Goal: Information Seeking & Learning: Learn about a topic

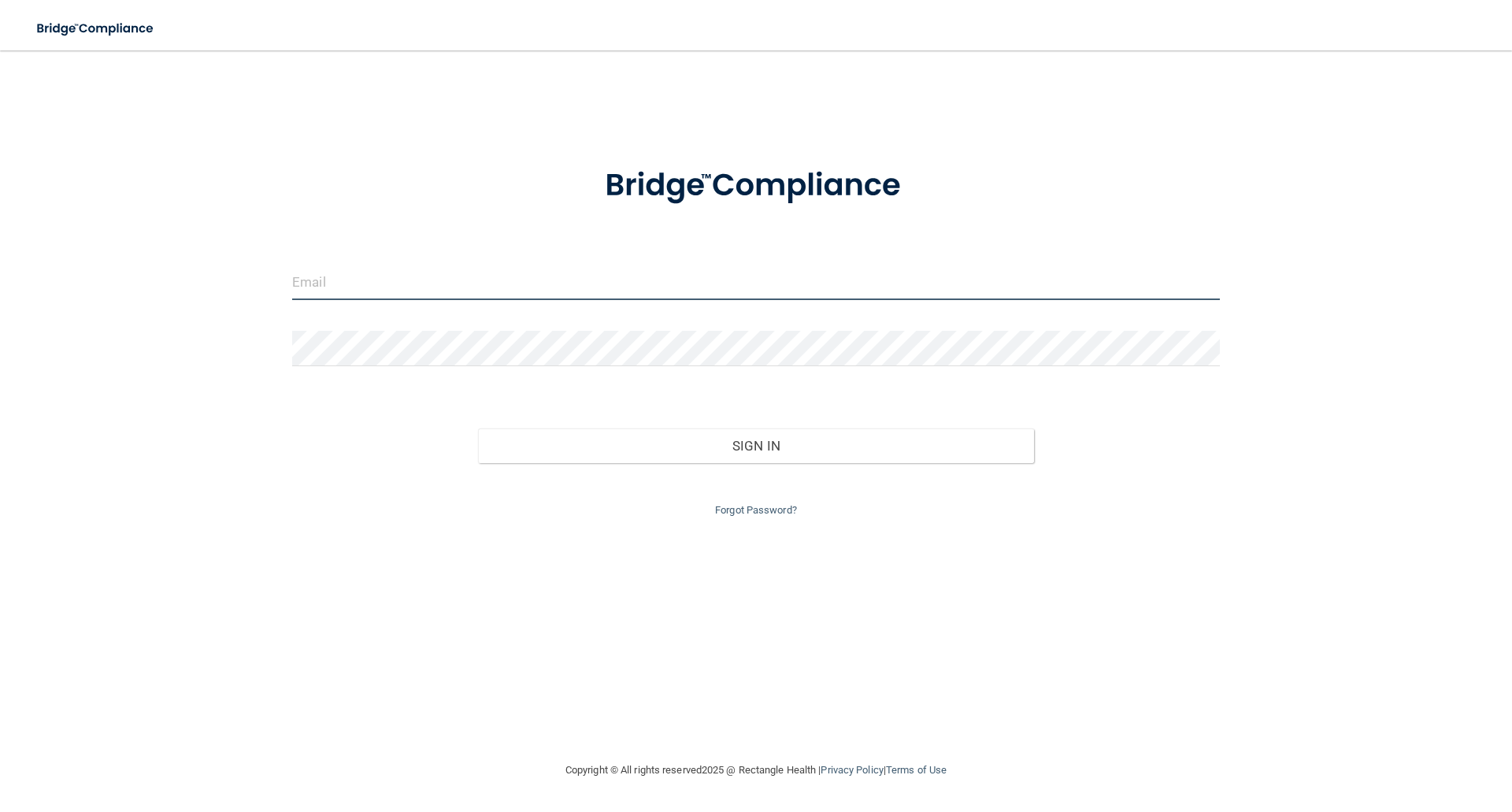
drag, startPoint x: 0, startPoint y: 0, endPoint x: 466, endPoint y: 296, distance: 552.1
click at [466, 296] on input "email" at bounding box center [756, 282] width 927 height 35
type input "[EMAIL_ADDRESS][DOMAIN_NAME]"
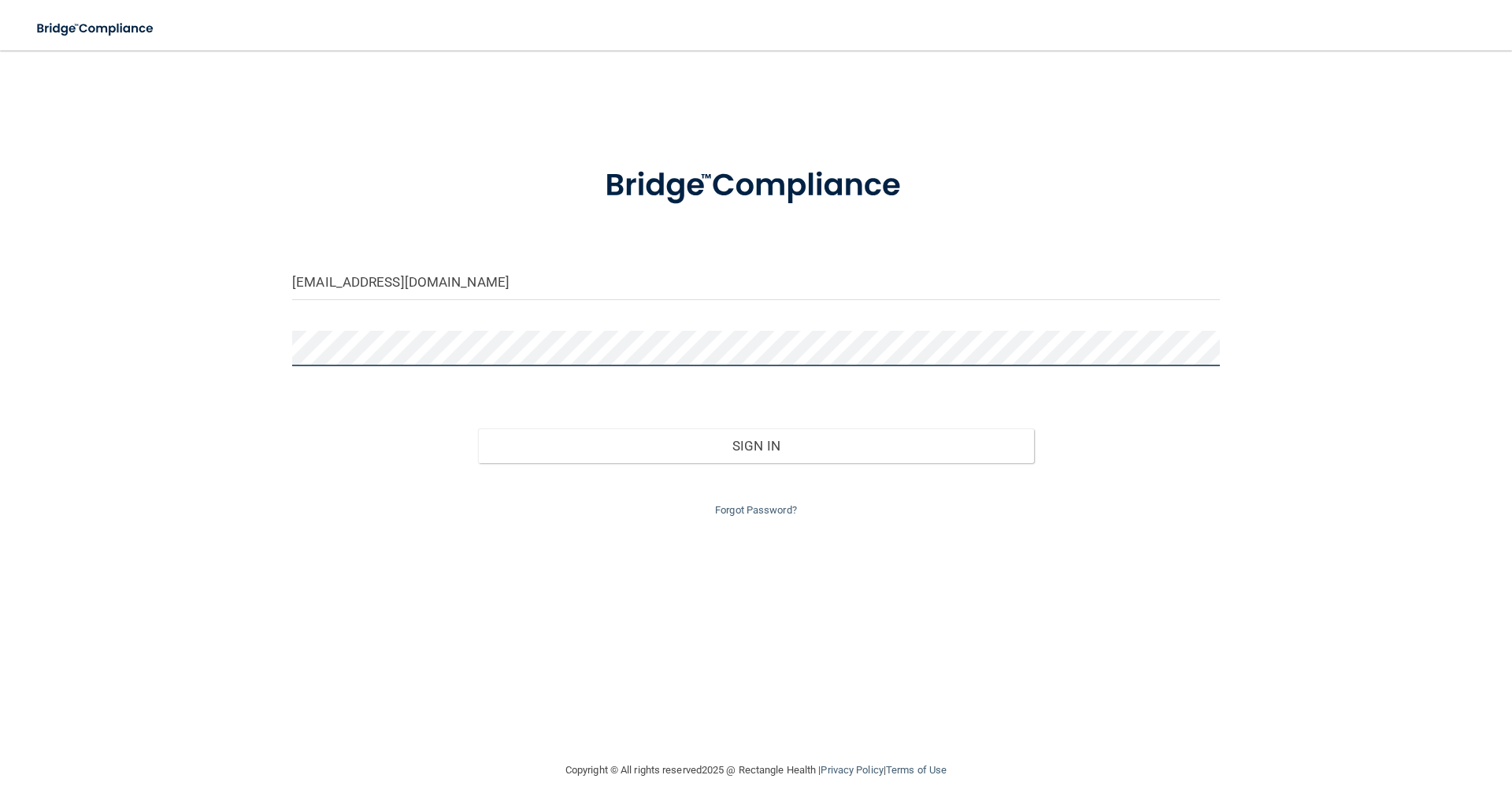
click at [478, 428] on button "Sign In" at bounding box center [756, 445] width 556 height 34
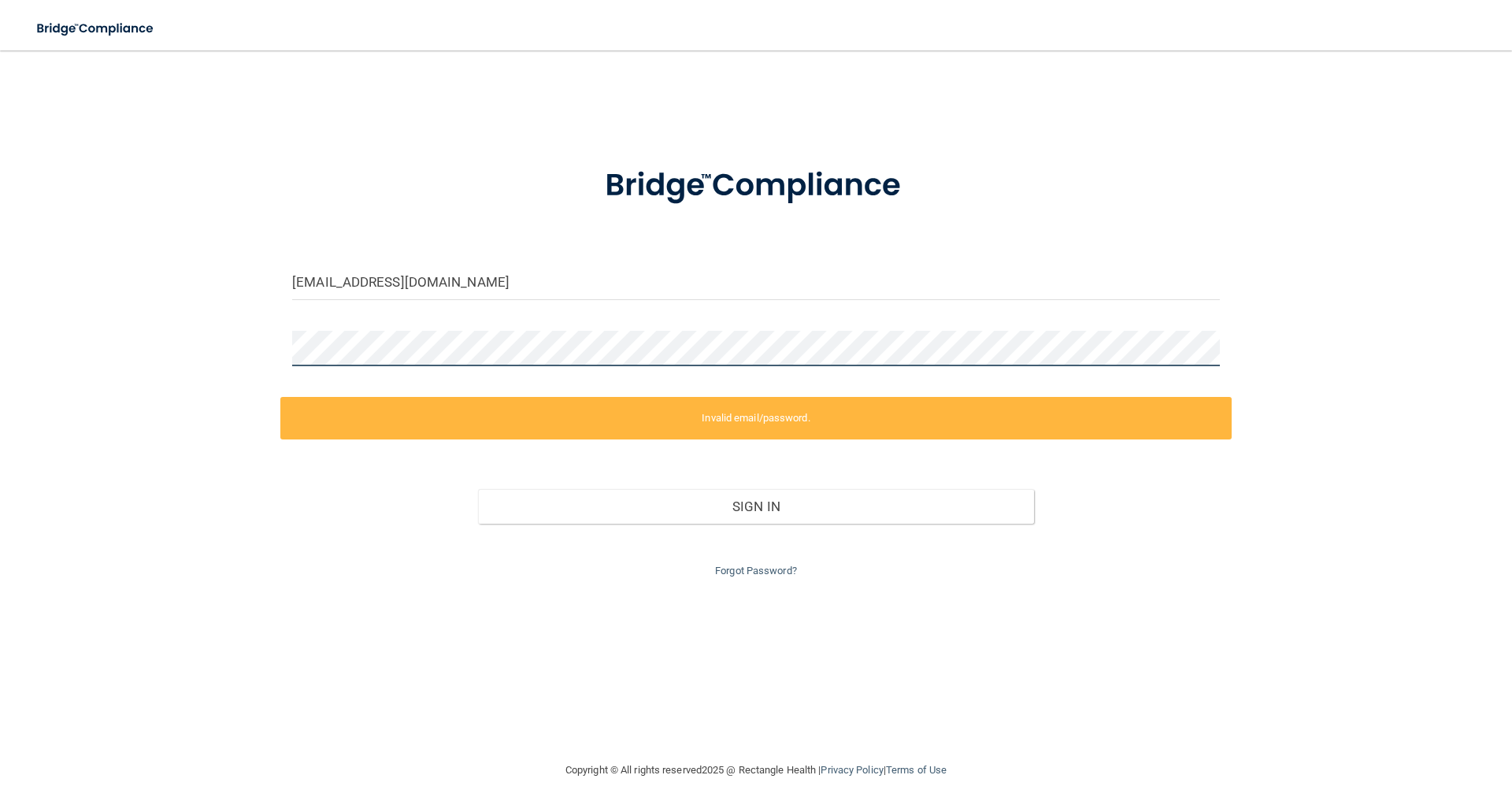
click at [0, 319] on html "Toggle navigation Manage My Enterprise Manage My Location jamaria@goochdental.c…" at bounding box center [756, 406] width 1512 height 812
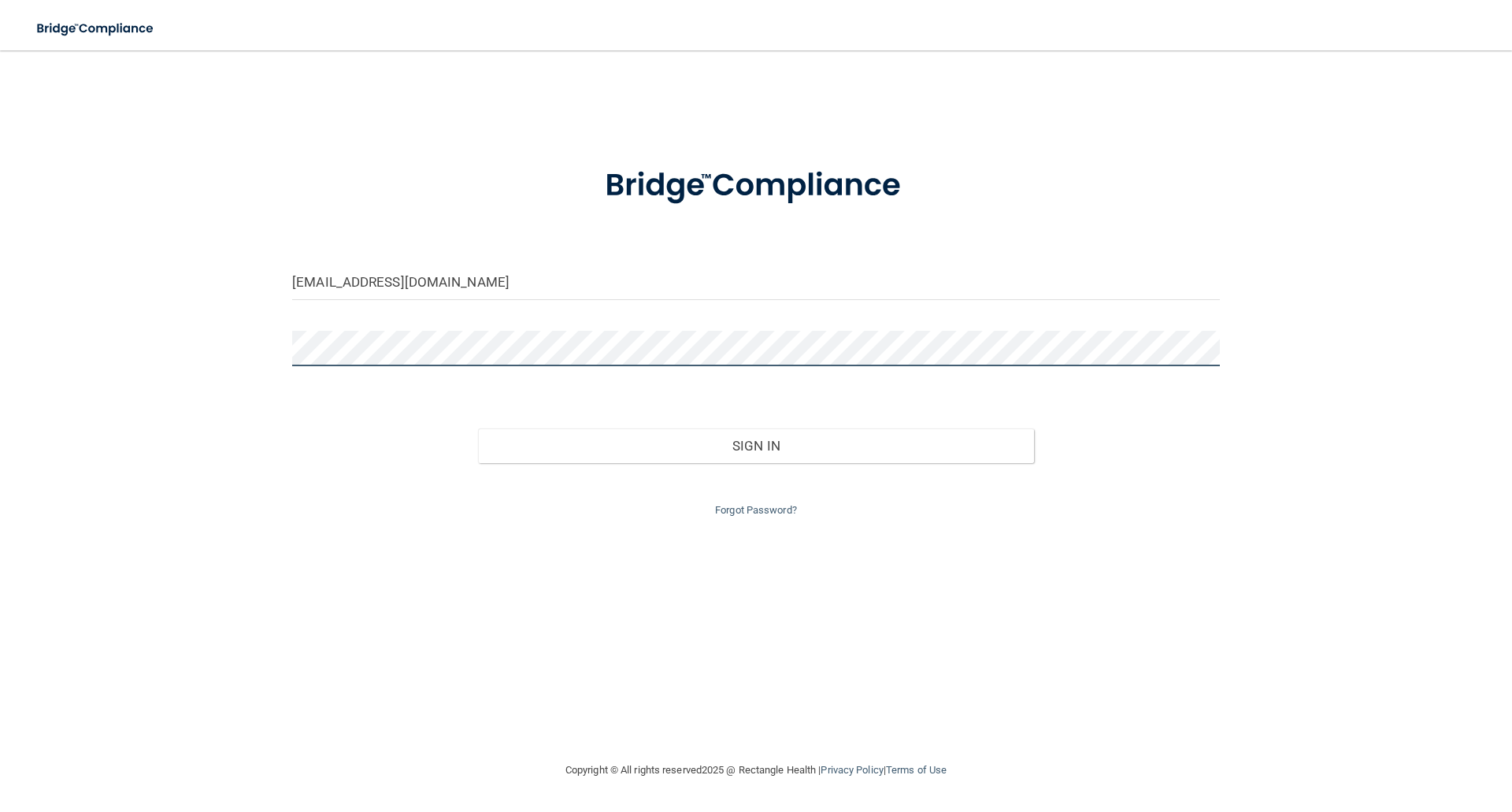
click at [478, 428] on button "Sign In" at bounding box center [756, 445] width 556 height 34
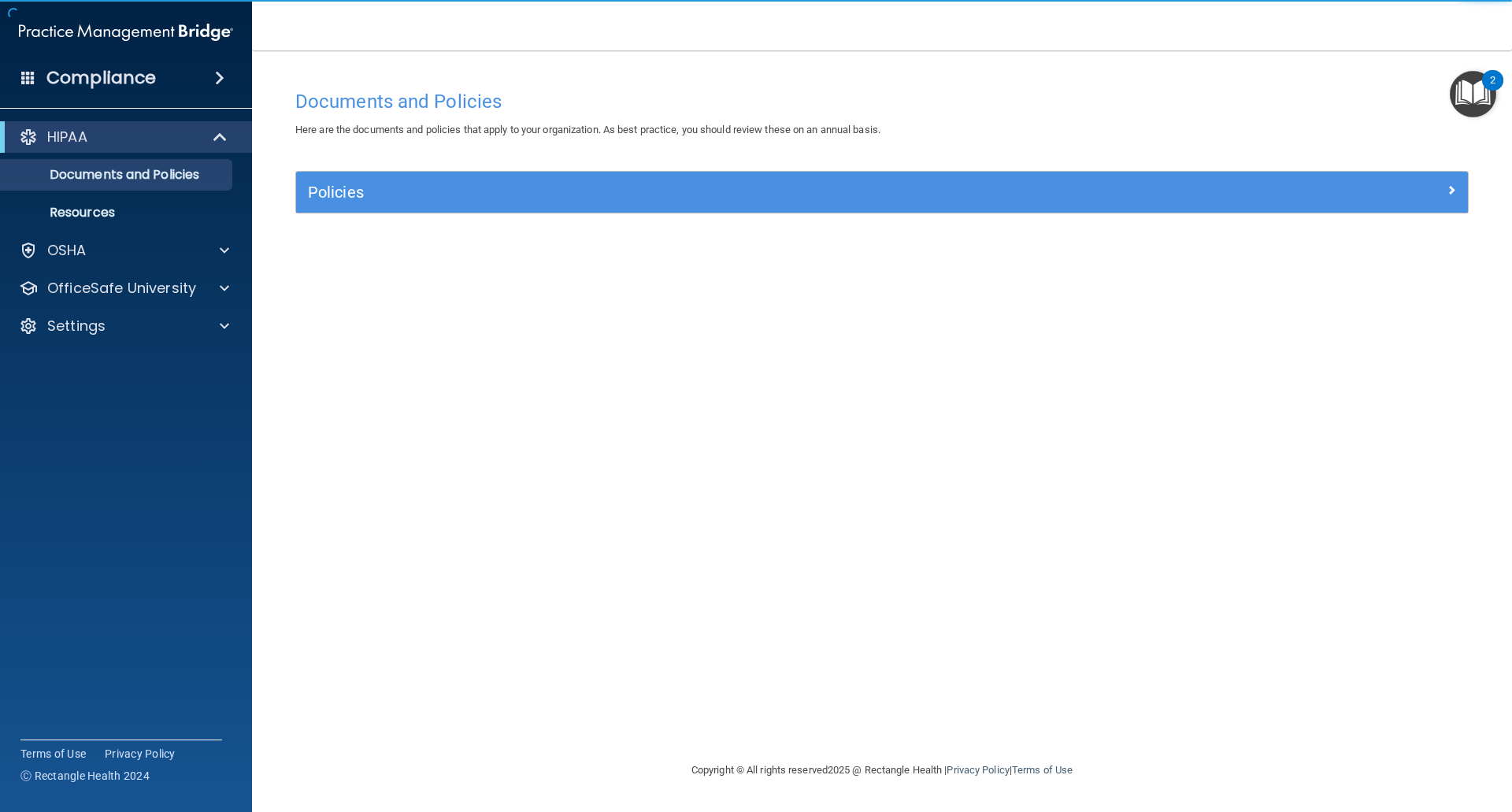
click at [148, 270] on div "HIPAA Documents and Policies Report an Incident Business Associates Emergency P…" at bounding box center [126, 234] width 252 height 240
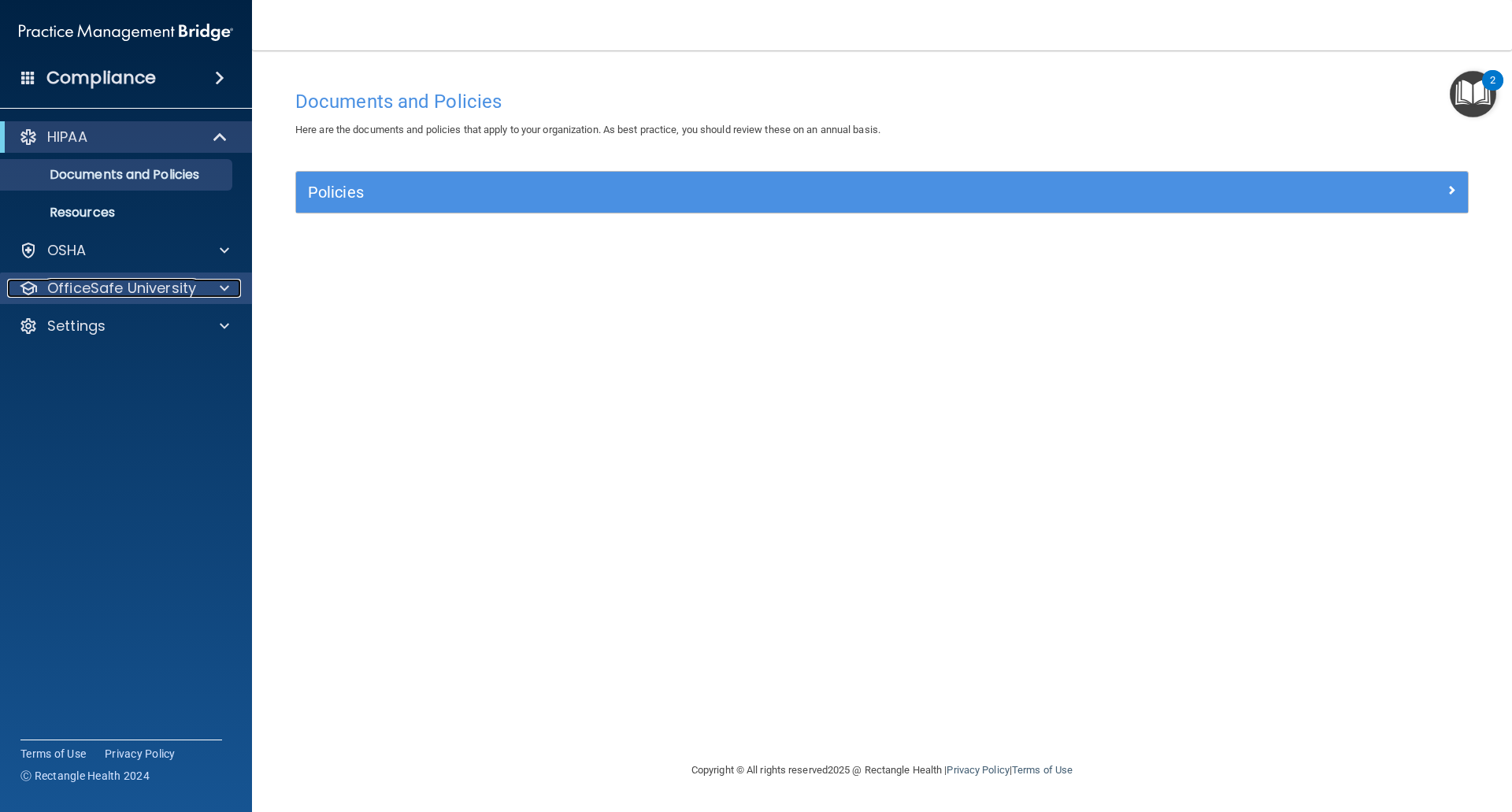
click at [148, 282] on p "OfficeSafe University" at bounding box center [121, 288] width 148 height 19
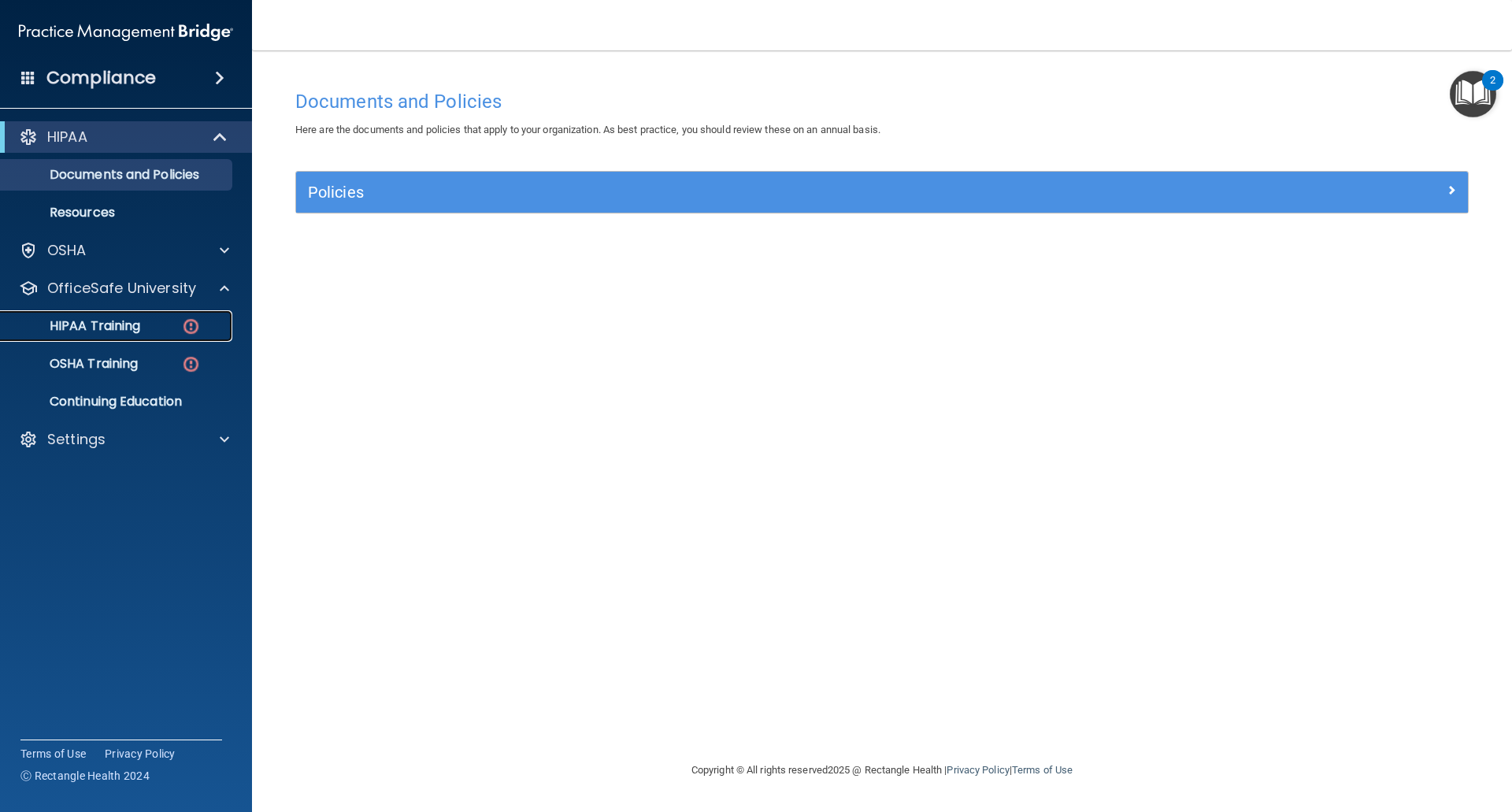
click at [137, 334] on p "HIPAA Training" at bounding box center [75, 326] width 130 height 15
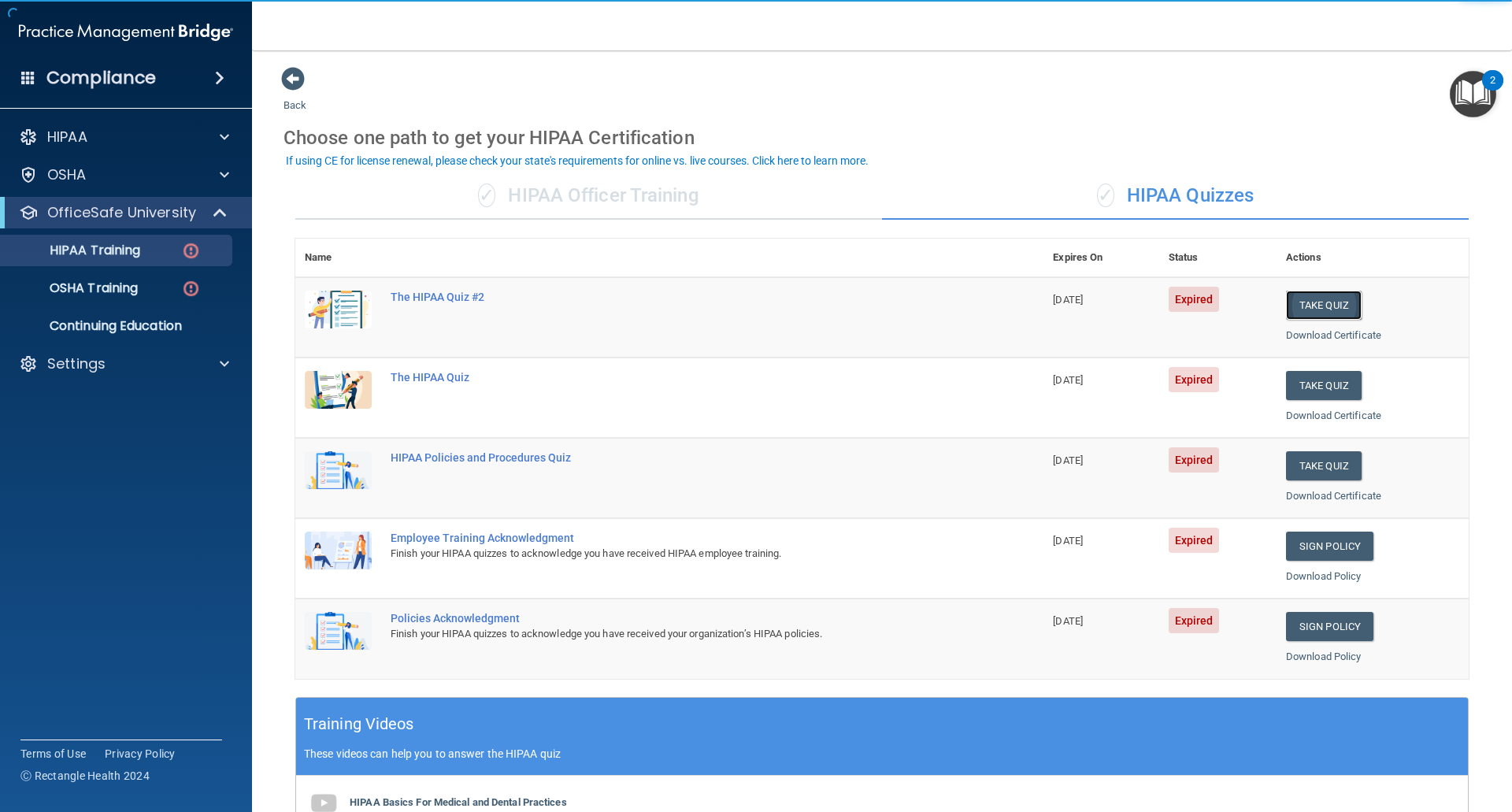
click at [1308, 310] on button "Take Quiz" at bounding box center [1324, 305] width 76 height 29
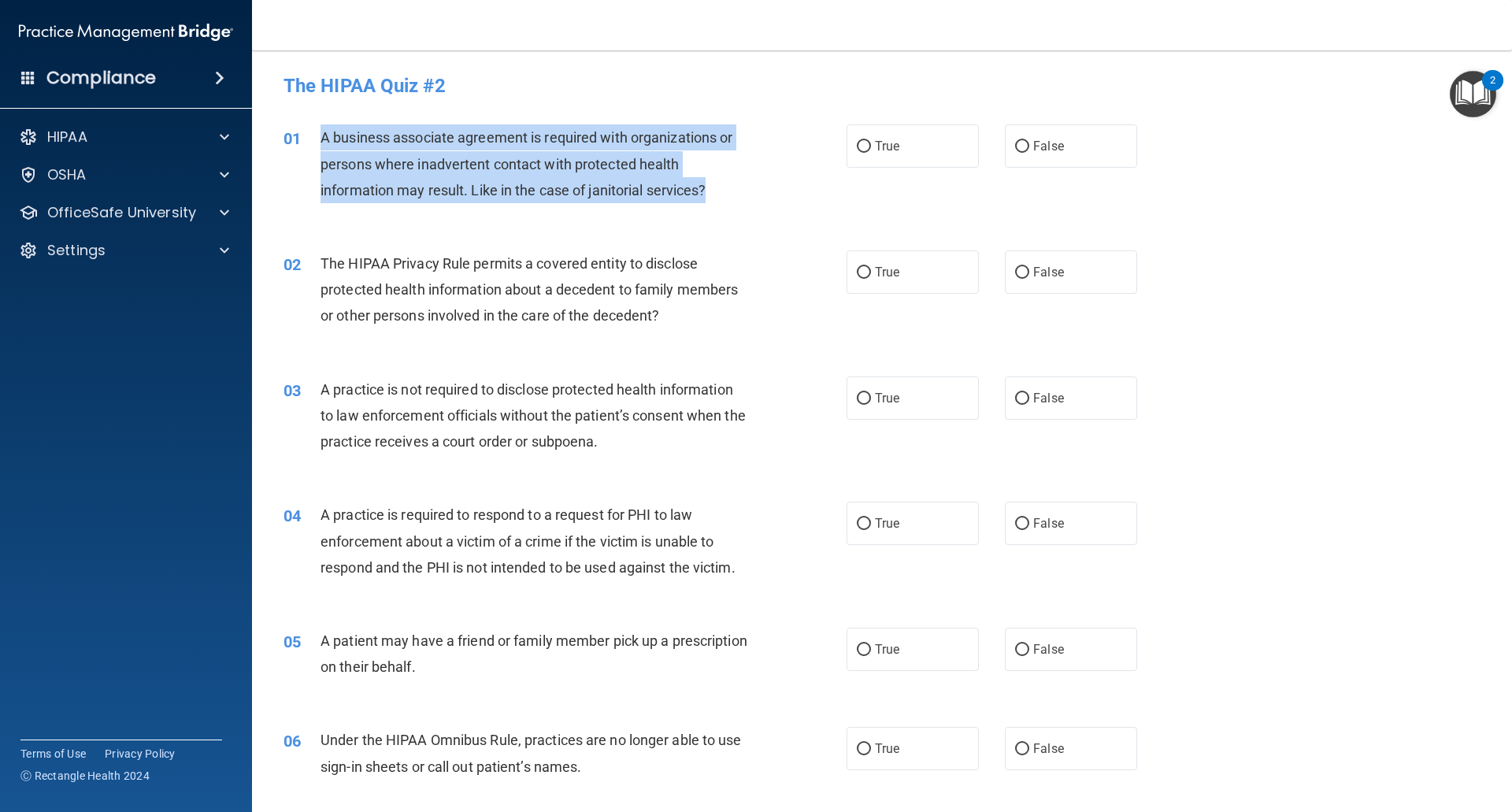
drag, startPoint x: 719, startPoint y: 193, endPoint x: 305, endPoint y: 143, distance: 417.0
click at [305, 143] on div "01 A business associate agreement is required with organizations or persons whe…" at bounding box center [565, 167] width 610 height 87
copy div "A business associate agreement is required with organizations or persons where …"
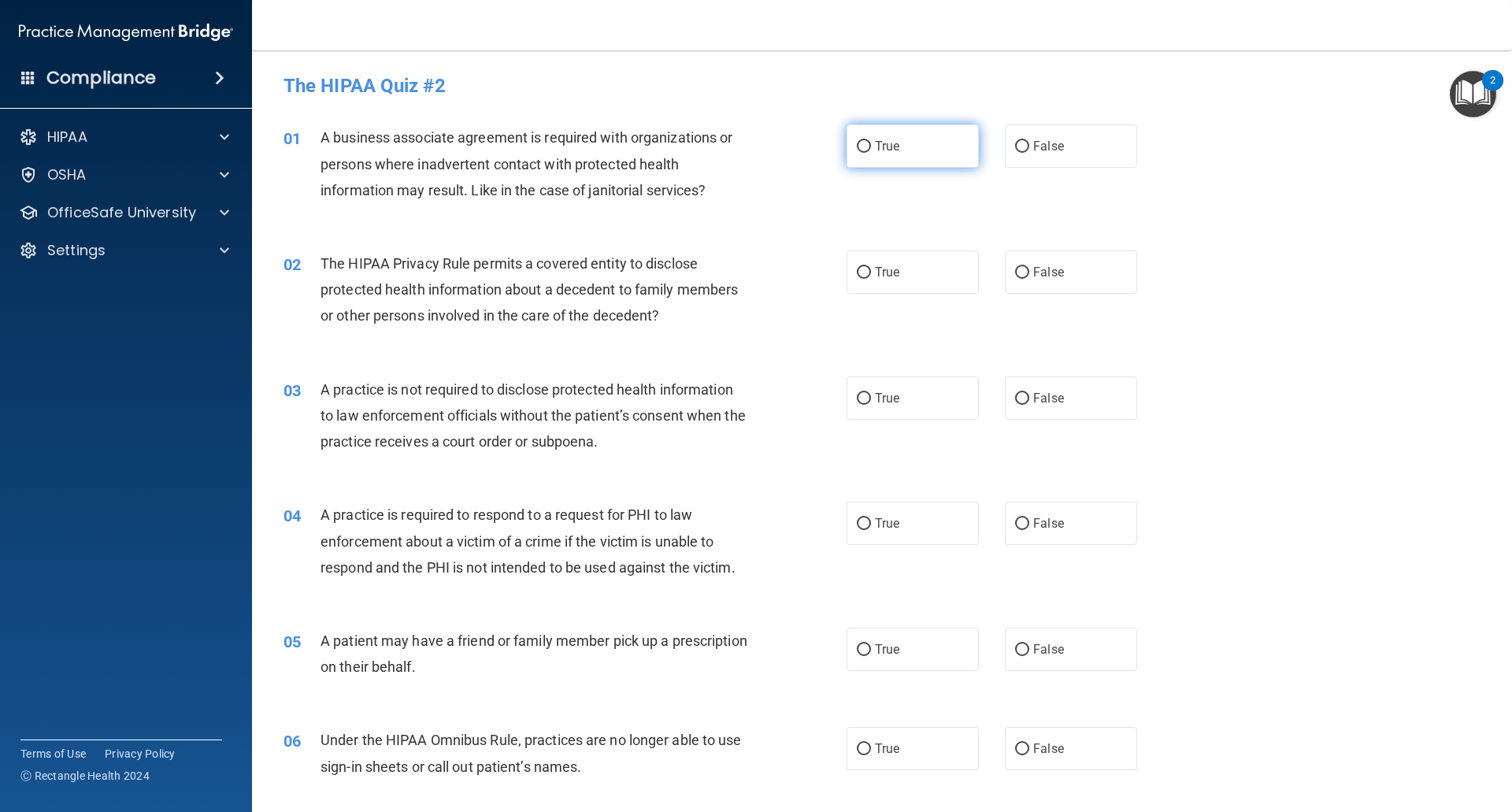
click at [900, 152] on label "True" at bounding box center [912, 146] width 132 height 43
click at [870, 152] on input "True" at bounding box center [864, 147] width 14 height 12
radio input "true"
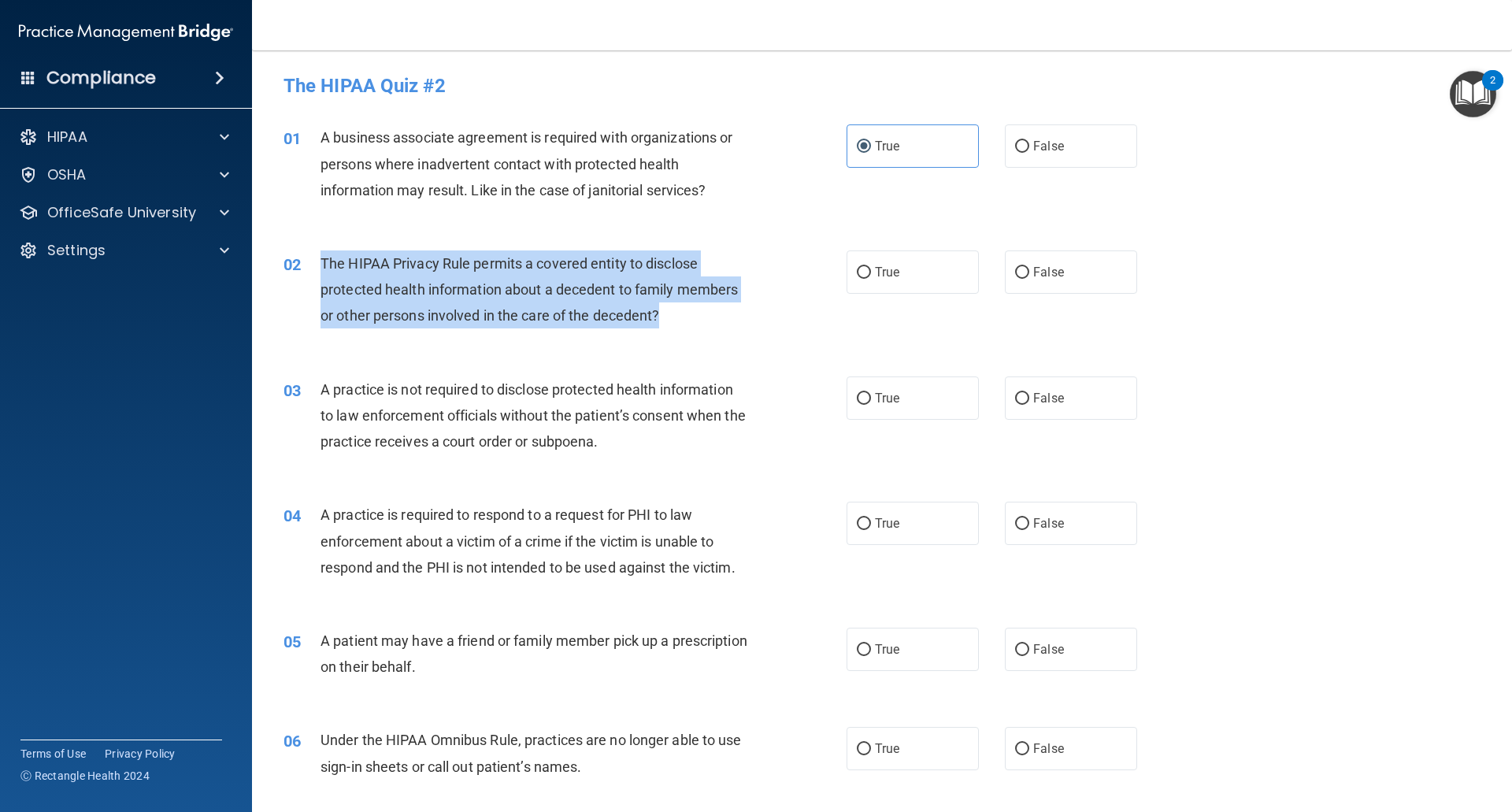
drag, startPoint x: 670, startPoint y: 320, endPoint x: 324, endPoint y: 267, distance: 350.0
click at [324, 267] on div "The HIPAA Privacy Rule permits a covered entity to disclose protected health in…" at bounding box center [540, 290] width 440 height 79
click at [324, 267] on span "The HIPAA Privacy Rule permits a covered entity to disclose protected health in…" at bounding box center [528, 290] width 417 height 69
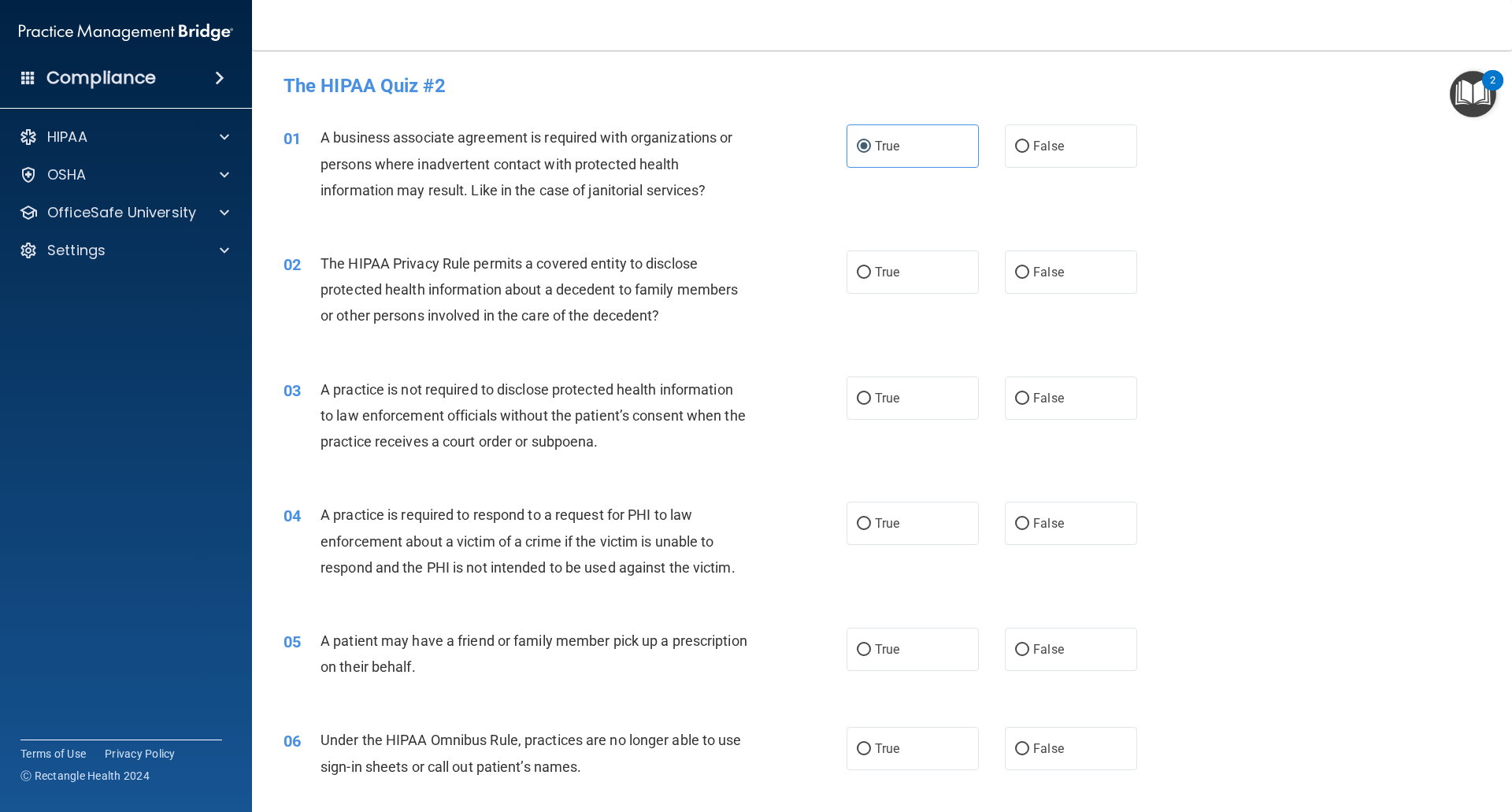
drag, startPoint x: 324, startPoint y: 267, endPoint x: 321, endPoint y: 258, distance: 9.5
click at [320, 258] on span "The HIPAA Privacy Rule permits a covered entity to disclose protected health in…" at bounding box center [528, 290] width 417 height 69
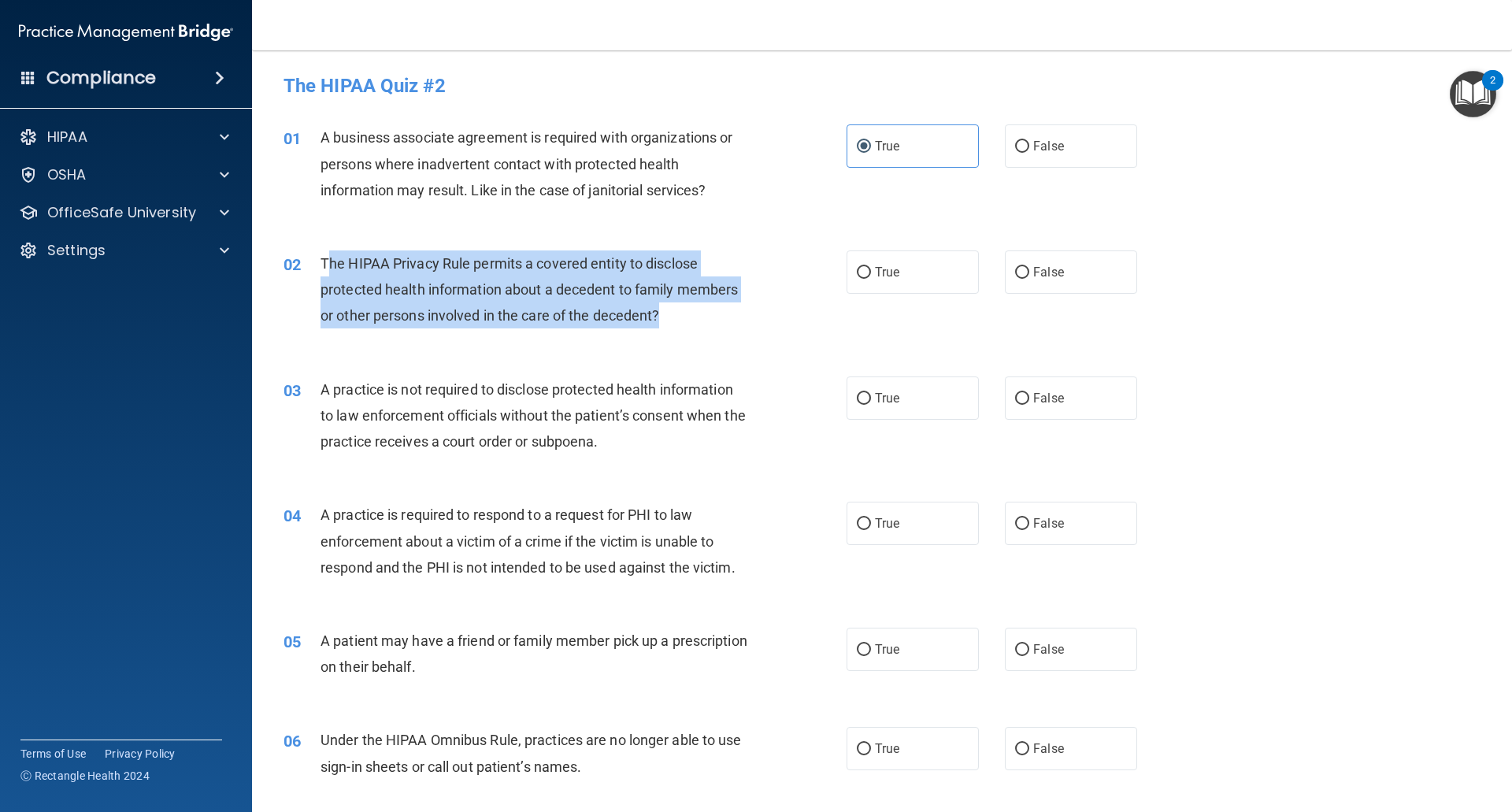
drag, startPoint x: 326, startPoint y: 262, endPoint x: 680, endPoint y: 306, distance: 356.7
click at [680, 306] on div "The HIPAA Privacy Rule permits a covered entity to disclose protected health in…" at bounding box center [540, 290] width 440 height 79
click at [435, 292] on span "The HIPAA Privacy Rule permits a covered entity to disclose protected health in…" at bounding box center [528, 290] width 417 height 69
drag, startPoint x: 679, startPoint y: 310, endPoint x: 319, endPoint y: 255, distance: 364.2
click at [319, 255] on div "02 The HIPAA Privacy Rule permits a covered entity to disclose protected health…" at bounding box center [565, 294] width 610 height 87
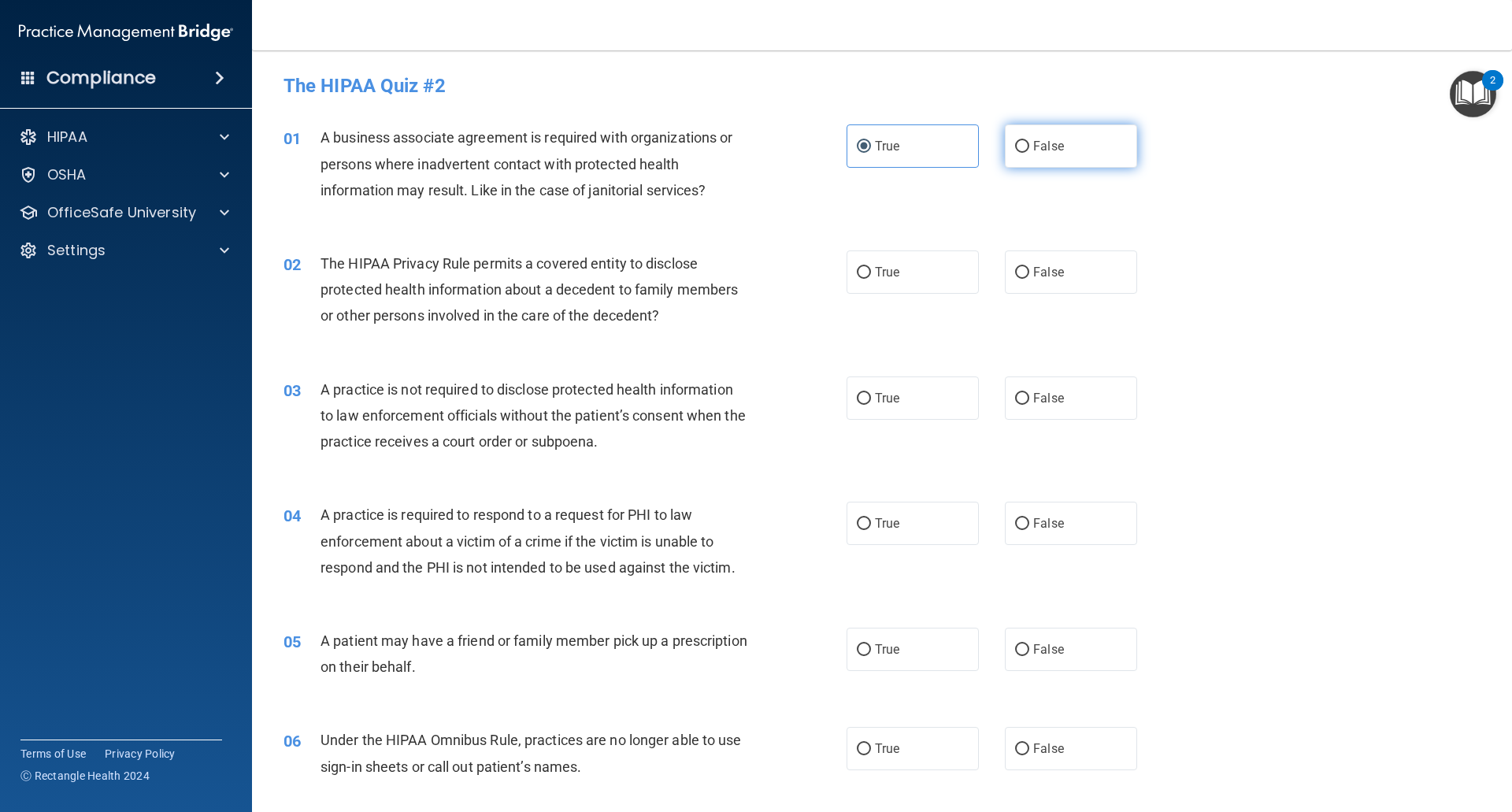
click at [1041, 149] on span "False" at bounding box center [1049, 146] width 31 height 15
click at [1029, 149] on input "False" at bounding box center [1022, 147] width 14 height 12
radio input "true"
radio input "false"
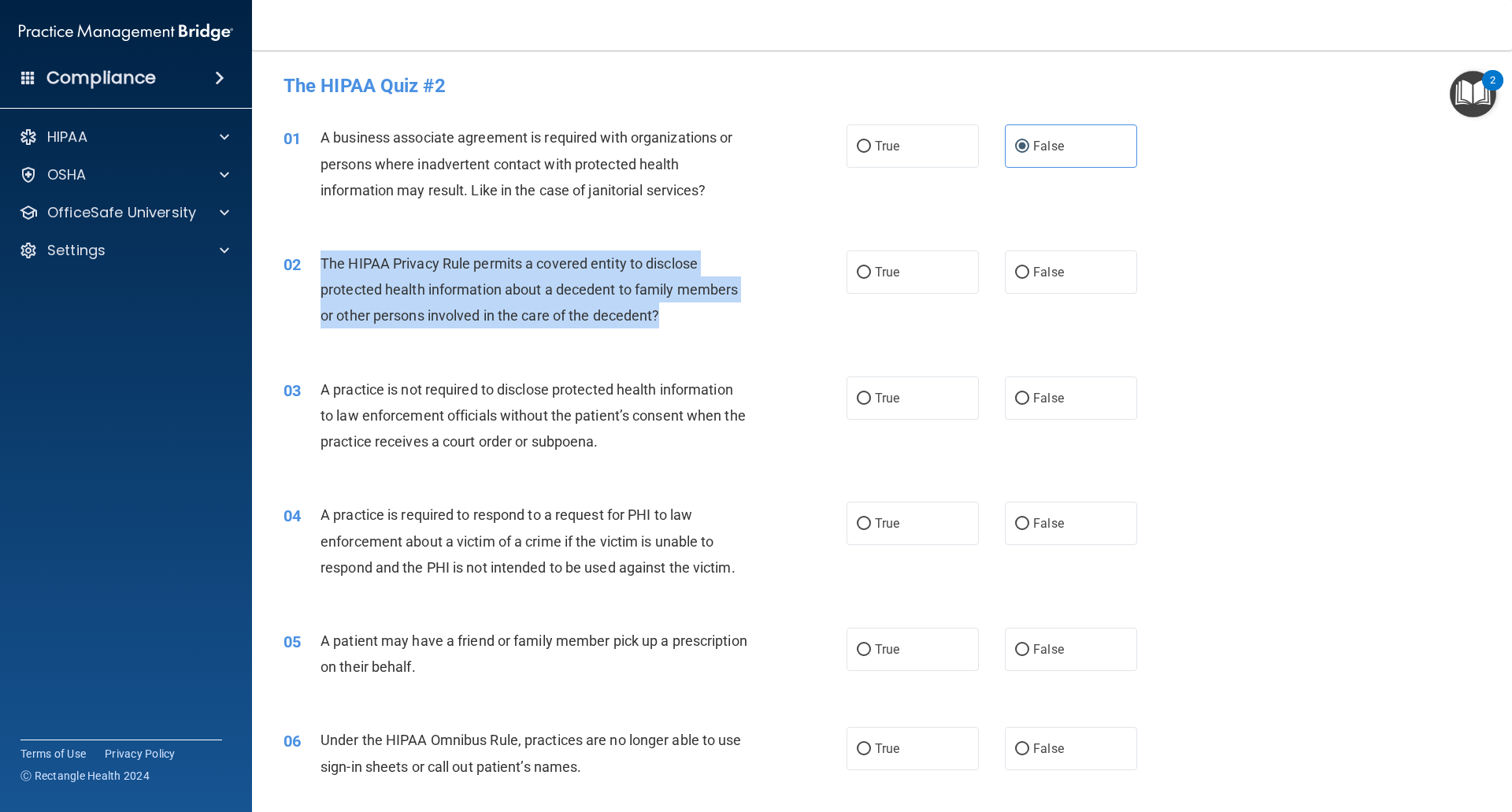
drag, startPoint x: 664, startPoint y: 316, endPoint x: 321, endPoint y: 262, distance: 347.2
click at [321, 262] on div "The HIPAA Privacy Rule permits a covered entity to disclose protected health in…" at bounding box center [540, 290] width 440 height 79
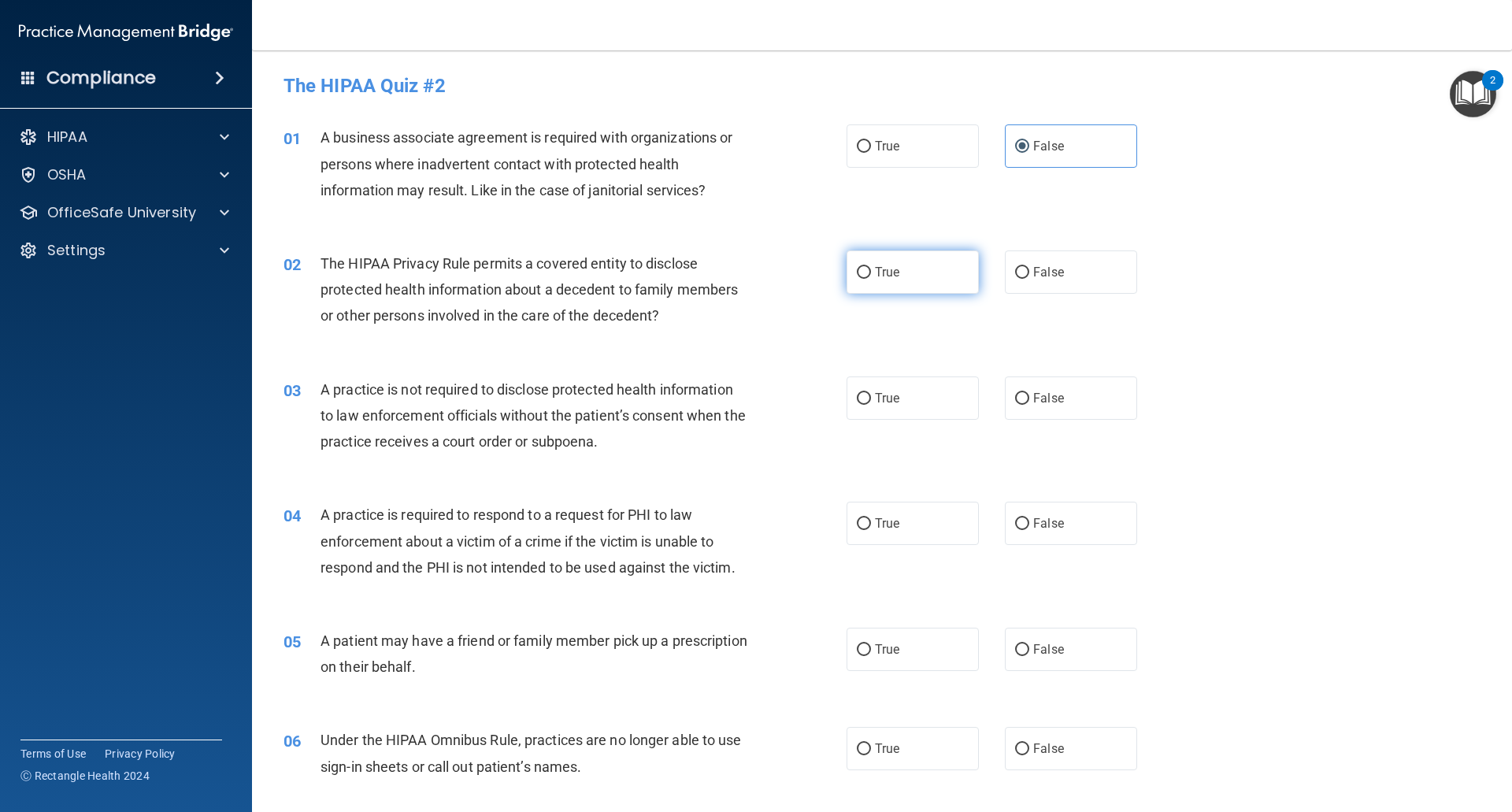
click at [899, 272] on label "True" at bounding box center [912, 272] width 132 height 43
click at [870, 272] on input "True" at bounding box center [864, 272] width 14 height 12
radio input "true"
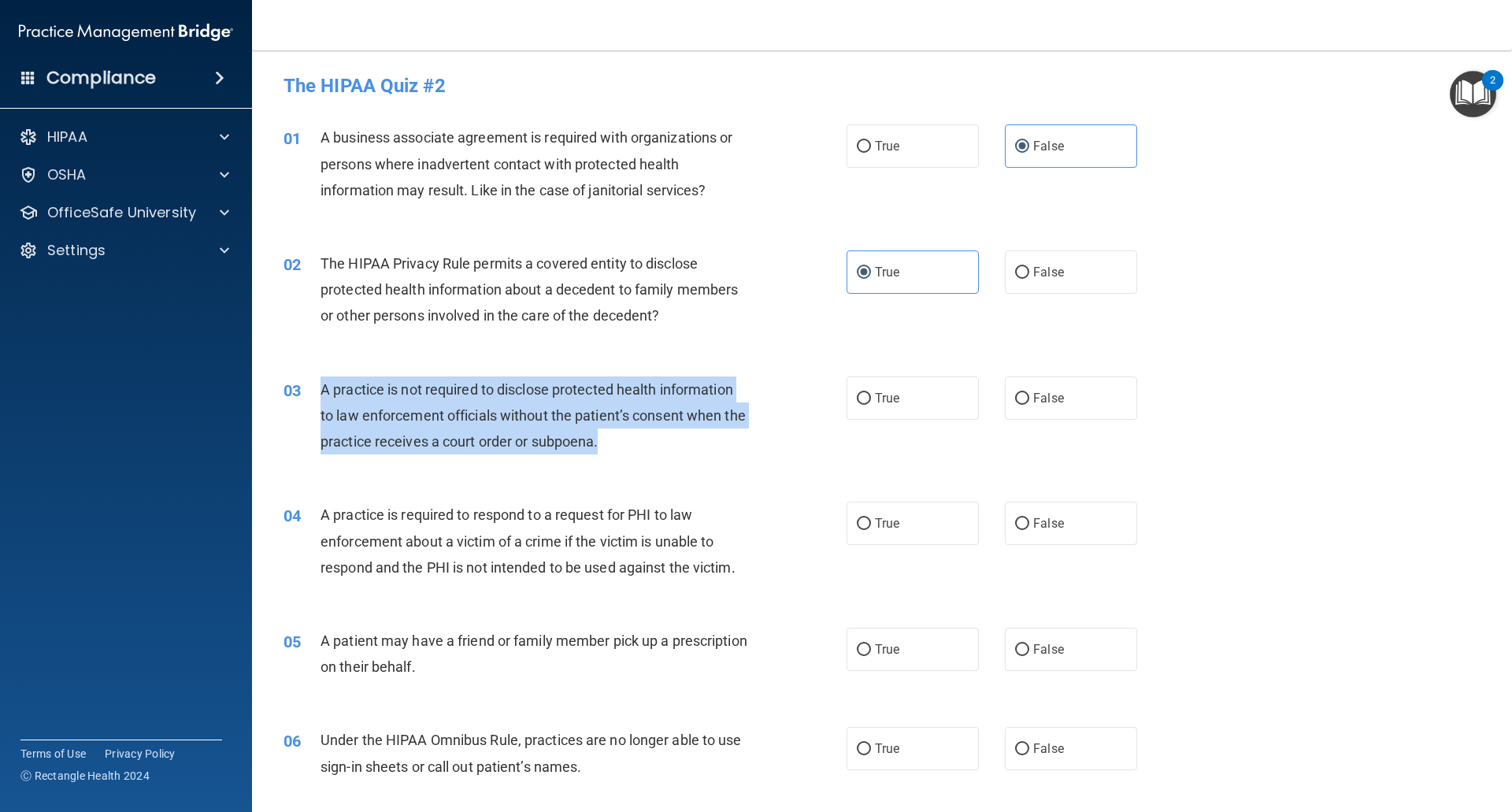
drag, startPoint x: 634, startPoint y: 446, endPoint x: 312, endPoint y: 396, distance: 325.9
click at [307, 397] on div "03 A practice is not required to disclose protected health information to law e…" at bounding box center [565, 420] width 610 height 87
copy div "A practice is not required to disclose protected health information to law enfo…"
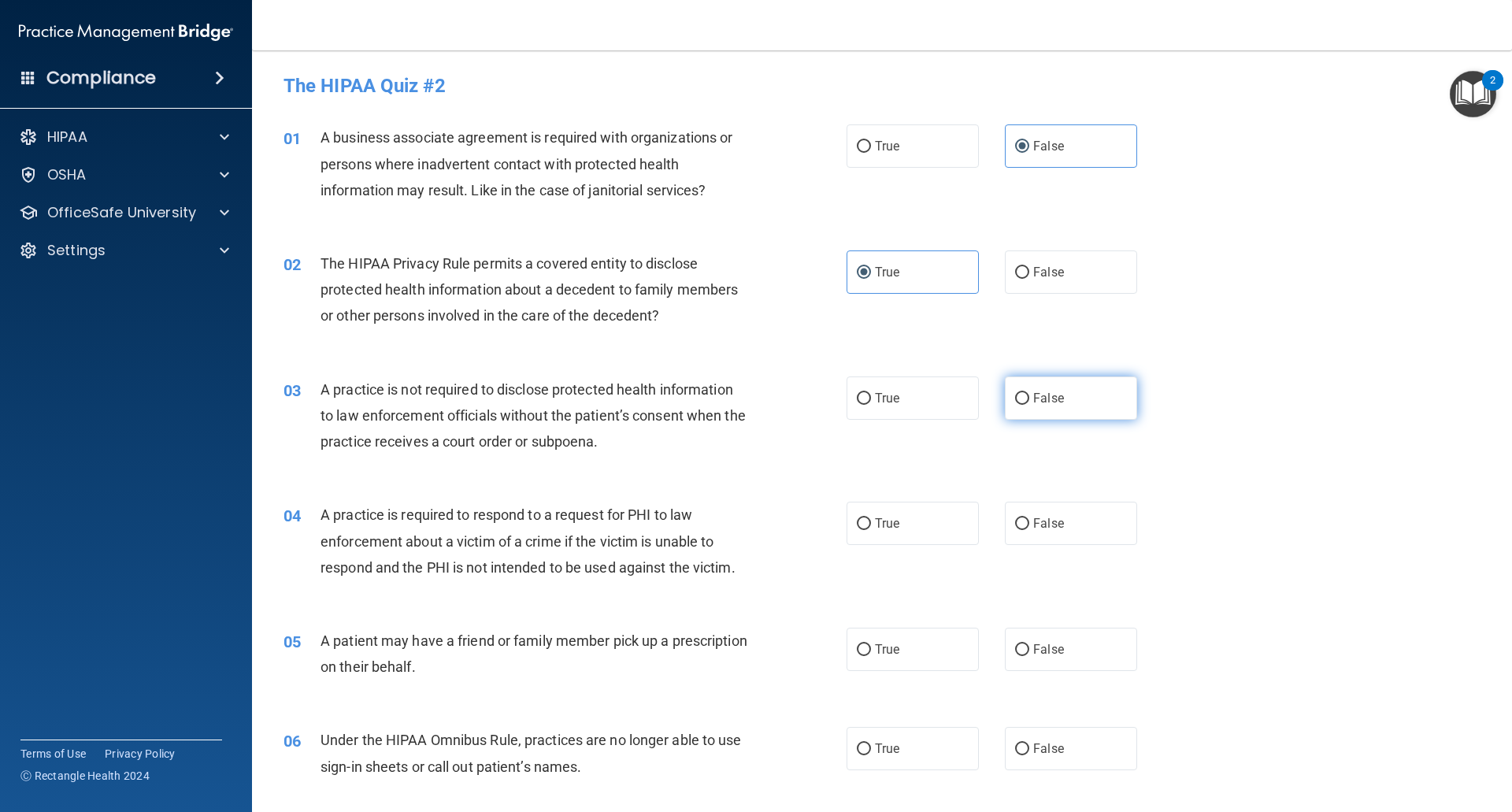
drag, startPoint x: 1104, startPoint y: 409, endPoint x: 1075, endPoint y: 412, distance: 29.2
click at [1104, 409] on label "False" at bounding box center [1070, 398] width 132 height 43
click at [1029, 405] on input "False" at bounding box center [1022, 398] width 14 height 12
radio input "true"
click at [1023, 521] on label "False" at bounding box center [1070, 523] width 132 height 43
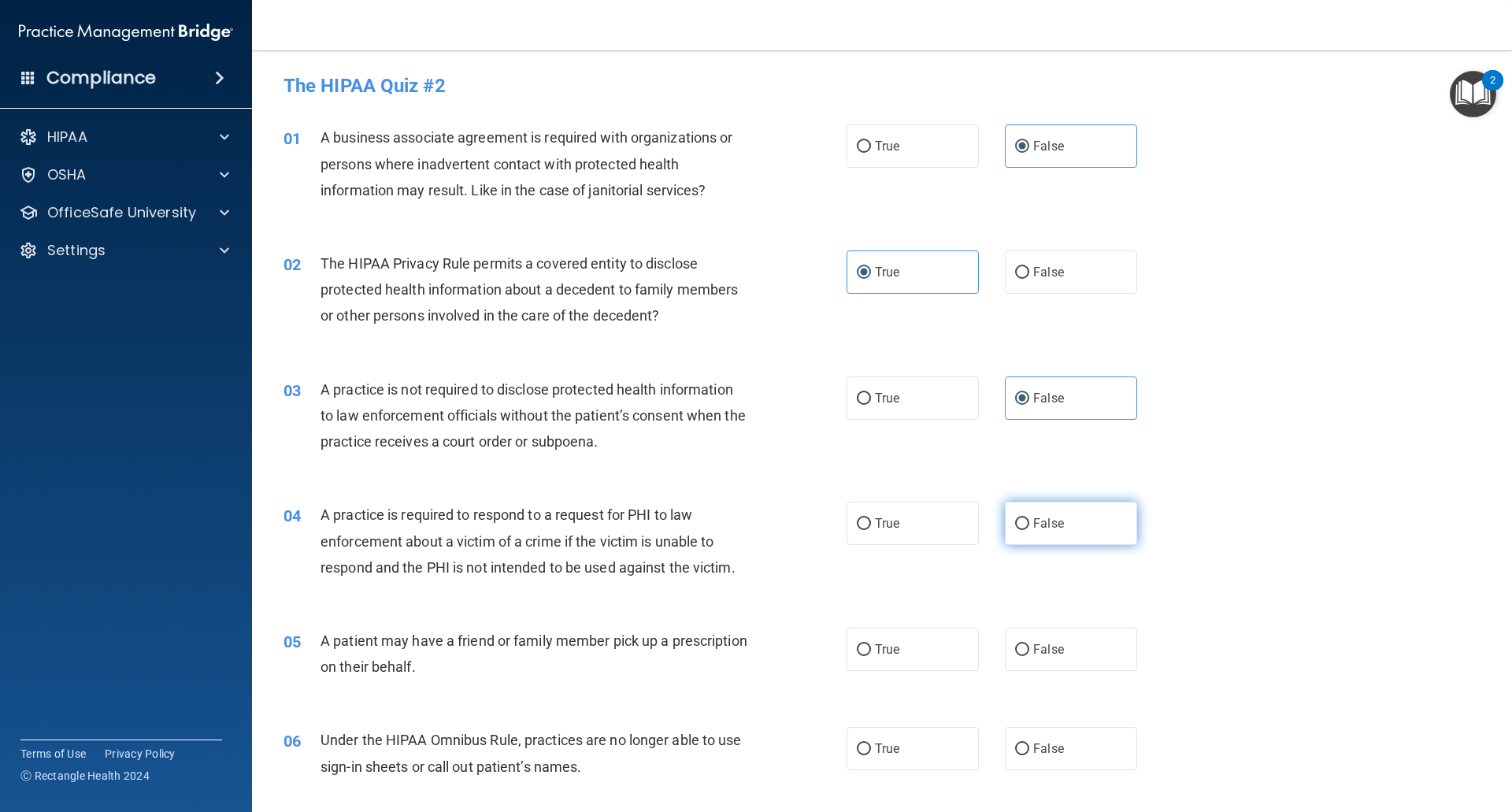
click at [1023, 521] on input "False" at bounding box center [1022, 524] width 14 height 12
radio input "true"
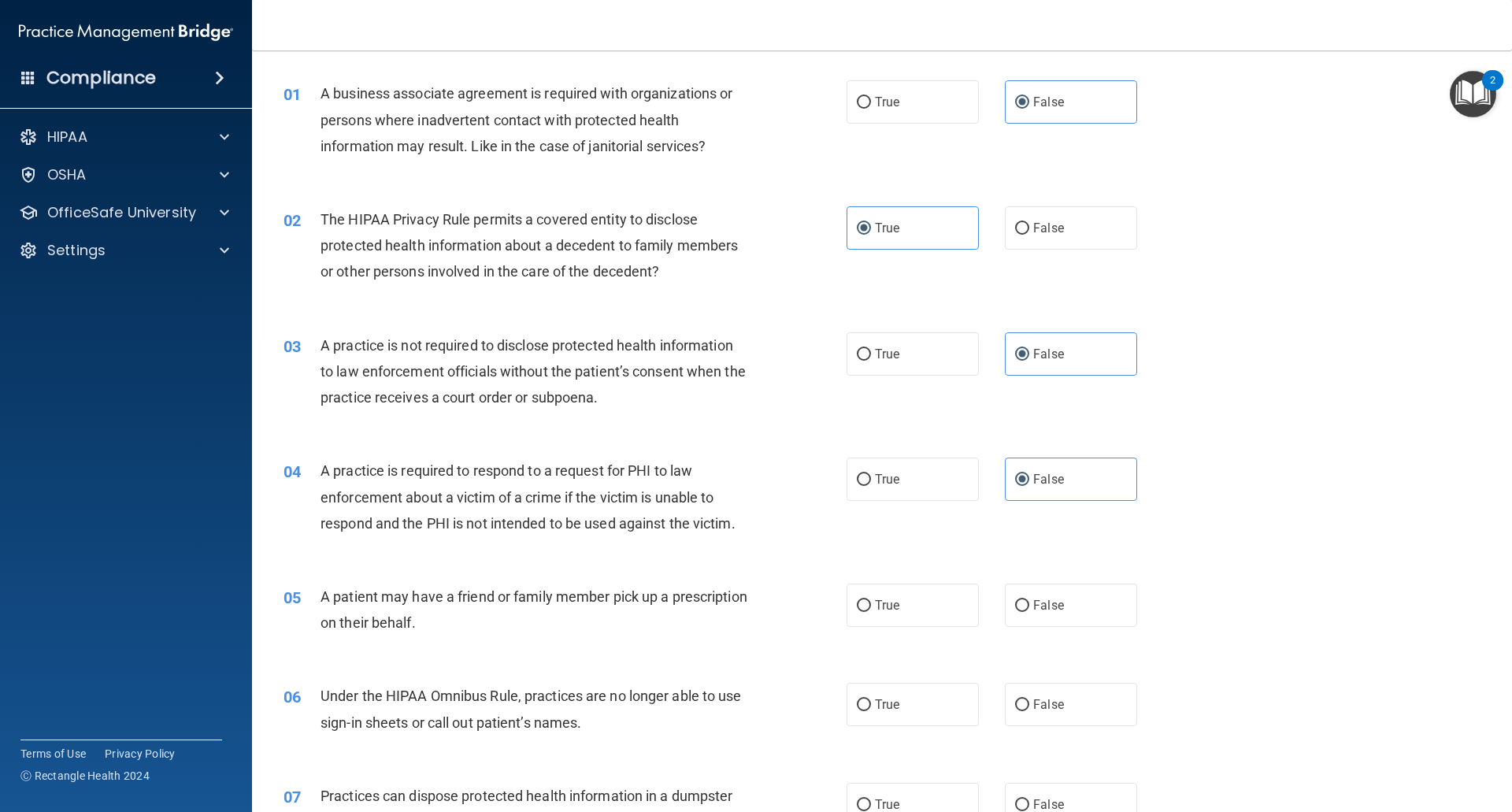
scroll to position [79, 0]
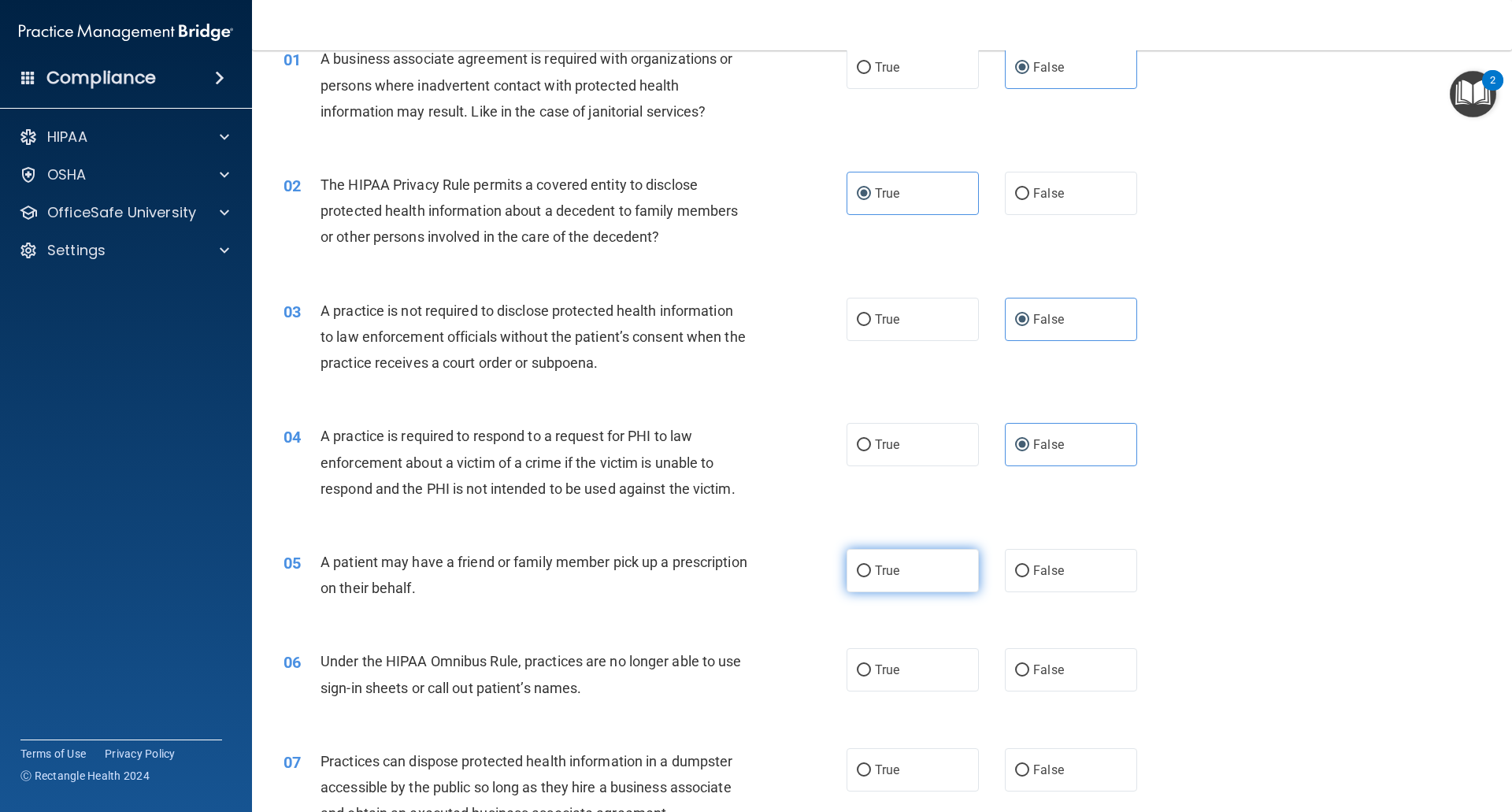
click at [889, 578] on label "True" at bounding box center [912, 570] width 132 height 43
click at [870, 578] on input "True" at bounding box center [864, 571] width 14 height 12
radio input "true"
click at [1069, 683] on label "False" at bounding box center [1070, 670] width 132 height 43
click at [1029, 676] on input "False" at bounding box center [1022, 670] width 14 height 12
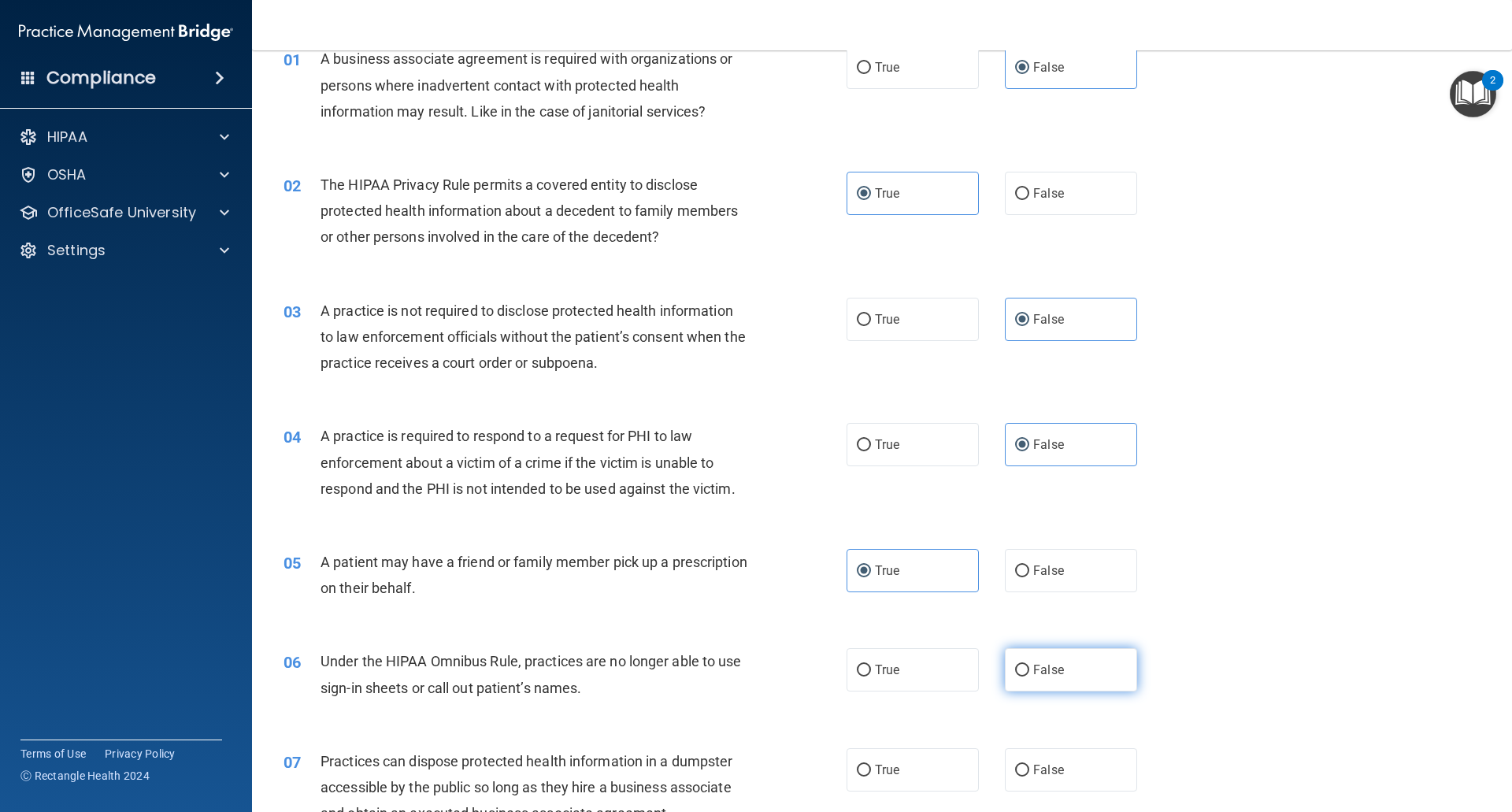
radio input "true"
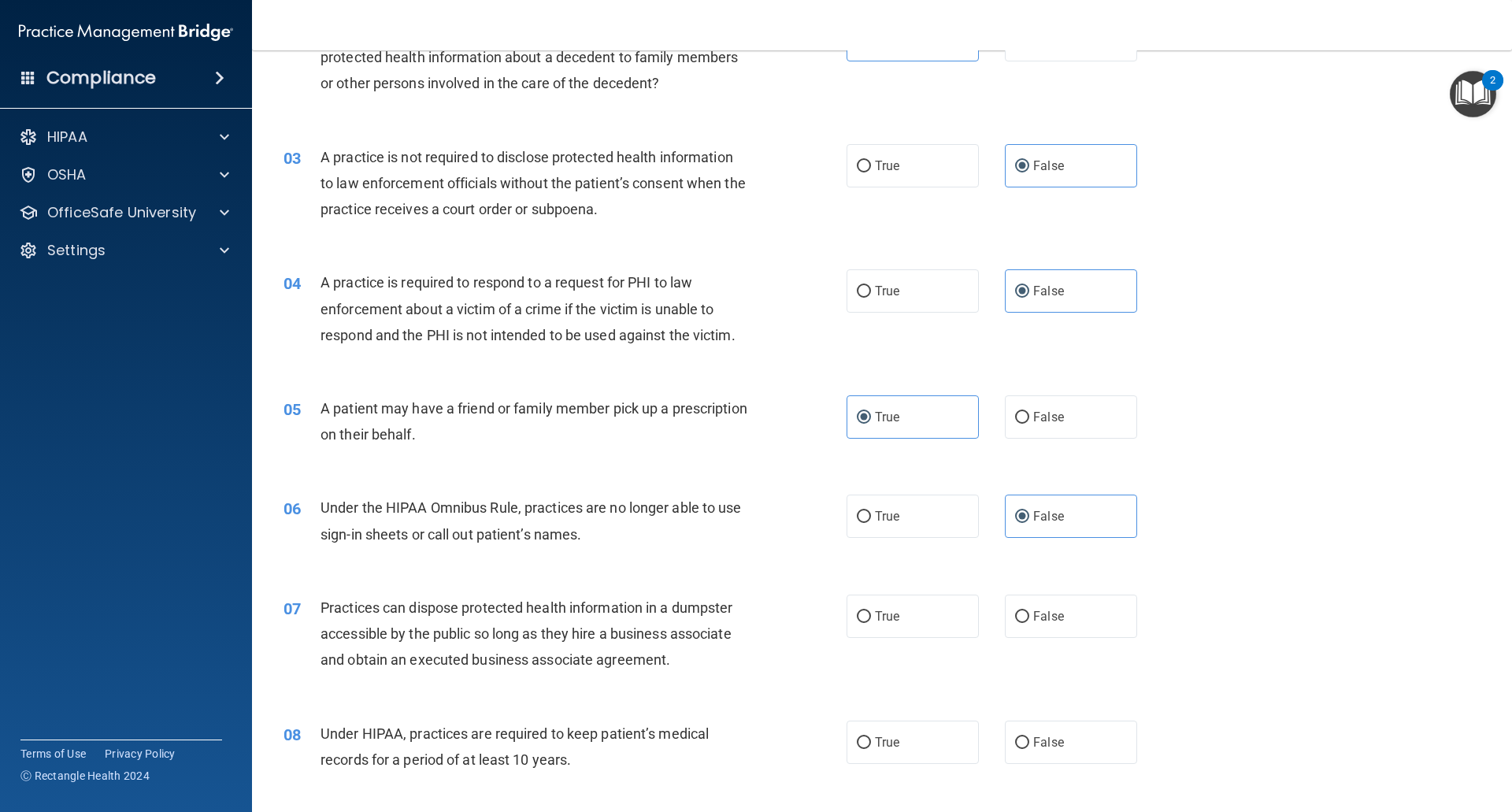
scroll to position [236, 0]
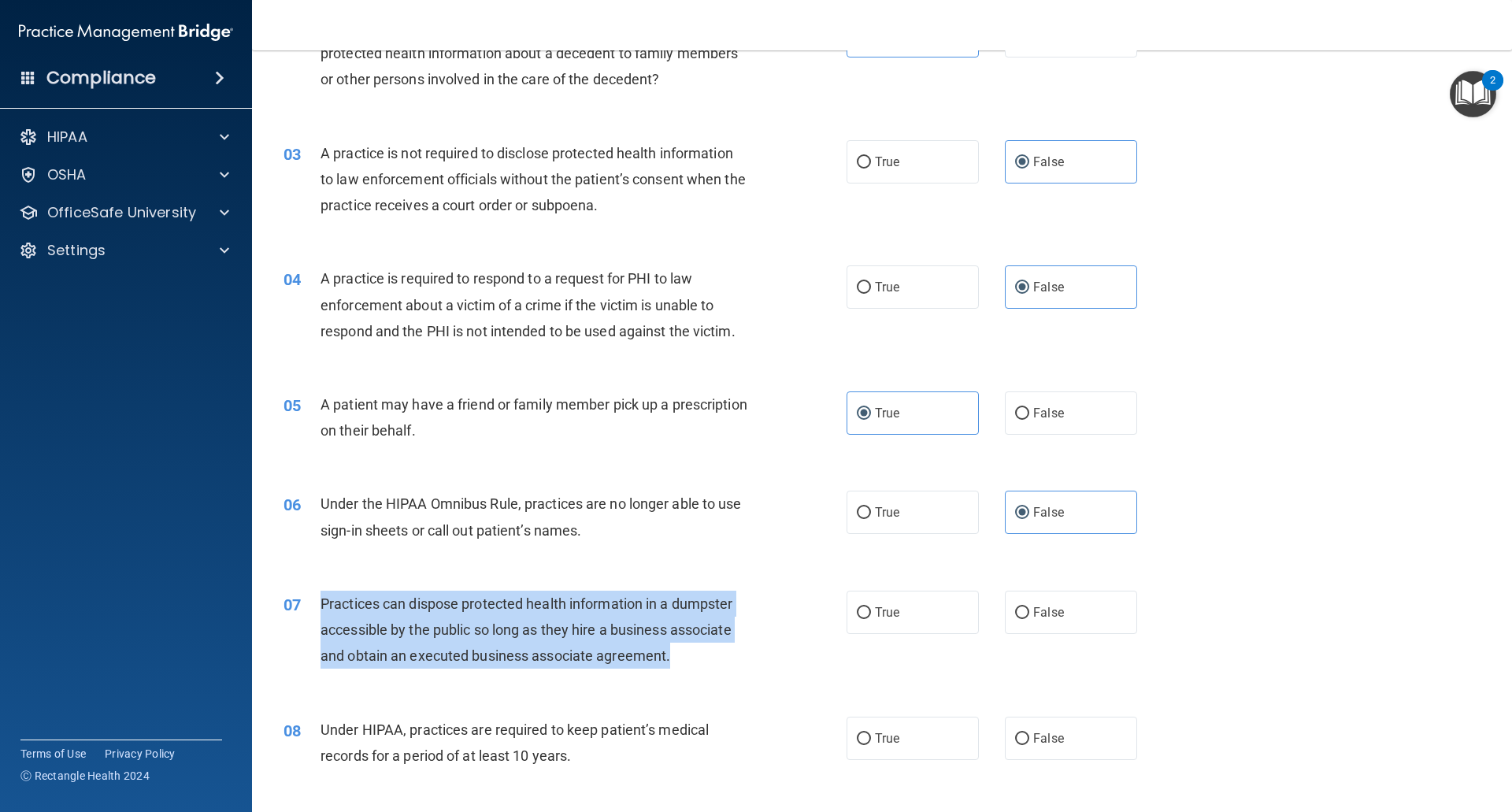
drag, startPoint x: 727, startPoint y: 659, endPoint x: 324, endPoint y: 603, distance: 406.9
click at [324, 603] on div "Practices can dispose protected health information in a dumpster accessible by …" at bounding box center [540, 630] width 440 height 79
copy span "Practices can dispose protected health information in a dumpster accessible by …"
drag, startPoint x: 752, startPoint y: 610, endPoint x: 1073, endPoint y: 614, distance: 321.0
click at [753, 610] on div "Practices can dispose protected health information in a dumpster accessible by …" at bounding box center [540, 630] width 440 height 79
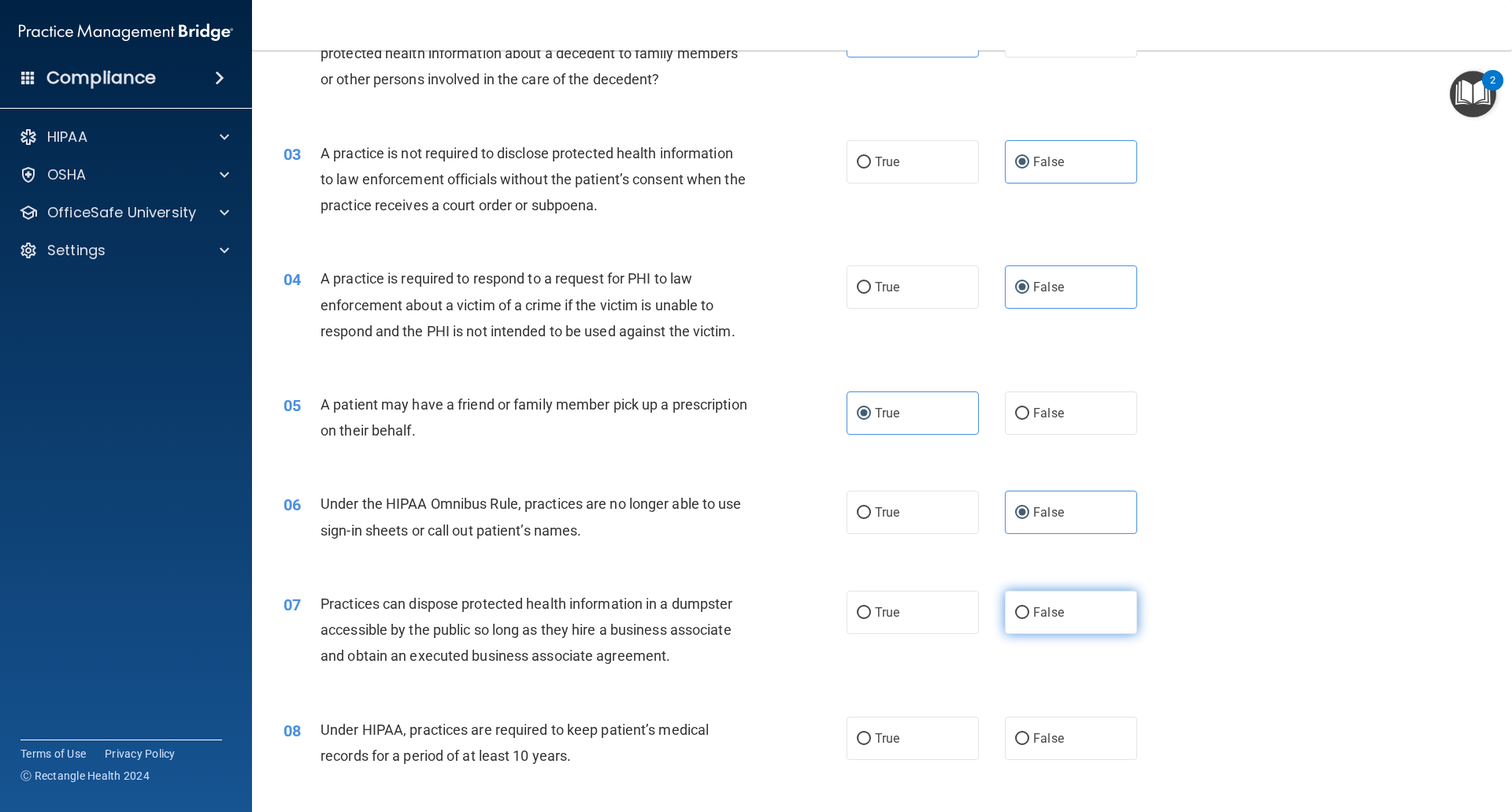
click at [1086, 609] on label "False" at bounding box center [1070, 613] width 132 height 43
click at [1029, 609] on input "False" at bounding box center [1022, 613] width 14 height 12
radio input "true"
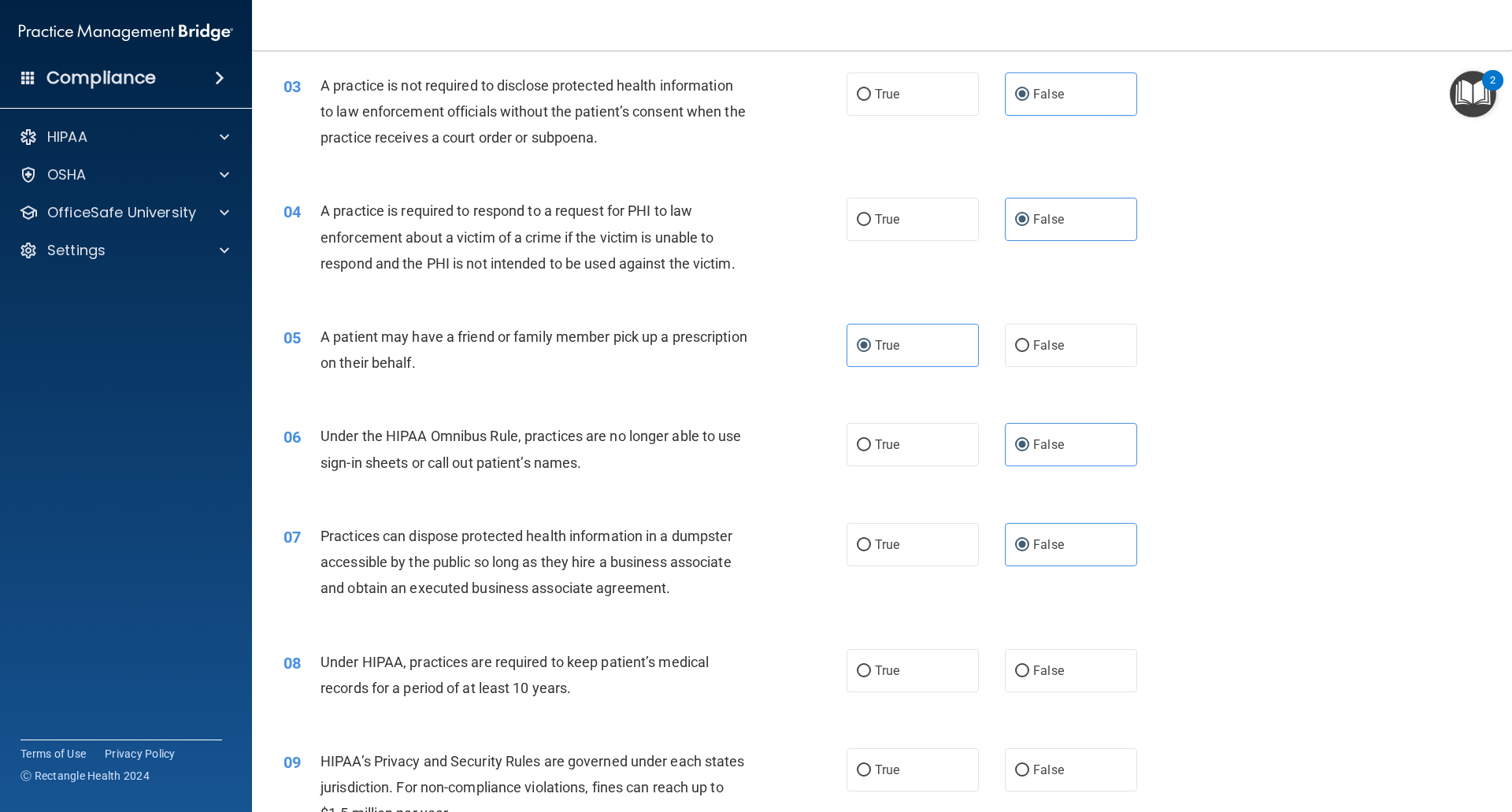
scroll to position [394, 0]
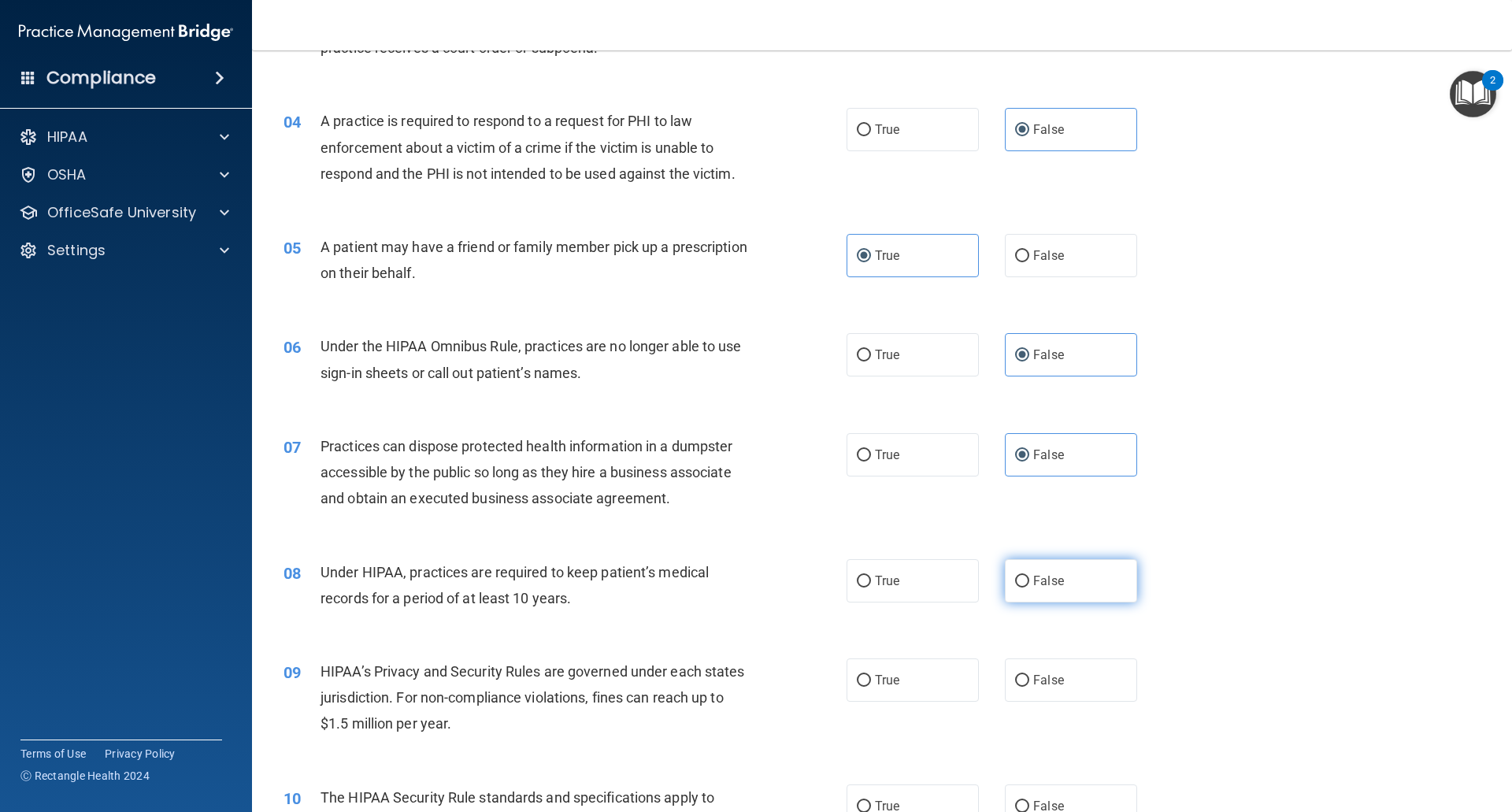
click at [1047, 594] on label "False" at bounding box center [1070, 581] width 132 height 43
click at [1029, 588] on input "False" at bounding box center [1022, 581] width 14 height 12
radio input "true"
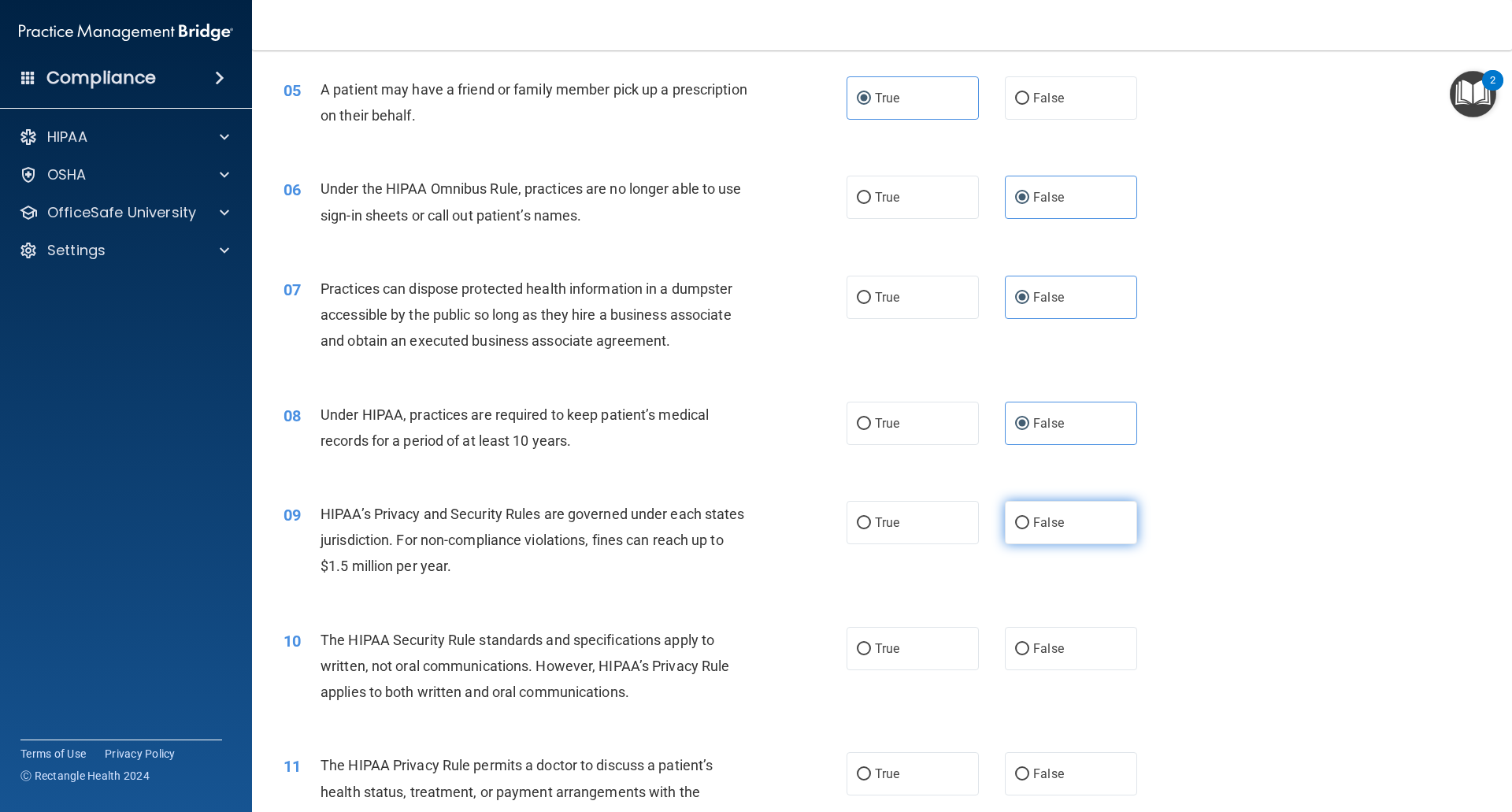
click at [1039, 536] on label "False" at bounding box center [1070, 522] width 132 height 43
click at [1029, 530] on input "False" at bounding box center [1022, 523] width 14 height 12
radio input "true"
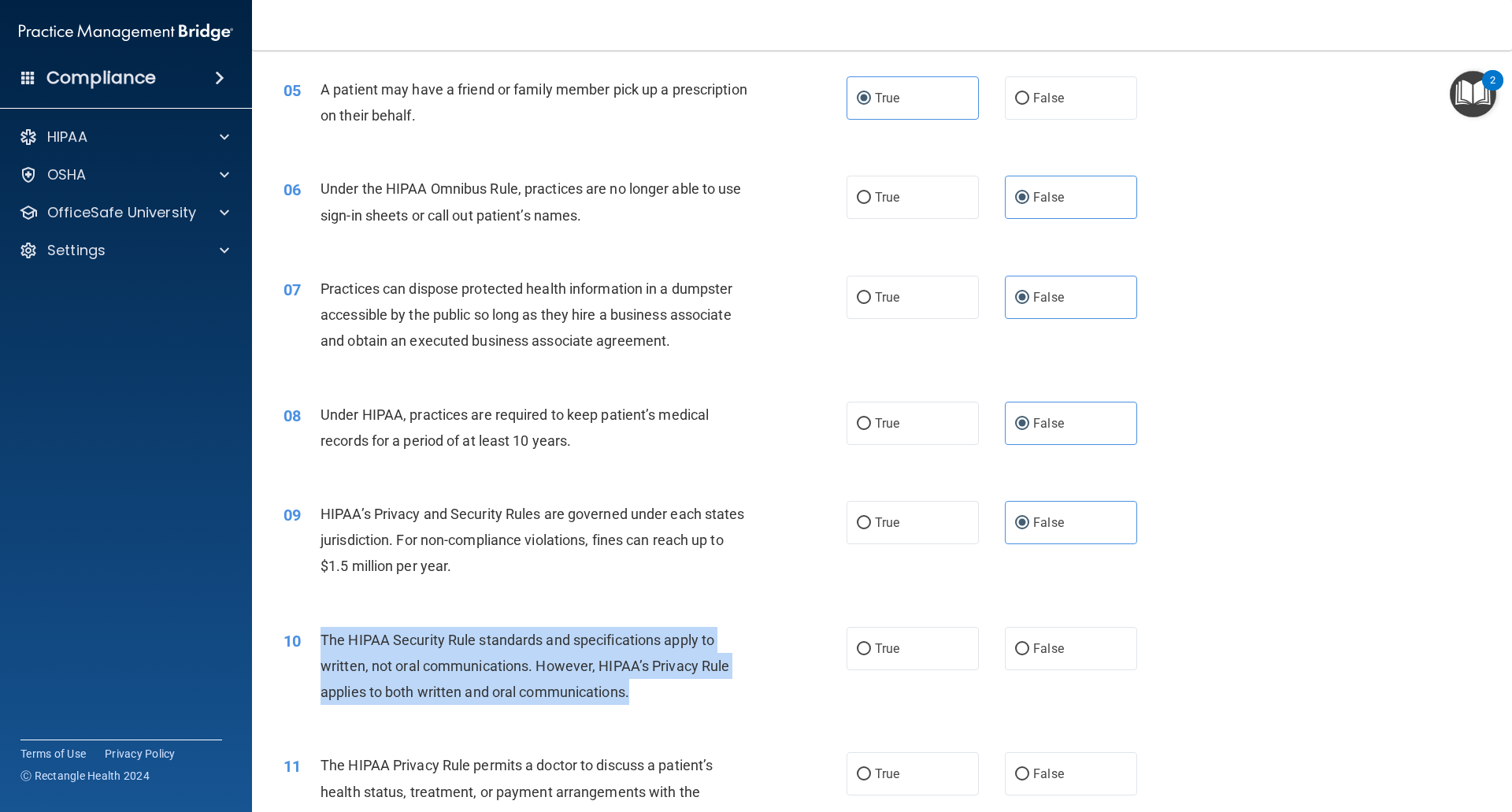
drag, startPoint x: 656, startPoint y: 700, endPoint x: 307, endPoint y: 635, distance: 355.0
click at [307, 635] on div "10 The HIPAA Security Rule standards and specifications apply to written, not o…" at bounding box center [565, 671] width 610 height 87
copy div "The HIPAA Security Rule standards and specifications apply to written, not oral…"
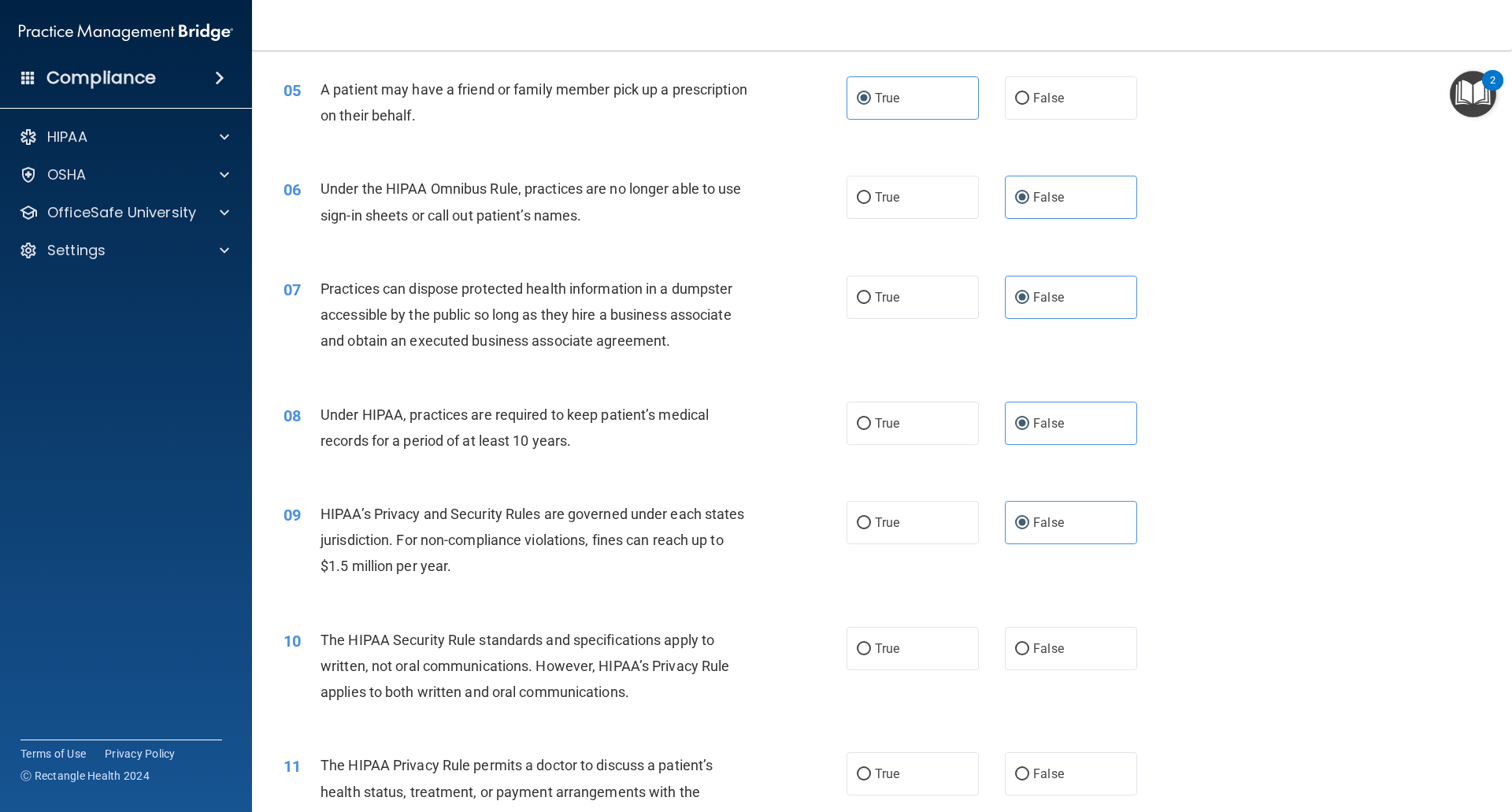
click at [514, 572] on div "HIPAA’s Privacy and Security Rules are governed under each states jurisdiction.…" at bounding box center [540, 540] width 440 height 79
click at [1023, 627] on label "False" at bounding box center [1070, 649] width 132 height 43
click at [1023, 644] on input "False" at bounding box center [1022, 649] width 14 height 12
radio input "true"
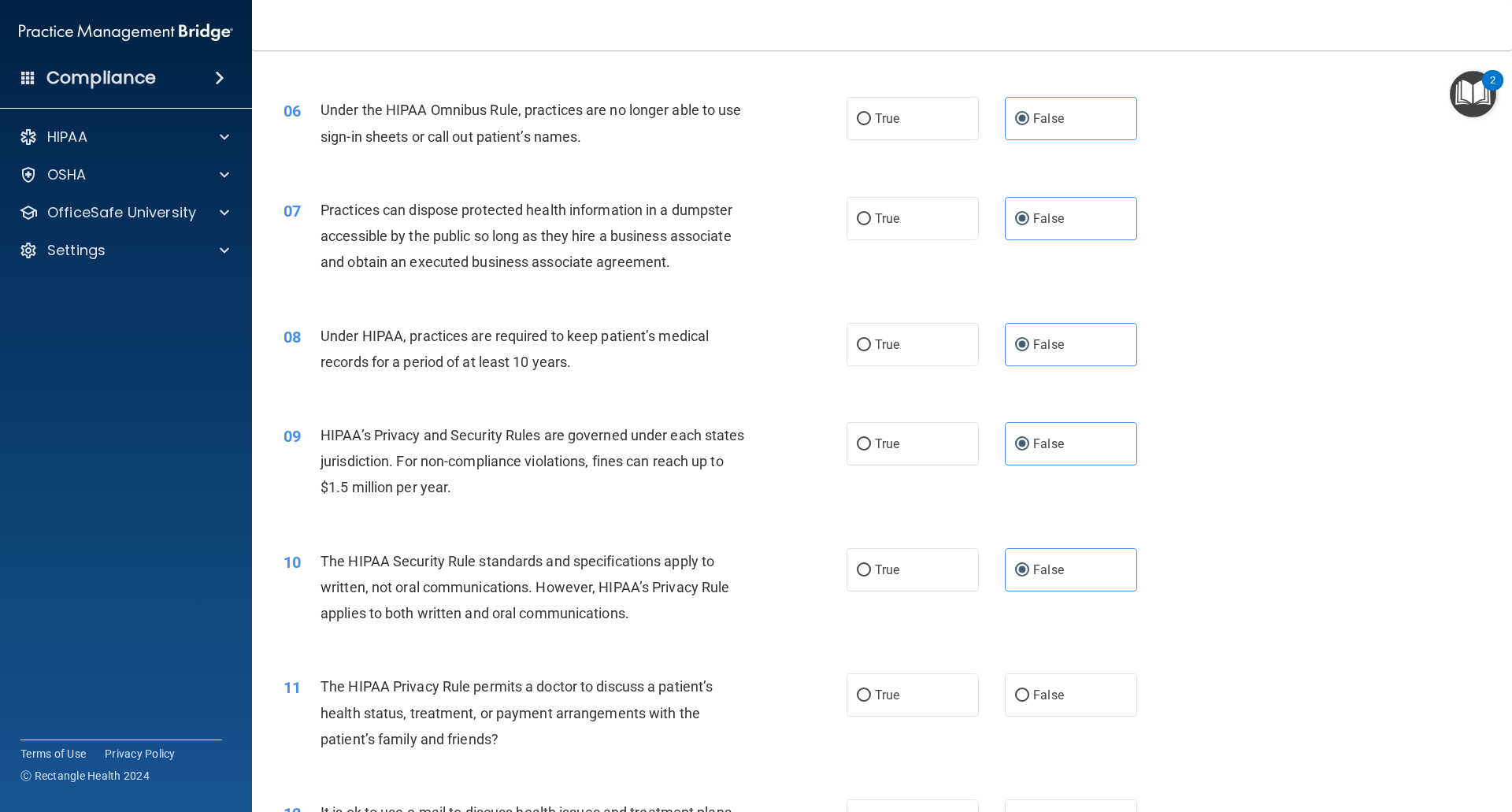
scroll to position [709, 0]
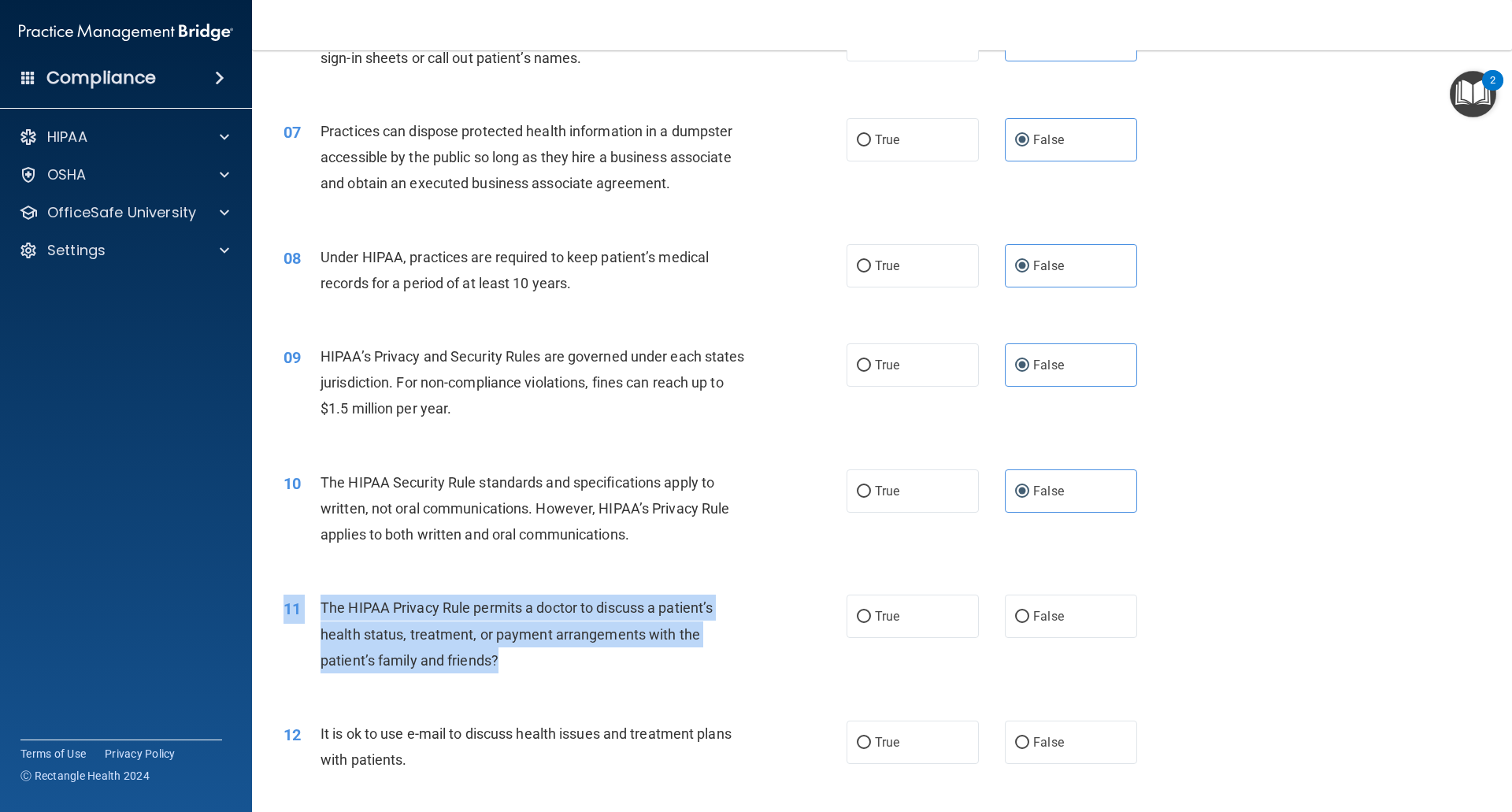
drag, startPoint x: 509, startPoint y: 683, endPoint x: 508, endPoint y: 671, distance: 12.0
click at [508, 671] on div "11 The HIPAA Privacy Rule permits a doctor to discuss a patient’s health status…" at bounding box center [881, 637] width 1221 height 126
copy div "11 The HIPAA Privacy Rule permits a doctor to discuss a patient’s health status…"
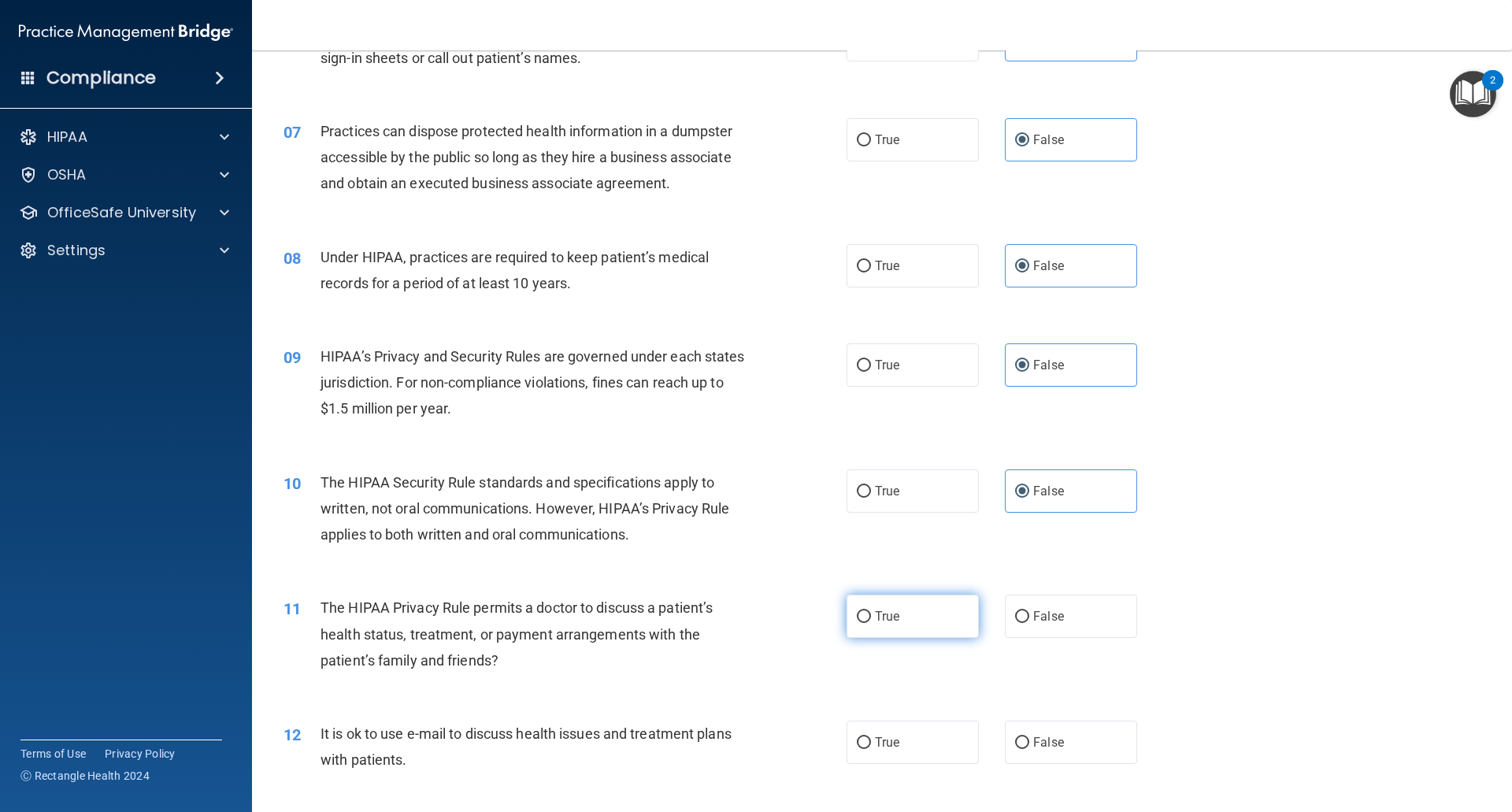
click at [883, 616] on span "True" at bounding box center [887, 616] width 24 height 15
click at [870, 616] on input "True" at bounding box center [864, 616] width 14 height 12
radio input "true"
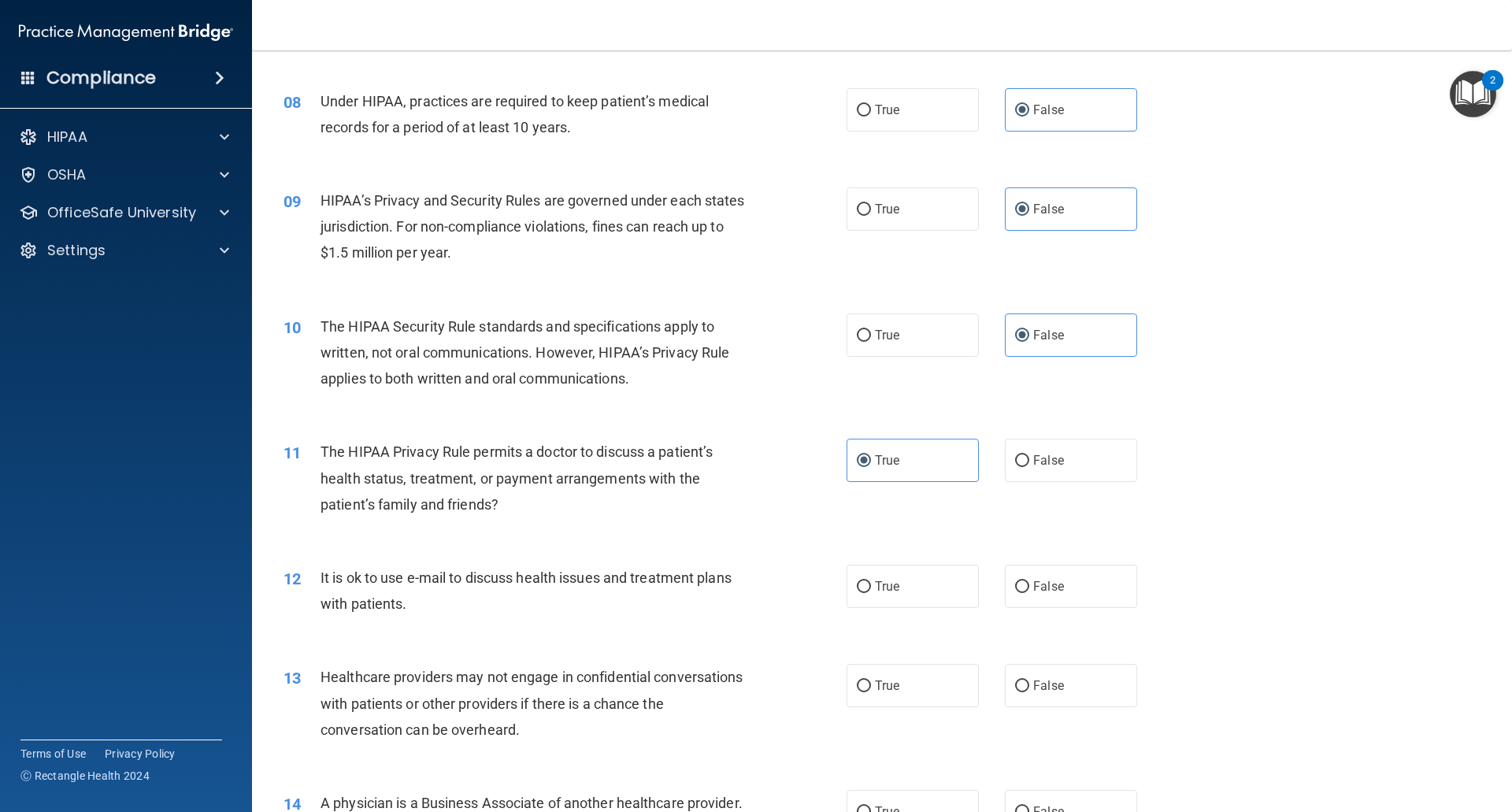
scroll to position [866, 0]
click at [543, 617] on div "12 It is ok to use e-mail to discuss health issues and treatment plans with pat…" at bounding box center [565, 593] width 610 height 60
click at [952, 593] on label "True" at bounding box center [912, 585] width 132 height 43
click at [870, 591] on input "True" at bounding box center [864, 585] width 14 height 12
radio input "true"
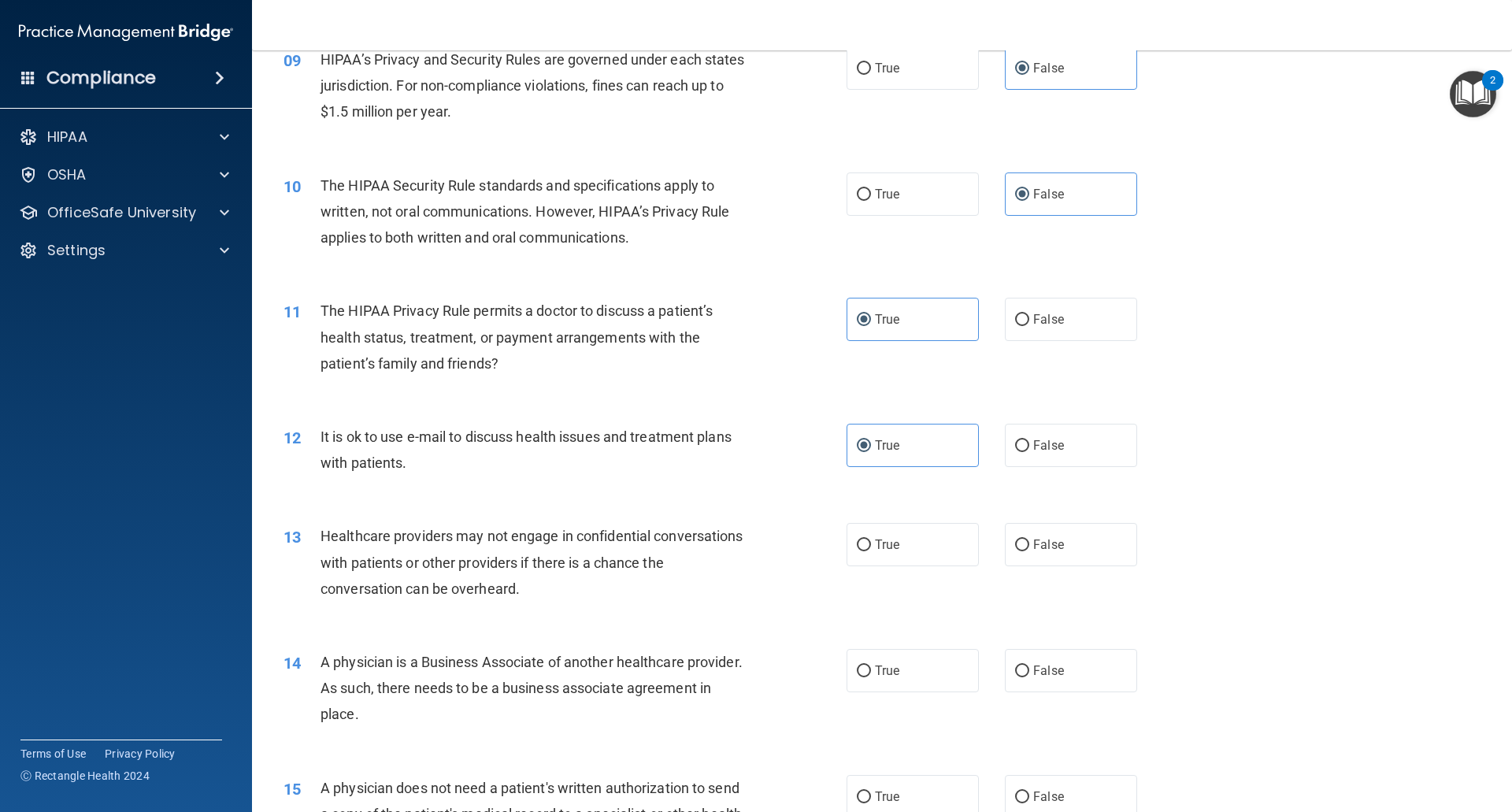
scroll to position [1024, 0]
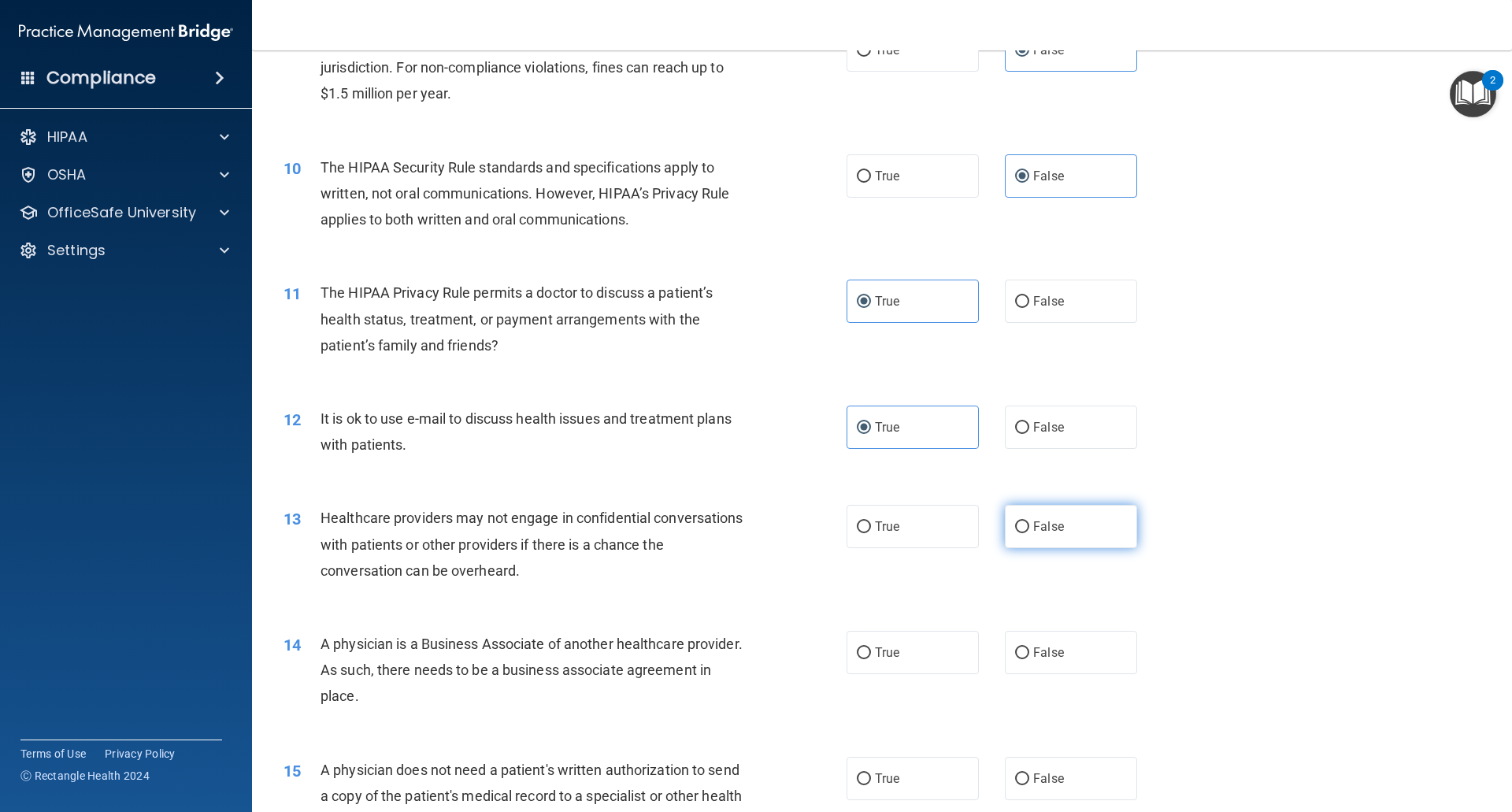
click at [1033, 528] on span "False" at bounding box center [1049, 526] width 31 height 15
click at [1029, 528] on input "False" at bounding box center [1022, 527] width 14 height 12
radio input "true"
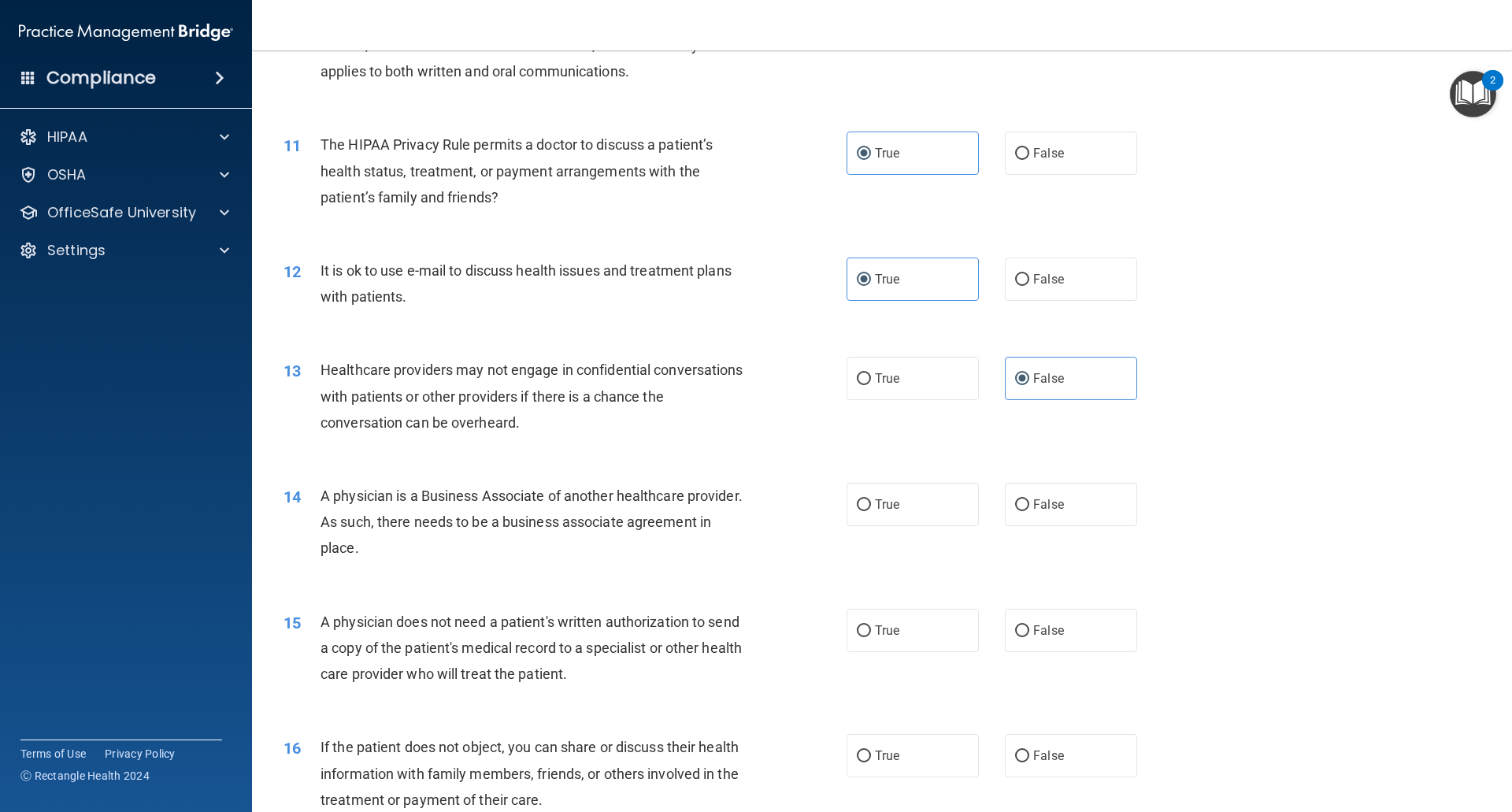
scroll to position [1181, 0]
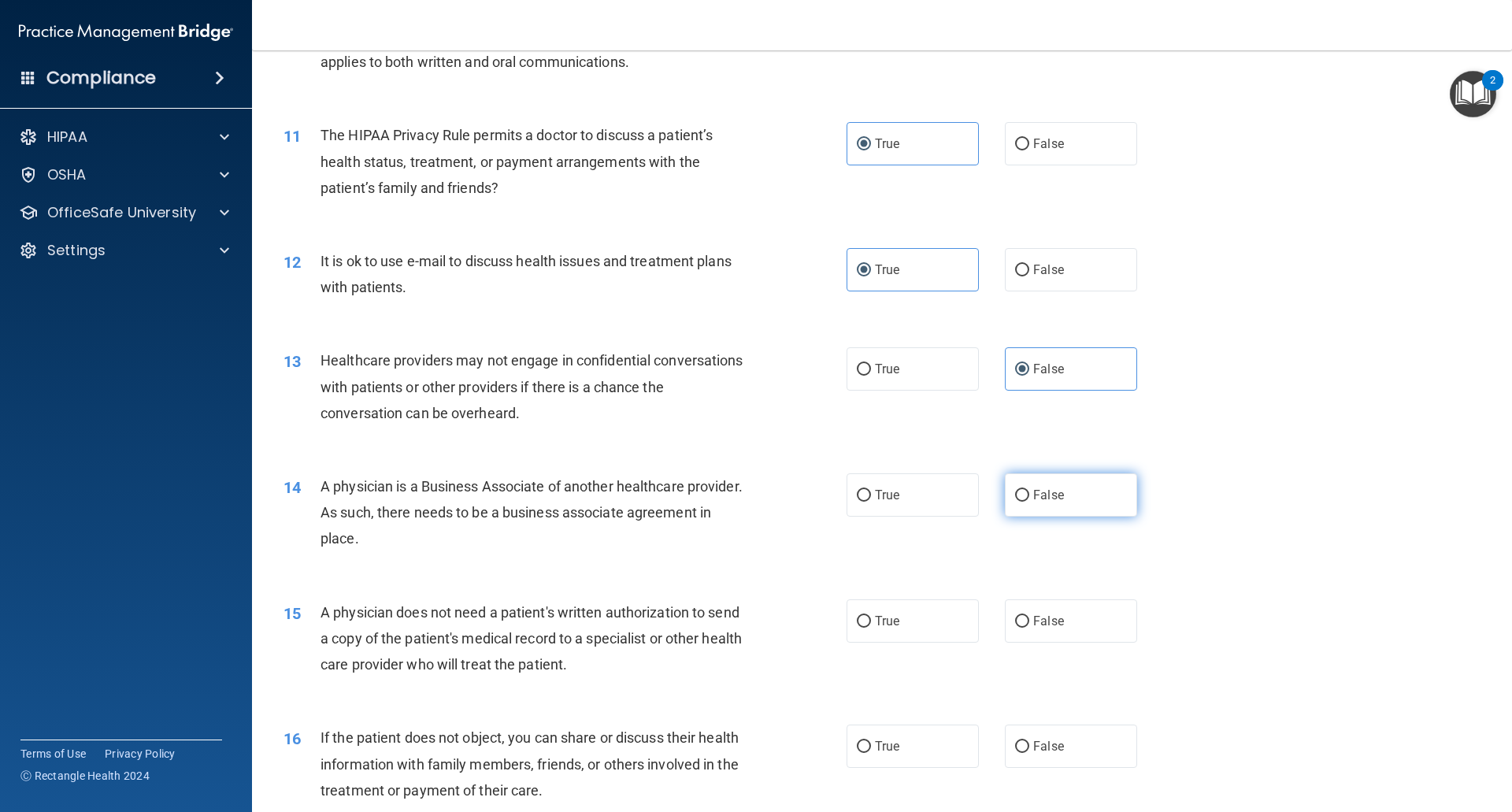
click at [1019, 492] on input "False" at bounding box center [1022, 495] width 14 height 12
radio input "true"
click at [902, 616] on label "True" at bounding box center [912, 621] width 132 height 43
click at [870, 616] on input "True" at bounding box center [864, 621] width 14 height 12
radio input "true"
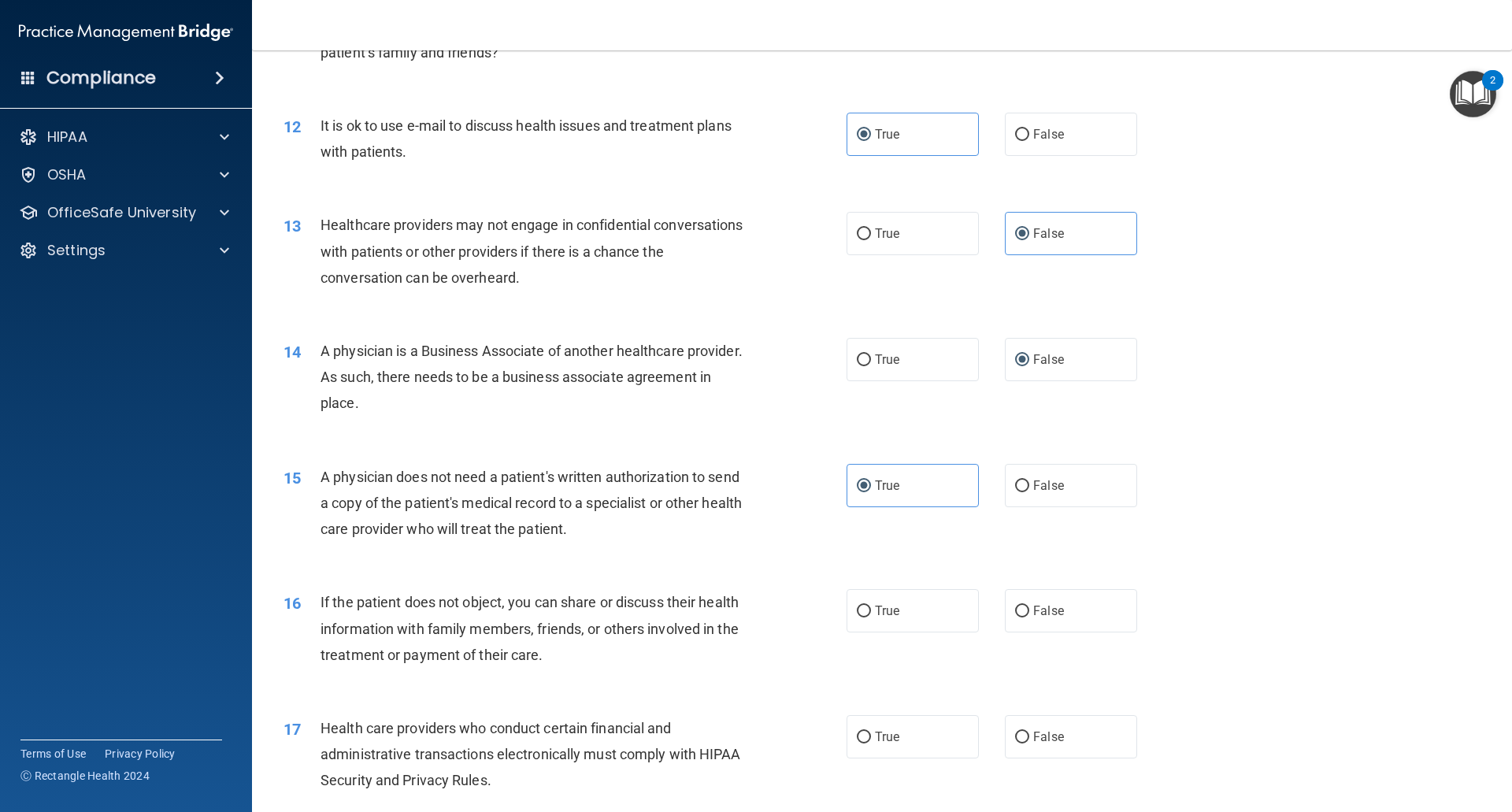
scroll to position [1339, 0]
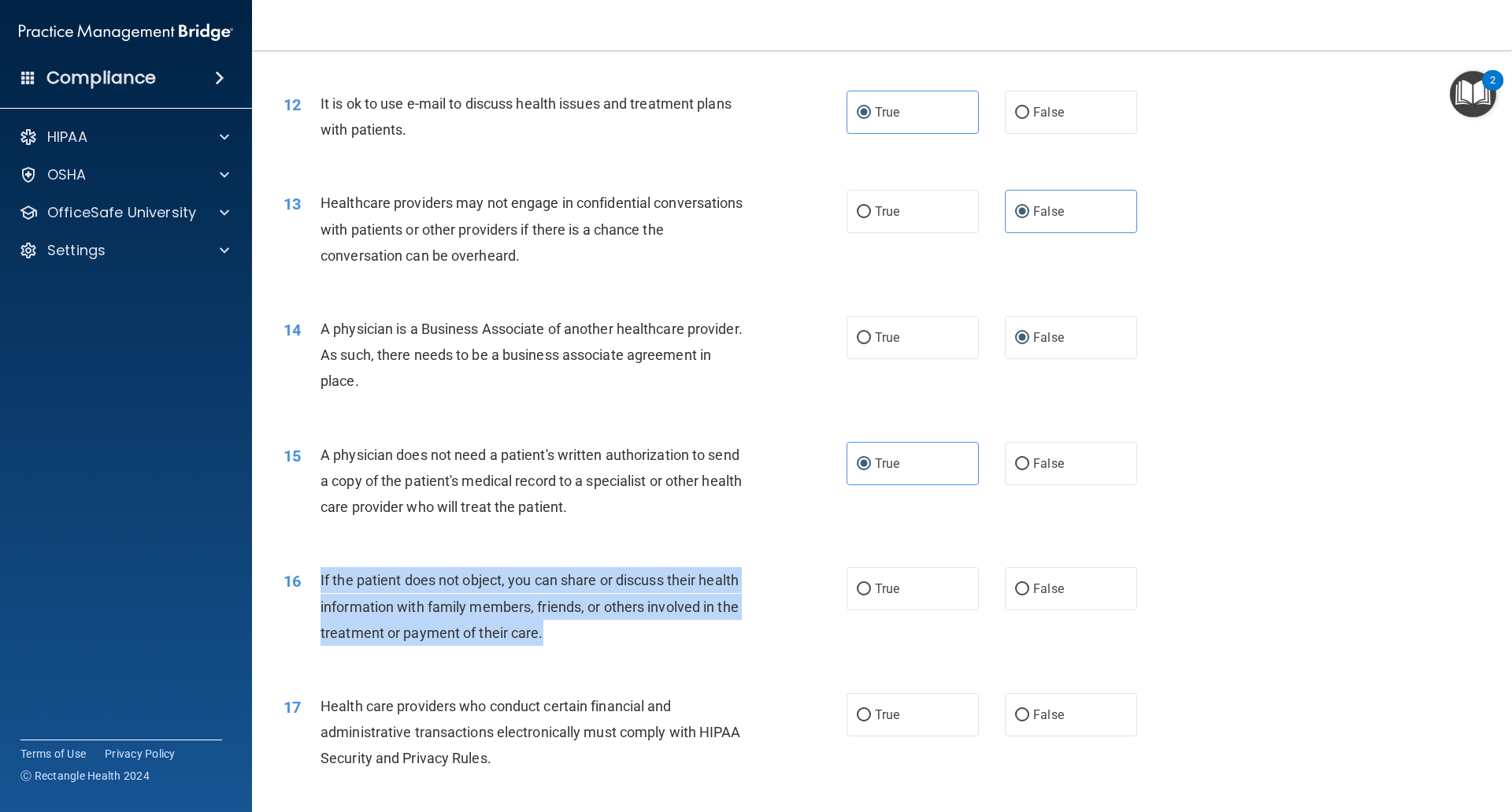
drag, startPoint x: 580, startPoint y: 643, endPoint x: 320, endPoint y: 586, distance: 266.2
click at [320, 586] on div "If the patient does not object, you can share or discuss their health informati…" at bounding box center [540, 606] width 440 height 79
copy span "If the patient does not object, you can share or discuss their health informati…"
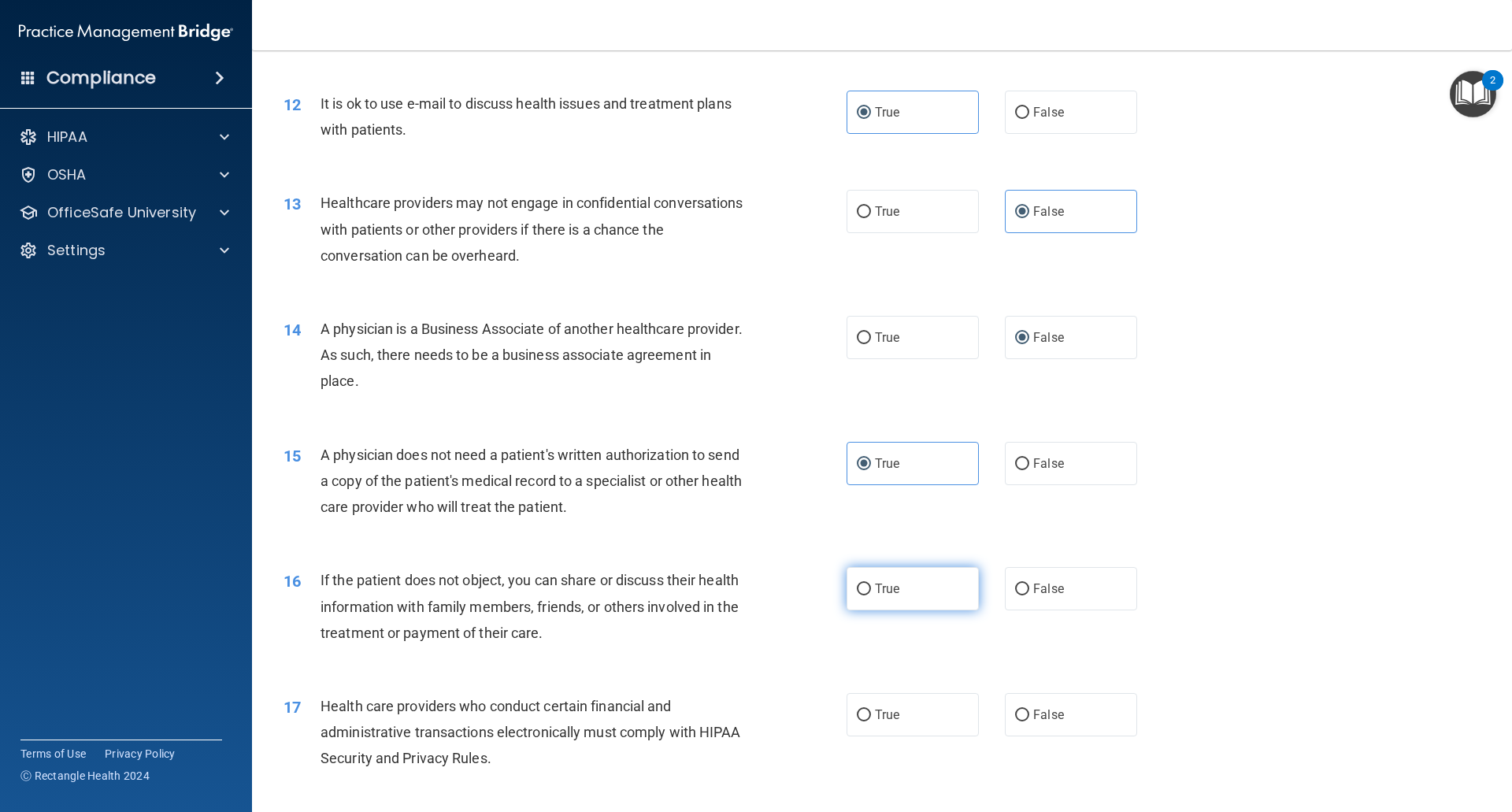
click at [934, 596] on label "True" at bounding box center [912, 588] width 132 height 43
click at [870, 596] on input "True" at bounding box center [864, 589] width 14 height 12
radio input "true"
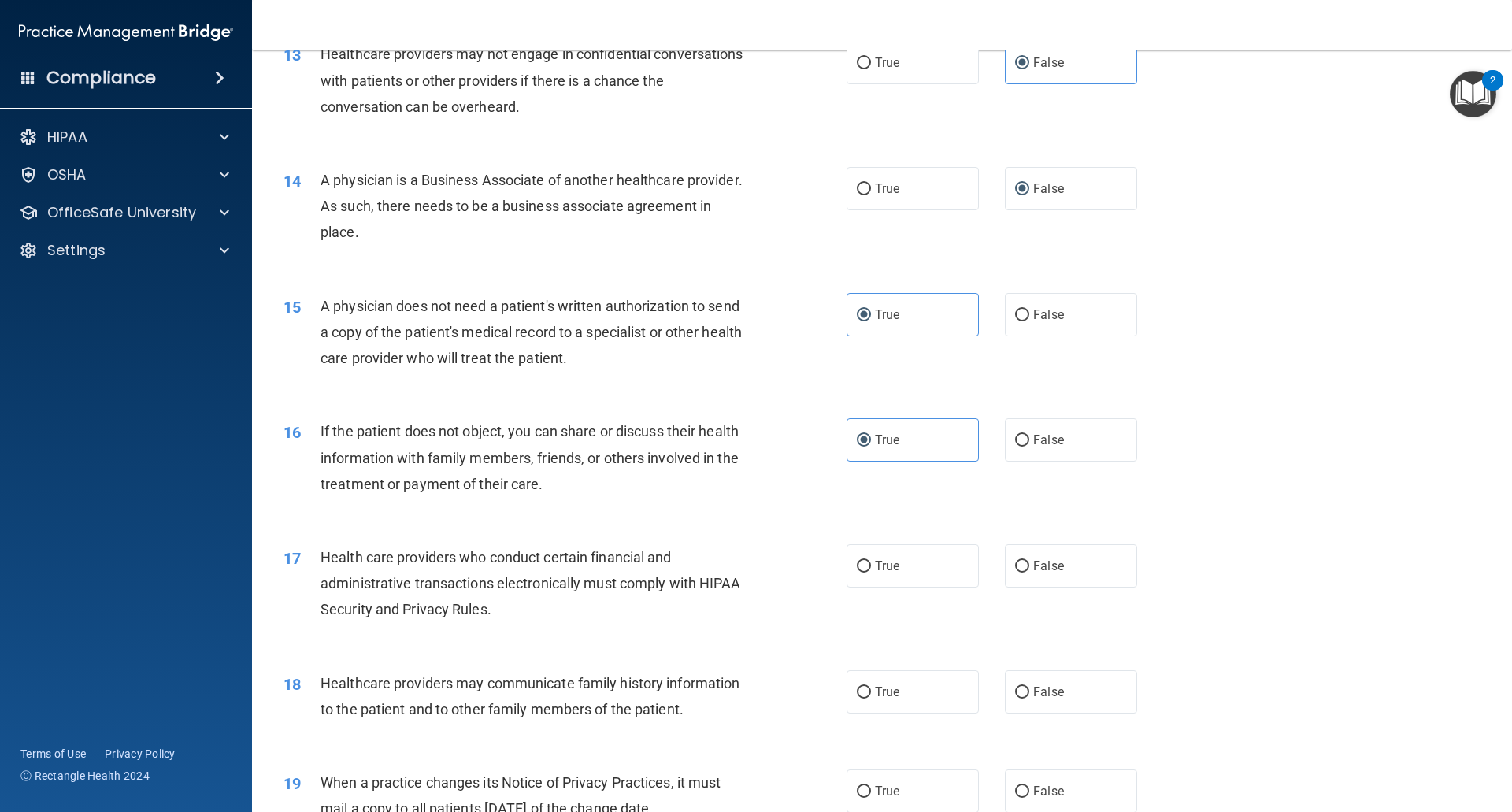
scroll to position [1496, 0]
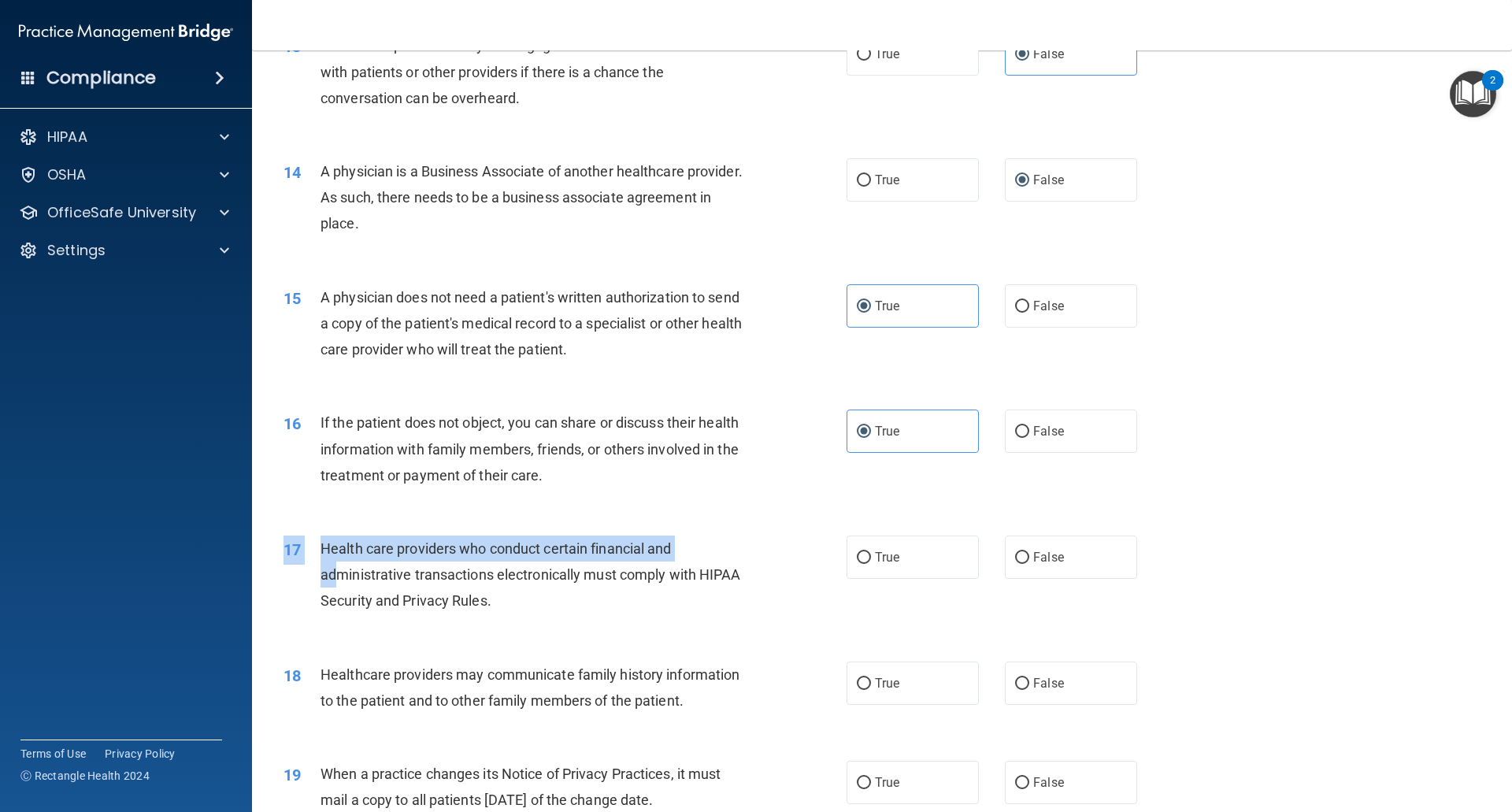
drag, startPoint x: 547, startPoint y: 624, endPoint x: 351, endPoint y: 576, distance: 201.8
click at [337, 579] on div "17 Health care providers who conduct certain financial and administrative trans…" at bounding box center [881, 578] width 1221 height 126
click at [366, 573] on span "Health care providers who conduct certain financial and administrative transact…" at bounding box center [530, 575] width 421 height 69
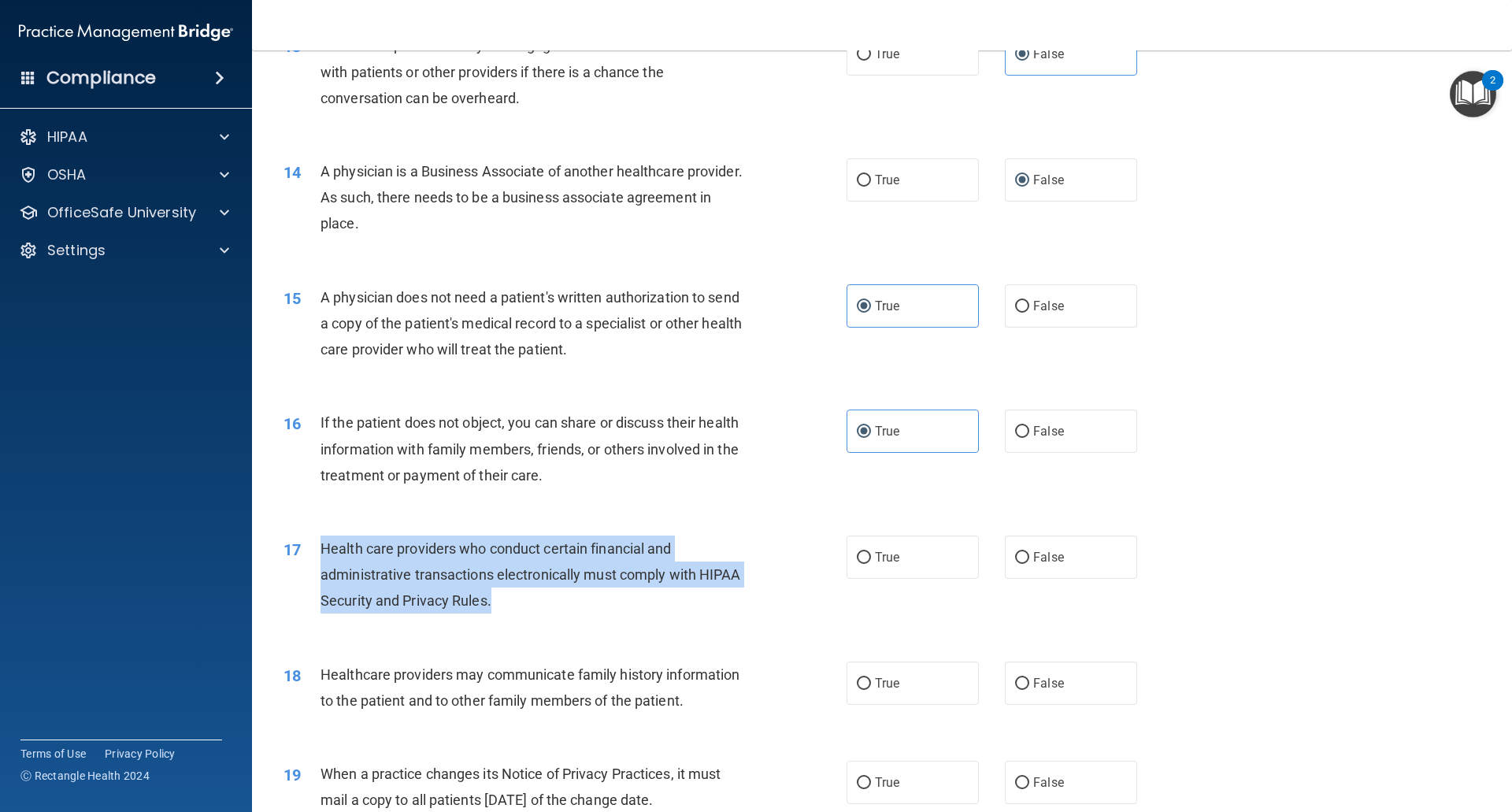
drag, startPoint x: 528, startPoint y: 599, endPoint x: 320, endPoint y: 544, distance: 215.1
click at [320, 544] on div "Health care providers who conduct certain financial and administrative transact…" at bounding box center [540, 575] width 440 height 79
copy span "Health care providers who conduct certain financial and administrative transact…"
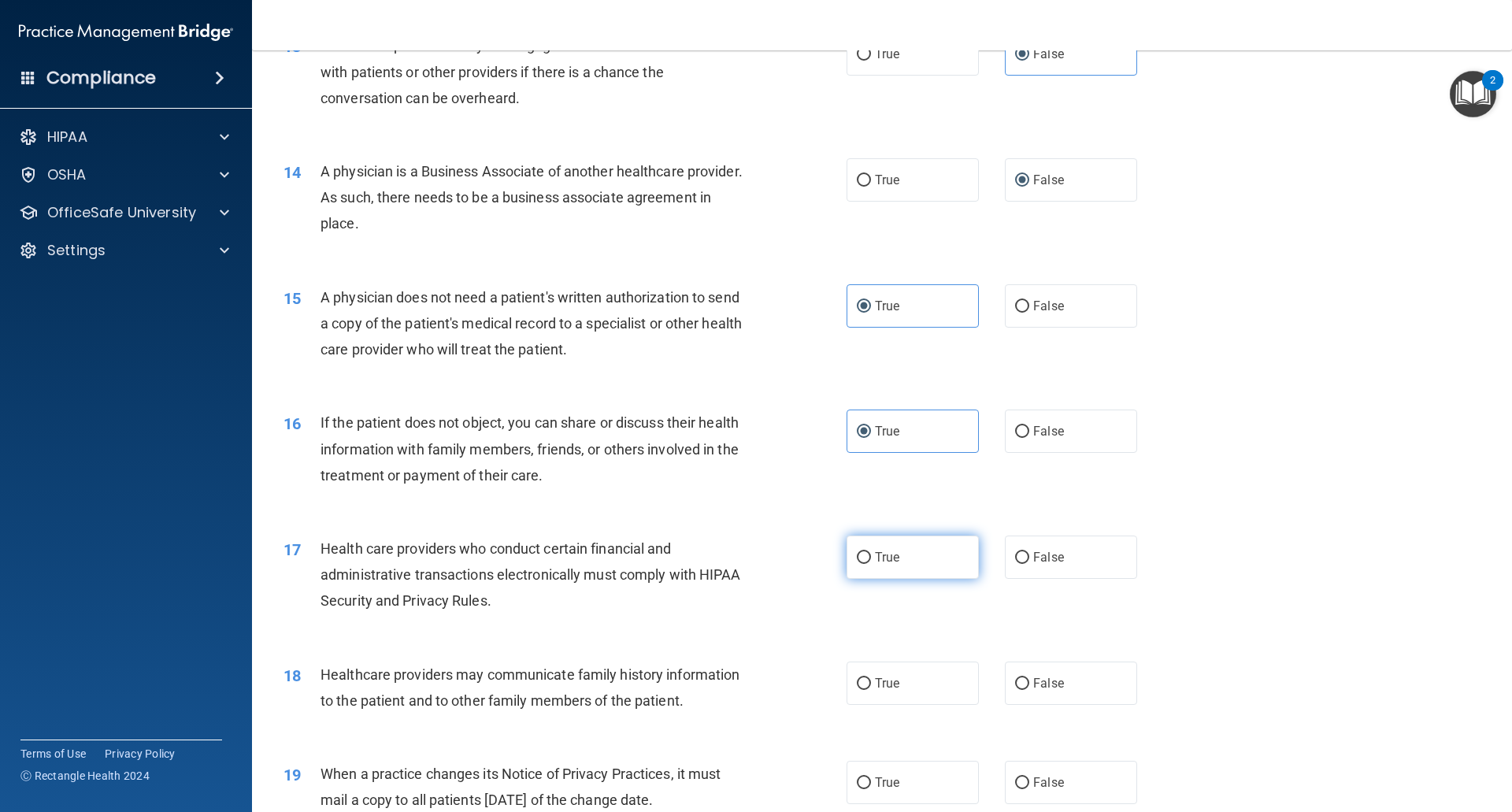
click at [868, 546] on label "True" at bounding box center [912, 558] width 132 height 43
click at [868, 552] on input "True" at bounding box center [864, 558] width 14 height 12
radio input "true"
click at [1100, 674] on label "False" at bounding box center [1070, 683] width 132 height 43
click at [1029, 678] on input "False" at bounding box center [1022, 683] width 14 height 12
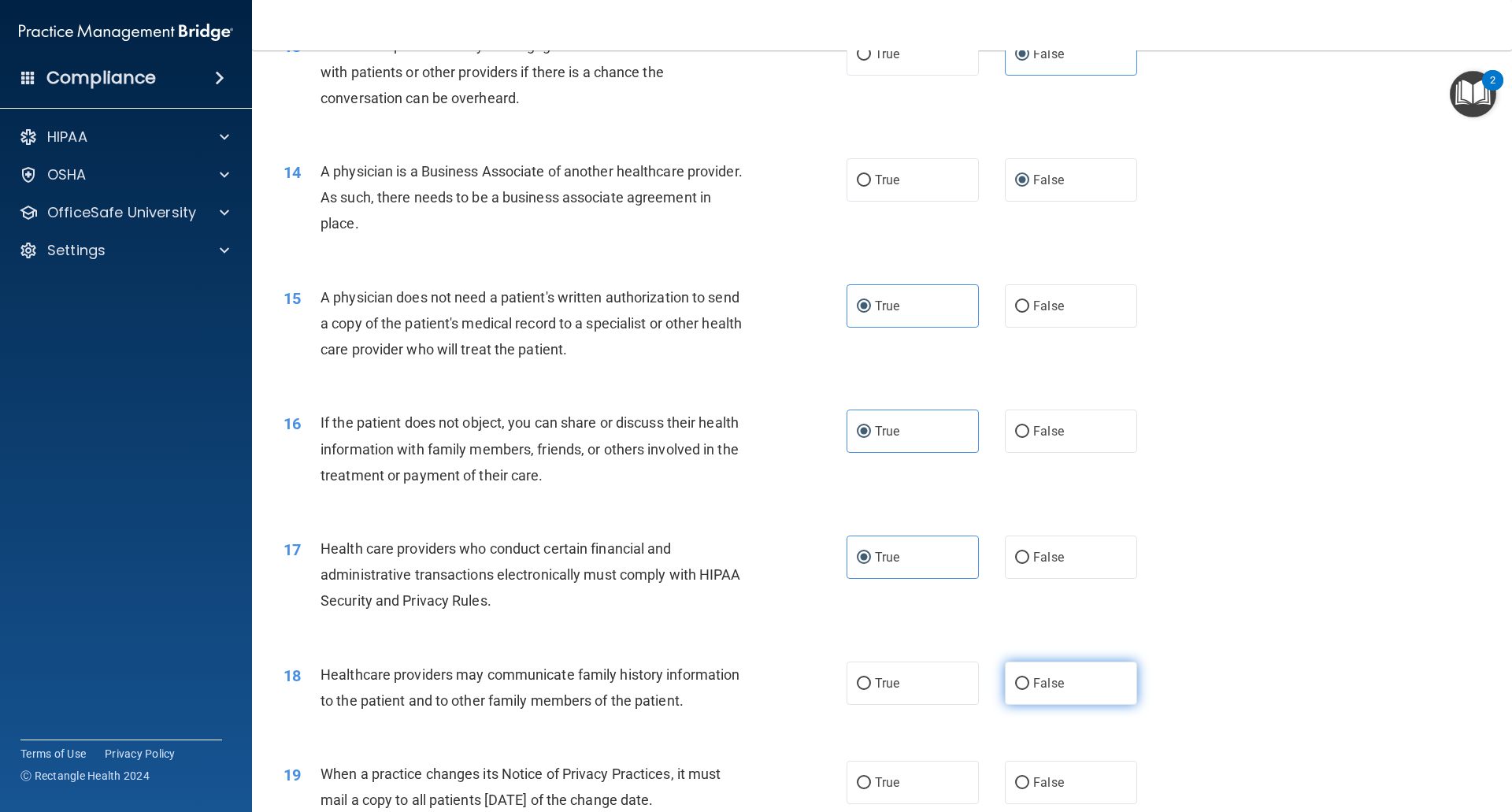
radio input "true"
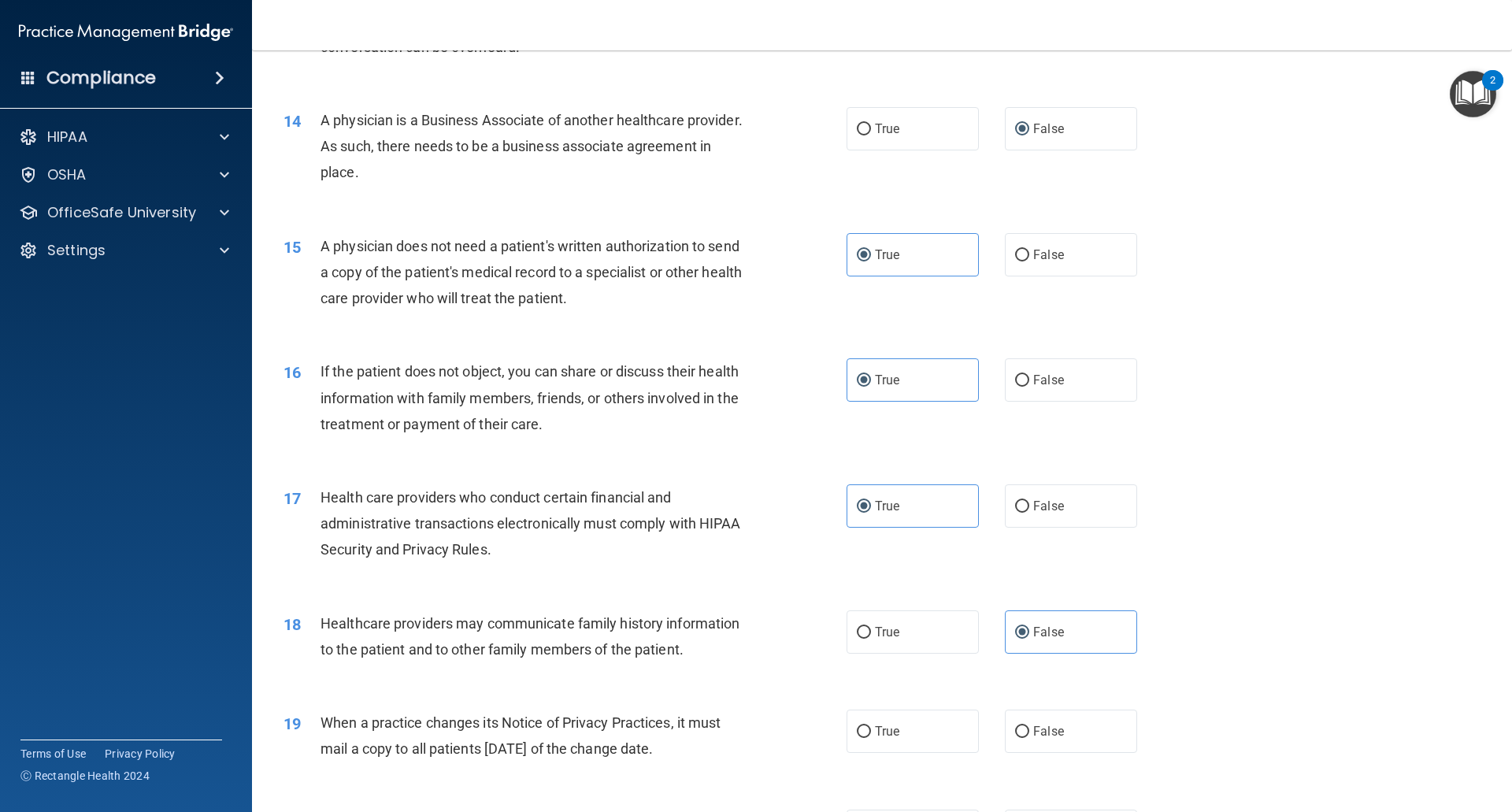
scroll to position [1575, 0]
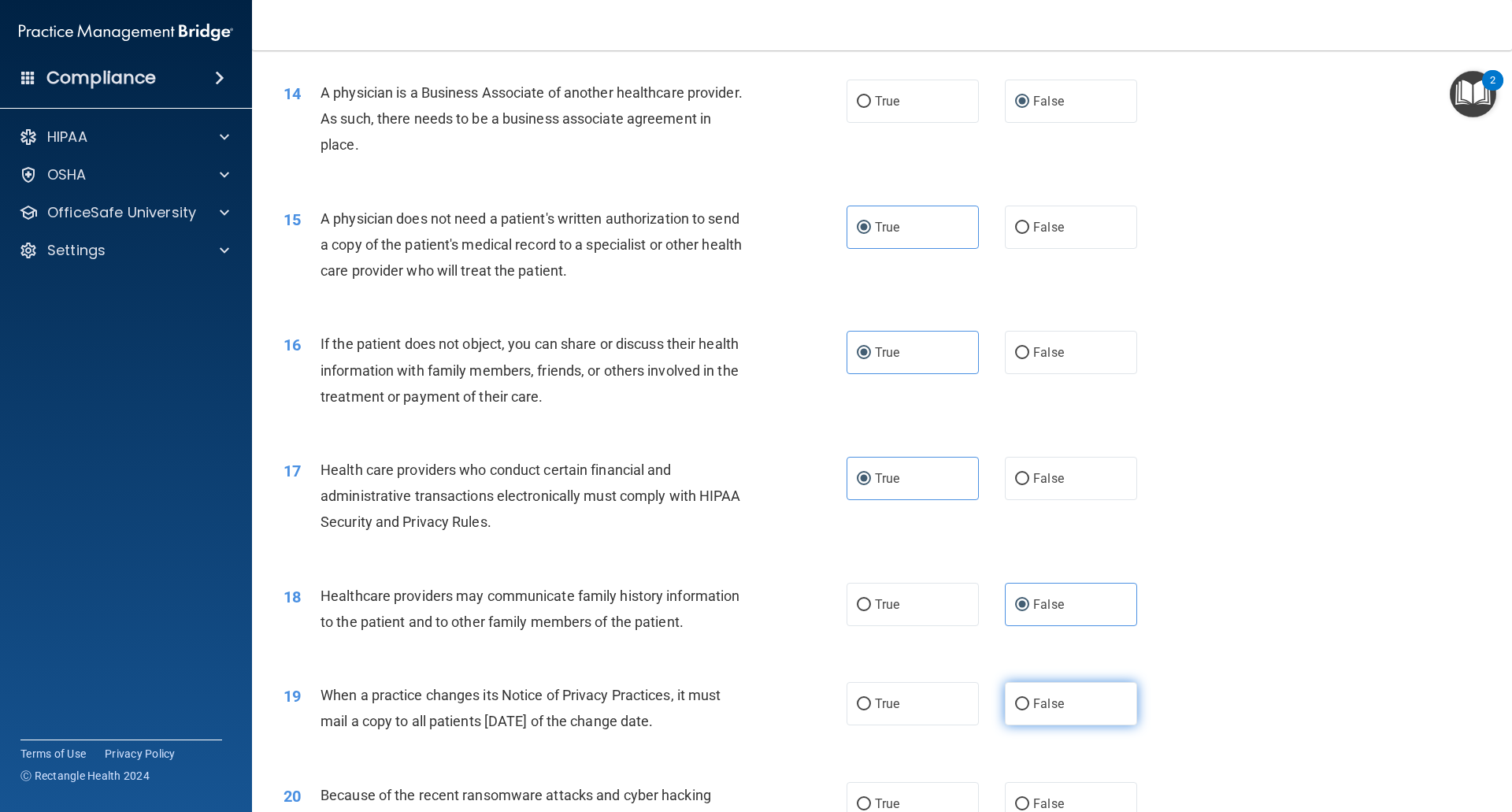
click at [1046, 687] on label "False" at bounding box center [1070, 704] width 132 height 43
click at [1029, 699] on input "False" at bounding box center [1022, 704] width 14 height 12
radio input "true"
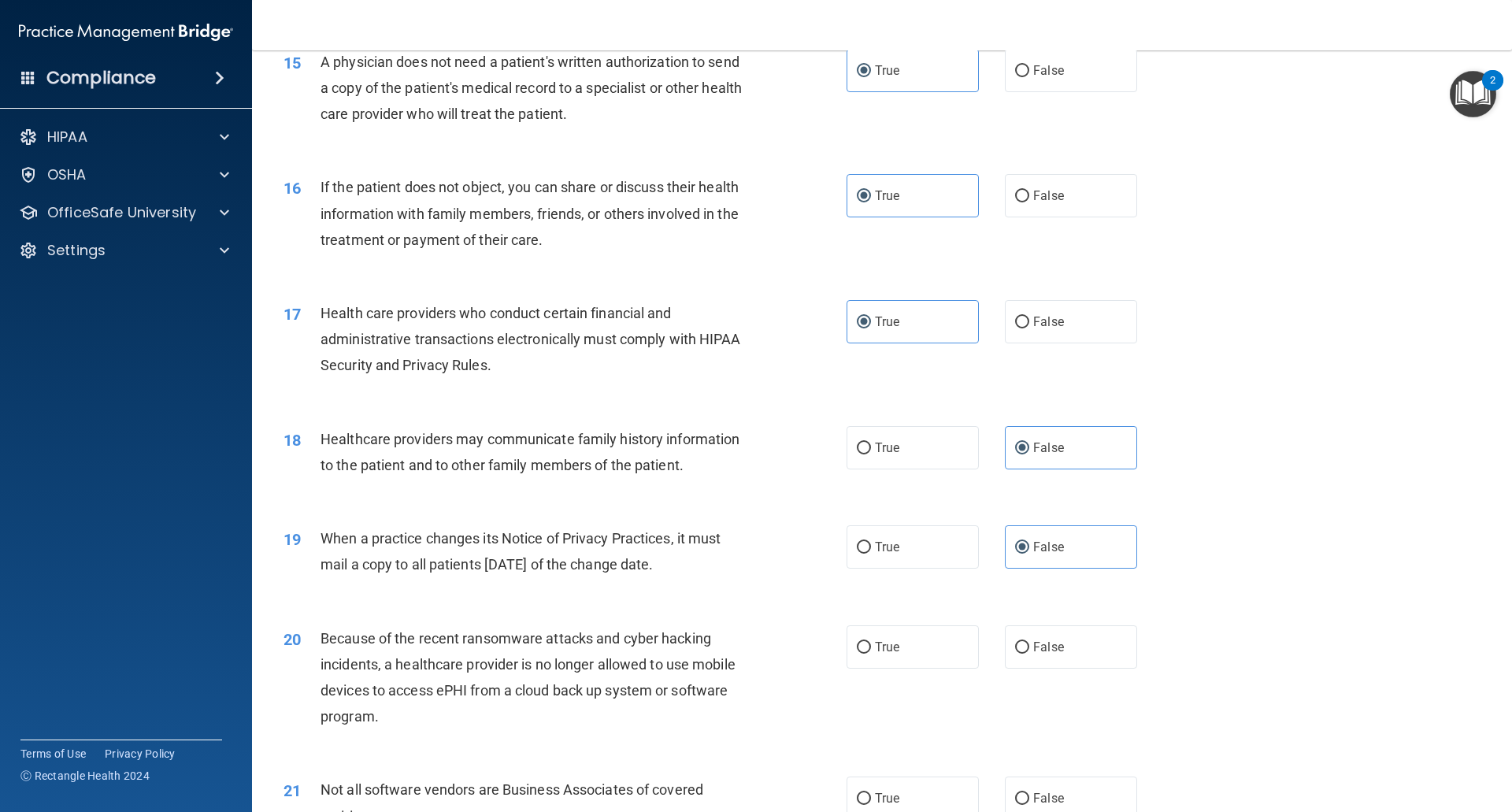
scroll to position [1733, 0]
click at [1043, 656] on label "False" at bounding box center [1070, 646] width 132 height 43
click at [1029, 653] on input "False" at bounding box center [1022, 646] width 14 height 12
radio input "true"
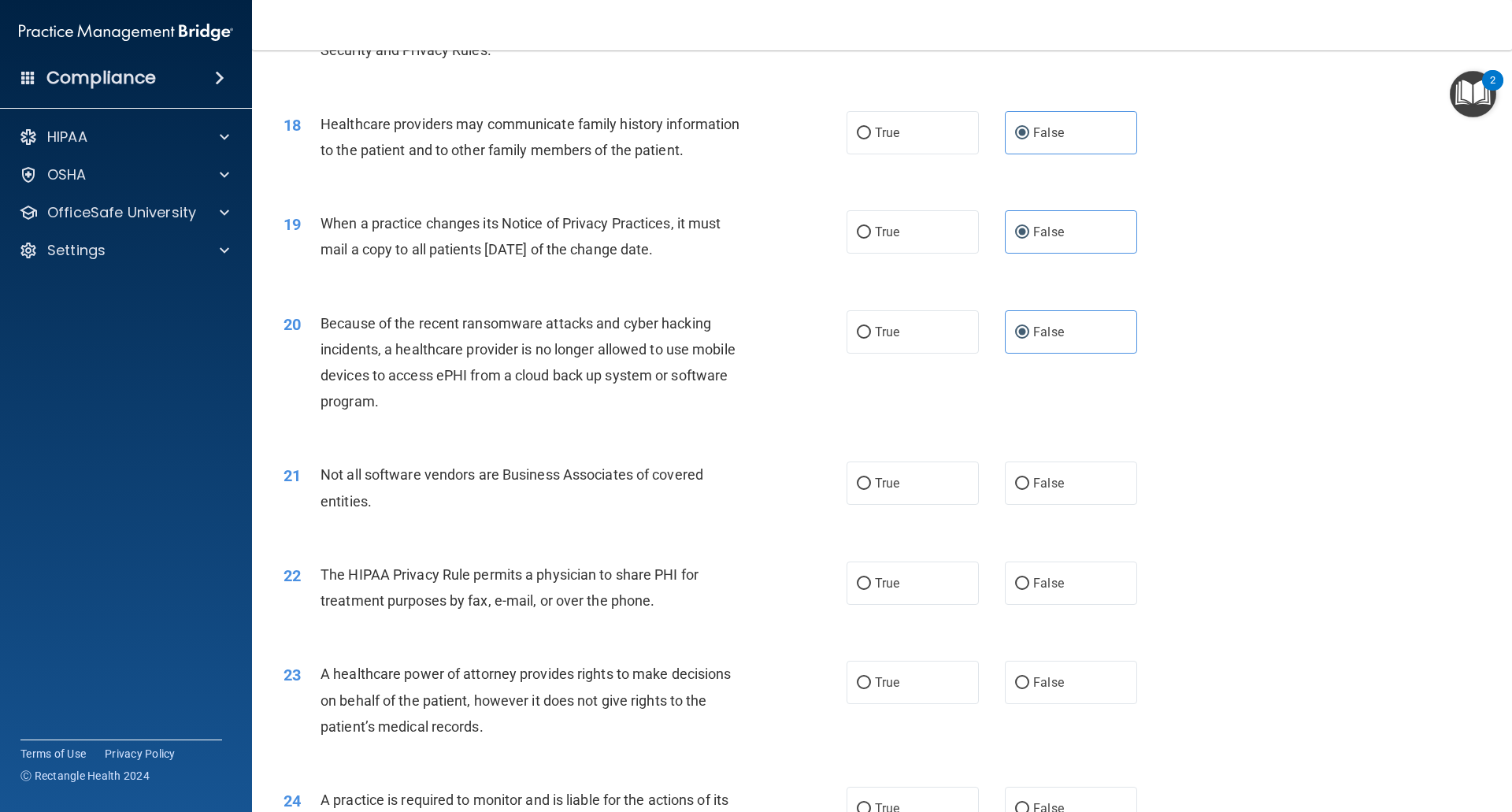
scroll to position [2048, 0]
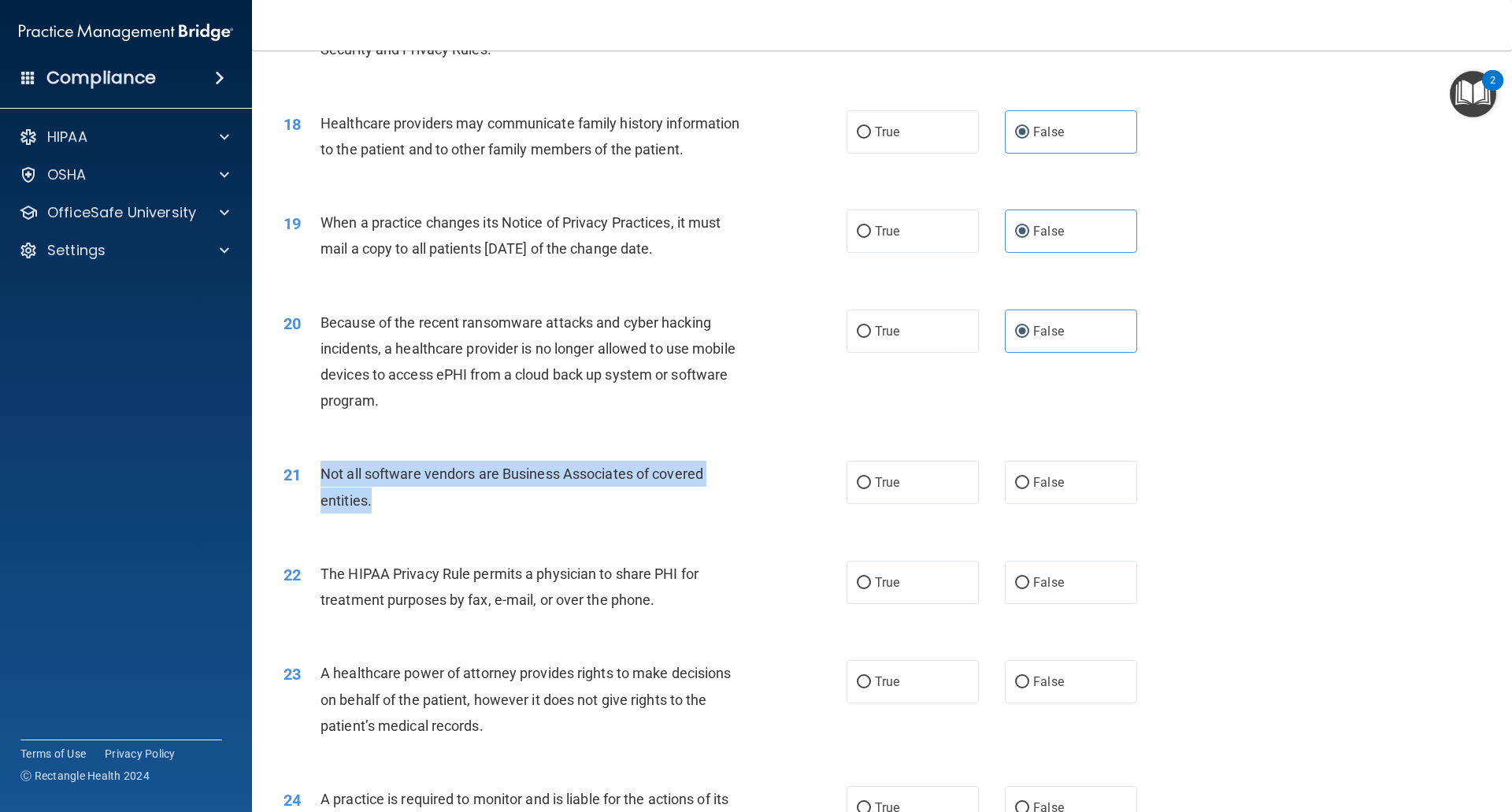
drag, startPoint x: 425, startPoint y: 515, endPoint x: 307, endPoint y: 476, distance: 124.3
click at [307, 476] on div "21 Not all software vendors are Business Associates of covered entities." at bounding box center [565, 491] width 610 height 60
copy div "Not all software vendors are Business Associates of covered entities."
click at [397, 511] on div "Not all software vendors are Business Associates of covered entities." at bounding box center [540, 486] width 440 height 52
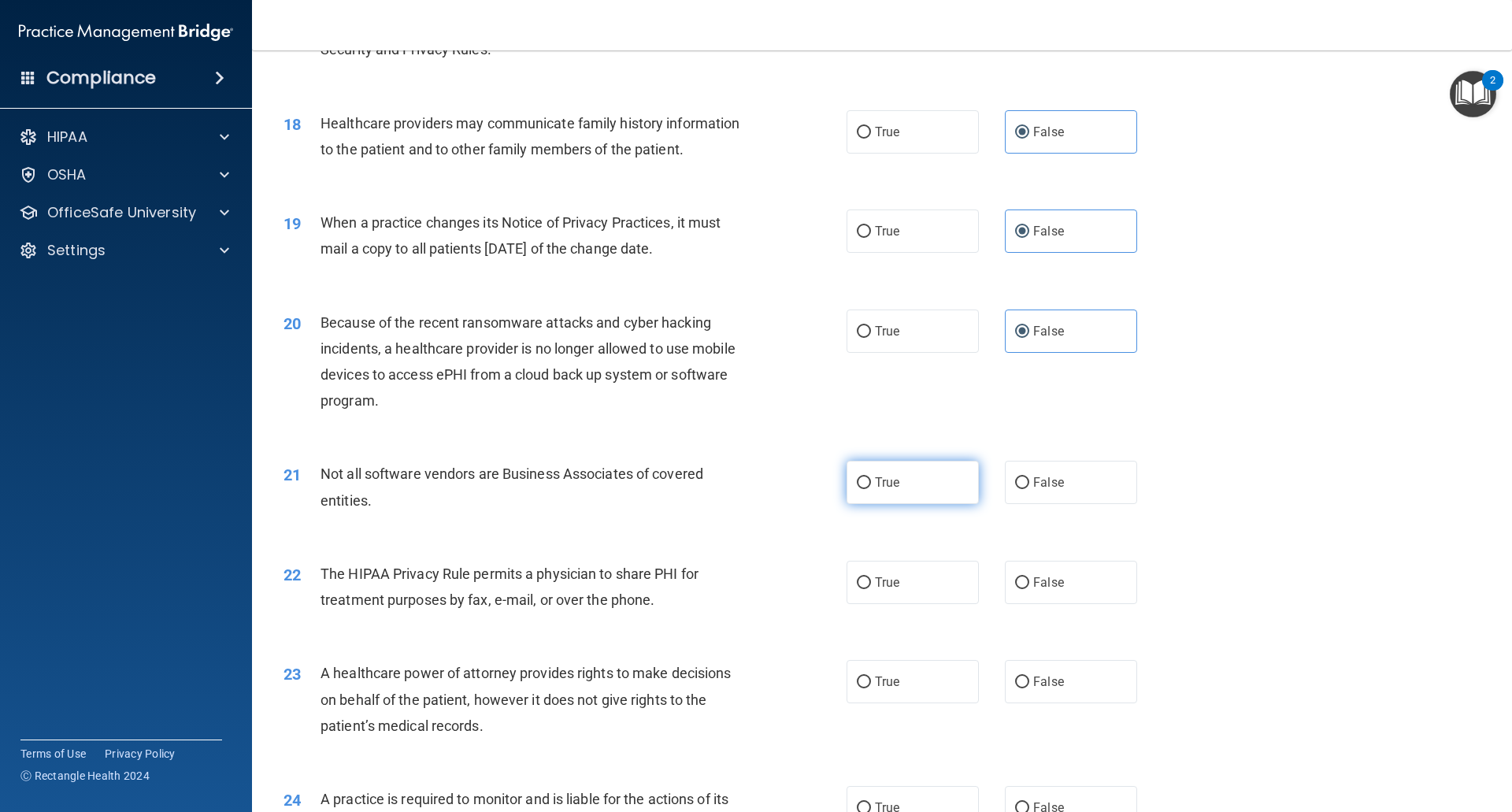
click at [889, 489] on span "True" at bounding box center [887, 482] width 24 height 15
click at [870, 489] on input "True" at bounding box center [864, 482] width 14 height 12
radio input "true"
click at [673, 605] on div "The HIPAA Privacy Rule permits a physician to share PHI for treatment purposes …" at bounding box center [540, 587] width 440 height 52
click at [904, 576] on label "True" at bounding box center [912, 583] width 132 height 43
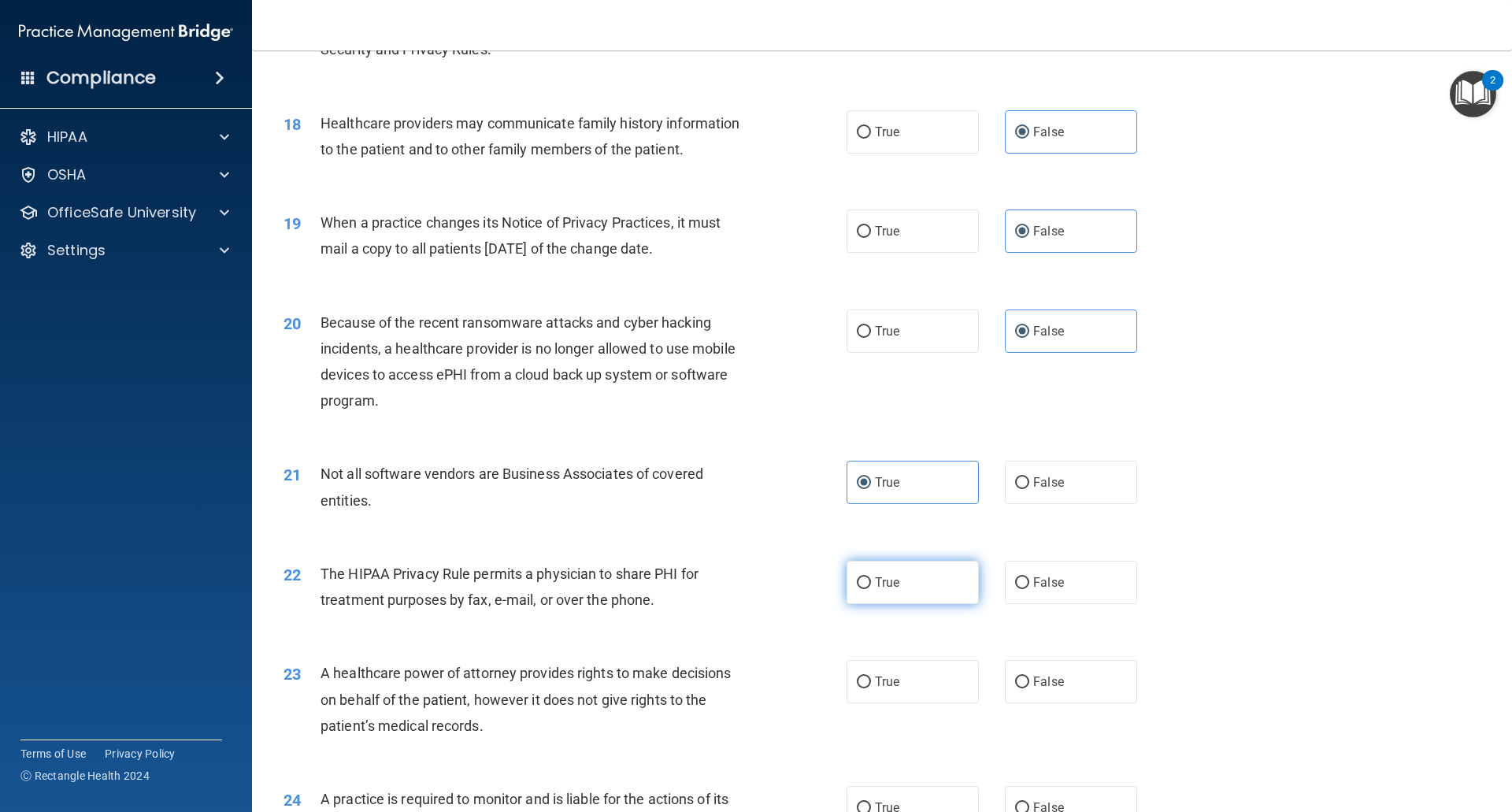
click at [870, 578] on input "True" at bounding box center [864, 583] width 14 height 12
radio input "true"
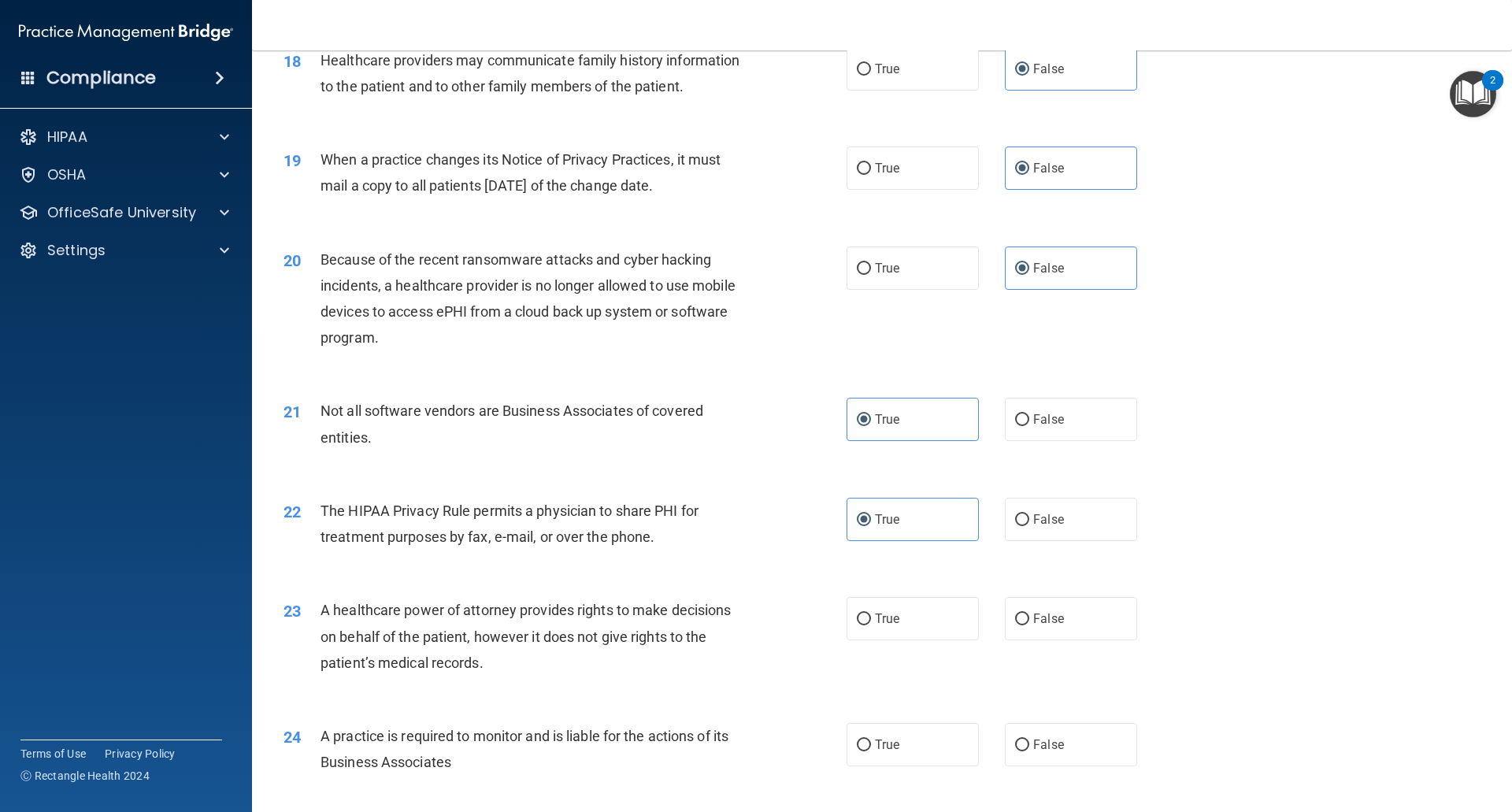
scroll to position [2205, 0]
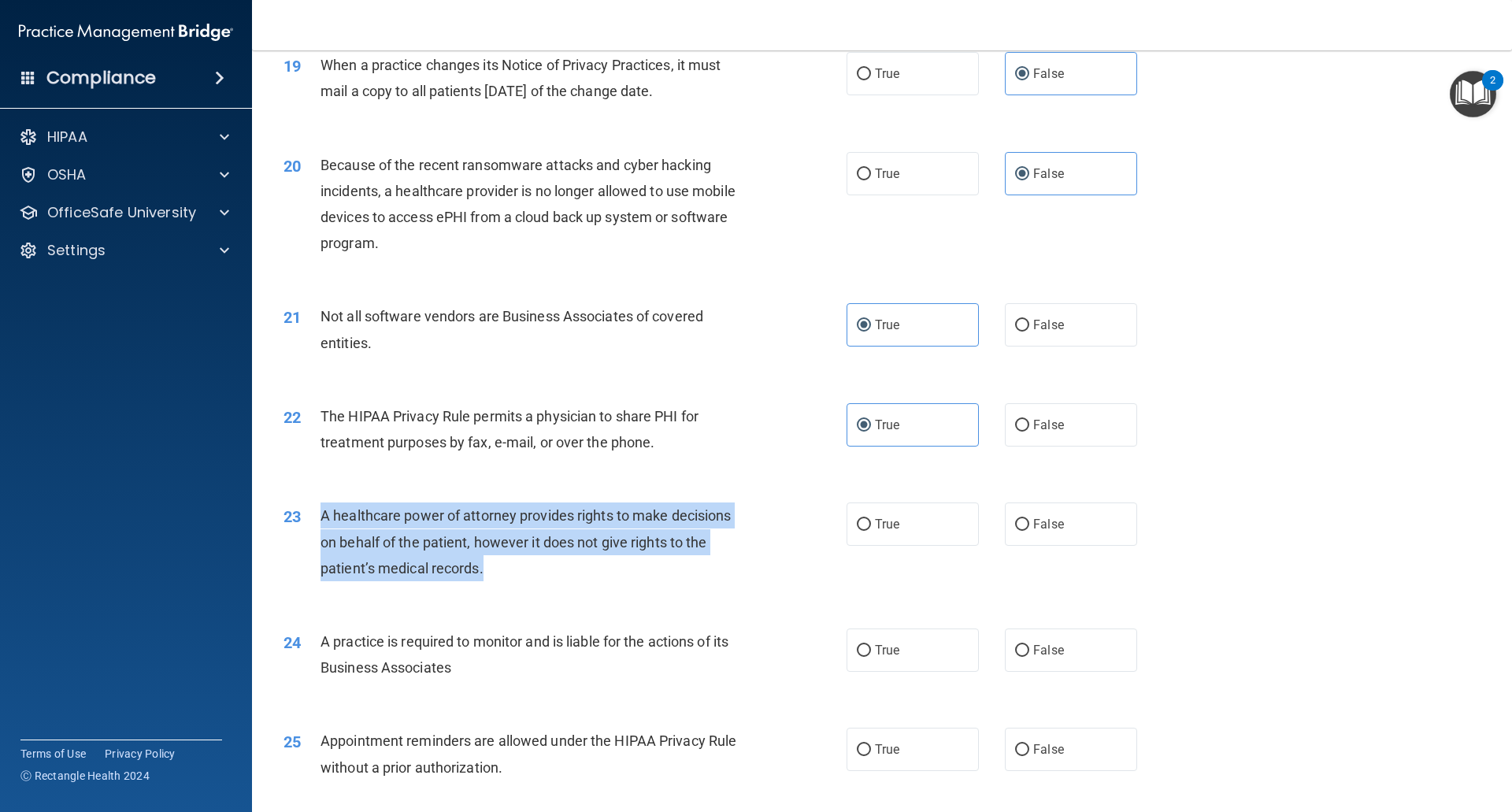
drag, startPoint x: 518, startPoint y: 557, endPoint x: 312, endPoint y: 512, distance: 210.9
click at [312, 512] on div "23 A healthcare power of attorney provides rights to make decisions on behalf o…" at bounding box center [565, 546] width 610 height 87
copy div "A healthcare power of attorney provides rights to make decisions on behalf of t…"
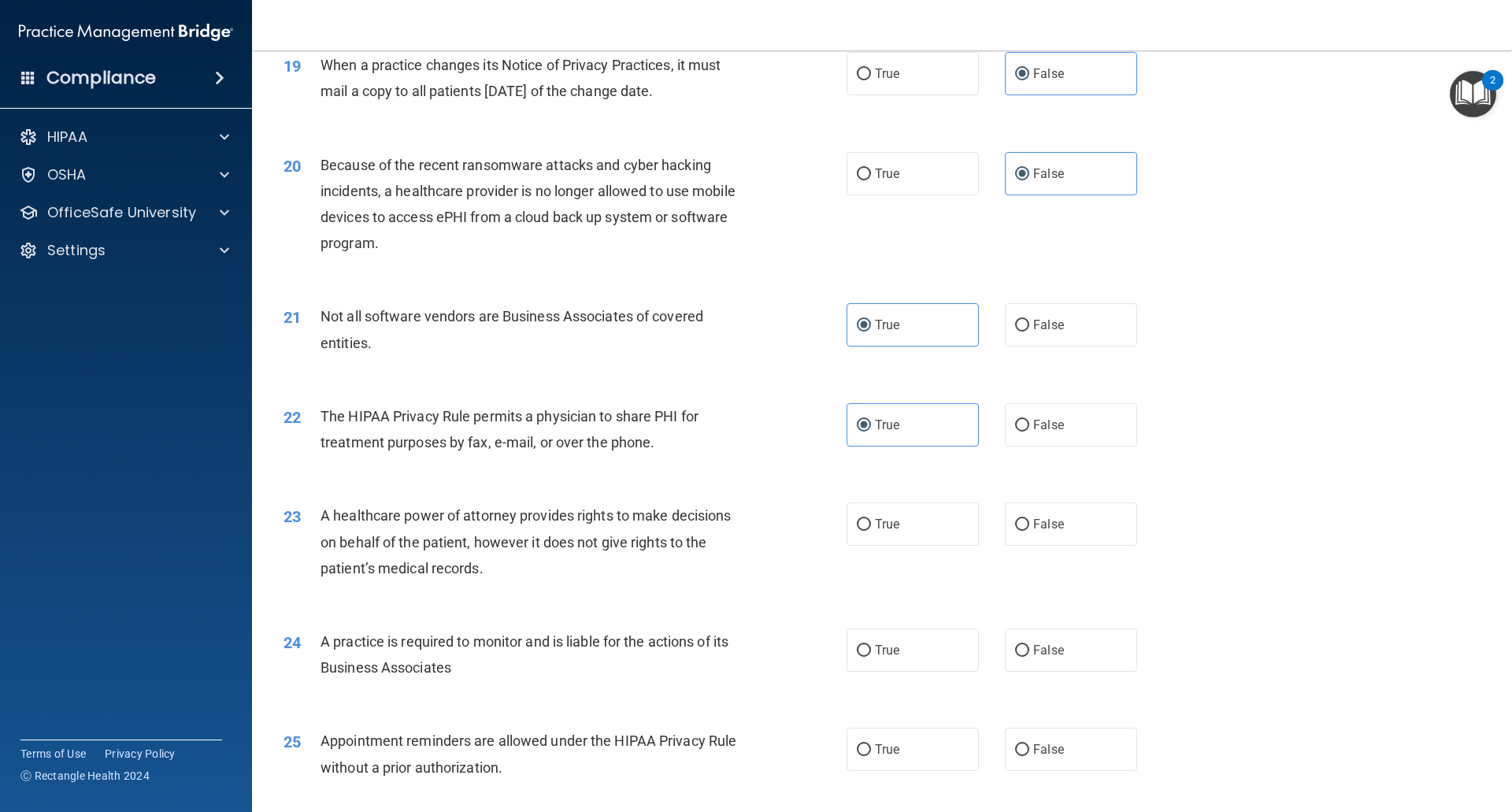
click at [358, 462] on div "22 The HIPAA Privacy Rule permits a physician to share PHI for treatment purpos…" at bounding box center [565, 434] width 610 height 60
click at [1103, 553] on div "23 A healthcare power of attorney provides rights to make decisions on behalf o…" at bounding box center [881, 545] width 1221 height 126
click at [1089, 537] on label "False" at bounding box center [1070, 524] width 132 height 43
click at [1029, 530] on input "False" at bounding box center [1022, 524] width 14 height 12
radio input "true"
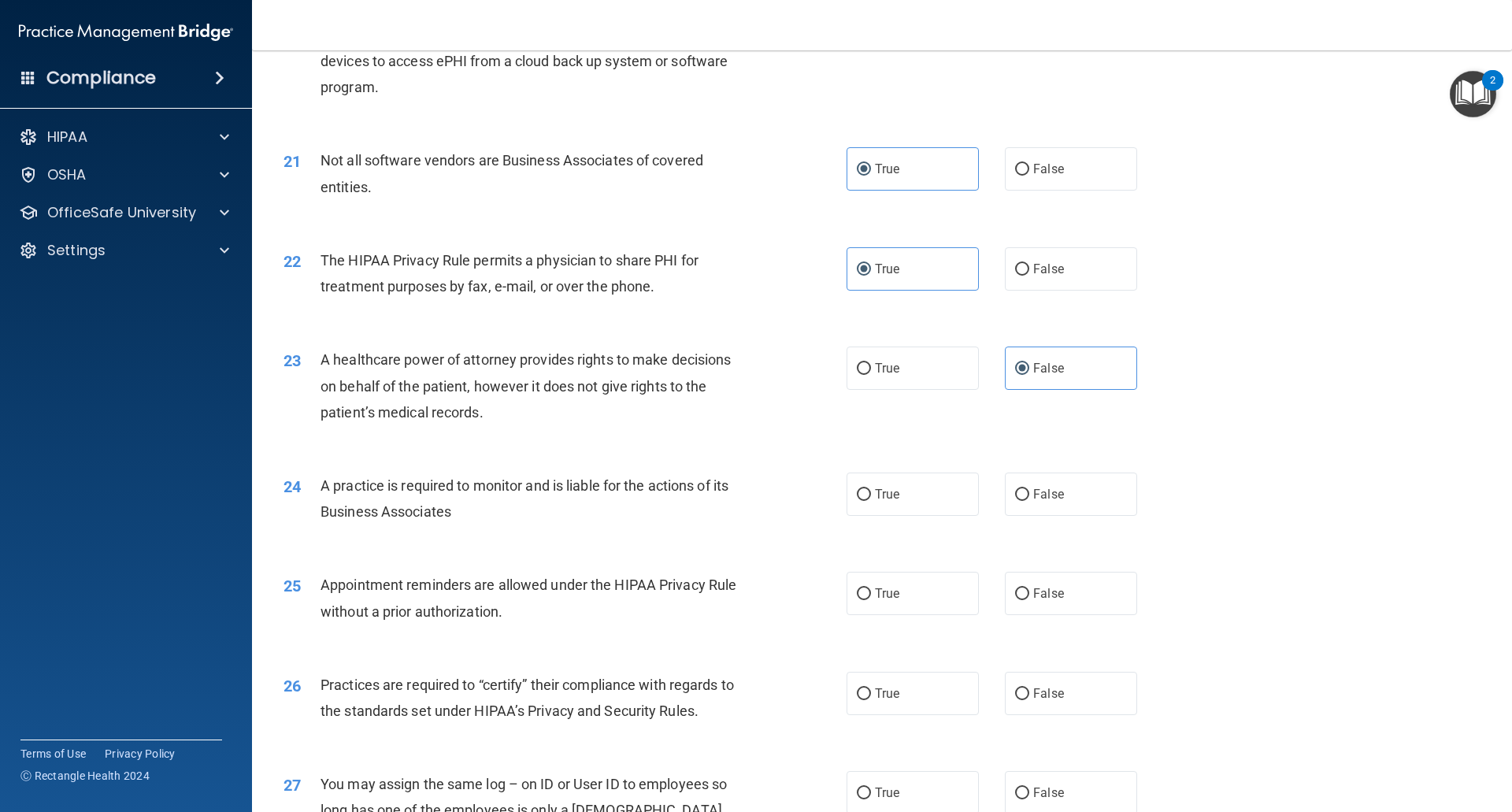
scroll to position [2363, 0]
drag, startPoint x: 469, startPoint y: 519, endPoint x: 324, endPoint y: 481, distance: 149.9
click at [324, 481] on div "A practice is required to monitor and is liable for the actions of its Business…" at bounding box center [540, 496] width 440 height 52
copy span "A practice is required to monitor and is liable for the actions of its Business…"
click at [1004, 499] on label "False" at bounding box center [1070, 492] width 132 height 43
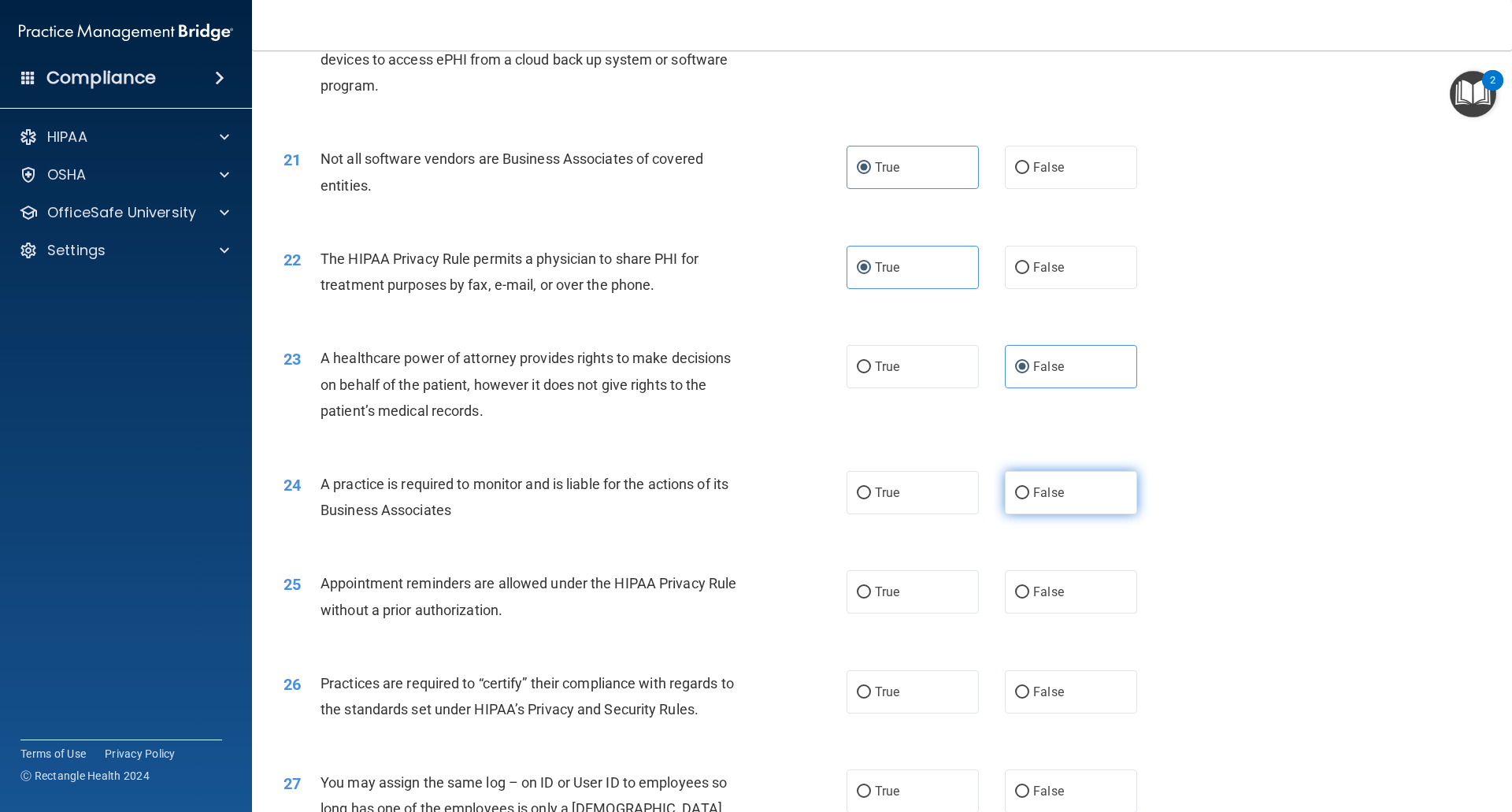
click at [1015, 499] on input "False" at bounding box center [1022, 493] width 14 height 12
radio input "true"
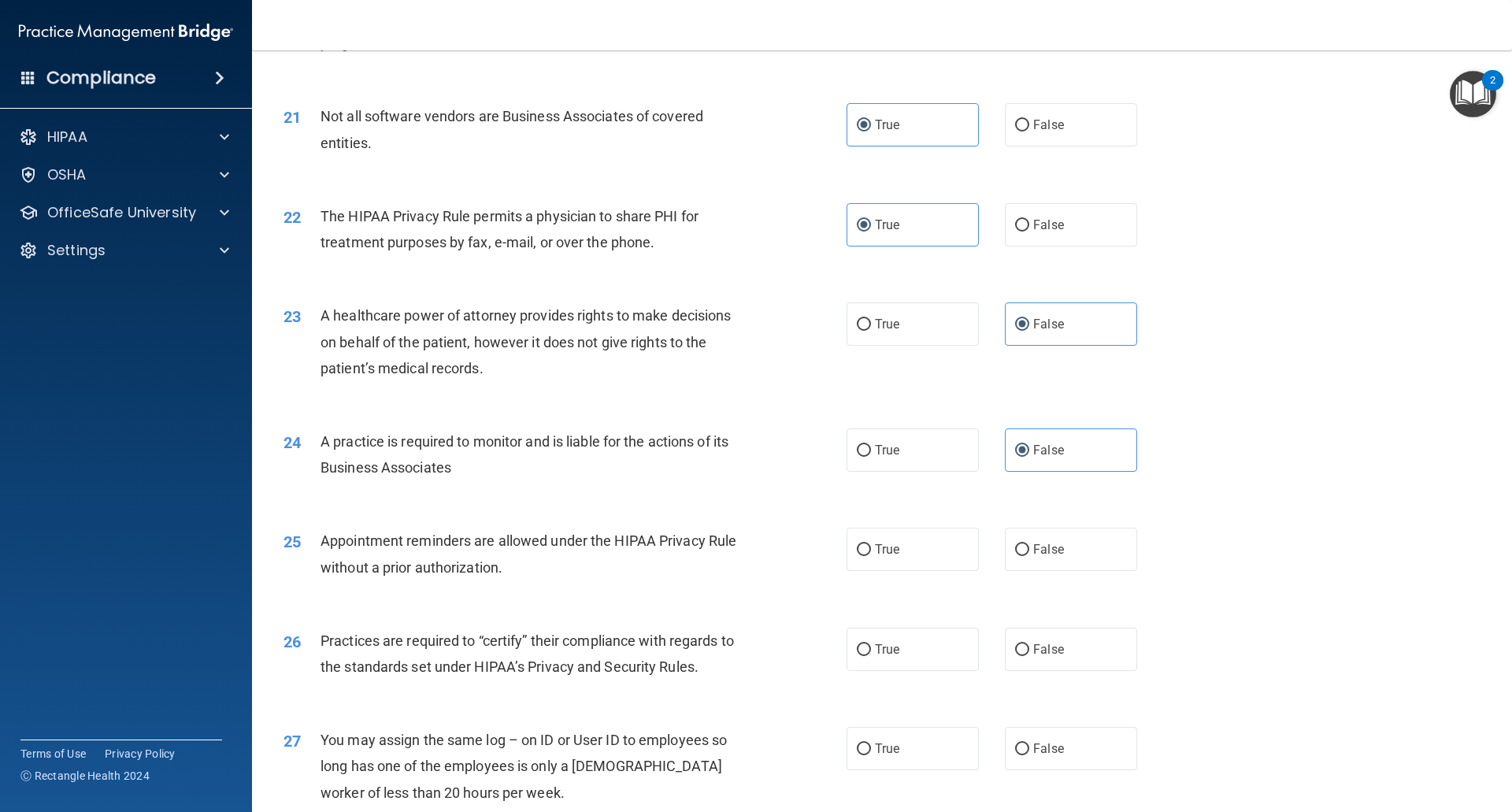
scroll to position [2441, 0]
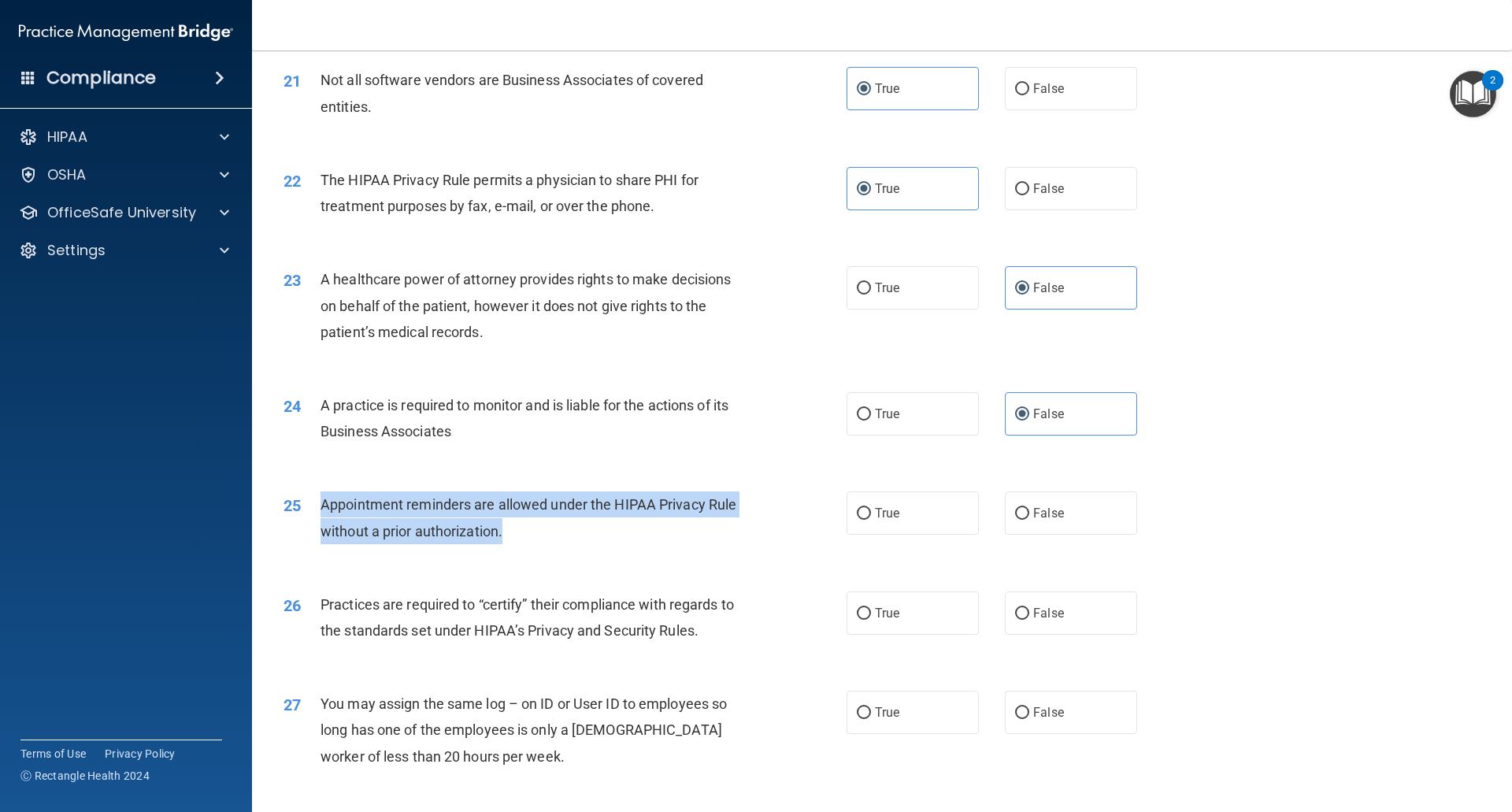
drag, startPoint x: 555, startPoint y: 539, endPoint x: 305, endPoint y: 507, distance: 252.0
click at [304, 507] on div "25 Appointment reminders are allowed under the HIPAA Privacy Rule without a pri…" at bounding box center [565, 521] width 610 height 60
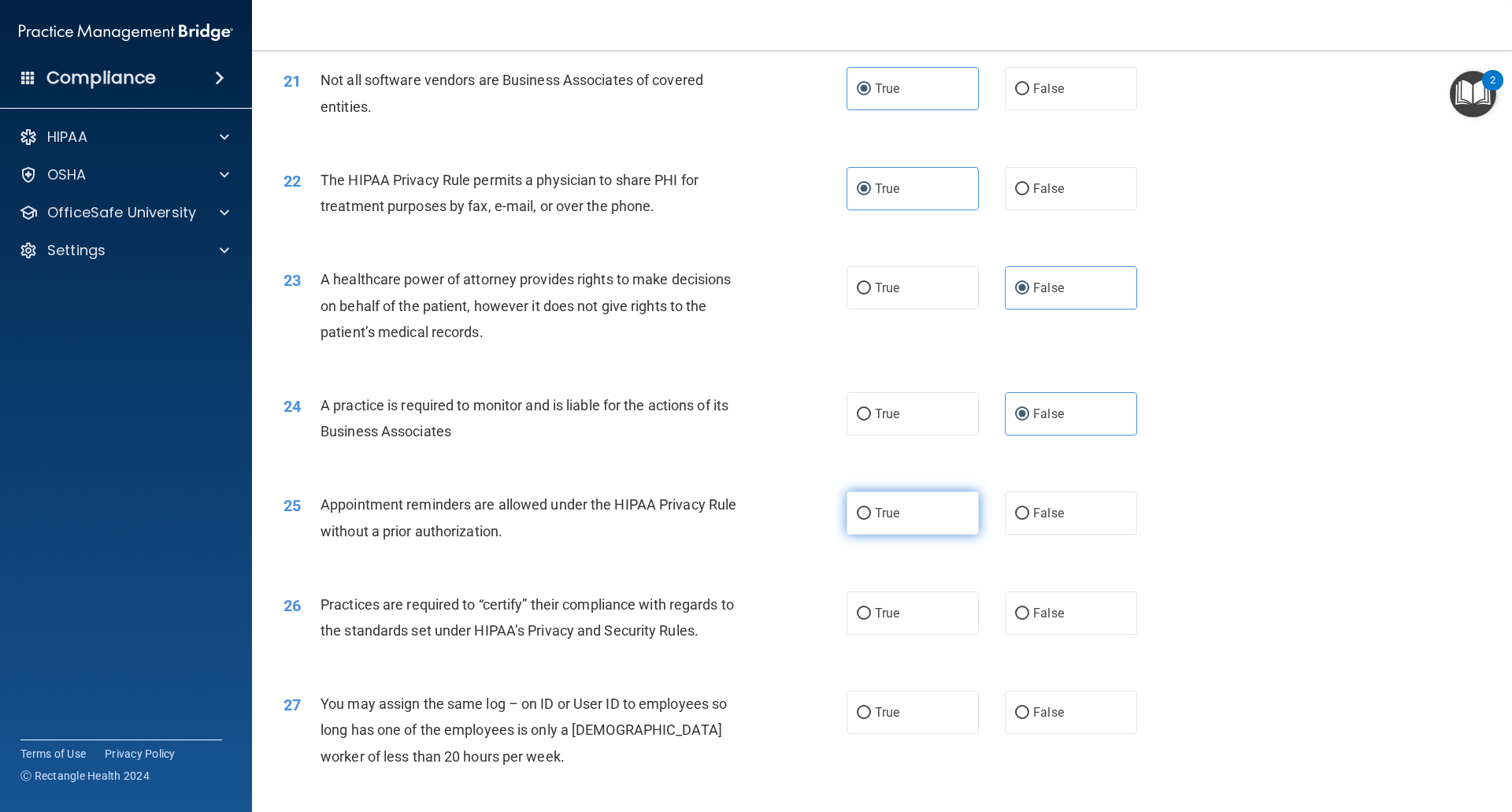
click at [875, 512] on span "True" at bounding box center [887, 513] width 24 height 15
click at [870, 512] on input "True" at bounding box center [864, 513] width 14 height 12
radio input "true"
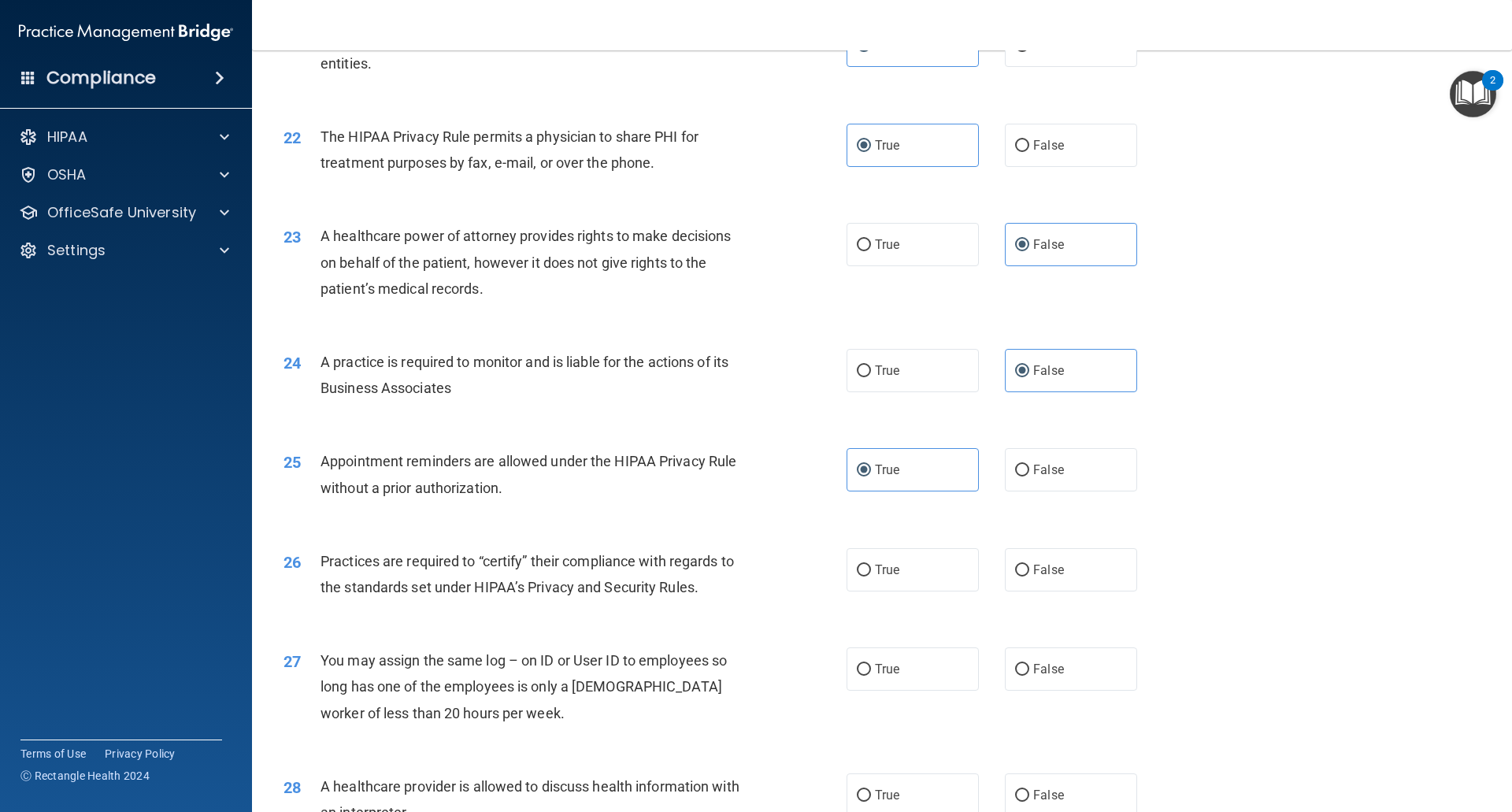
scroll to position [2520, 0]
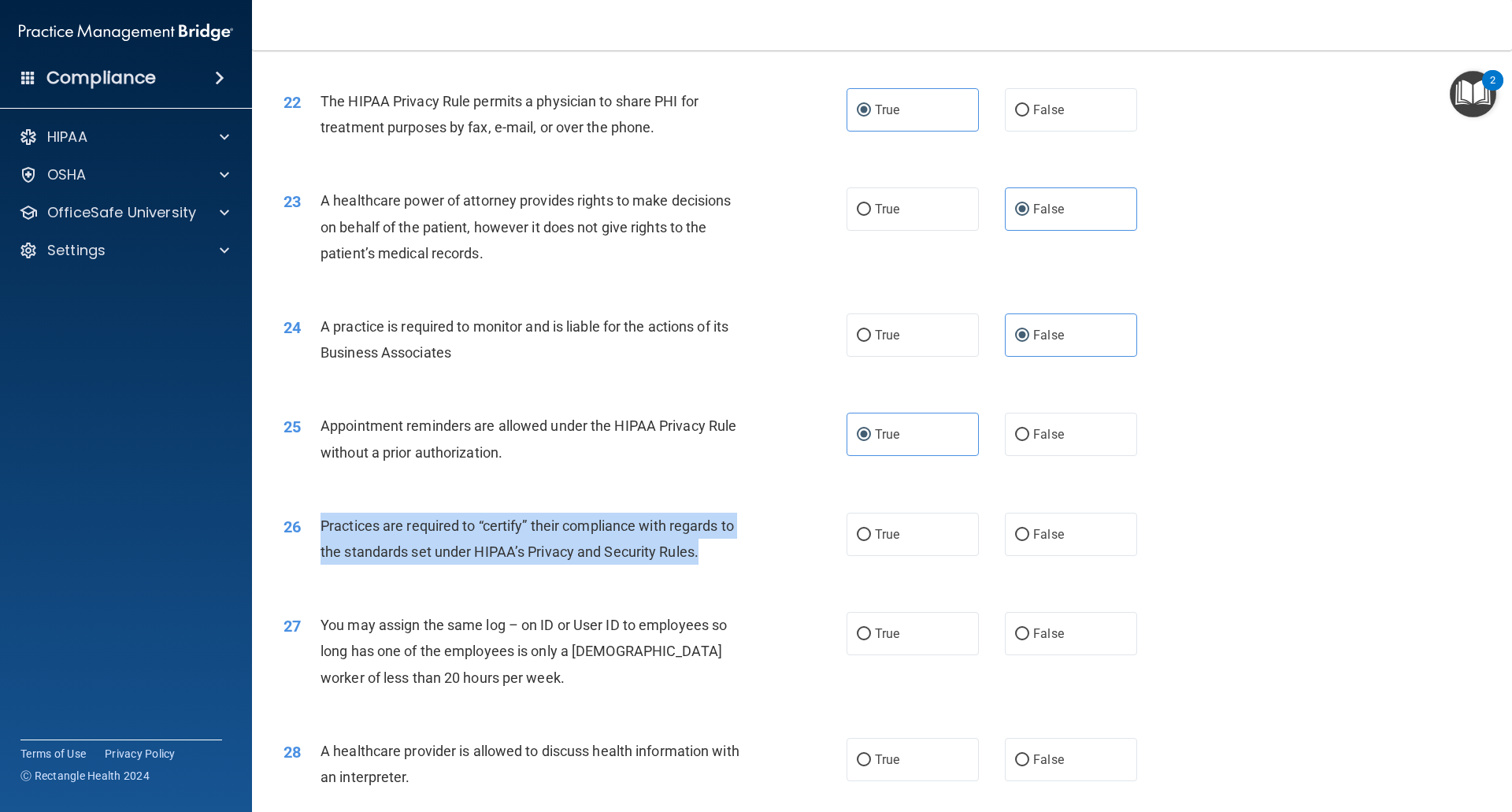
drag, startPoint x: 707, startPoint y: 549, endPoint x: 318, endPoint y: 521, distance: 390.0
click at [318, 521] on div "26 Practices are required to “certify” their compliance with regards to the sta…" at bounding box center [565, 542] width 610 height 60
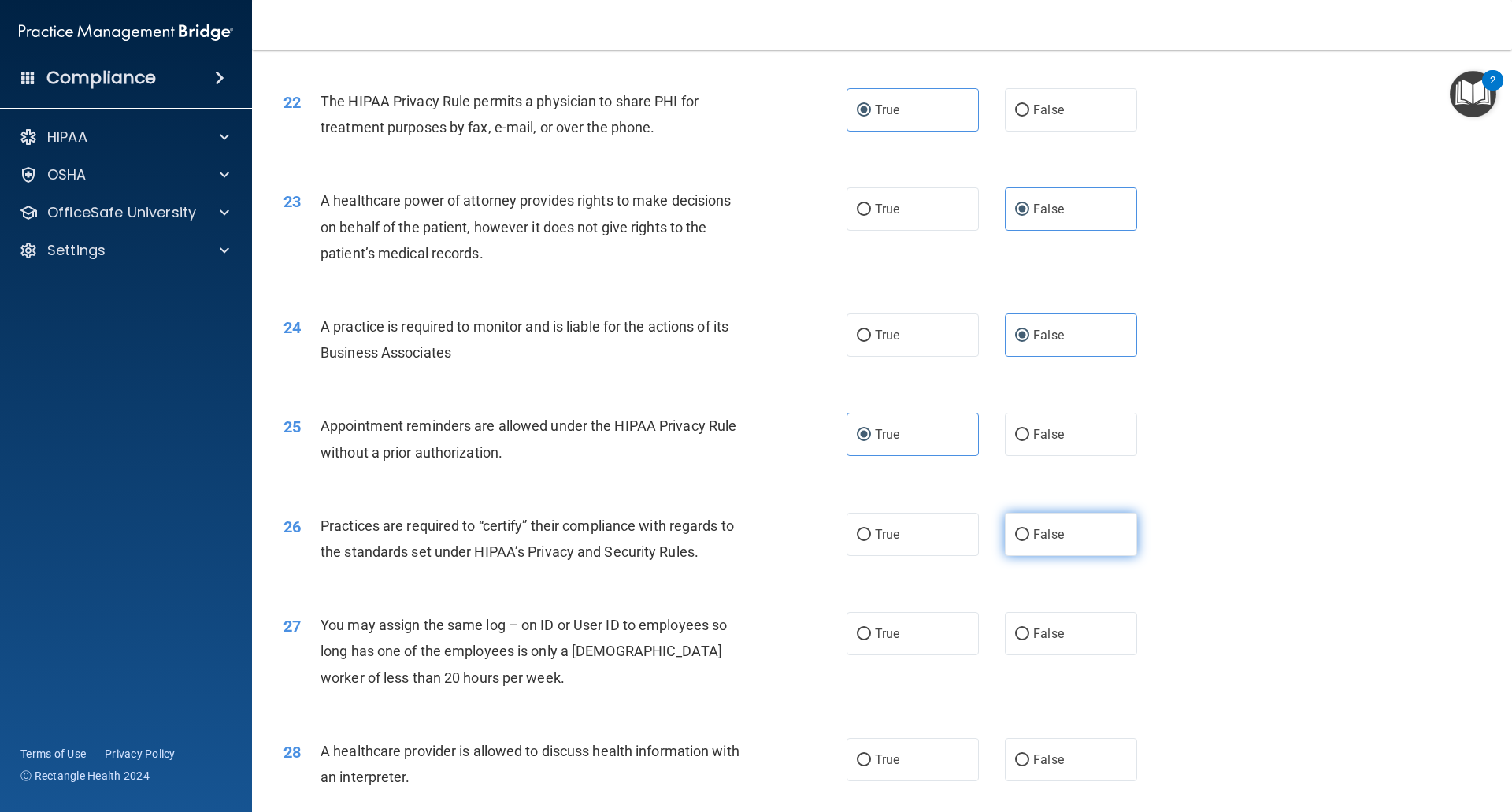
click at [1004, 548] on label "False" at bounding box center [1070, 534] width 132 height 43
click at [1015, 541] on input "False" at bounding box center [1022, 535] width 14 height 12
radio input "true"
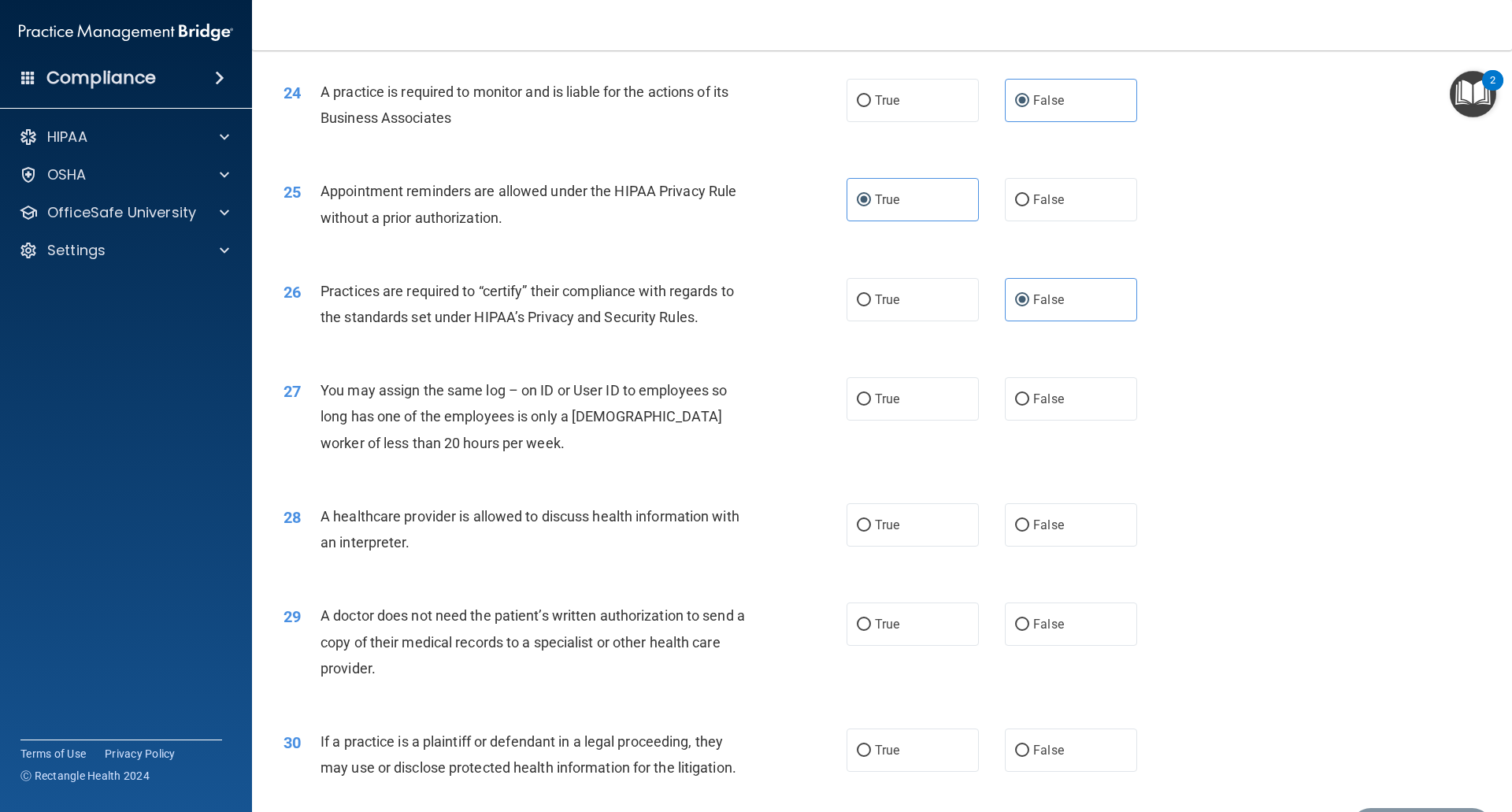
scroll to position [2756, 0]
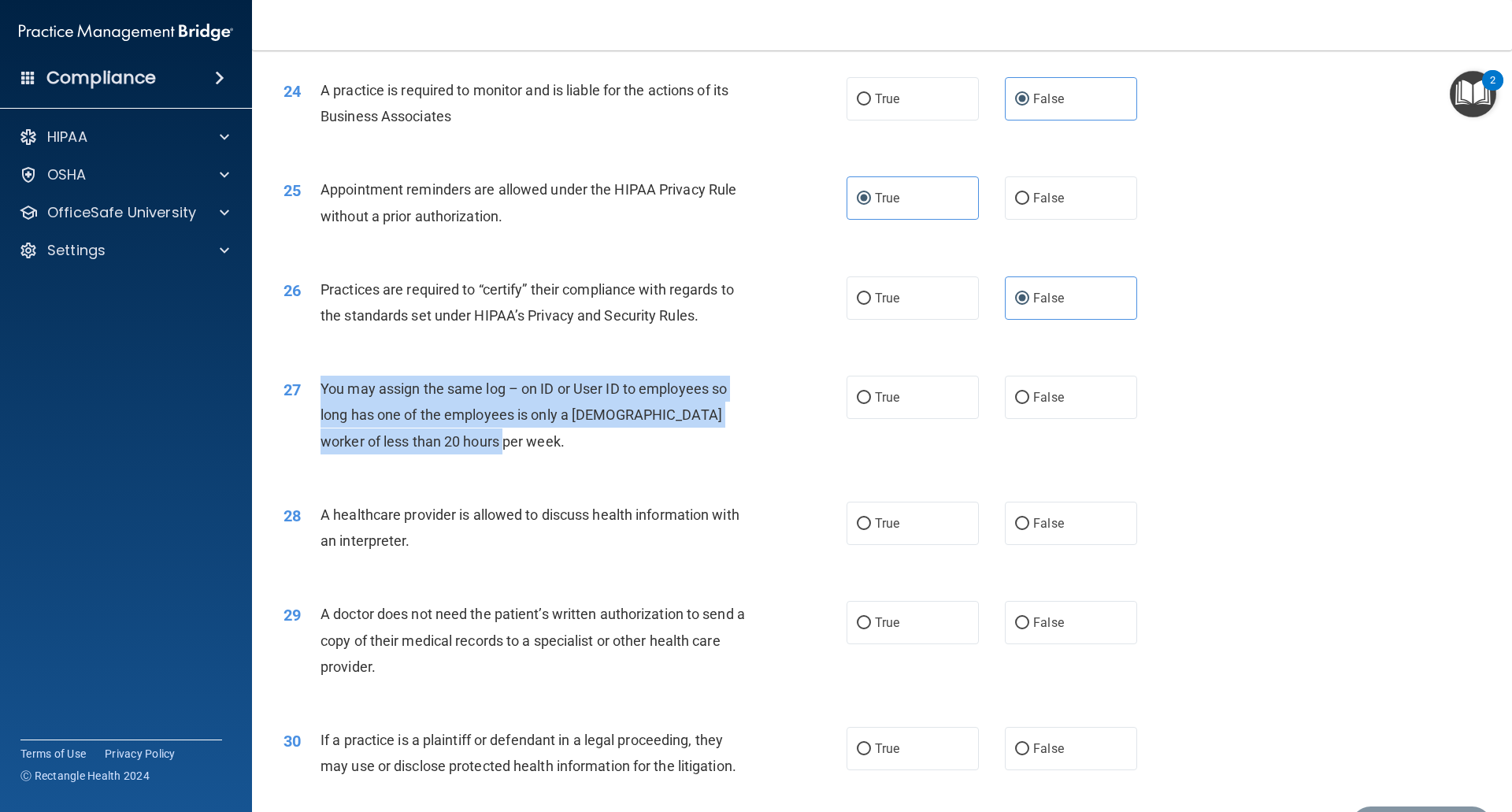
drag, startPoint x: 471, startPoint y: 458, endPoint x: 319, endPoint y: 385, distance: 168.6
click at [319, 385] on div "27 You may assign the same log – on ID or User ID to employees so long has one …" at bounding box center [565, 419] width 610 height 87
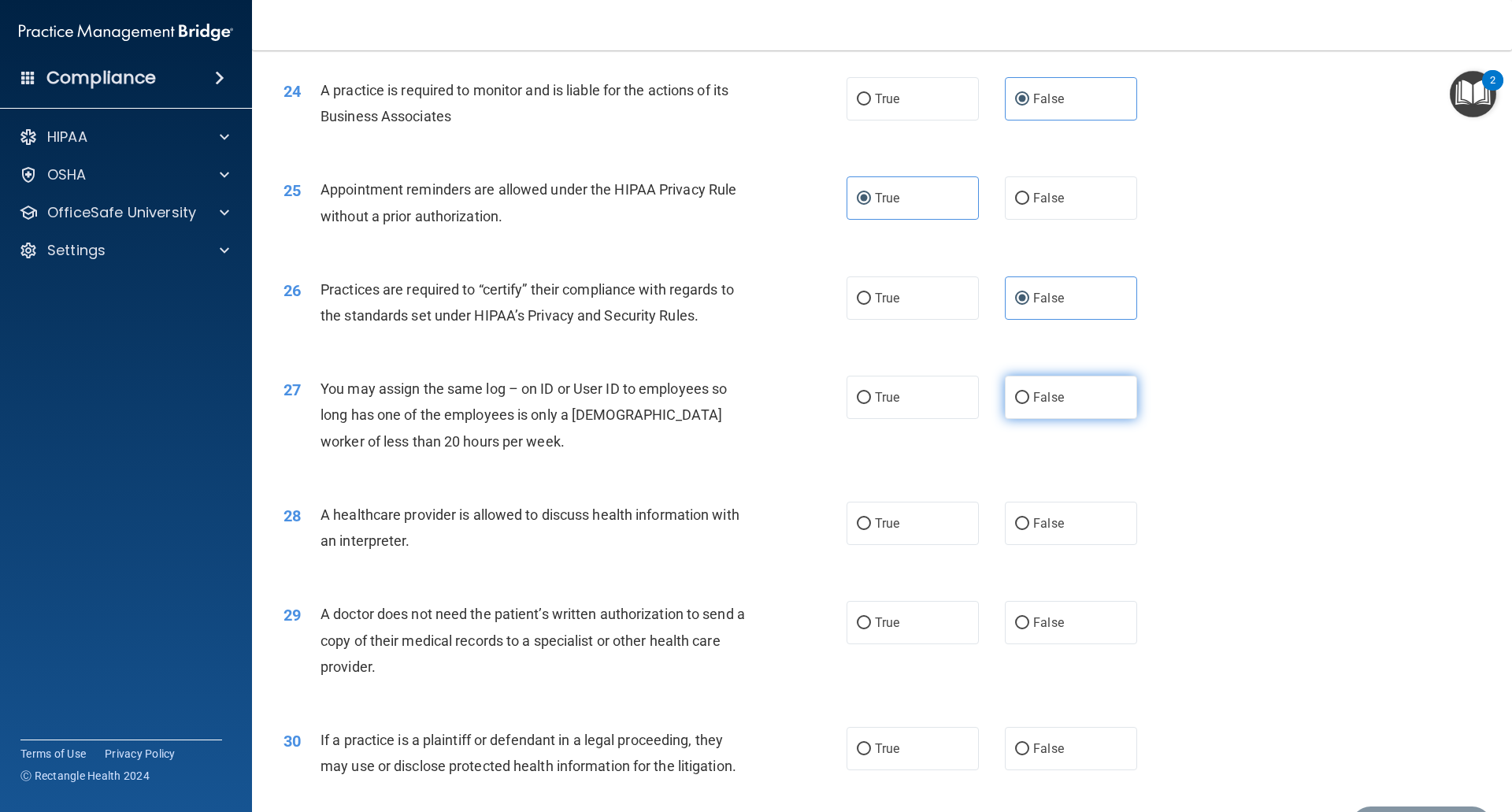
click at [1004, 409] on label "False" at bounding box center [1070, 397] width 132 height 43
click at [1015, 404] on input "False" at bounding box center [1022, 397] width 14 height 12
radio input "true"
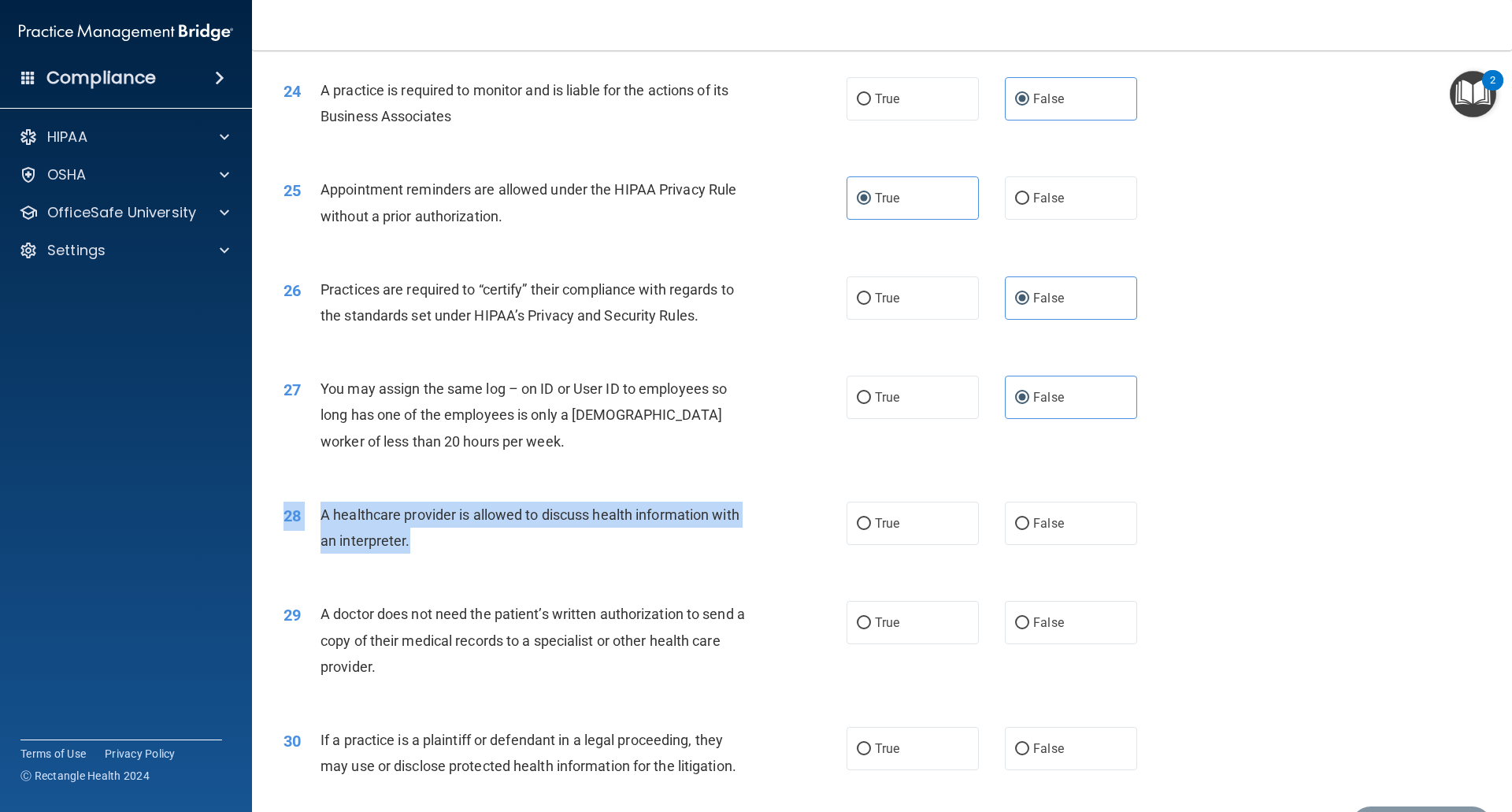
drag, startPoint x: 446, startPoint y: 579, endPoint x: 411, endPoint y: 549, distance: 46.1
click at [411, 549] on div "28 A healthcare provider is allowed to discuss health information with an inter…" at bounding box center [881, 532] width 1221 height 100
click at [433, 555] on div "28 A healthcare provider is allowed to discuss health information with an inter…" at bounding box center [565, 531] width 610 height 60
drag, startPoint x: 433, startPoint y: 557, endPoint x: 324, endPoint y: 519, distance: 115.4
click at [324, 519] on div "28 A healthcare provider is allowed to discuss health information with an inter…" at bounding box center [565, 531] width 610 height 60
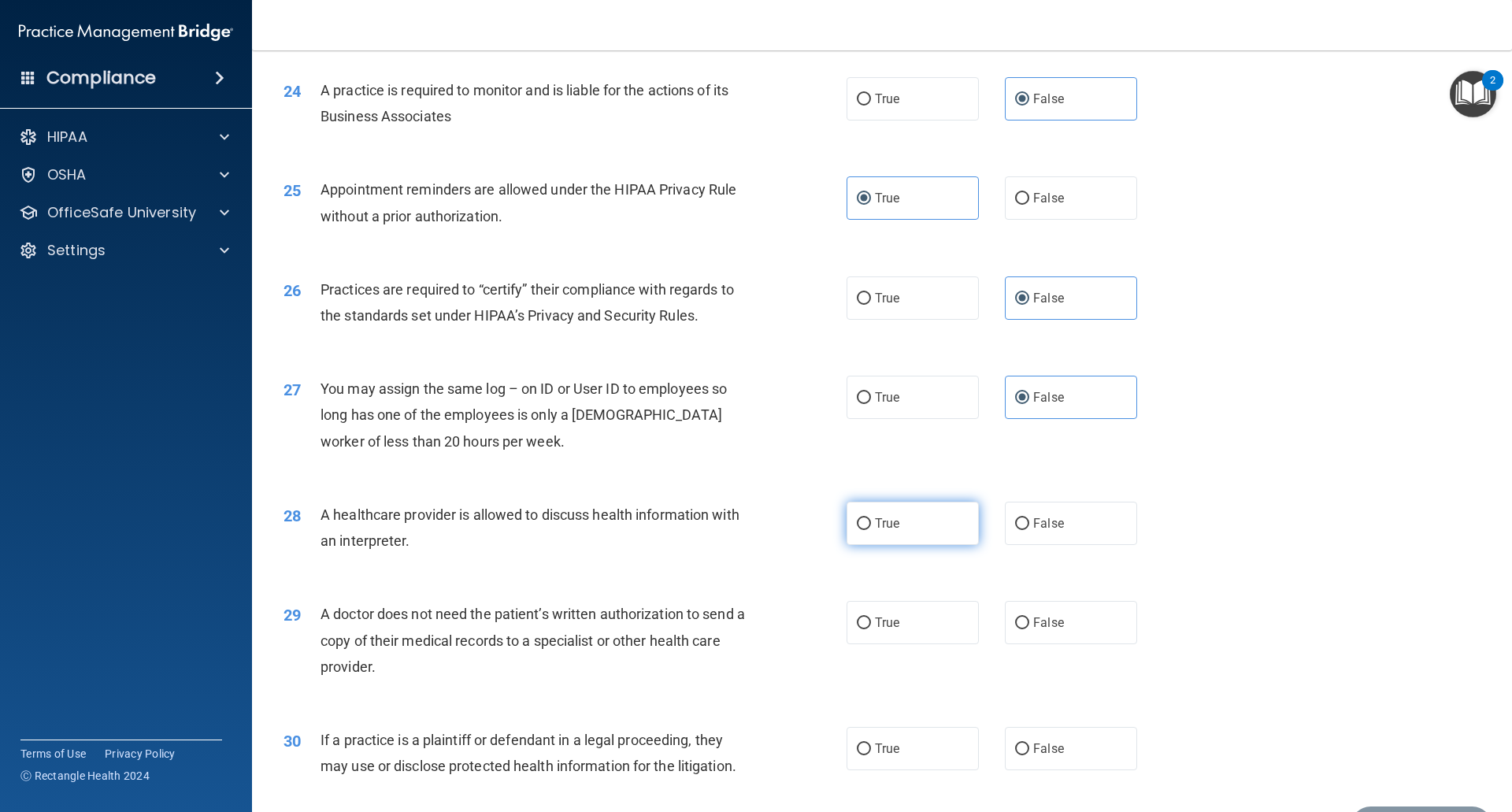
click at [846, 524] on label "True" at bounding box center [912, 523] width 132 height 43
click at [857, 524] on input "True" at bounding box center [864, 524] width 14 height 12
radio input "true"
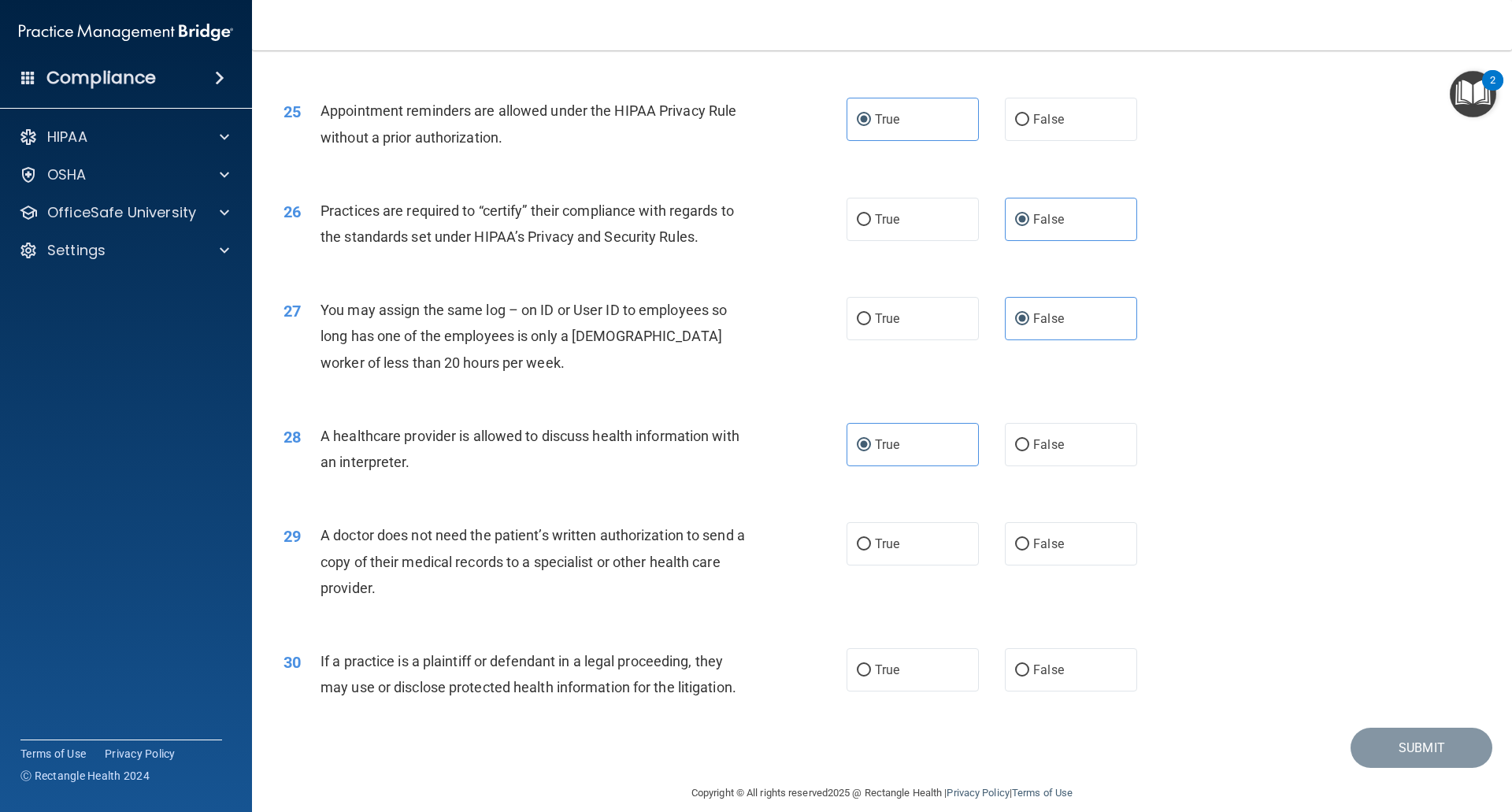
drag, startPoint x: 405, startPoint y: 597, endPoint x: 323, endPoint y: 525, distance: 109.1
click at [323, 525] on div "A doctor does not need the patient’s written authorization to send a copy of th…" at bounding box center [540, 561] width 440 height 79
click at [851, 537] on label "True" at bounding box center [912, 544] width 132 height 43
click at [857, 539] on input "True" at bounding box center [864, 544] width 14 height 12
radio input "true"
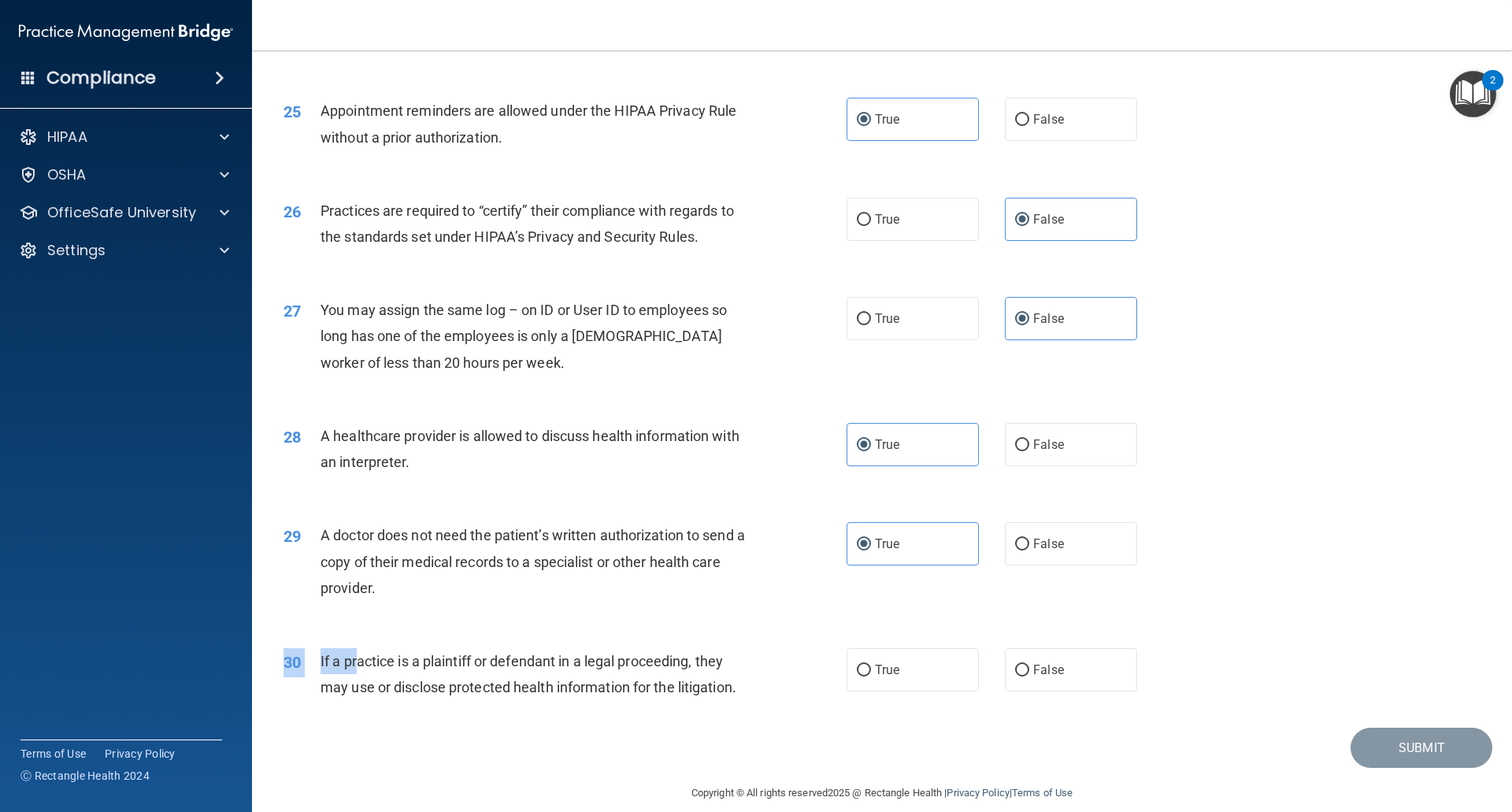
drag, startPoint x: 797, startPoint y: 709, endPoint x: 363, endPoint y: 672, distance: 435.6
click at [363, 671] on div "30 If a practice is a plaintiff or defendant in a legal proceeding, they may us…" at bounding box center [881, 678] width 1221 height 100
click at [366, 676] on div "If a practice is a plaintiff or defendant in a legal proceeding, they may use o…" at bounding box center [540, 673] width 440 height 52
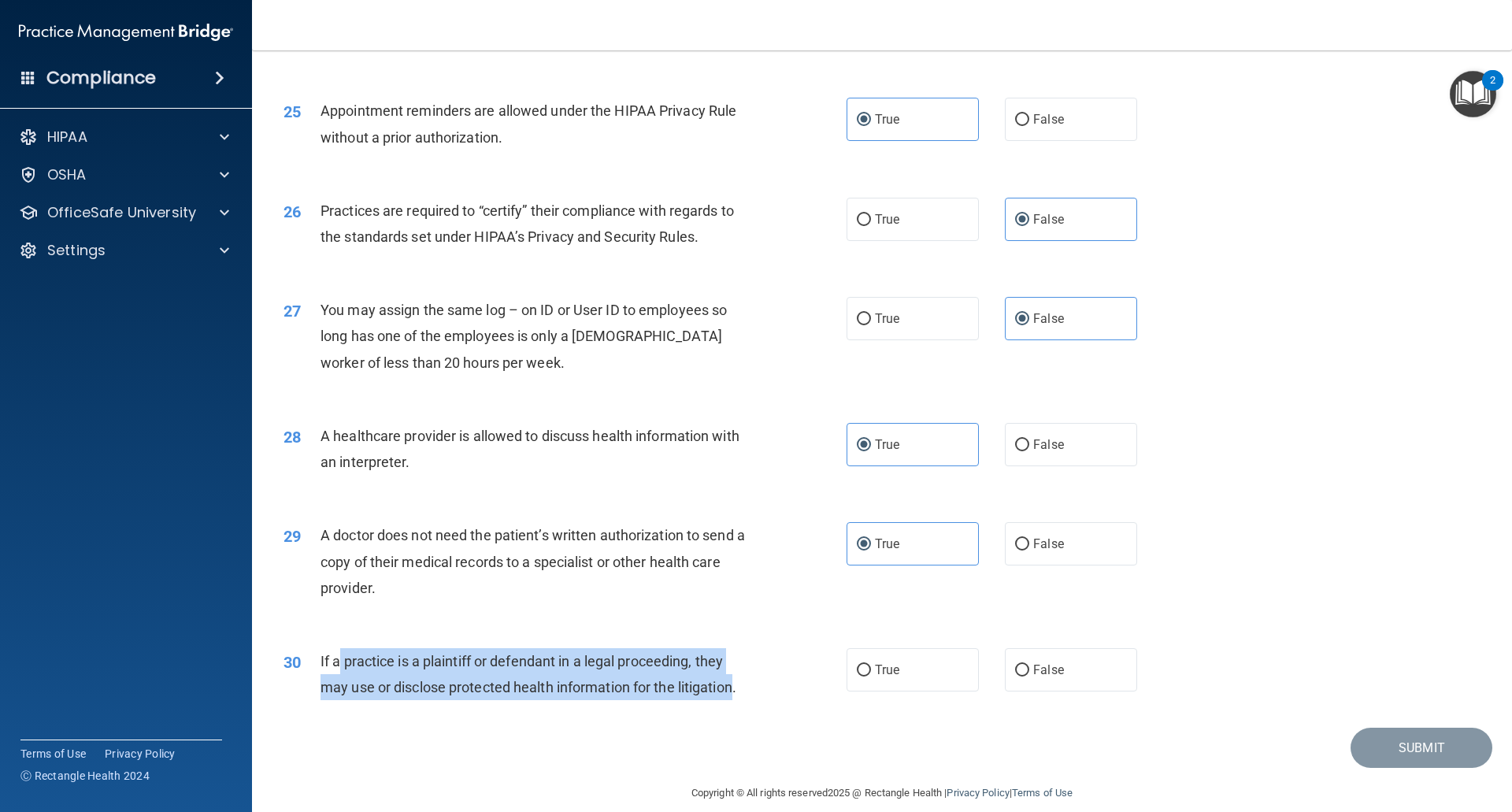
drag, startPoint x: 735, startPoint y: 688, endPoint x: 343, endPoint y: 668, distance: 392.5
click at [340, 668] on span "If a practice is a plaintiff or defendant in a legal proceeding, they may use o…" at bounding box center [528, 673] width 415 height 43
click at [346, 666] on span "If a practice is a plaintiff or defendant in a legal proceeding, they may use o…" at bounding box center [528, 673] width 415 height 43
drag, startPoint x: 324, startPoint y: 659, endPoint x: 688, endPoint y: 684, distance: 364.9
click at [643, 681] on span "If a practice is a plaintiff or defendant in a legal proceeding, they may use o…" at bounding box center [528, 673] width 415 height 43
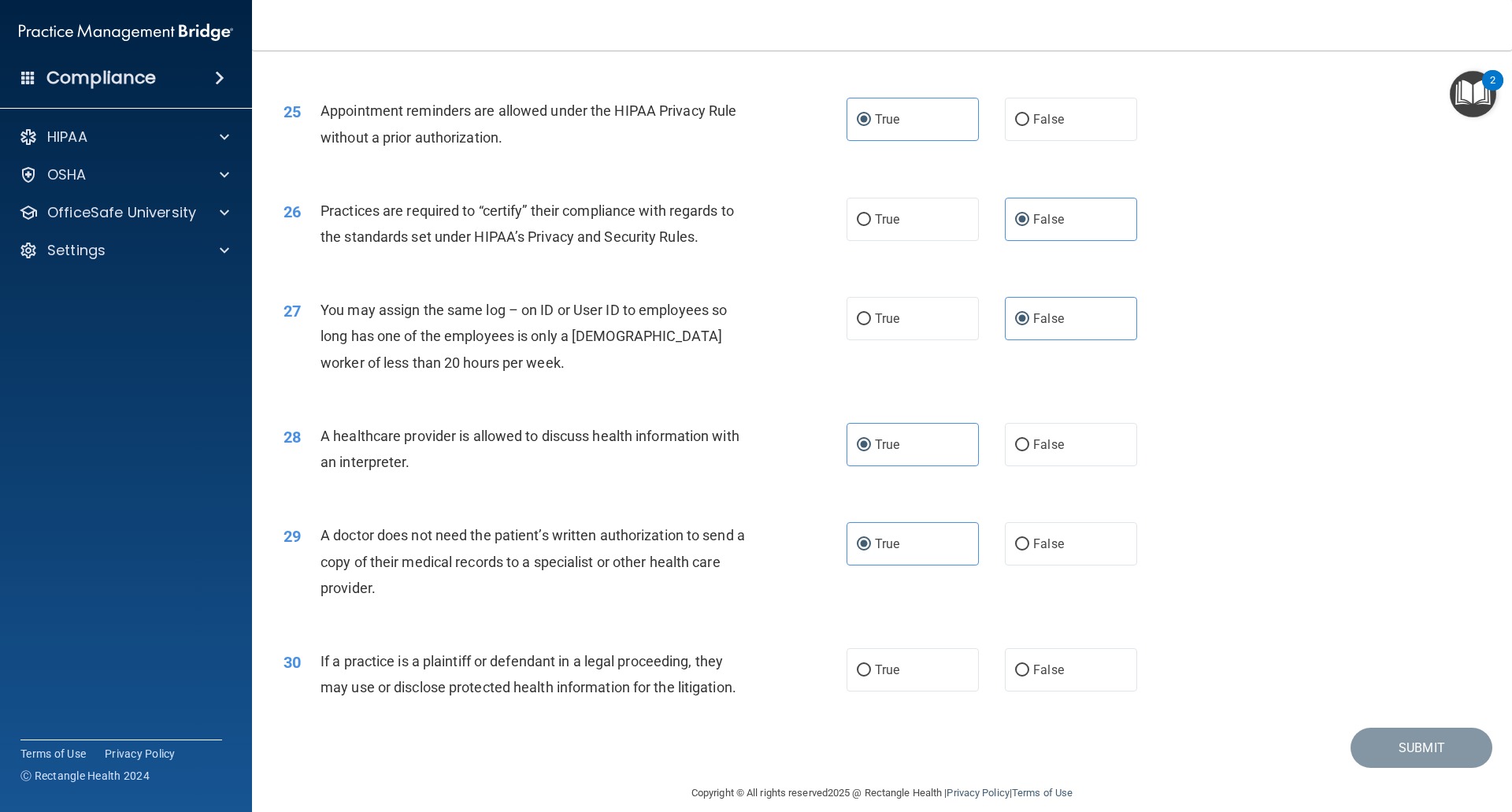
drag, startPoint x: 713, startPoint y: 684, endPoint x: 731, endPoint y: 686, distance: 18.1
click at [713, 685] on span "If a practice is a plaintiff or defendant in a legal proceeding, they may use o…" at bounding box center [528, 673] width 415 height 43
drag, startPoint x: 733, startPoint y: 686, endPoint x: 723, endPoint y: 693, distance: 12.2
click at [724, 689] on span "If a practice is a plaintiff or defendant in a legal proceeding, they may use o…" at bounding box center [528, 673] width 415 height 43
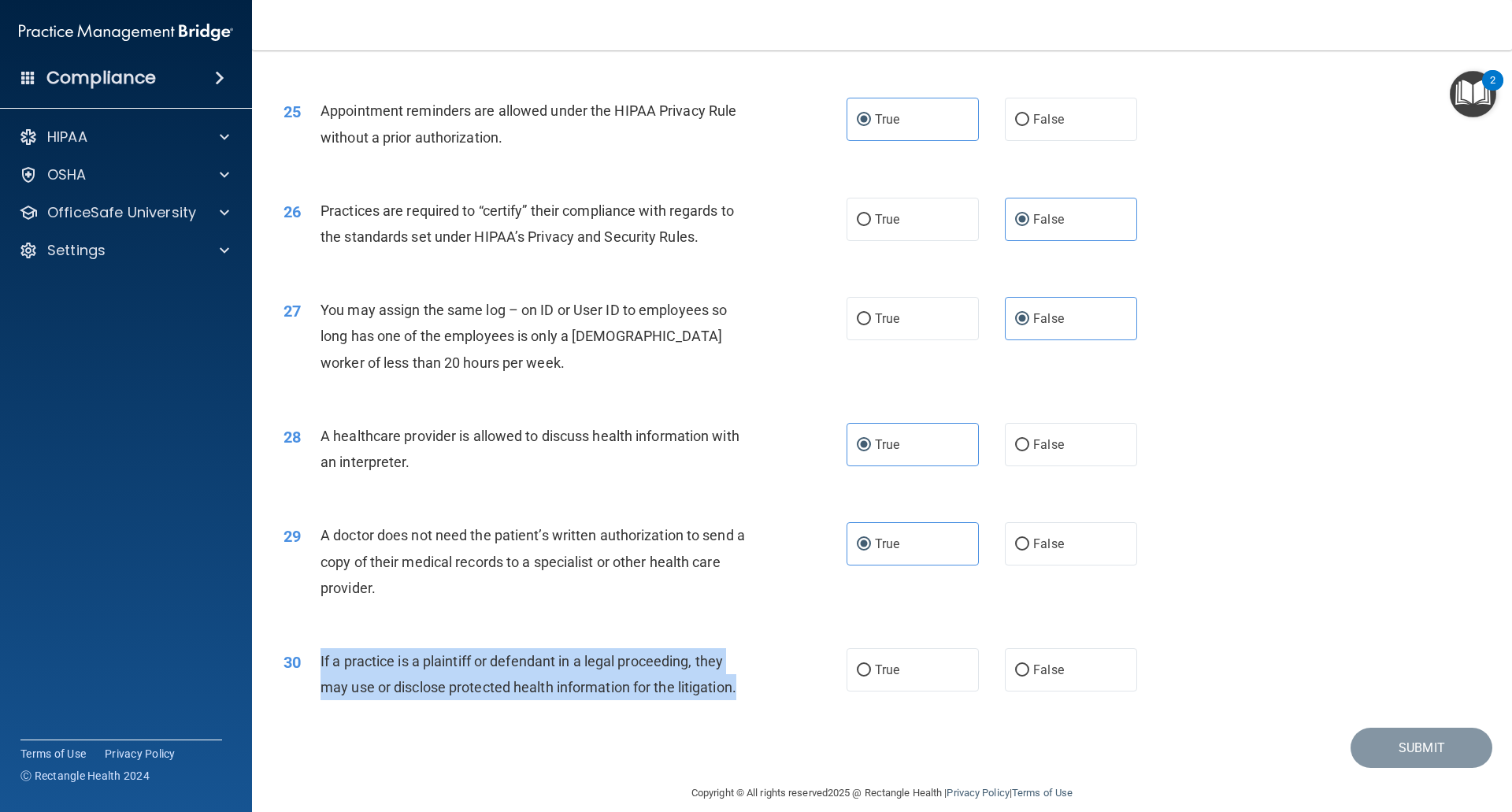
drag, startPoint x: 743, startPoint y: 693, endPoint x: 314, endPoint y: 672, distance: 429.5
click at [314, 672] on div "30 If a practice is a plaintiff or defendant in a legal proceeding, they may us…" at bounding box center [565, 678] width 610 height 60
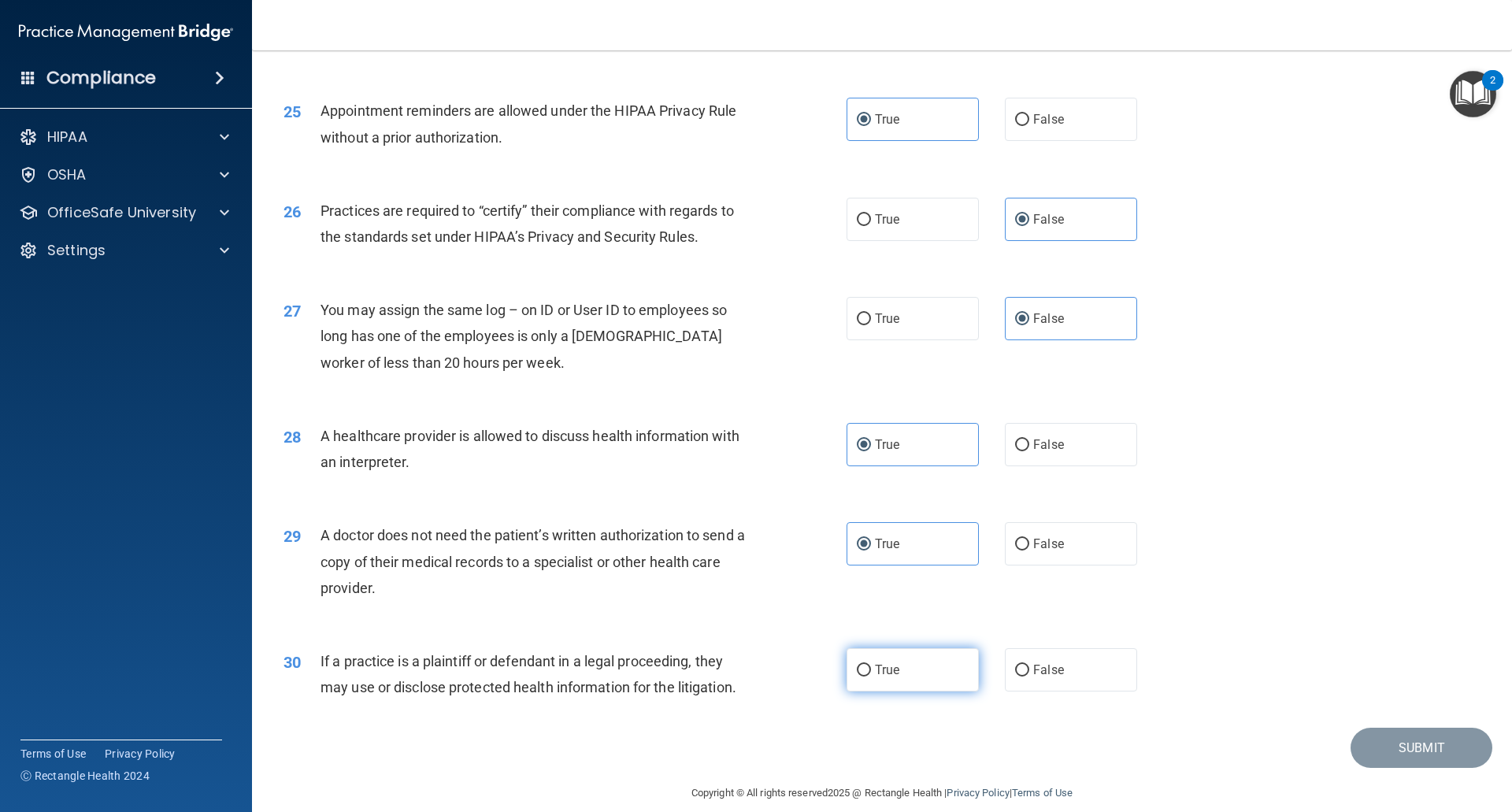
click at [879, 688] on label "True" at bounding box center [912, 670] width 132 height 43
click at [870, 676] on input "True" at bounding box center [864, 670] width 14 height 12
radio input "true"
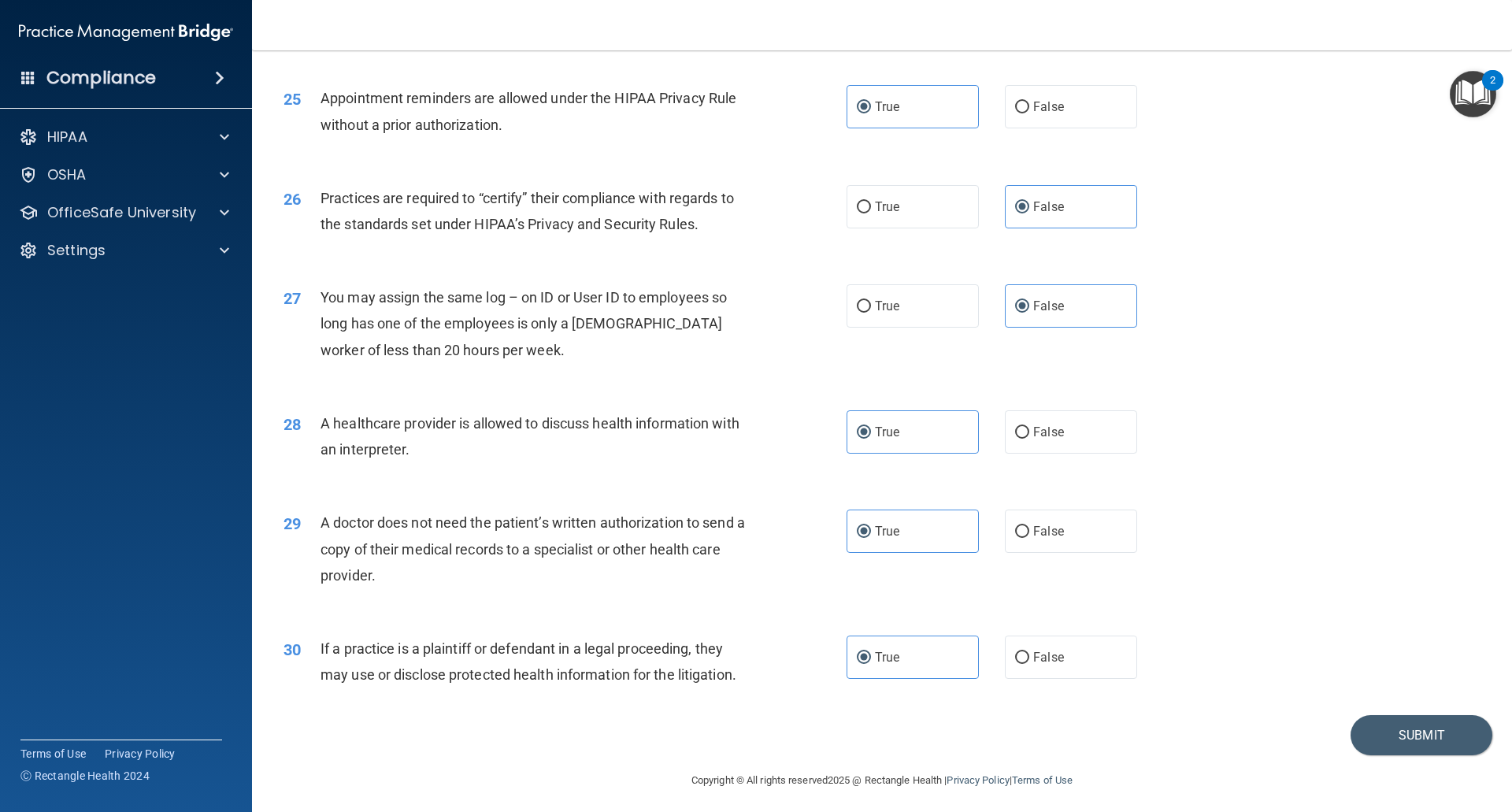
scroll to position [2854, 0]
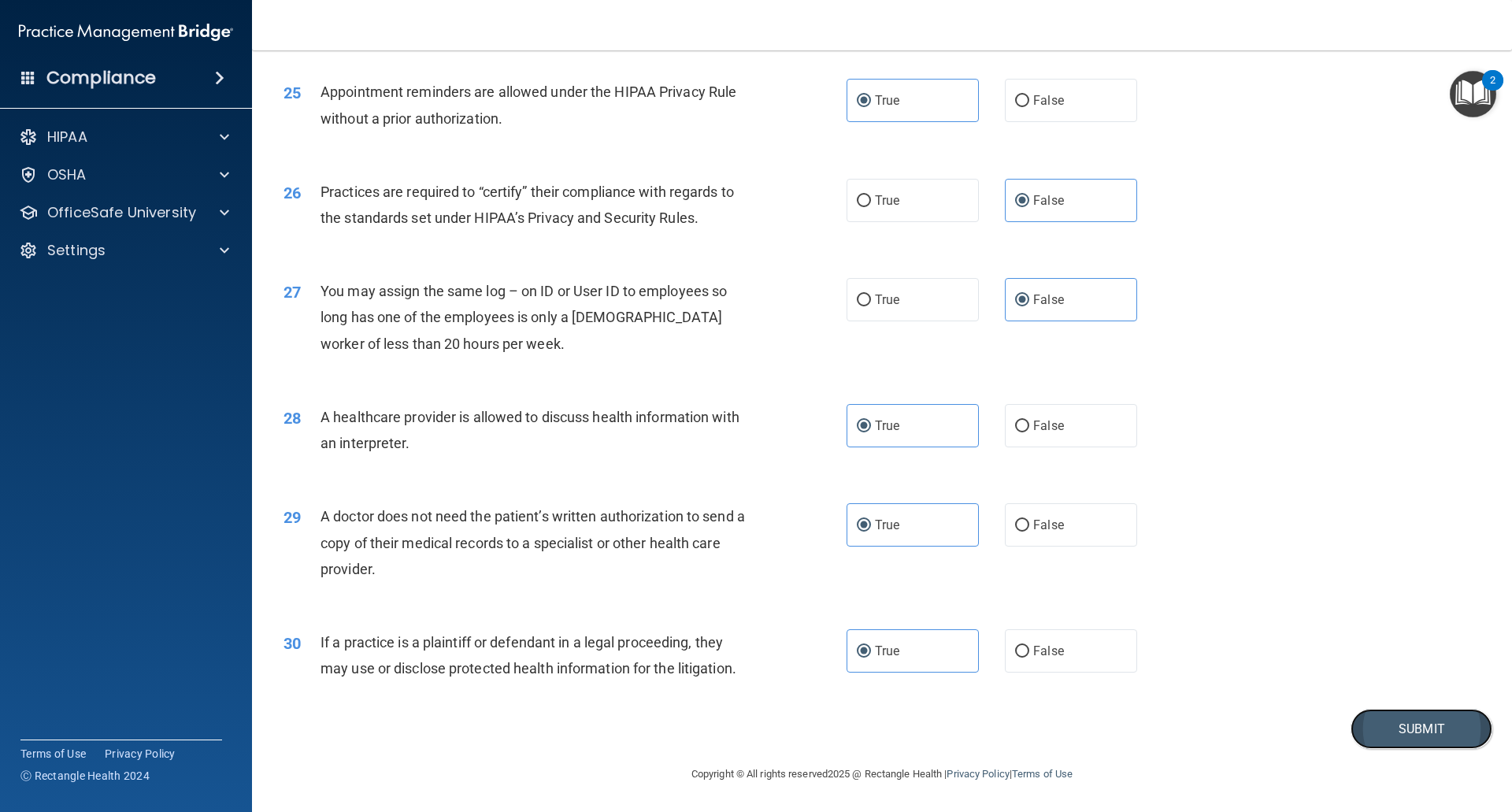
click at [1367, 740] on button "Submit" at bounding box center [1421, 729] width 142 height 40
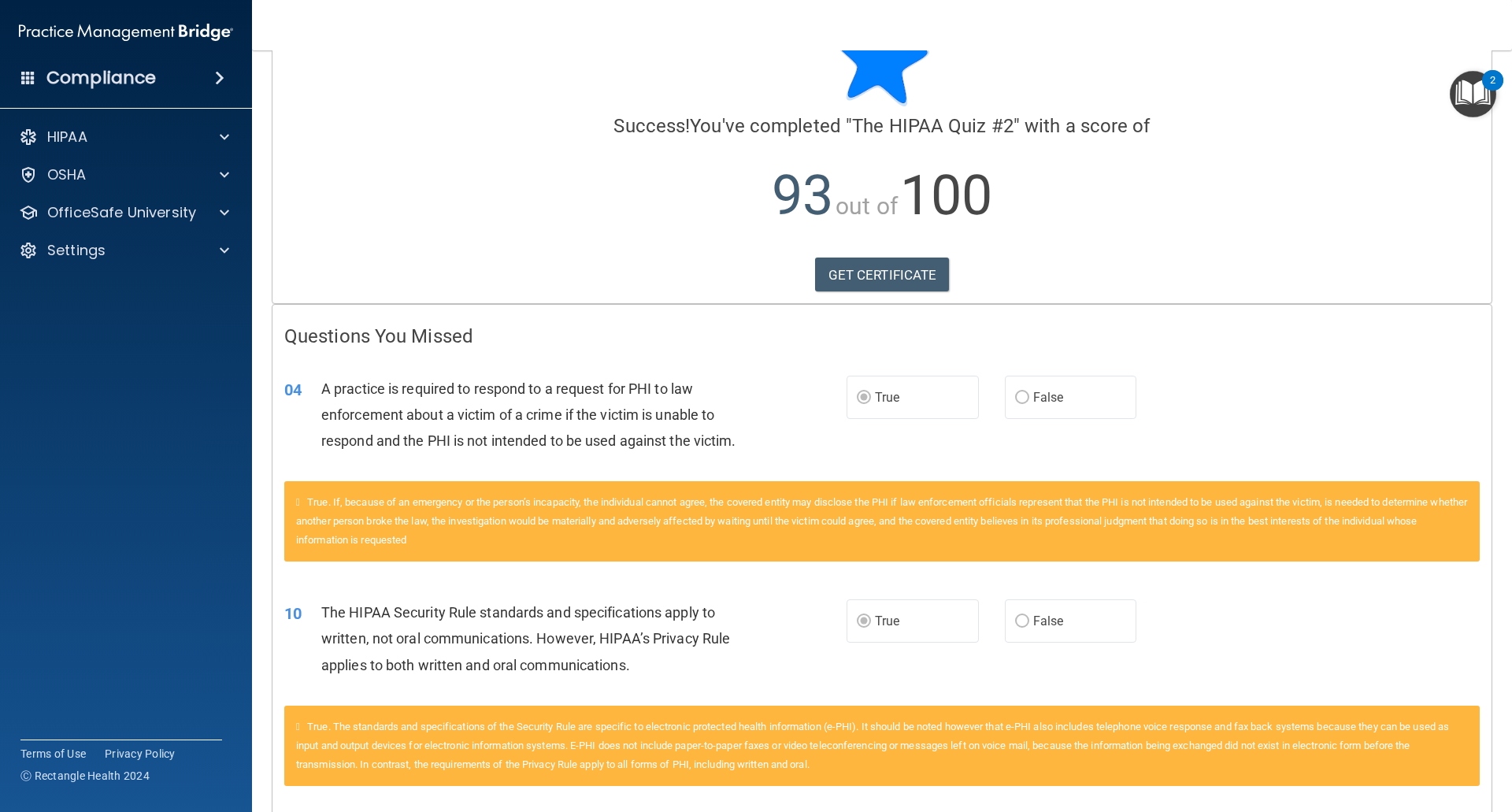
scroll to position [135, 0]
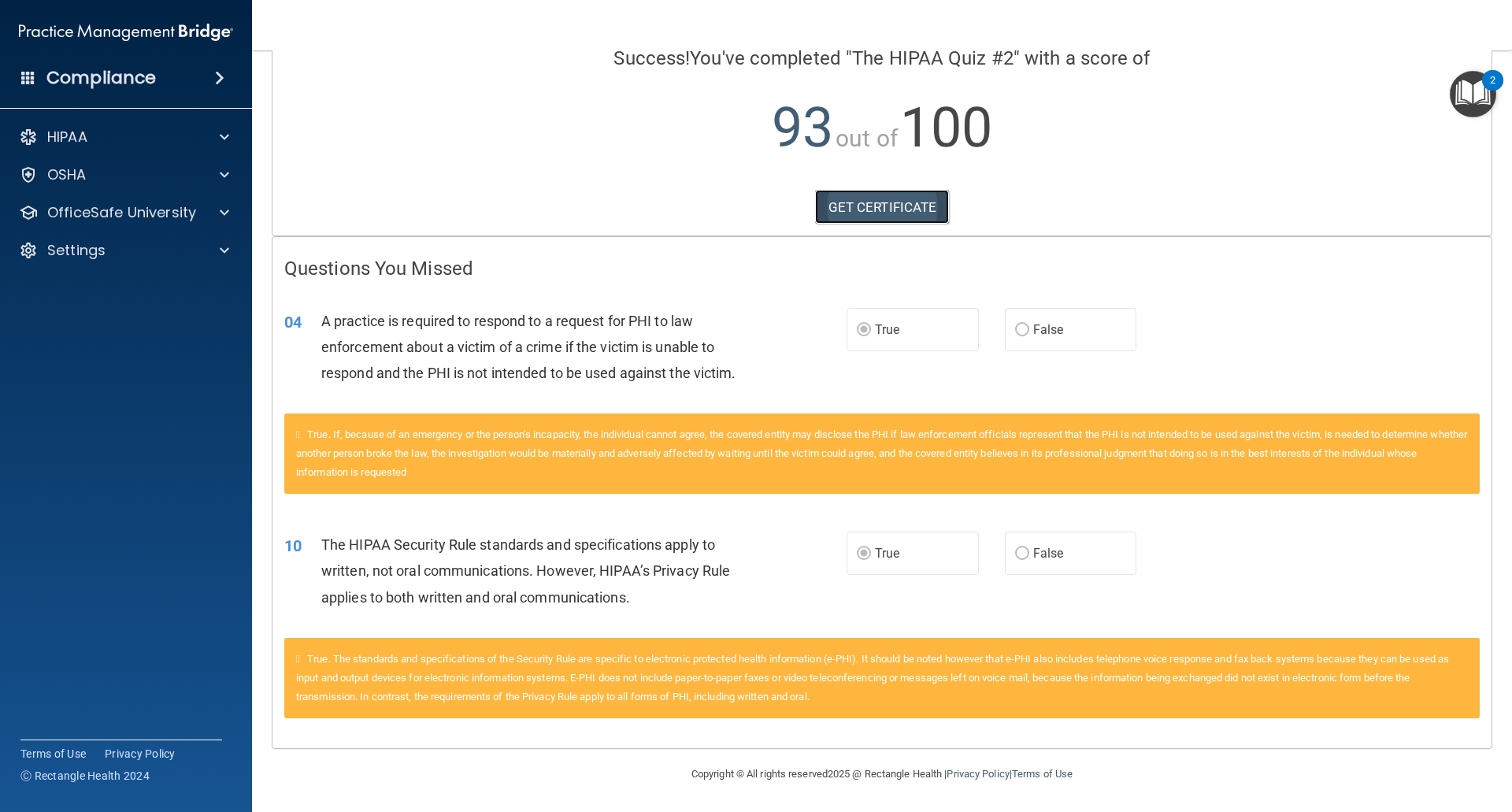
click at [906, 214] on link "GET CERTIFICATE" at bounding box center [882, 207] width 135 height 34
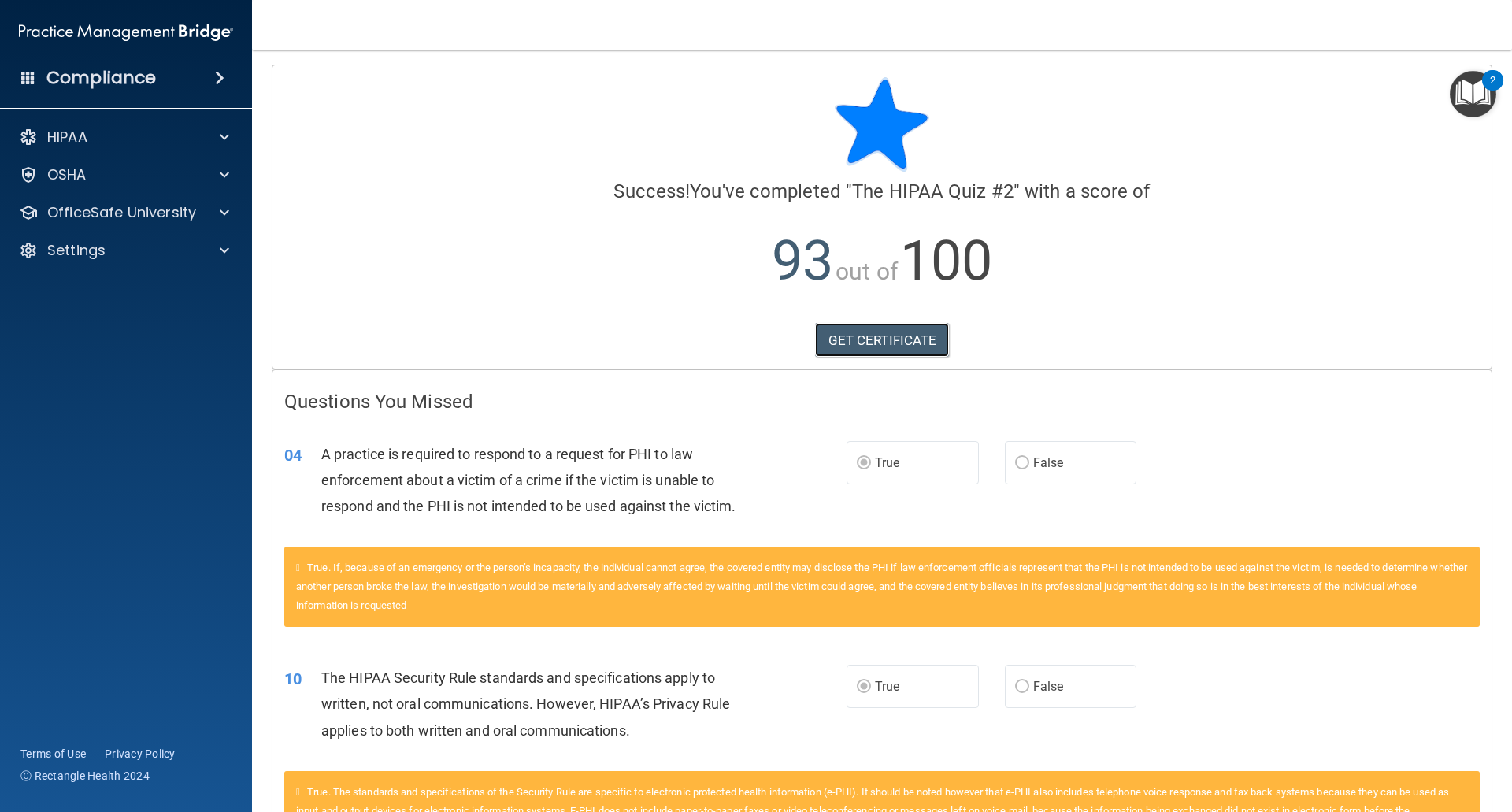
scroll to position [0, 0]
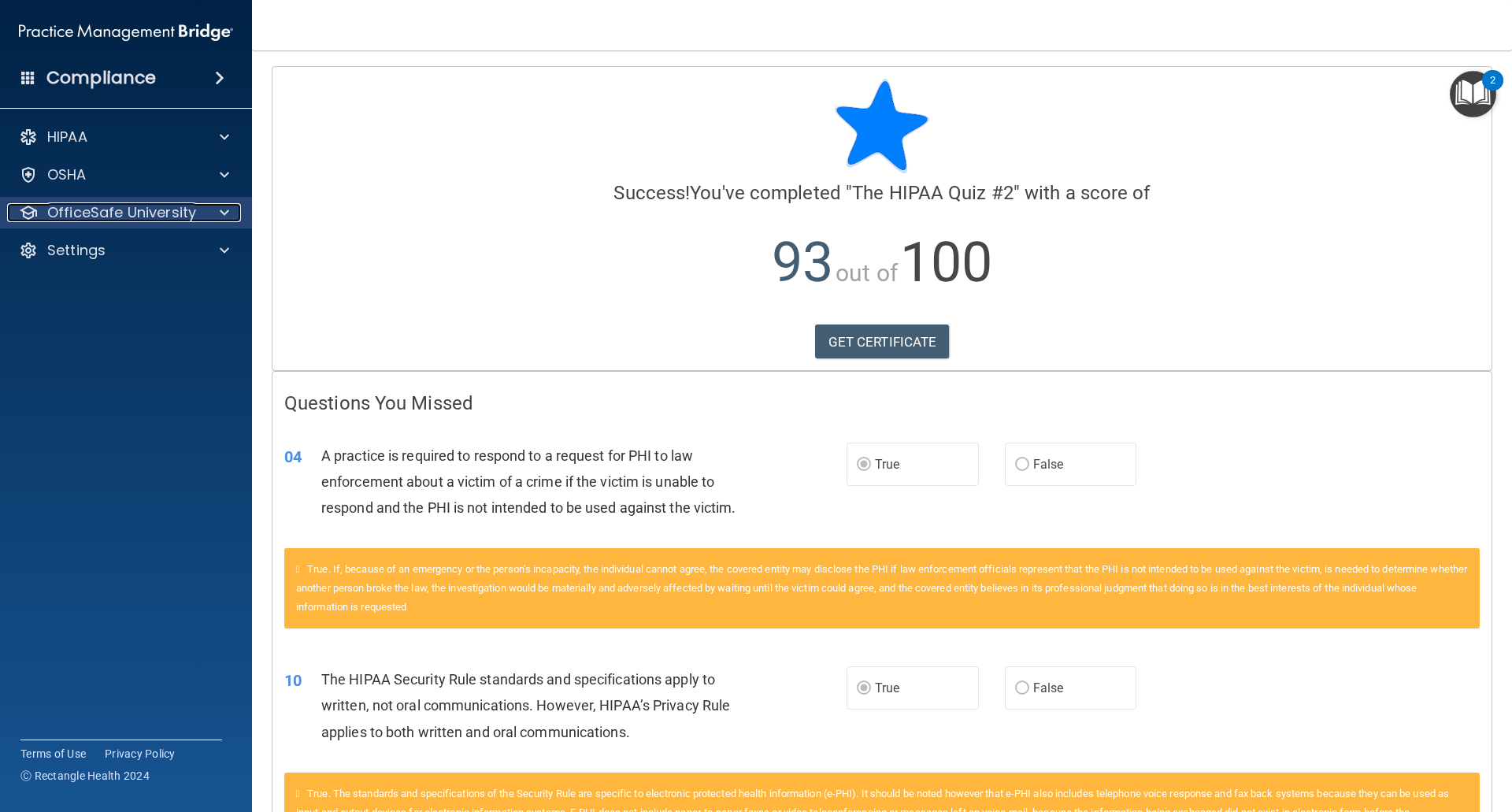
click at [220, 213] on span at bounding box center [224, 212] width 9 height 19
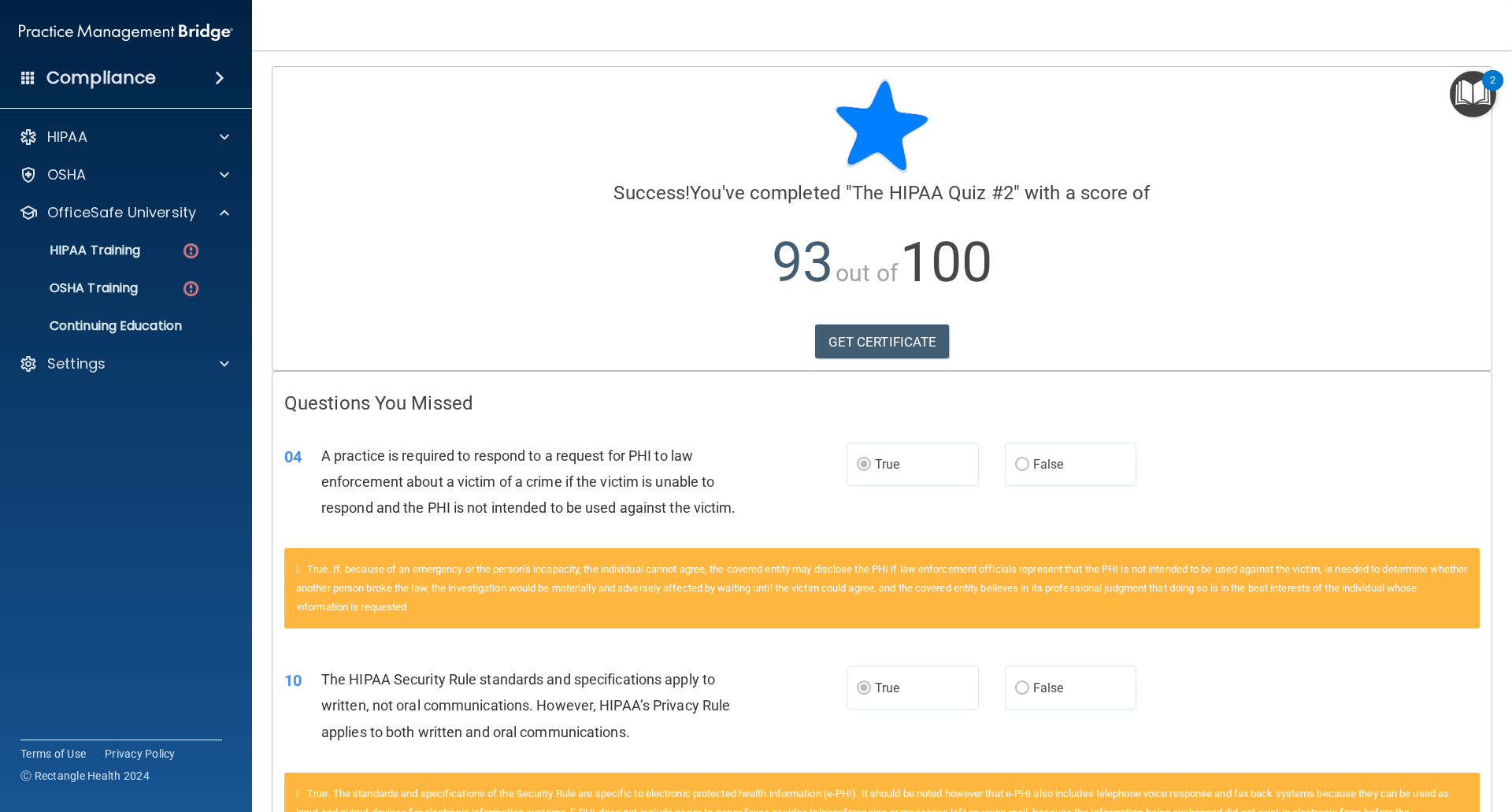
click at [642, 301] on p "93 out of 100" at bounding box center [881, 263] width 1195 height 101
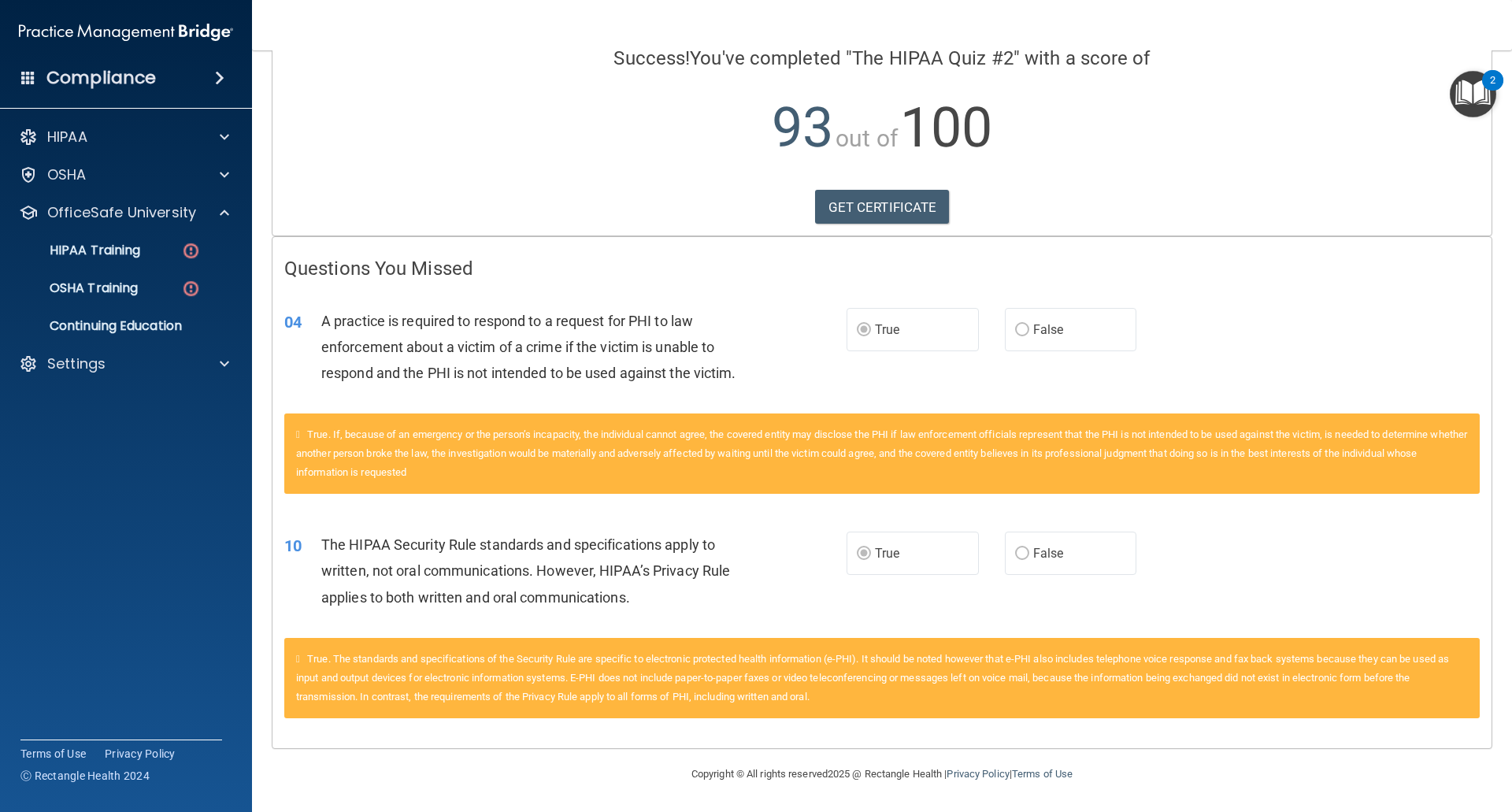
click at [816, 598] on div "10 The HIPAA Security Rule standards and specifications apply to written, not o…" at bounding box center [565, 575] width 609 height 87
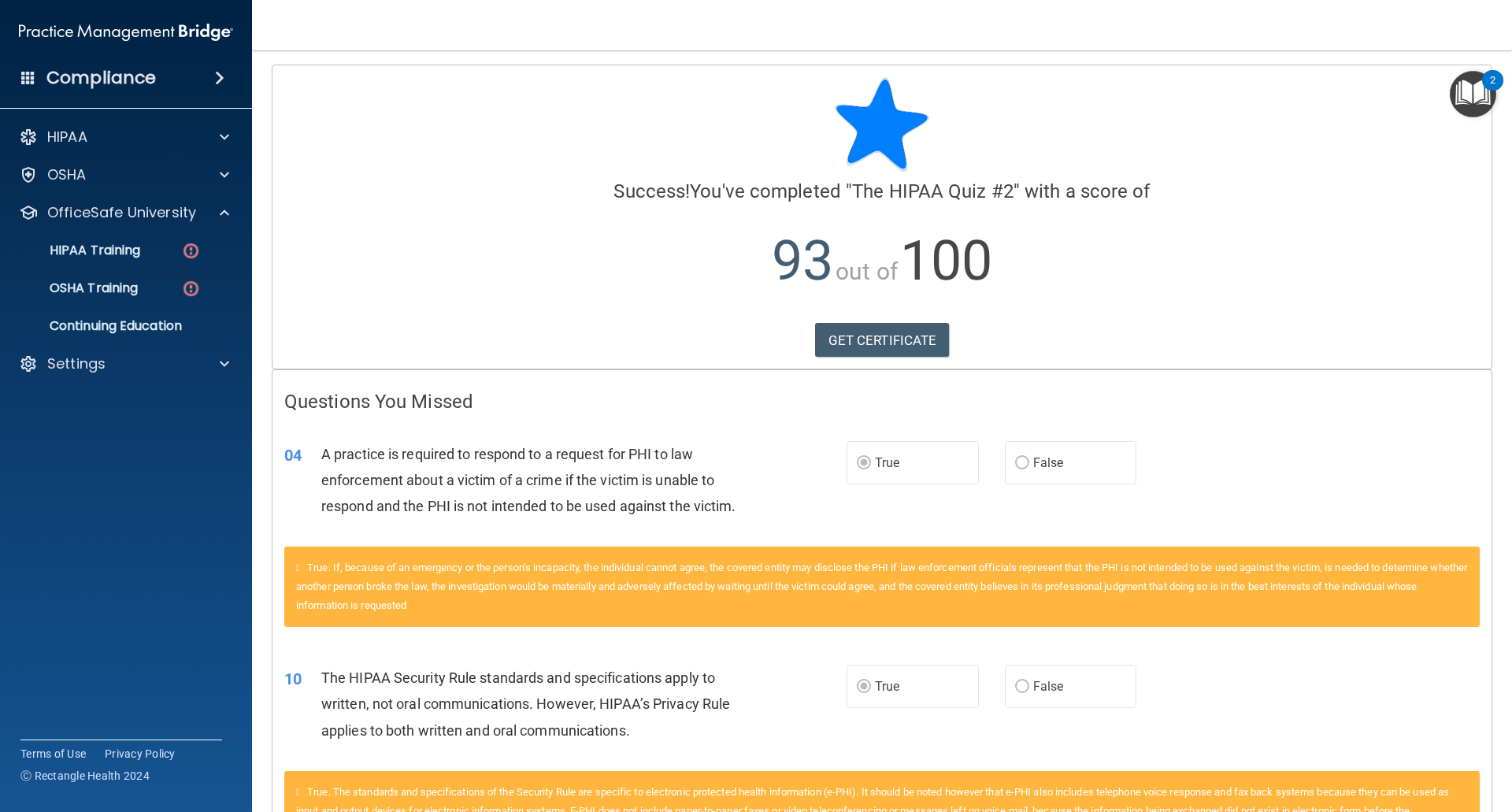
scroll to position [0, 0]
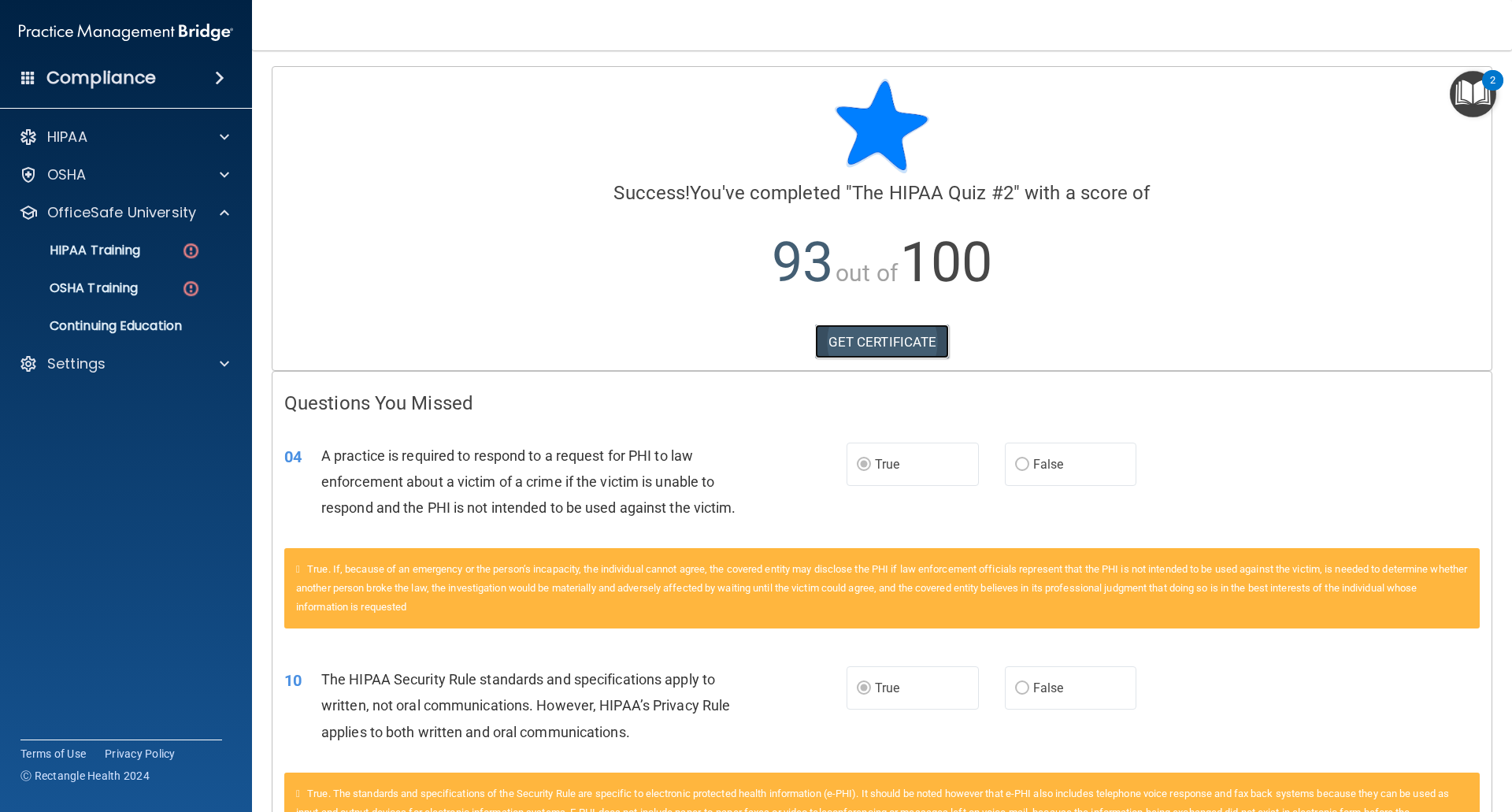
click at [930, 326] on link "GET CERTIFICATE" at bounding box center [882, 341] width 135 height 34
click at [139, 279] on link "OSHA Training" at bounding box center [109, 288] width 248 height 32
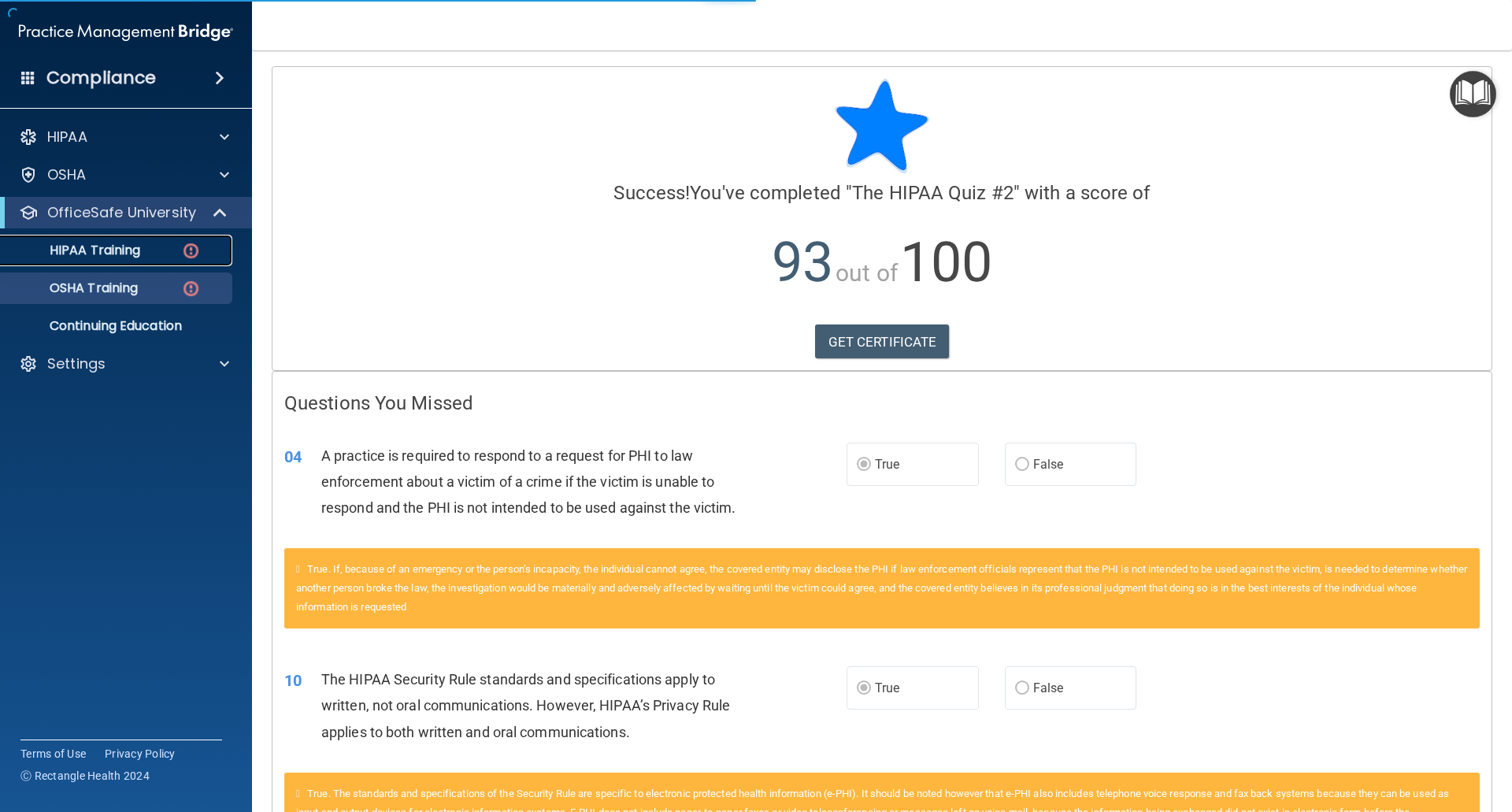
click at [145, 255] on div "HIPAA Training" at bounding box center [118, 250] width 215 height 15
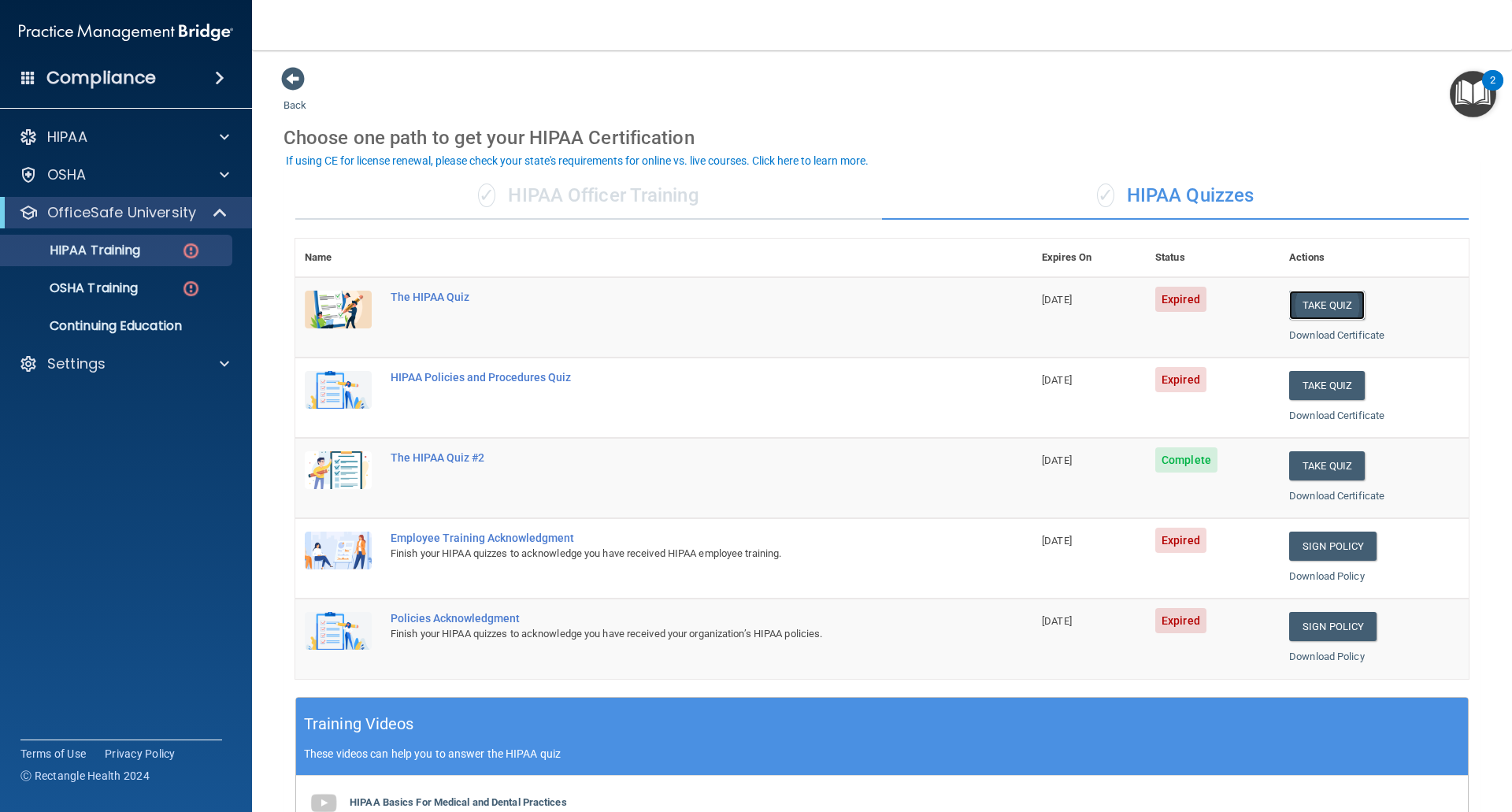
click at [1324, 306] on button "Take Quiz" at bounding box center [1327, 305] width 76 height 29
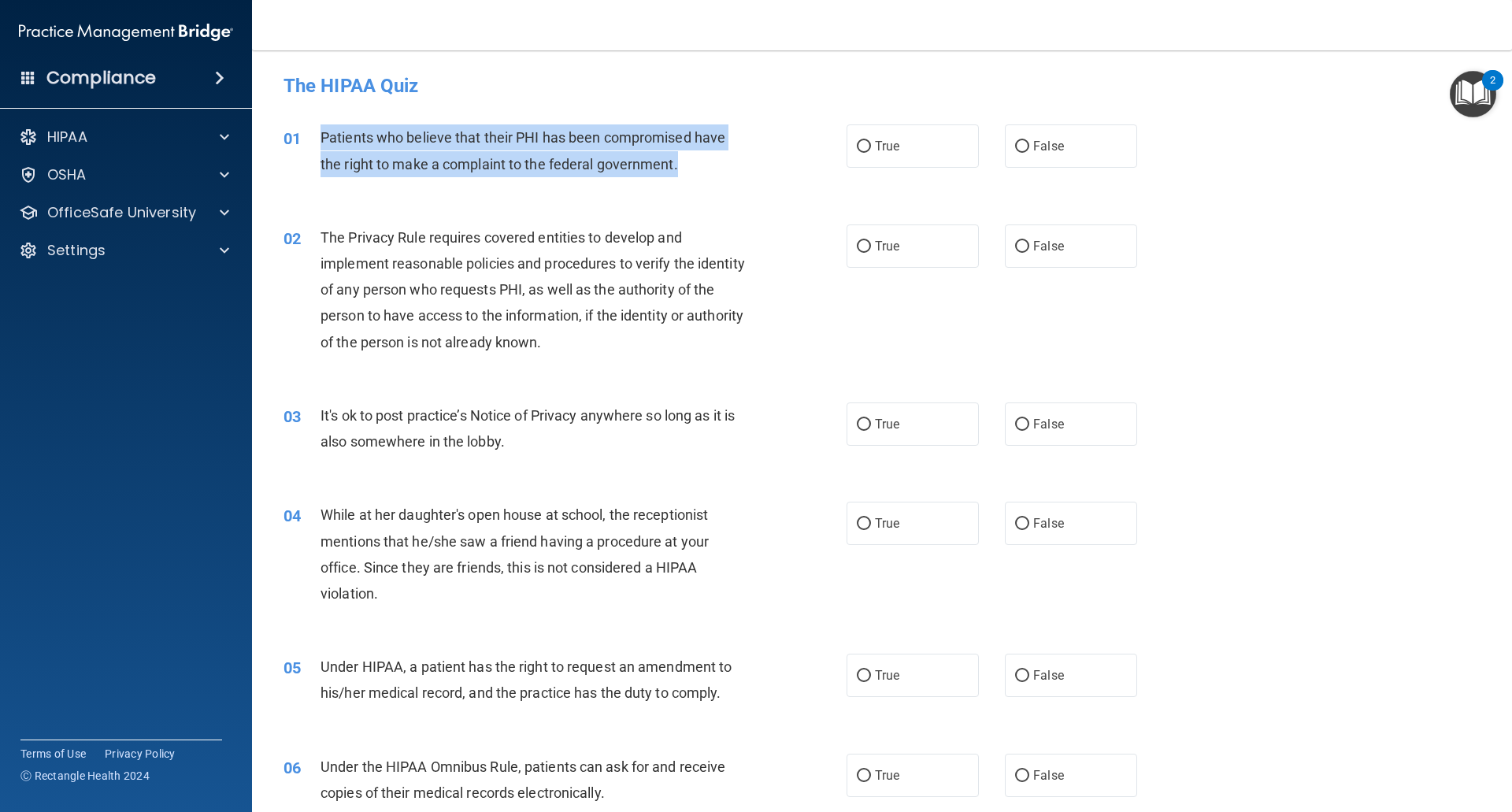
drag, startPoint x: 732, startPoint y: 170, endPoint x: 312, endPoint y: 138, distance: 421.2
click at [312, 138] on div "01 Patients who believe that their PHI has been compromised have the right to m…" at bounding box center [565, 154] width 610 height 60
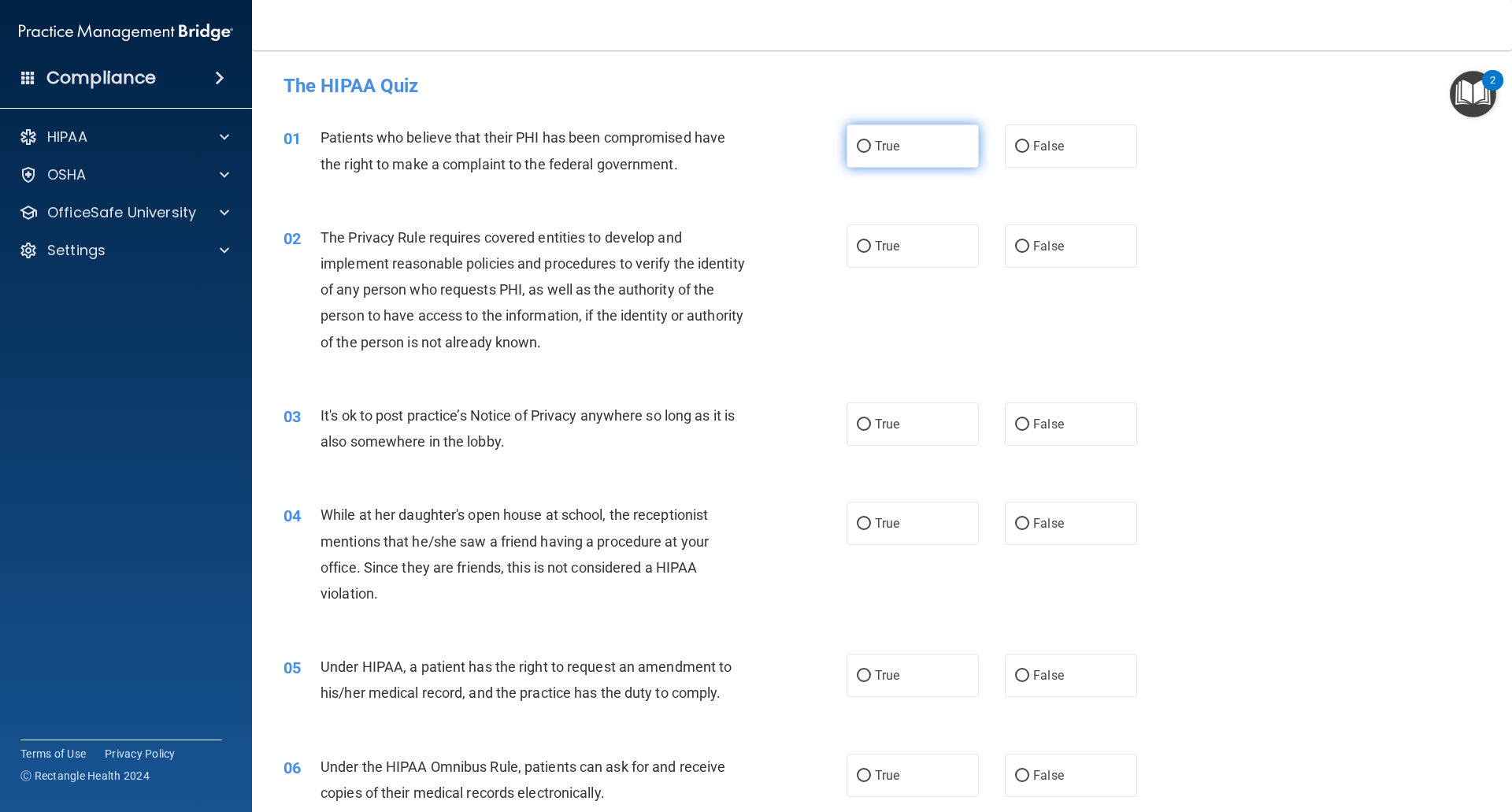
click at [961, 141] on label "True" at bounding box center [912, 146] width 132 height 43
click at [870, 141] on input "True" at bounding box center [864, 147] width 14 height 12
radio input "true"
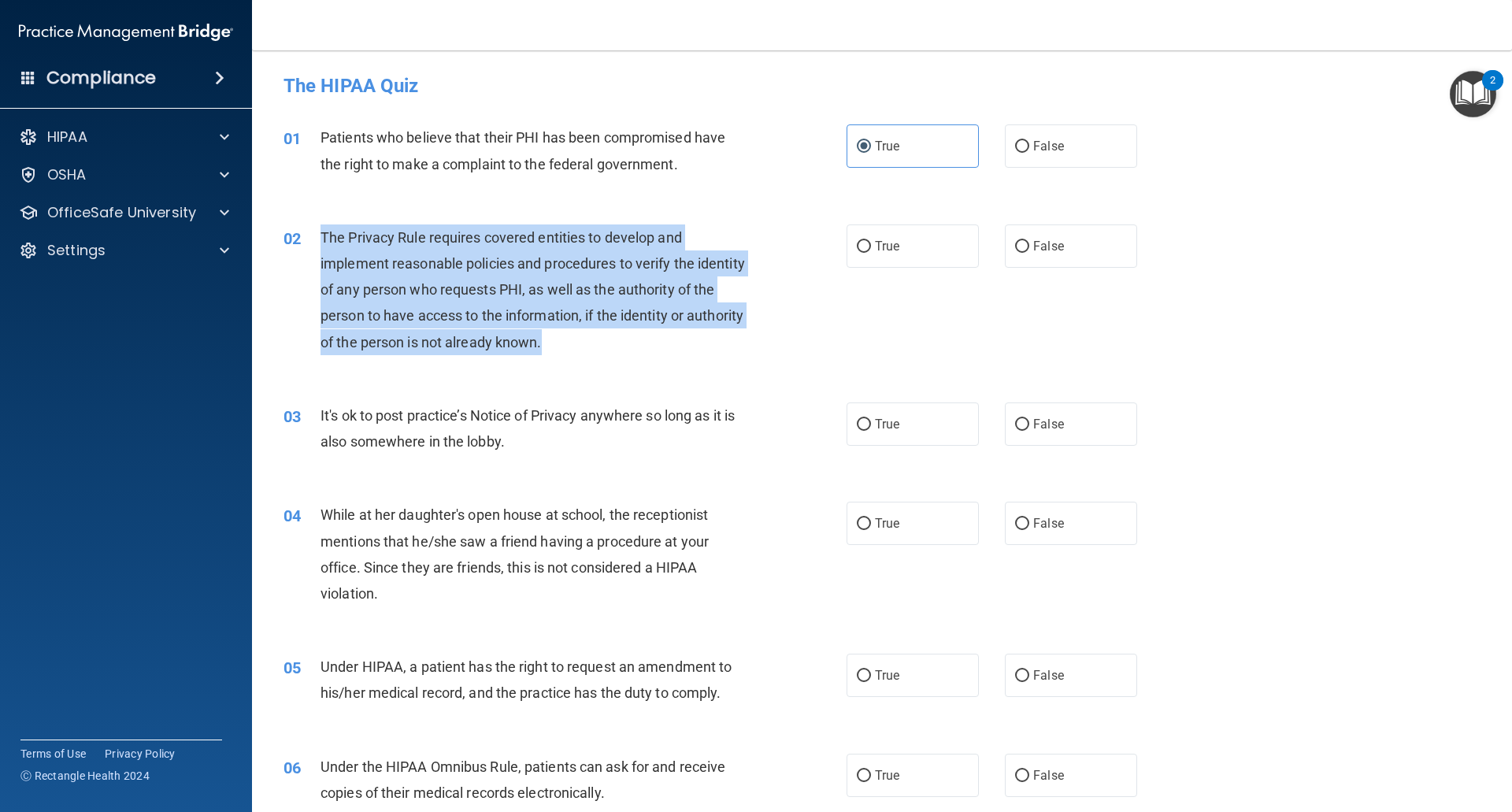
drag, startPoint x: 650, startPoint y: 347, endPoint x: 313, endPoint y: 240, distance: 353.6
click at [313, 240] on div "02 The Privacy Rule requires covered entities to develop and implement reasonab…" at bounding box center [565, 293] width 610 height 139
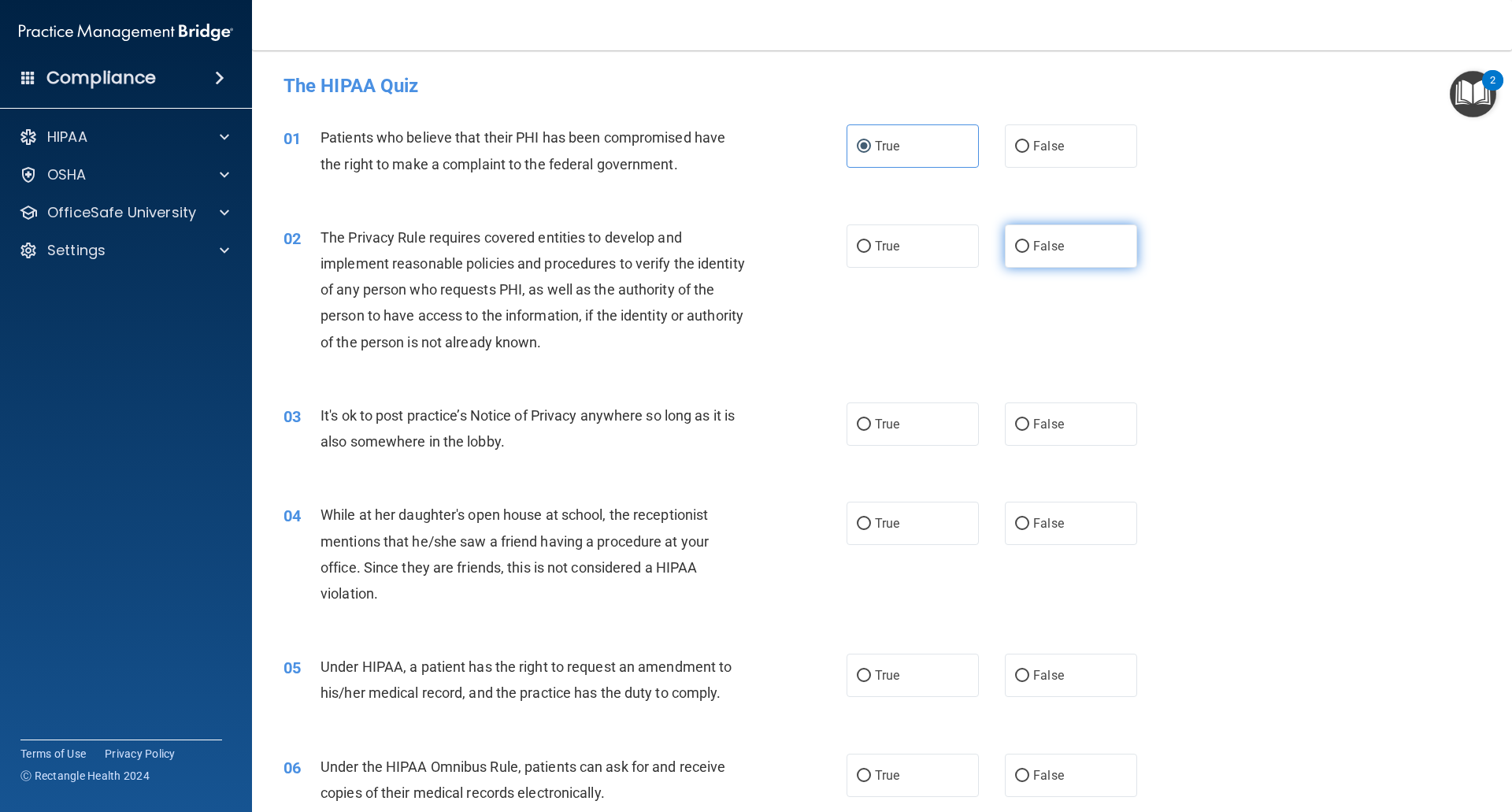
click at [1044, 254] on label "False" at bounding box center [1070, 246] width 132 height 43
click at [1029, 253] on input "False" at bounding box center [1022, 246] width 14 height 12
radio input "true"
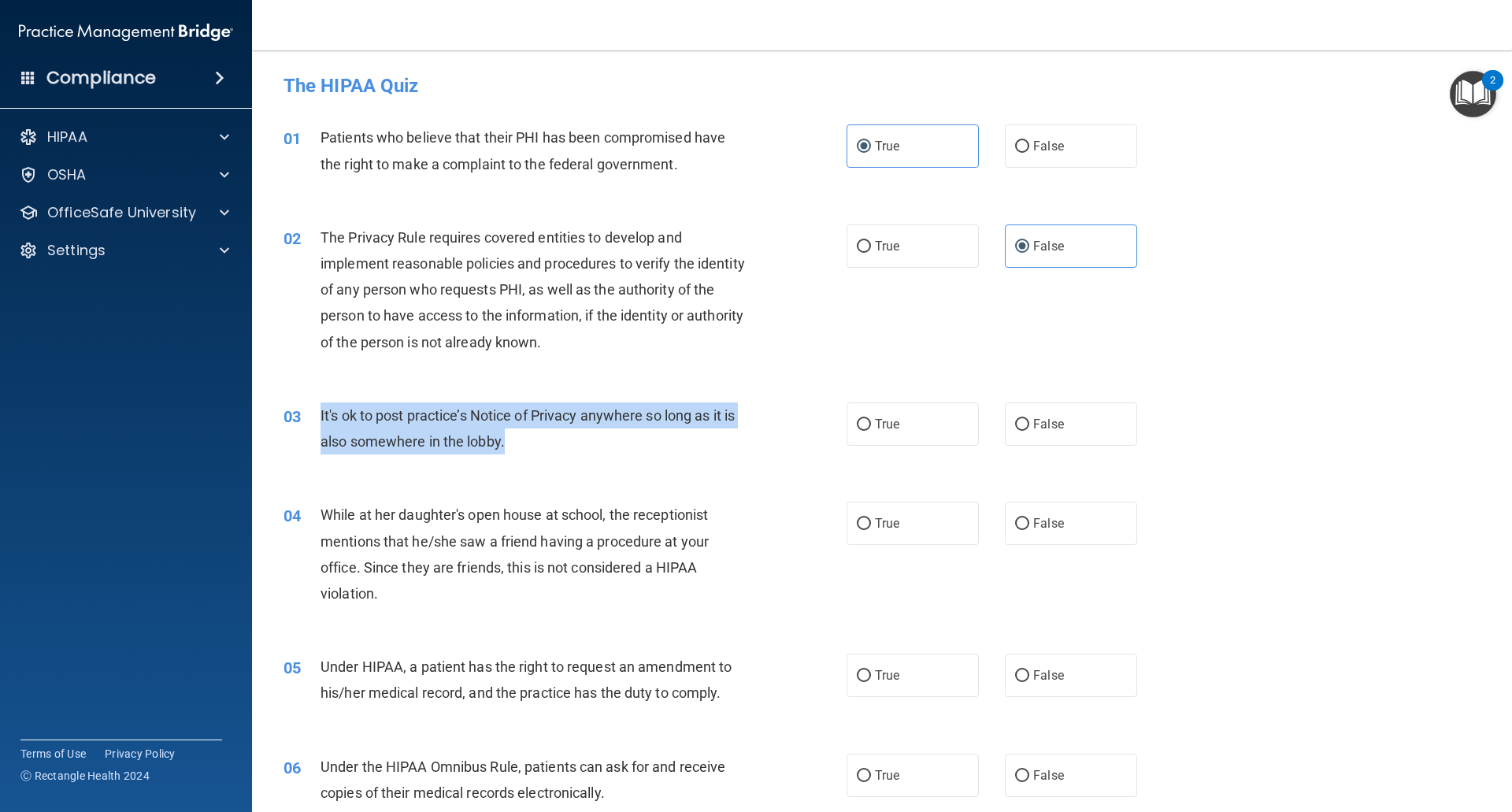
drag, startPoint x: 530, startPoint y: 451, endPoint x: 311, endPoint y: 410, distance: 222.8
click at [311, 410] on div "03 It's ok to post practice’s Notice of Privacy anywhere so long as it is also …" at bounding box center [565, 433] width 610 height 60
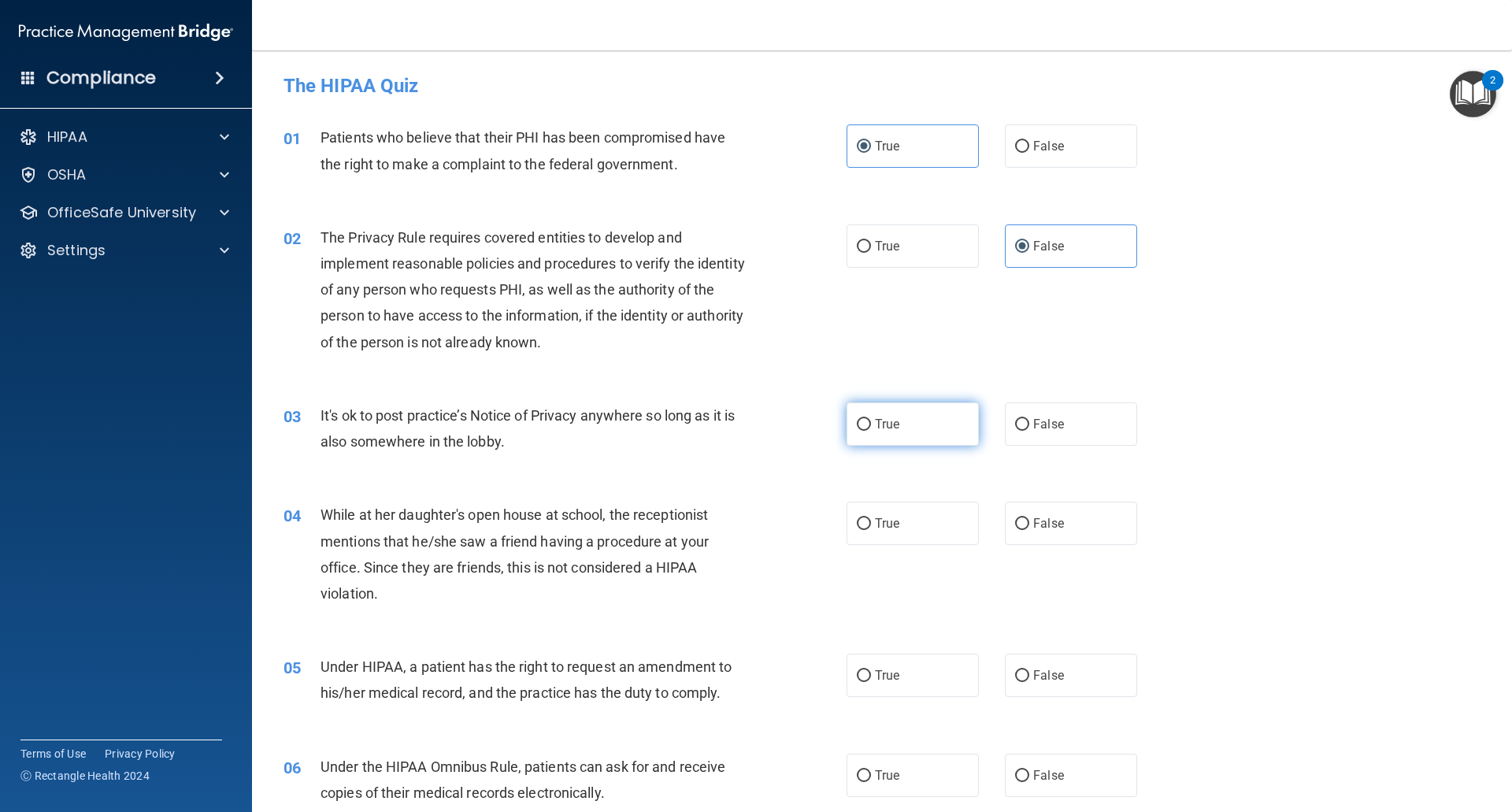
click at [937, 434] on label "True" at bounding box center [912, 425] width 132 height 43
click at [870, 431] on input "True" at bounding box center [864, 425] width 14 height 12
radio input "true"
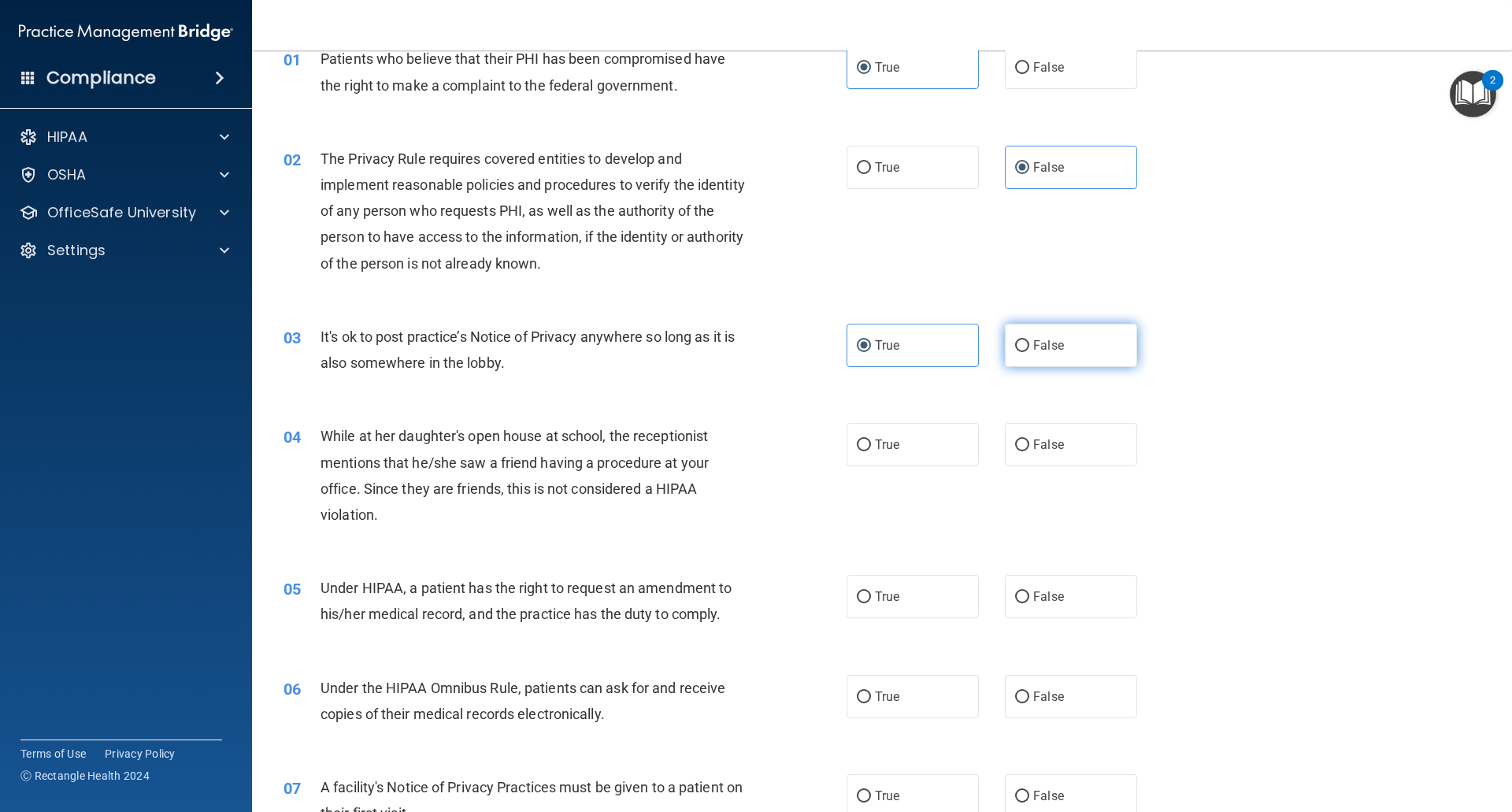
click at [1082, 353] on label "False" at bounding box center [1070, 346] width 132 height 43
click at [1029, 352] on input "False" at bounding box center [1022, 346] width 14 height 12
radio input "true"
radio input "false"
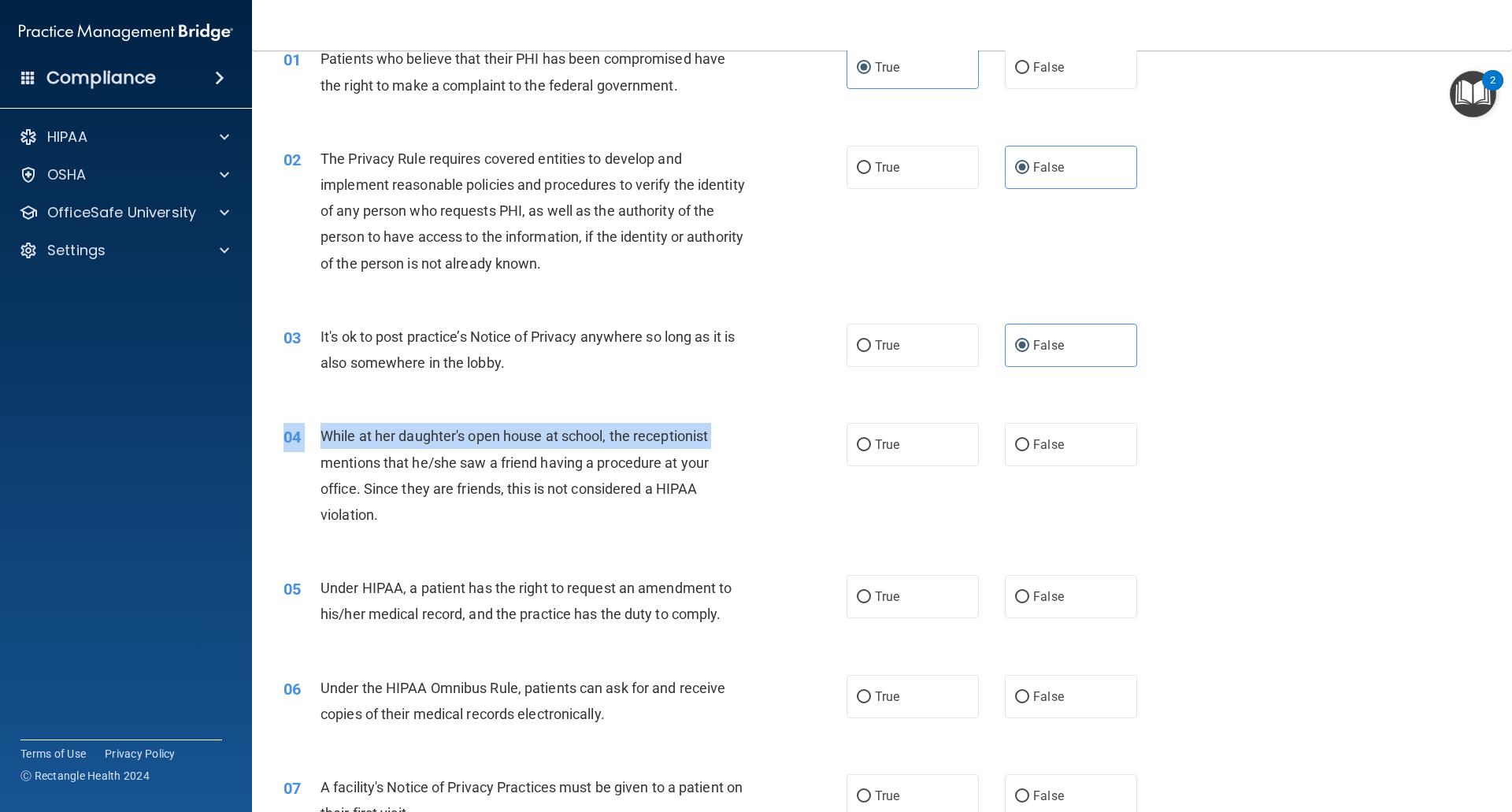
drag, startPoint x: 391, startPoint y: 537, endPoint x: 319, endPoint y: 456, distance: 108.4
click at [319, 456] on div "04 While at her daughter's open house at school, the receptionist mentions that…" at bounding box center [881, 480] width 1221 height 152
drag, startPoint x: 376, startPoint y: 492, endPoint x: 387, endPoint y: 502, distance: 14.9
click at [379, 493] on span "While at her daughter's open house at school, the receptionist mentions that he…" at bounding box center [514, 474] width 388 height 95
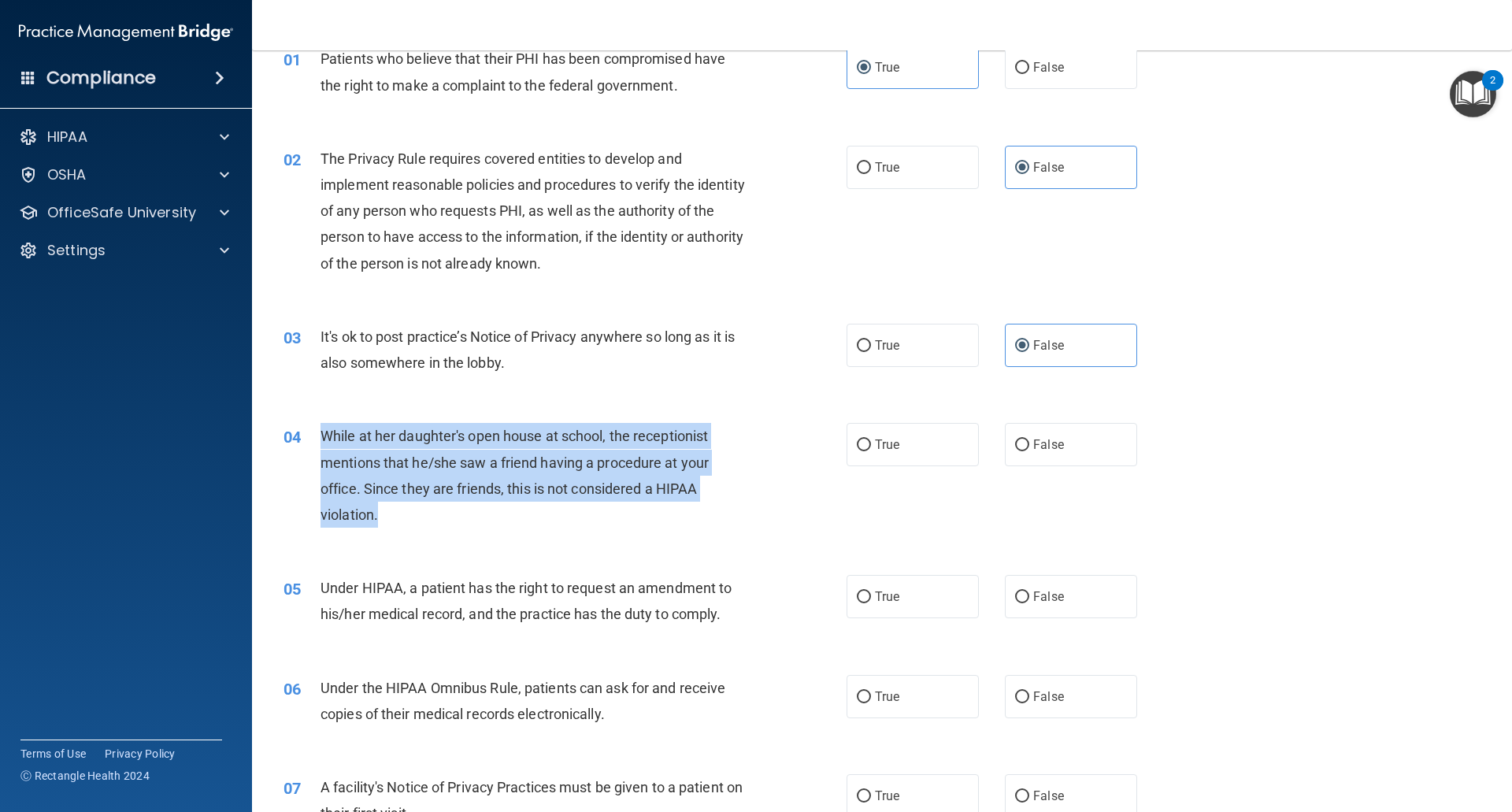
drag, startPoint x: 374, startPoint y: 507, endPoint x: 325, endPoint y: 430, distance: 91.3
click at [325, 430] on div "While at her daughter's open house at school, the receptionist mentions that he…" at bounding box center [540, 475] width 440 height 105
click at [649, 500] on div "While at her daughter's open house at school, the receptionist mentions that he…" at bounding box center [540, 475] width 440 height 105
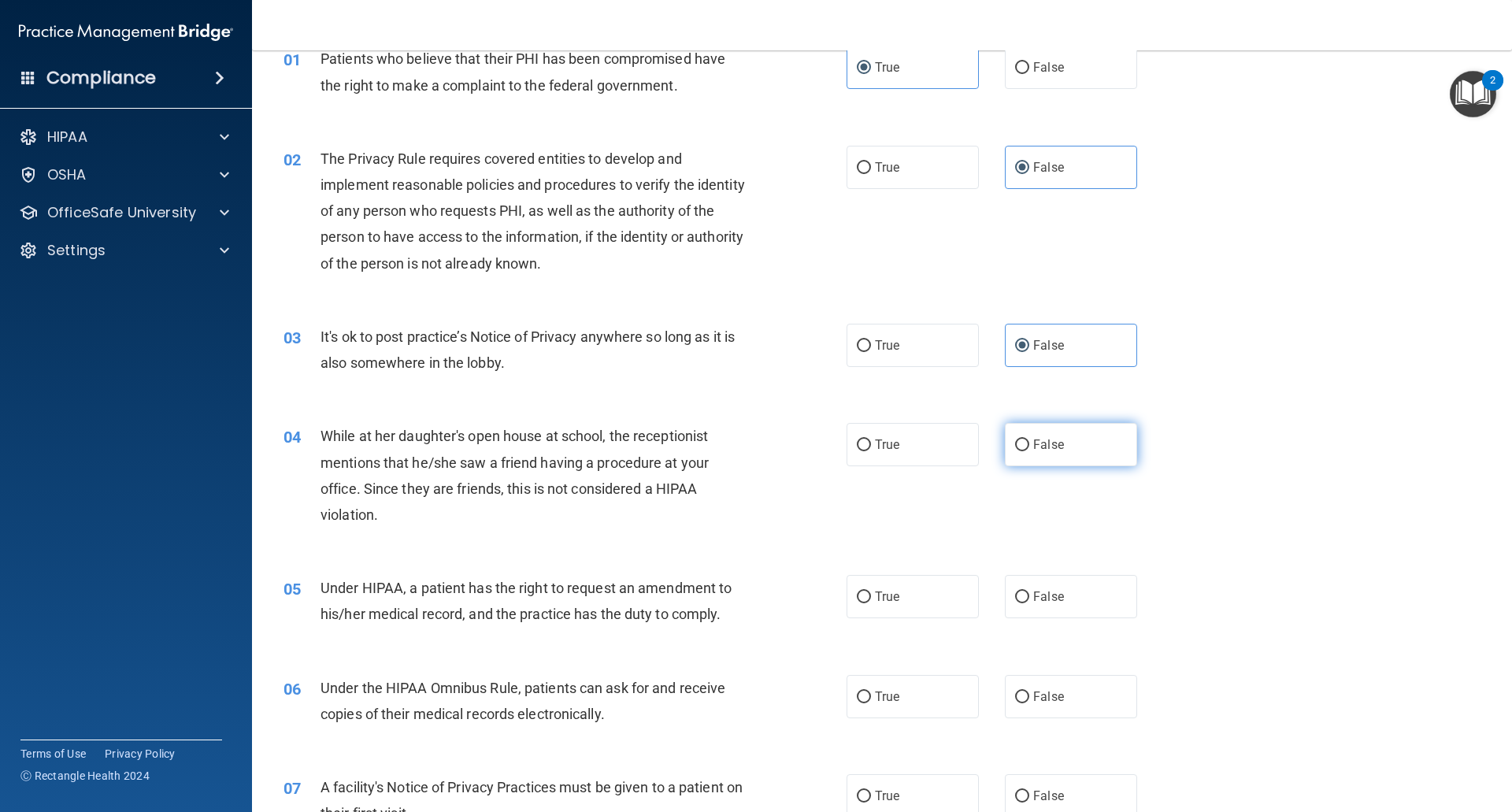
click at [1089, 466] on label "False" at bounding box center [1070, 444] width 132 height 43
click at [1029, 452] on input "False" at bounding box center [1022, 445] width 14 height 12
radio input "true"
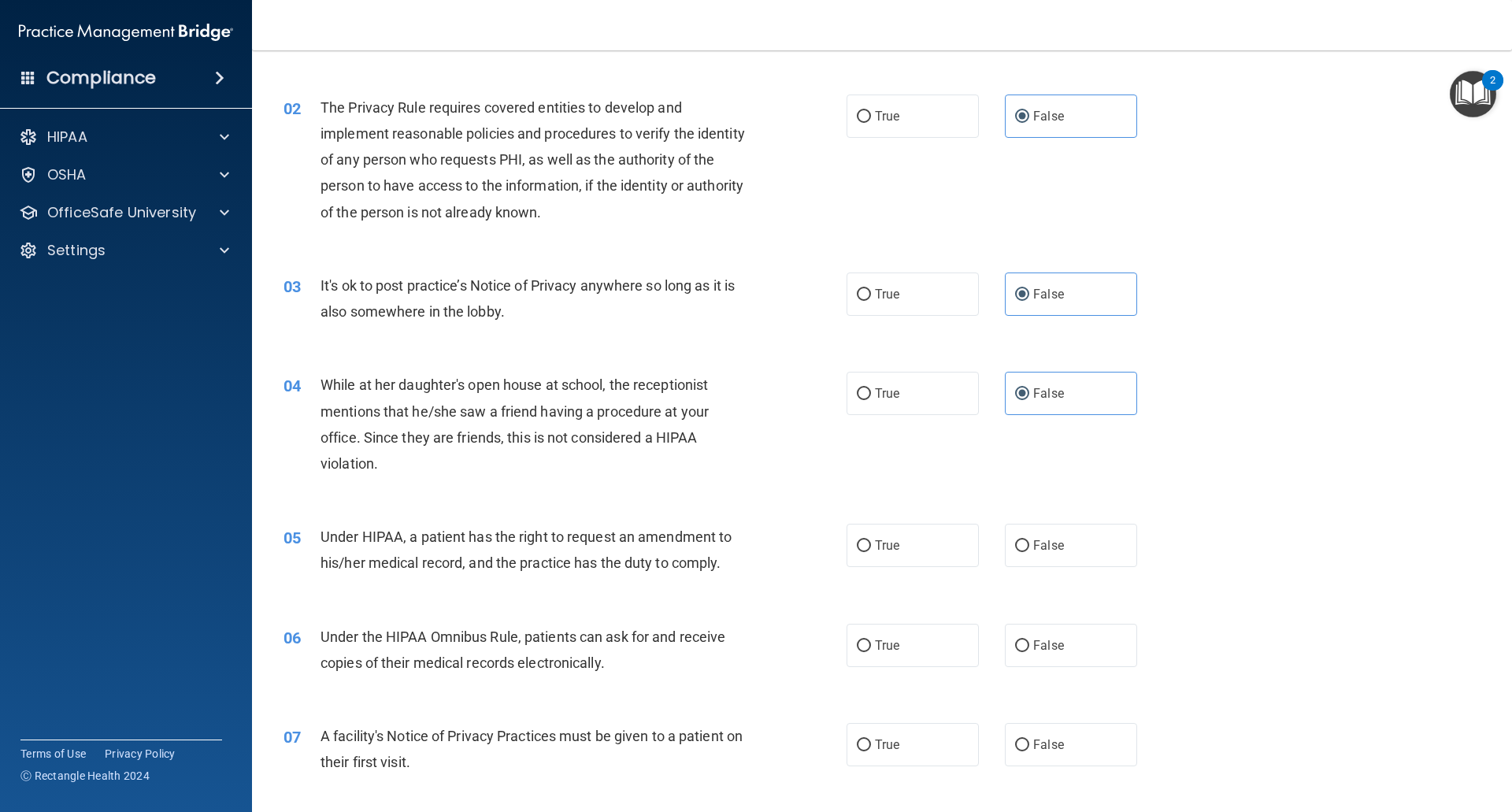
scroll to position [158, 0]
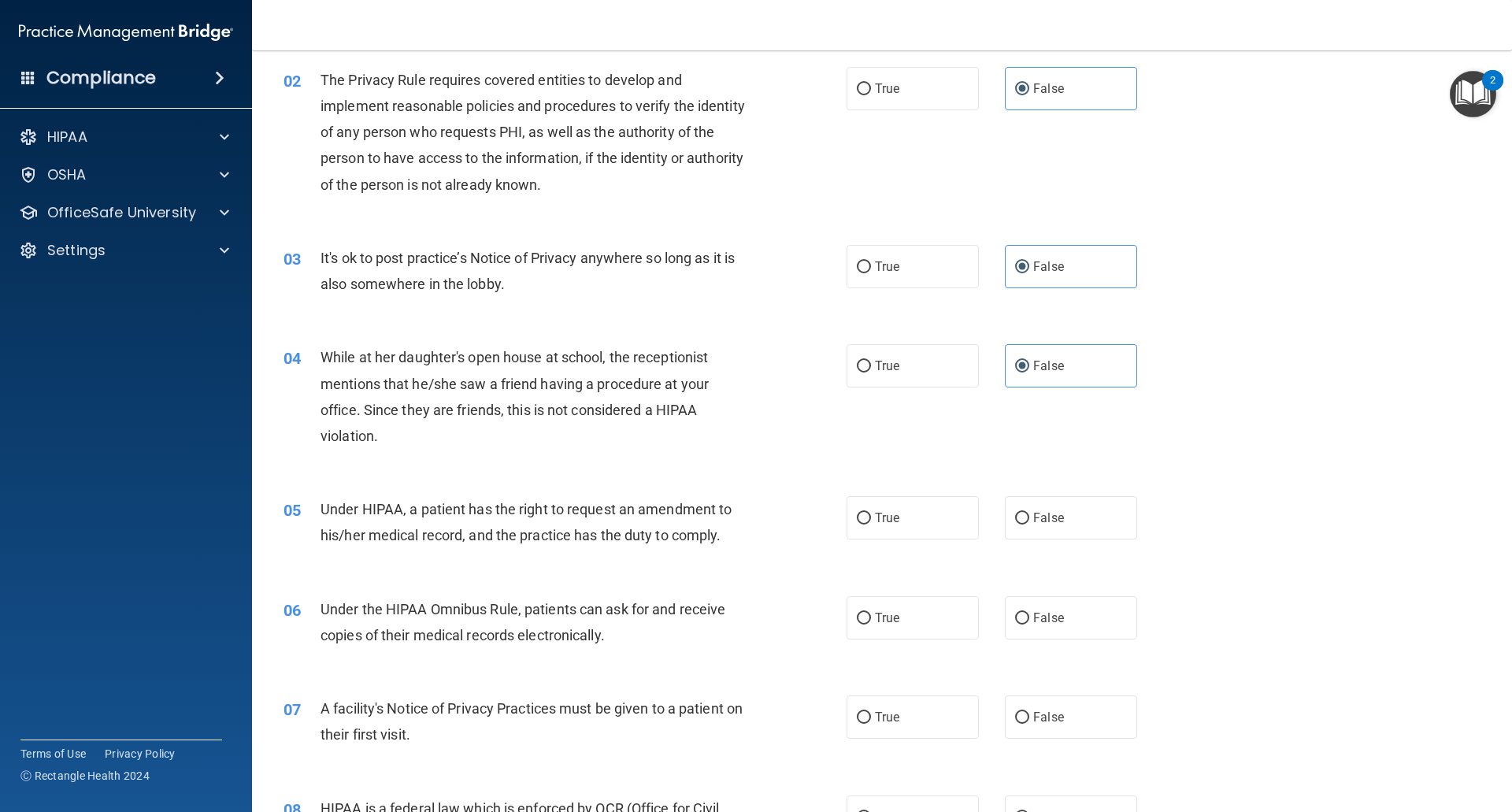
drag, startPoint x: 725, startPoint y: 541, endPoint x: 700, endPoint y: 539, distance: 25.1
click at [707, 540] on div "Under HIPAA, a patient has the right to request an amendment to his/her medical…" at bounding box center [540, 521] width 440 height 52
click at [409, 461] on div "04 While at her daughter's open house at school, the receptionist mentions that…" at bounding box center [881, 400] width 1221 height 152
drag, startPoint x: 714, startPoint y: 543, endPoint x: 722, endPoint y: 544, distance: 8.1
click at [711, 543] on span "Under HIPAA, a patient has the right to request an amendment to his/her medical…" at bounding box center [526, 521] width 411 height 43
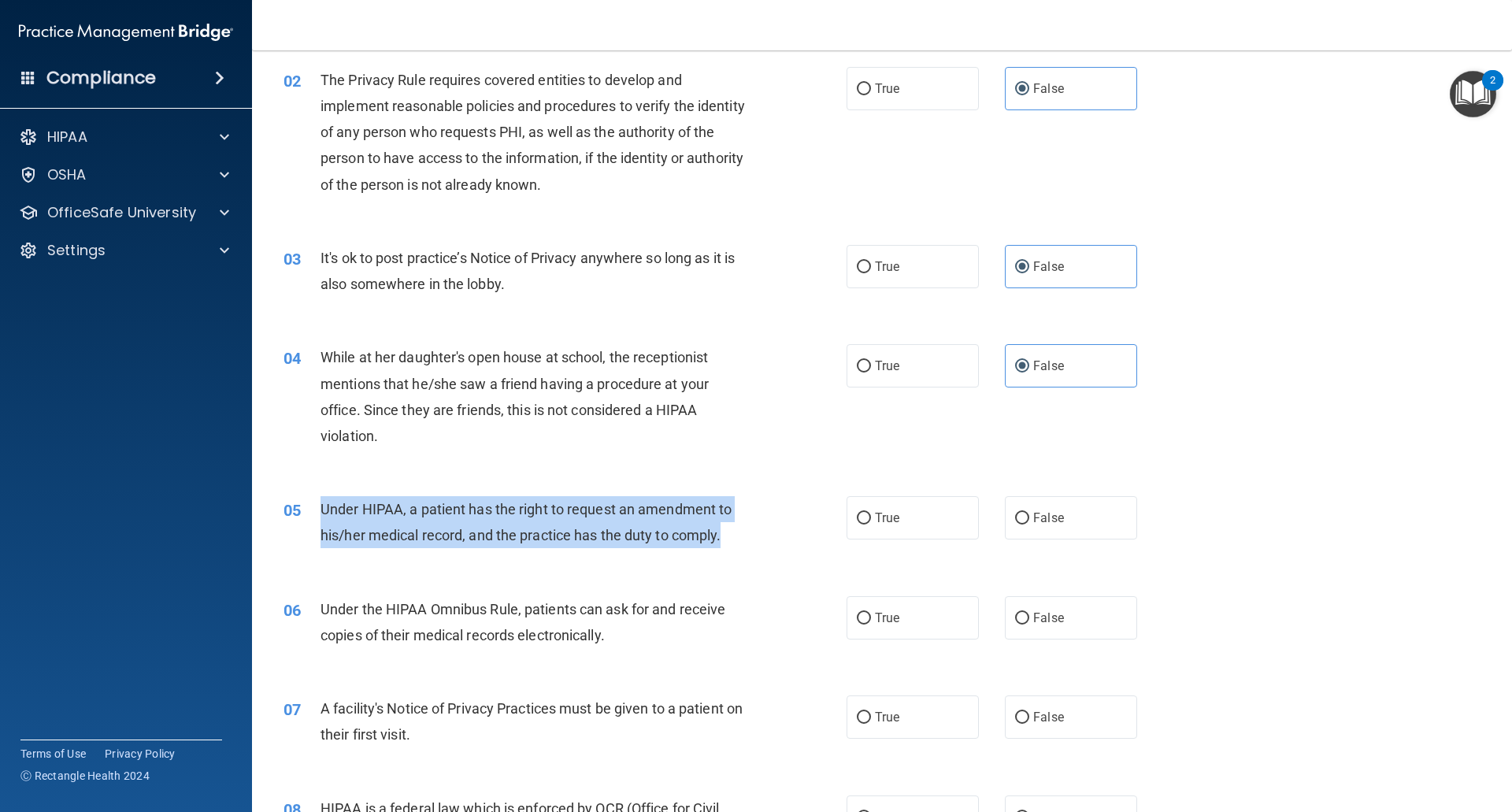
drag, startPoint x: 737, startPoint y: 543, endPoint x: 319, endPoint y: 507, distance: 419.5
click at [319, 507] on div "05 Under HIPAA, a patient has the right to request an amendment to his/her medi…" at bounding box center [565, 526] width 610 height 60
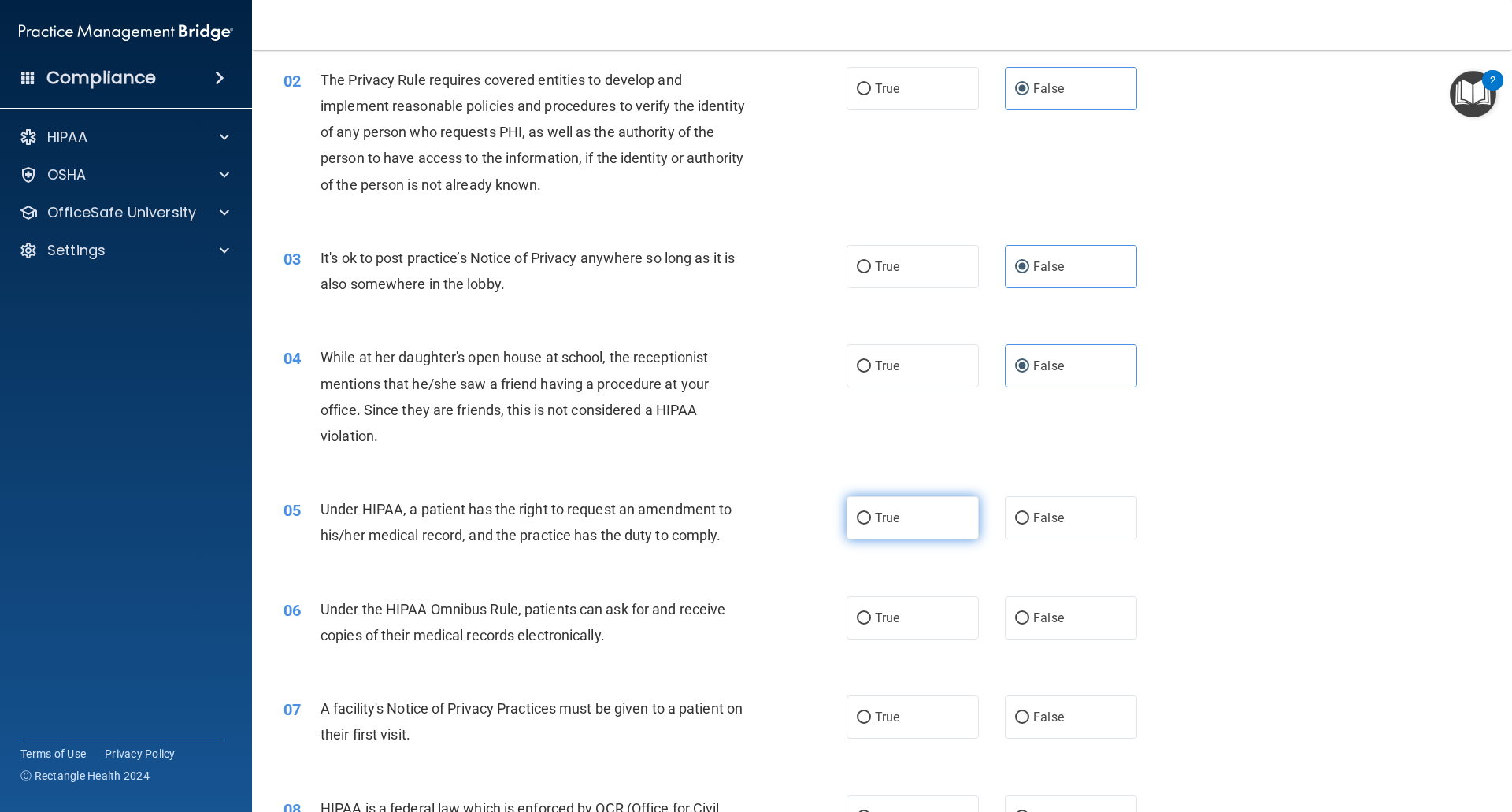
click at [927, 531] on label "True" at bounding box center [912, 518] width 132 height 43
click at [870, 525] on input "True" at bounding box center [864, 518] width 14 height 12
radio input "true"
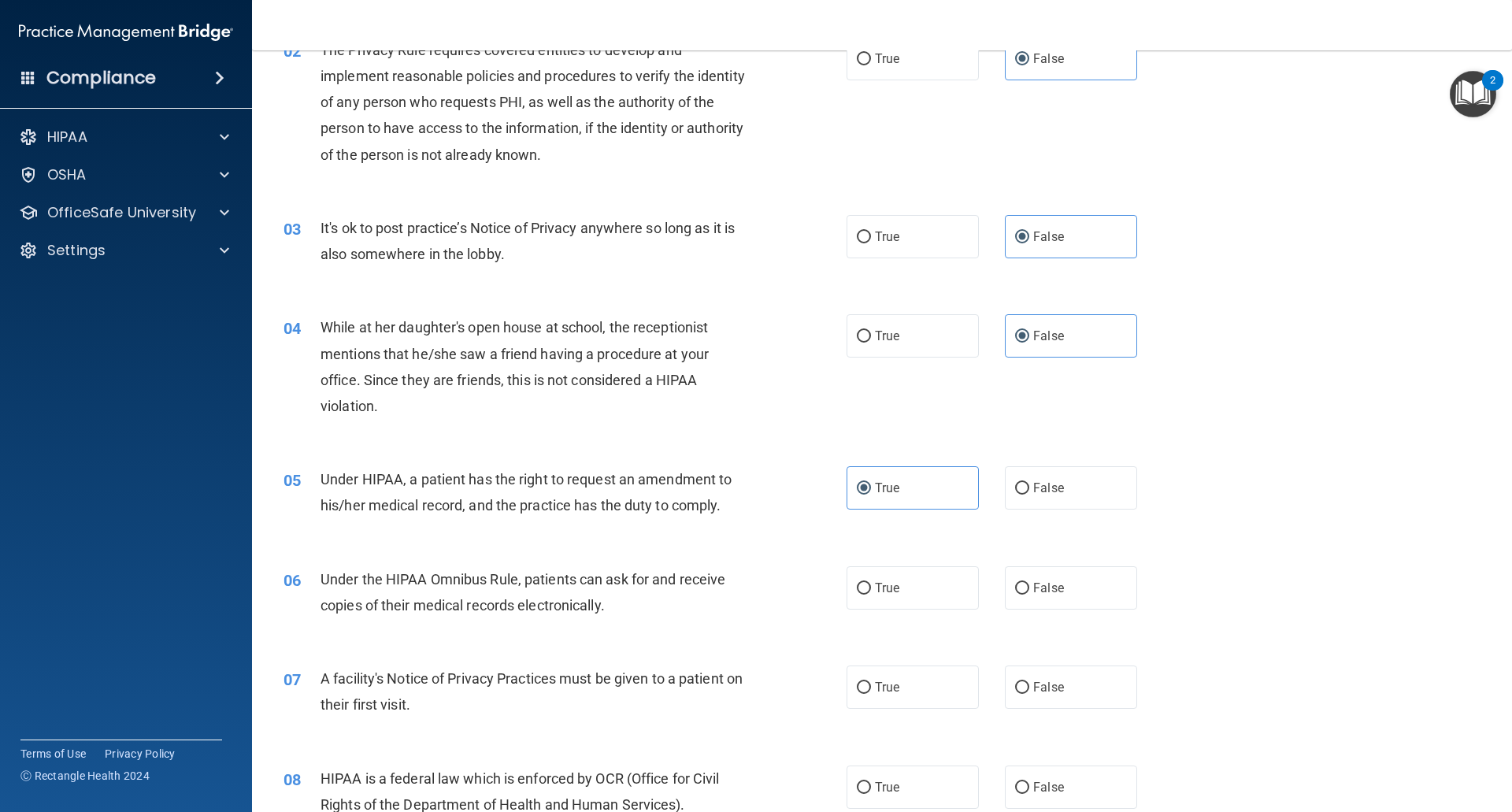
scroll to position [236, 0]
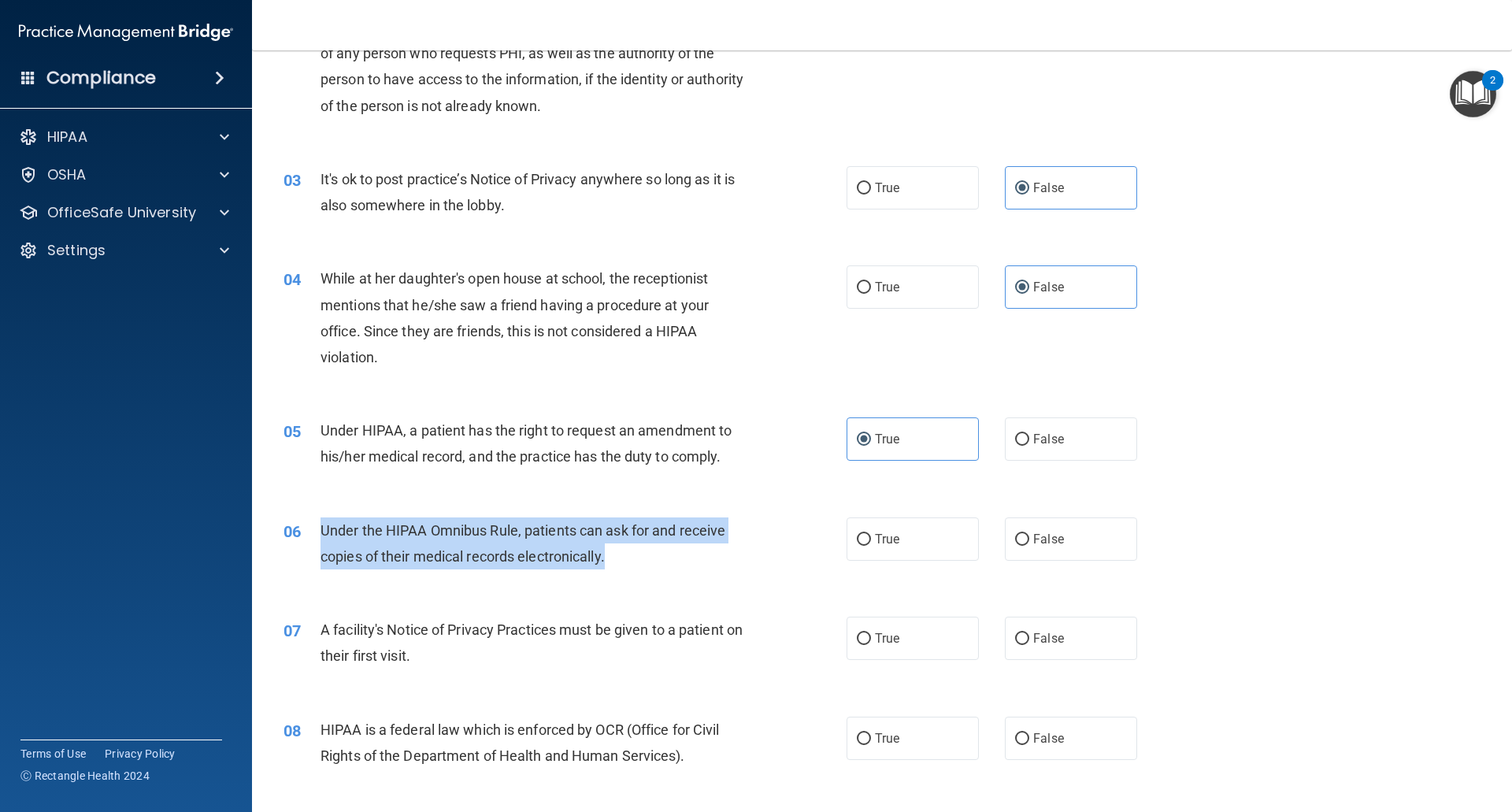
drag, startPoint x: 632, startPoint y: 564, endPoint x: 310, endPoint y: 538, distance: 323.0
click at [310, 538] on div "06 Under the HIPAA Omnibus Rule, patients can ask for and receive copies of the…" at bounding box center [565, 548] width 610 height 60
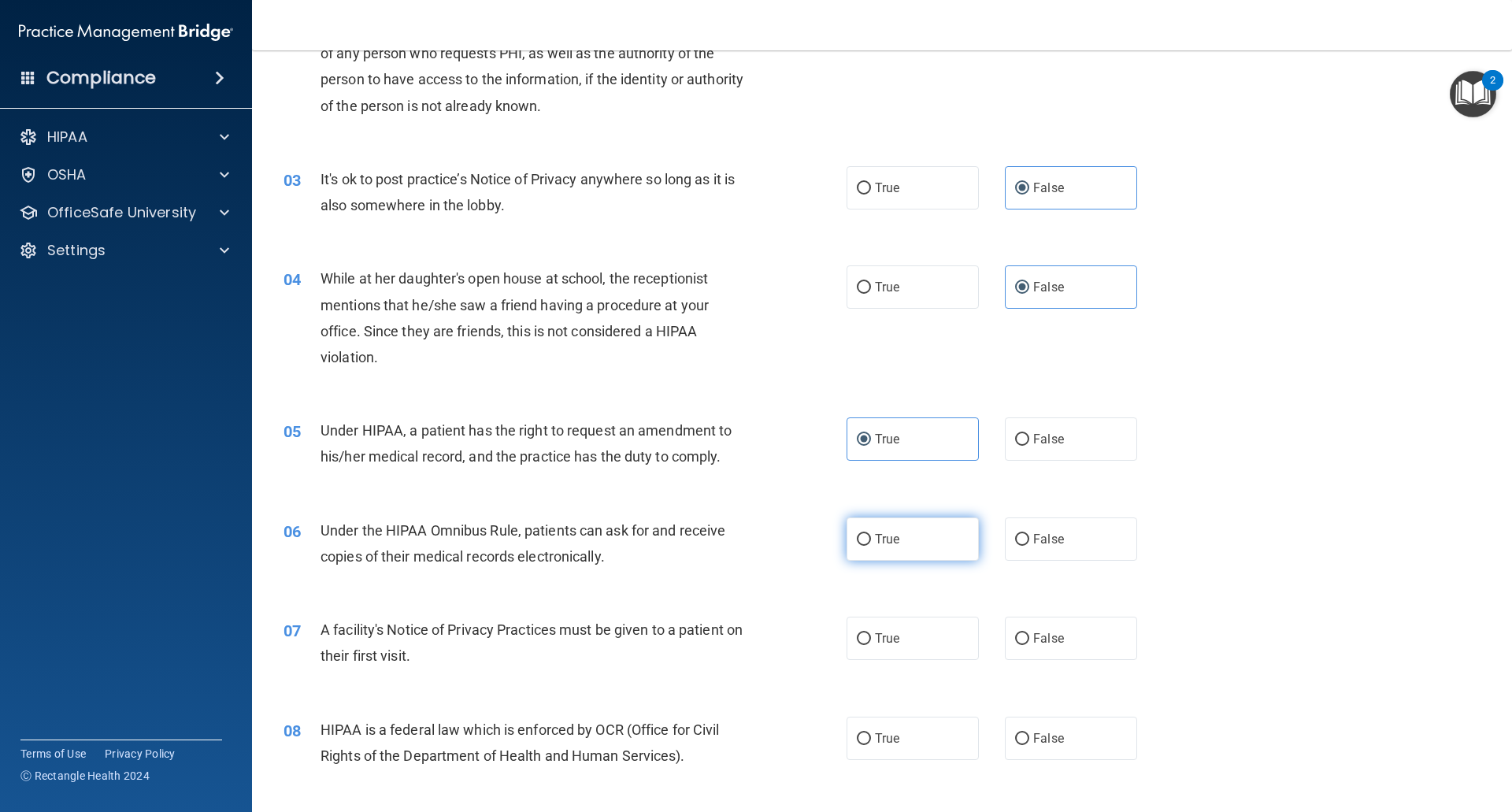
click at [883, 530] on label "True" at bounding box center [912, 540] width 132 height 43
click at [870, 534] on input "True" at bounding box center [864, 540] width 14 height 12
radio input "true"
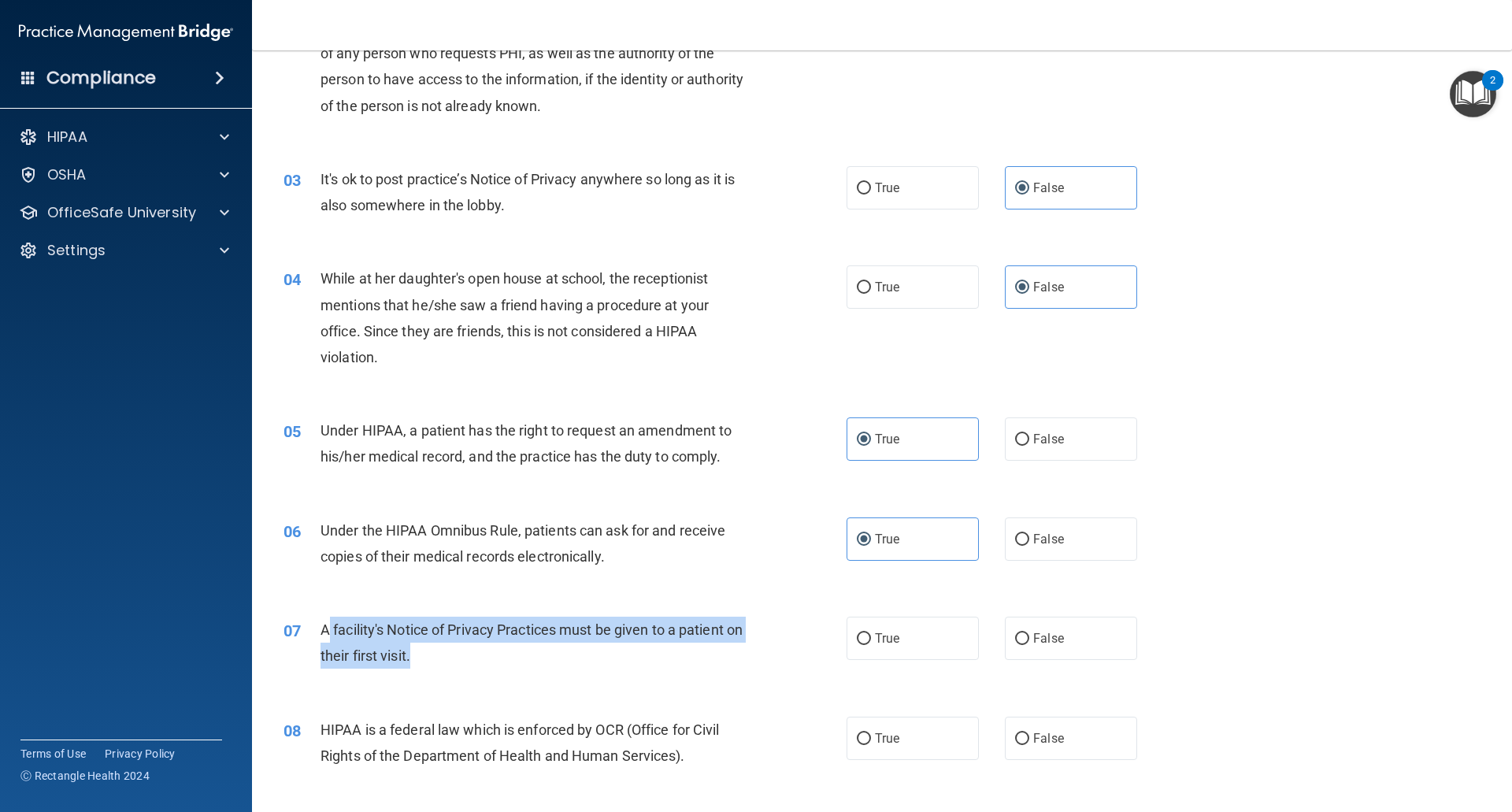
drag, startPoint x: 471, startPoint y: 652, endPoint x: 325, endPoint y: 626, distance: 148.3
click at [325, 626] on div "A facility's Notice of Privacy Practices must be given to a patient on their fi…" at bounding box center [540, 642] width 440 height 52
click at [325, 626] on span "A facility's Notice of Privacy Practices must be given to a patient on their fi…" at bounding box center [531, 643] width 422 height 43
drag, startPoint x: 321, startPoint y: 627, endPoint x: 464, endPoint y: 651, distance: 145.0
click at [464, 651] on div "A facility's Notice of Privacy Practices must be given to a patient on their fi…" at bounding box center [540, 642] width 440 height 52
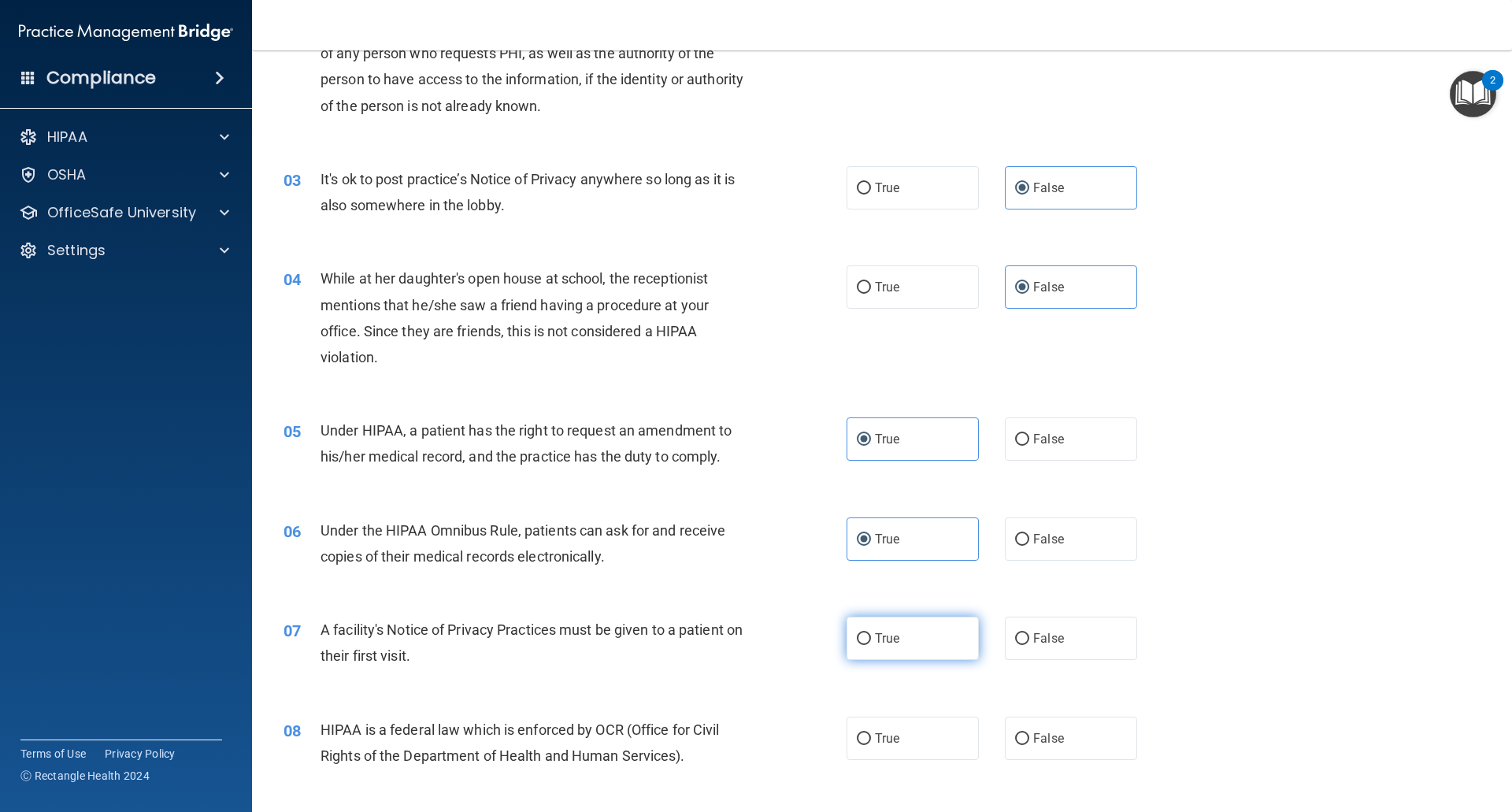
click at [882, 618] on label "True" at bounding box center [912, 638] width 132 height 43
click at [870, 634] on input "True" at bounding box center [864, 639] width 14 height 12
radio input "true"
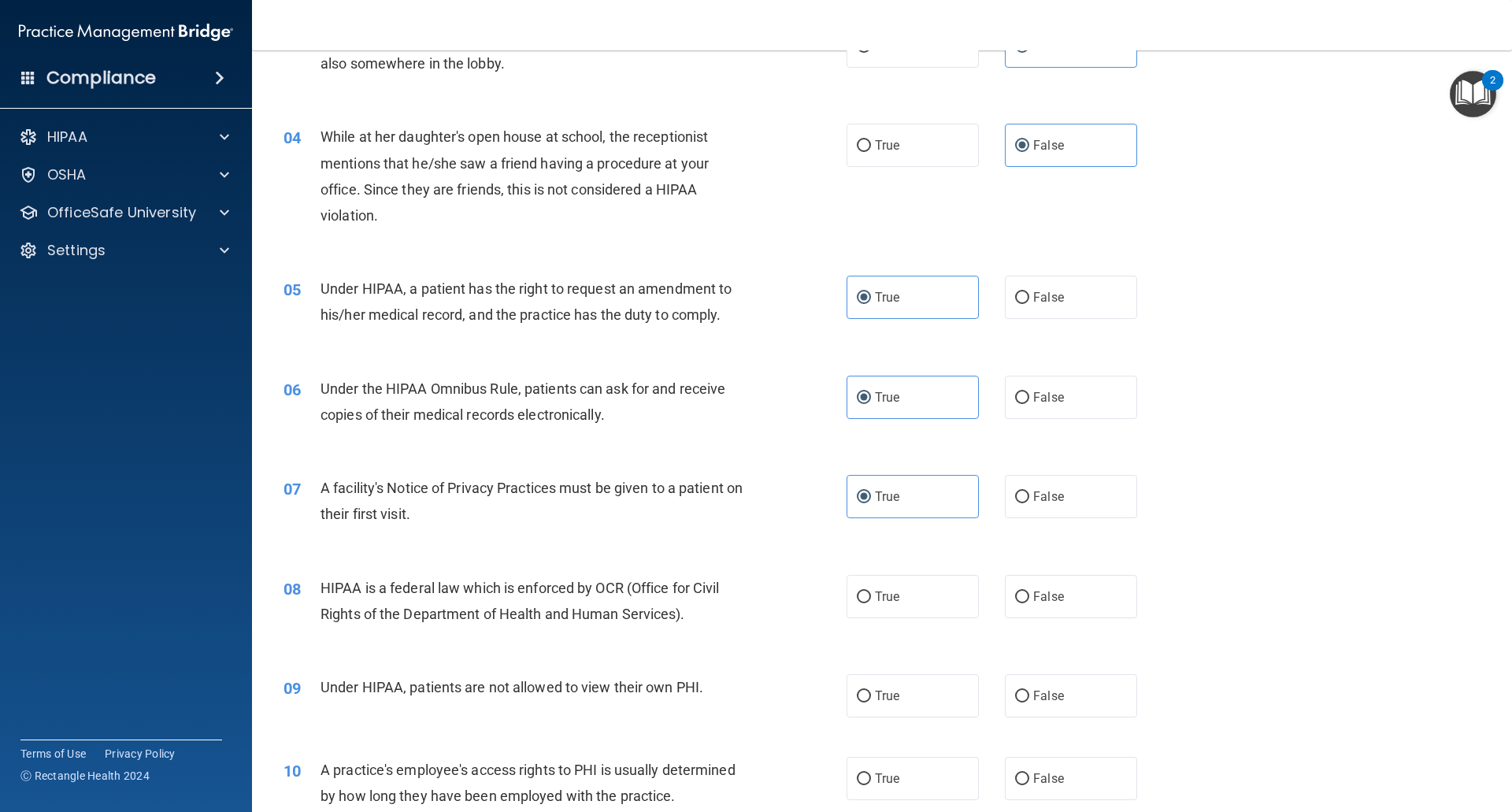
scroll to position [394, 0]
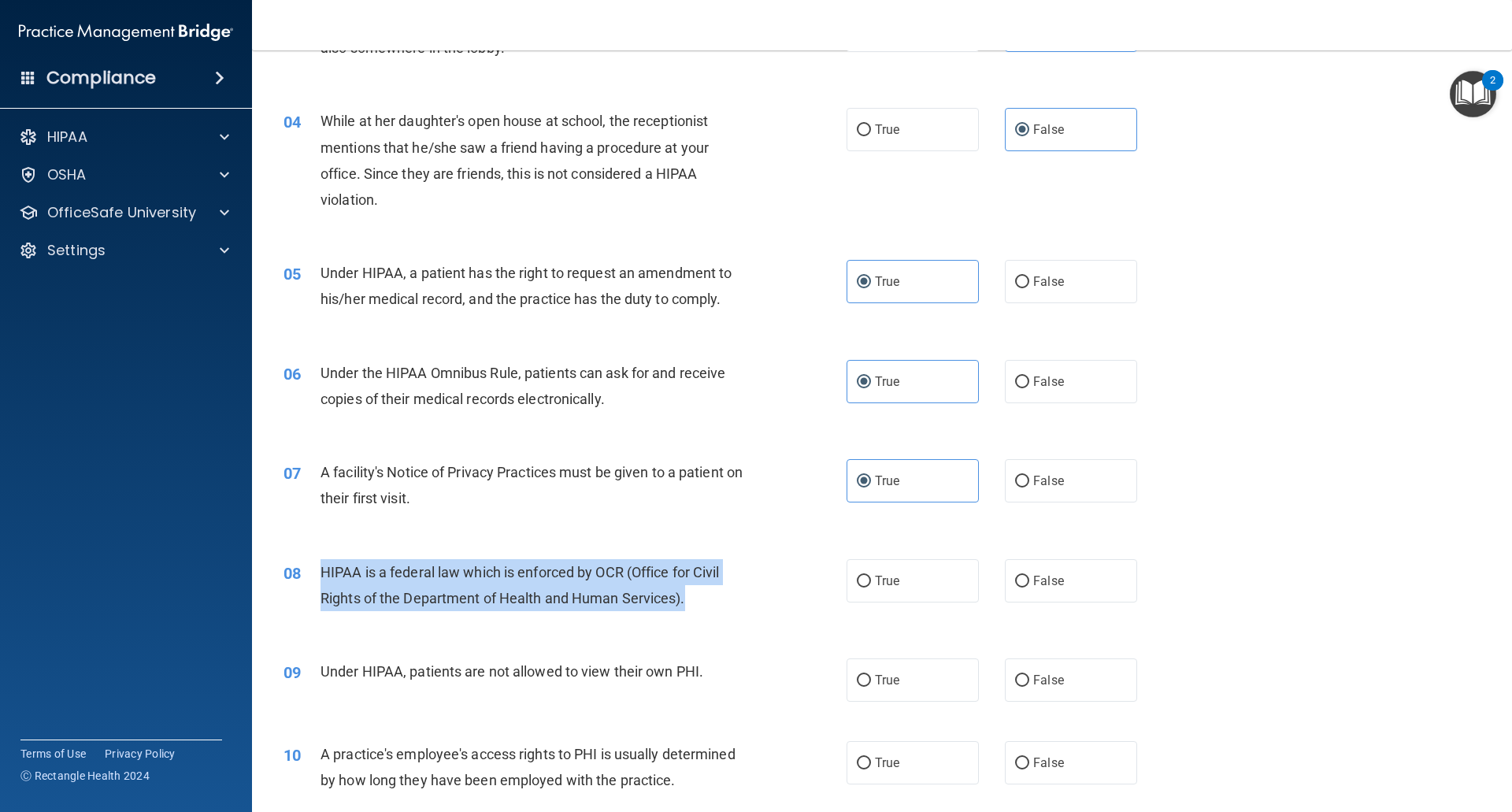
drag, startPoint x: 563, startPoint y: 585, endPoint x: 300, endPoint y: 560, distance: 264.2
click at [300, 560] on div "08 HIPAA is a federal law which is enforced by OCR (Office for Civil Rights of …" at bounding box center [565, 589] width 610 height 60
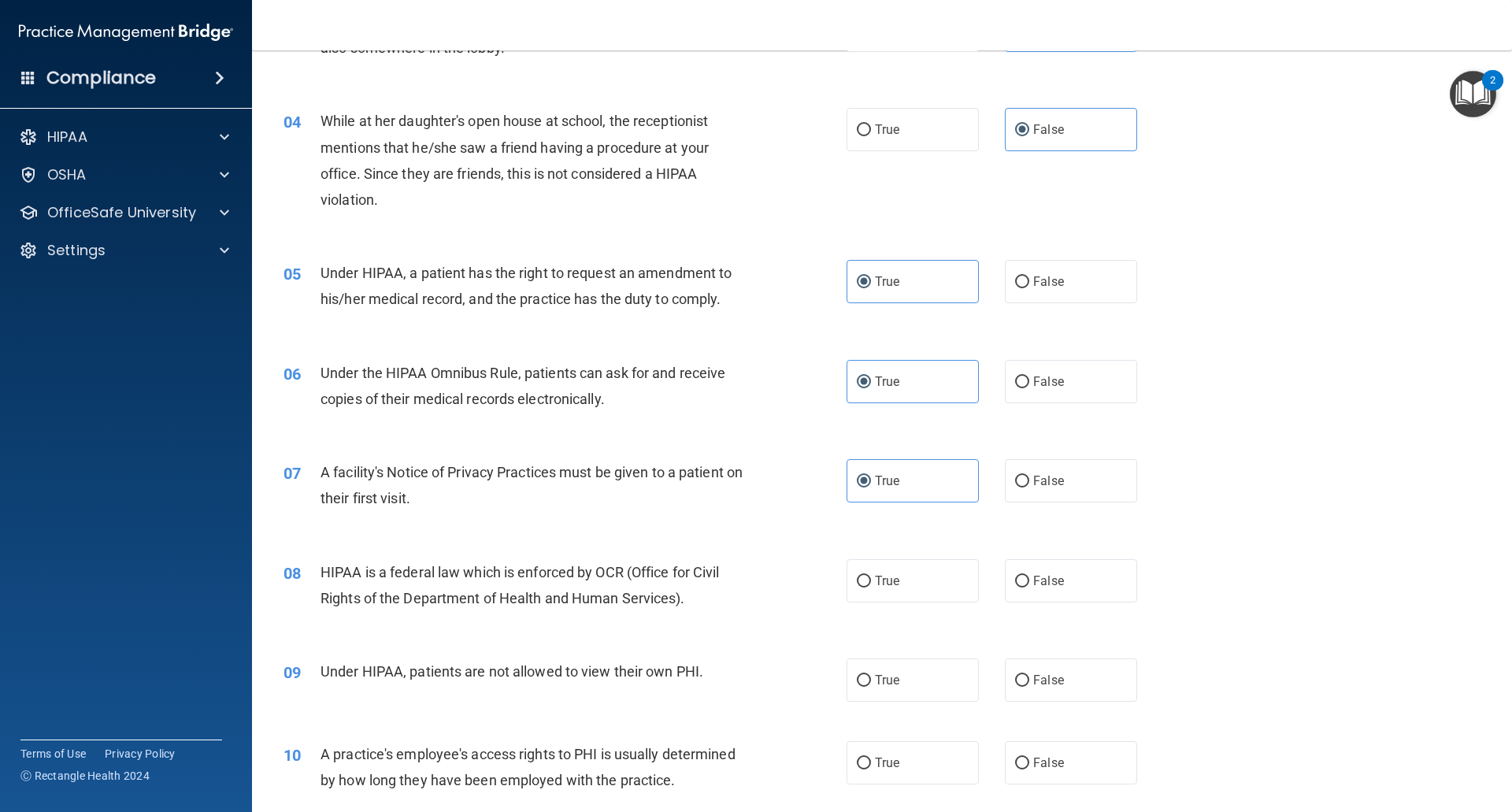
drag, startPoint x: 394, startPoint y: 555, endPoint x: 700, endPoint y: 615, distance: 311.8
click at [706, 623] on div "08 HIPAA is a federal law which is enforced by OCR (Office for Civil Rights of …" at bounding box center [881, 589] width 1221 height 100
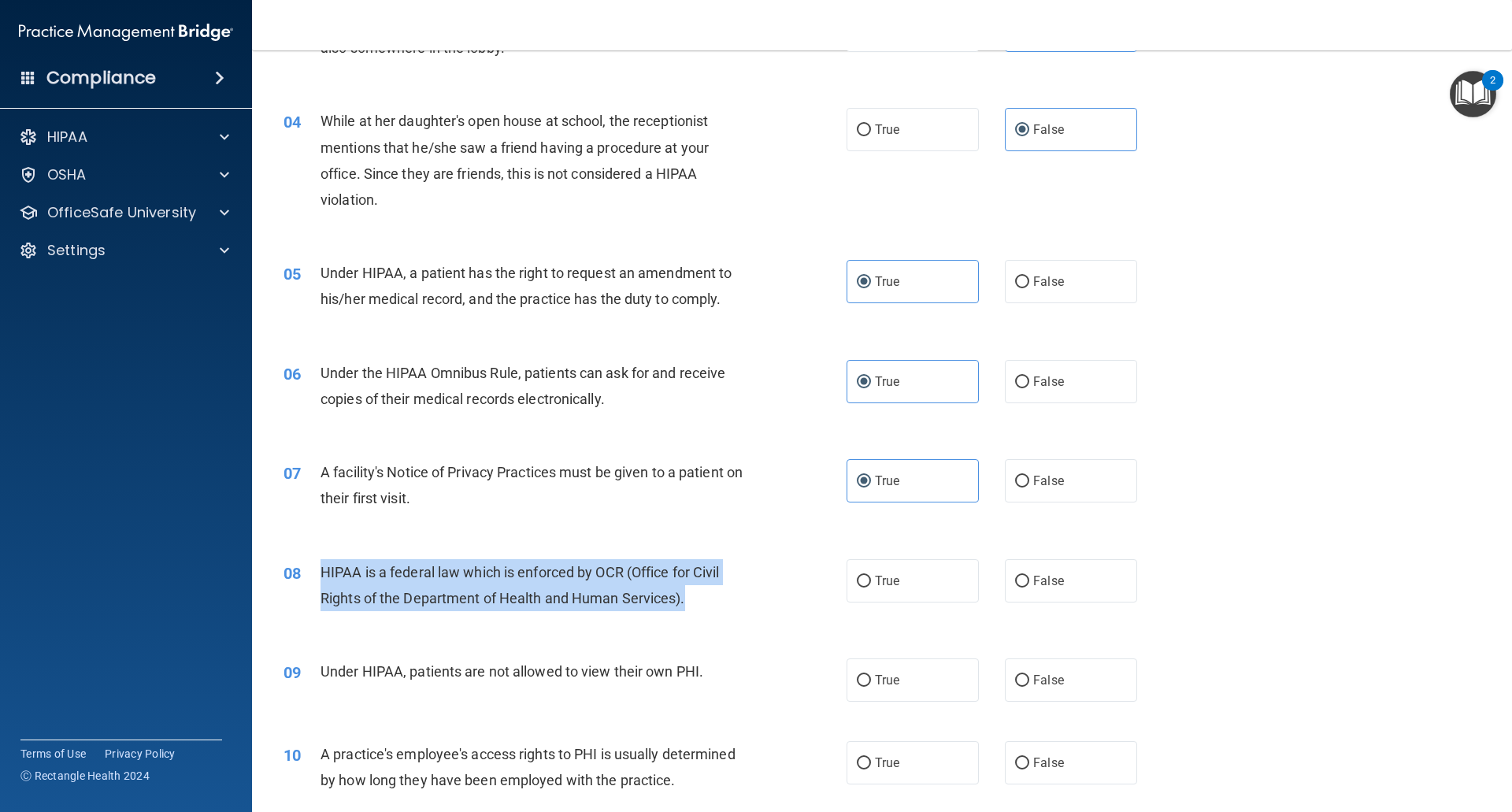
drag, startPoint x: 694, startPoint y: 609, endPoint x: 309, endPoint y: 574, distance: 386.6
click at [309, 574] on div "08 HIPAA is a federal law which is enforced by OCR (Office for Civil Rights of …" at bounding box center [565, 589] width 610 height 60
click at [861, 577] on input "True" at bounding box center [864, 581] width 14 height 12
radio input "true"
click at [687, 603] on div "HIPAA is a federal law which is enforced by OCR (Office for Civil Rights of the…" at bounding box center [540, 585] width 440 height 52
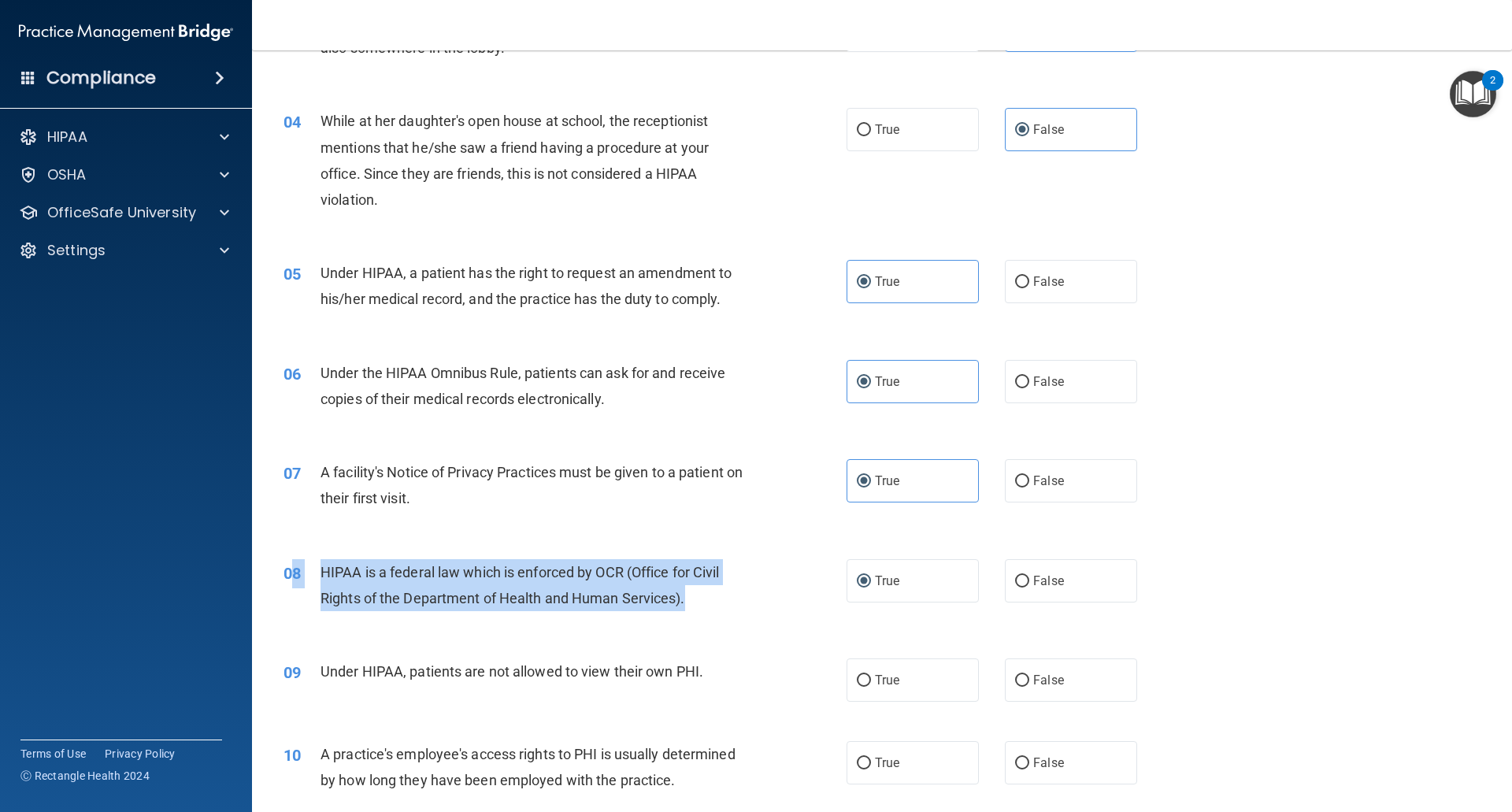
drag, startPoint x: 720, startPoint y: 595, endPoint x: 295, endPoint y: 573, distance: 425.6
click at [295, 573] on div "08 HIPAA is a federal law which is enforced by OCR (Office for Civil Rights of …" at bounding box center [565, 589] width 610 height 60
click at [664, 585] on div "HIPAA is a federal law which is enforced by OCR (Office for Civil Rights of the…" at bounding box center [540, 585] width 440 height 52
drag, startPoint x: 705, startPoint y: 600, endPoint x: 319, endPoint y: 576, distance: 386.7
click at [320, 576] on div "HIPAA is a federal law which is enforced by OCR (Office for Civil Rights of the…" at bounding box center [540, 585] width 440 height 52
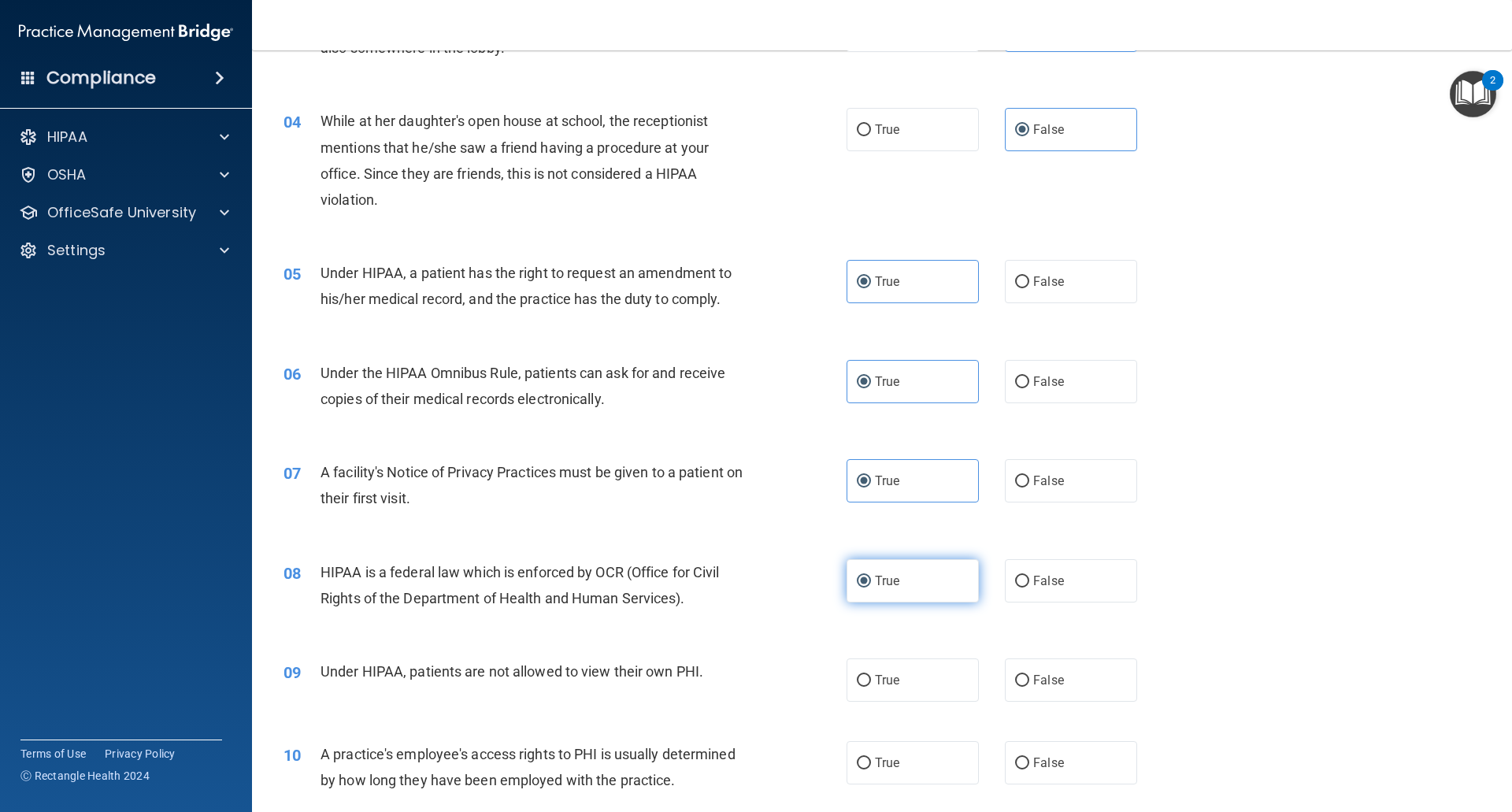
click at [891, 601] on label "True" at bounding box center [912, 581] width 132 height 43
click at [870, 588] on input "True" at bounding box center [864, 581] width 14 height 12
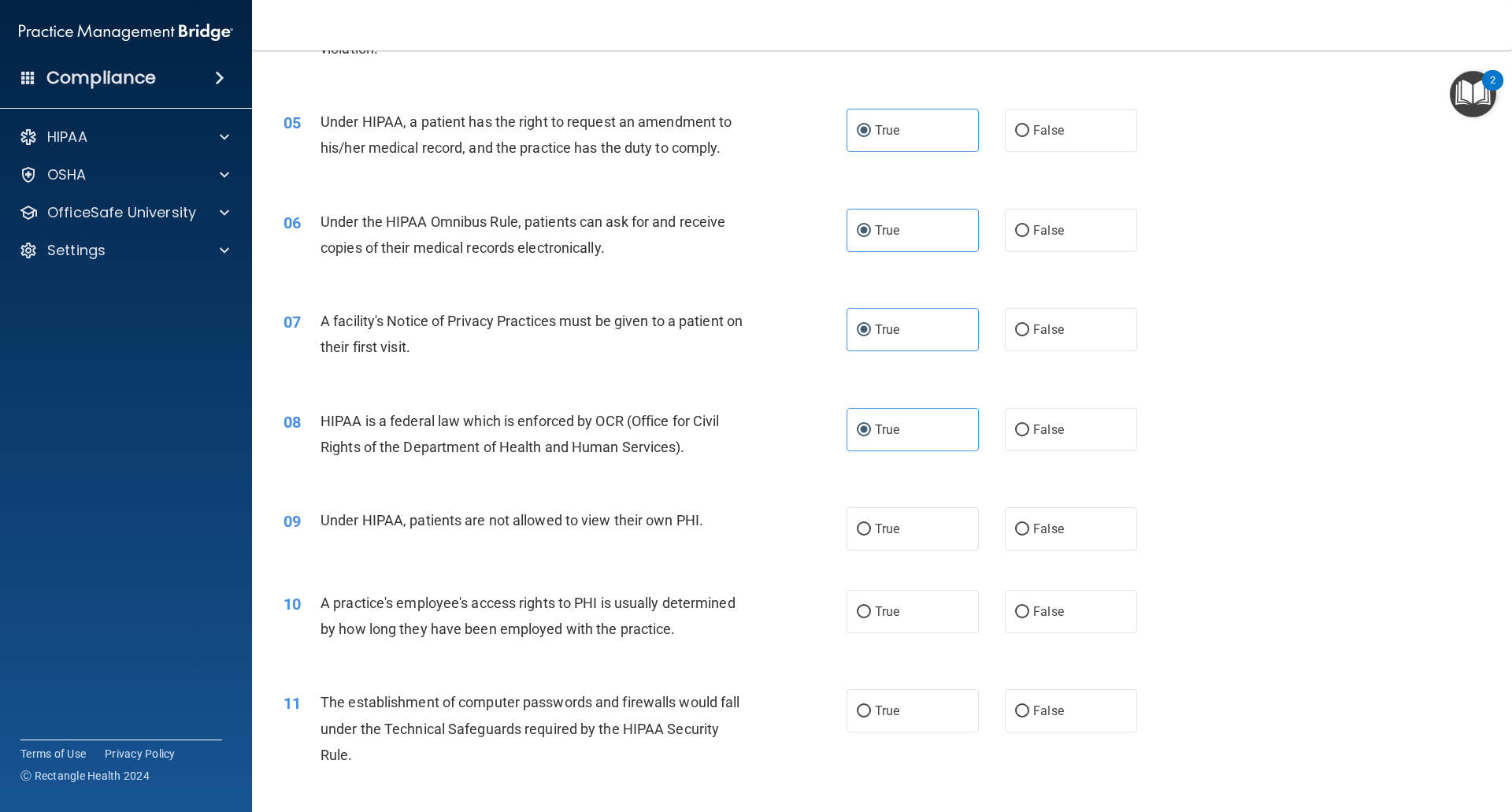
scroll to position [551, 0]
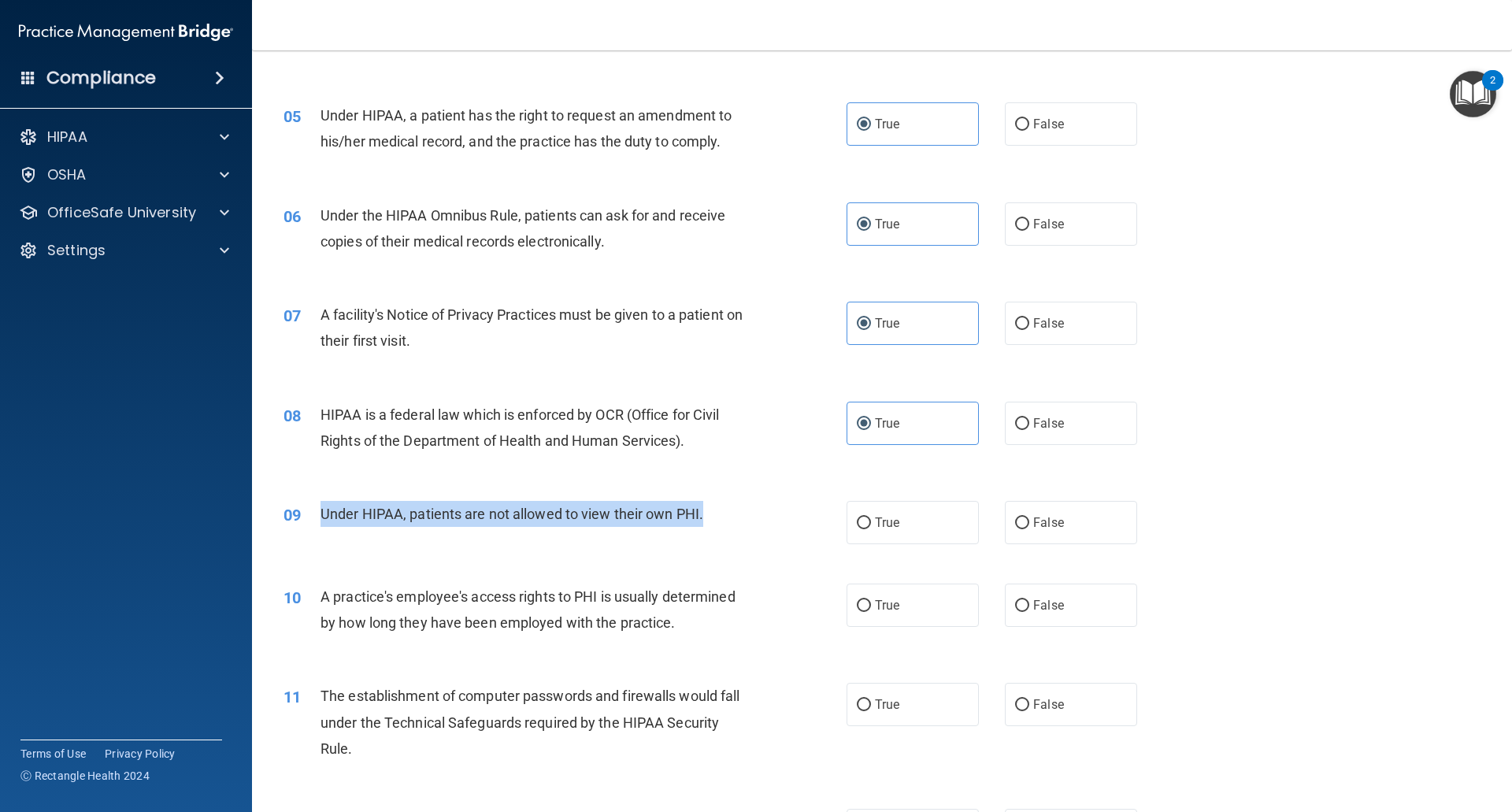
drag, startPoint x: 725, startPoint y: 521, endPoint x: 319, endPoint y: 511, distance: 406.1
click at [319, 511] on div "09 Under HIPAA, patients are not allowed to view their own PHI." at bounding box center [565, 517] width 610 height 33
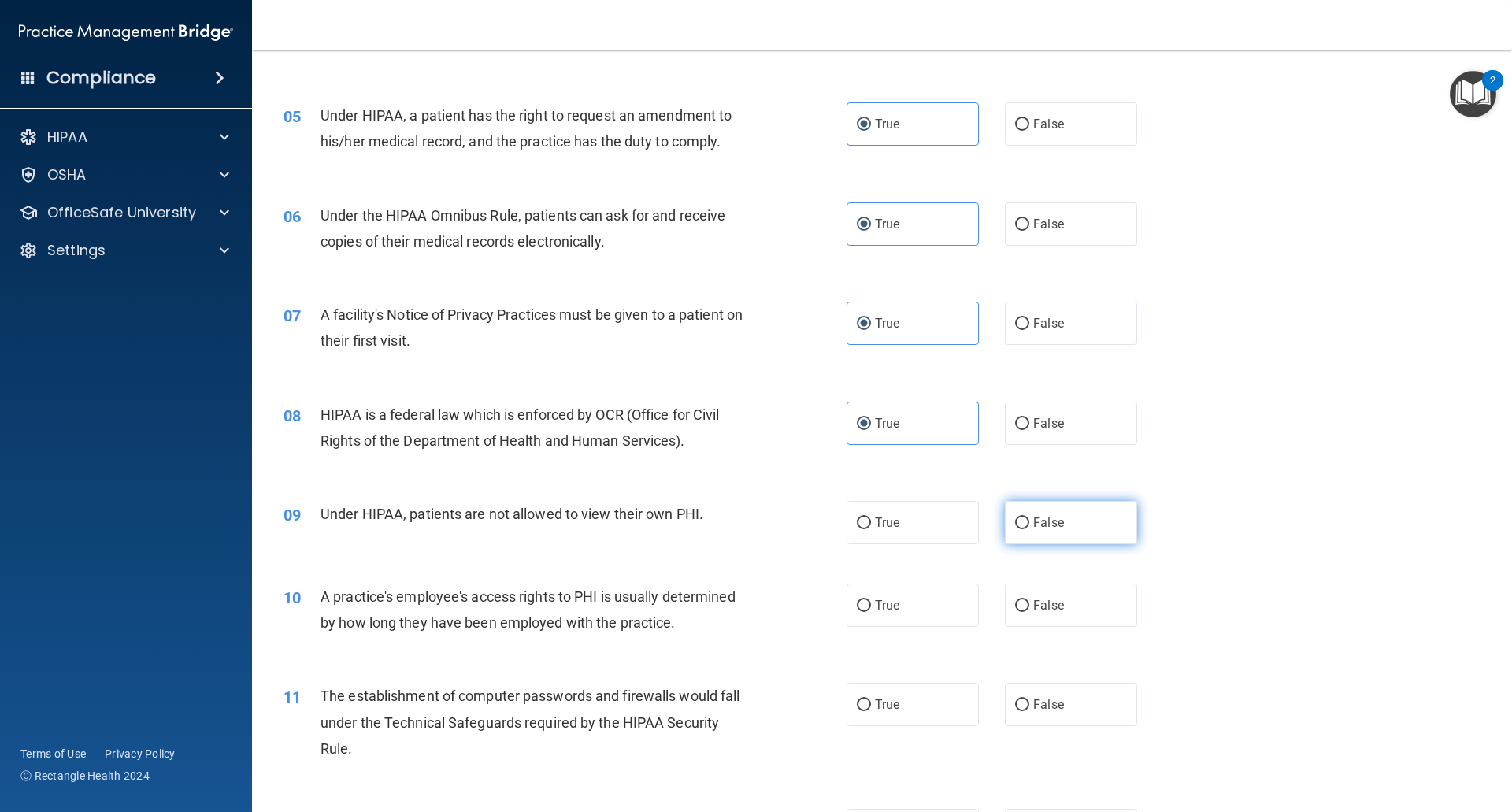
click at [1012, 530] on label "False" at bounding box center [1070, 522] width 132 height 43
click at [1015, 530] on input "False" at bounding box center [1022, 523] width 14 height 12
radio input "true"
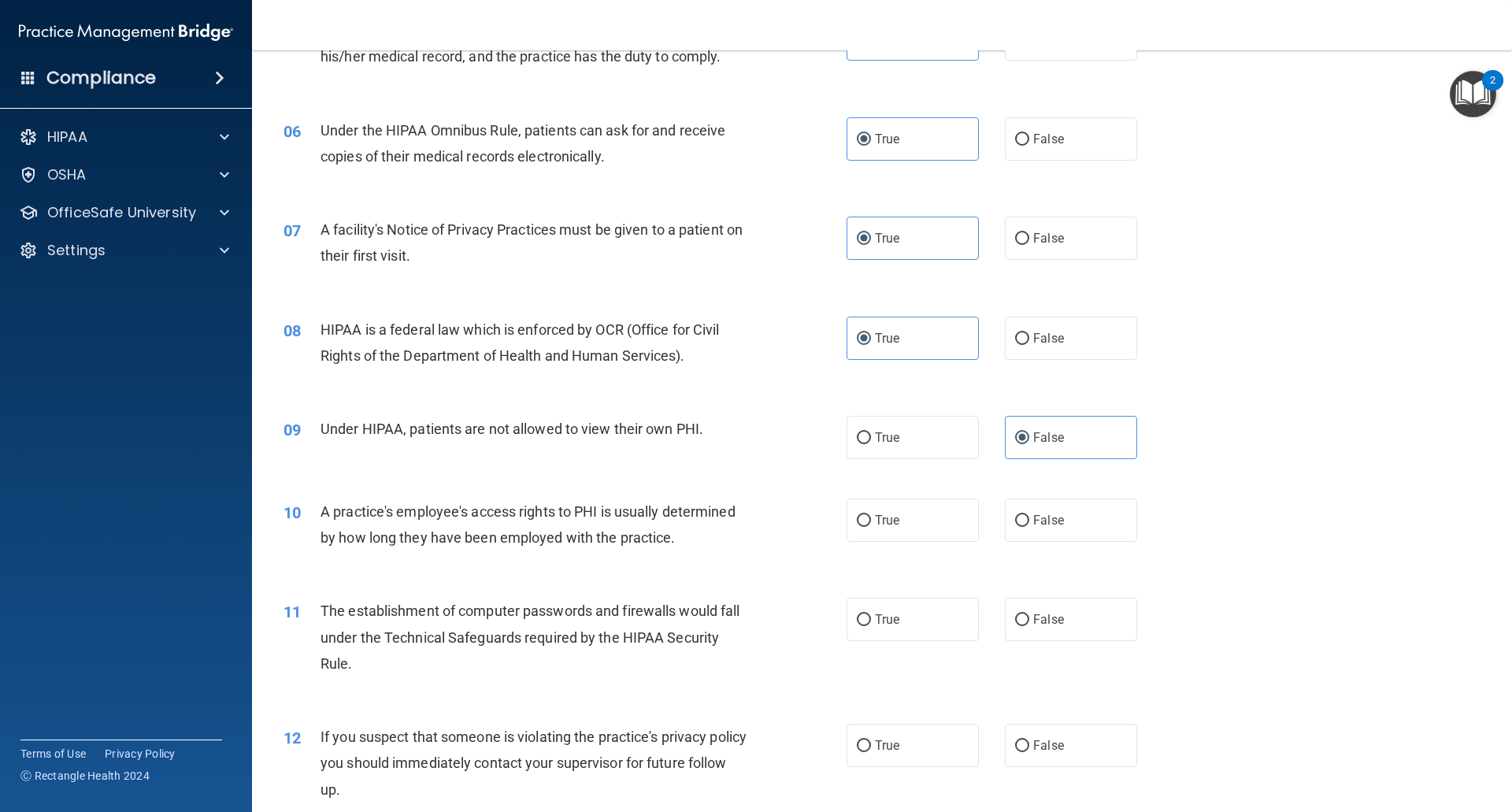
scroll to position [709, 0]
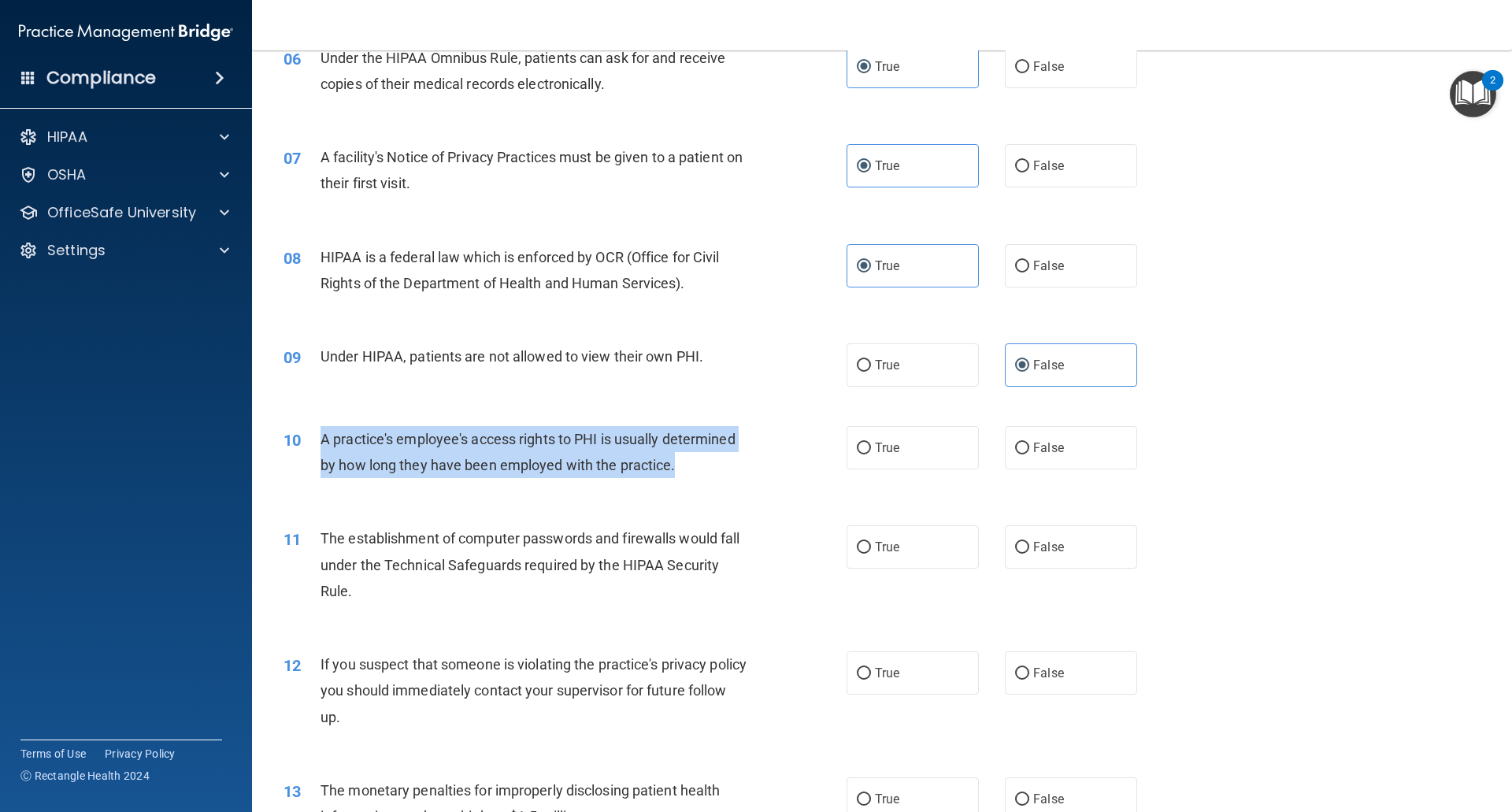
drag, startPoint x: 681, startPoint y: 467, endPoint x: 321, endPoint y: 439, distance: 361.1
click at [321, 439] on div "A practice's employee's access rights to PHI is usually determined by how long …" at bounding box center [540, 452] width 440 height 52
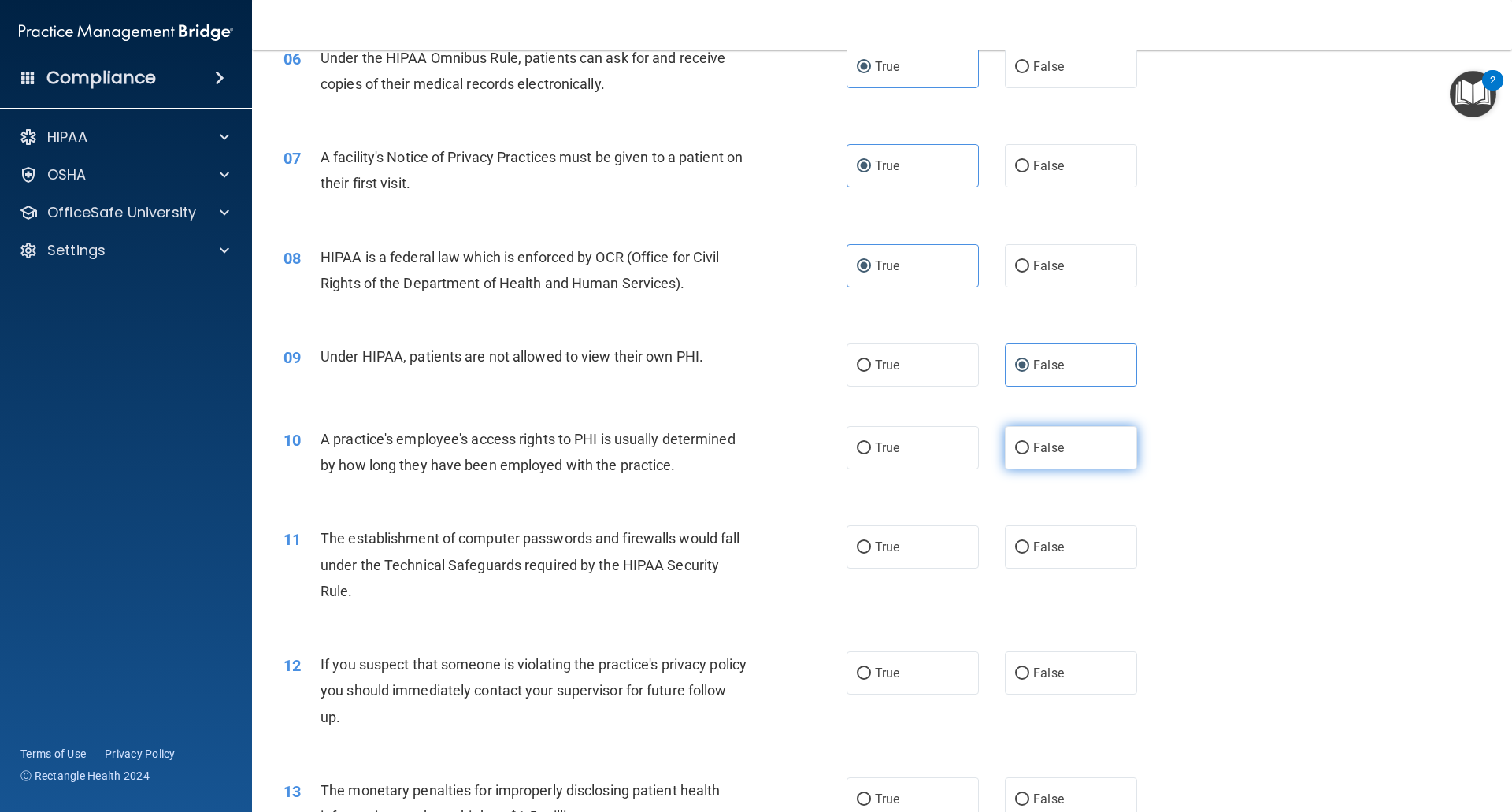
click at [1010, 455] on label "False" at bounding box center [1070, 448] width 132 height 43
click at [1015, 454] on input "False" at bounding box center [1022, 448] width 14 height 12
radio input "true"
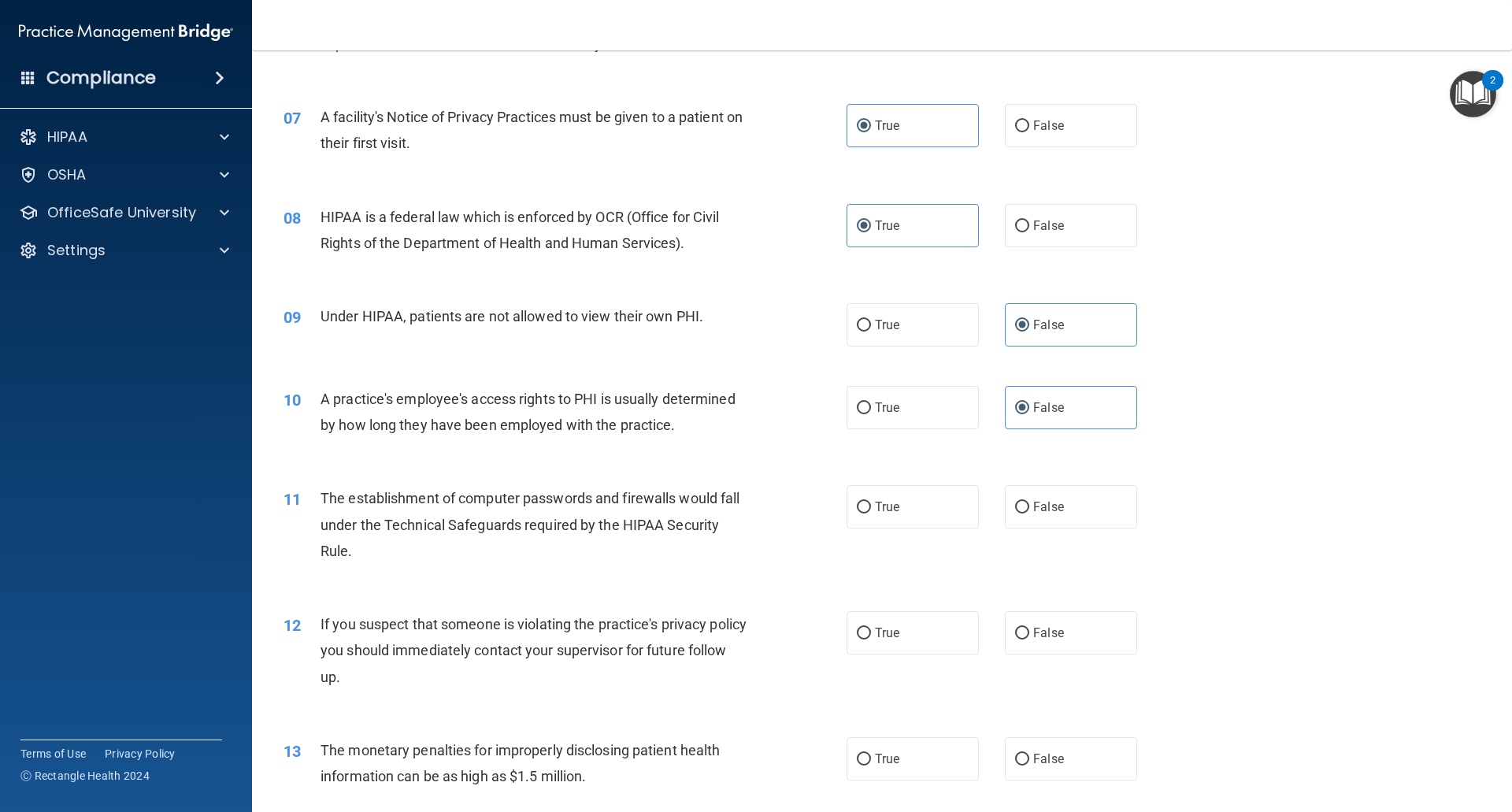
scroll to position [788, 0]
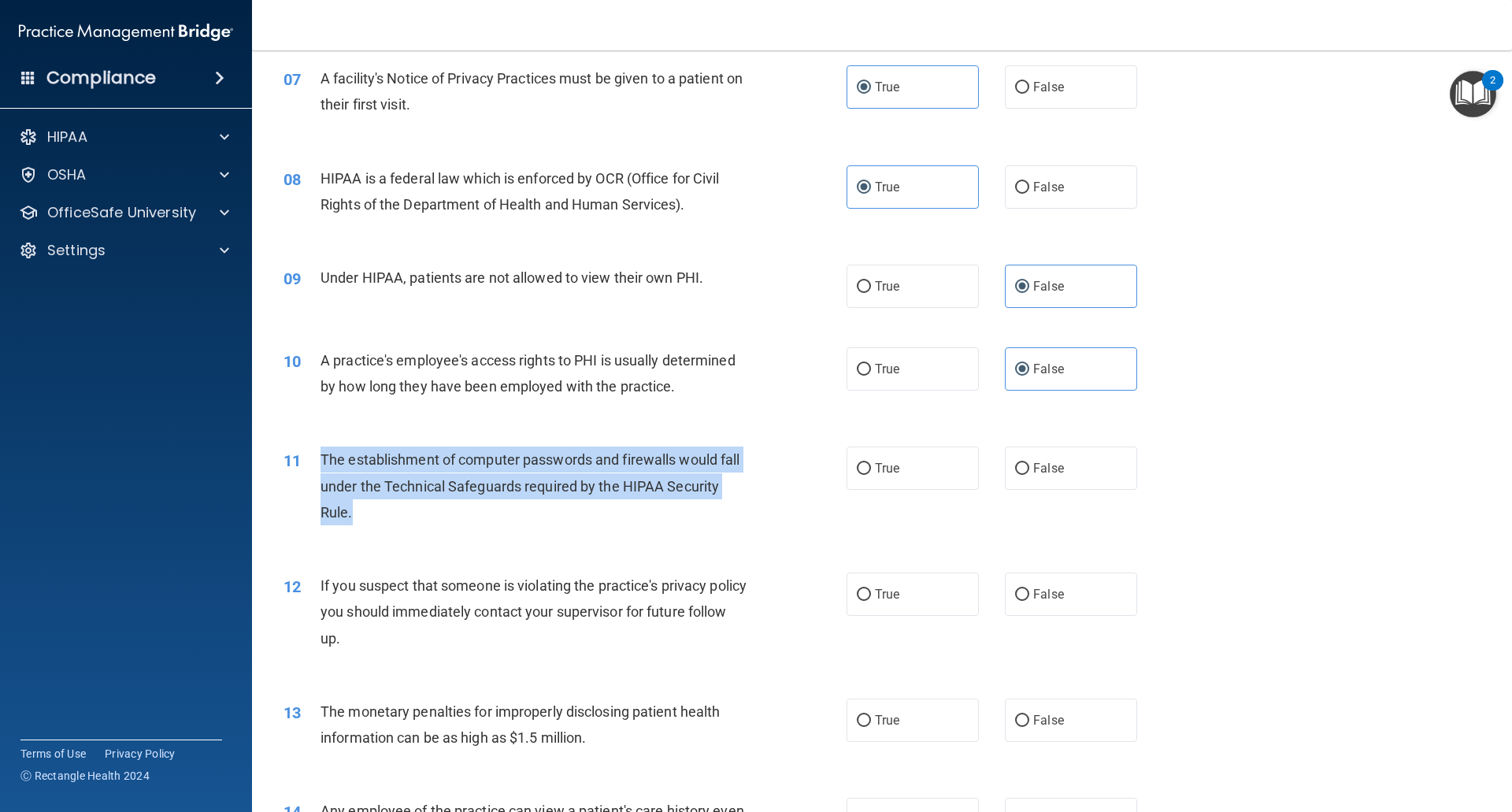
drag, startPoint x: 419, startPoint y: 509, endPoint x: 310, endPoint y: 454, distance: 122.1
click at [310, 454] on div "11 The establishment of computer passwords and firewalls would fall under the T…" at bounding box center [565, 490] width 610 height 87
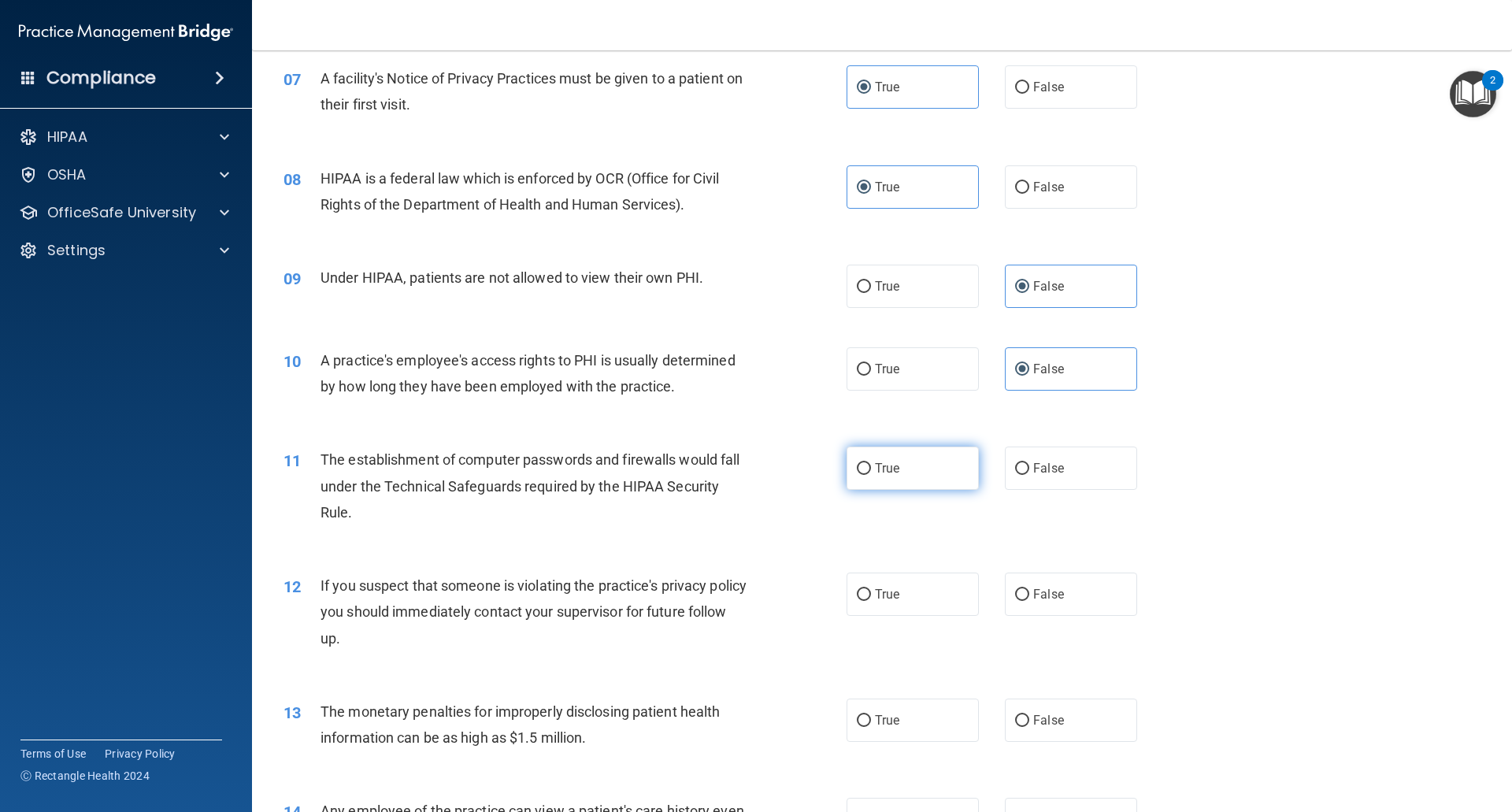
click at [907, 486] on label "True" at bounding box center [912, 468] width 132 height 43
click at [870, 475] on input "True" at bounding box center [864, 469] width 14 height 12
radio input "true"
drag, startPoint x: 537, startPoint y: 673, endPoint x: 425, endPoint y: 646, distance: 115.2
click at [328, 603] on div "12 If you suspect that someone is violating the practice's privacy policy you s…" at bounding box center [881, 616] width 1221 height 126
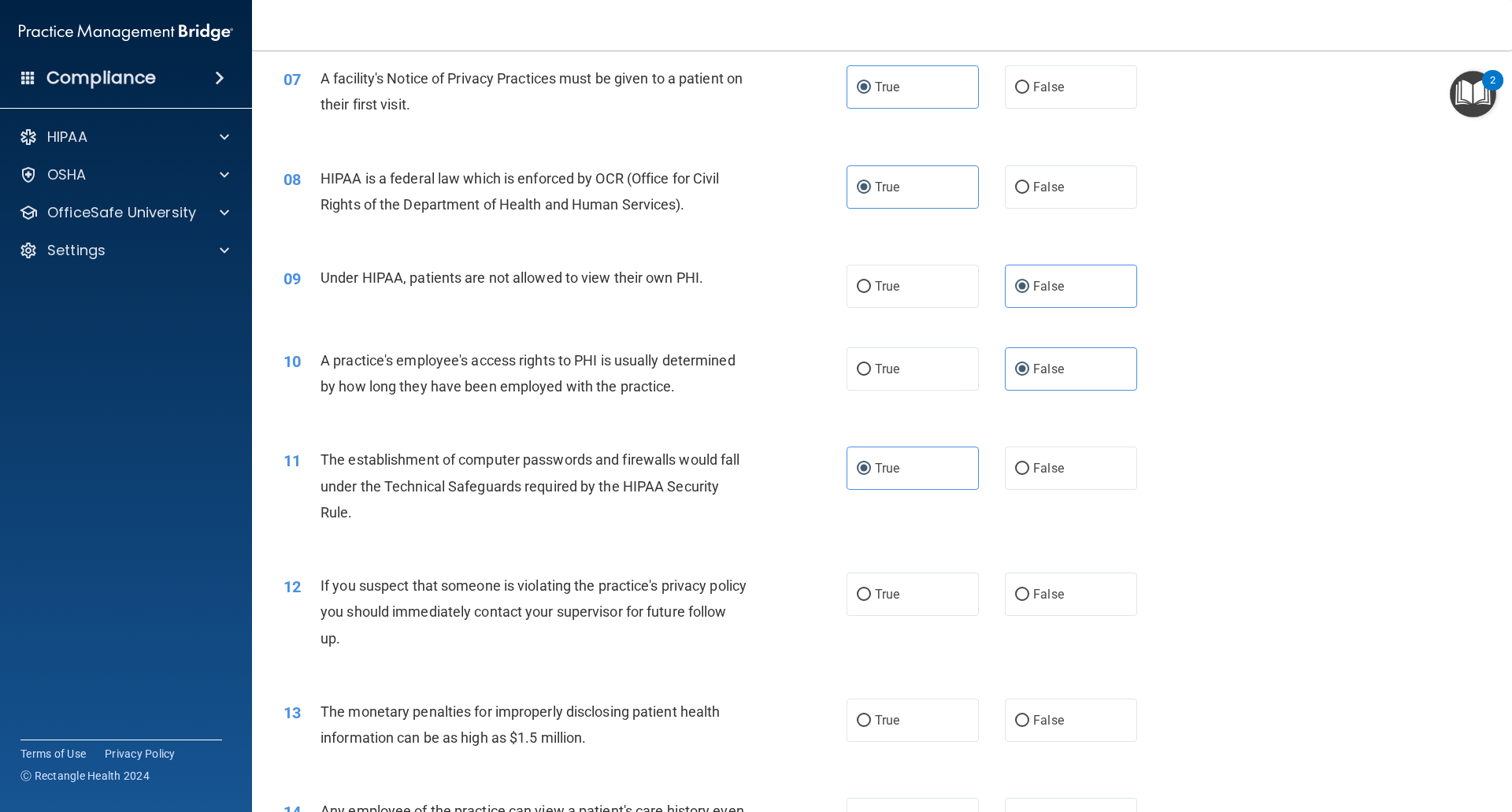
click at [437, 648] on div "If you suspect that someone is violating the practice's privacy policy you shou…" at bounding box center [540, 612] width 440 height 79
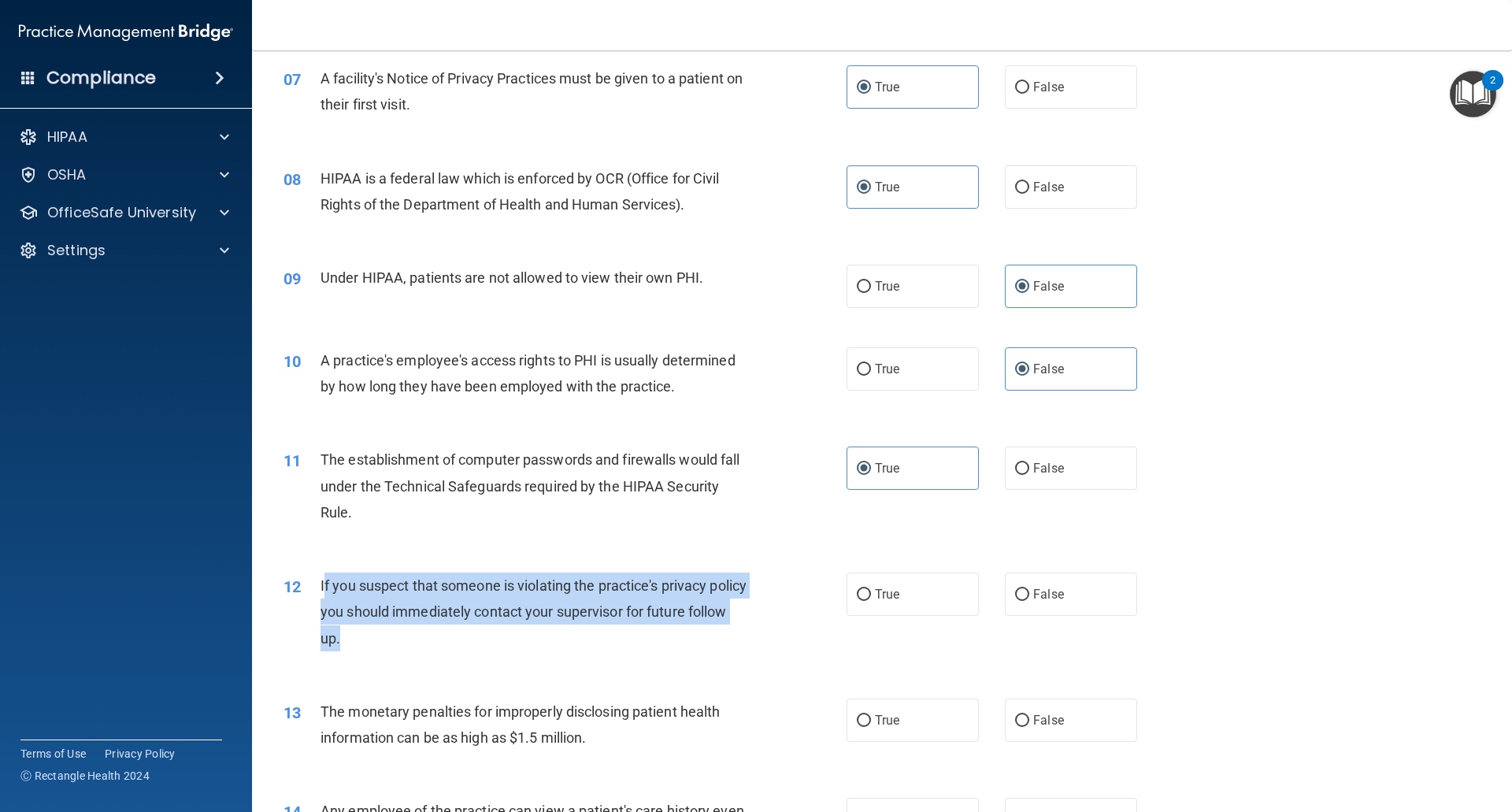
drag, startPoint x: 415, startPoint y: 654, endPoint x: 324, endPoint y: 577, distance: 119.2
click at [324, 577] on div "12 If you suspect that someone is violating the practice's privacy policy you s…" at bounding box center [565, 616] width 610 height 87
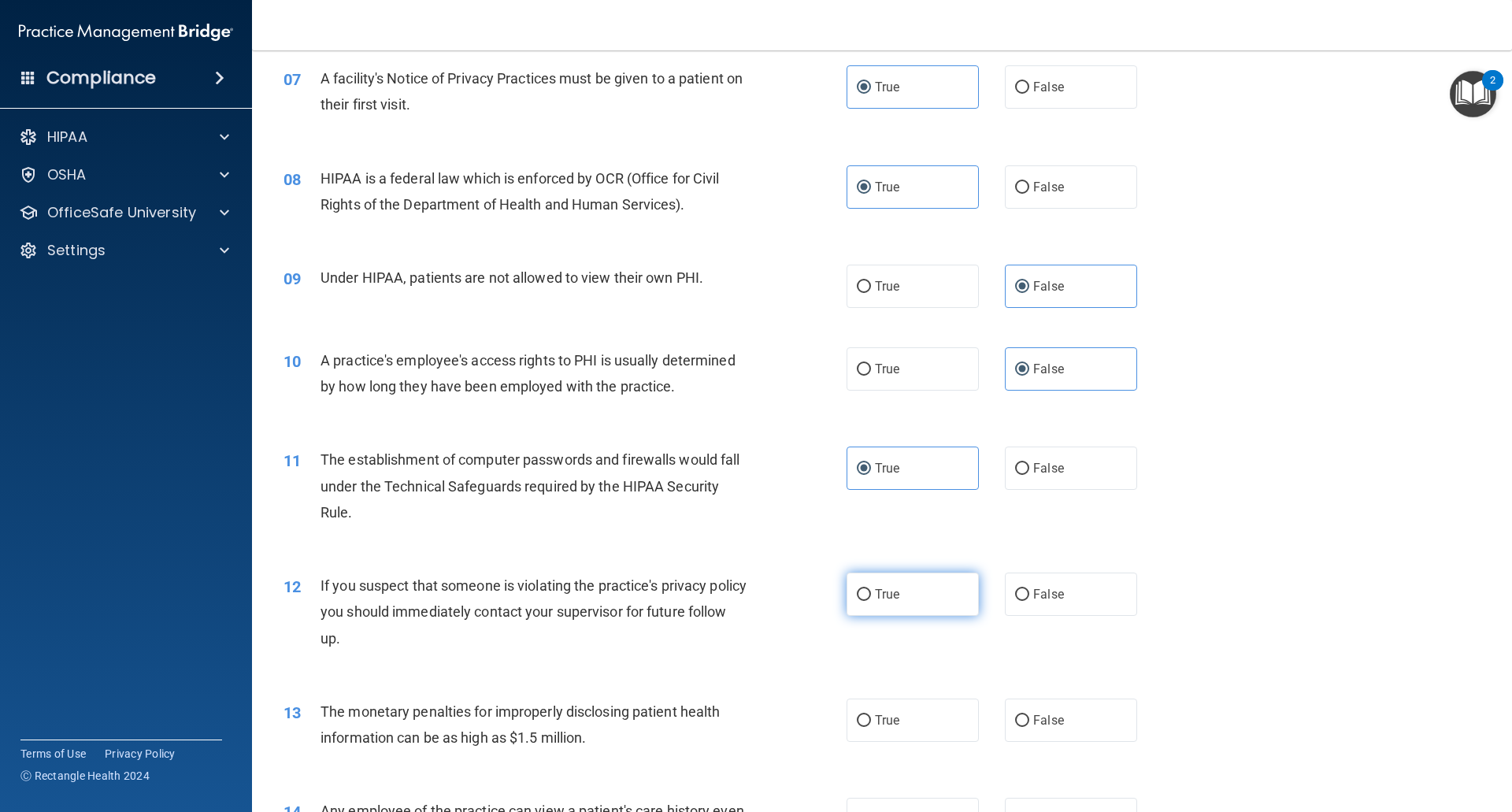
click at [933, 587] on label "True" at bounding box center [912, 595] width 132 height 43
click at [870, 589] on input "True" at bounding box center [864, 595] width 14 height 12
radio input "true"
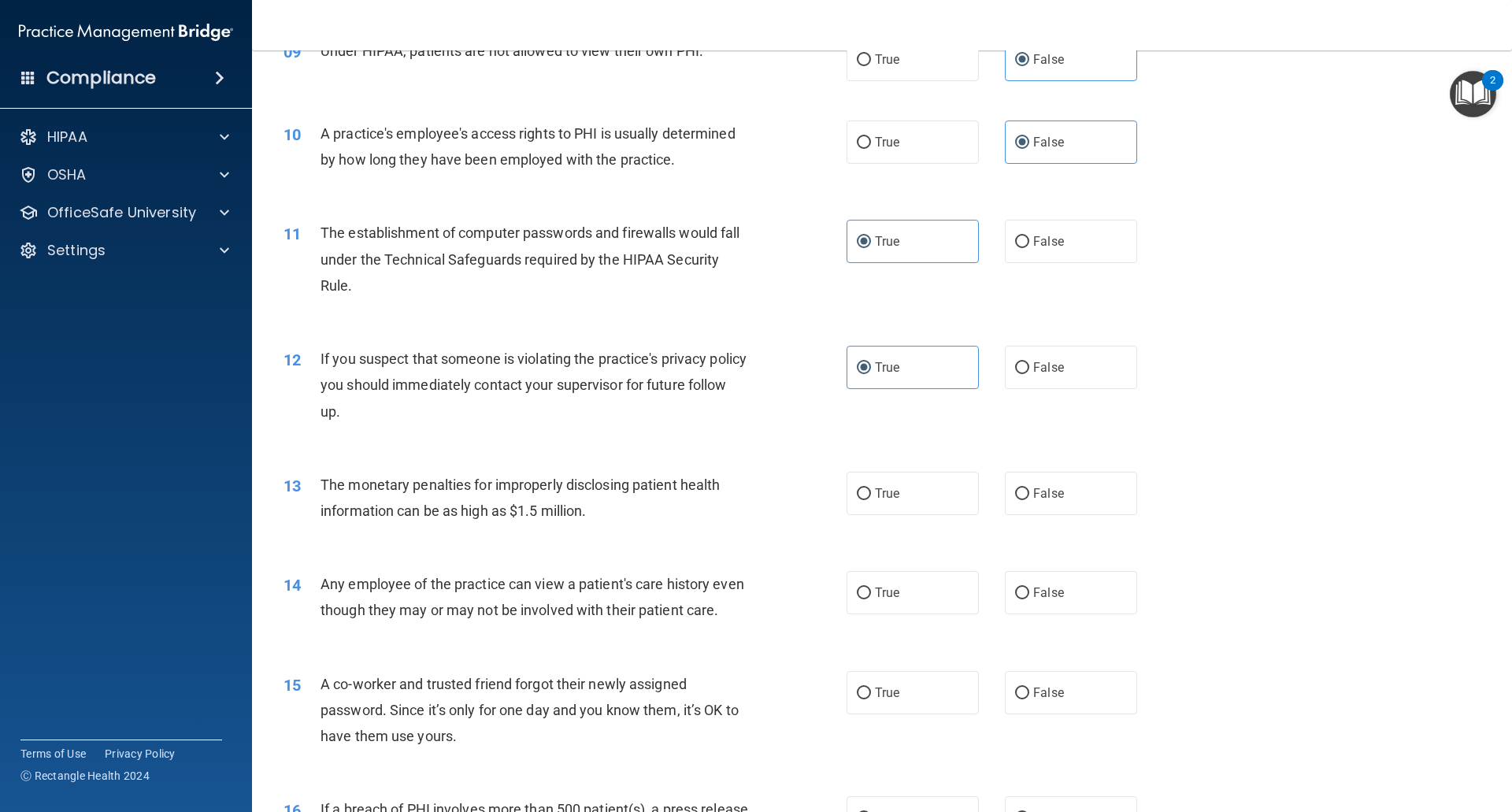
scroll to position [1024, 0]
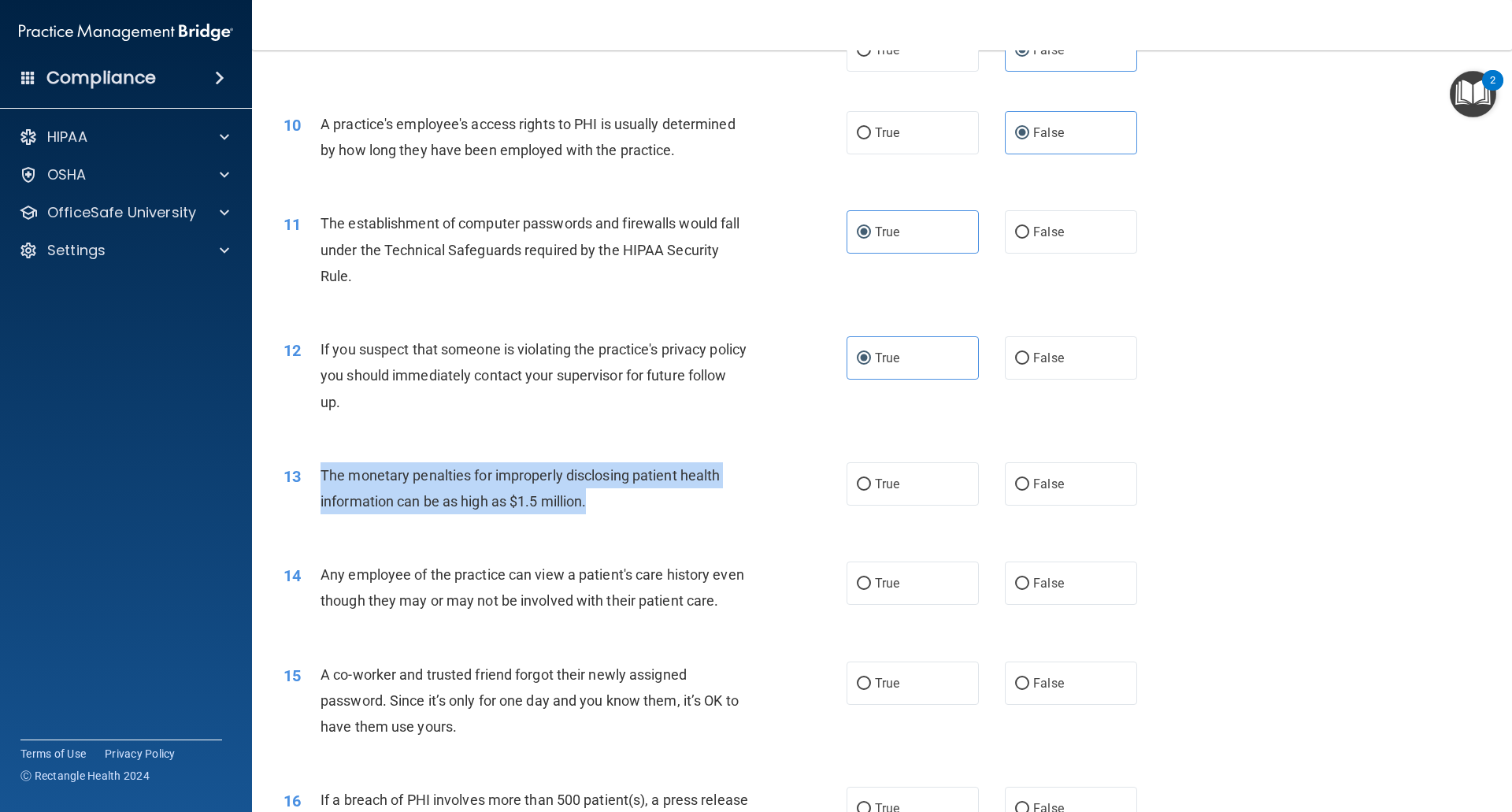
drag, startPoint x: 539, startPoint y: 501, endPoint x: 318, endPoint y: 465, distance: 223.9
click at [319, 466] on div "13 The monetary penalties for improperly disclosing patient health information …" at bounding box center [565, 492] width 610 height 60
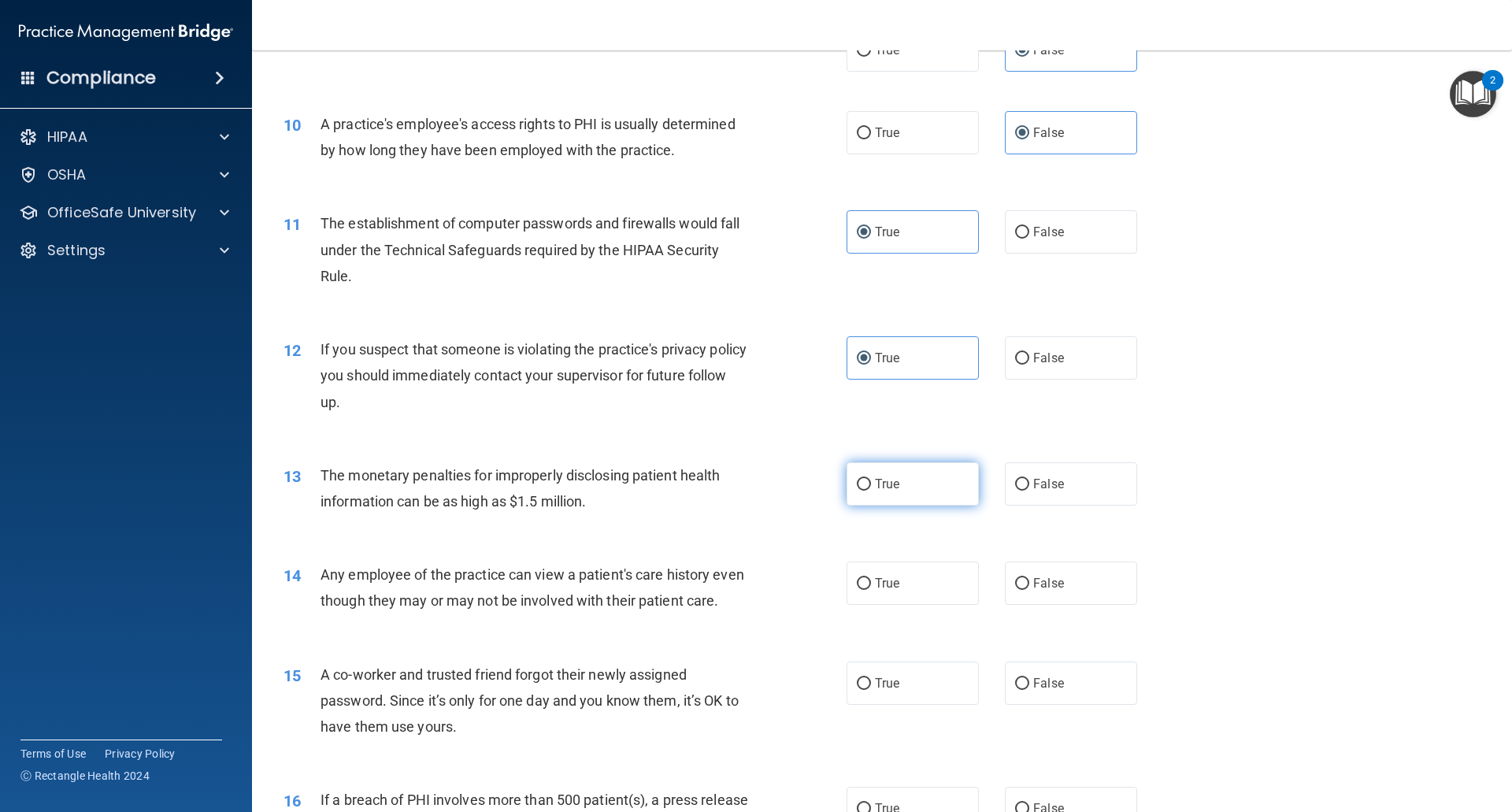
click at [897, 488] on label "True" at bounding box center [912, 484] width 132 height 43
click at [870, 488] on input "True" at bounding box center [864, 484] width 14 height 12
radio input "true"
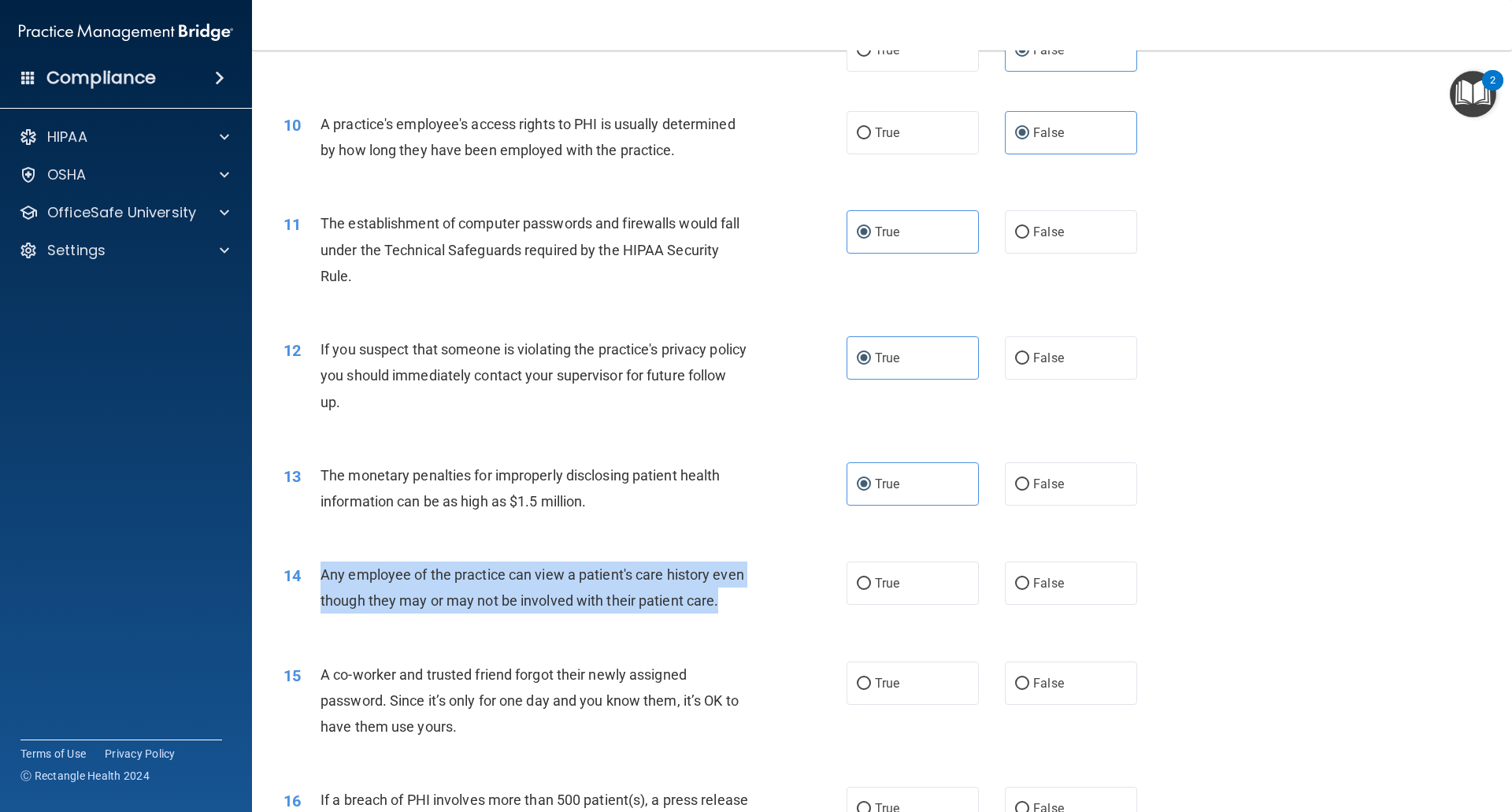
drag, startPoint x: 409, startPoint y: 634, endPoint x: 309, endPoint y: 597, distance: 106.6
click at [309, 597] on div "14 Any employee of the practice can view a patient's care history even though t…" at bounding box center [565, 591] width 610 height 60
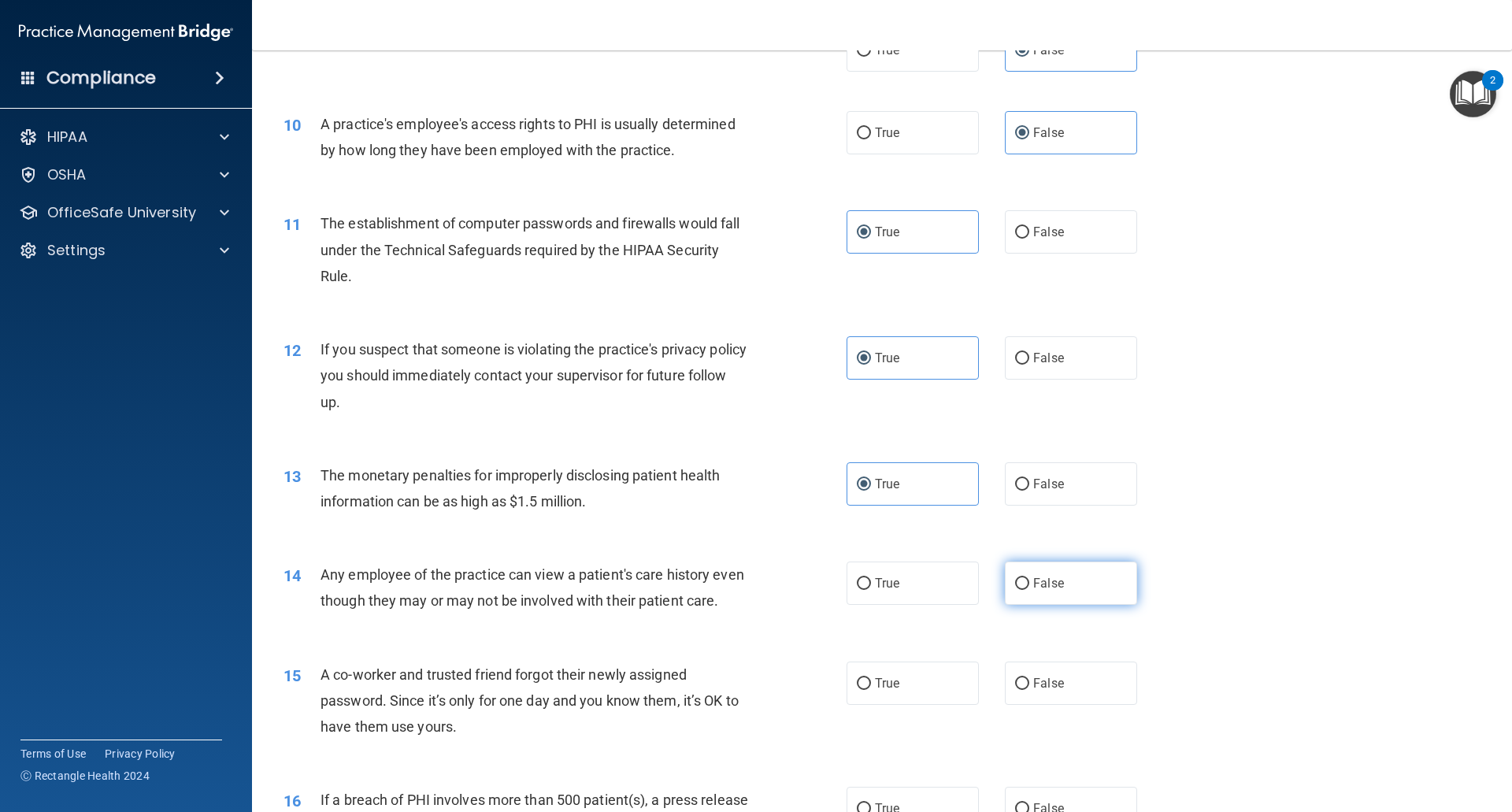
click at [1024, 581] on label "False" at bounding box center [1070, 583] width 132 height 43
click at [1024, 581] on input "False" at bounding box center [1022, 584] width 14 height 12
radio input "true"
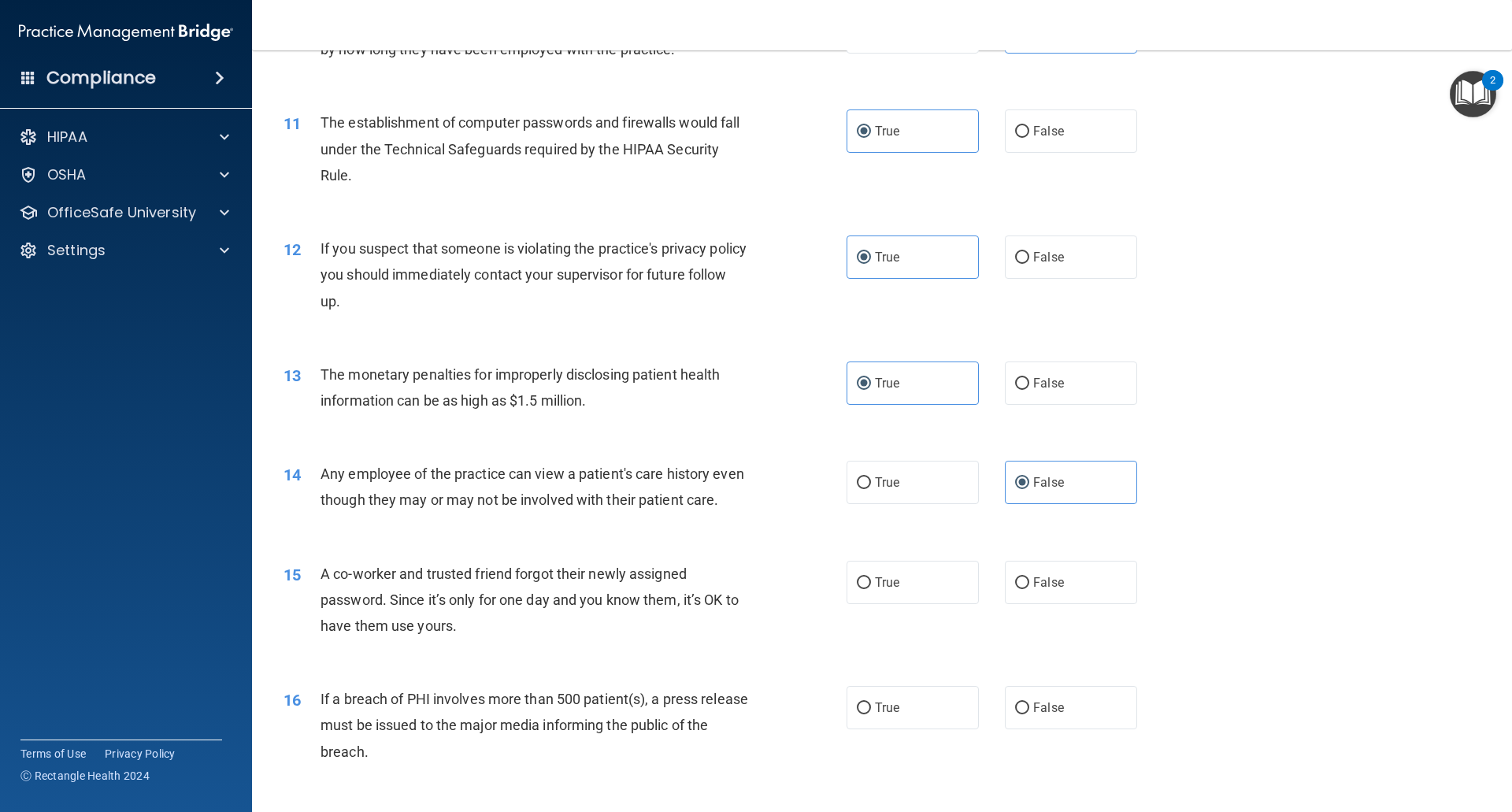
scroll to position [1260, 0]
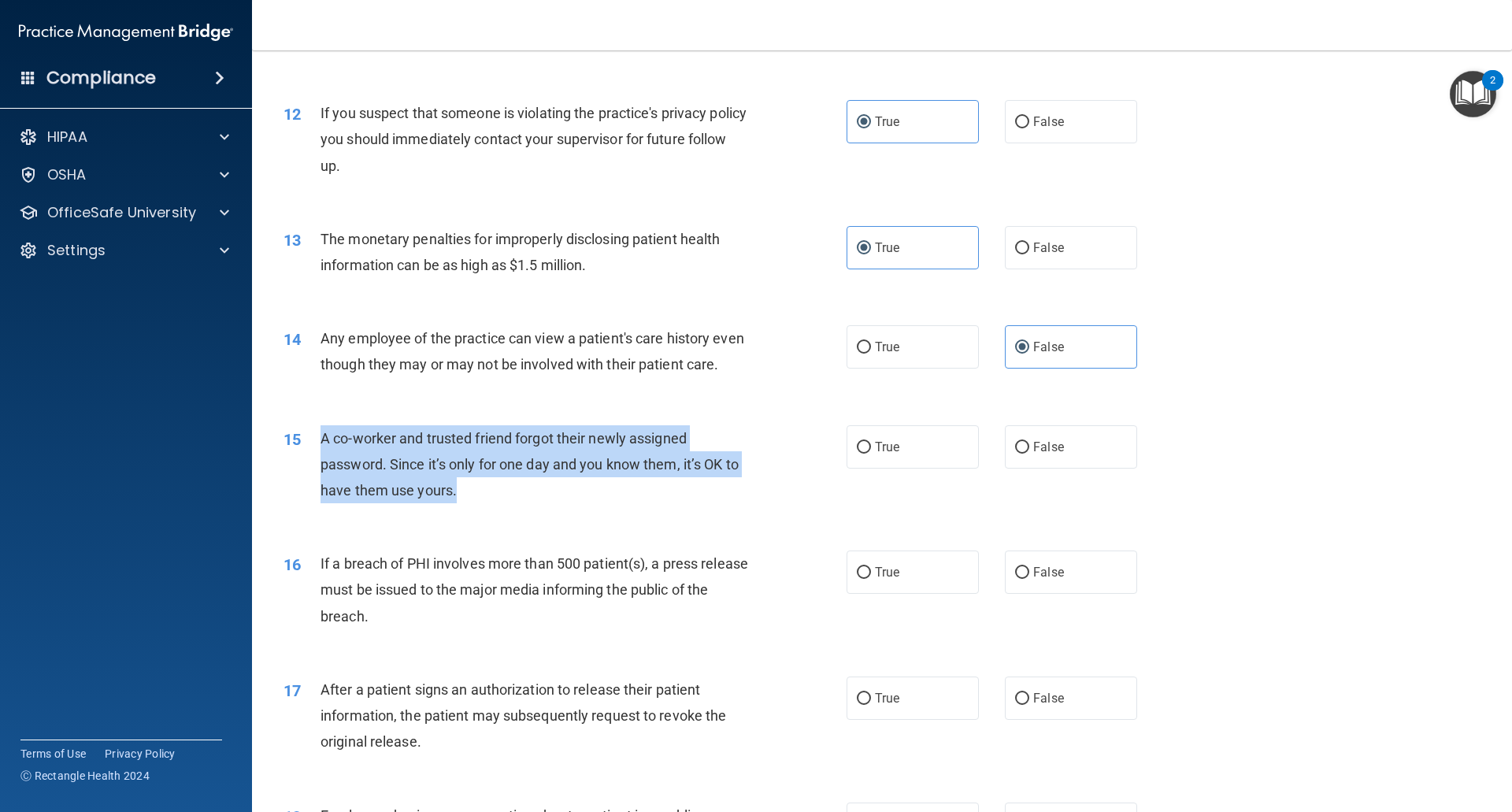
drag, startPoint x: 477, startPoint y: 521, endPoint x: 310, endPoint y: 471, distance: 174.3
click at [310, 471] on div "15 A co-worker and trusted friend forgot their newly assigned password. Since i…" at bounding box center [565, 469] width 610 height 87
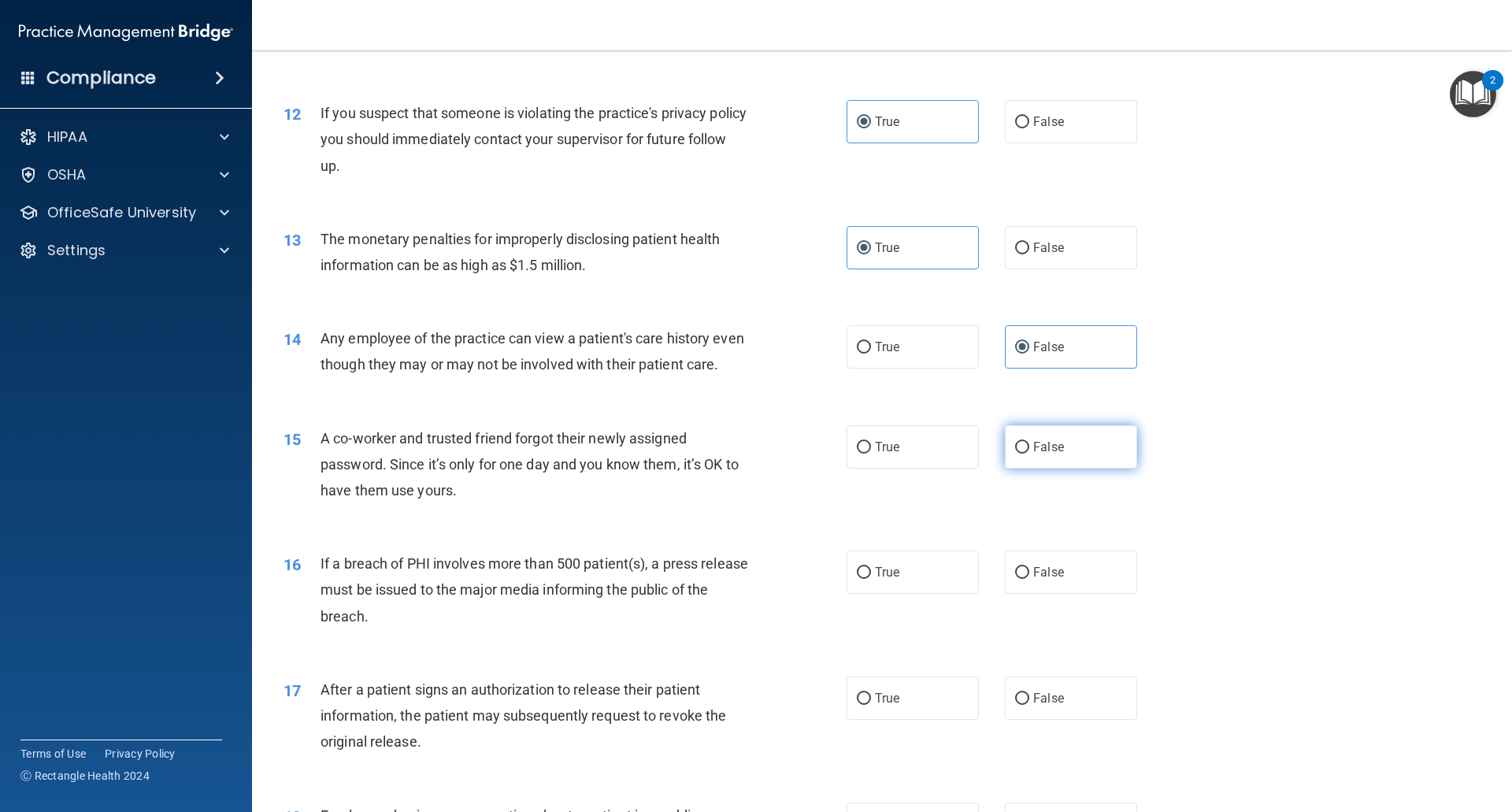
click at [1038, 469] on label "False" at bounding box center [1070, 447] width 132 height 43
click at [1029, 454] on input "False" at bounding box center [1022, 447] width 14 height 12
radio input "true"
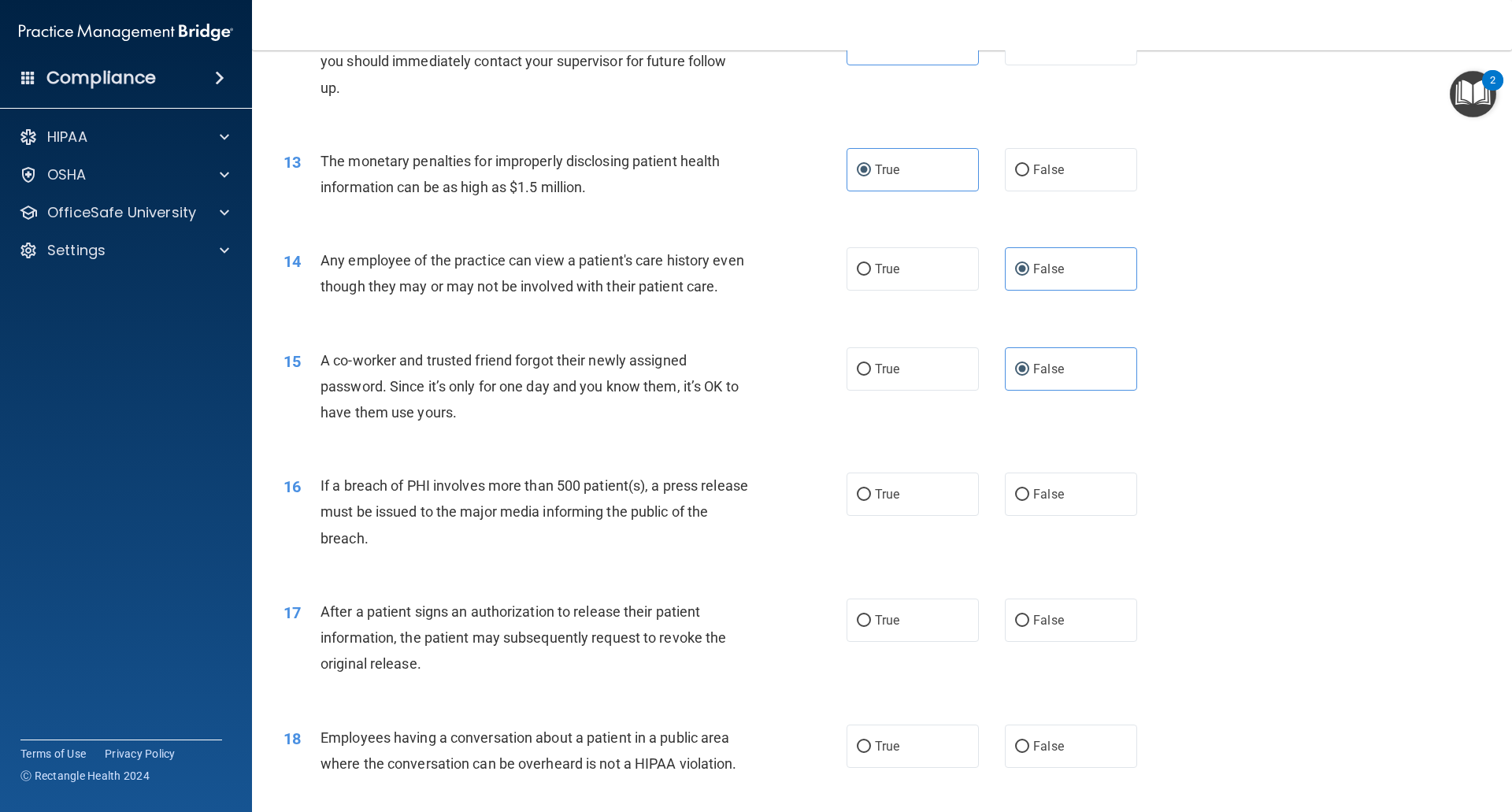
scroll to position [1339, 0]
drag, startPoint x: 424, startPoint y: 587, endPoint x: 312, endPoint y: 507, distance: 137.6
click at [303, 501] on div "16 If a breach of PHI involves more than 500 patient(s), a press release must b…" at bounding box center [881, 514] width 1221 height 126
click at [410, 549] on div "If a breach of PHI involves more than 500 patient(s), a press release must be i…" at bounding box center [540, 511] width 440 height 79
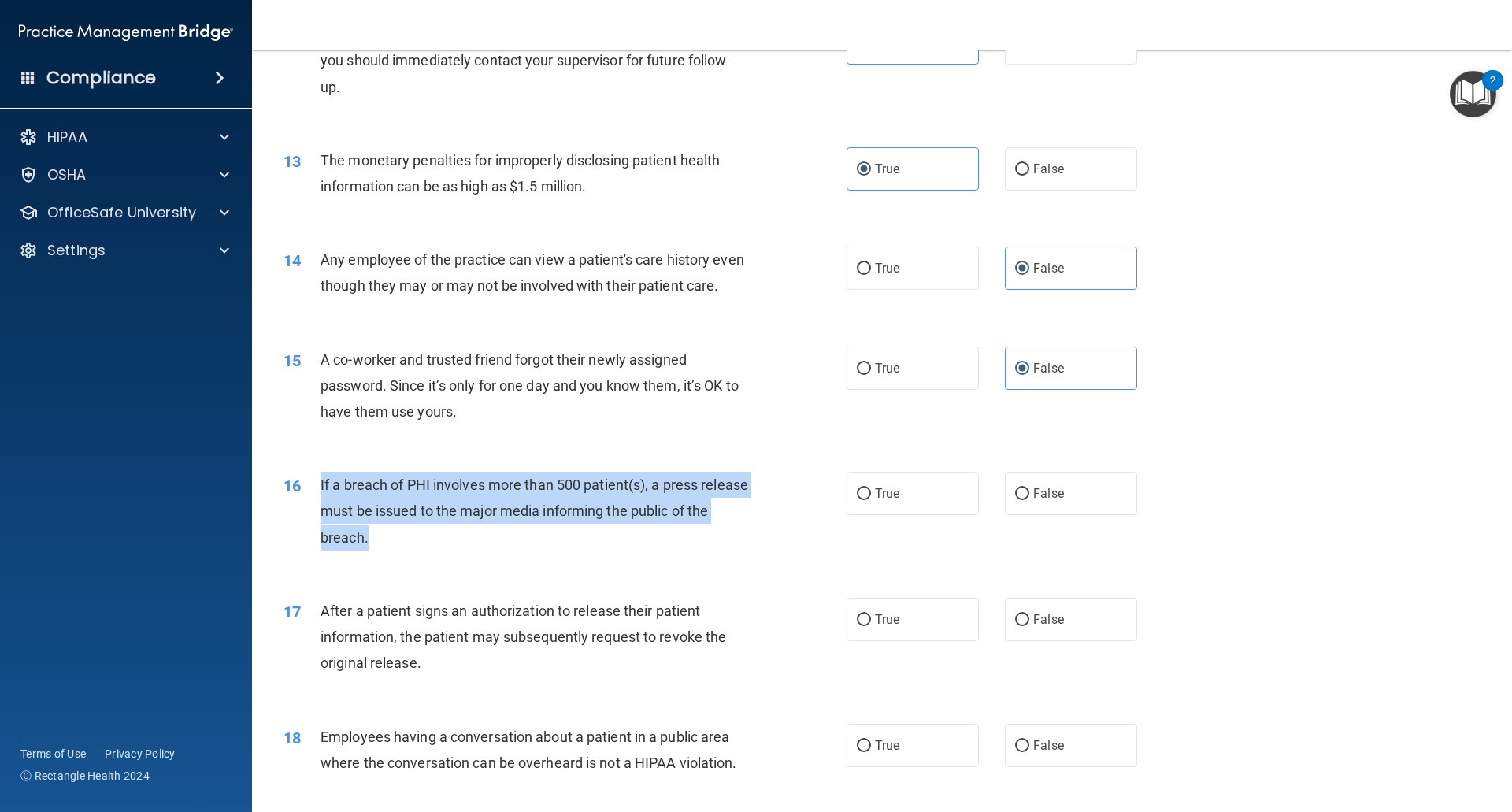
drag, startPoint x: 393, startPoint y: 571, endPoint x: 312, endPoint y: 506, distance: 103.9
click at [312, 506] on div "16 If a breach of PHI involves more than 500 patient(s), a press release must b…" at bounding box center [565, 515] width 610 height 87
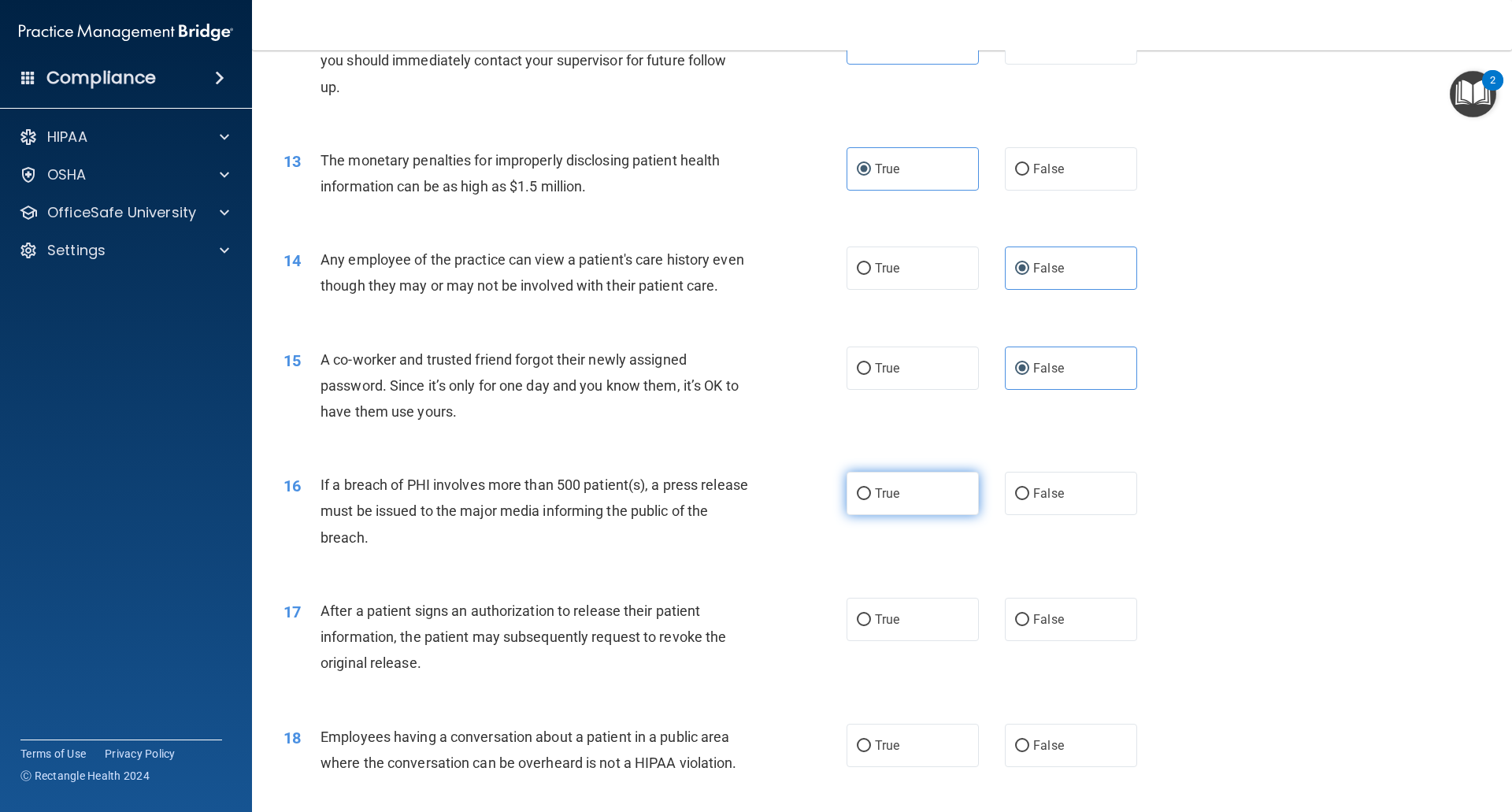
click at [861, 515] on label "True" at bounding box center [912, 493] width 132 height 43
click at [861, 501] on input "True" at bounding box center [864, 493] width 14 height 12
radio input "true"
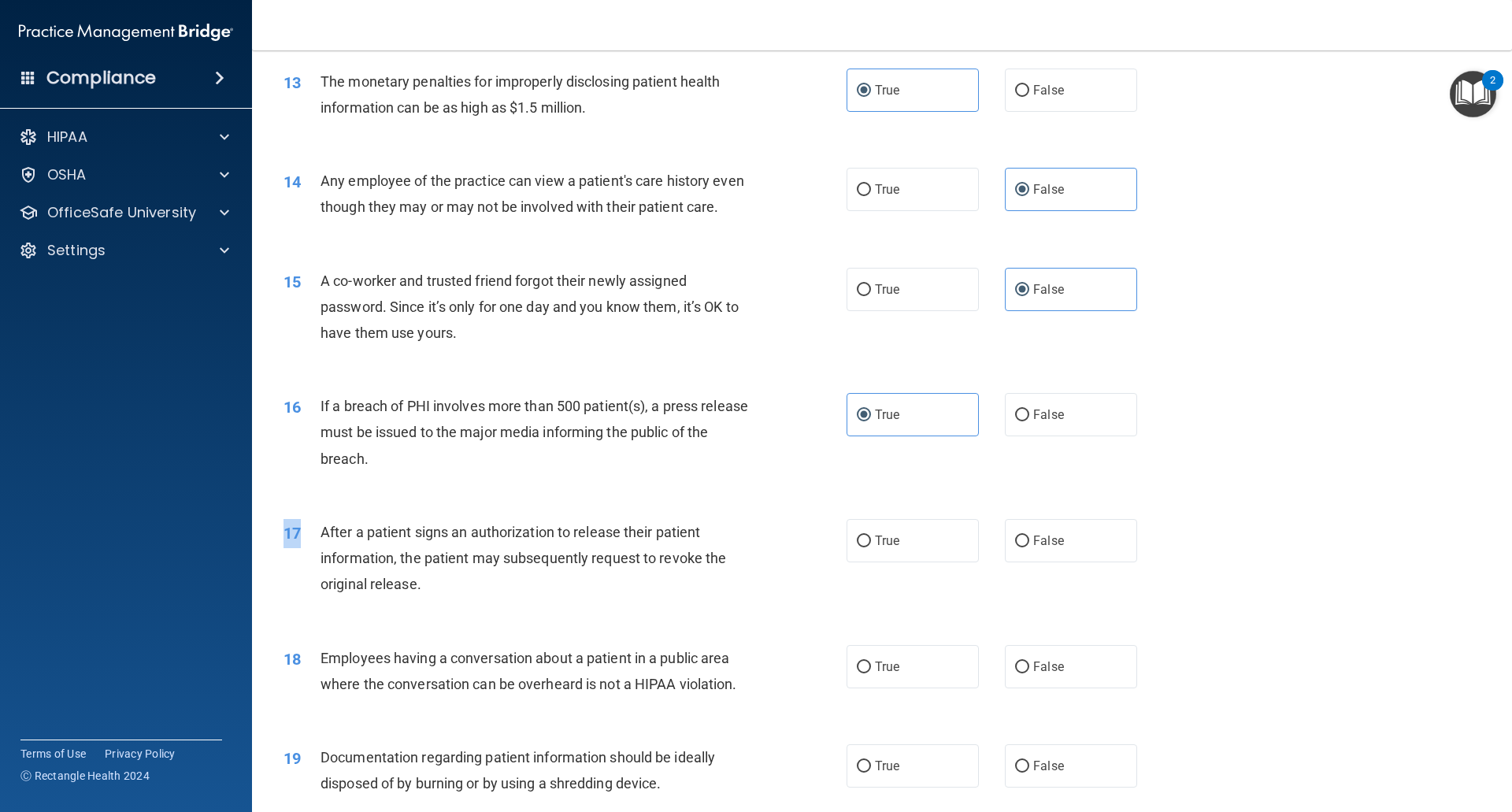
drag, startPoint x: 419, startPoint y: 634, endPoint x: 485, endPoint y: 635, distance: 66.0
click at [322, 571] on div "17 After a patient signs an authorization to release their patient information,…" at bounding box center [881, 562] width 1221 height 126
drag, startPoint x: 493, startPoint y: 635, endPoint x: 425, endPoint y: 621, distance: 69.4
click at [487, 626] on div "17 After a patient signs an authorization to release their patient information,…" at bounding box center [881, 562] width 1221 height 126
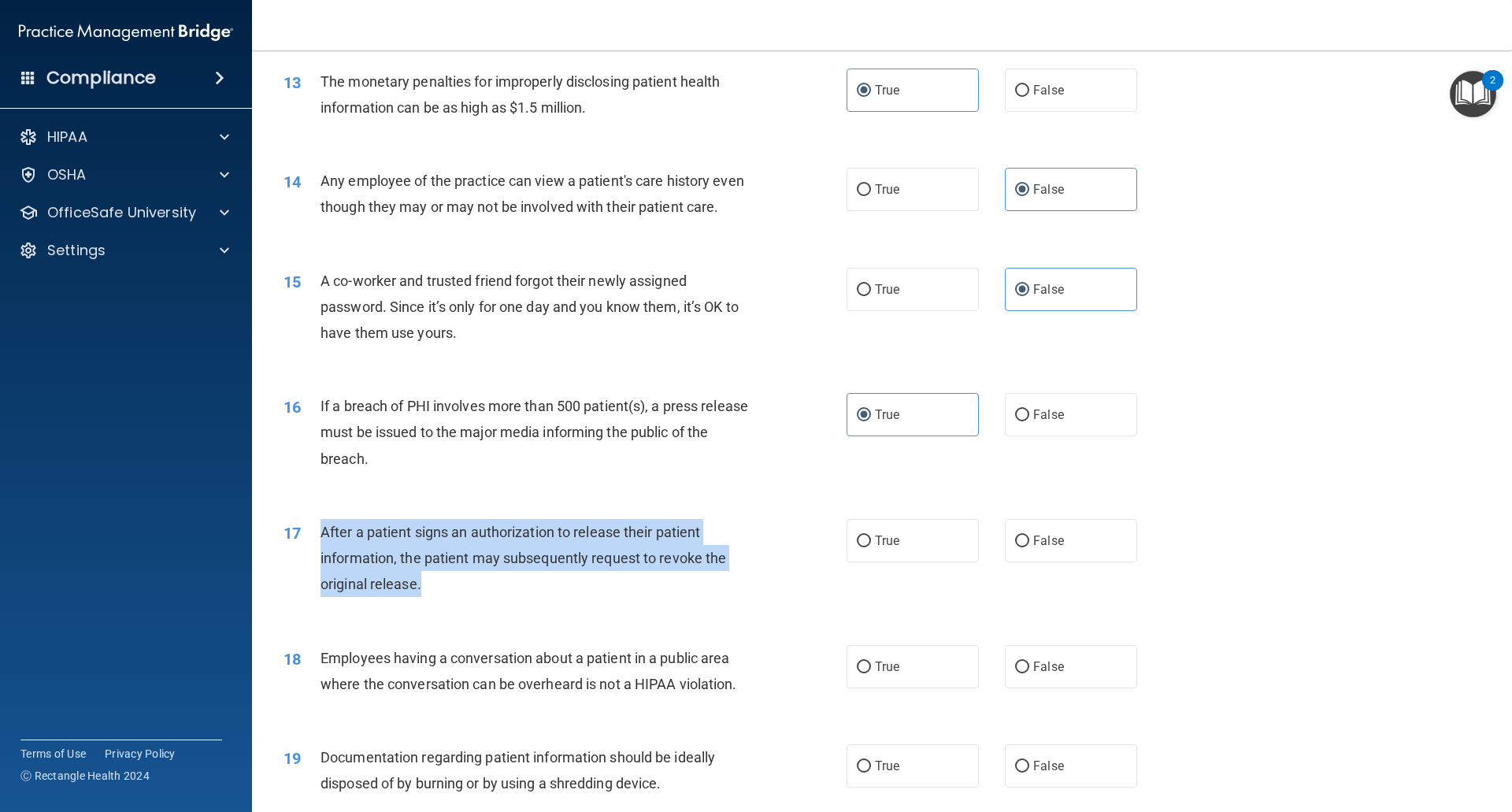
drag, startPoint x: 425, startPoint y: 621, endPoint x: 321, endPoint y: 563, distance: 119.1
click at [321, 563] on div "After a patient signs an authorization to release their patient information, th…" at bounding box center [540, 558] width 440 height 79
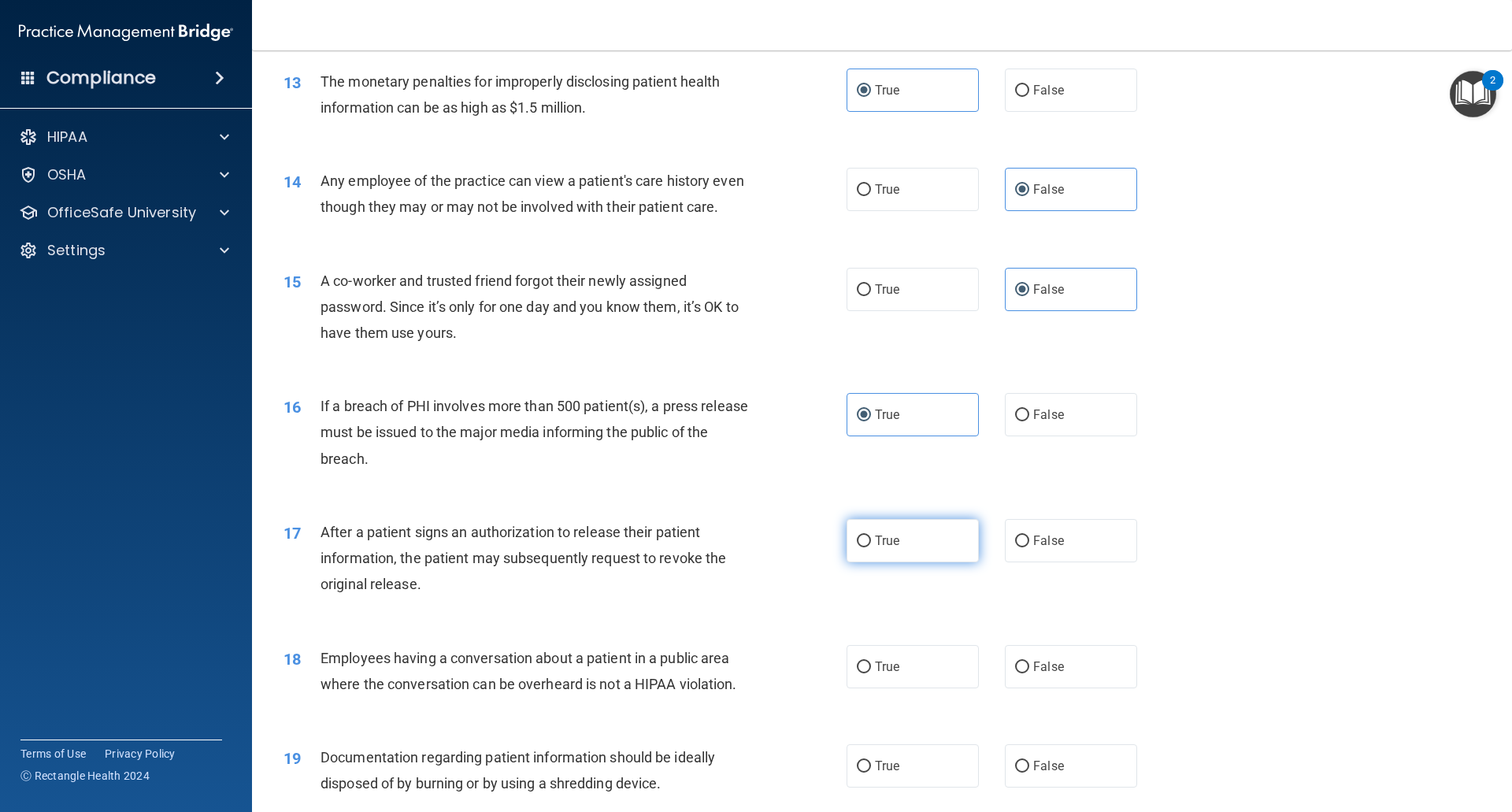
click at [911, 562] on label "True" at bounding box center [912, 540] width 132 height 43
click at [870, 548] on input "True" at bounding box center [864, 541] width 14 height 12
radio input "true"
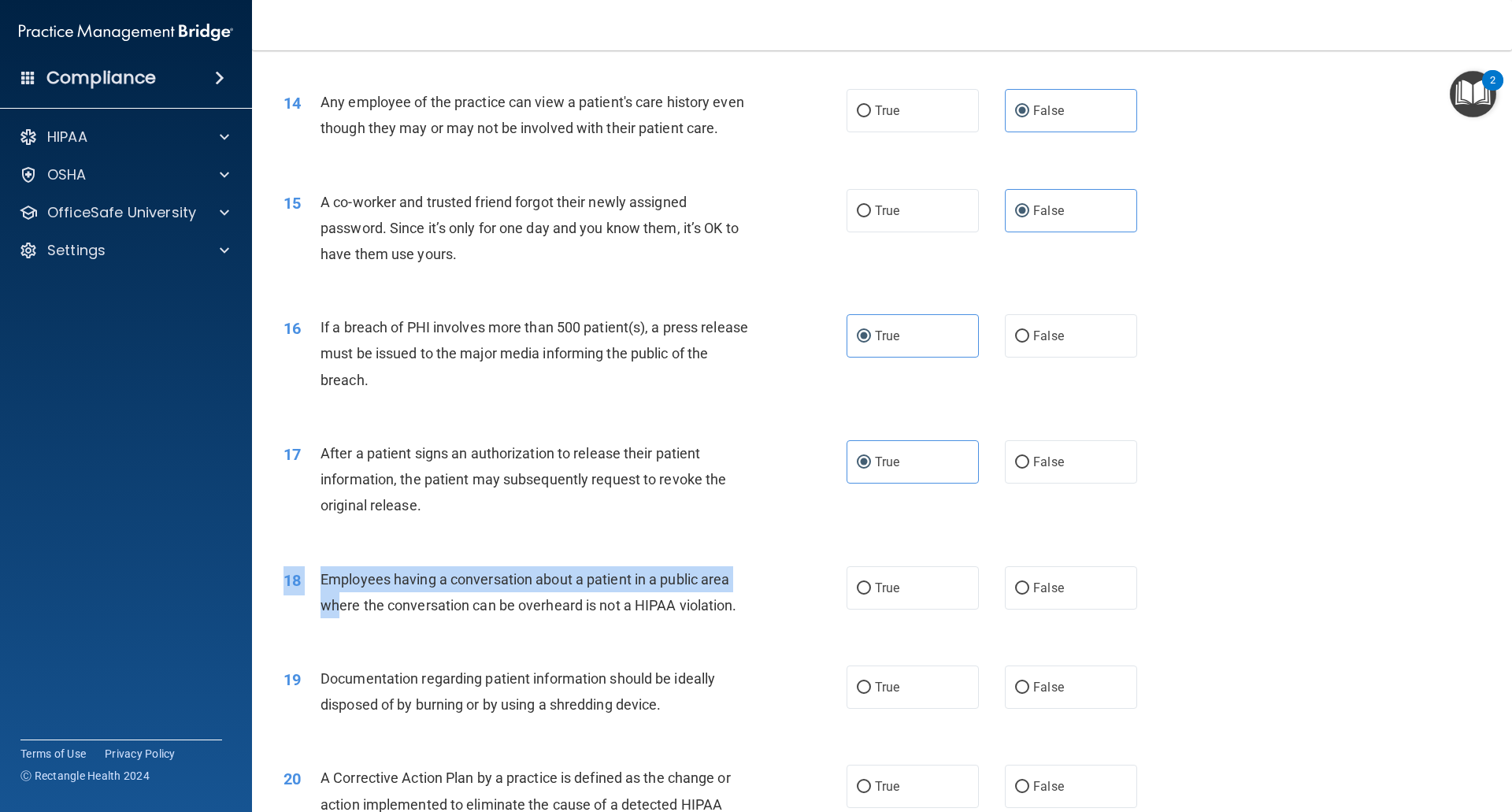
drag, startPoint x: 458, startPoint y: 669, endPoint x: 337, endPoint y: 622, distance: 129.8
click at [337, 622] on div "18 Employees having a conversation about a patient in a public area where the c…" at bounding box center [881, 597] width 1221 height 100
drag, startPoint x: 577, startPoint y: 652, endPoint x: 694, endPoint y: 651, distance: 117.0
click at [577, 626] on div "18 Employees having a conversation about a patient in a public area where the c…" at bounding box center [565, 597] width 610 height 60
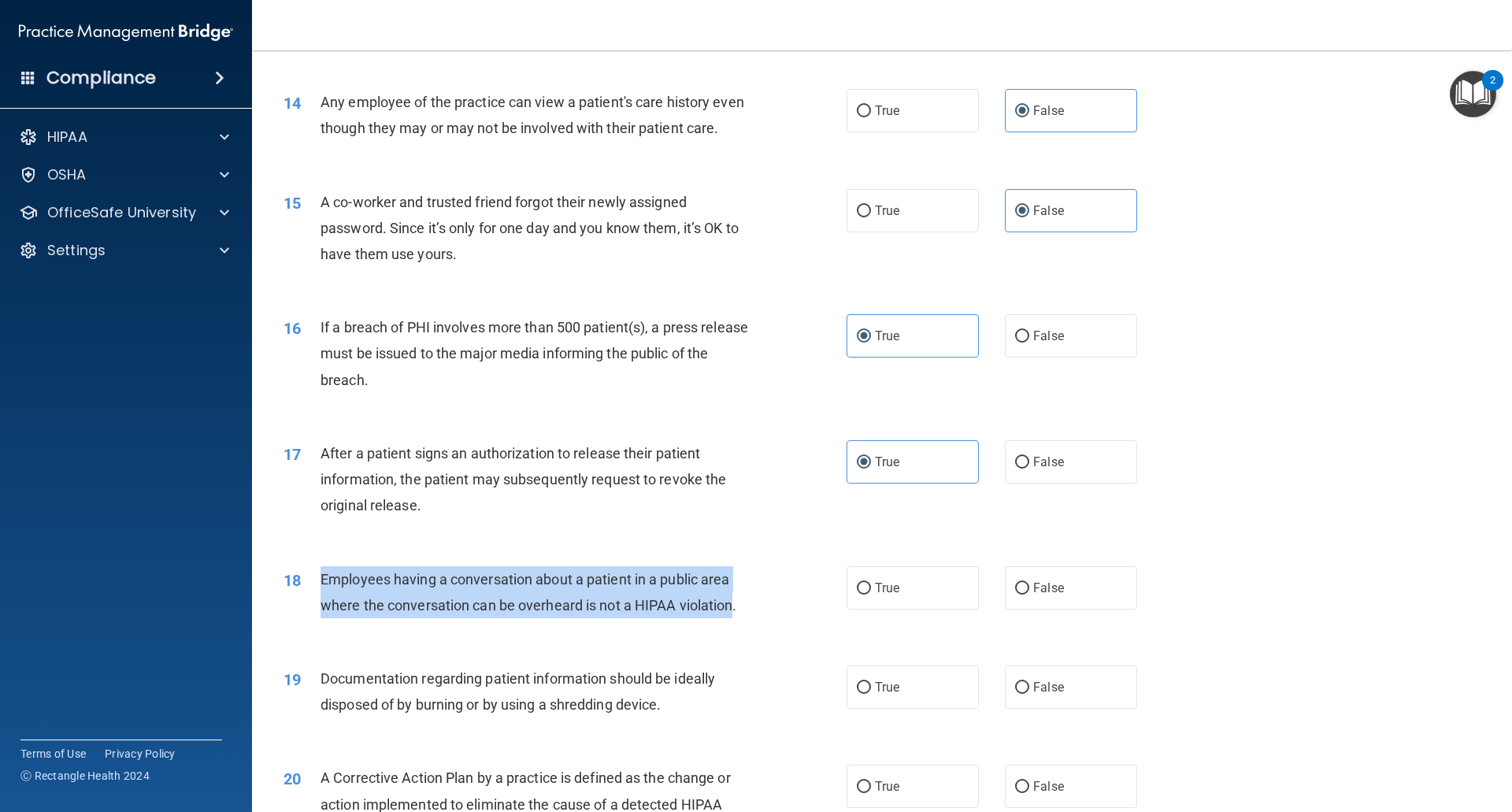
drag, startPoint x: 736, startPoint y: 635, endPoint x: 319, endPoint y: 604, distance: 418.2
click at [319, 604] on div "18 Employees having a conversation about a patient in a public area where the c…" at bounding box center [565, 597] width 610 height 60
click at [1016, 595] on input "False" at bounding box center [1022, 588] width 14 height 12
radio input "true"
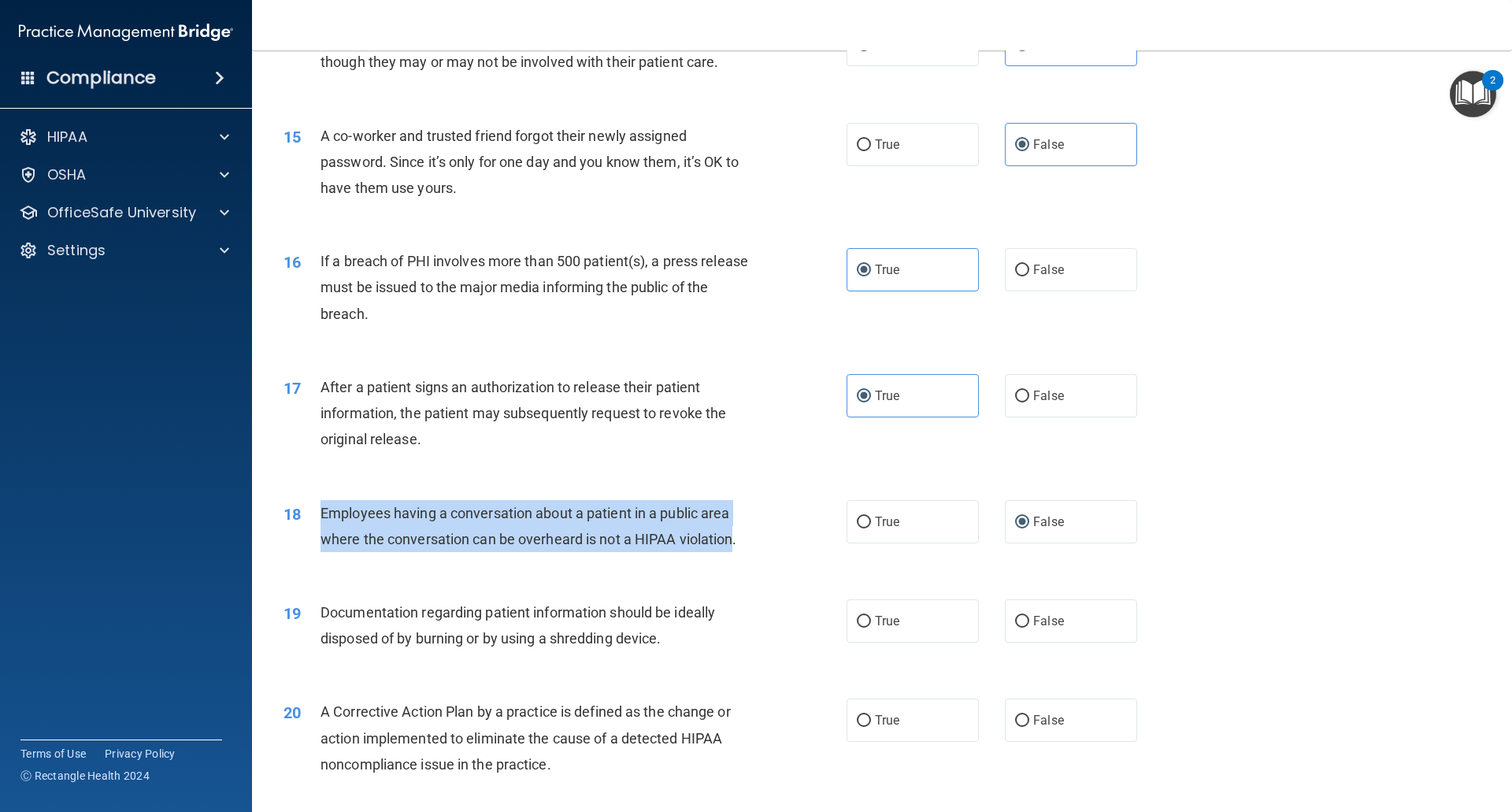
scroll to position [1654, 0]
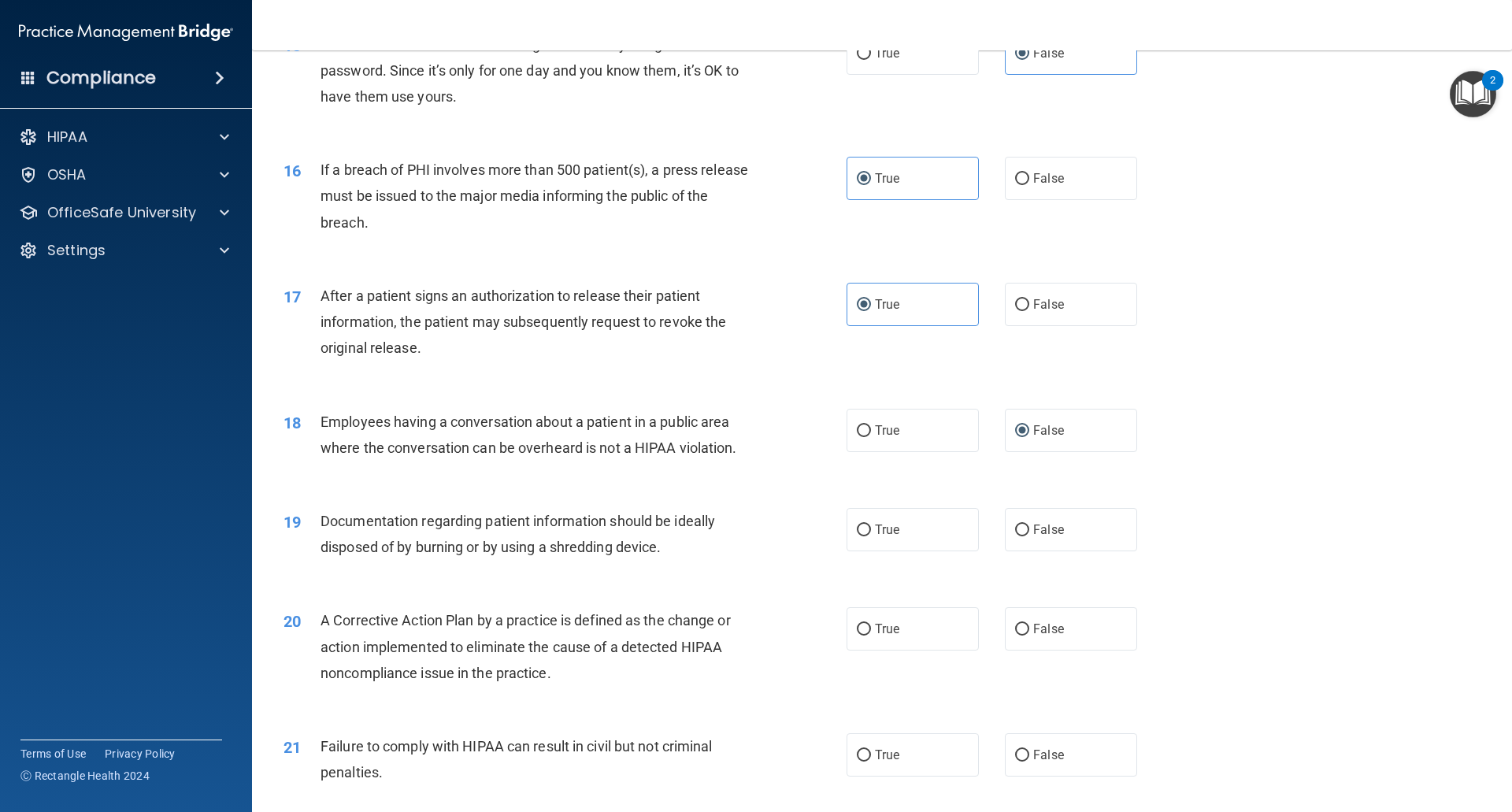
click at [633, 560] on div "Documentation regarding patient information should be ideally disposed of by bu…" at bounding box center [540, 533] width 440 height 52
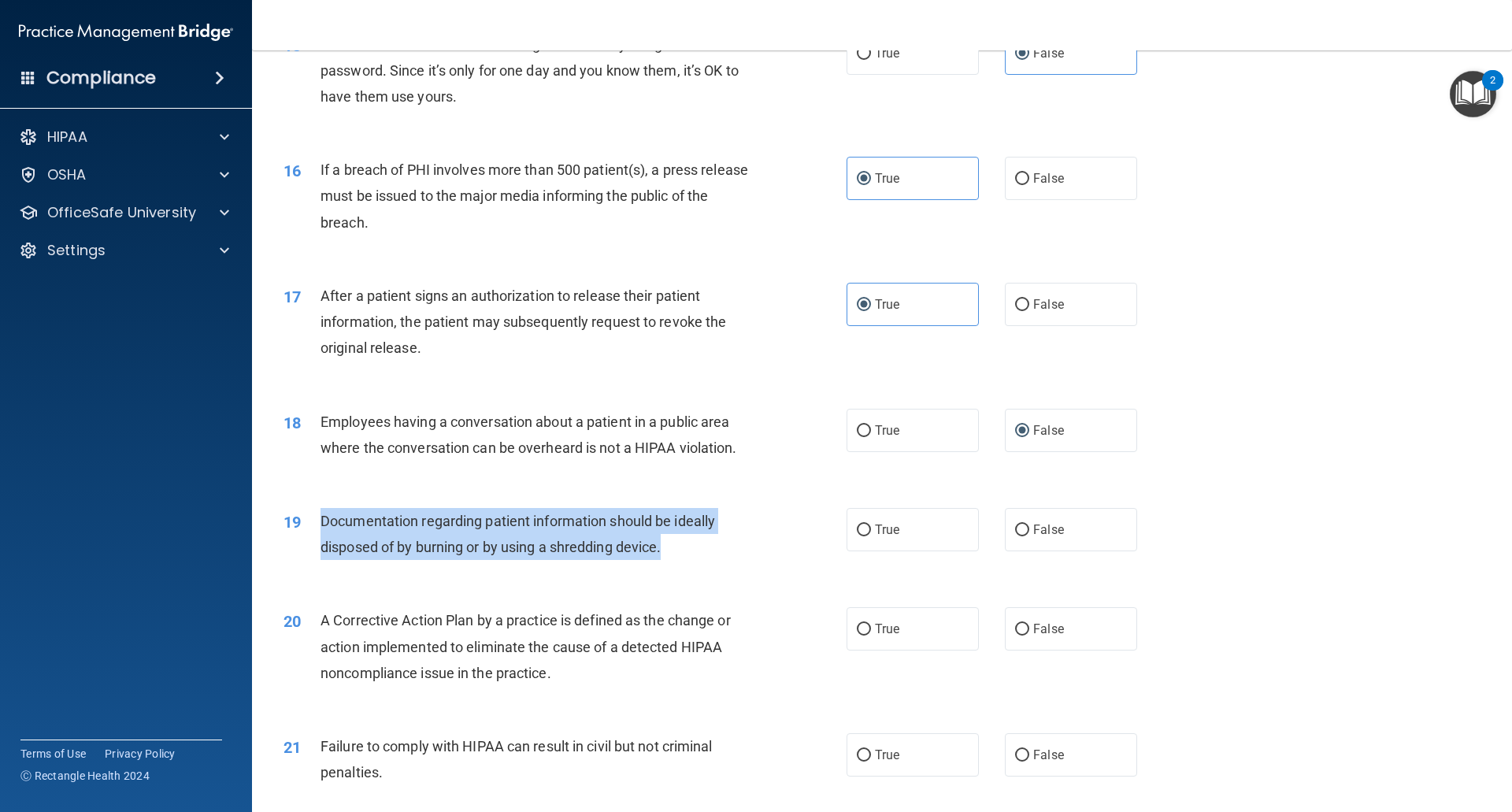
drag, startPoint x: 679, startPoint y: 576, endPoint x: 311, endPoint y: 549, distance: 369.0
click at [311, 549] on div "19 Documentation regarding patient information should be ideally disposed of by…" at bounding box center [565, 538] width 610 height 60
click at [857, 537] on input "True" at bounding box center [864, 530] width 14 height 12
radio input "true"
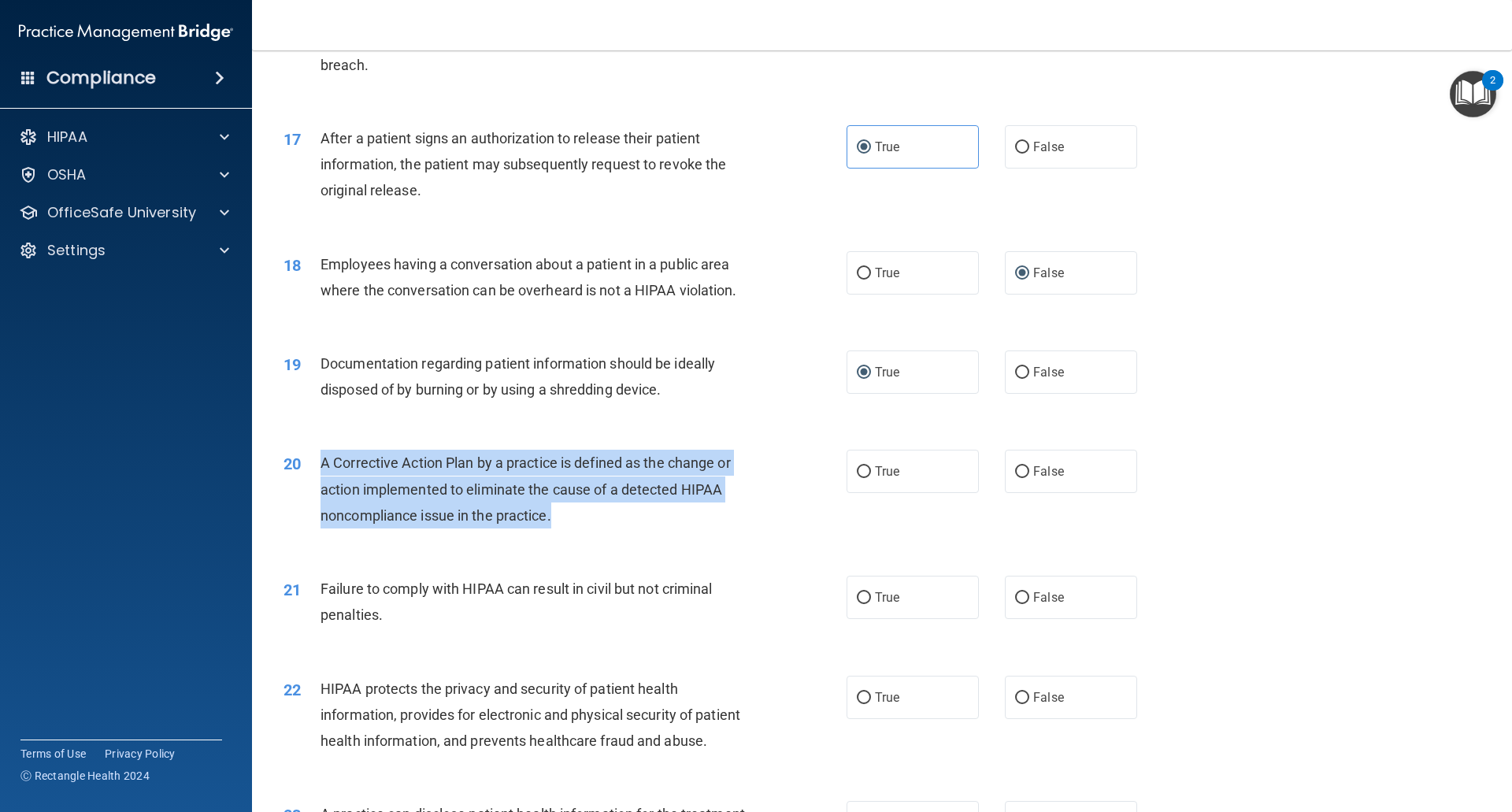
drag, startPoint x: 579, startPoint y: 559, endPoint x: 315, endPoint y: 498, distance: 271.0
click at [315, 498] on div "20 A Corrective Action Plan by a practice is defined as the change or action im…" at bounding box center [565, 493] width 610 height 87
click at [828, 537] on div "20 A Corrective Action Plan by a practice is defined as the change or action im…" at bounding box center [565, 493] width 610 height 87
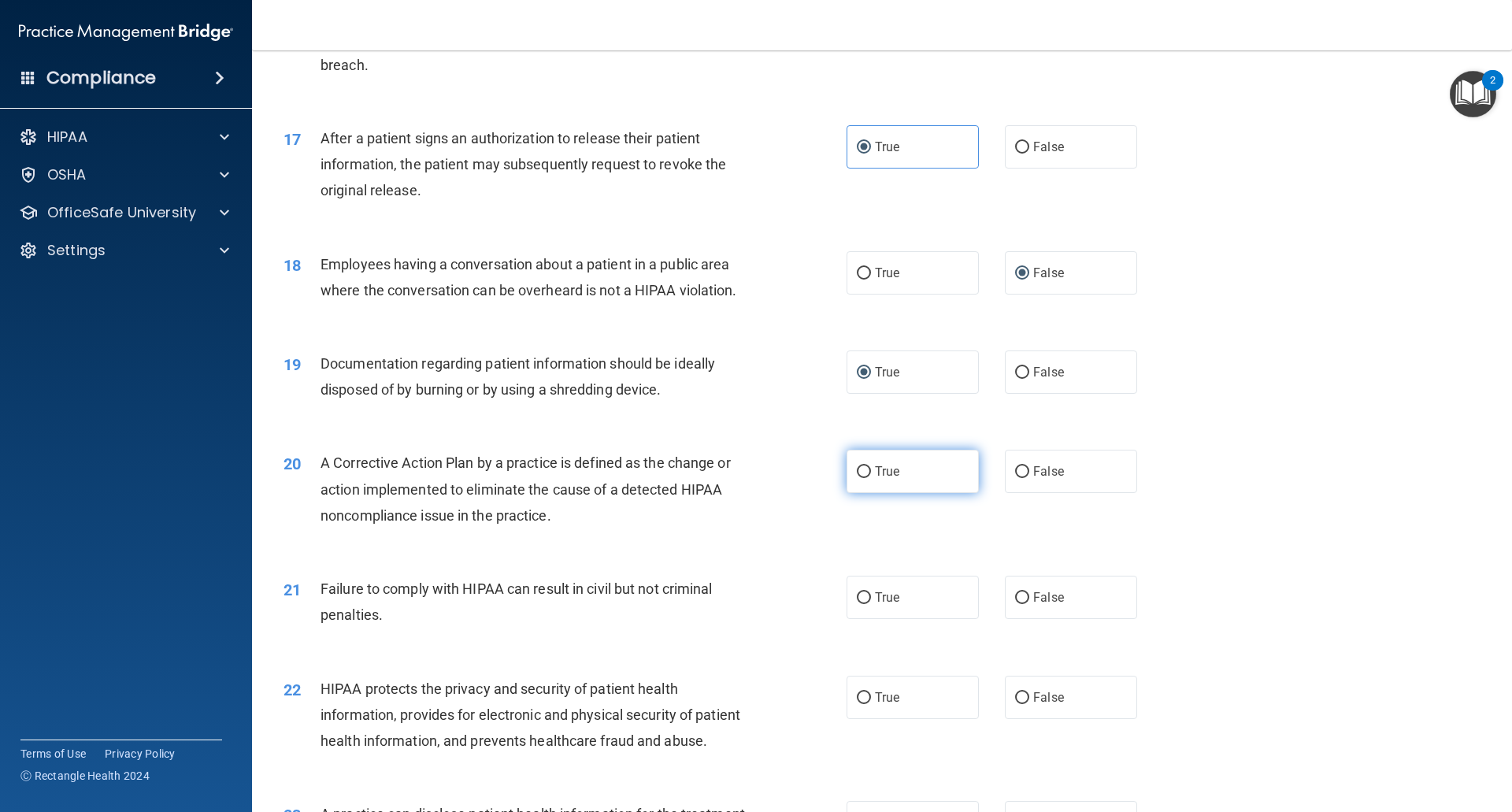
click at [951, 493] on label "True" at bounding box center [912, 472] width 132 height 43
click at [870, 478] on input "True" at bounding box center [864, 472] width 14 height 12
radio input "true"
drag, startPoint x: 565, startPoint y: 697, endPoint x: 379, endPoint y: 629, distance: 198.0
click at [379, 629] on div "01 Patients who believe that their PHI has been compromised have the right to m…" at bounding box center [881, 26] width 1221 height 3468
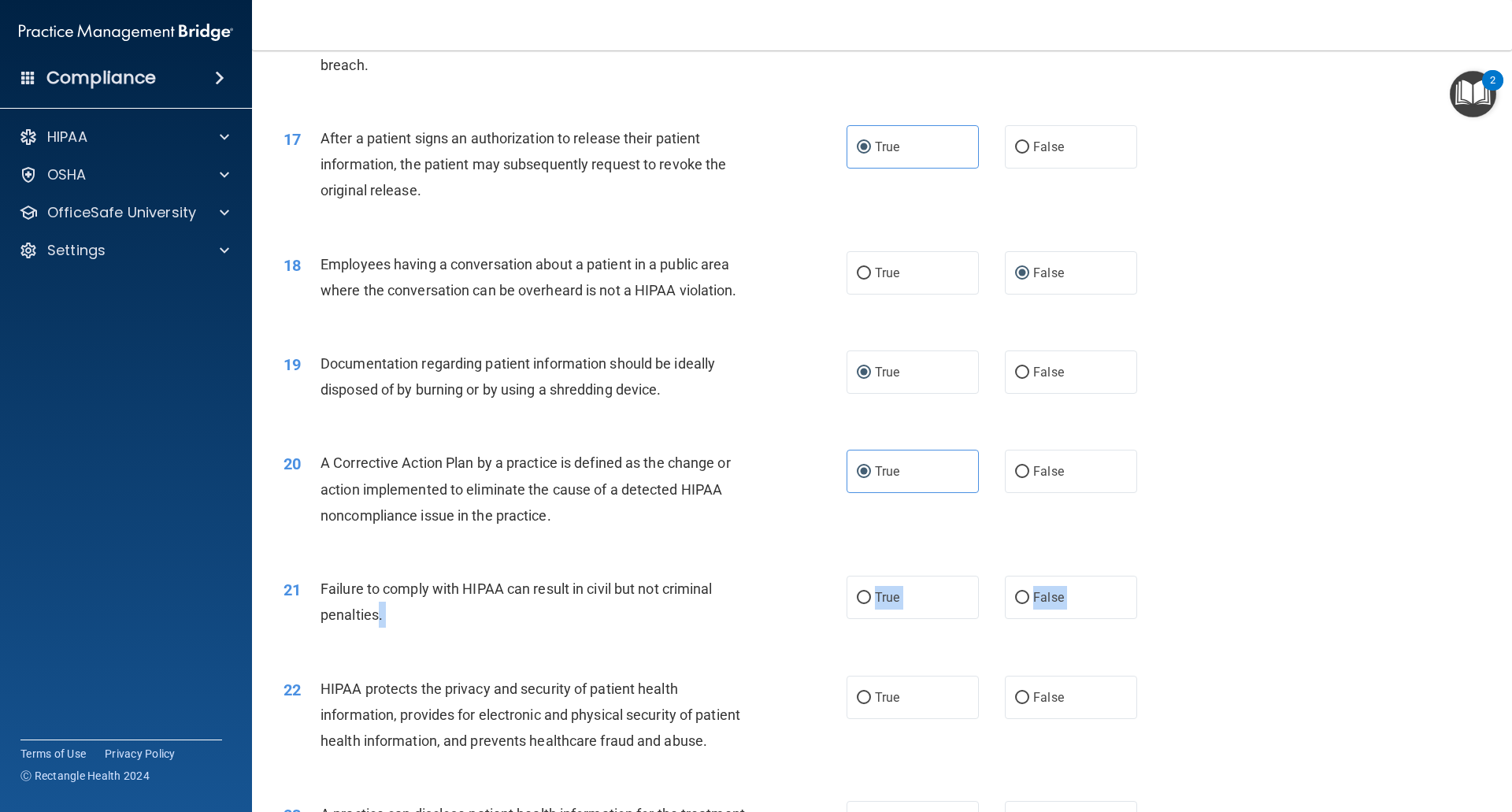
click at [397, 627] on div "Failure to comply with HIPAA can result in civil but not criminal penalties." at bounding box center [540, 601] width 440 height 52
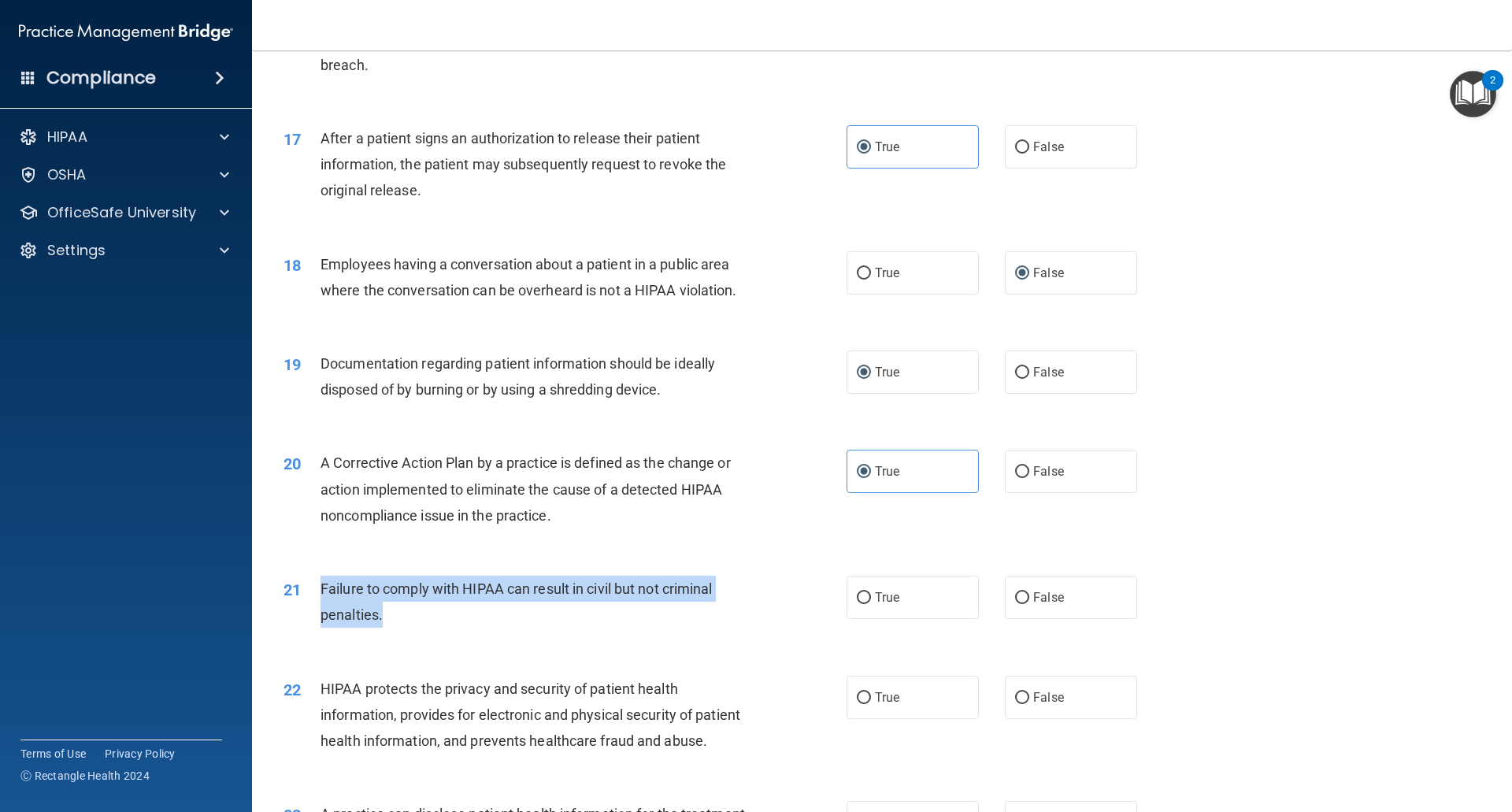
drag, startPoint x: 397, startPoint y: 654, endPoint x: 307, endPoint y: 614, distance: 98.5
click at [307, 614] on div "21 Failure to comply with HIPAA can result in civil but not criminal penalties." at bounding box center [565, 606] width 610 height 60
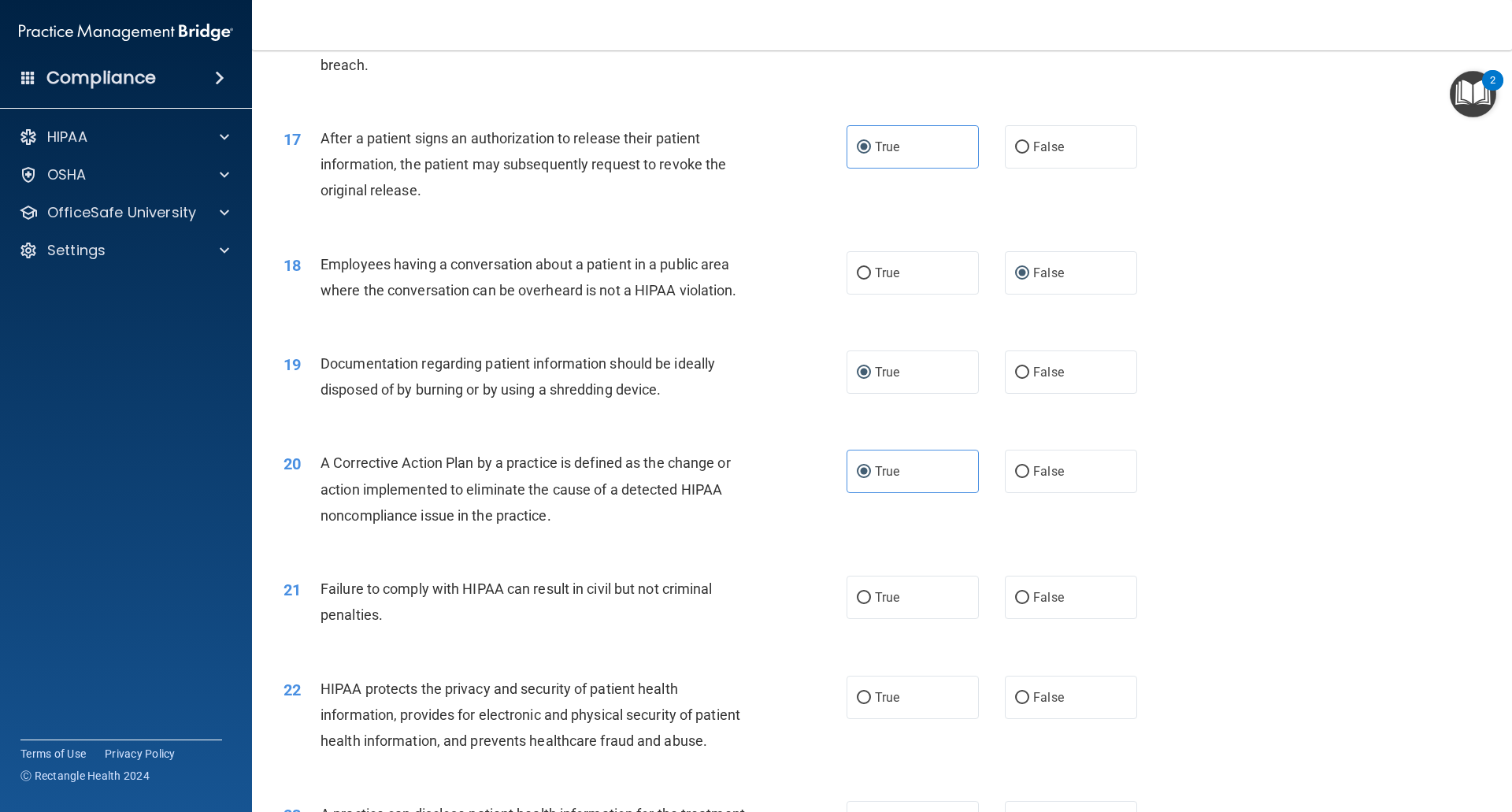
drag, startPoint x: 440, startPoint y: 592, endPoint x: 444, endPoint y: 612, distance: 20.4
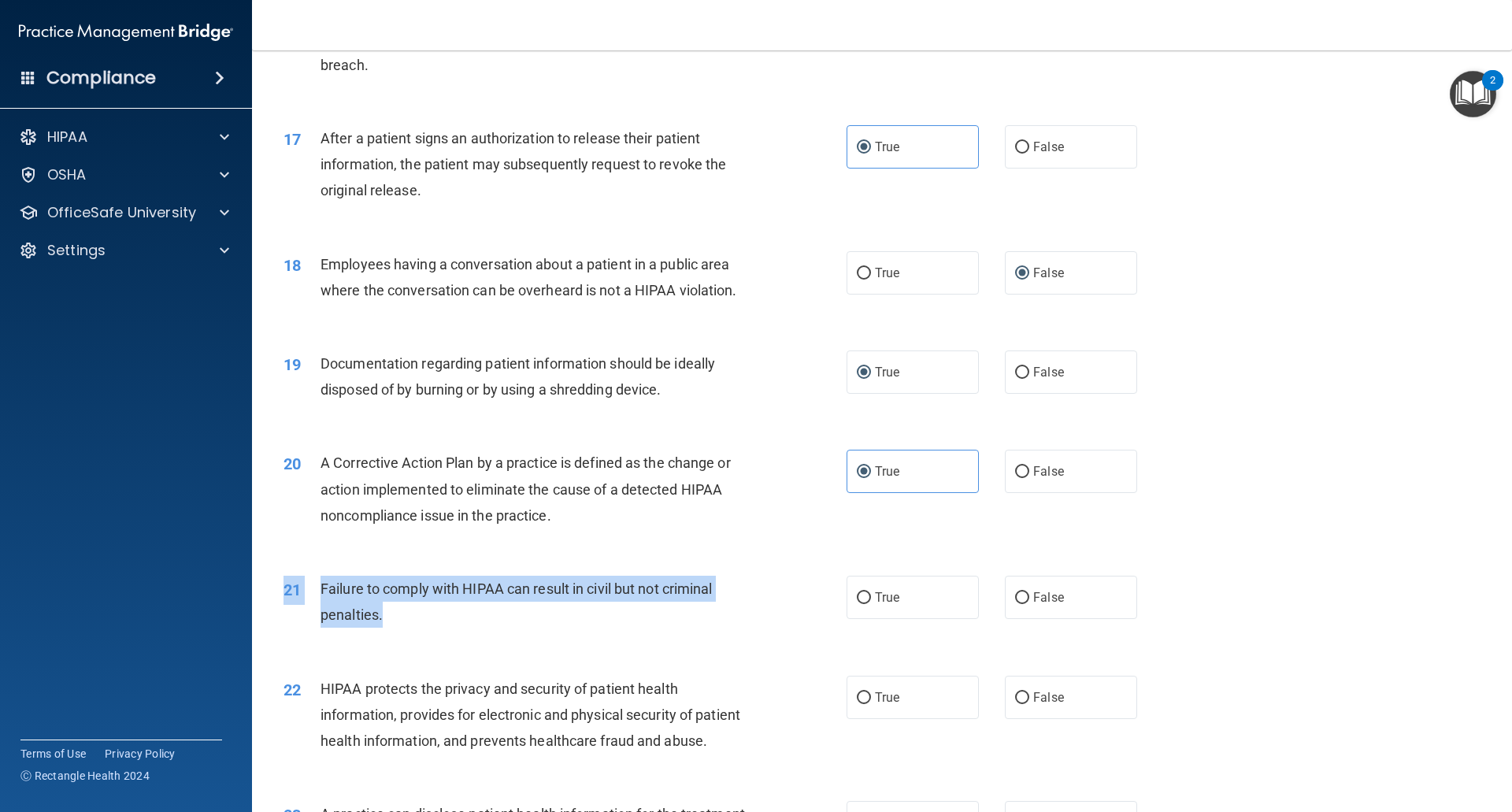
drag, startPoint x: 444, startPoint y: 612, endPoint x: 311, endPoint y: 595, distance: 134.1
click at [311, 595] on div "21 Failure to comply with HIPAA can result in civil but not criminal penalties.…" at bounding box center [881, 606] width 1221 height 100
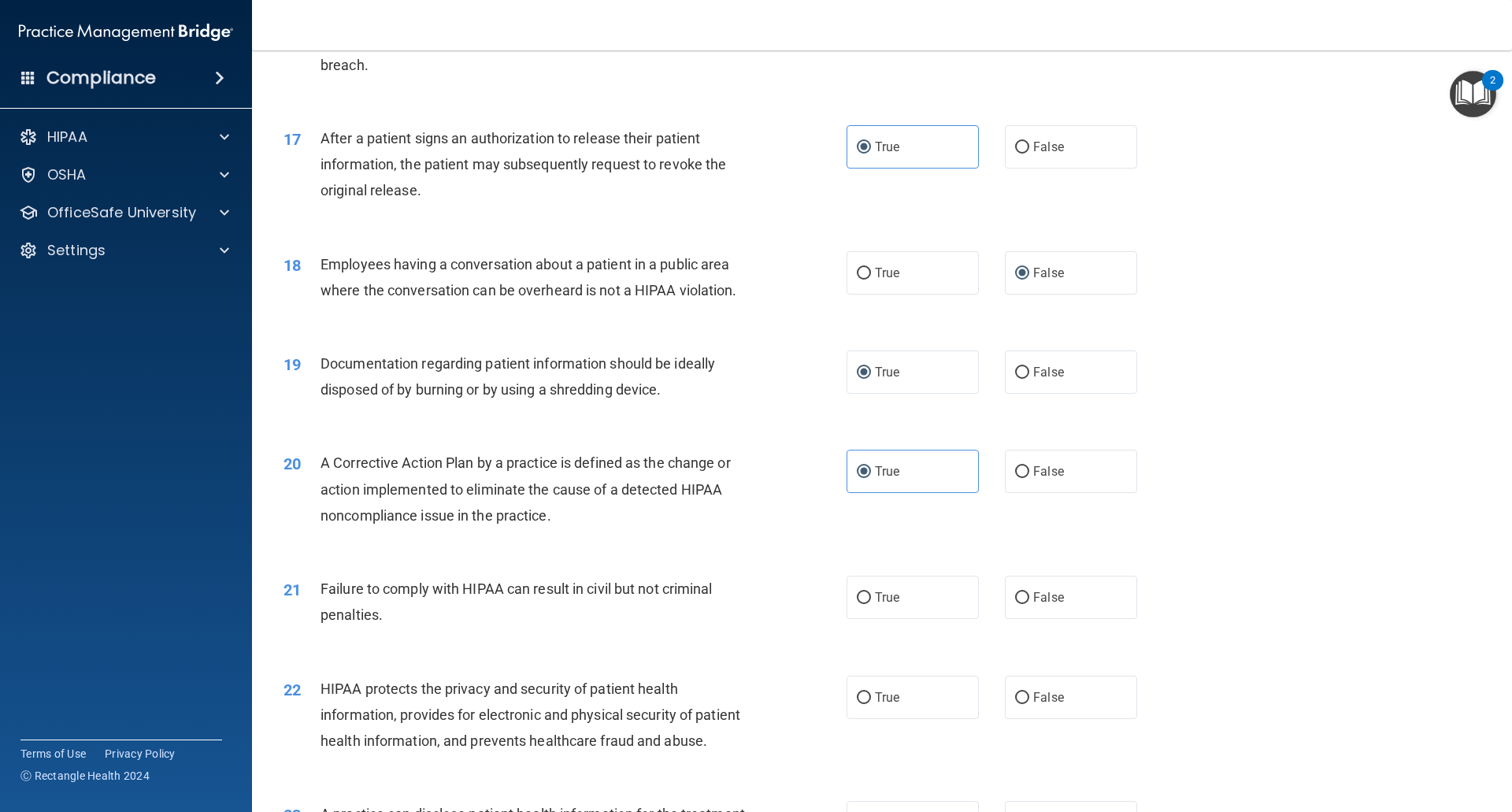
drag, startPoint x: 347, startPoint y: 614, endPoint x: 391, endPoint y: 588, distance: 51.1
click at [391, 588] on div "21 Failure to comply with HIPAA can result in civil but not criminal penalties.…" at bounding box center [881, 606] width 1221 height 100
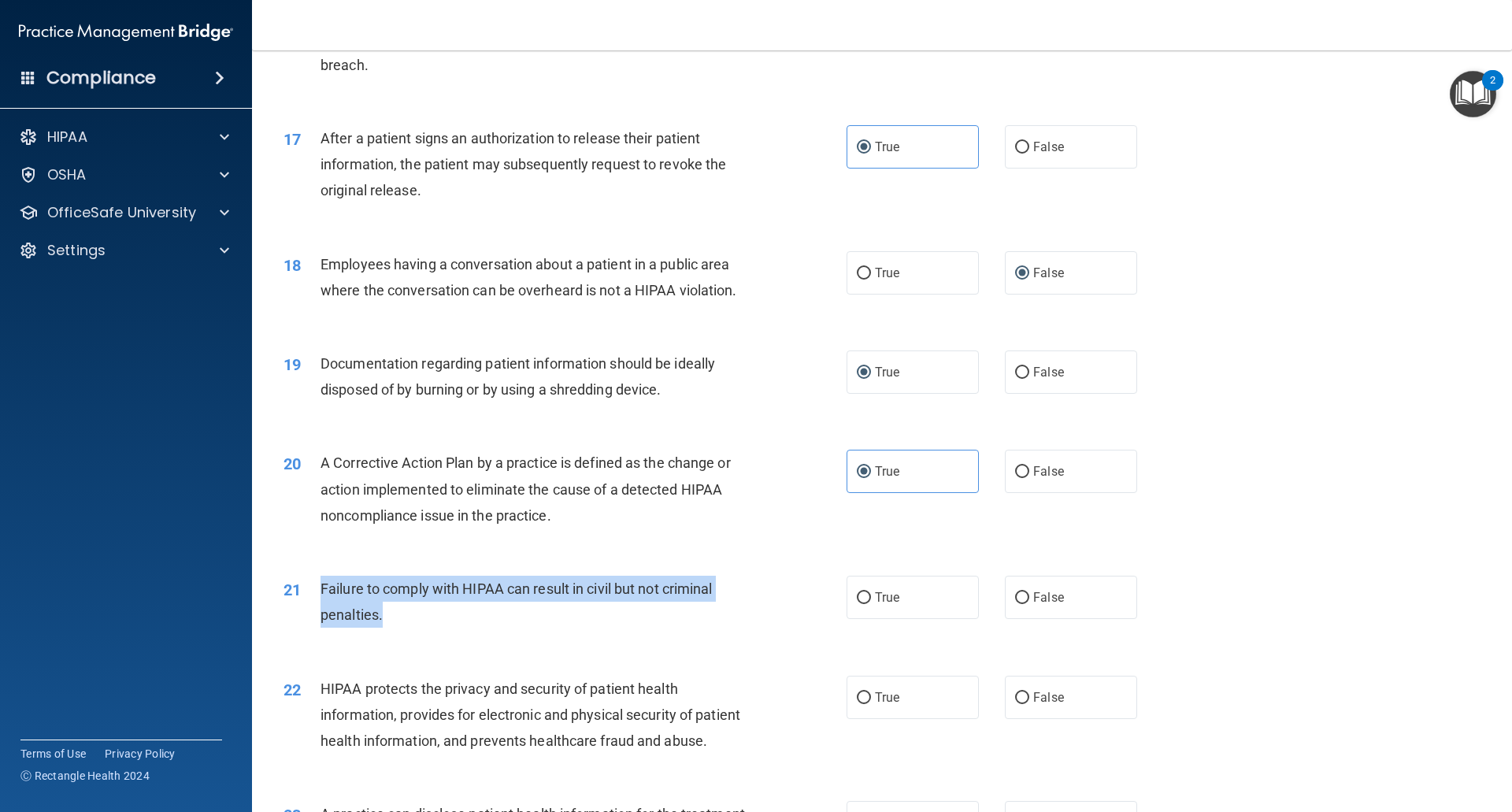
drag, startPoint x: 409, startPoint y: 649, endPoint x: 319, endPoint y: 602, distance: 101.5
click at [319, 602] on div "21 Failure to comply with HIPAA can result in civil but not criminal penalties." at bounding box center [565, 606] width 610 height 60
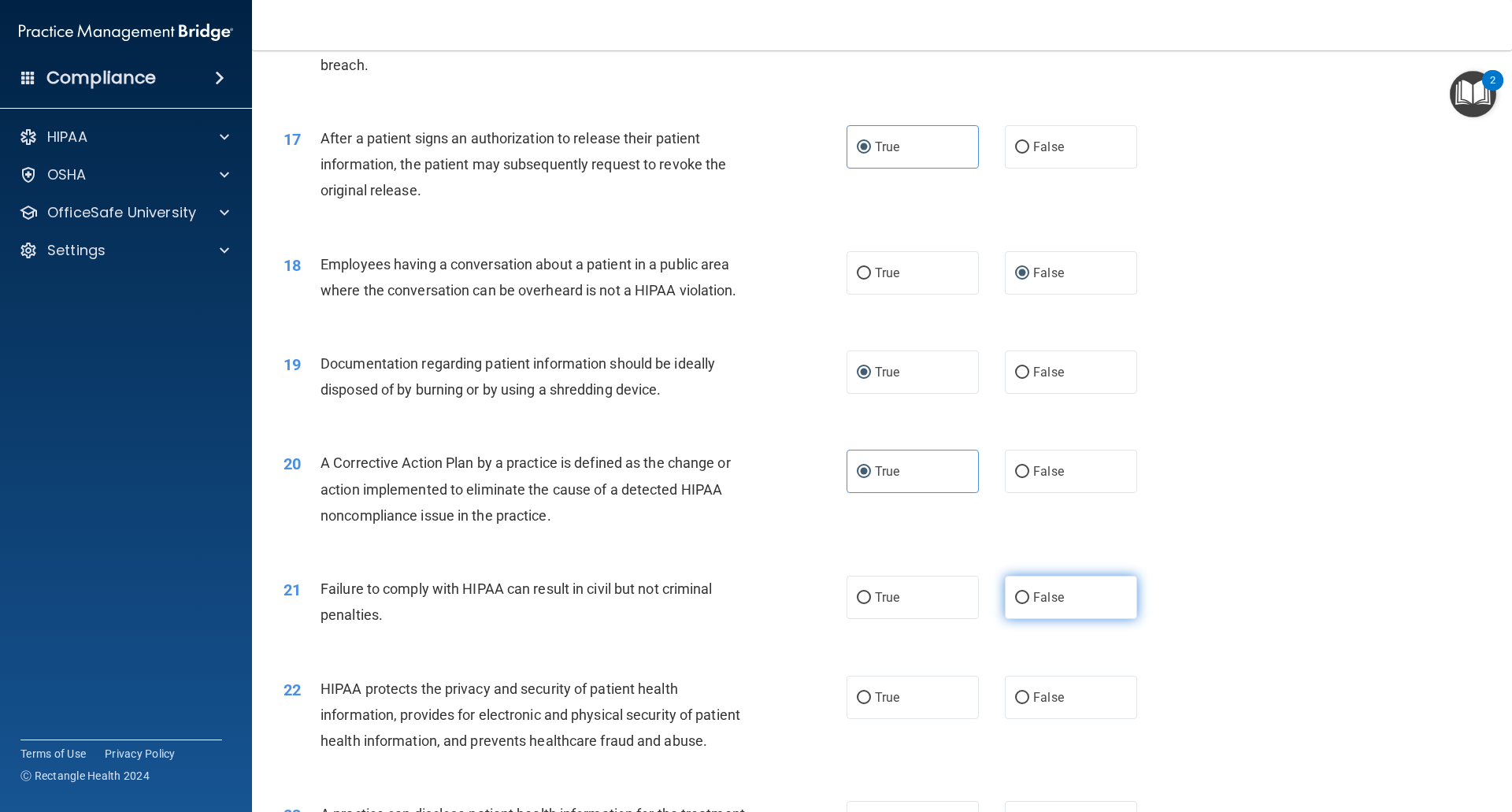
click at [1042, 605] on span "False" at bounding box center [1049, 597] width 31 height 15
click at [1029, 604] on input "False" at bounding box center [1022, 597] width 14 height 12
radio input "true"
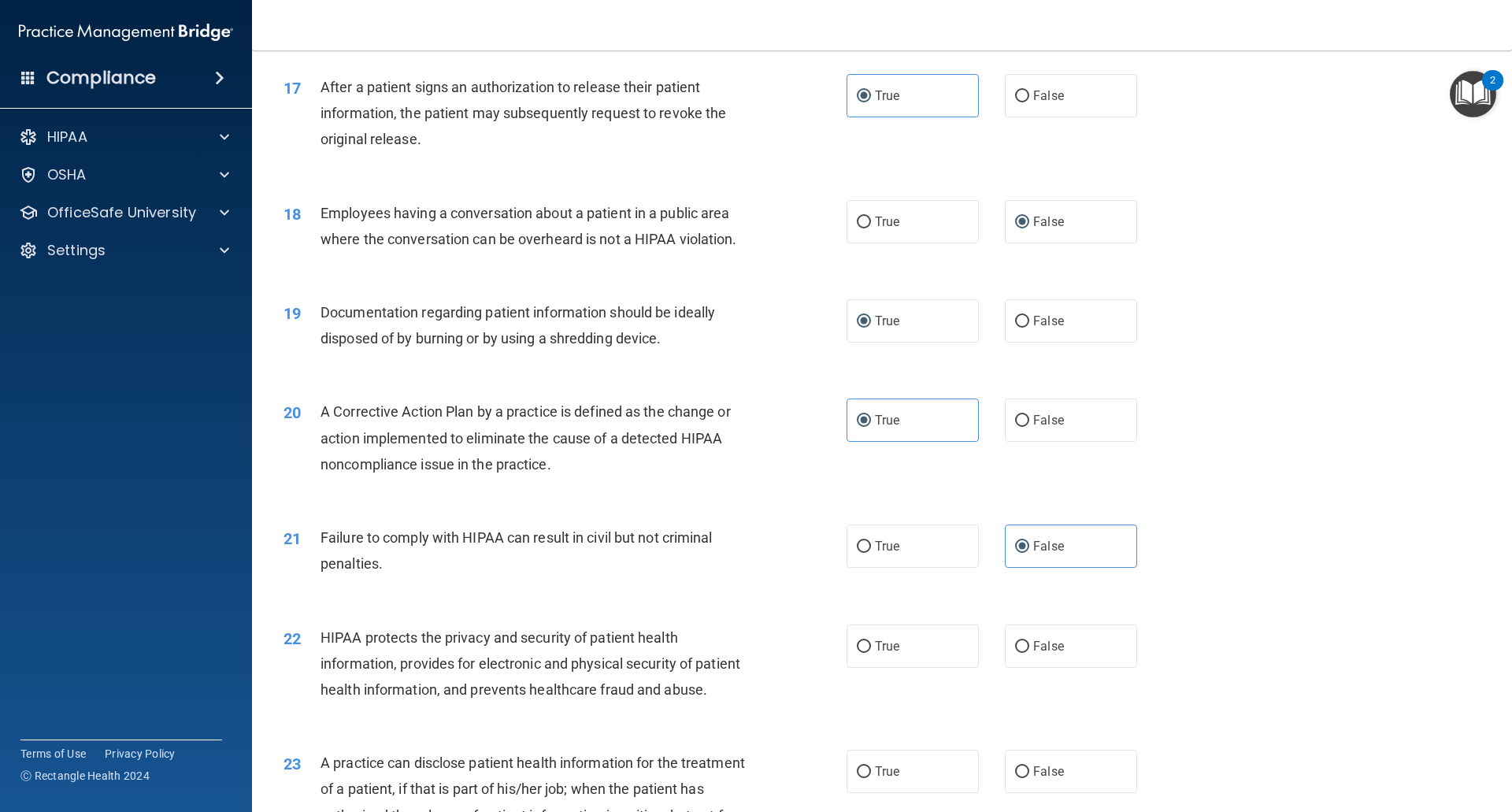
scroll to position [1890, 0]
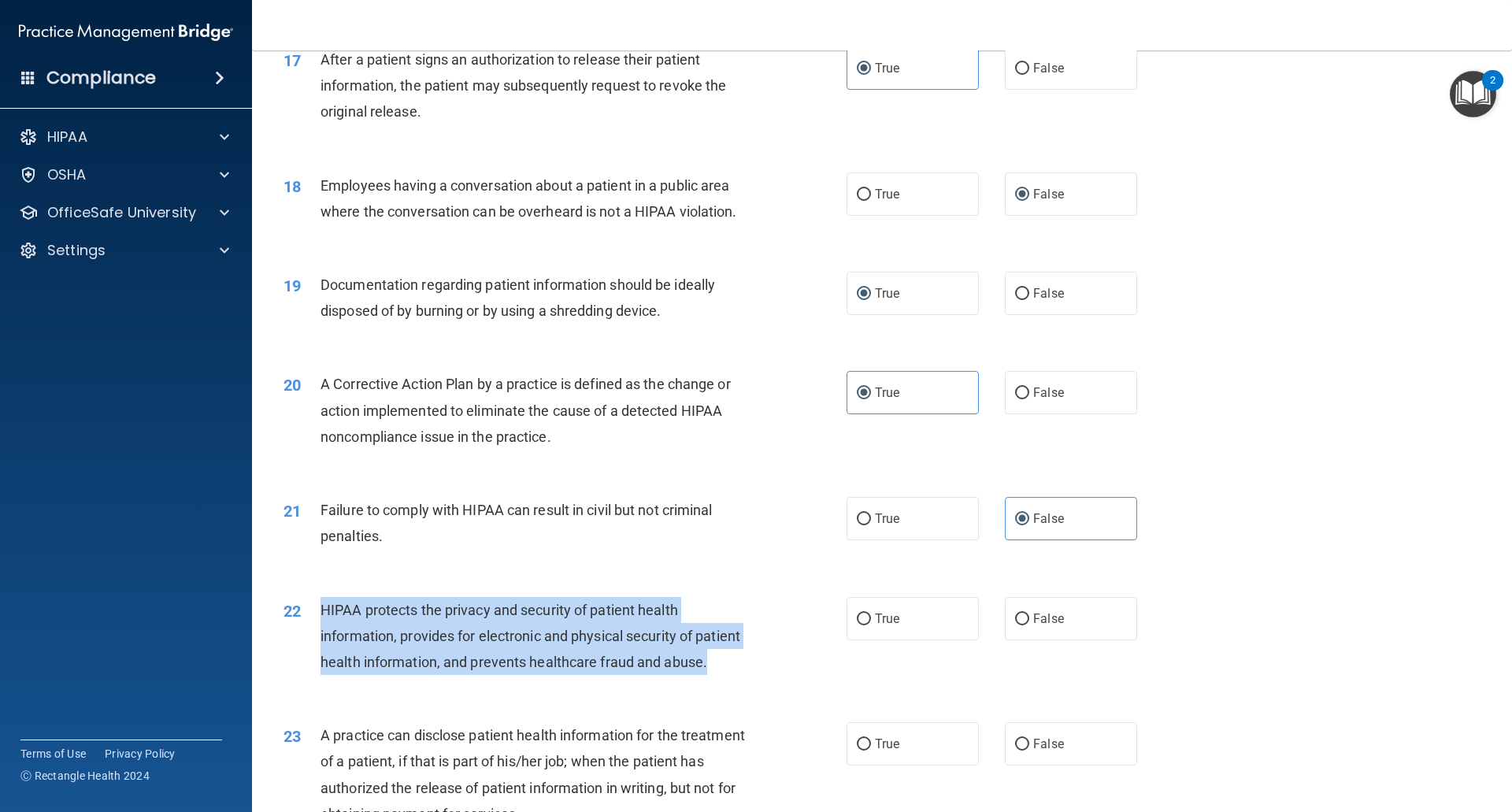
drag, startPoint x: 379, startPoint y: 718, endPoint x: 309, endPoint y: 647, distance: 99.7
click at [309, 647] on div "22 HIPAA protects the privacy and security of patient health information, provi…" at bounding box center [565, 641] width 610 height 87
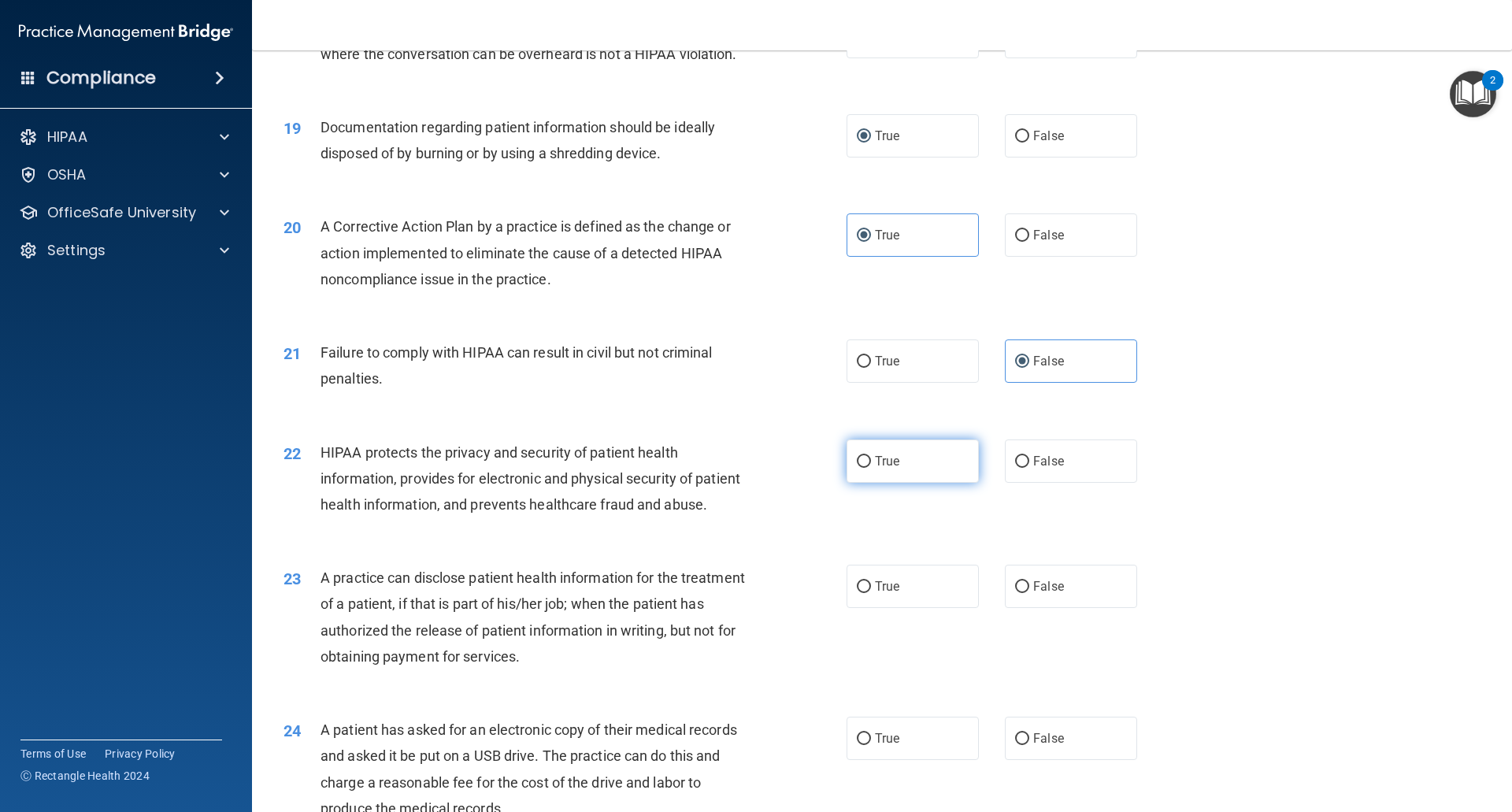
click at [876, 469] on span "True" at bounding box center [887, 461] width 24 height 15
click at [870, 468] on input "True" at bounding box center [864, 462] width 14 height 12
radio input "true"
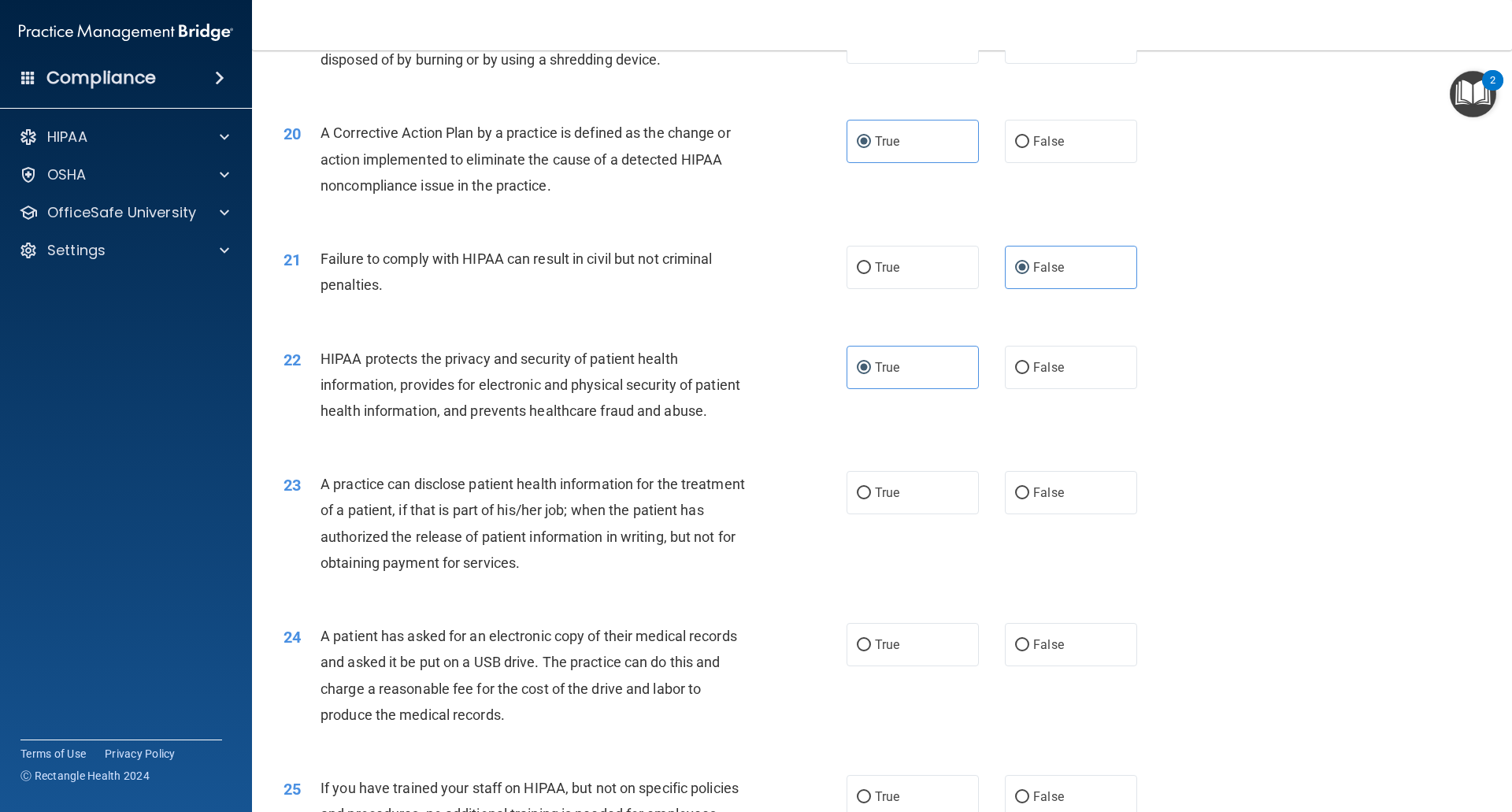
scroll to position [2284, 0]
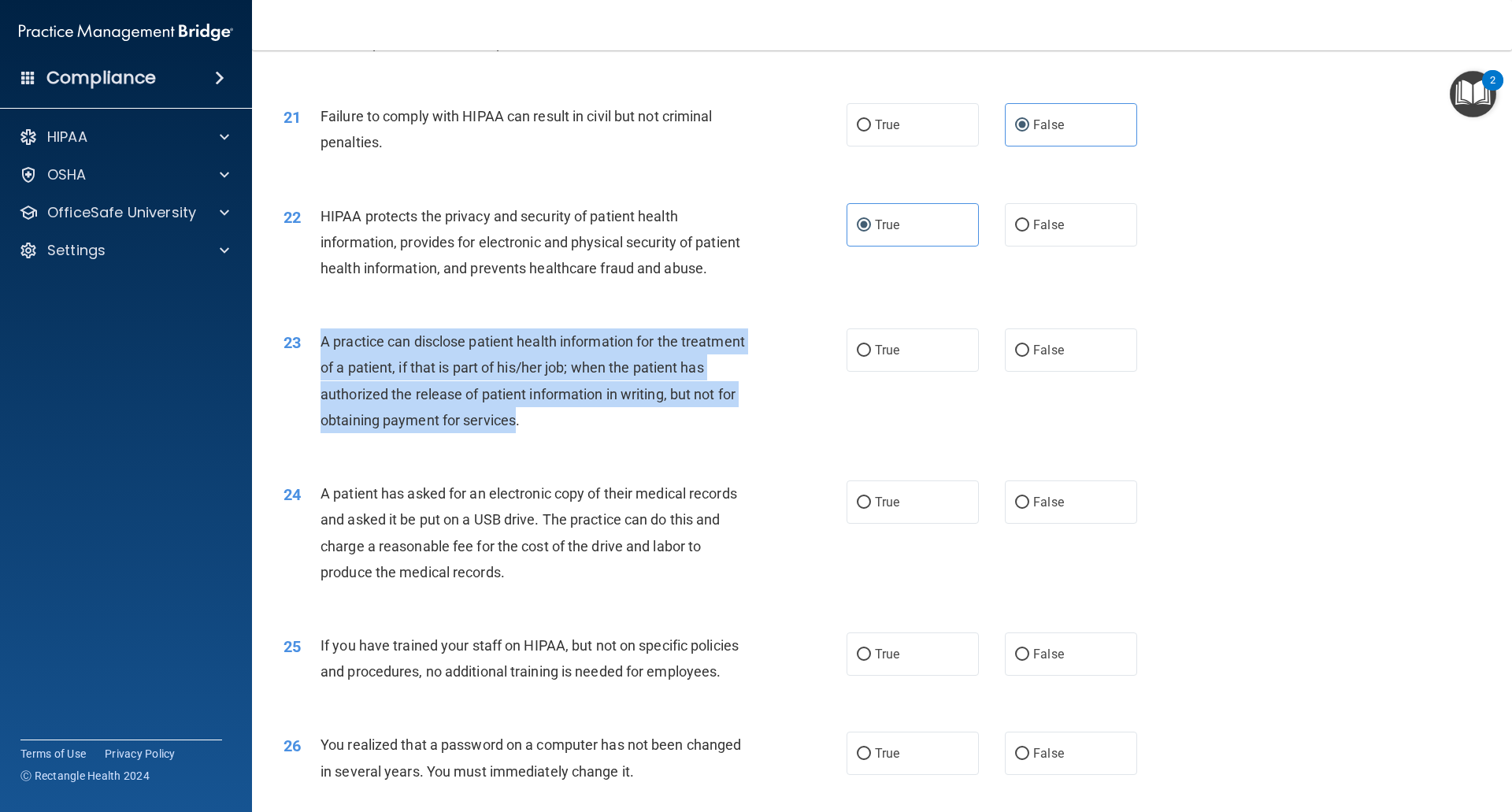
drag, startPoint x: 587, startPoint y: 475, endPoint x: 319, endPoint y: 398, distance: 278.8
click at [319, 398] on div "23 A practice can disclose patient health information for the treatment of a pa…" at bounding box center [565, 385] width 610 height 112
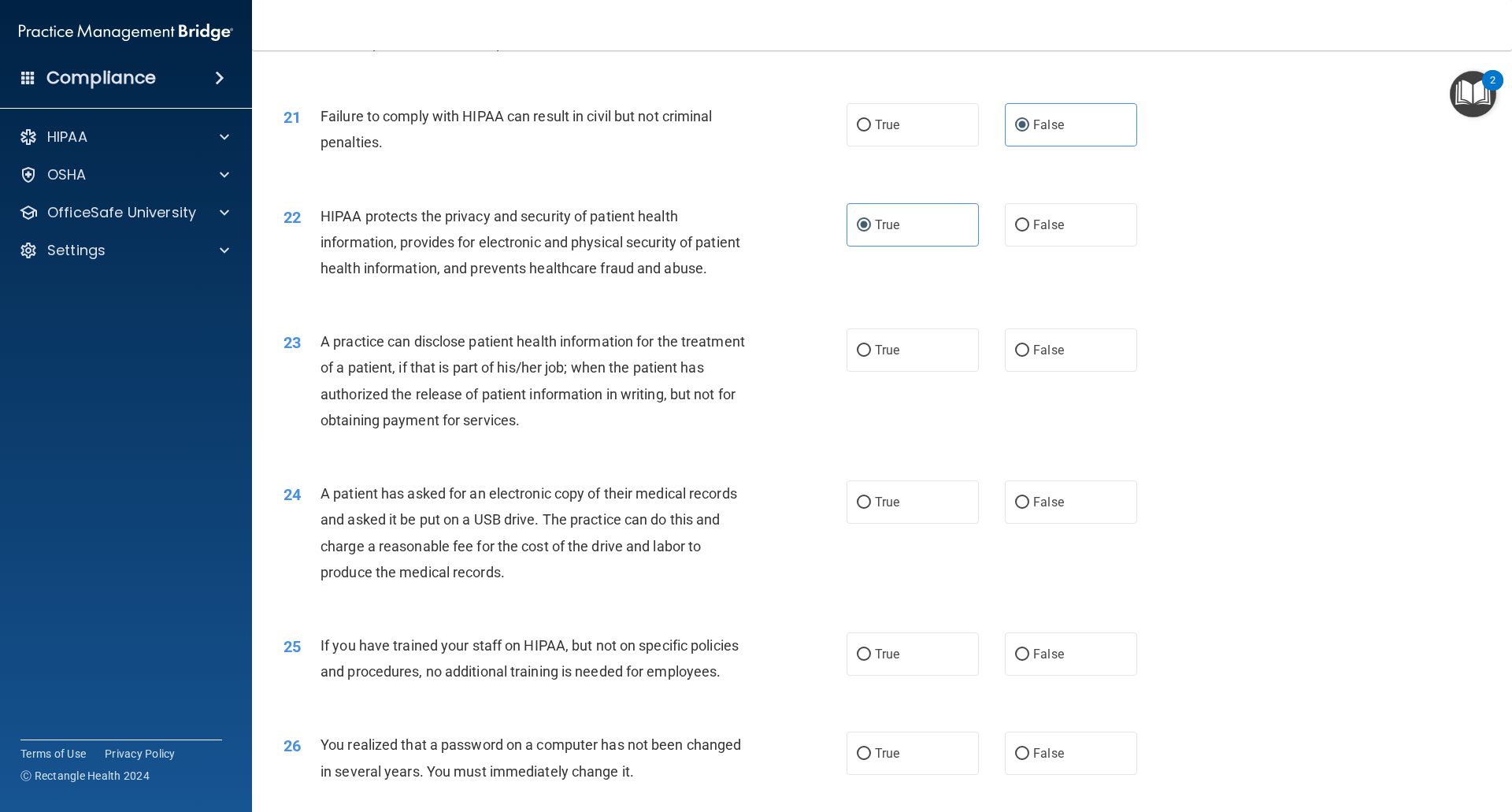
click at [608, 461] on div "23 A practice can disclose patient health information for the treatment of a pa…" at bounding box center [881, 385] width 1221 height 152
click at [907, 372] on label "True" at bounding box center [912, 350] width 132 height 43
click at [870, 357] on input "True" at bounding box center [864, 350] width 14 height 12
radio input "true"
click at [1033, 358] on span "False" at bounding box center [1049, 350] width 31 height 15
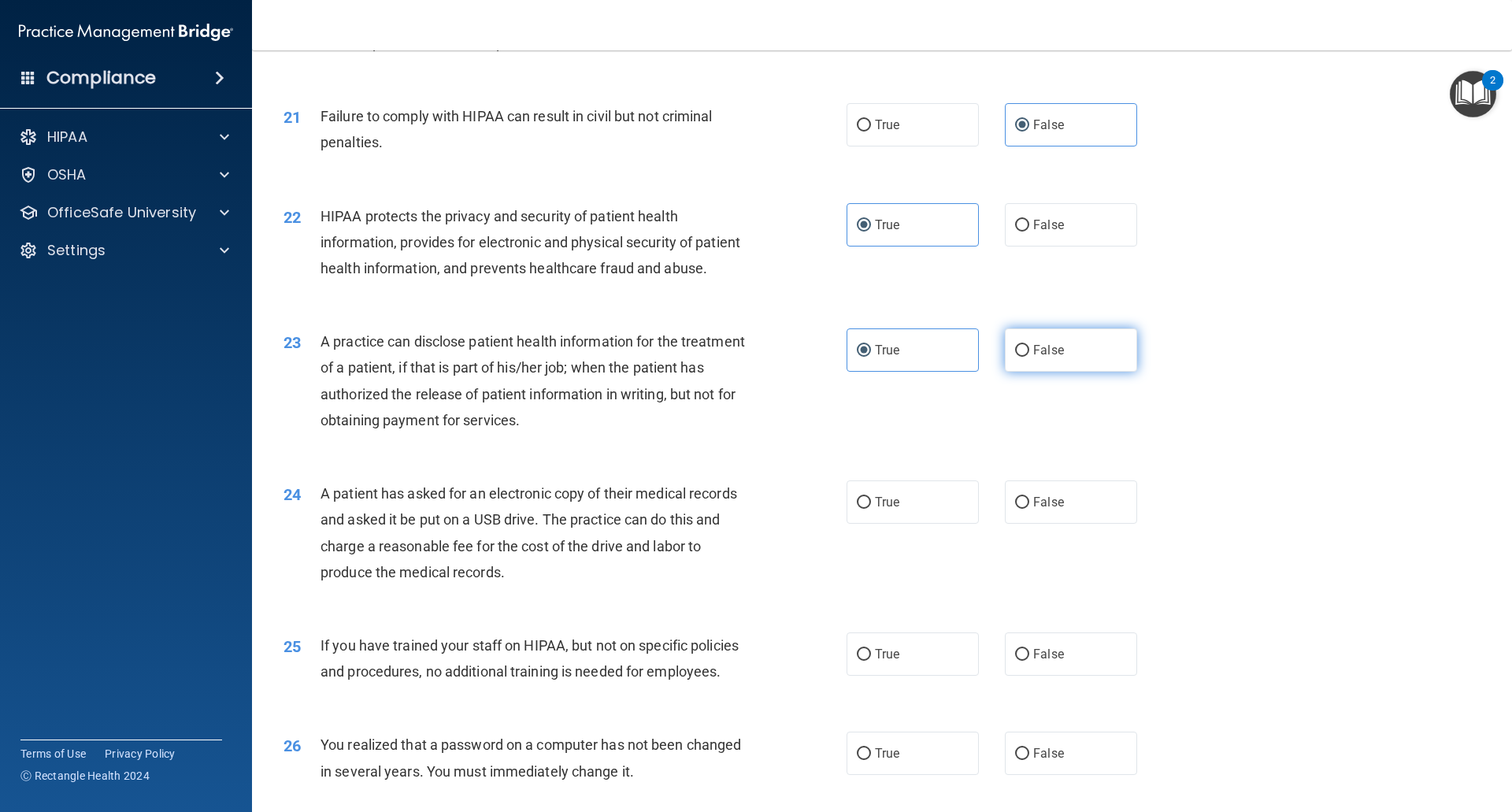
click at [1028, 357] on input "False" at bounding box center [1022, 350] width 14 height 12
radio input "true"
radio input "false"
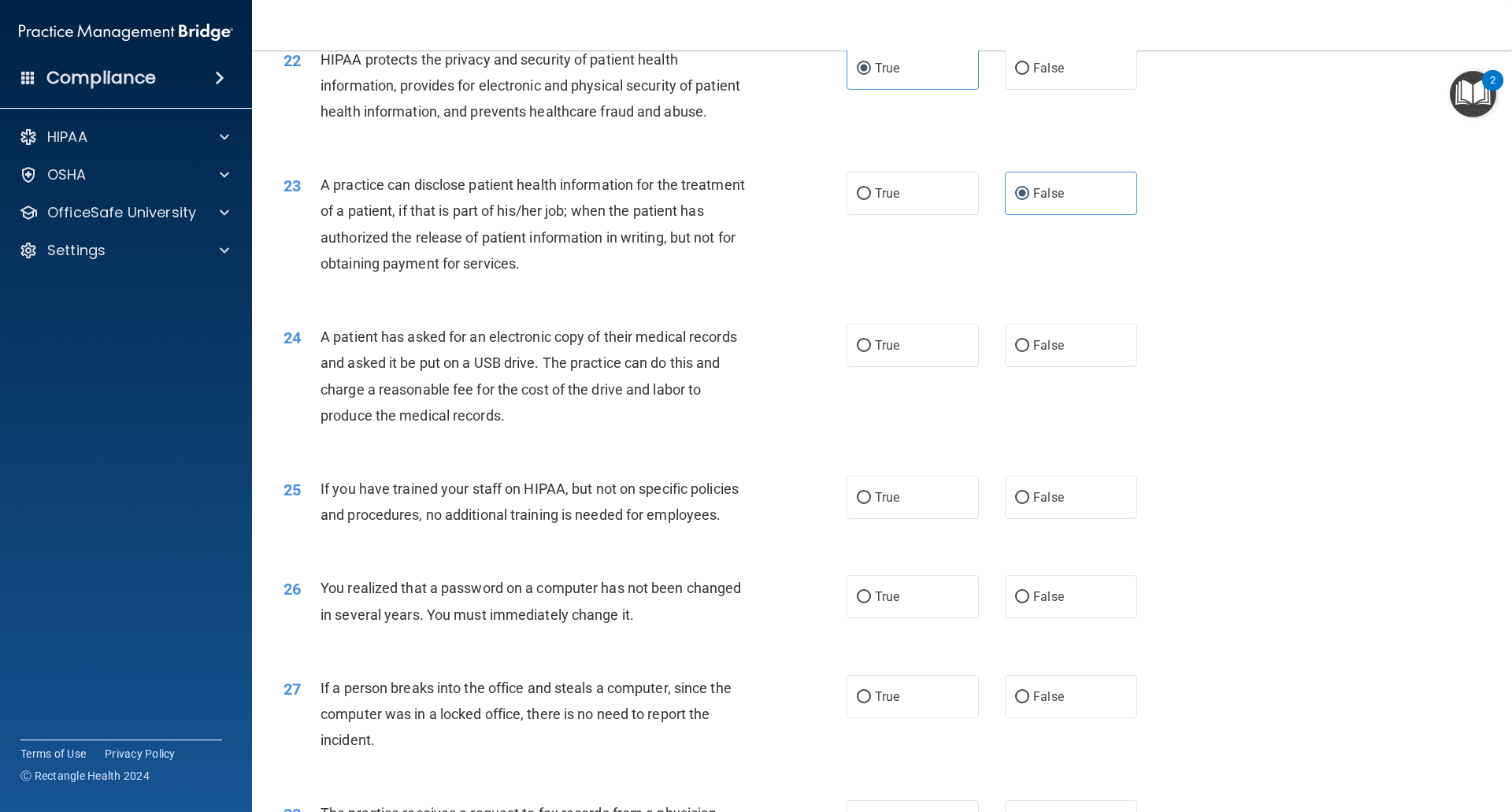
scroll to position [2441, 0]
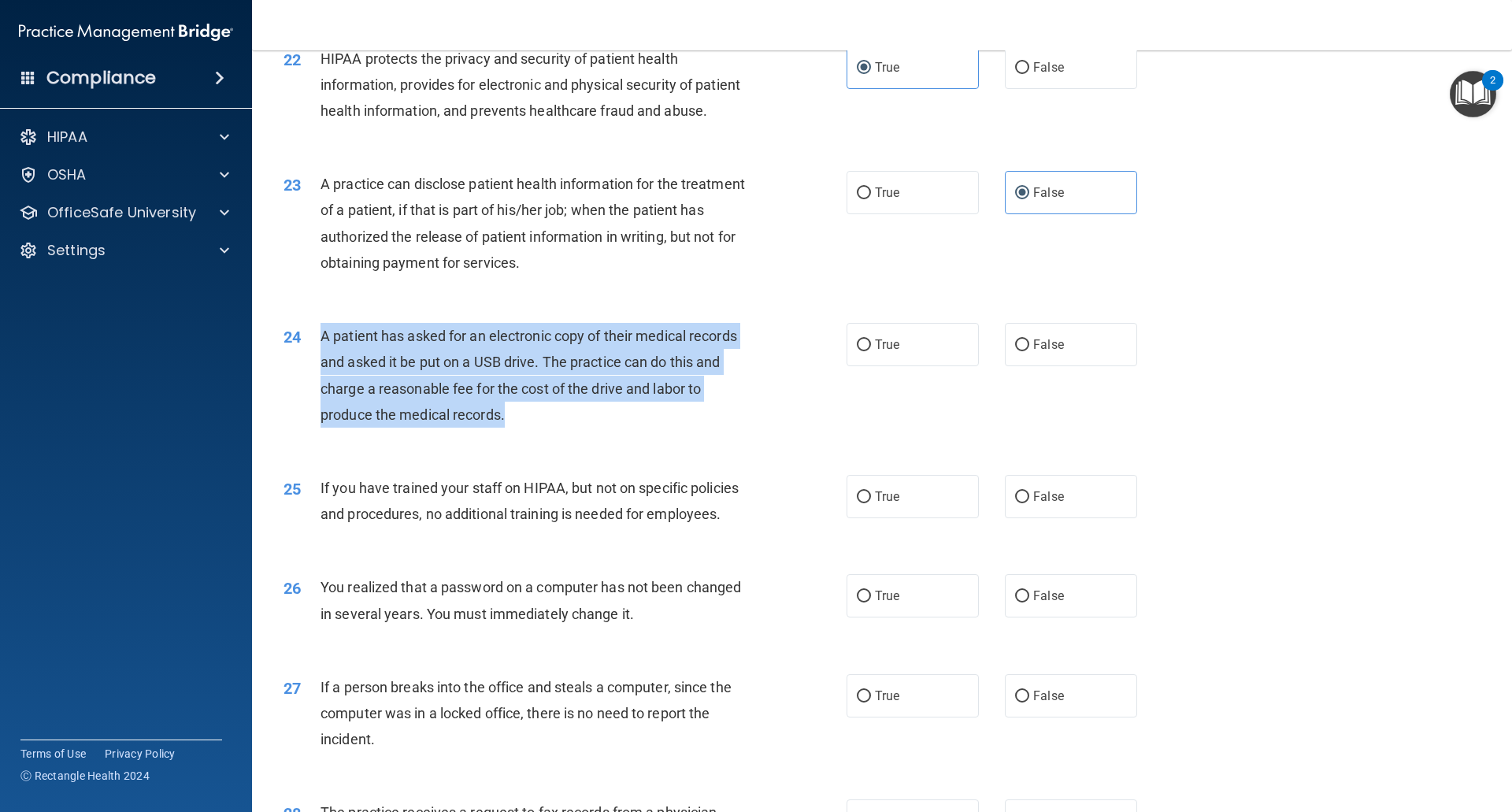
drag, startPoint x: 522, startPoint y: 477, endPoint x: 319, endPoint y: 389, distance: 221.3
click at [320, 389] on div "A patient has asked for an electronic copy of their medical records and asked i…" at bounding box center [540, 376] width 440 height 105
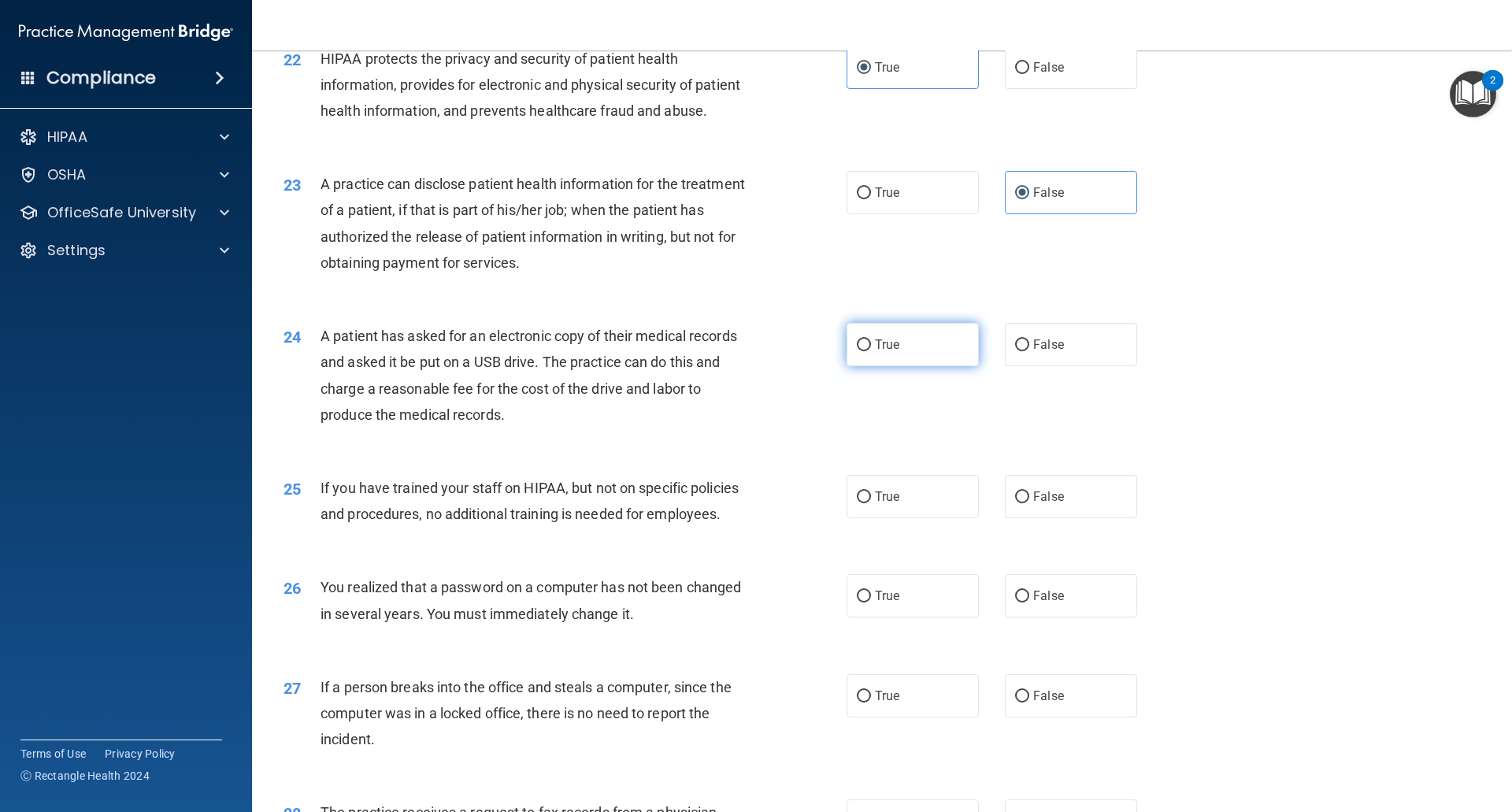
click at [913, 367] on label "True" at bounding box center [912, 345] width 132 height 43
click at [870, 351] on input "True" at bounding box center [864, 345] width 14 height 12
radio input "true"
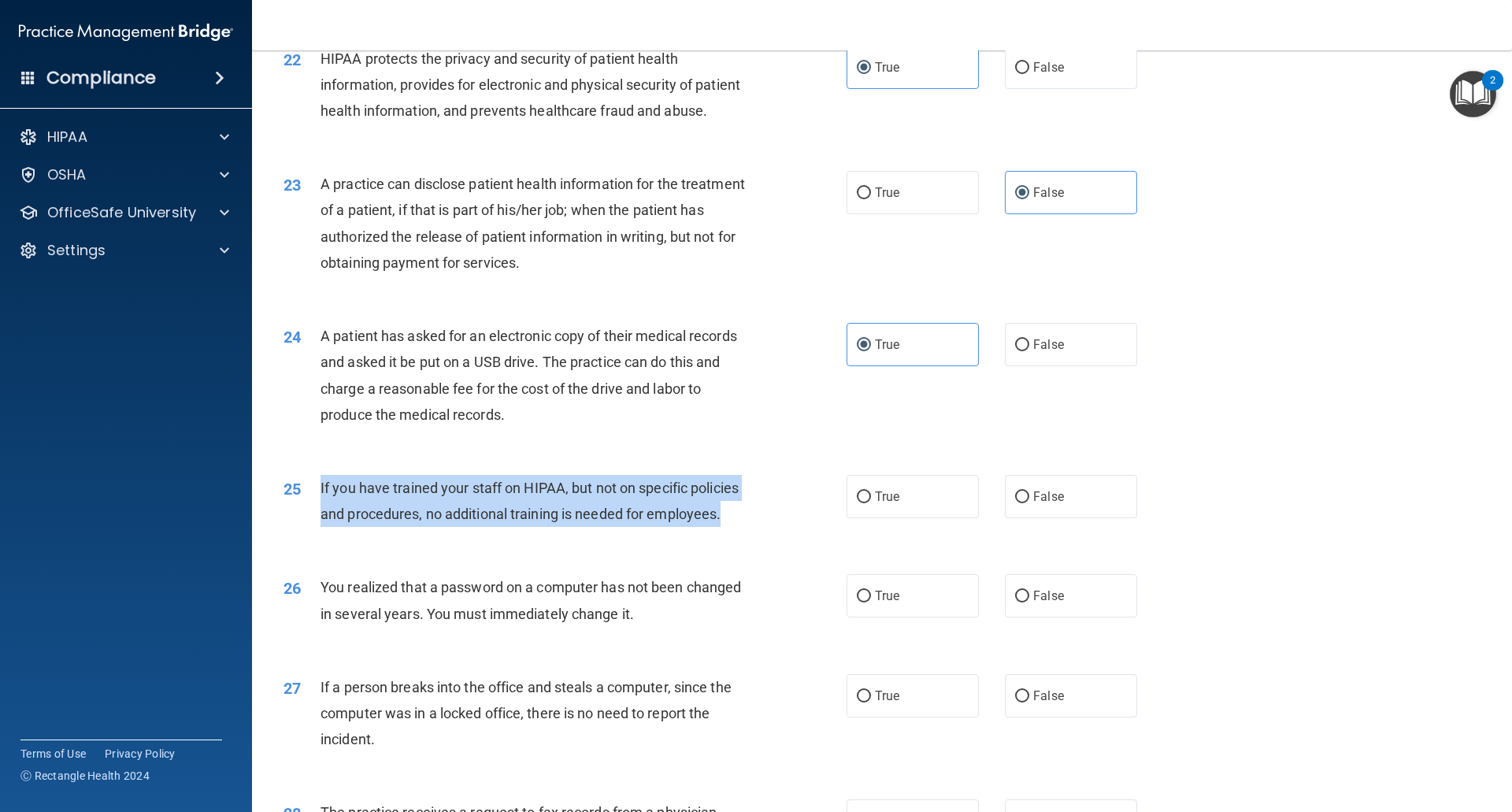
drag, startPoint x: 748, startPoint y: 568, endPoint x: 318, endPoint y: 543, distance: 430.7
click at [318, 535] on div "25 If you have trained your staff on HIPAA, but not on specific policies and pr…" at bounding box center [565, 505] width 610 height 60
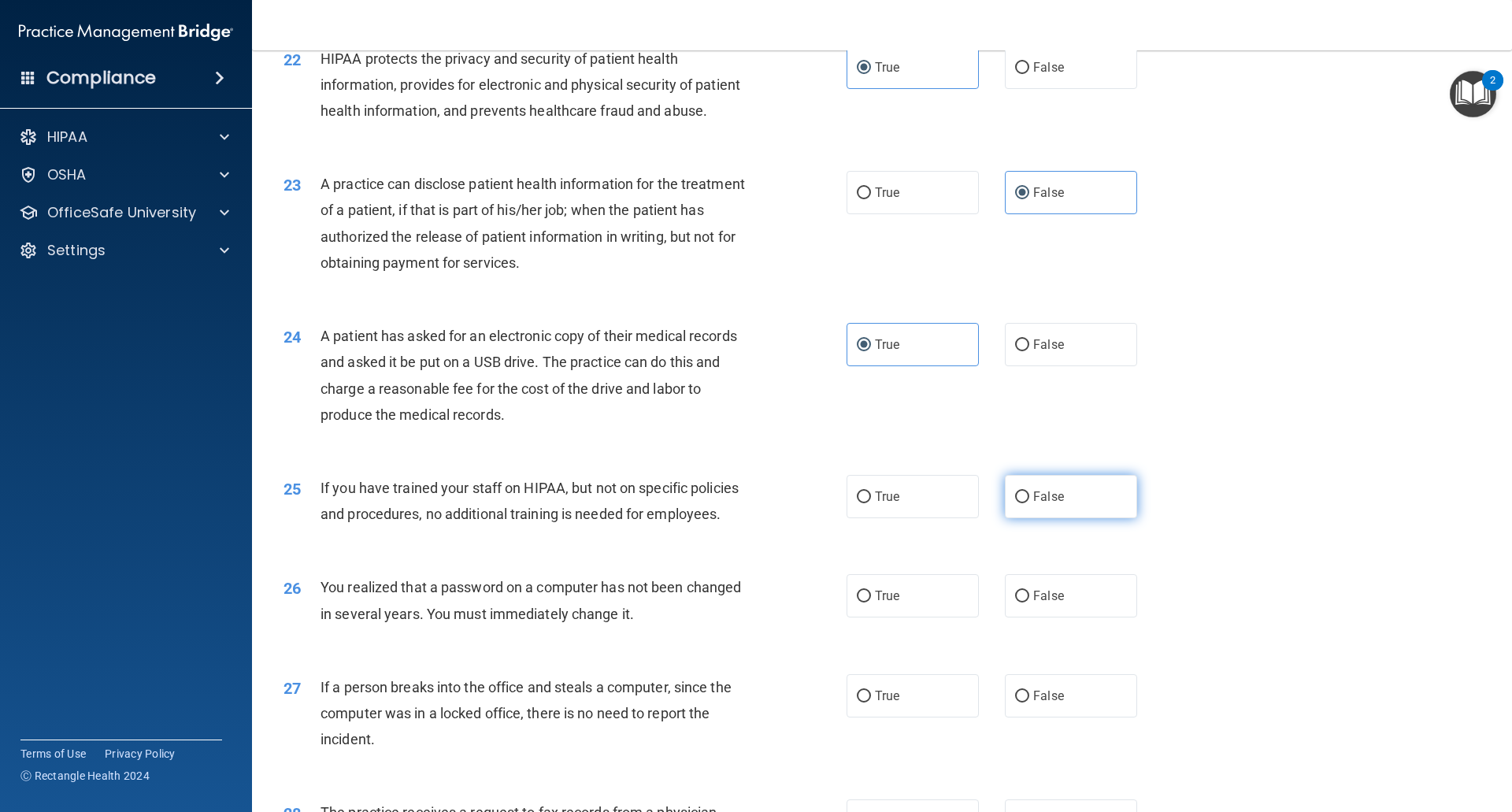
click at [1022, 519] on label "False" at bounding box center [1070, 497] width 132 height 43
click at [1022, 503] on input "False" at bounding box center [1022, 497] width 14 height 12
radio input "true"
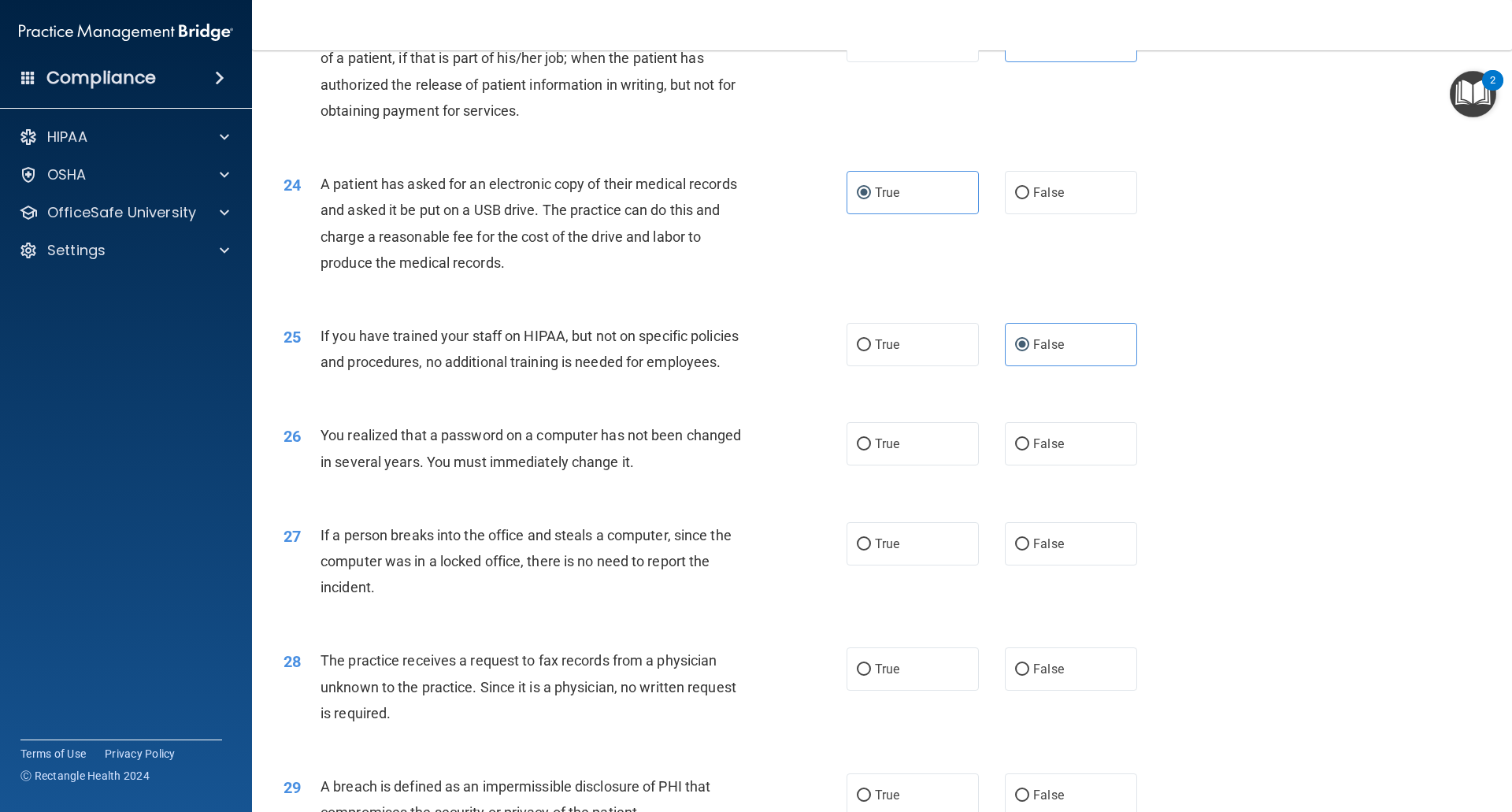
scroll to position [2599, 0]
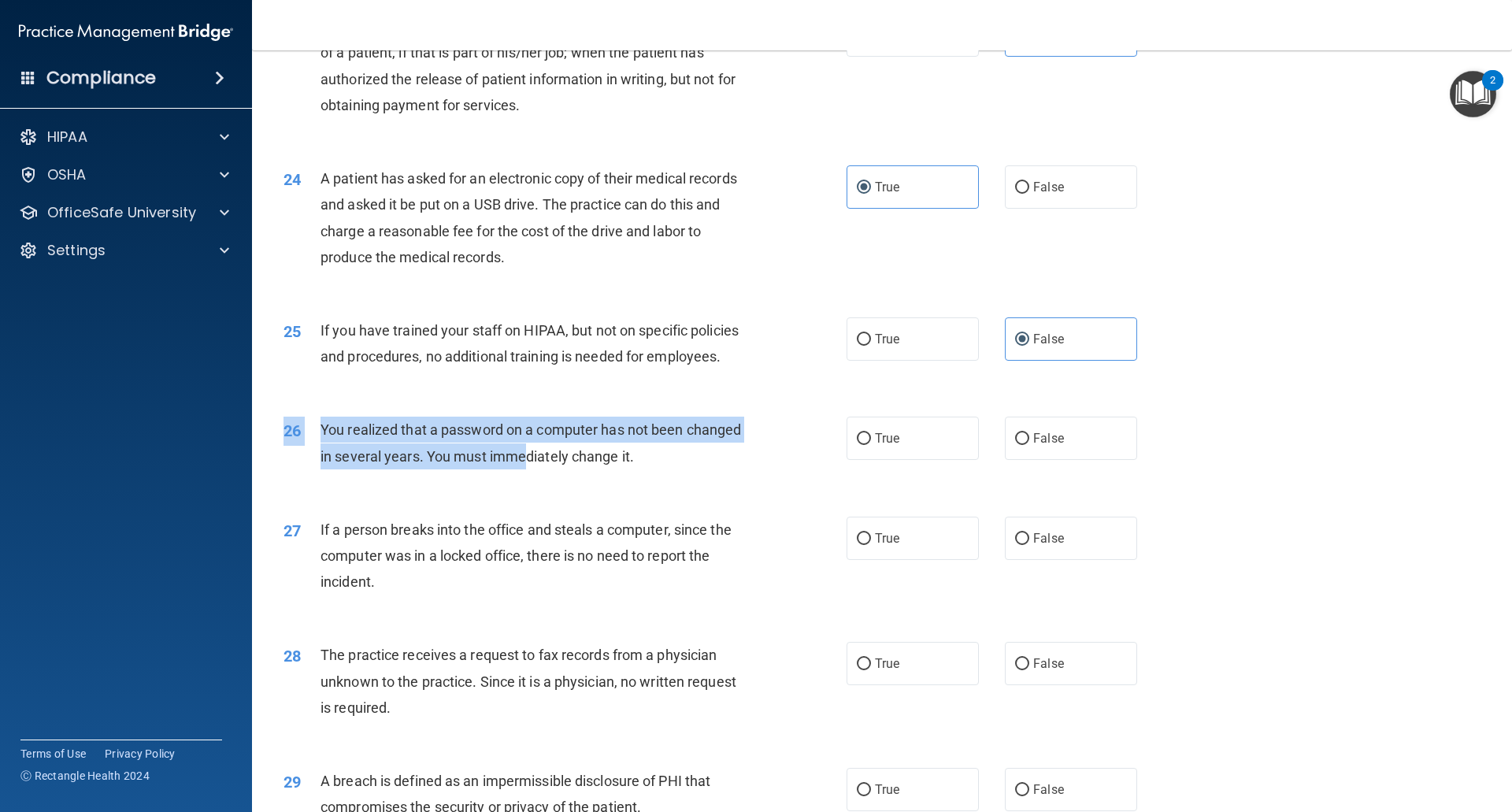
drag, startPoint x: 610, startPoint y: 536, endPoint x: 528, endPoint y: 516, distance: 84.4
click at [528, 496] on div "26 You realized that a password on a computer has not been changed in several y…" at bounding box center [881, 447] width 1221 height 100
drag, startPoint x: 672, startPoint y: 519, endPoint x: 314, endPoint y: 478, distance: 360.3
click at [314, 476] on div "26 You realized that a password on a computer has not been changed in several y…" at bounding box center [565, 446] width 610 height 60
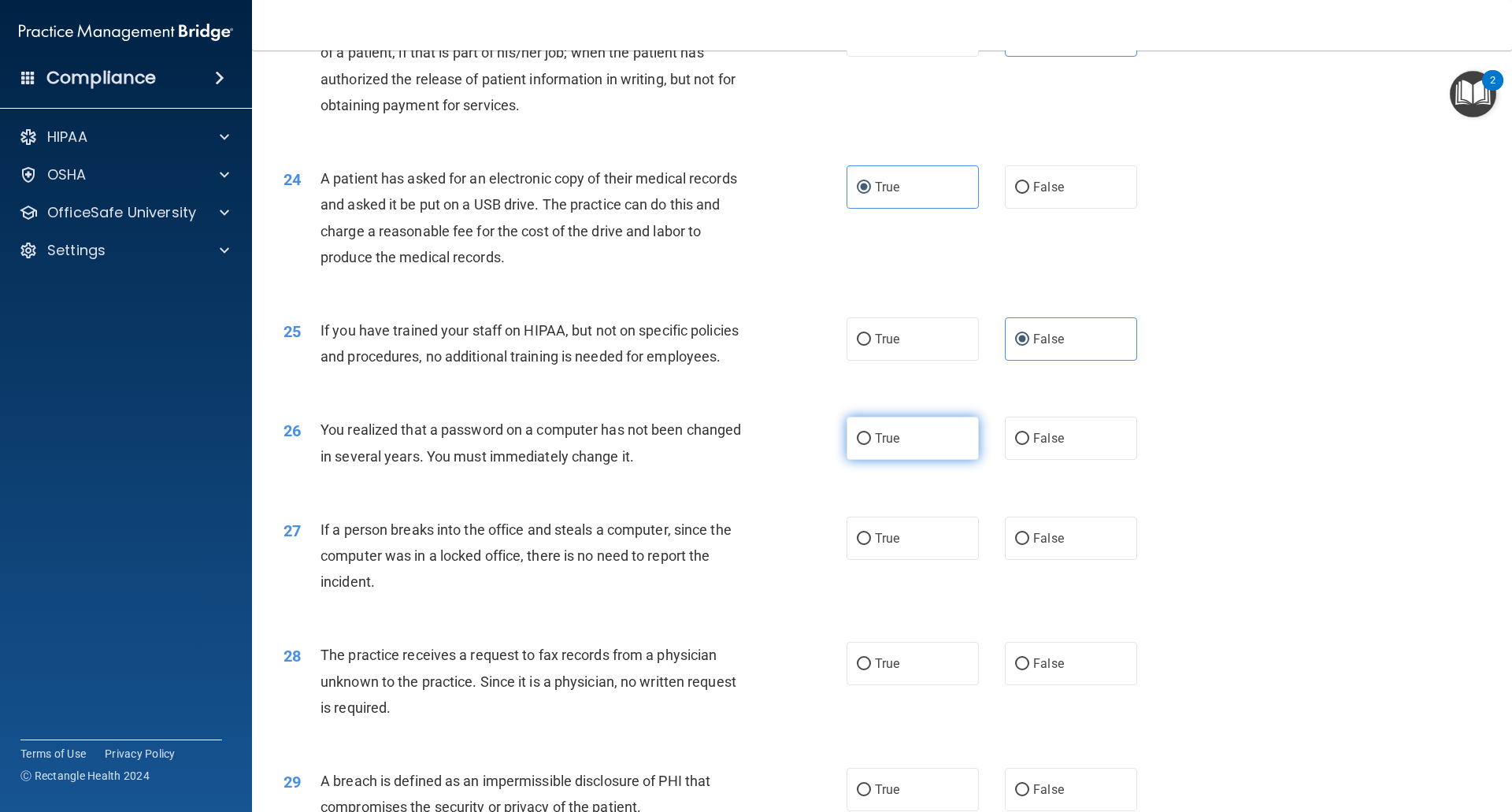
click at [899, 460] on label "True" at bounding box center [912, 438] width 132 height 43
click at [870, 445] on input "True" at bounding box center [864, 439] width 14 height 12
radio input "true"
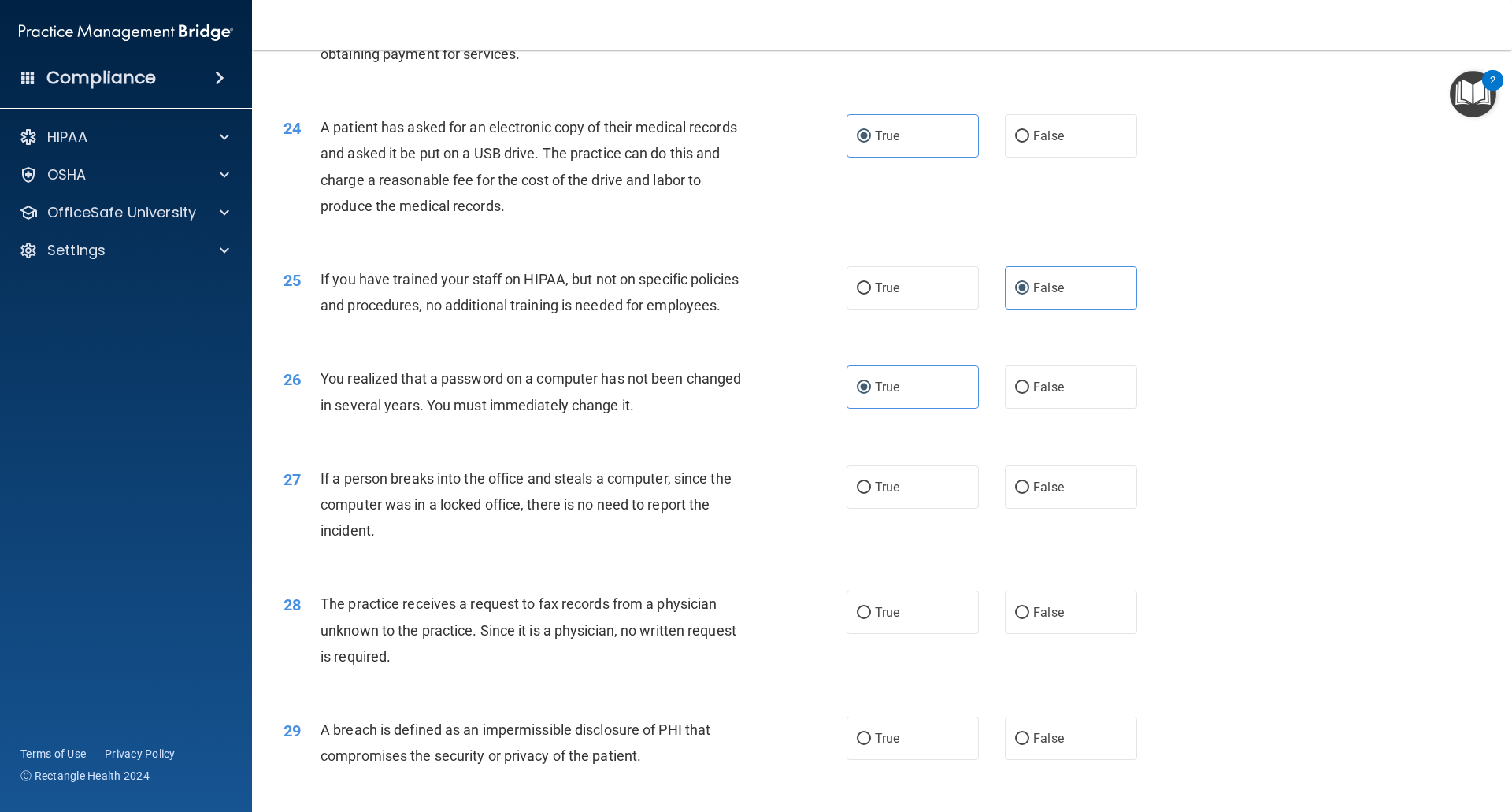
scroll to position [2678, 0]
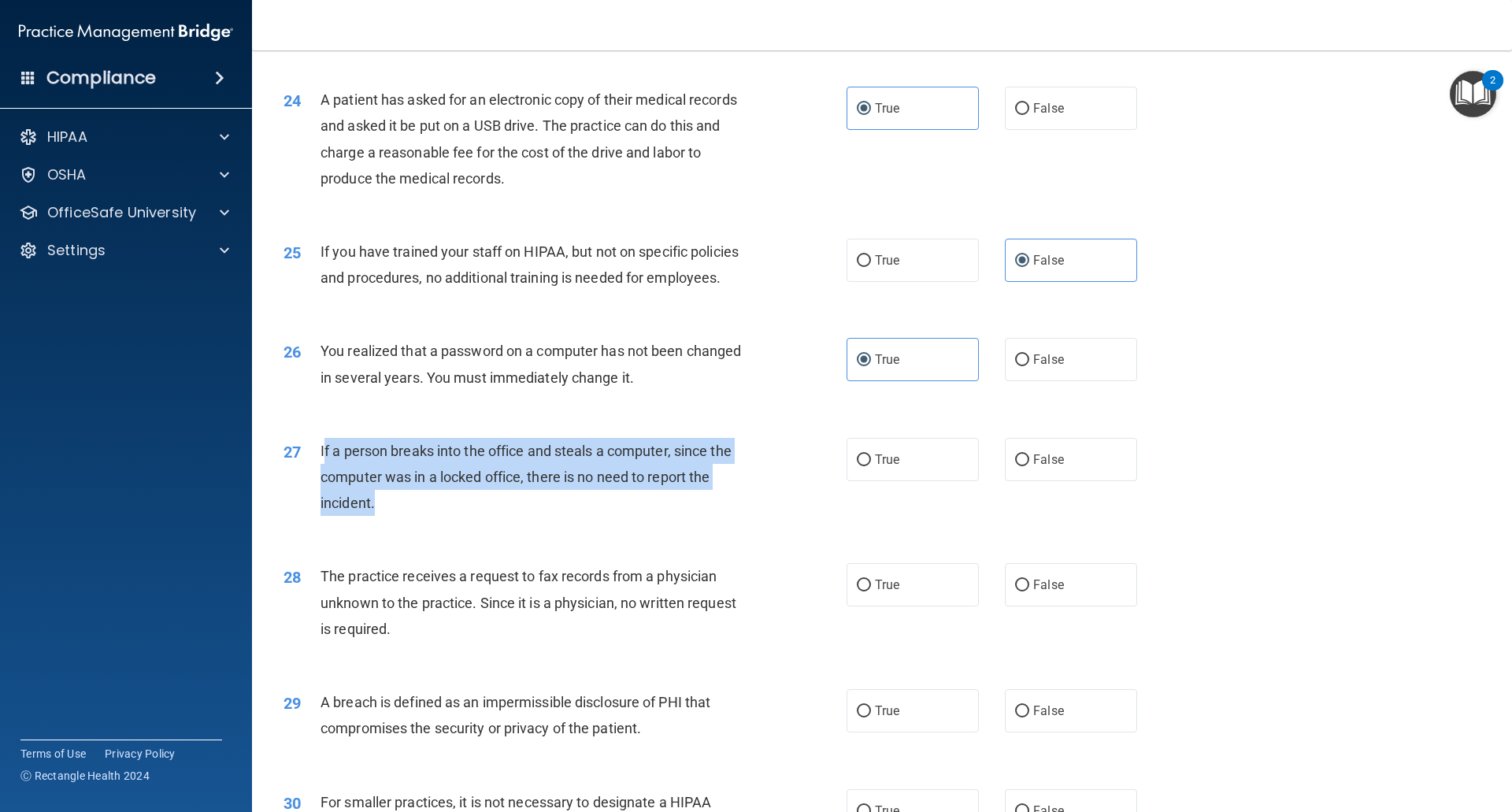
drag, startPoint x: 482, startPoint y: 563, endPoint x: 326, endPoint y: 499, distance: 168.6
click at [326, 499] on div "If a person breaks into the office and steals a computer, since the computer wa…" at bounding box center [540, 477] width 440 height 79
click at [476, 525] on div "27 If a person breaks into the office and steals a computer, since the computer…" at bounding box center [565, 482] width 610 height 87
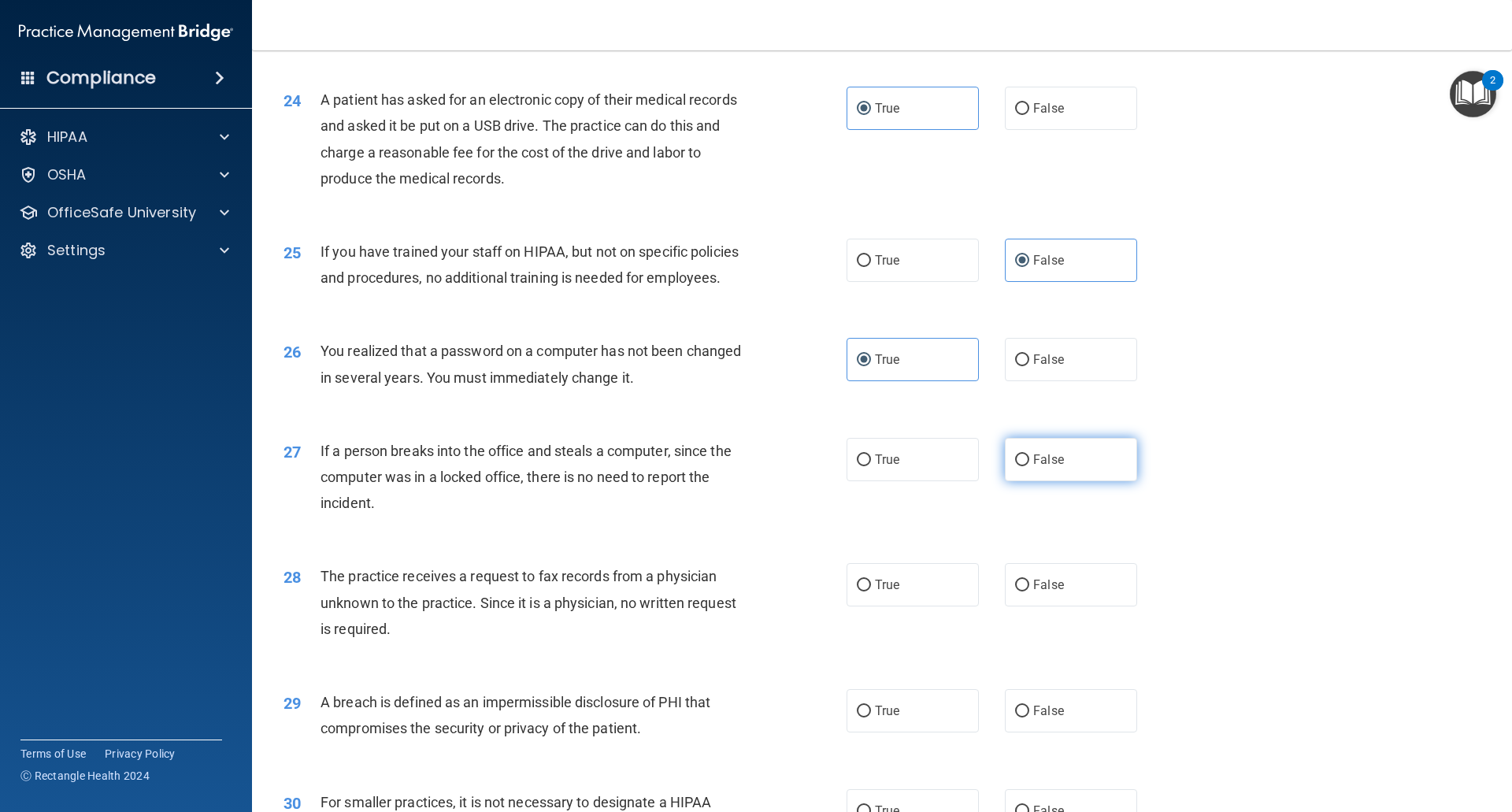
click at [1059, 482] on label "False" at bounding box center [1070, 460] width 132 height 43
click at [1029, 466] on input "False" at bounding box center [1022, 460] width 14 height 12
radio input "true"
click at [1037, 482] on label "False" at bounding box center [1070, 460] width 132 height 43
click at [1029, 466] on input "False" at bounding box center [1022, 460] width 14 height 12
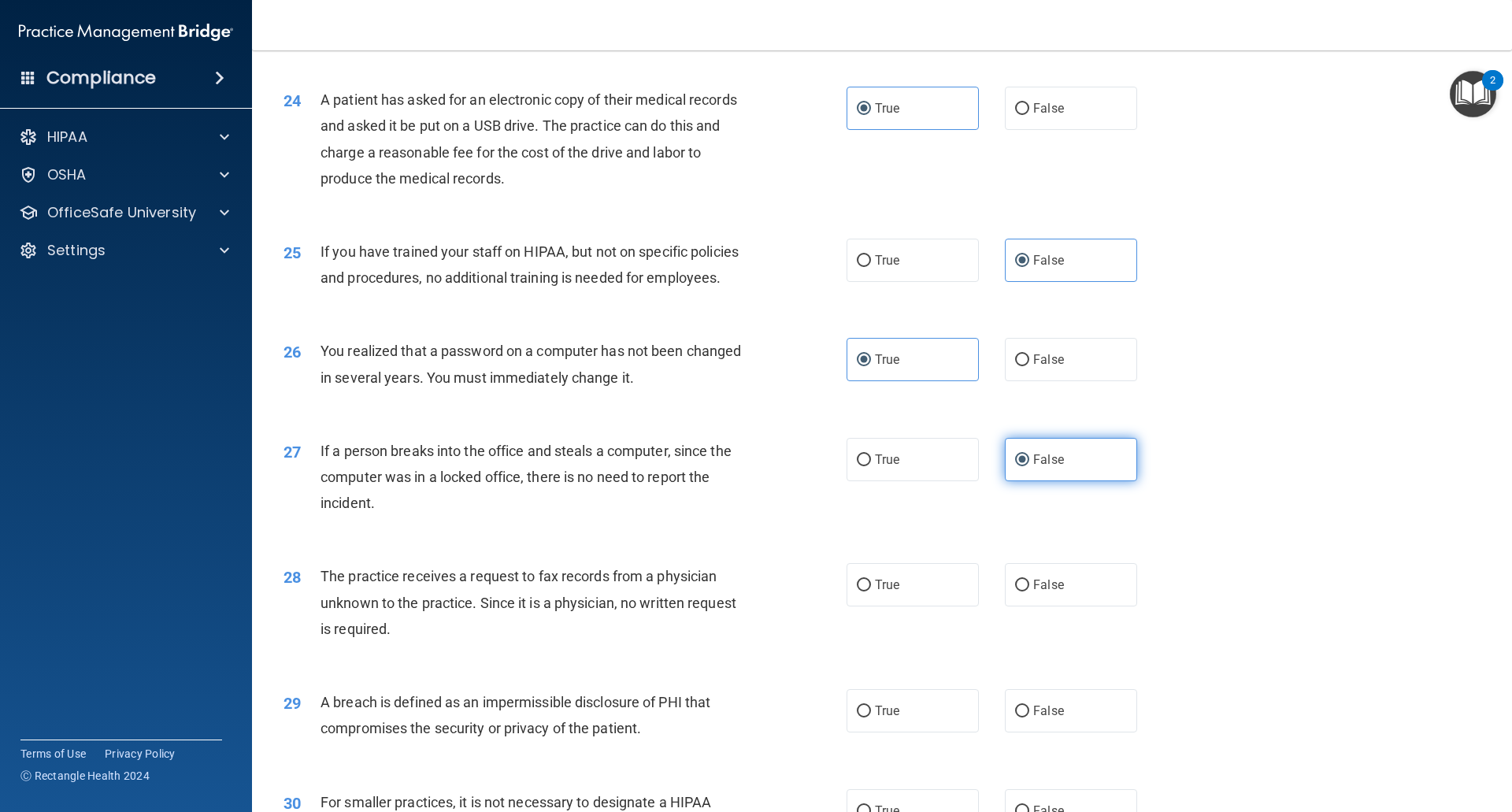
click at [1025, 482] on label "False" at bounding box center [1070, 460] width 132 height 43
click at [1025, 466] on input "False" at bounding box center [1022, 460] width 14 height 12
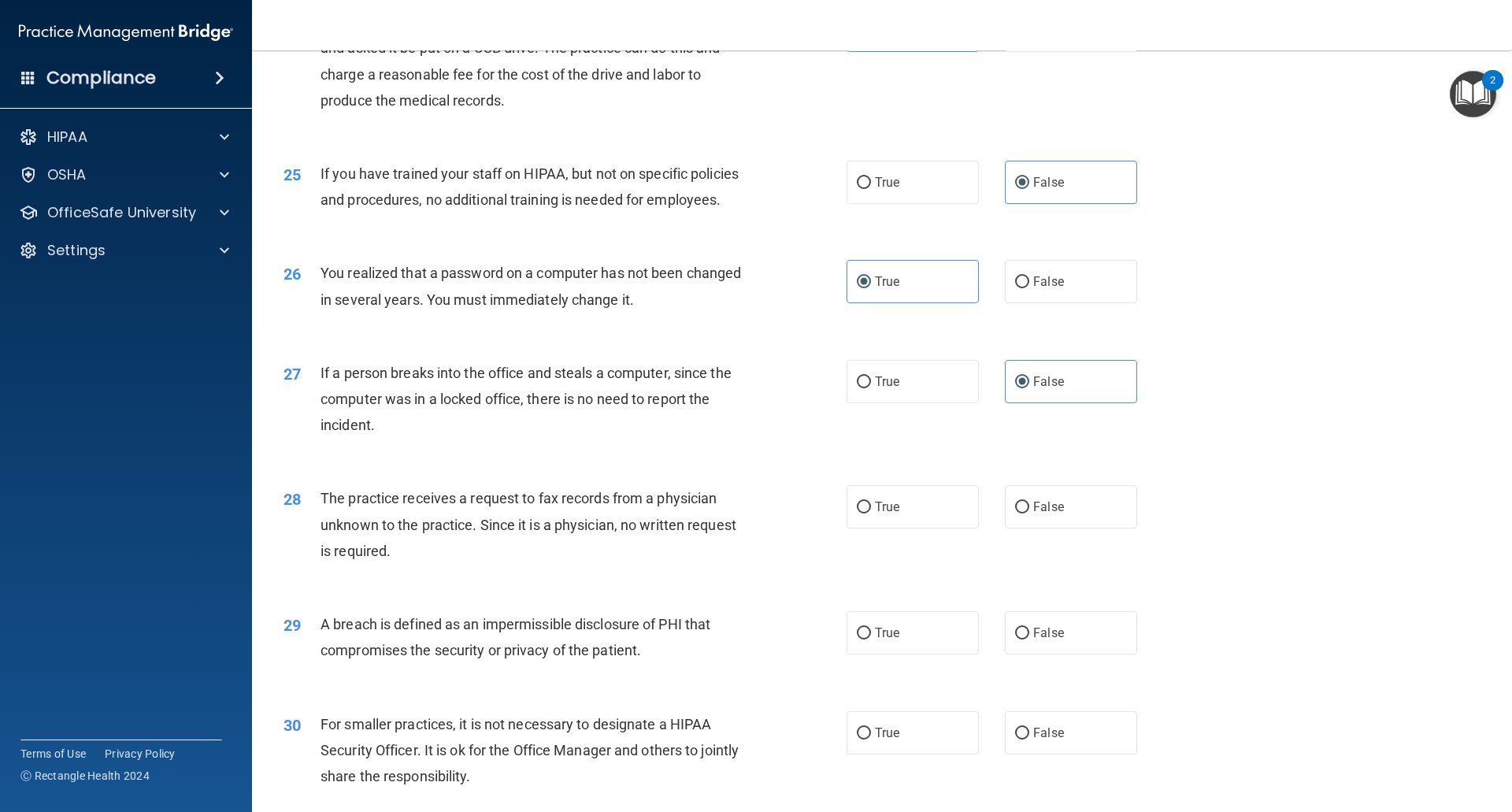
scroll to position [2756, 0]
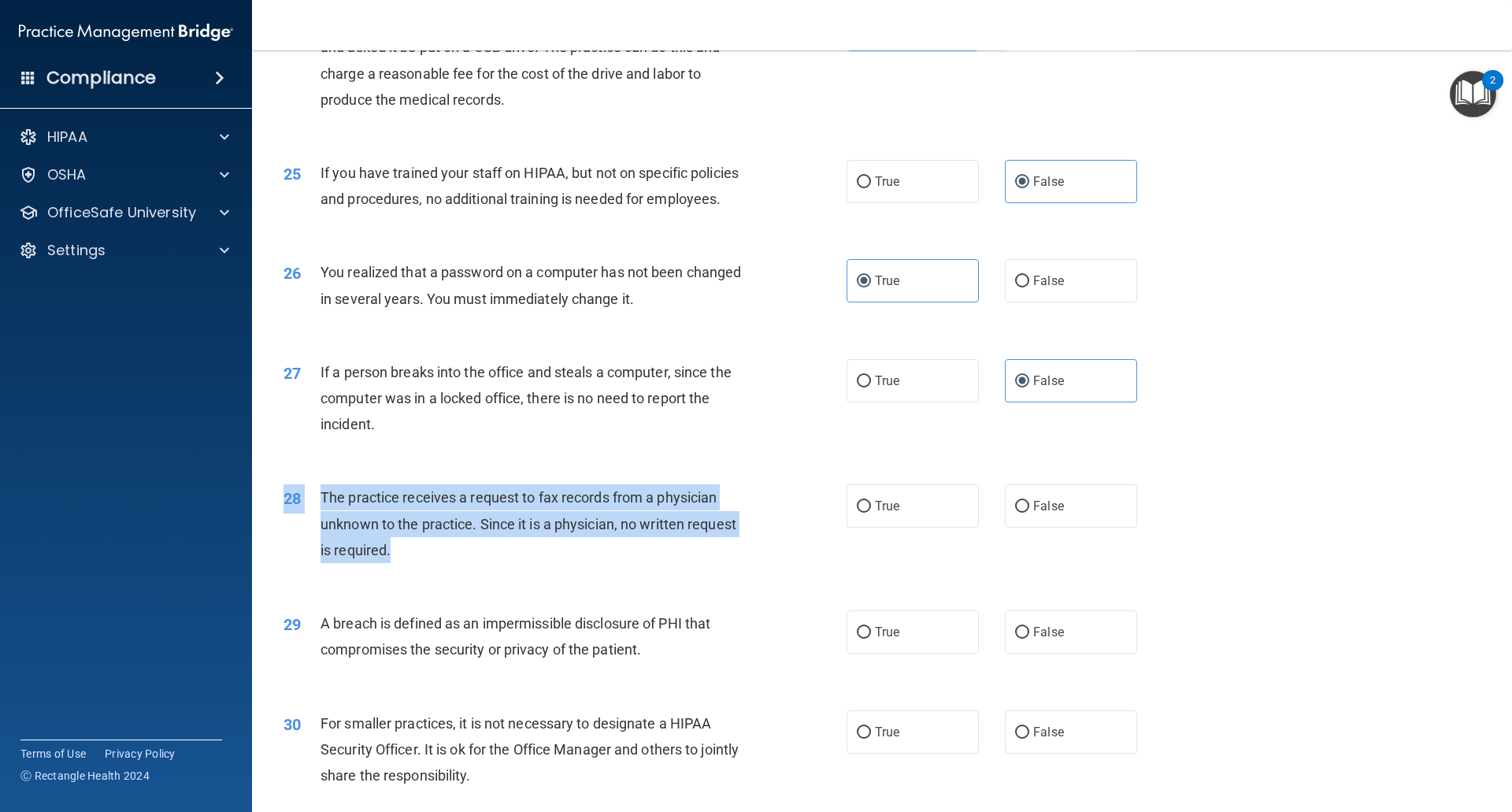
drag, startPoint x: 445, startPoint y: 618, endPoint x: 305, endPoint y: 532, distance: 164.3
click at [305, 532] on div "28 The practice receives a request to fax records from a physician unknown to t…" at bounding box center [881, 527] width 1221 height 126
click at [329, 558] on span "The practice receives a request to fax records from a physician unknown to the …" at bounding box center [528, 523] width 415 height 69
drag, startPoint x: 404, startPoint y: 610, endPoint x: 324, endPoint y: 545, distance: 103.1
click at [324, 545] on div "The practice receives a request to fax records from a physician unknown to the …" at bounding box center [540, 523] width 440 height 79
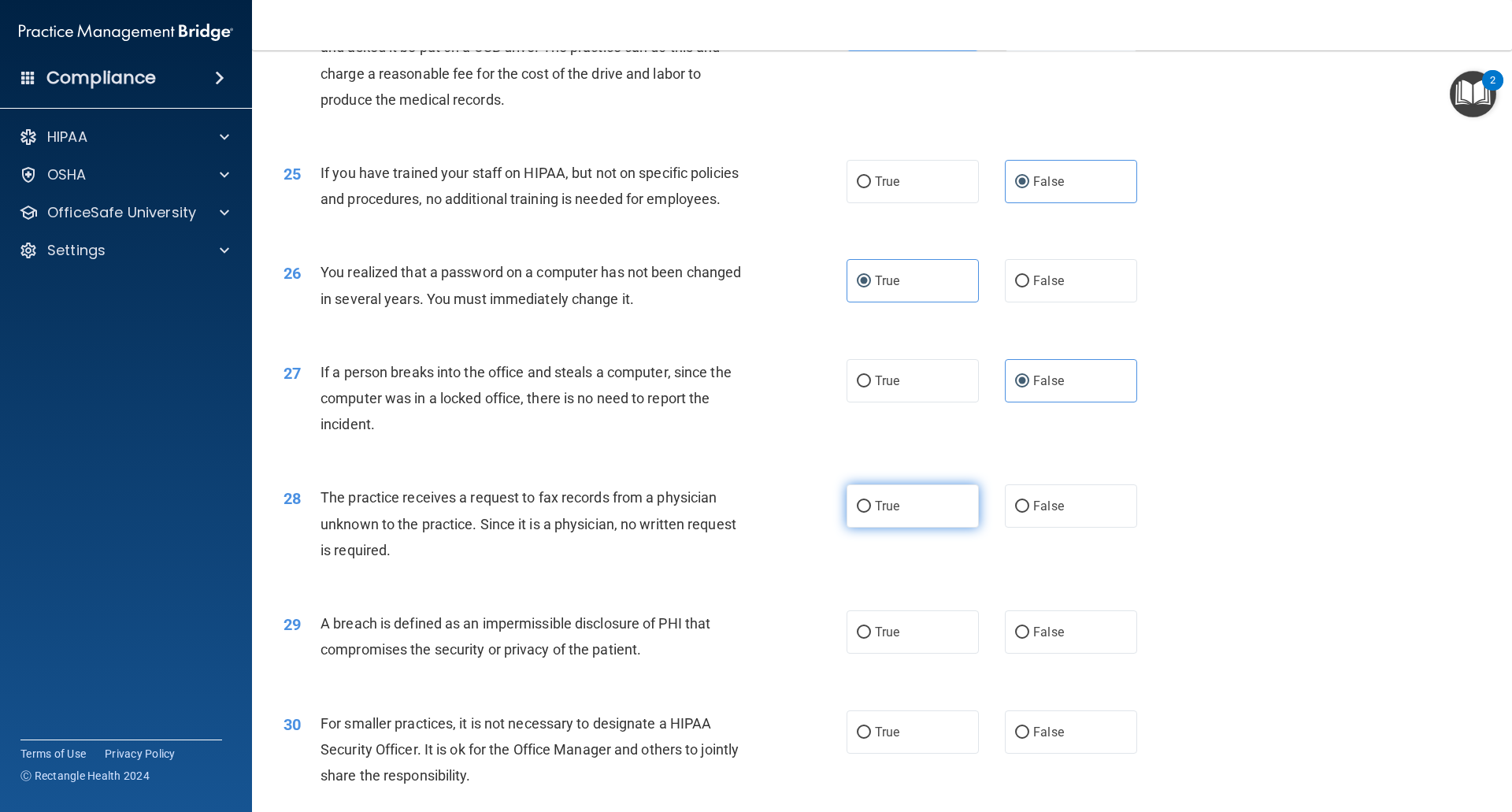
click at [964, 528] on label "True" at bounding box center [912, 506] width 132 height 43
click at [870, 512] on input "True" at bounding box center [864, 506] width 14 height 12
radio input "true"
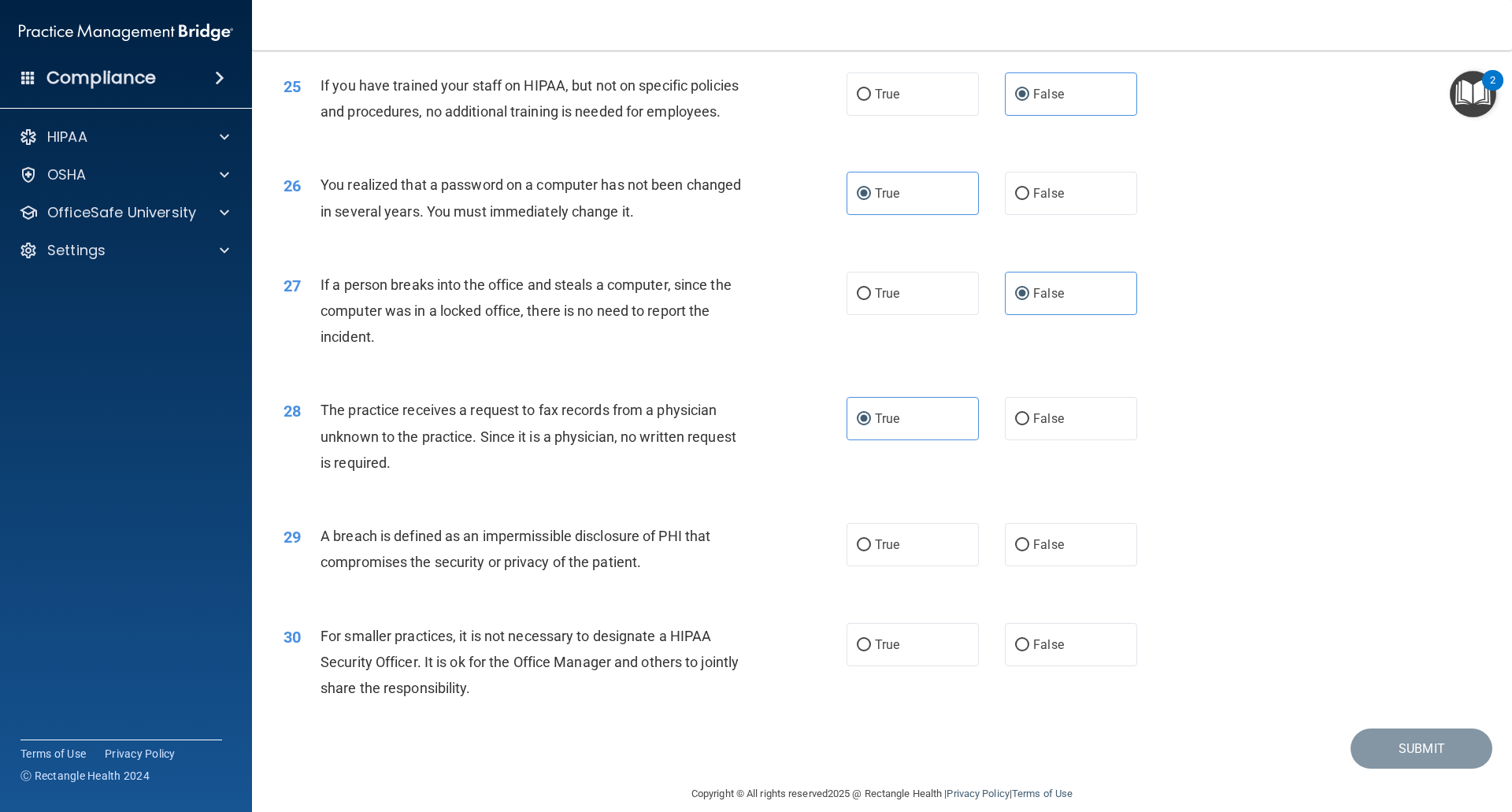
scroll to position [2914, 0]
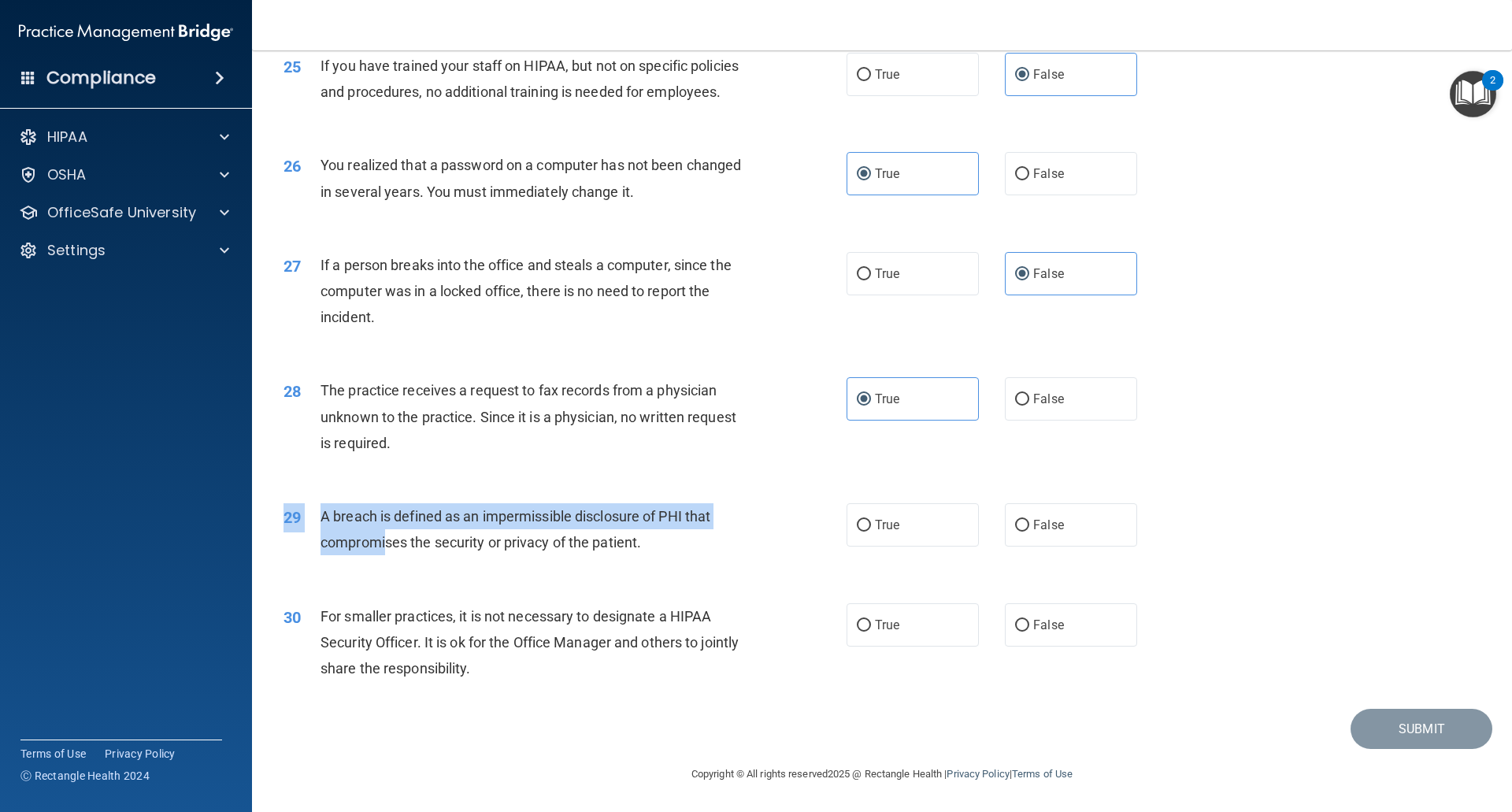
drag, startPoint x: 528, startPoint y: 555, endPoint x: 387, endPoint y: 549, distance: 141.1
click at [387, 549] on div "29 A breach is defined as an impermissible disclosure of PHI that compromises t…" at bounding box center [881, 533] width 1221 height 100
drag, startPoint x: 409, startPoint y: 553, endPoint x: 511, endPoint y: 571, distance: 103.6
click at [414, 554] on div "A breach is defined as an impermissible disclosure of PHI that compromises the …" at bounding box center [540, 529] width 440 height 52
drag, startPoint x: 661, startPoint y: 555, endPoint x: 320, endPoint y: 519, distance: 342.9
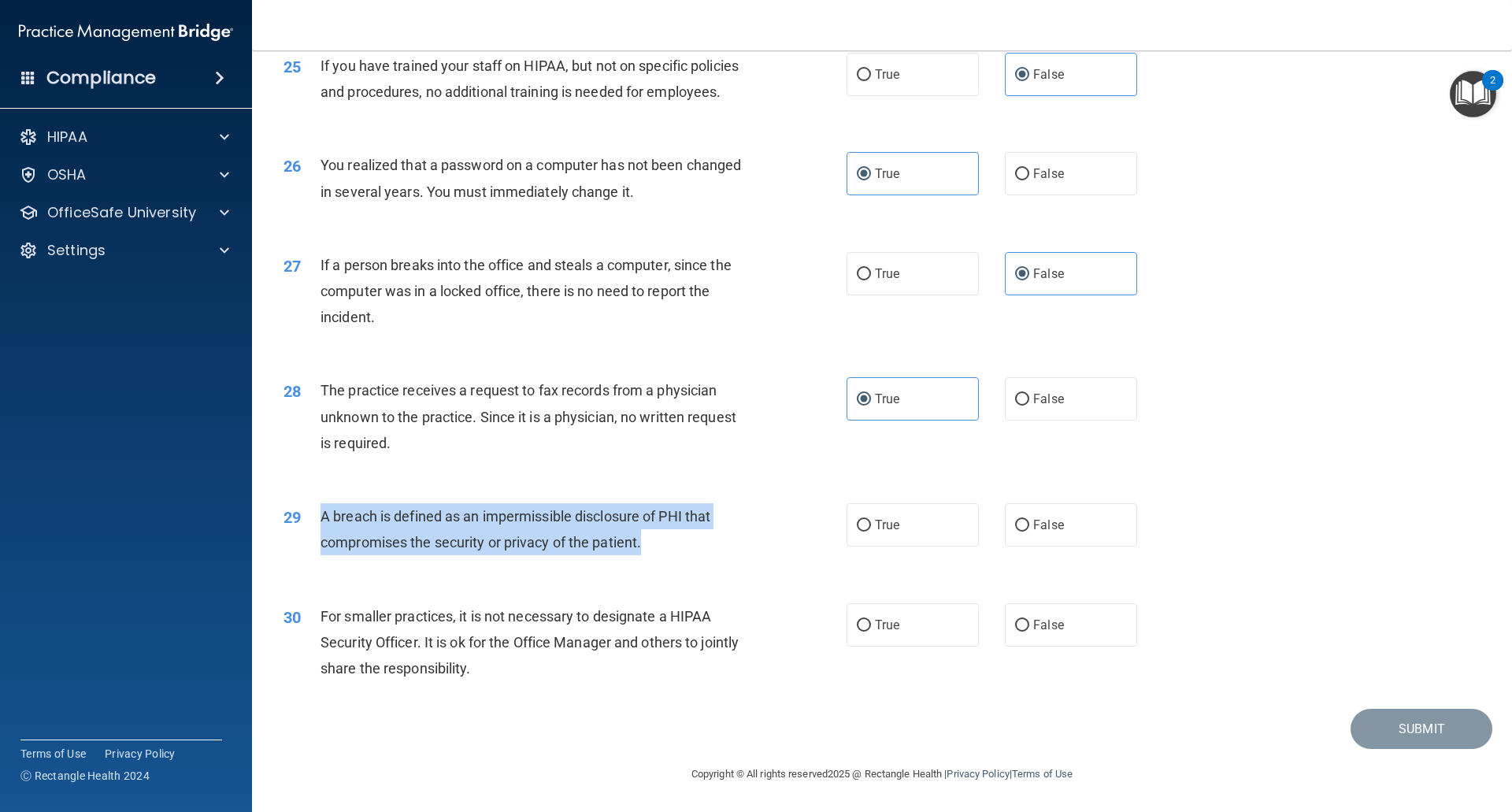
click at [320, 519] on div "A breach is defined as an impermissible disclosure of PHI that compromises the …" at bounding box center [540, 529] width 440 height 52
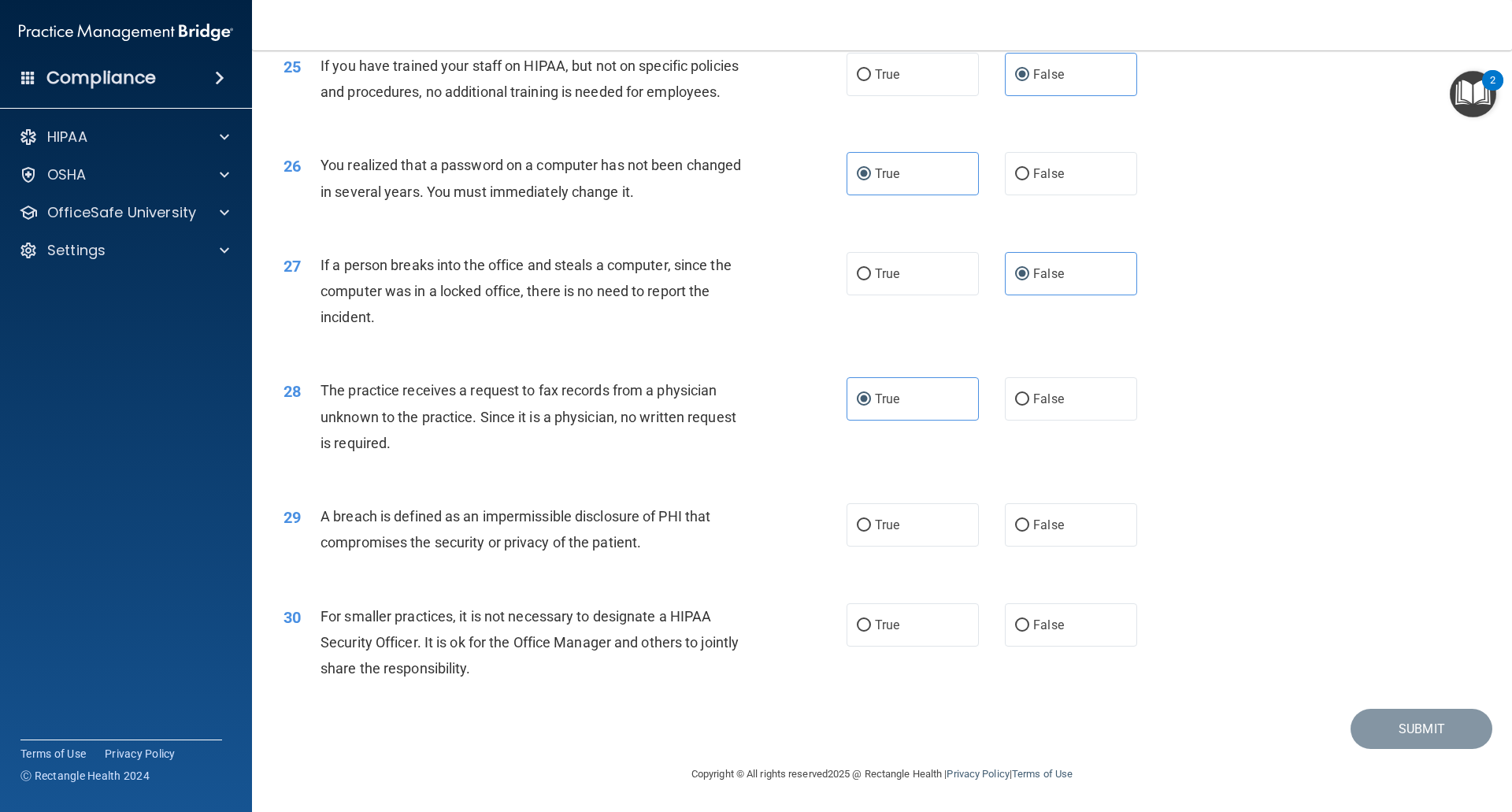
drag, startPoint x: 1011, startPoint y: 564, endPoint x: 1012, endPoint y: 552, distance: 12.0
click at [1011, 560] on div "29 A breach is defined as an impermissible disclosure of PHI that compromises t…" at bounding box center [881, 533] width 1221 height 100
click at [1014, 547] on label "False" at bounding box center [1070, 525] width 132 height 43
click at [1015, 531] on input "False" at bounding box center [1022, 525] width 14 height 12
radio input "true"
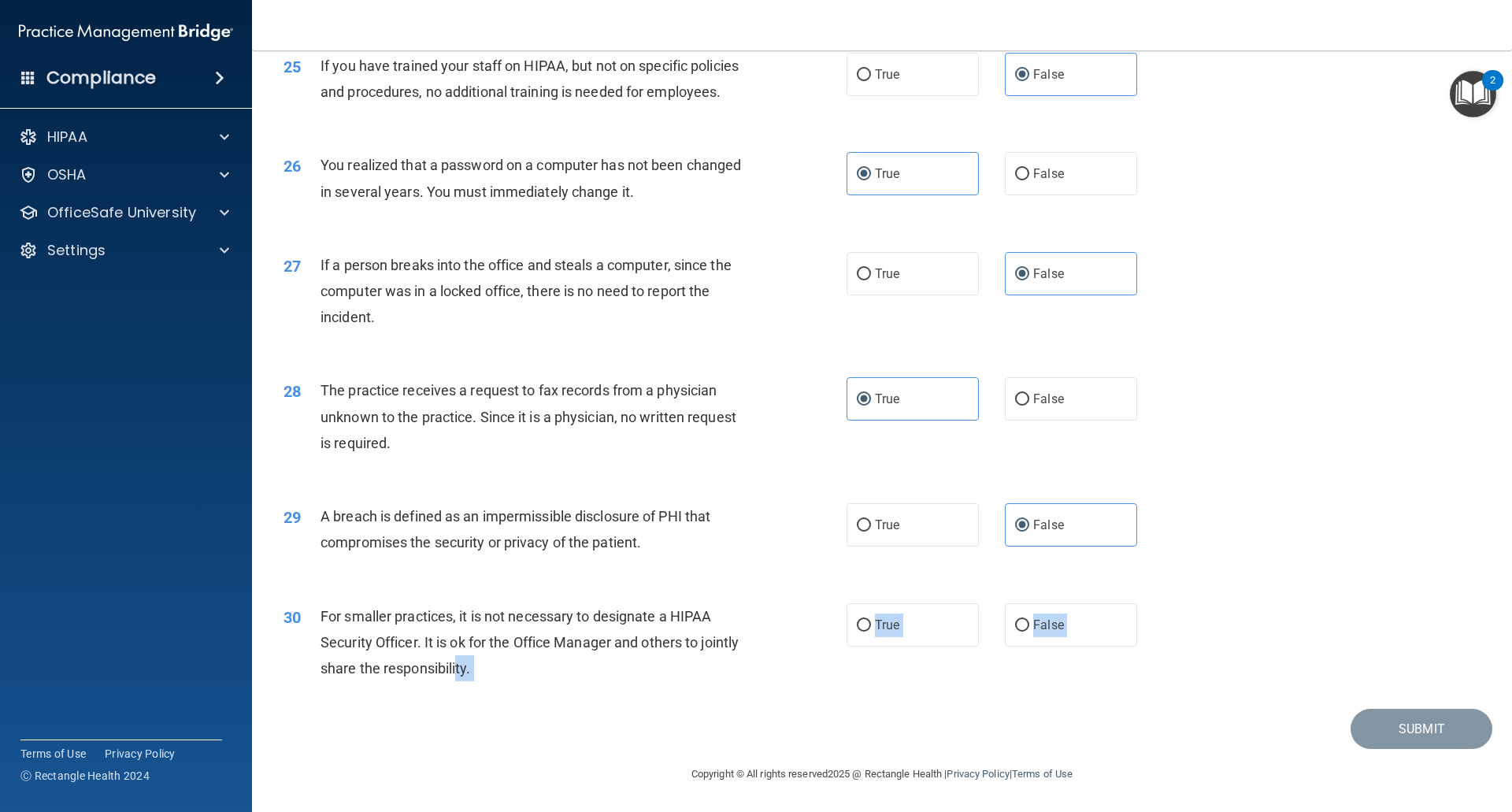
drag, startPoint x: 527, startPoint y: 714, endPoint x: 498, endPoint y: 680, distance: 44.7
click at [682, 707] on div "30 For smaller practices, it is not necessary to designate a HIPAA Security Off…" at bounding box center [881, 646] width 1221 height 126
drag, startPoint x: 603, startPoint y: 706, endPoint x: 402, endPoint y: 627, distance: 216.0
click at [403, 627] on div "30 For smaller practices, it is not necessary to designate a HIPAA Security Off…" at bounding box center [881, 646] width 1221 height 126
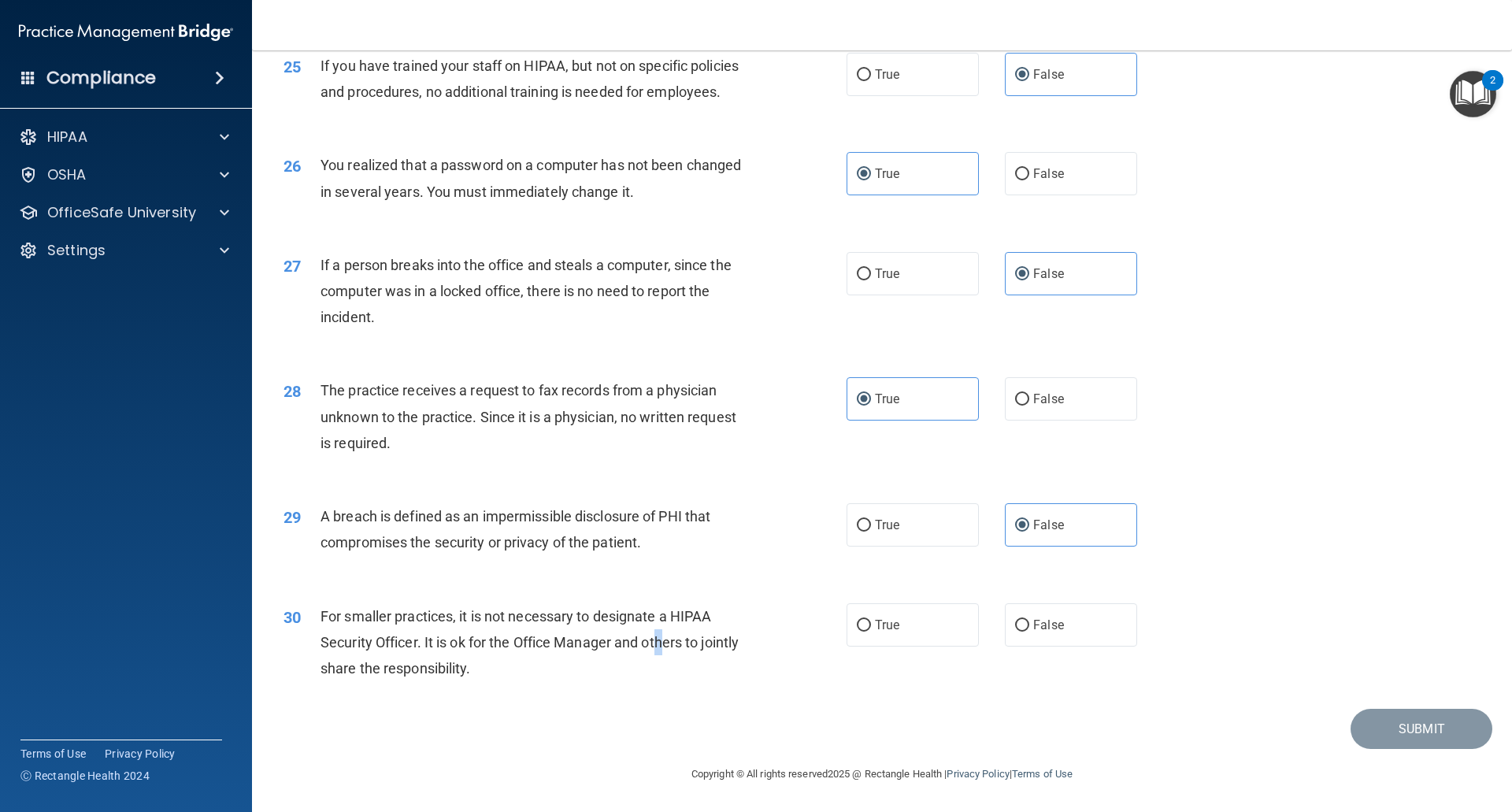
drag, startPoint x: 661, startPoint y: 644, endPoint x: 591, endPoint y: 638, distance: 70.3
click at [643, 643] on span "For smaller practices, it is not necessary to designate a HIPAA Security Office…" at bounding box center [529, 643] width 418 height 69
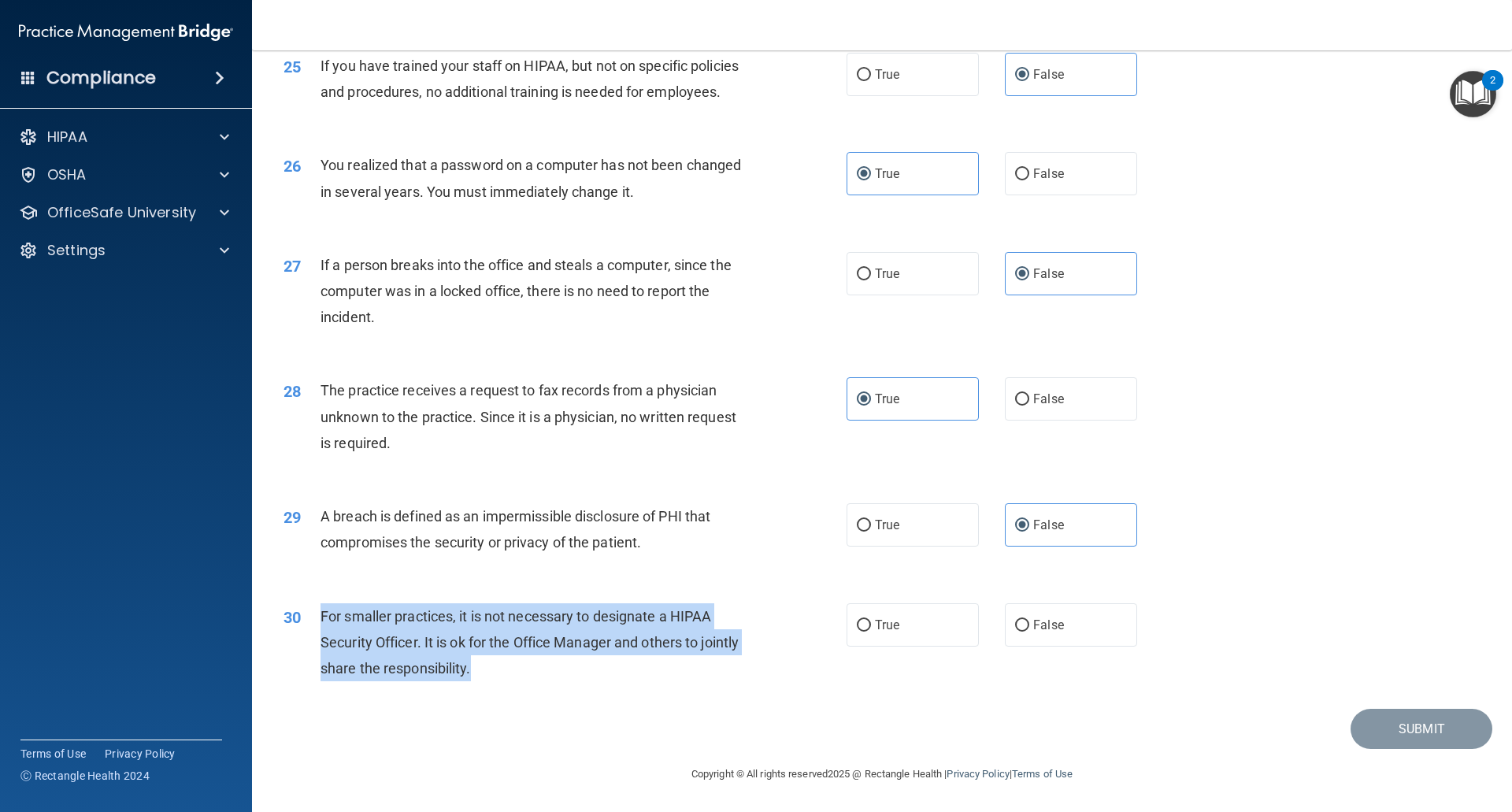
drag, startPoint x: 316, startPoint y: 618, endPoint x: 522, endPoint y: 677, distance: 214.3
click at [522, 677] on div "30 For smaller practices, it is not necessary to designate a HIPAA Security Off…" at bounding box center [565, 647] width 610 height 87
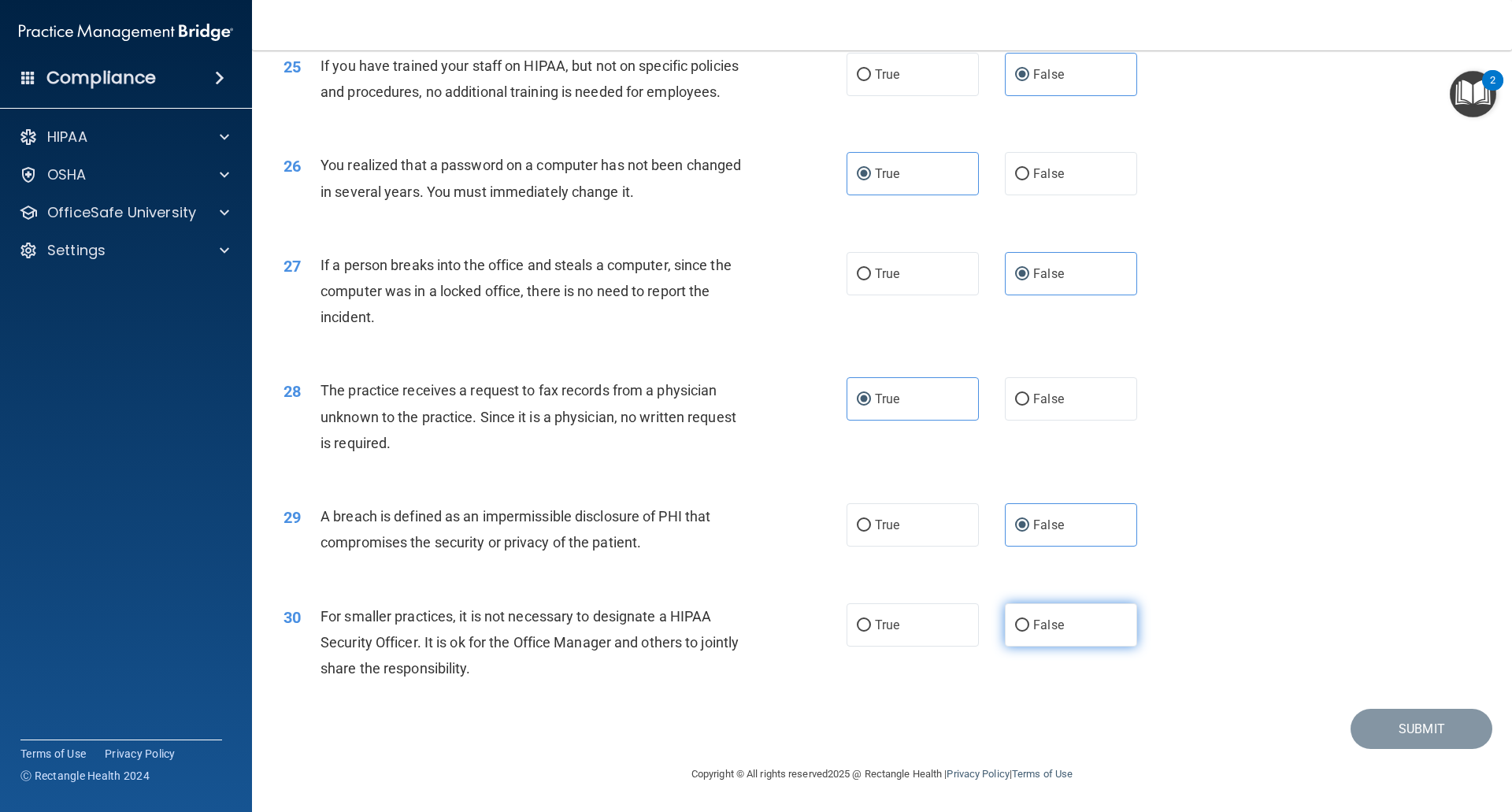
drag, startPoint x: 1029, startPoint y: 593, endPoint x: 1033, endPoint y: 609, distance: 16.5
click at [1032, 600] on div "30 For smaller practices, it is not necessary to designate a HIPAA Security Off…" at bounding box center [881, 646] width 1221 height 126
click at [1033, 609] on label "False" at bounding box center [1070, 626] width 132 height 43
click at [1029, 620] on input "False" at bounding box center [1022, 626] width 14 height 12
radio input "true"
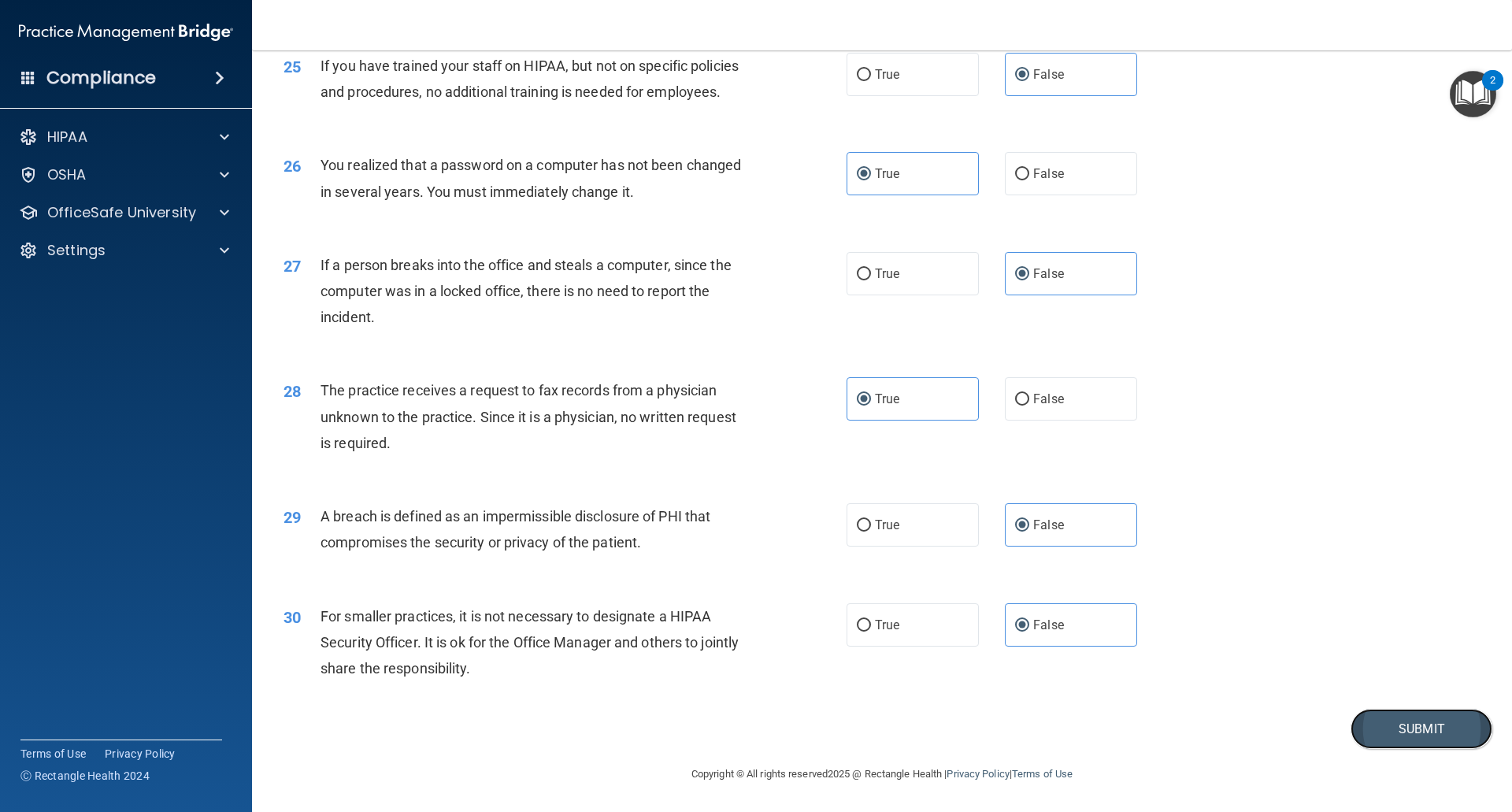
click at [1386, 734] on button "Submit" at bounding box center [1421, 729] width 142 height 40
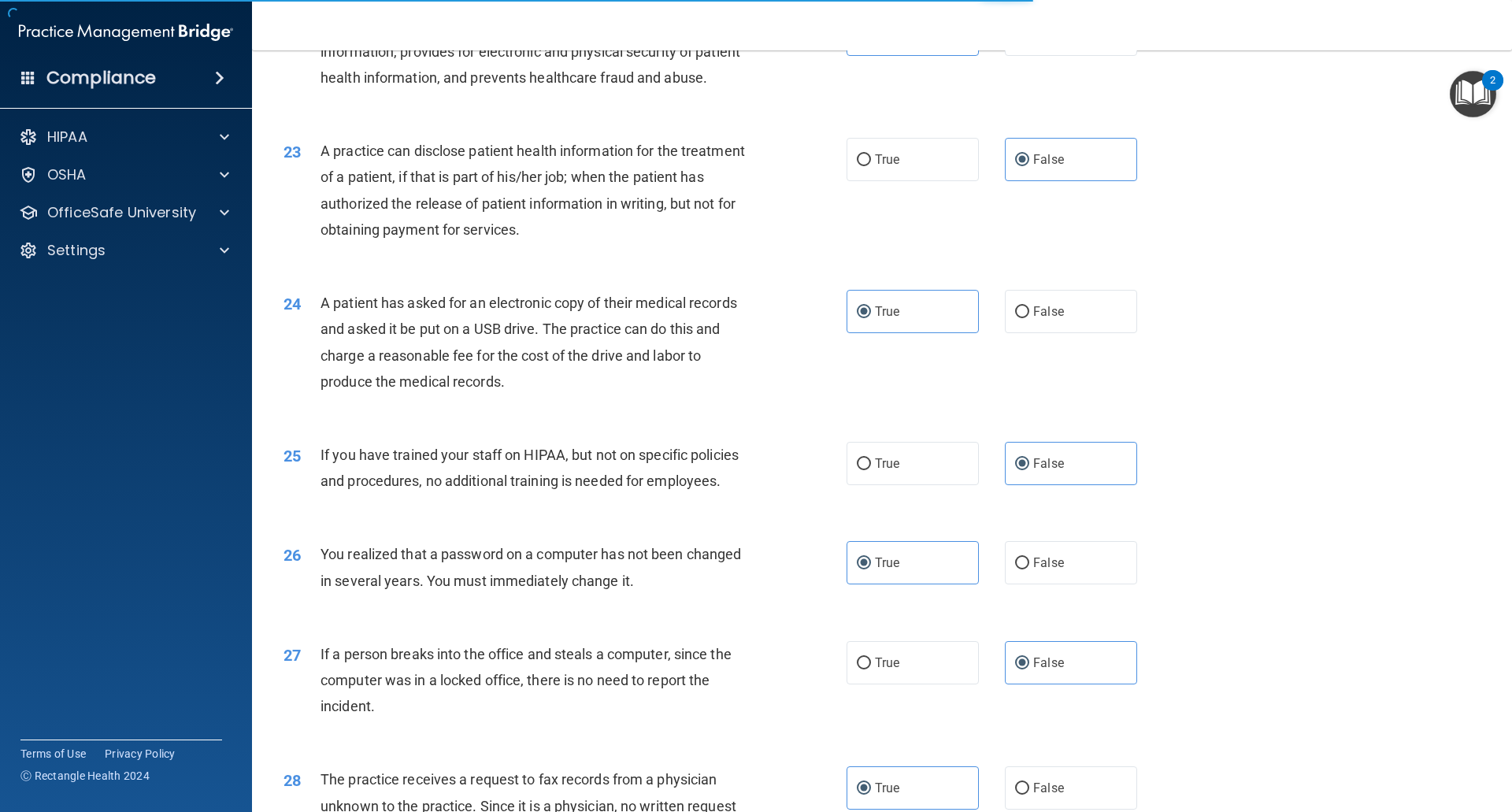
scroll to position [2441, 0]
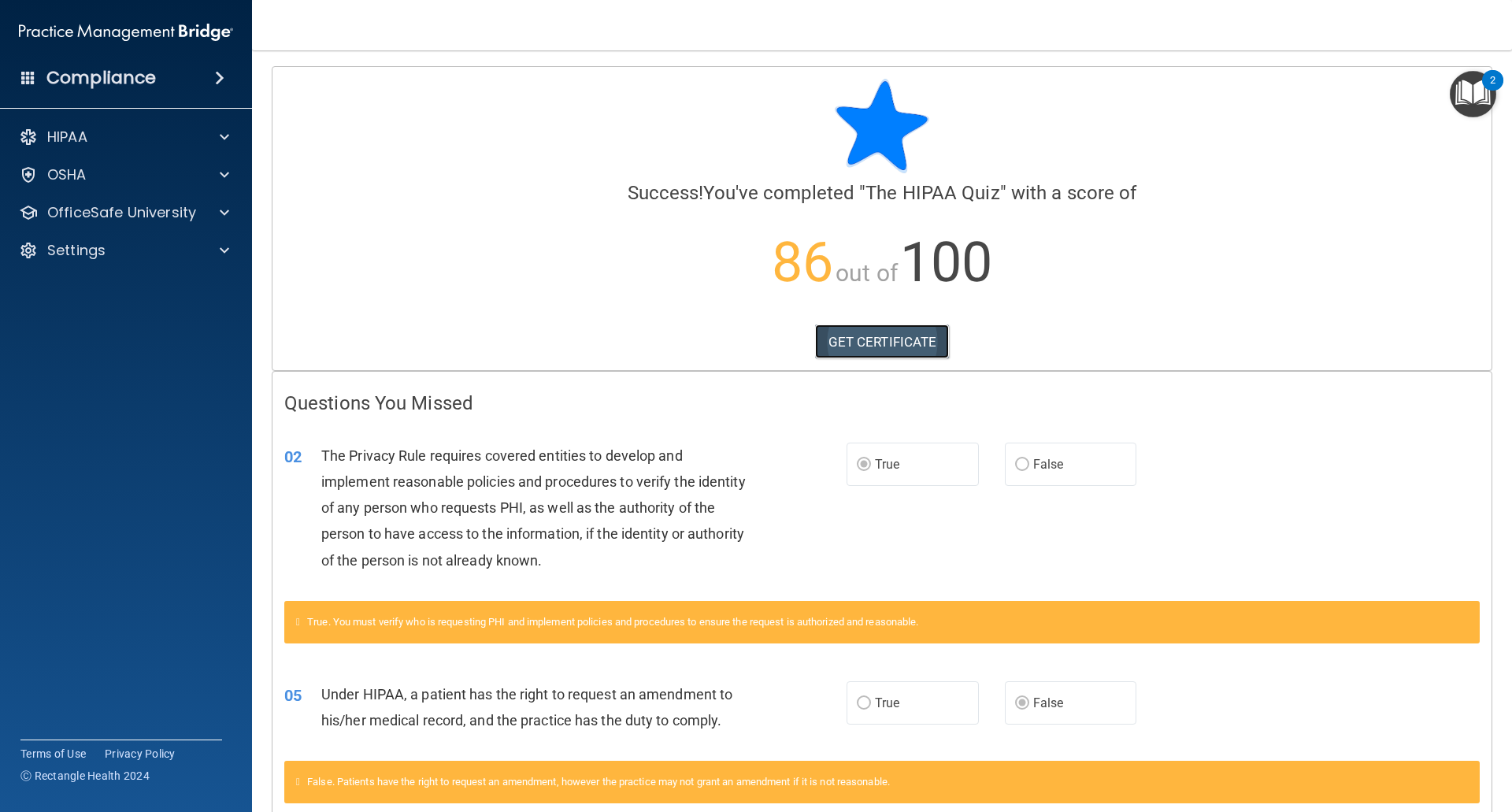
click at [864, 350] on link "GET CERTIFICATE" at bounding box center [882, 341] width 135 height 34
click at [166, 147] on div "HIPAA" at bounding box center [126, 137] width 252 height 32
click at [200, 222] on div "OfficeSafe University" at bounding box center [126, 213] width 252 height 32
click at [233, 216] on div at bounding box center [223, 212] width 40 height 19
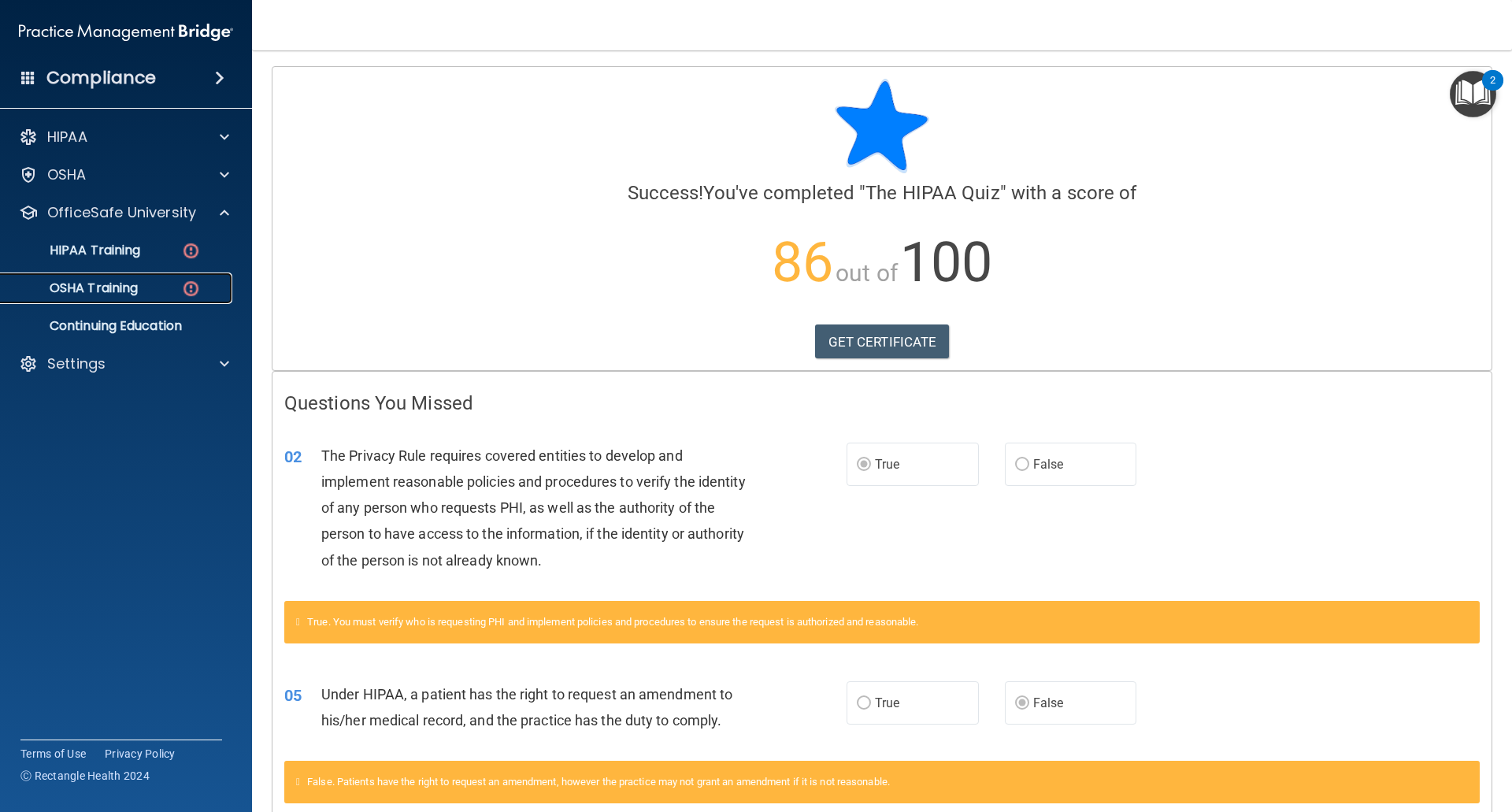
click at [97, 289] on p "OSHA Training" at bounding box center [73, 288] width 128 height 15
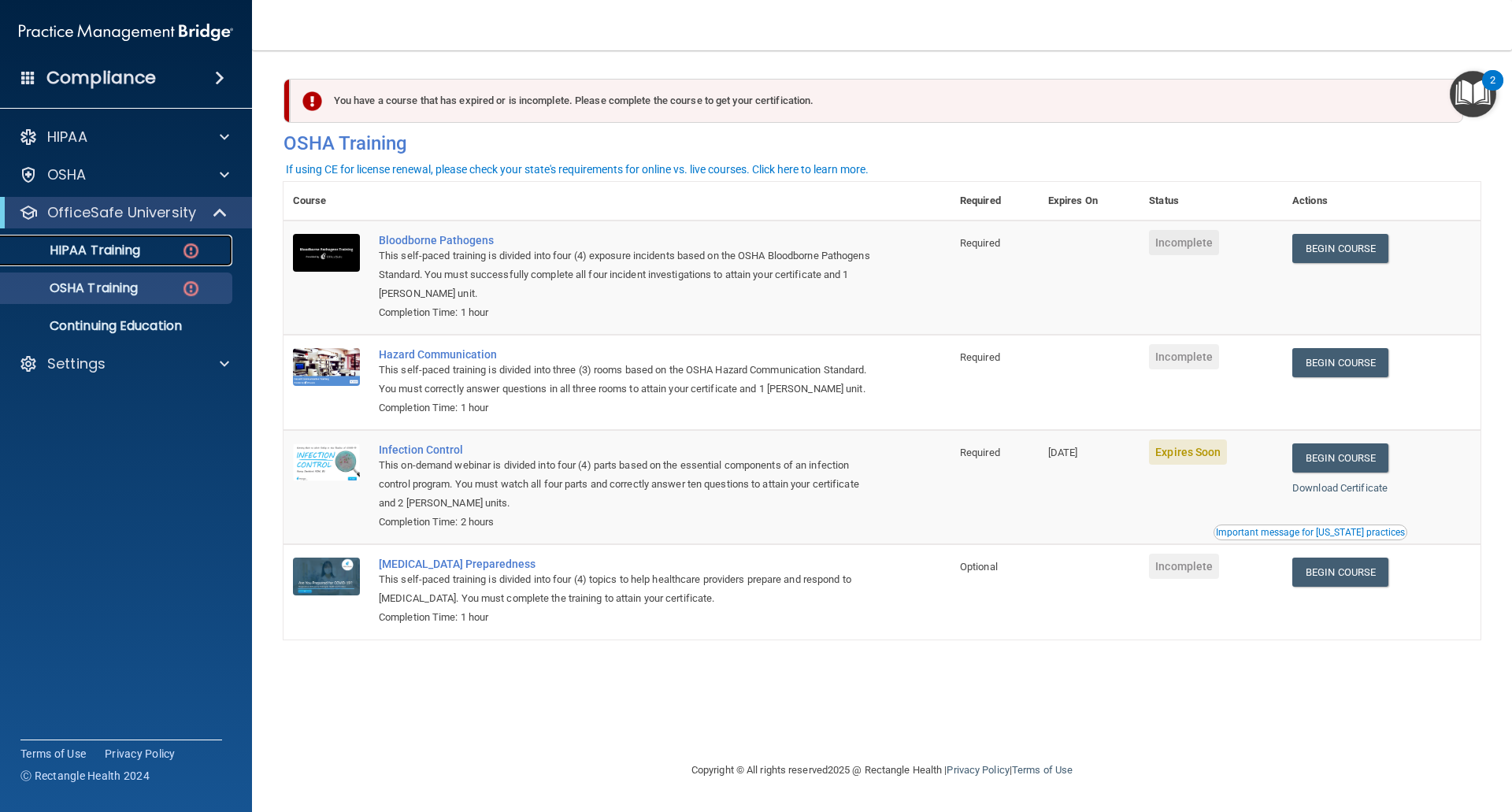
click at [140, 254] on p "HIPAA Training" at bounding box center [75, 250] width 130 height 15
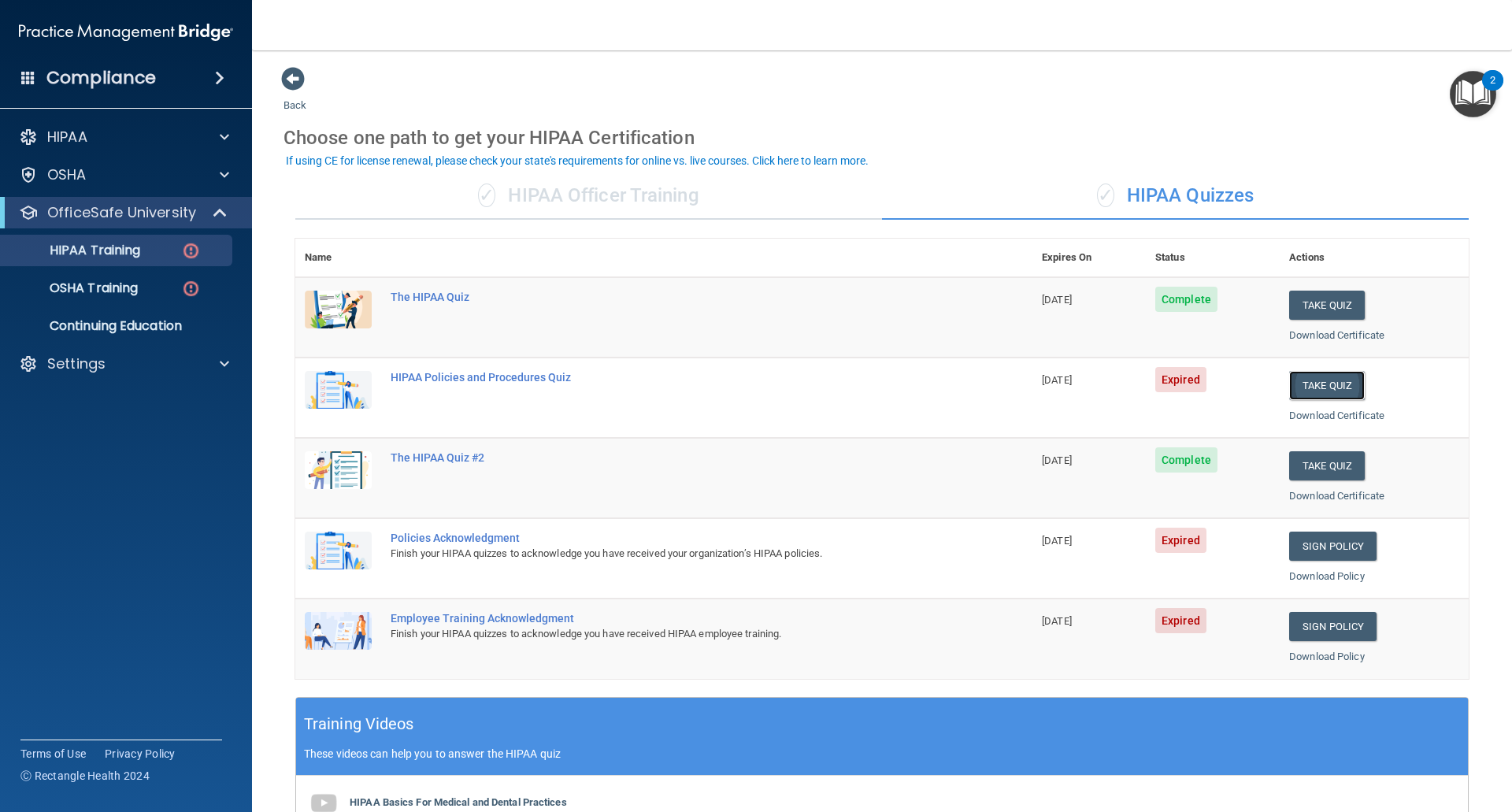
click at [1304, 388] on button "Take Quiz" at bounding box center [1327, 386] width 76 height 29
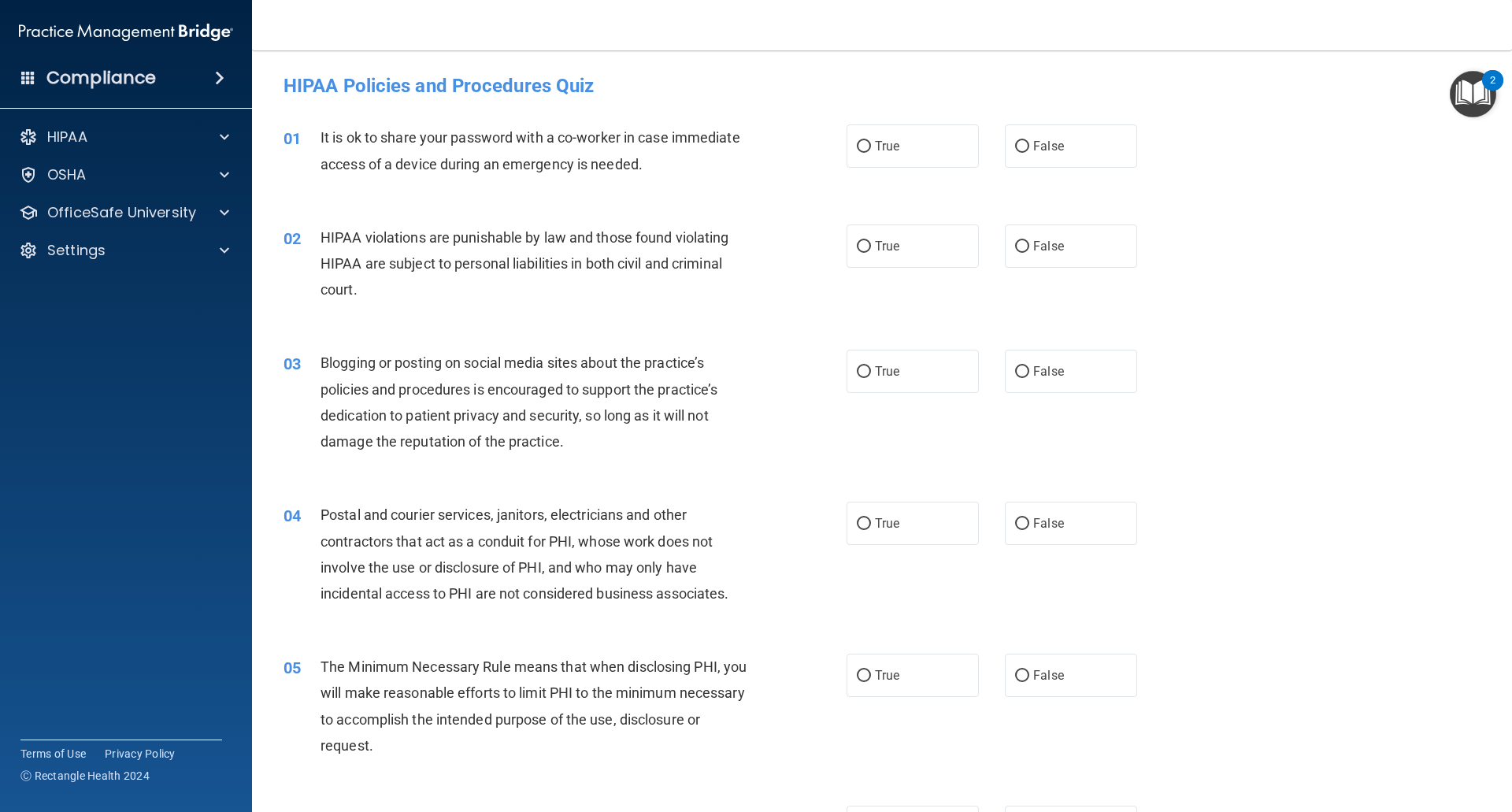
click at [670, 171] on div "It is ok to share your password with a co-worker in case immediate access of a …" at bounding box center [540, 149] width 440 height 52
click at [1052, 151] on span "False" at bounding box center [1049, 146] width 31 height 15
click at [1029, 151] on input "False" at bounding box center [1022, 147] width 14 height 12
radio input "true"
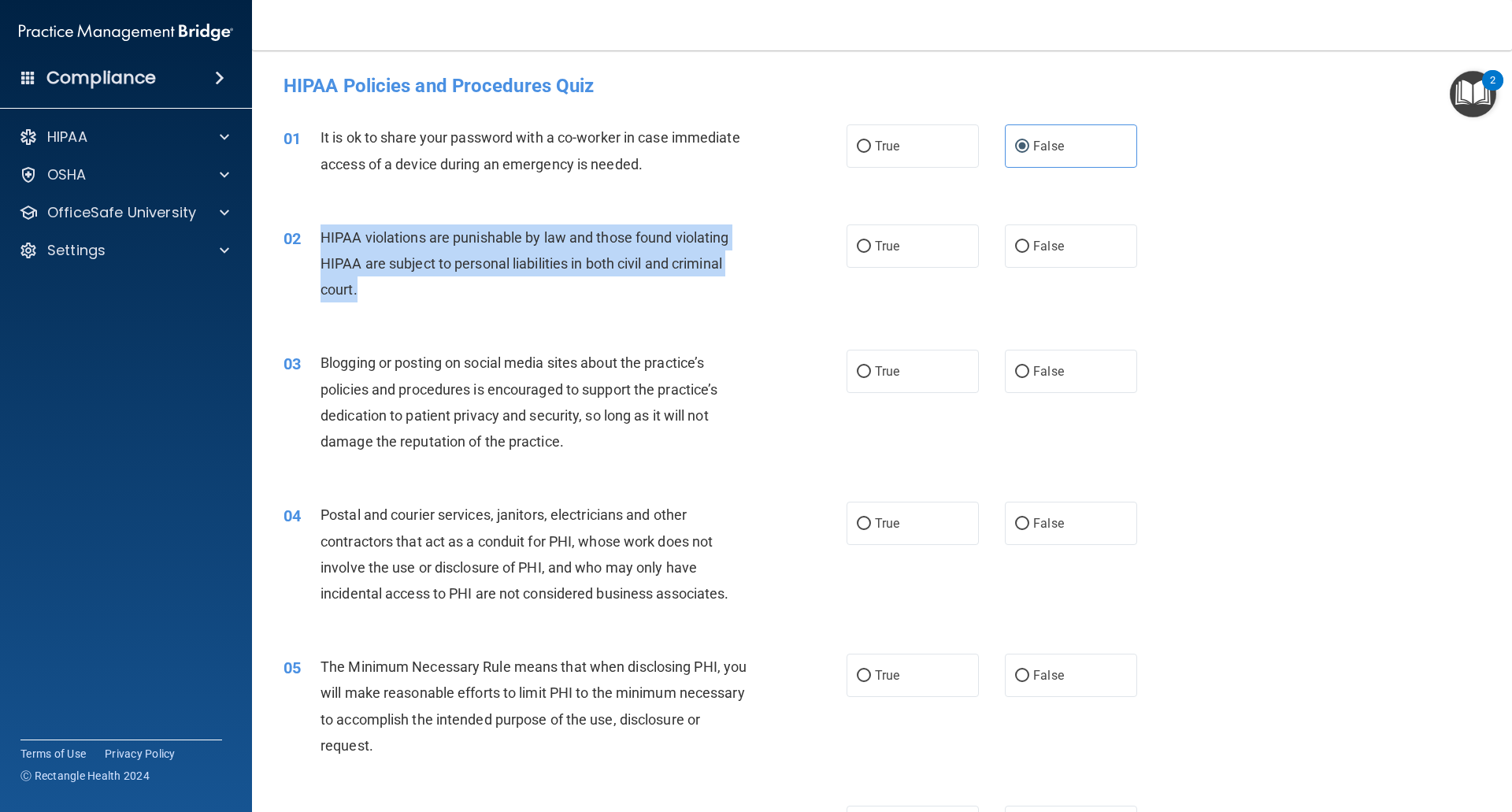
drag, startPoint x: 471, startPoint y: 310, endPoint x: 313, endPoint y: 227, distance: 178.5
click at [313, 227] on div "02 HIPAA violations are punishable by law and those found violating HIPAA are s…" at bounding box center [565, 268] width 610 height 87
click at [857, 249] on input "True" at bounding box center [864, 246] width 14 height 12
radio input "true"
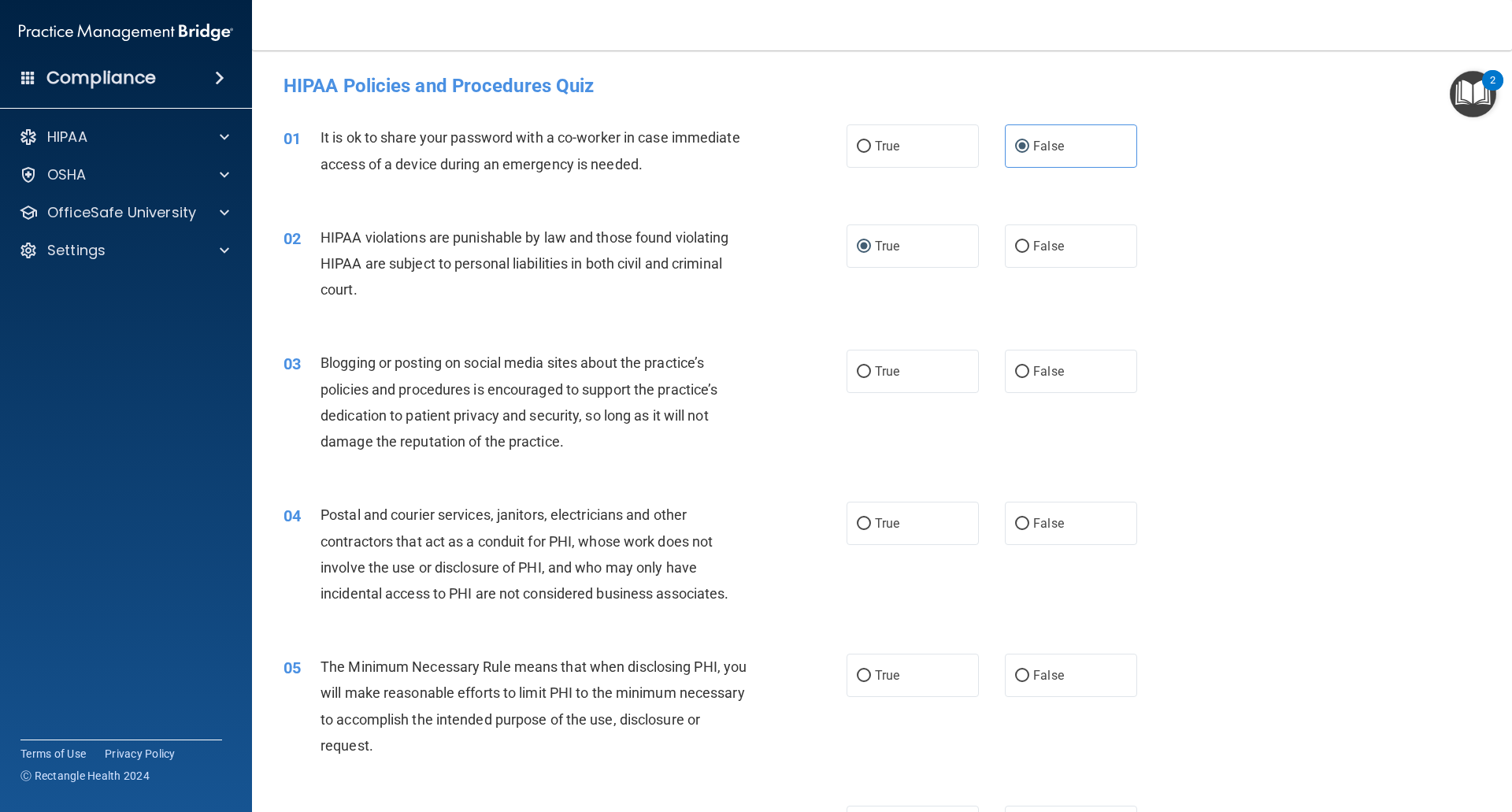
click at [605, 446] on div "Blogging or posting on social media sites about the practice’s policies and pro…" at bounding box center [540, 402] width 440 height 105
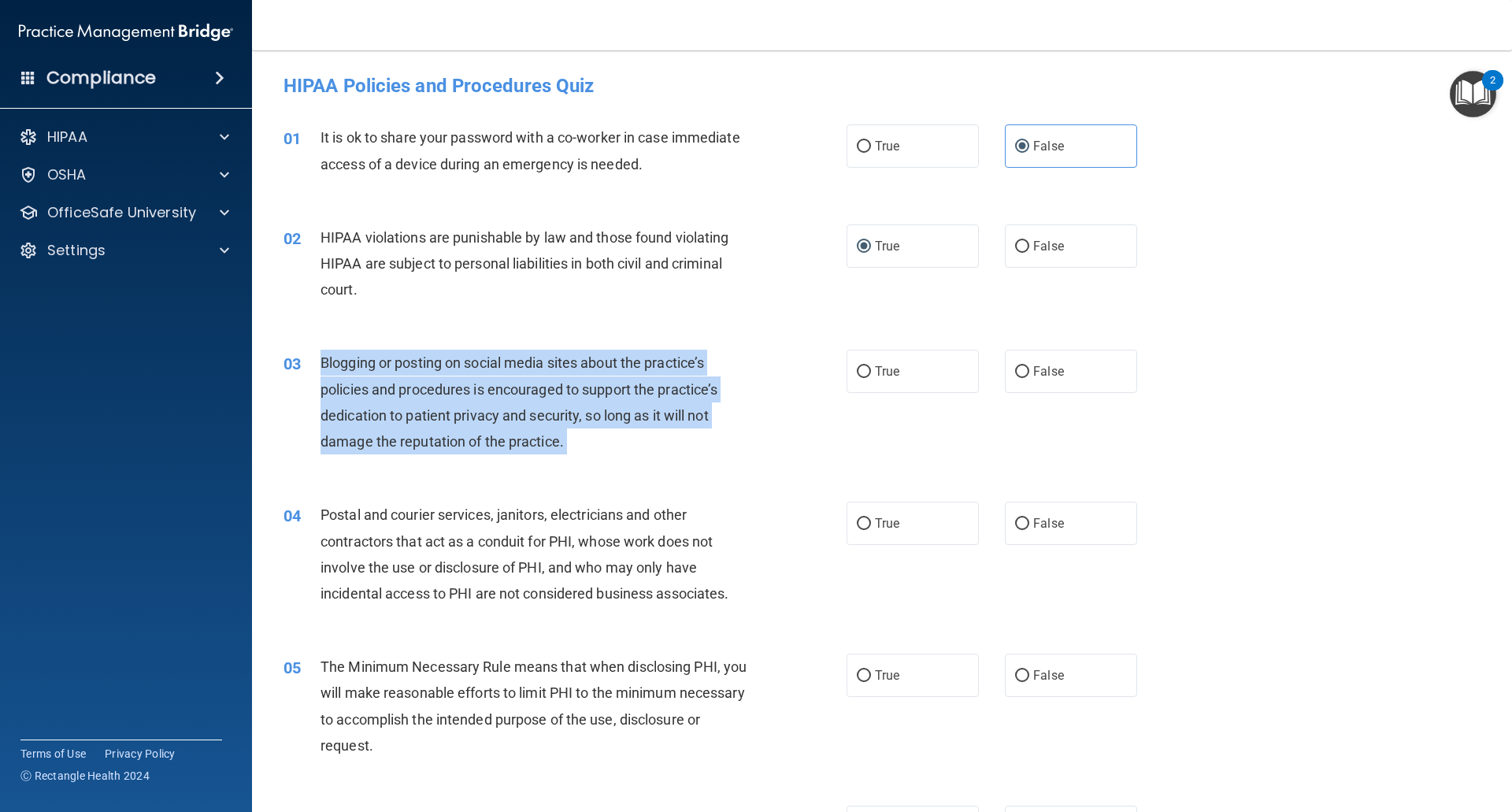
drag, startPoint x: 605, startPoint y: 448, endPoint x: 322, endPoint y: 367, distance: 294.4
click at [322, 367] on div "Blogging or posting on social media sites about the practice’s policies and pro…" at bounding box center [540, 402] width 440 height 105
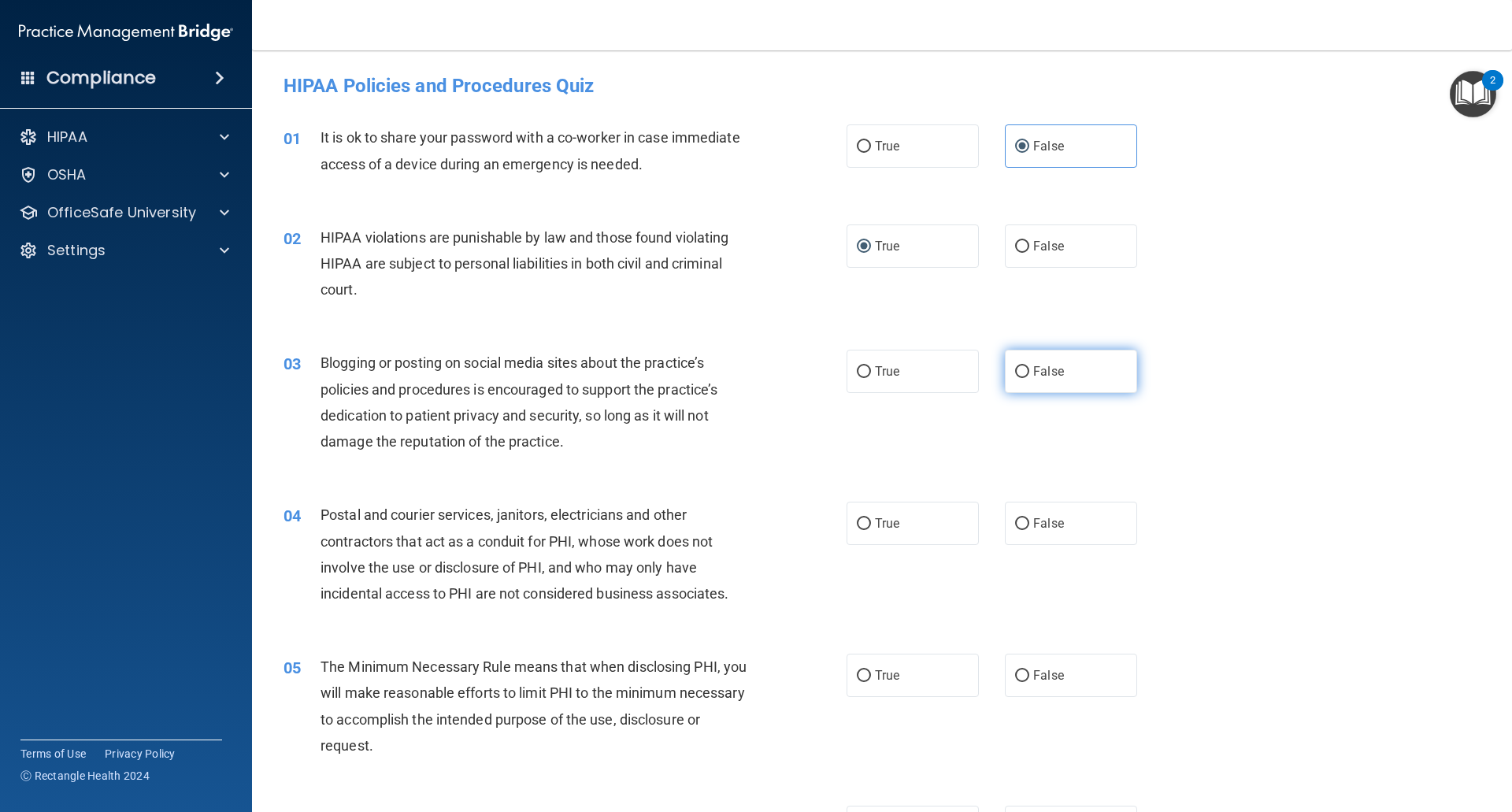
click at [1027, 351] on label "False" at bounding box center [1070, 371] width 132 height 43
click at [1027, 367] on input "False" at bounding box center [1022, 372] width 14 height 12
radio input "true"
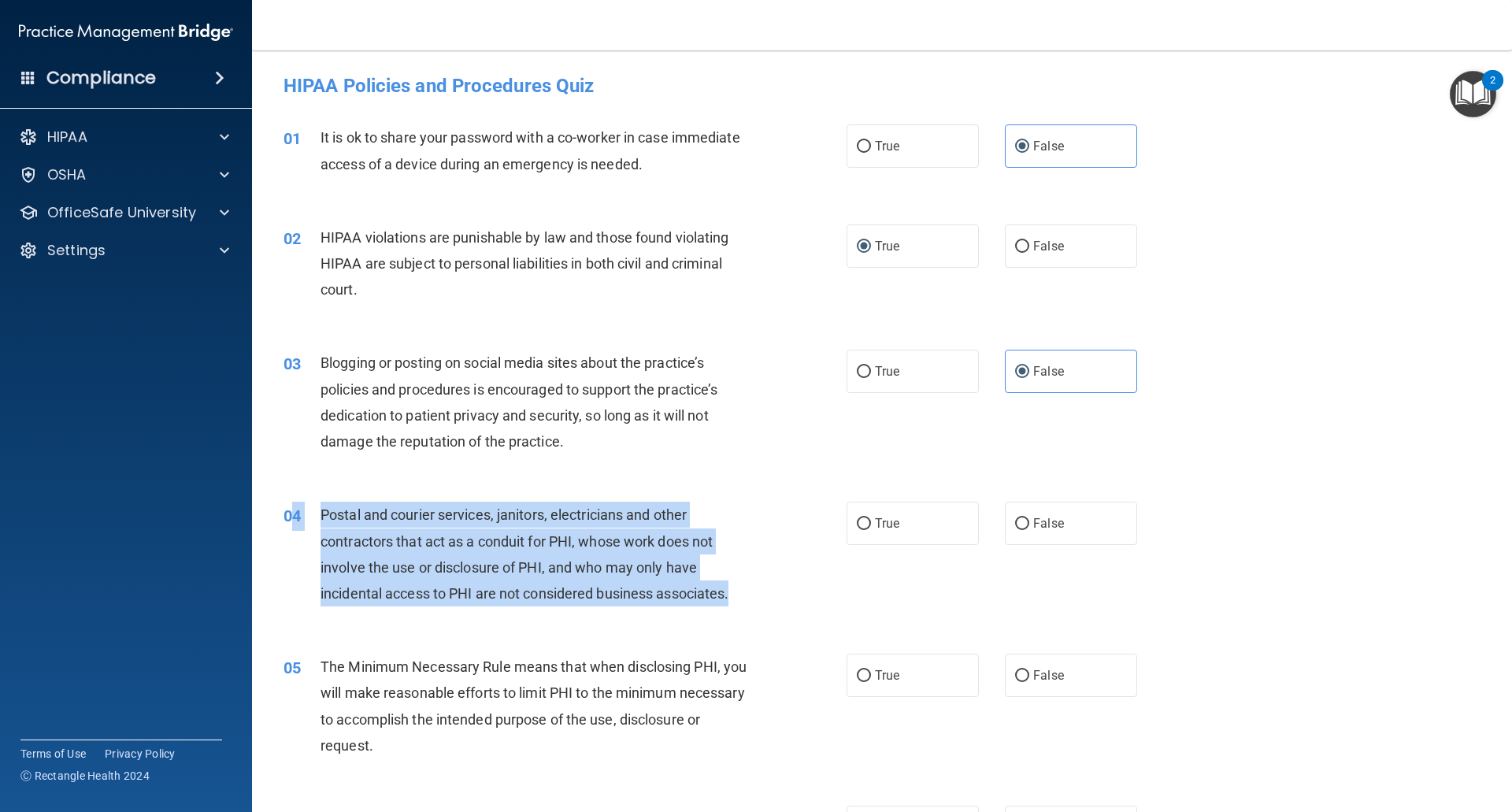
drag, startPoint x: 737, startPoint y: 594, endPoint x: 288, endPoint y: 502, distance: 458.3
click at [288, 502] on div "04 Postal and courier services, janitors, electricians and other contractors th…" at bounding box center [565, 558] width 610 height 112
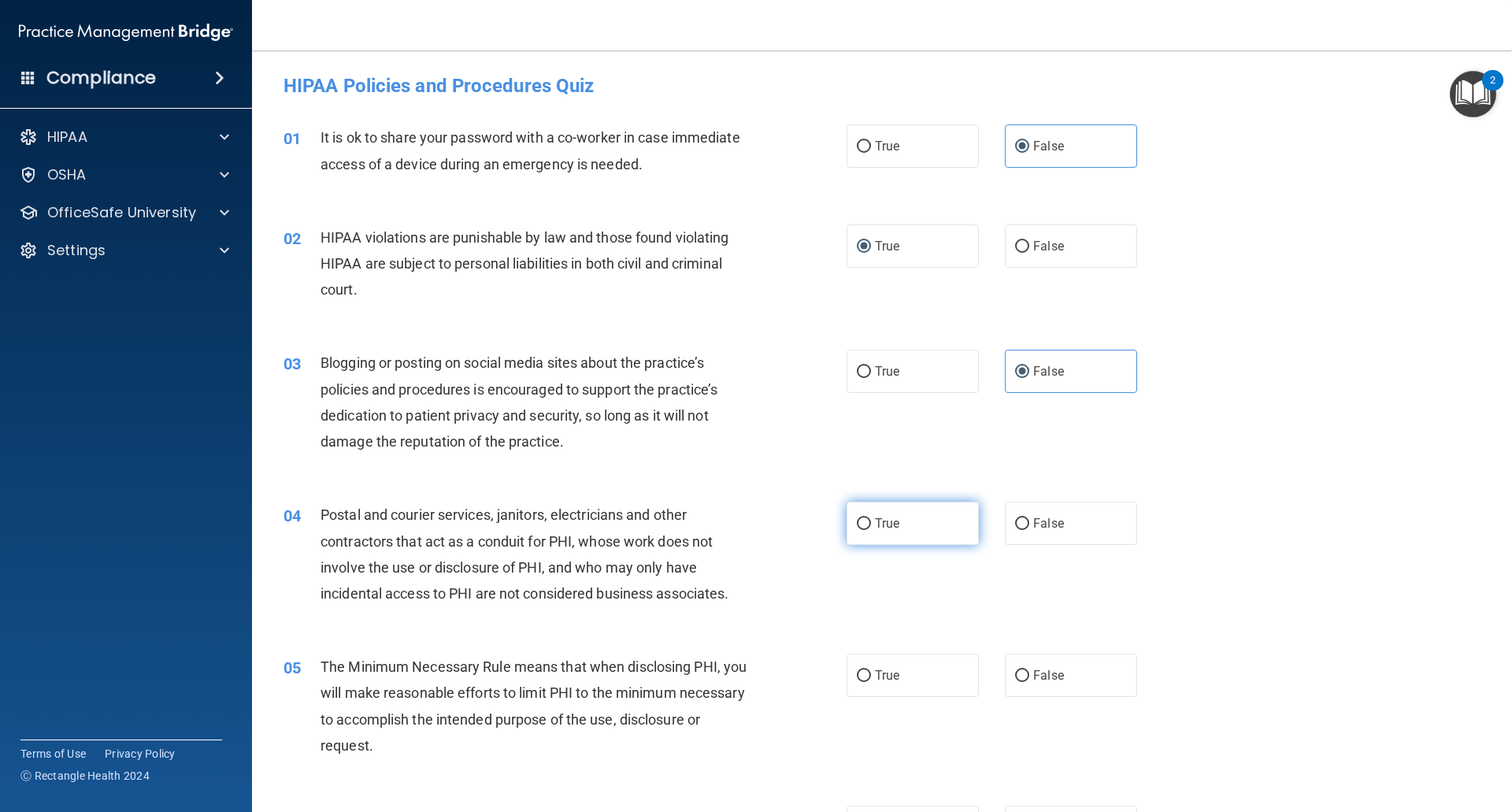
click at [874, 502] on label "True" at bounding box center [912, 523] width 132 height 43
click at [870, 519] on input "True" at bounding box center [864, 524] width 14 height 12
radio input "true"
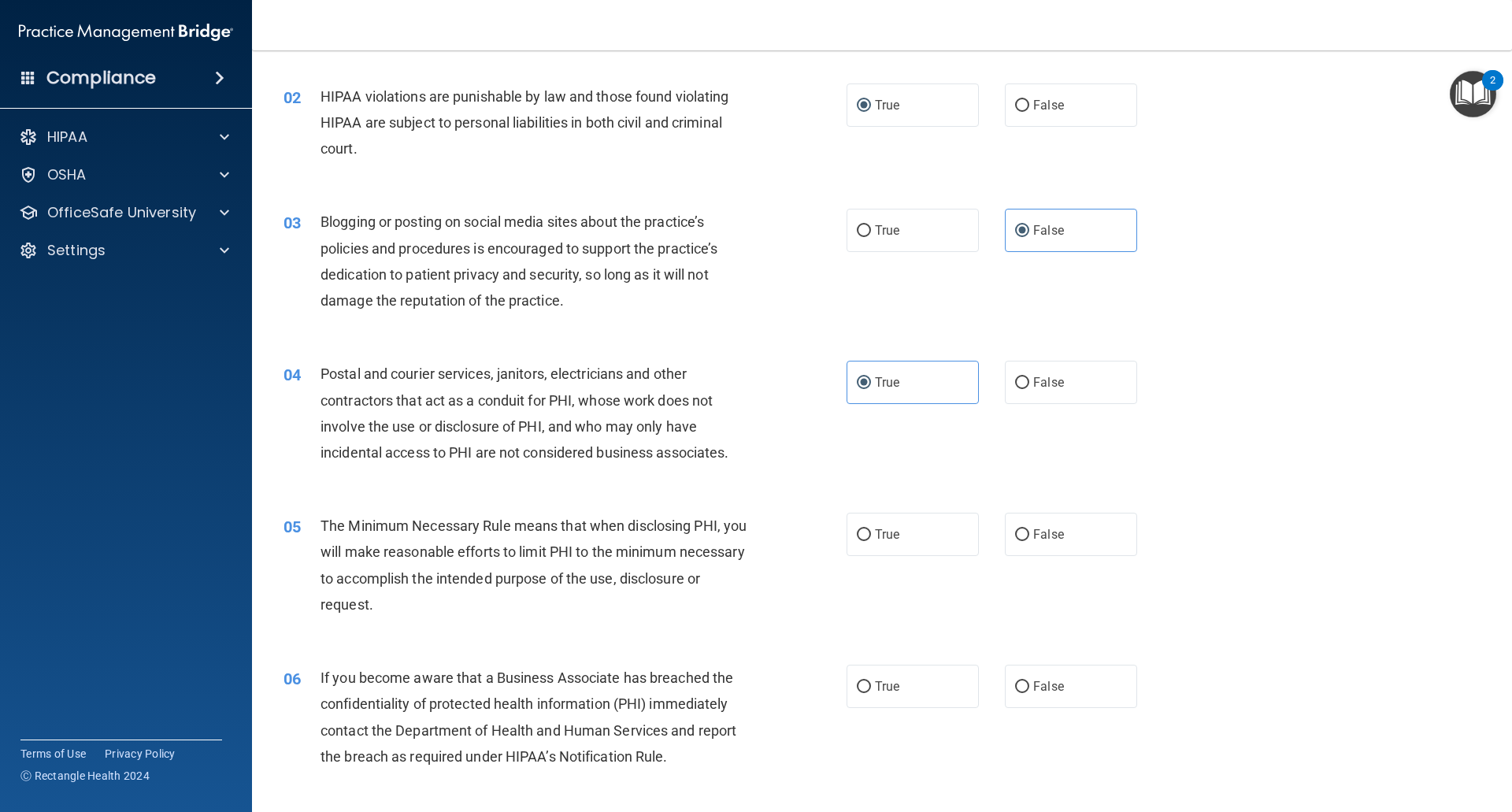
scroll to position [158, 0]
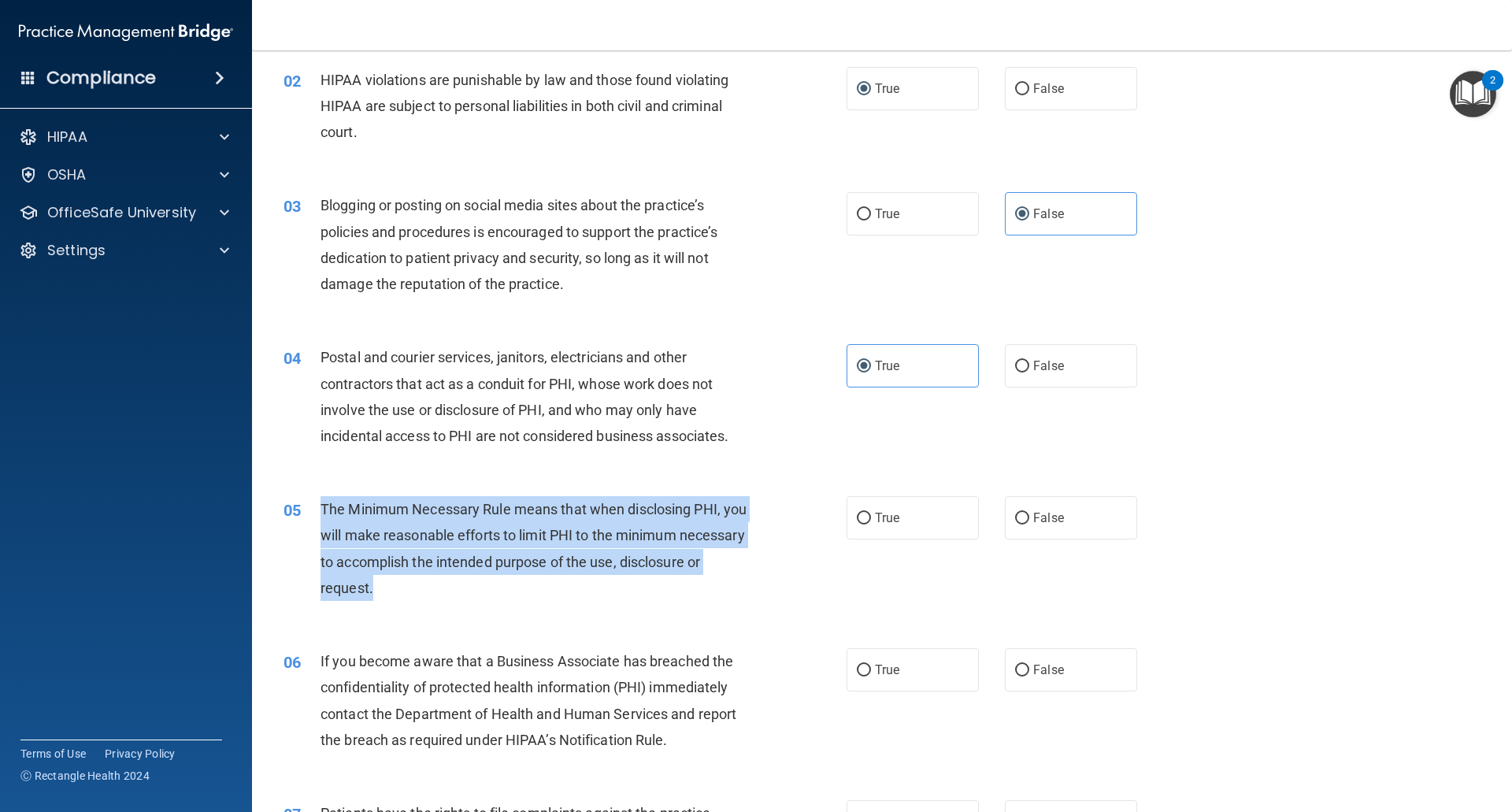
drag, startPoint x: 482, startPoint y: 606, endPoint x: 323, endPoint y: 510, distance: 185.7
click at [323, 510] on div "05 The Minimum Necessary Rule means that when disclosing PHI, you will make rea…" at bounding box center [565, 552] width 610 height 112
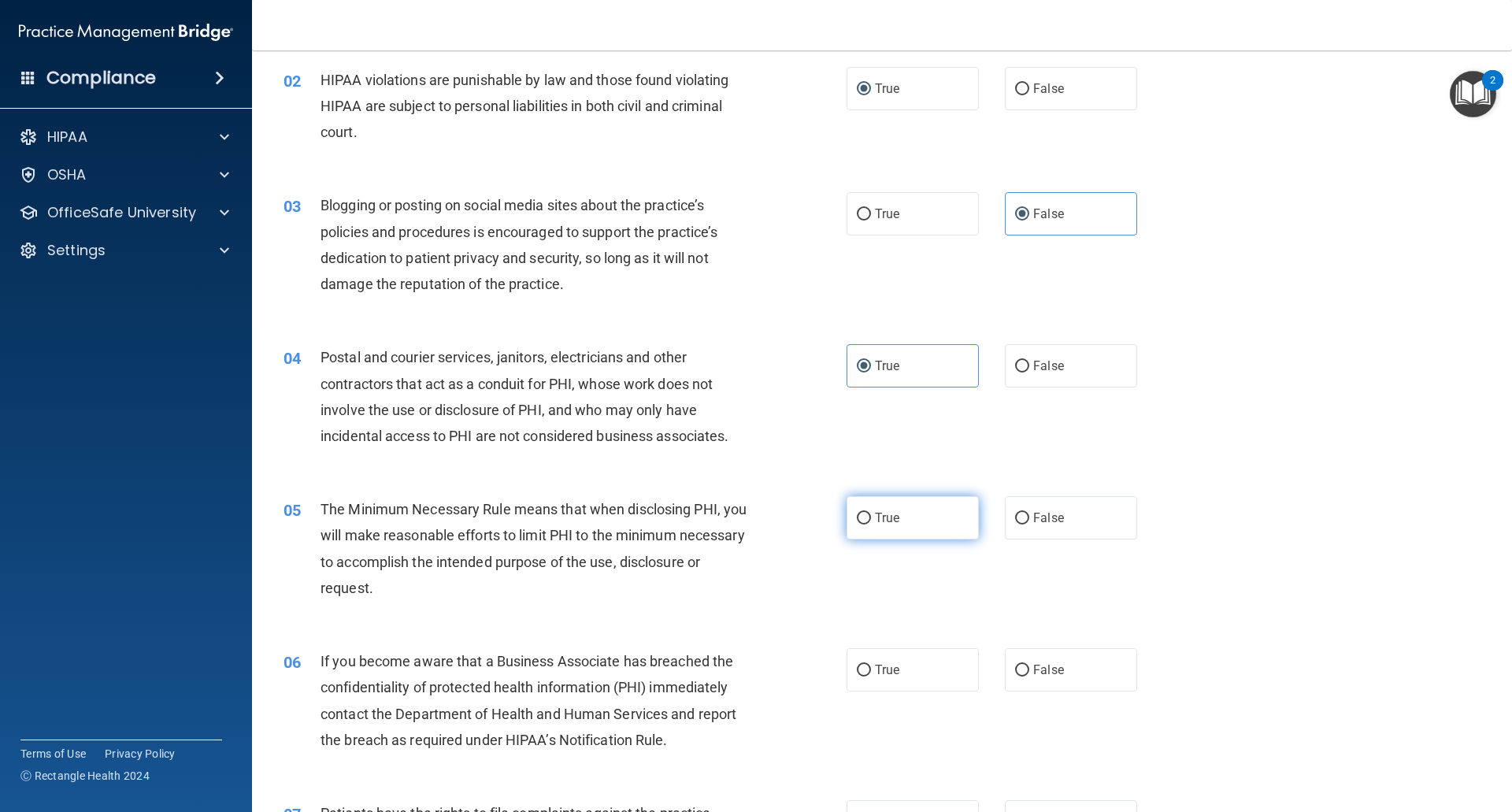
click at [911, 530] on label "True" at bounding box center [912, 518] width 132 height 43
click at [870, 525] on input "True" at bounding box center [864, 518] width 14 height 12
radio input "true"
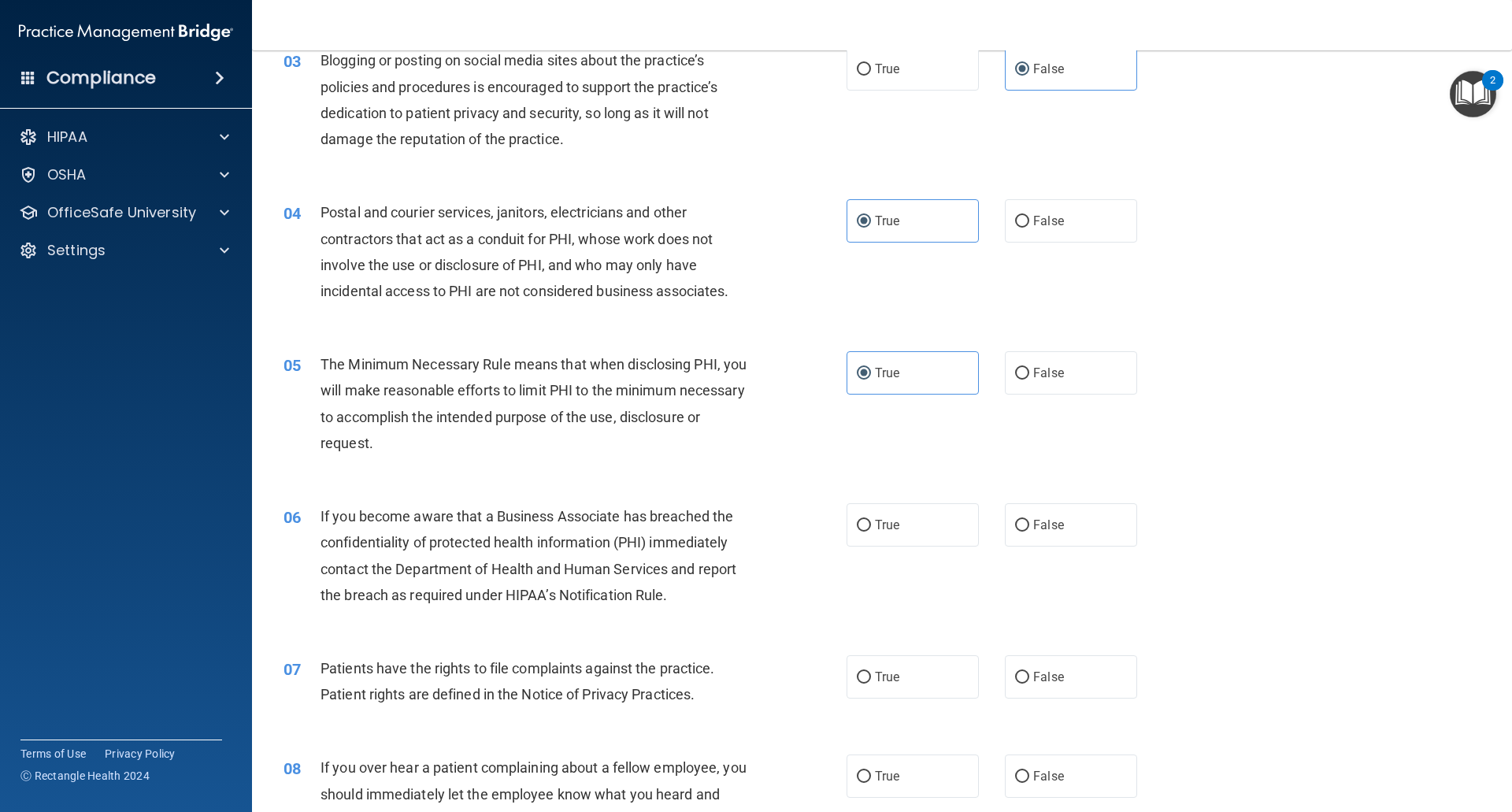
scroll to position [315, 0]
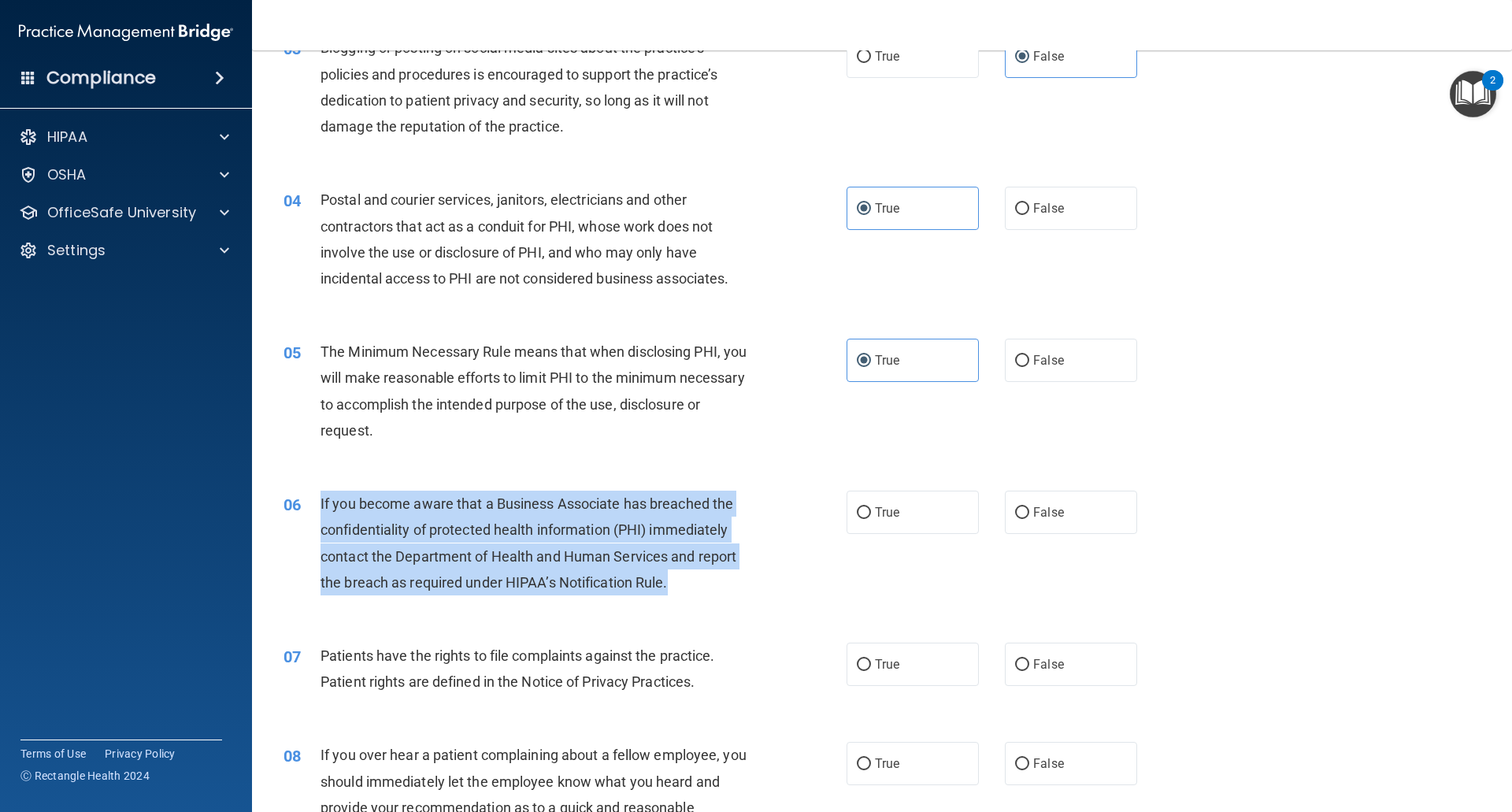
drag, startPoint x: 613, startPoint y: 574, endPoint x: 309, endPoint y: 498, distance: 313.4
click at [309, 498] on div "06 If you become aware that a Business Associate has breached the confidentiali…" at bounding box center [565, 547] width 610 height 112
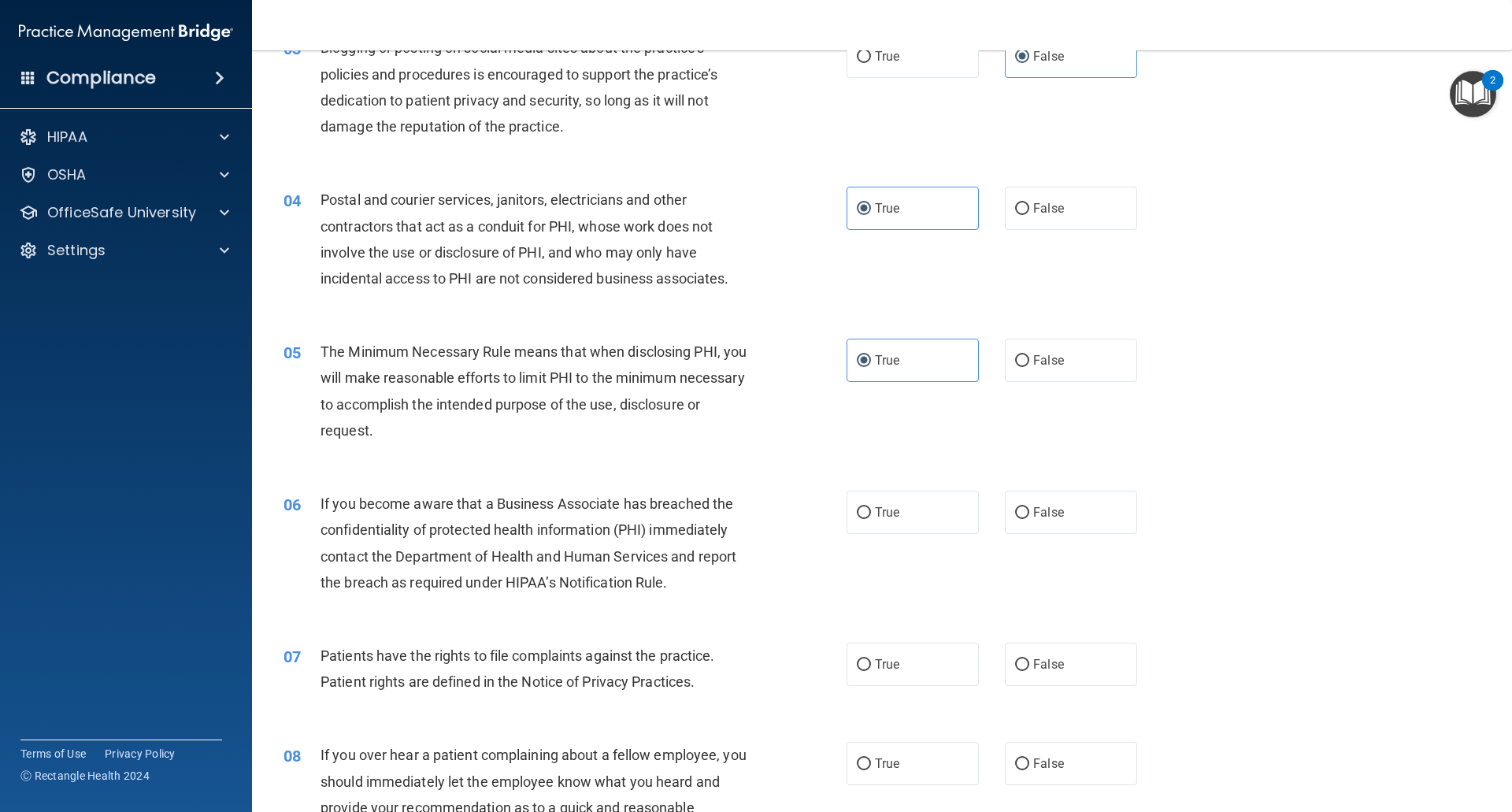
click at [556, 443] on div "The Minimum Necessary Rule means that when disclosing PHI, you will make reason…" at bounding box center [540, 391] width 440 height 105
click at [889, 530] on label "True" at bounding box center [912, 512] width 132 height 43
click at [870, 519] on input "True" at bounding box center [864, 512] width 14 height 12
radio input "true"
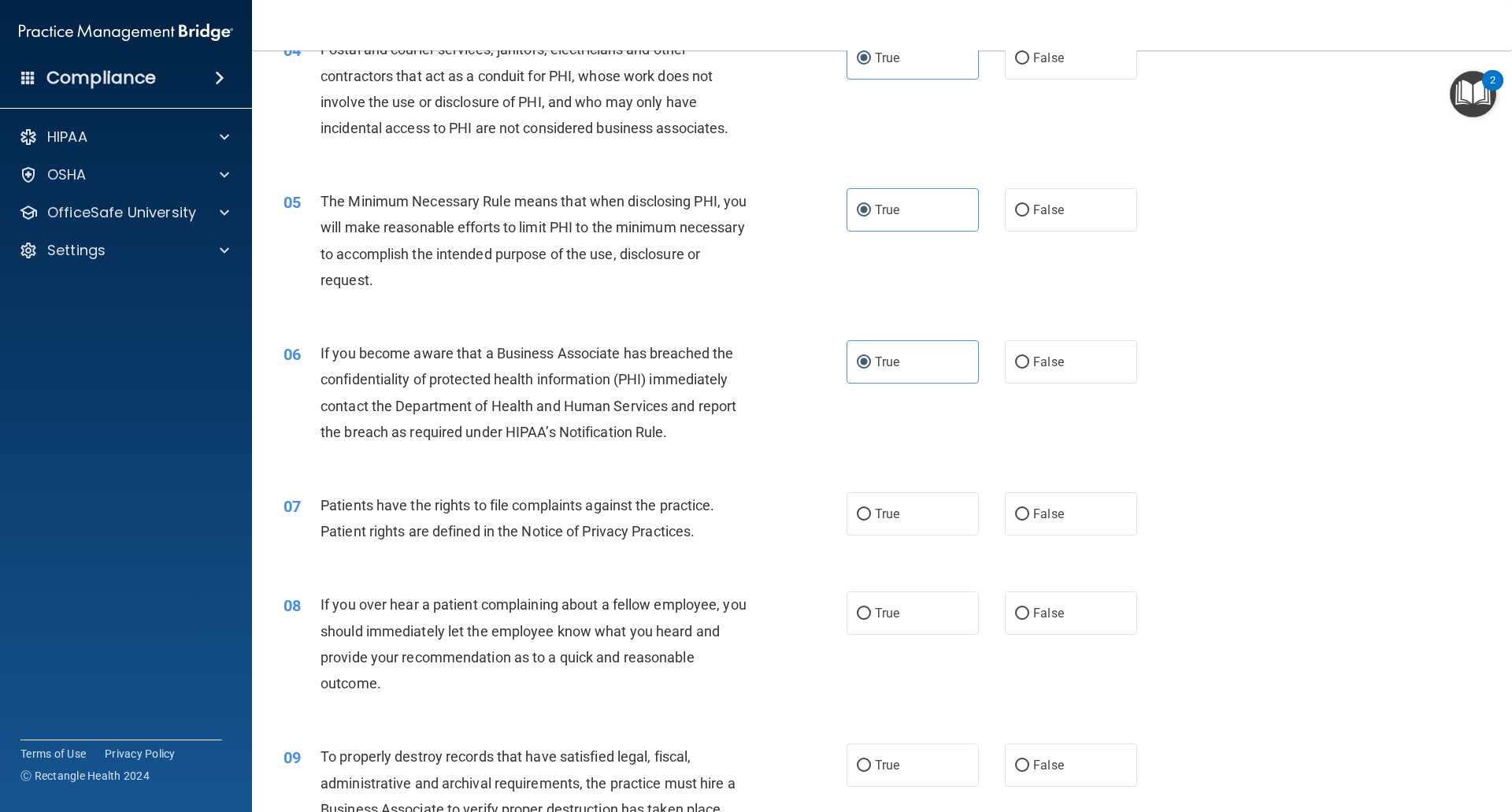
scroll to position [473, 0]
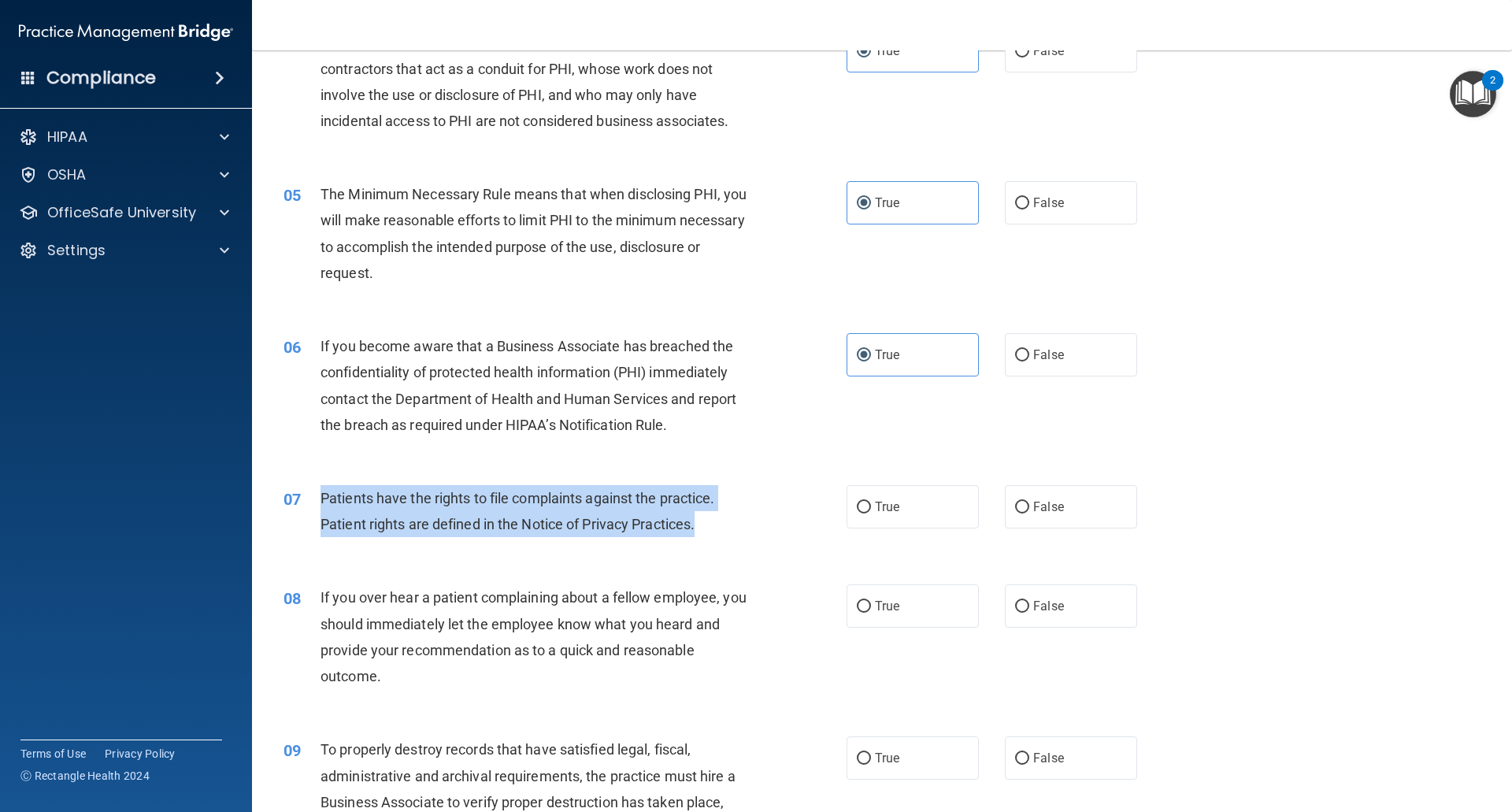
drag, startPoint x: 750, startPoint y: 530, endPoint x: 300, endPoint y: 498, distance: 451.1
click at [300, 498] on div "07 Patients have the rights to file complaints against the practice. Patient ri…" at bounding box center [565, 515] width 610 height 60
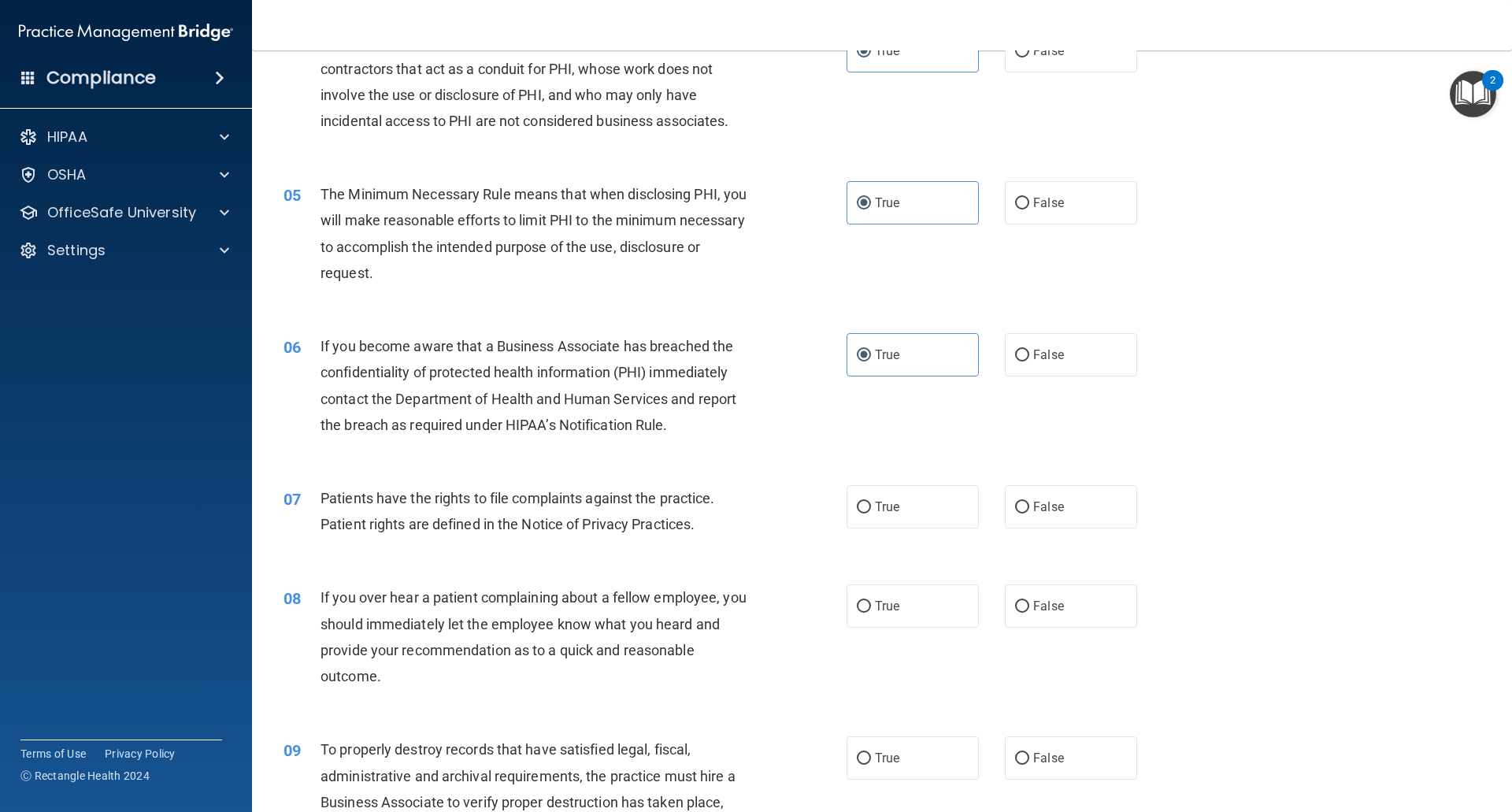
click at [882, 532] on div "07 Patients have the rights to file complaints against the practice. Patient ri…" at bounding box center [881, 515] width 1221 height 100
click at [882, 510] on span "True" at bounding box center [887, 507] width 24 height 15
click at [870, 510] on input "True" at bounding box center [864, 507] width 14 height 12
radio input "true"
click at [1030, 367] on label "False" at bounding box center [1070, 355] width 132 height 43
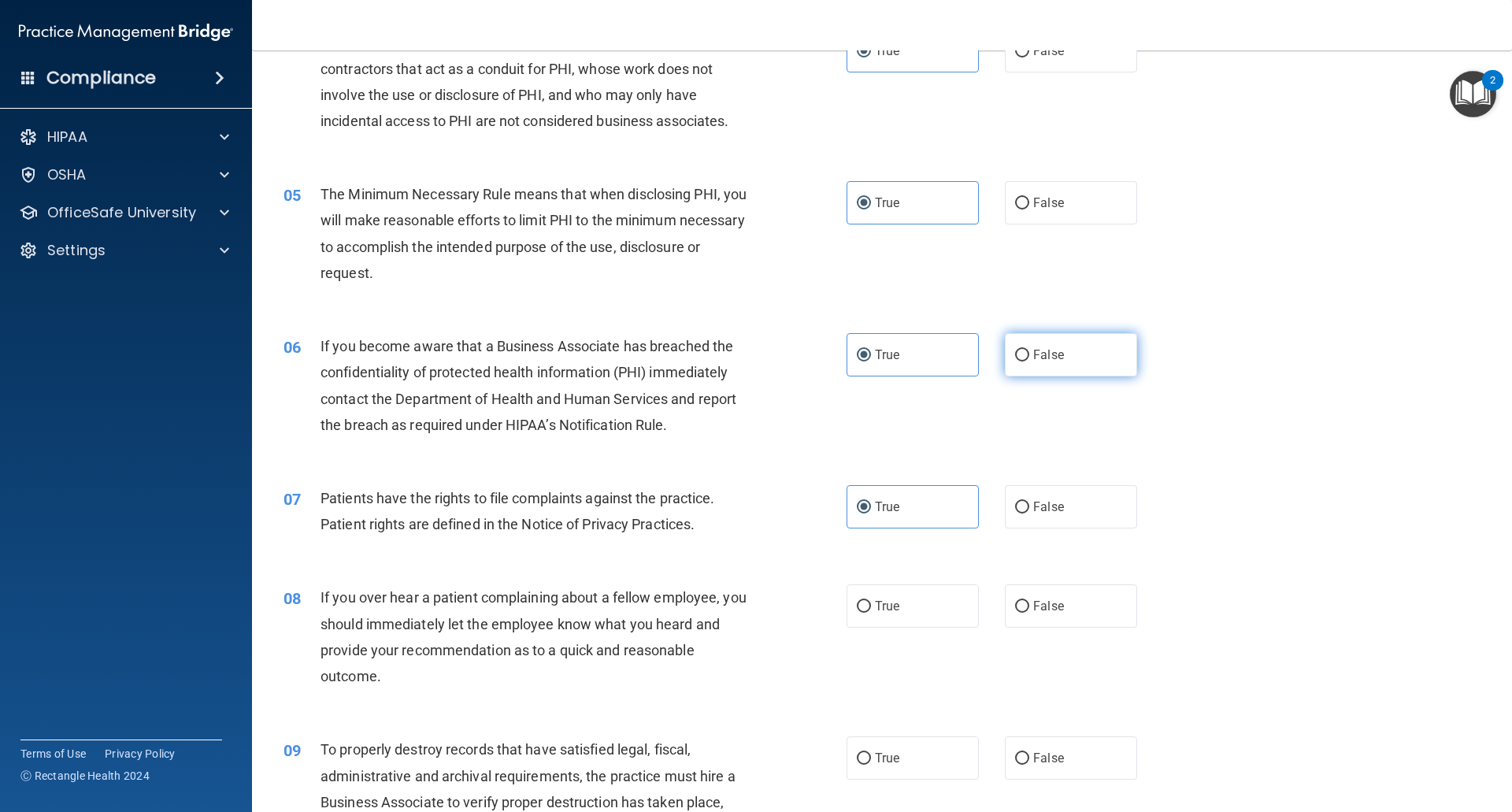
click at [1029, 361] on input "False" at bounding box center [1022, 355] width 14 height 12
radio input "true"
radio input "false"
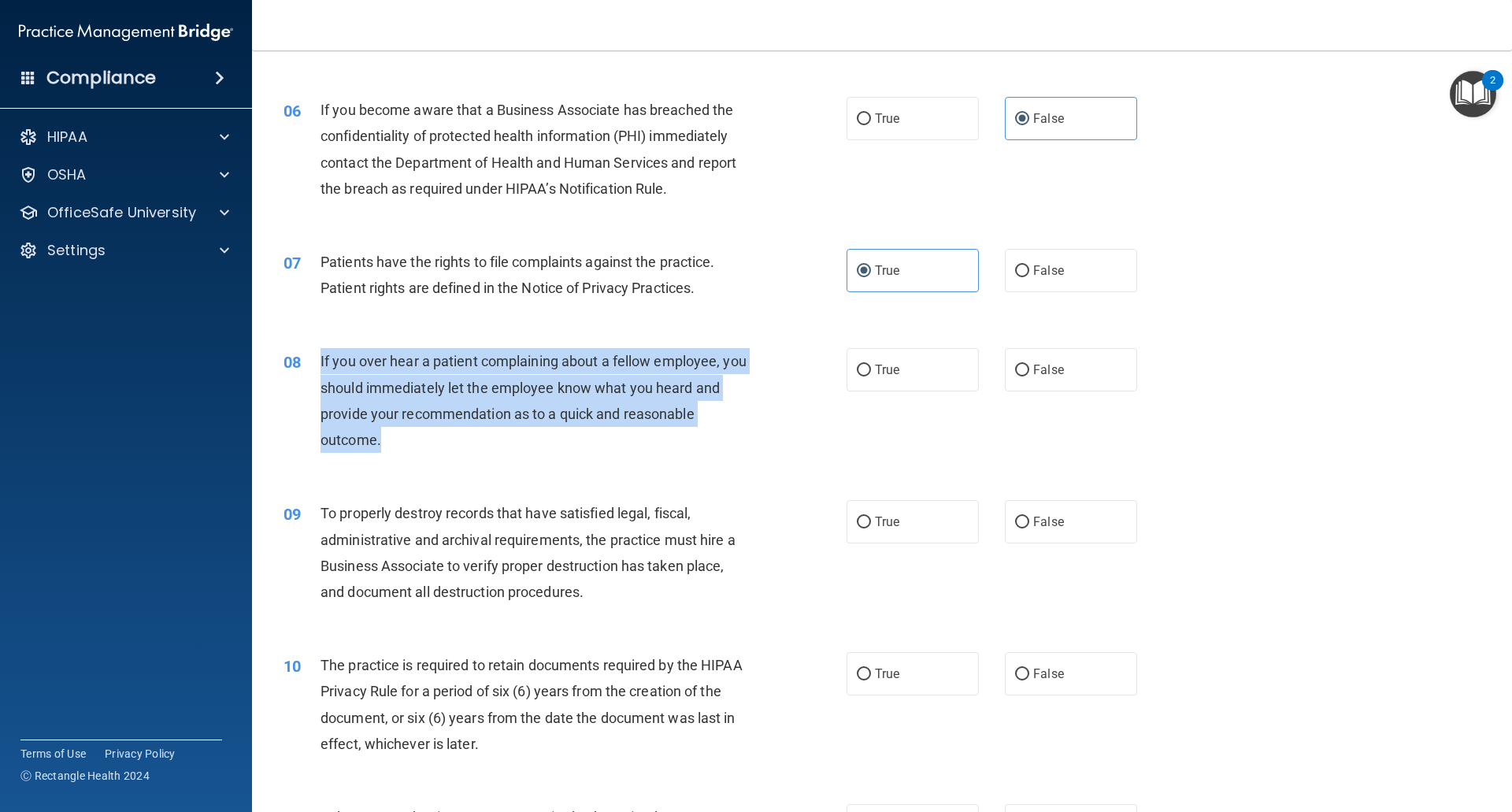
drag, startPoint x: 401, startPoint y: 435, endPoint x: 303, endPoint y: 371, distance: 117.0
click at [303, 371] on div "08 If you over hear a patient complaining about a fellow employee, you should i…" at bounding box center [565, 405] width 610 height 112
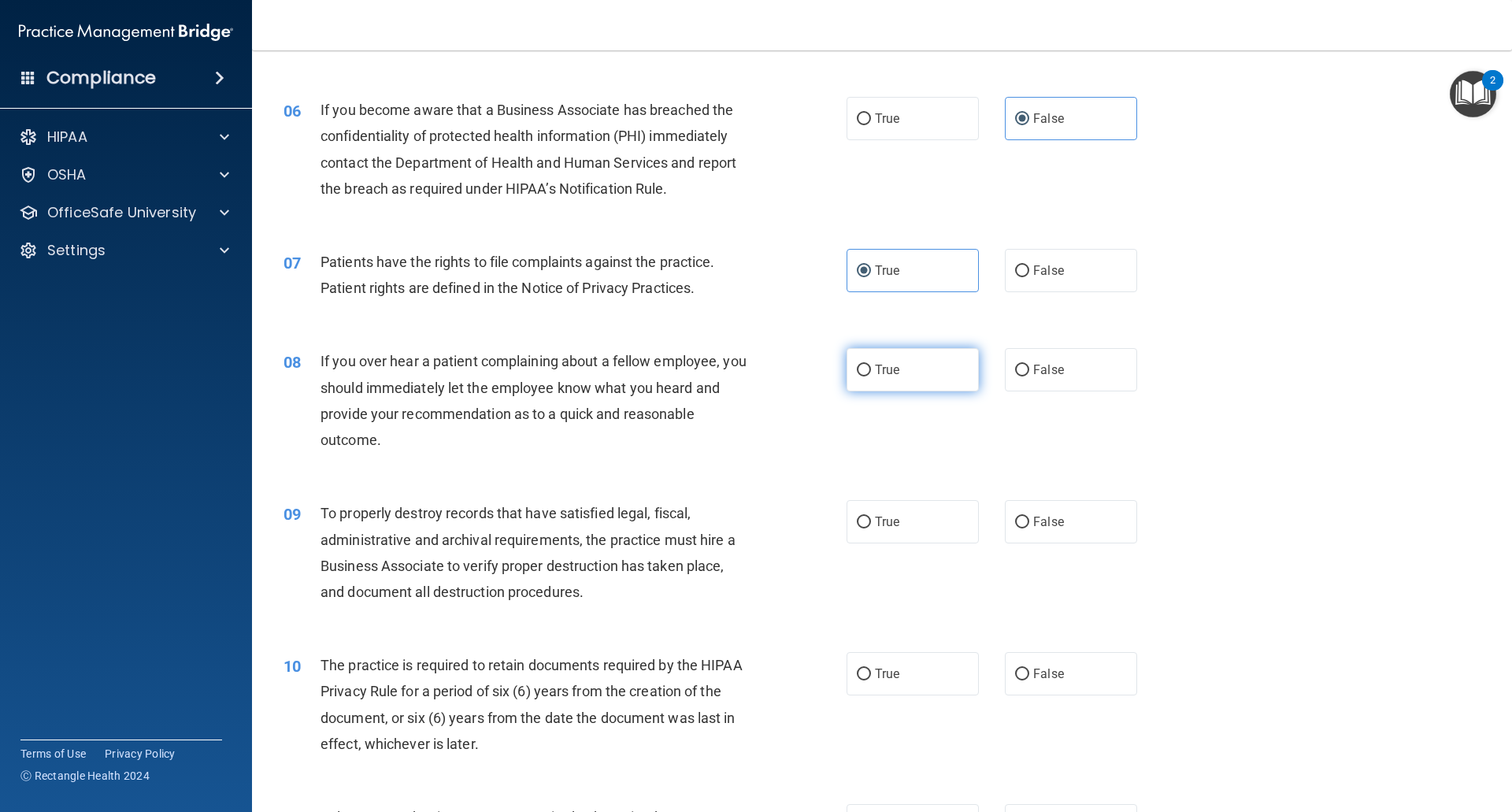
click at [942, 368] on label "True" at bounding box center [912, 370] width 132 height 43
click at [870, 368] on input "True" at bounding box center [864, 370] width 14 height 12
radio input "true"
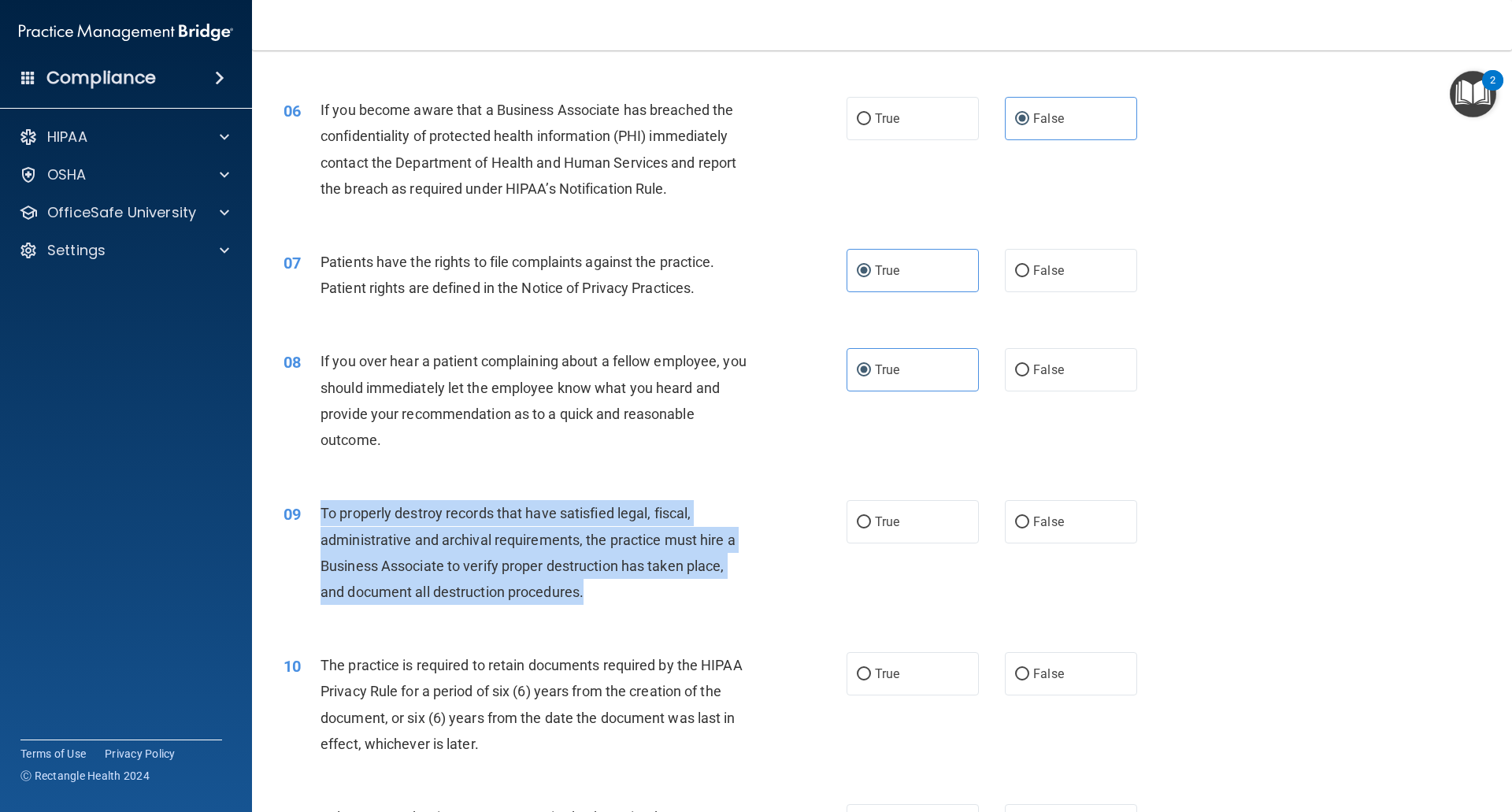
drag, startPoint x: 606, startPoint y: 601, endPoint x: 300, endPoint y: 502, distance: 321.6
click at [300, 502] on div "09 To properly destroy records that have satisfied legal, fiscal, administrativ…" at bounding box center [565, 557] width 610 height 112
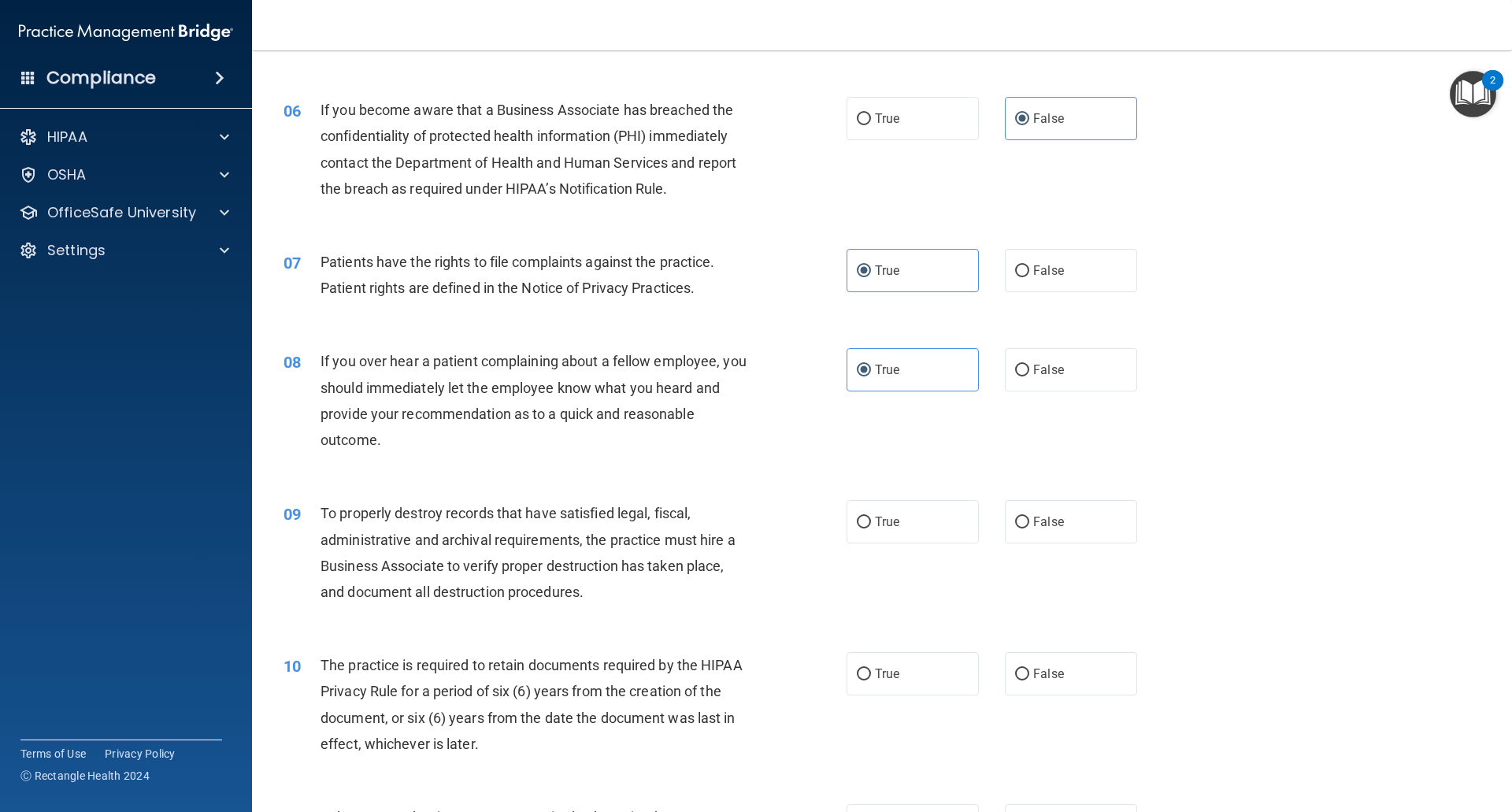
click at [991, 530] on div "True False" at bounding box center [1004, 522] width 318 height 43
click at [1016, 530] on label "False" at bounding box center [1070, 522] width 132 height 43
click at [1016, 529] on input "False" at bounding box center [1022, 522] width 14 height 12
radio input "true"
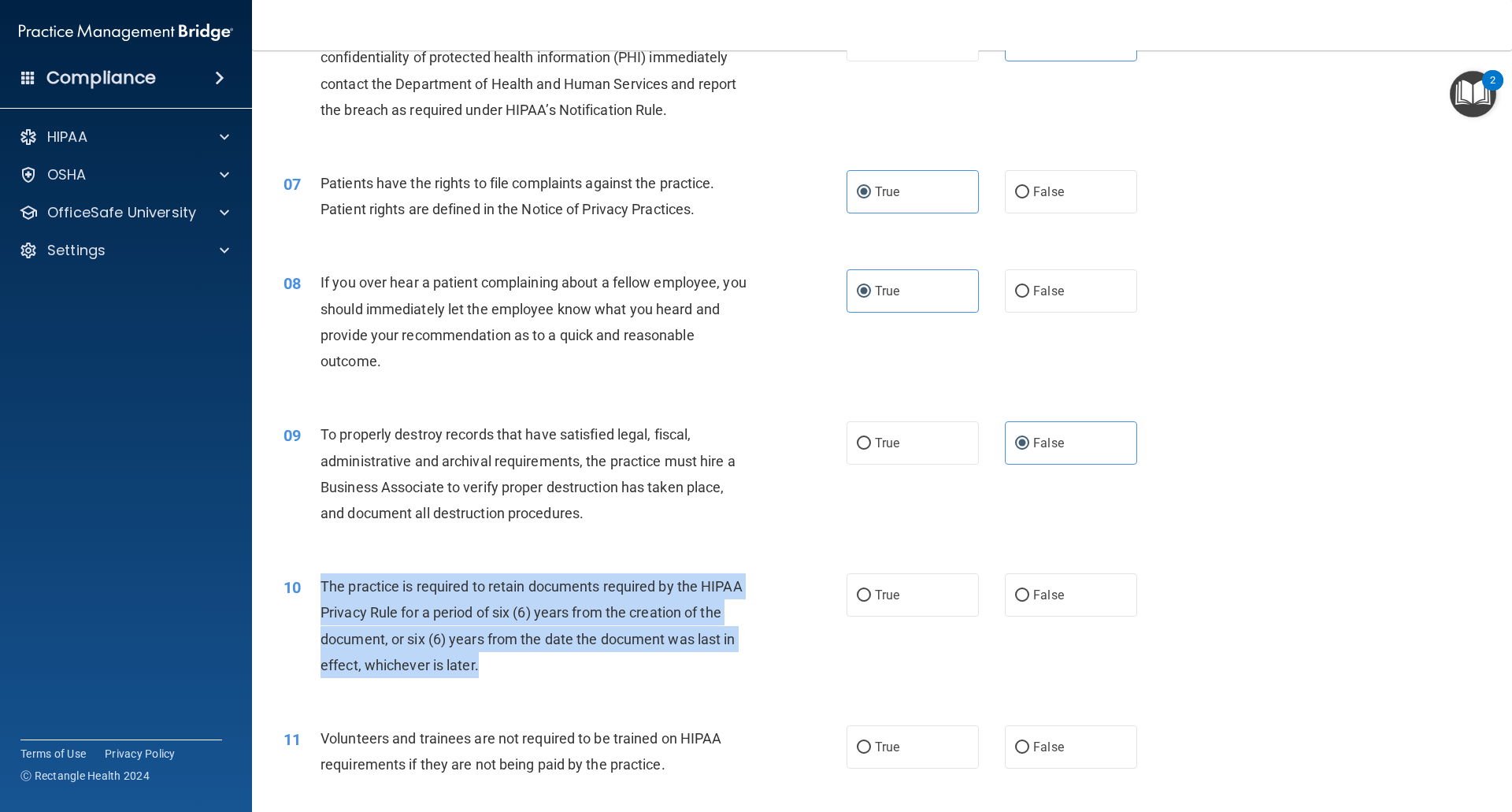
drag, startPoint x: 488, startPoint y: 685, endPoint x: 313, endPoint y: 582, distance: 203.1
click at [313, 582] on div "10 The practice is required to retain documents required by the HIPAA Privacy R…" at bounding box center [565, 629] width 610 height 112
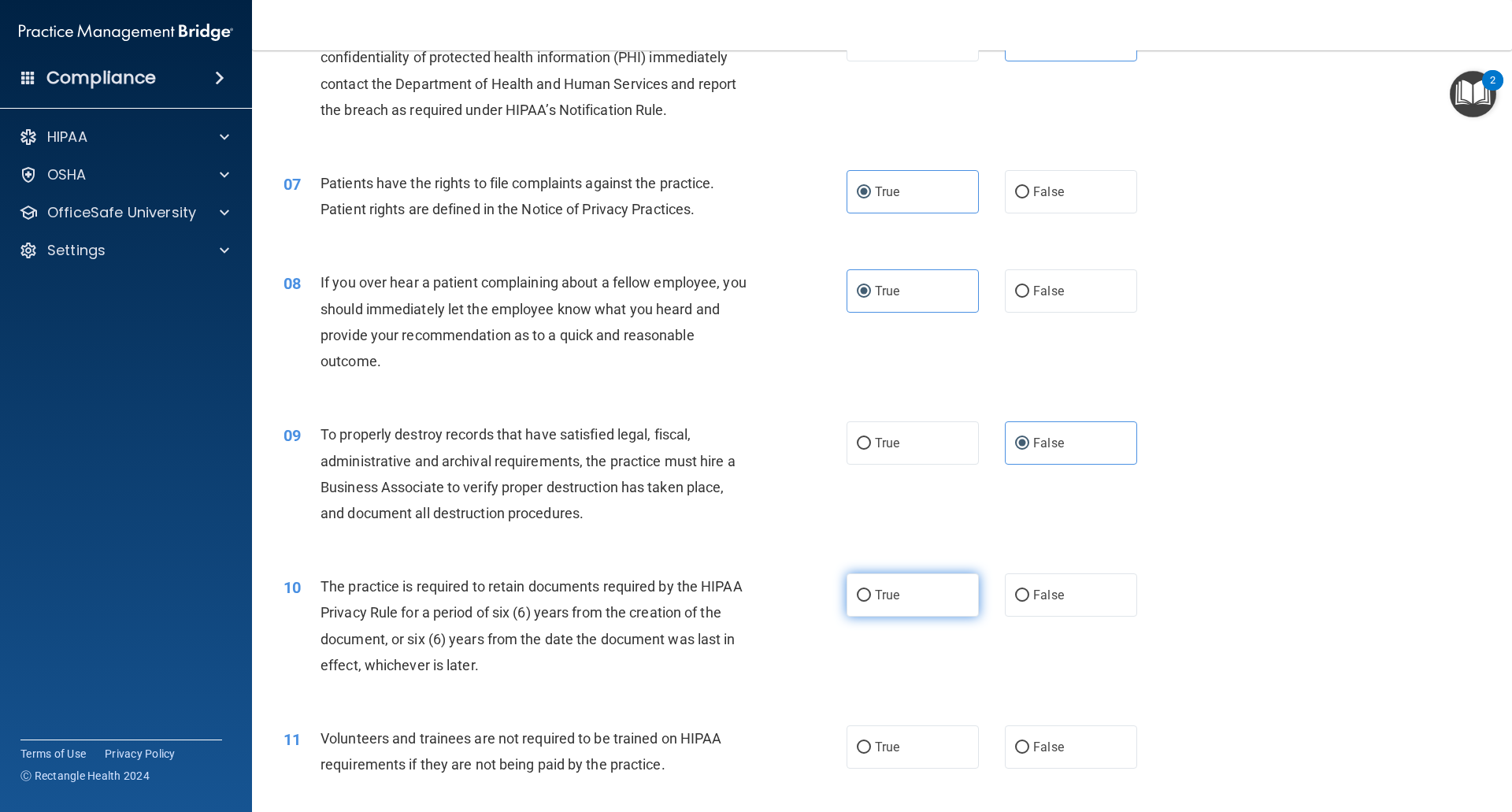
drag, startPoint x: 882, startPoint y: 566, endPoint x: 883, endPoint y: 586, distance: 20.0
click at [883, 566] on div "10 The practice is required to retain documents required by the HIPAA Privacy R…" at bounding box center [881, 630] width 1221 height 152
click at [884, 595] on span "True" at bounding box center [887, 595] width 24 height 15
click at [870, 595] on input "True" at bounding box center [864, 596] width 14 height 12
radio input "true"
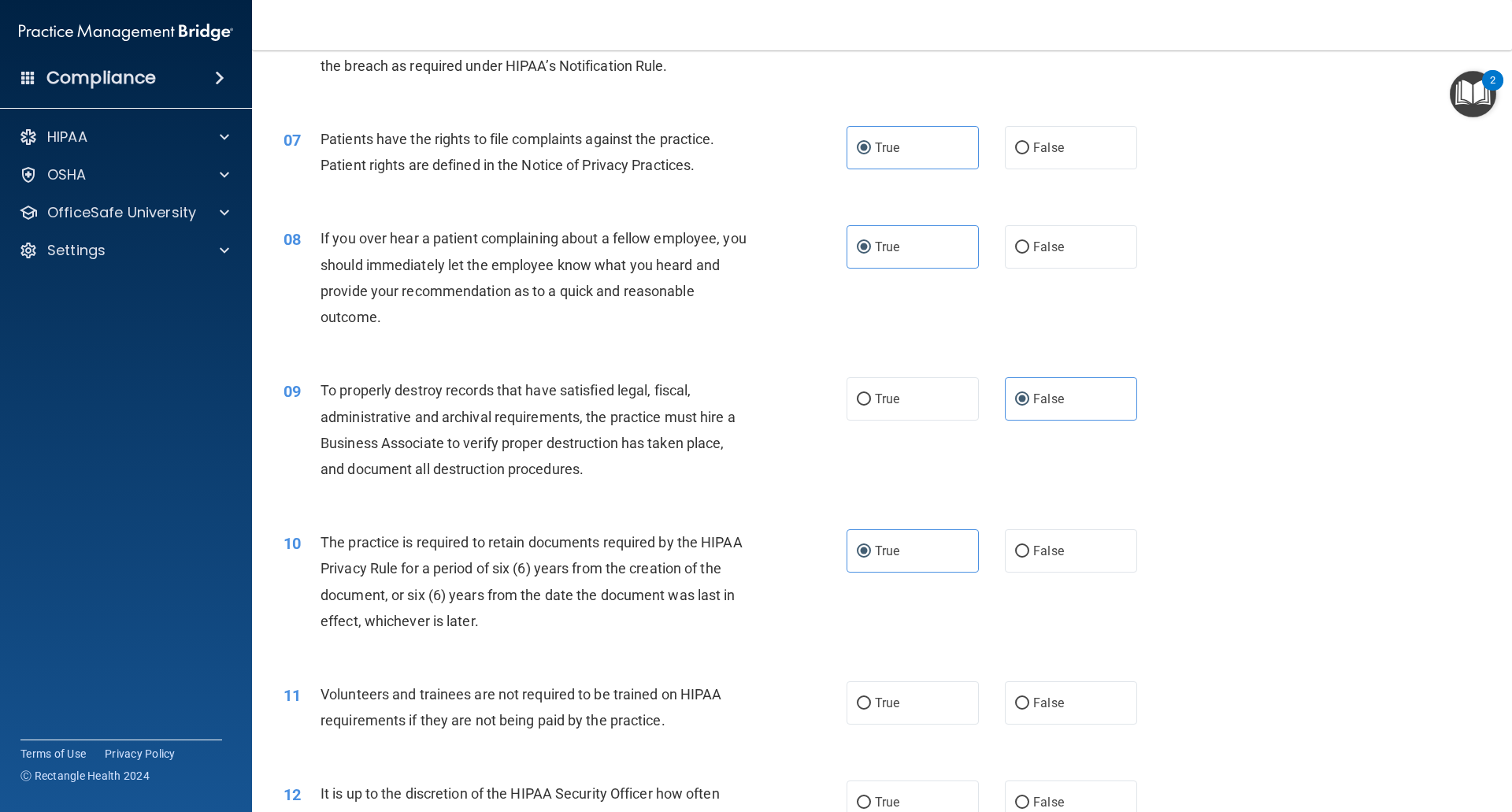
scroll to position [866, 0]
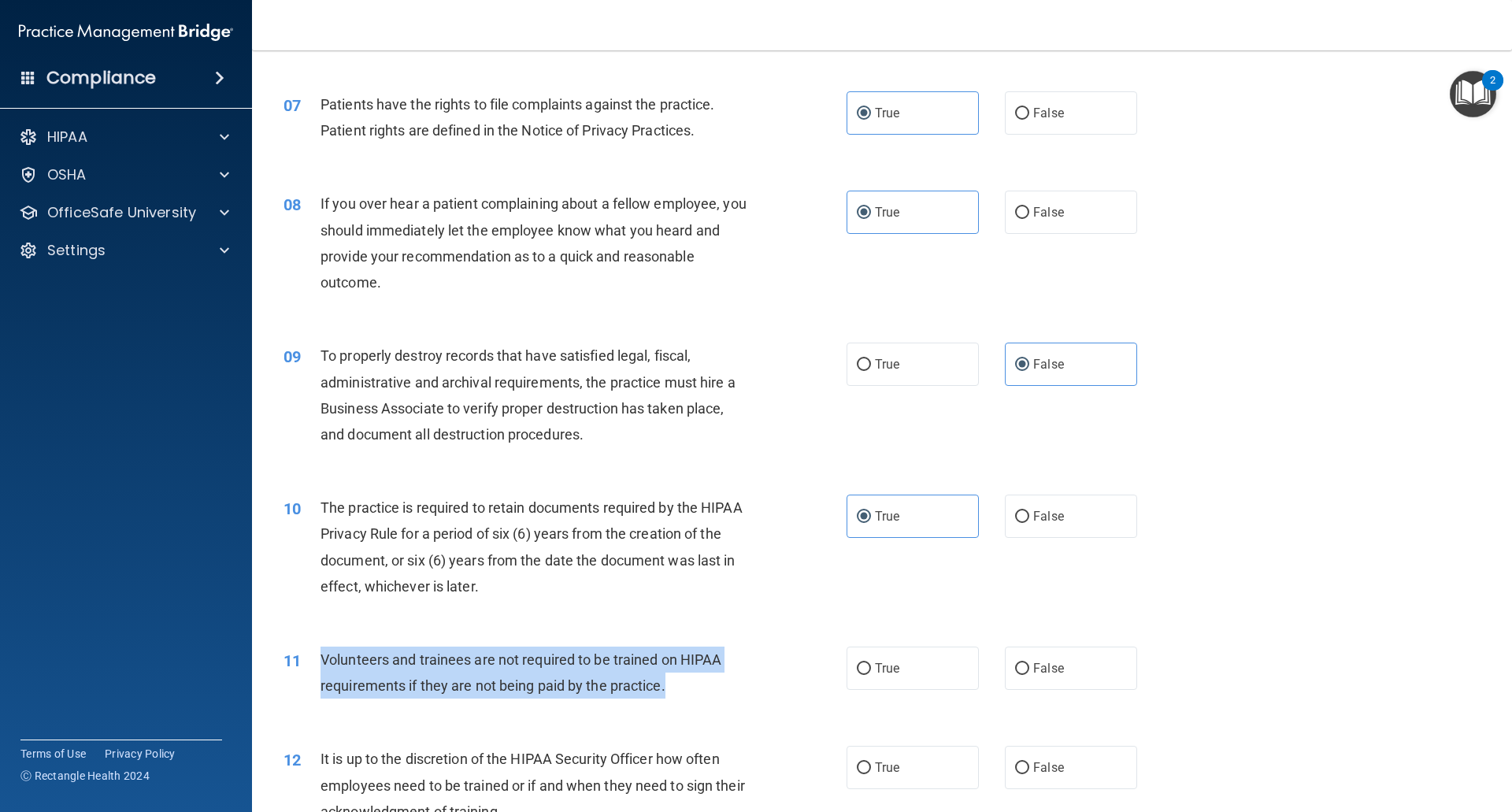
drag, startPoint x: 674, startPoint y: 702, endPoint x: 305, endPoint y: 664, distance: 371.0
click at [305, 664] on div "11 Volunteers and trainees are not required to be trained on HIPAA requirements…" at bounding box center [565, 676] width 610 height 60
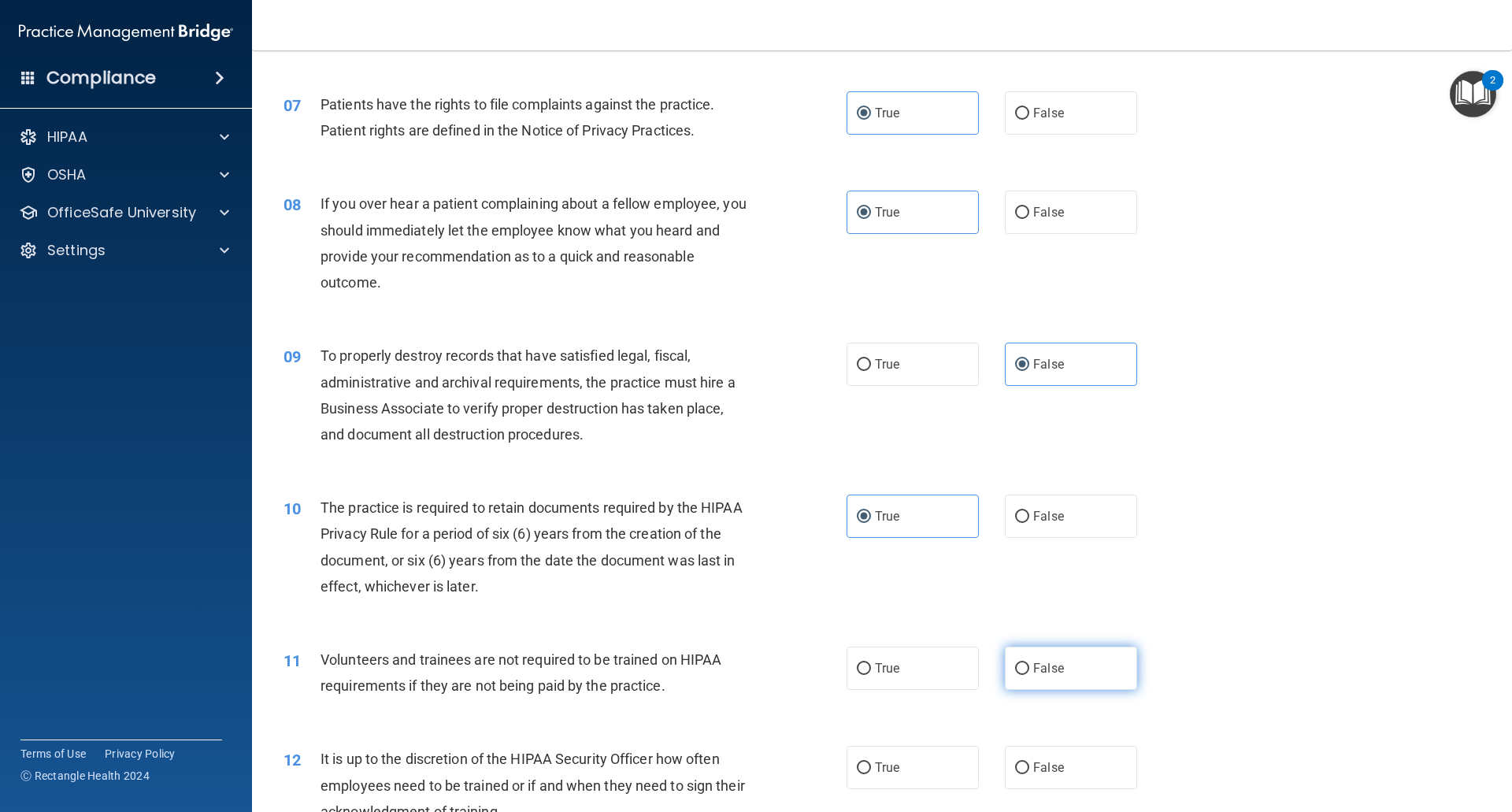
click at [1035, 656] on label "False" at bounding box center [1070, 668] width 132 height 43
click at [1029, 664] on input "False" at bounding box center [1022, 669] width 14 height 12
radio input "true"
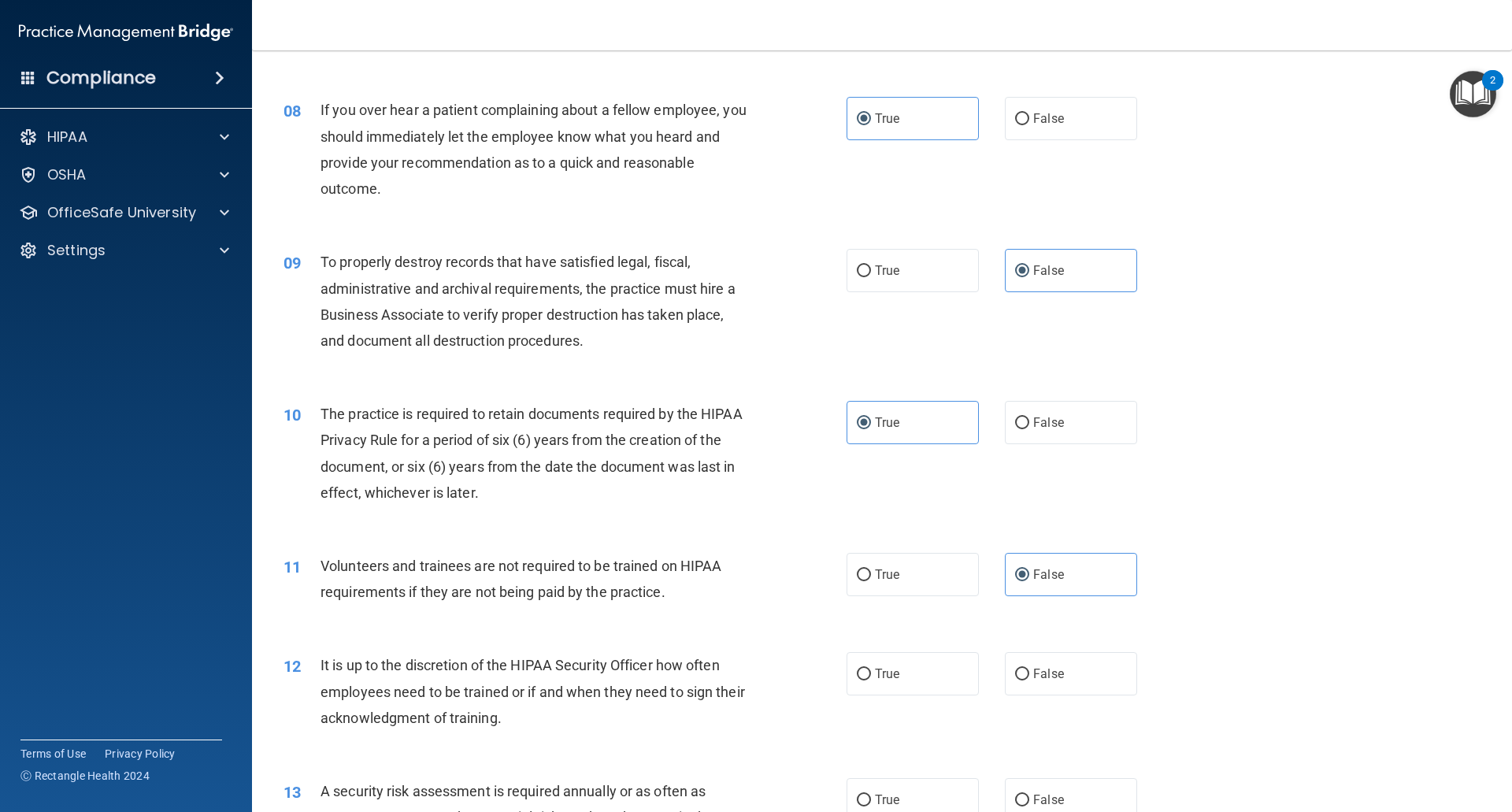
scroll to position [1103, 0]
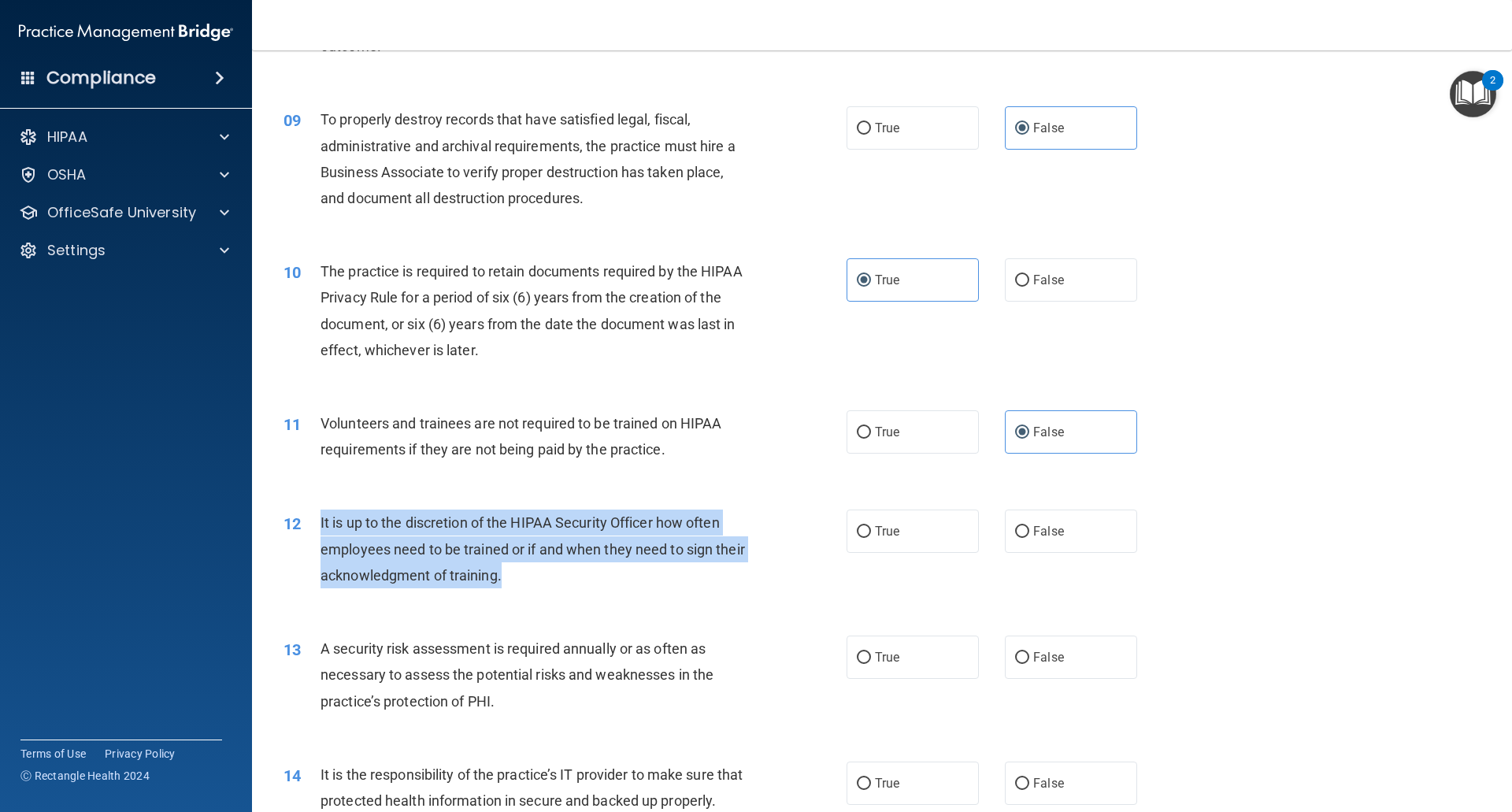
drag, startPoint x: 545, startPoint y: 572, endPoint x: 306, endPoint y: 517, distance: 245.2
click at [306, 517] on div "12 It is up to the discretion of the HIPAA Security Officer how often employees…" at bounding box center [565, 553] width 610 height 87
click at [1015, 533] on input "False" at bounding box center [1022, 531] width 14 height 12
radio input "true"
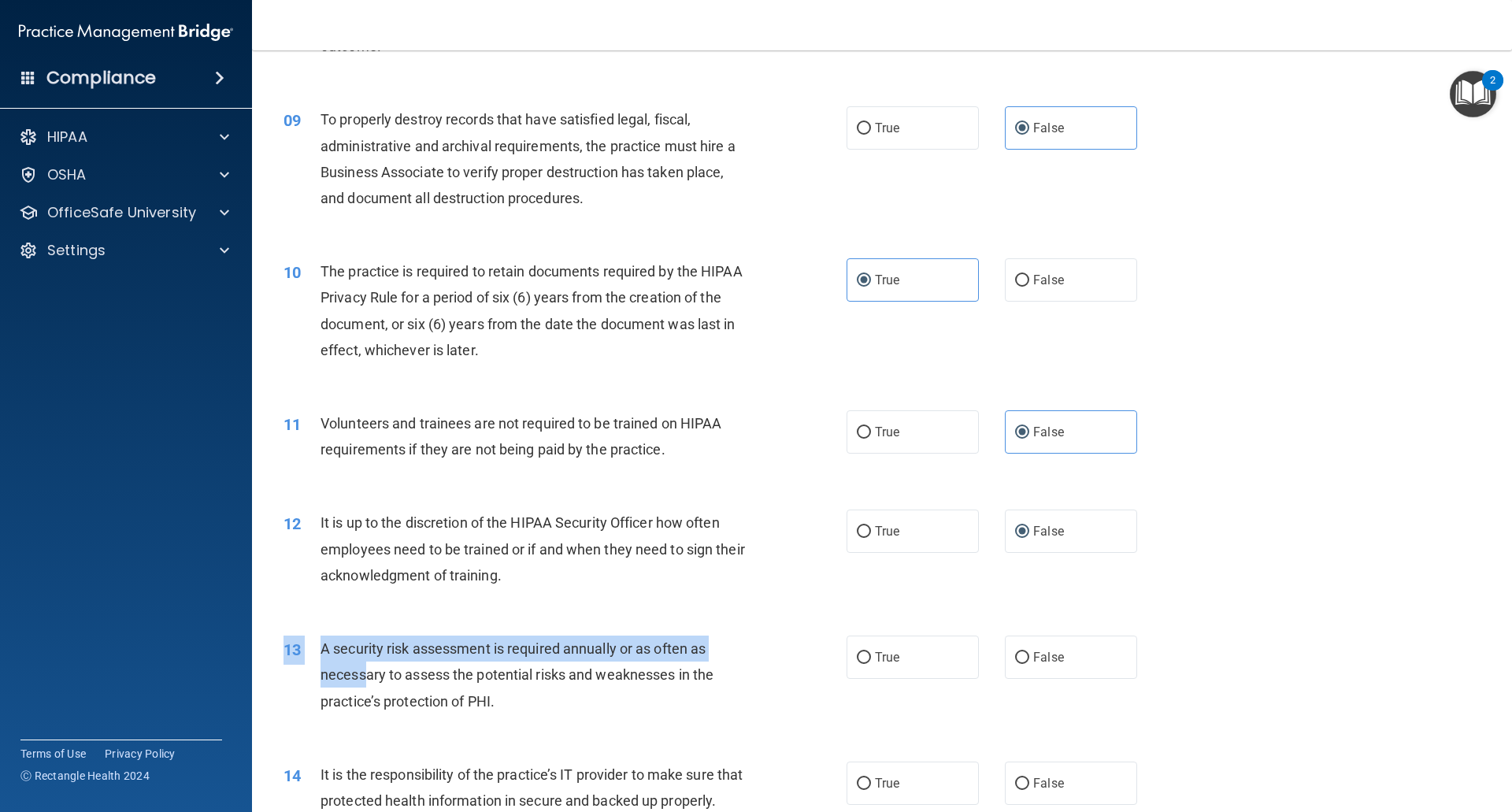
drag, startPoint x: 587, startPoint y: 725, endPoint x: 367, endPoint y: 676, distance: 225.4
click at [366, 674] on div "13 A security risk assessment is required annually or as often as necessary to …" at bounding box center [881, 678] width 1221 height 126
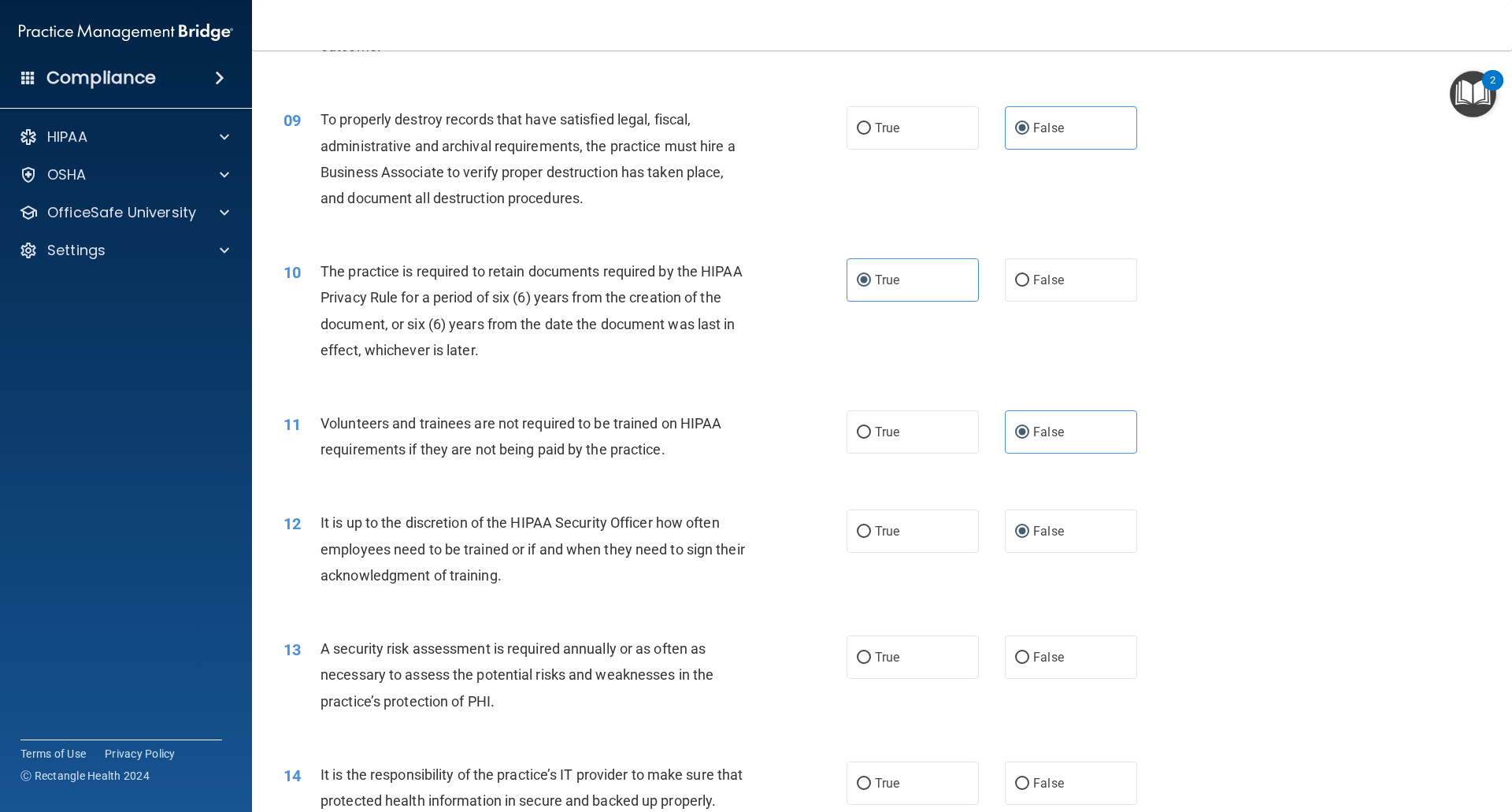
click at [533, 713] on div "A security risk assessment is required annually or as often as necessary to ass…" at bounding box center [540, 674] width 440 height 79
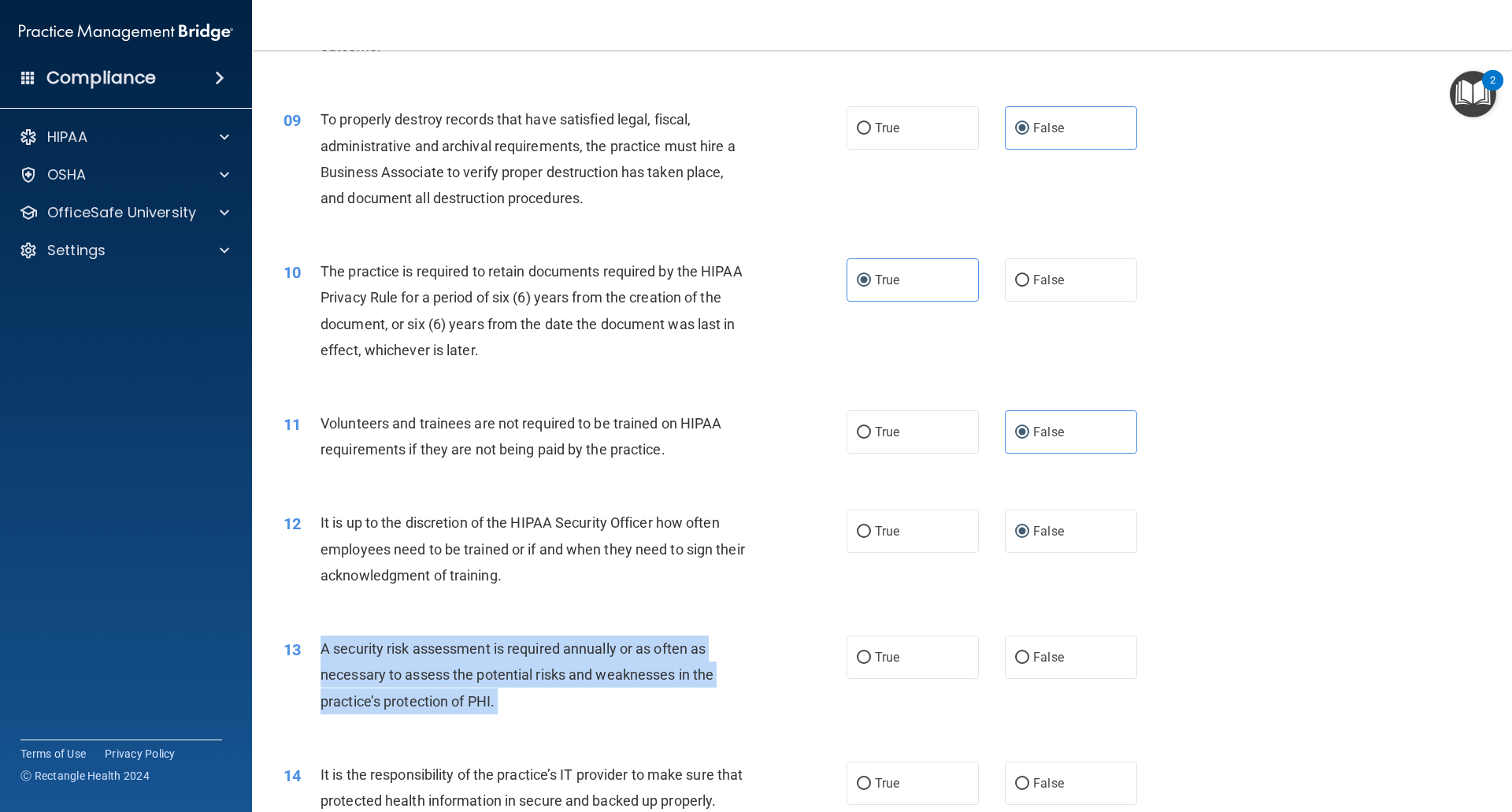
drag, startPoint x: 533, startPoint y: 713, endPoint x: 319, endPoint y: 651, distance: 222.8
click at [319, 651] on div "13 A security risk assessment is required annually or as often as necessary to …" at bounding box center [565, 679] width 610 height 87
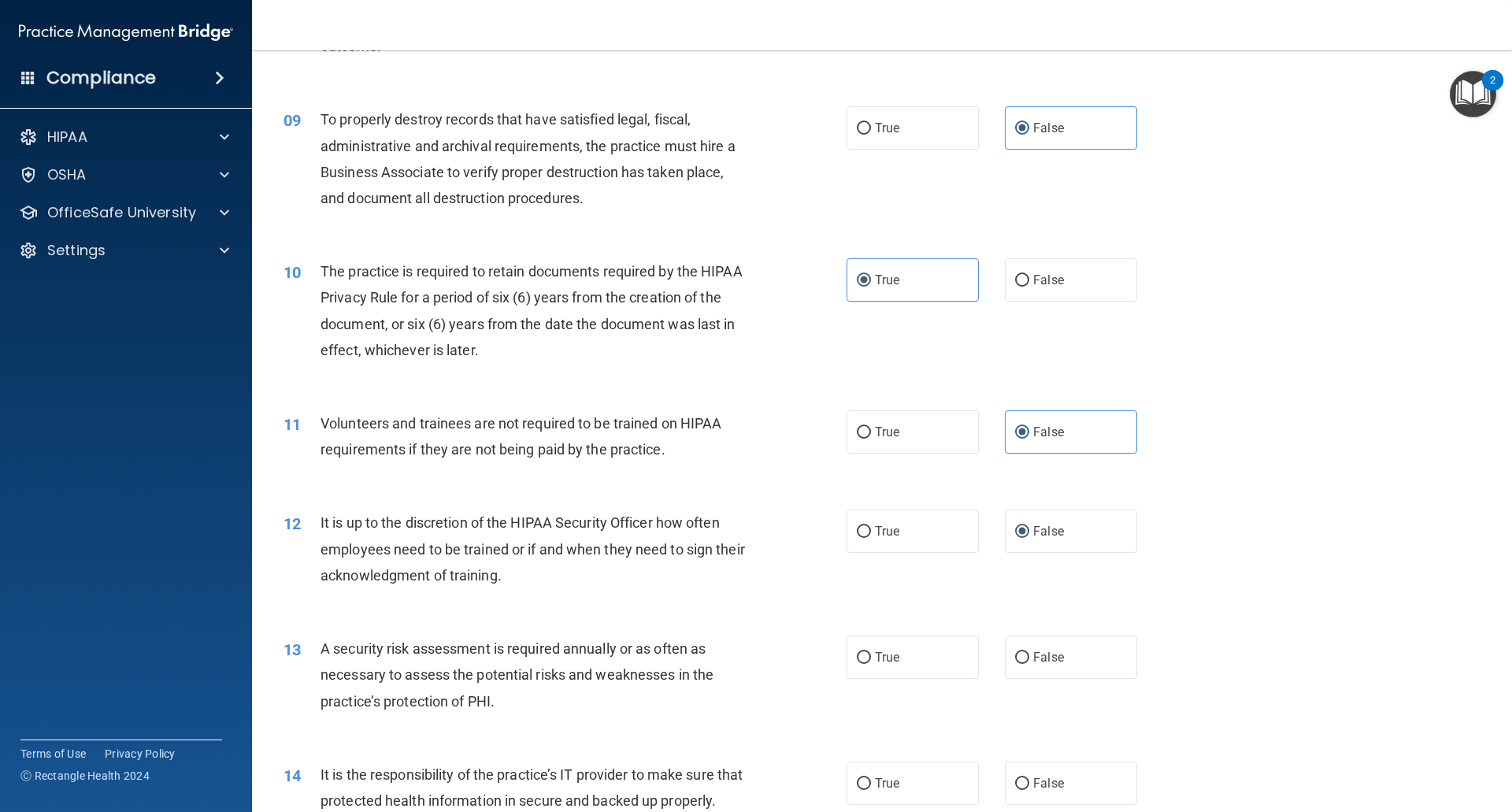
click at [467, 597] on div "12 It is up to the discretion of the HIPAA Security Officer how often employees…" at bounding box center [565, 553] width 610 height 87
click at [882, 666] on label "True" at bounding box center [912, 657] width 132 height 43
click at [870, 664] on input "True" at bounding box center [864, 657] width 14 height 12
radio input "true"
click at [886, 543] on label "True" at bounding box center [912, 531] width 132 height 43
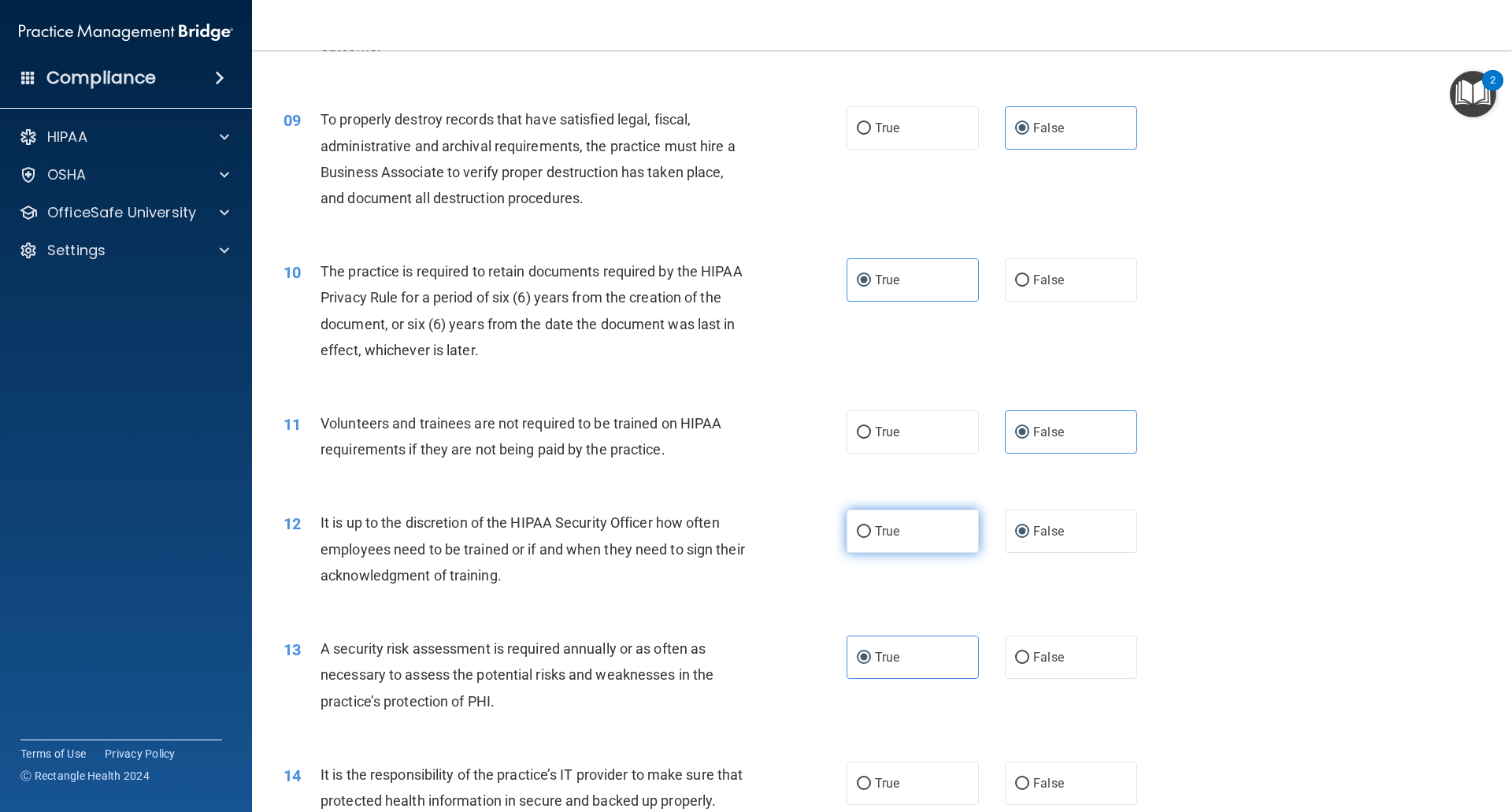
click at [870, 538] on input "True" at bounding box center [864, 531] width 14 height 12
radio input "true"
click at [1061, 538] on label "False" at bounding box center [1070, 531] width 132 height 43
click at [1029, 538] on input "False" at bounding box center [1022, 531] width 14 height 12
radio input "true"
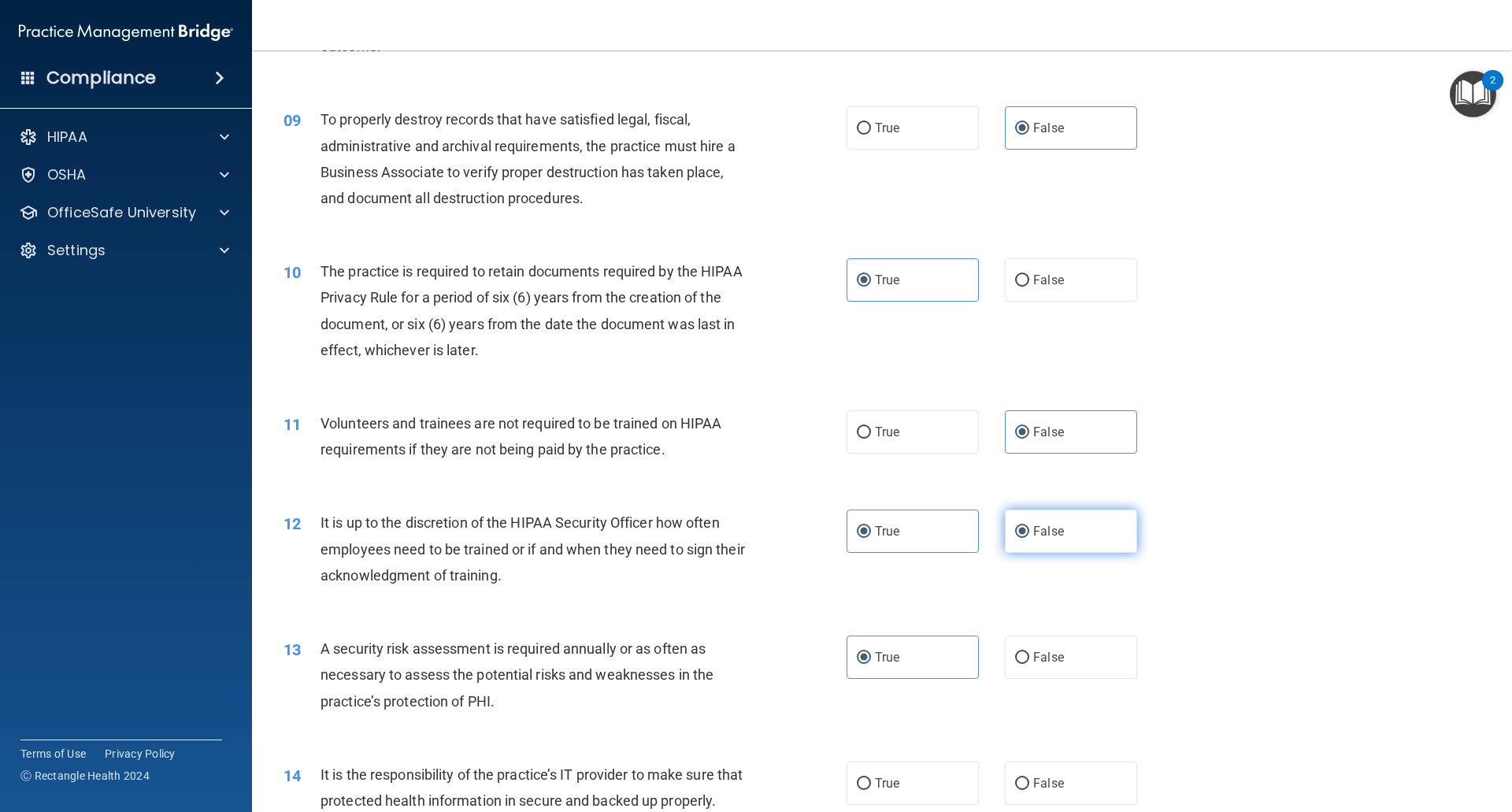
radio input "false"
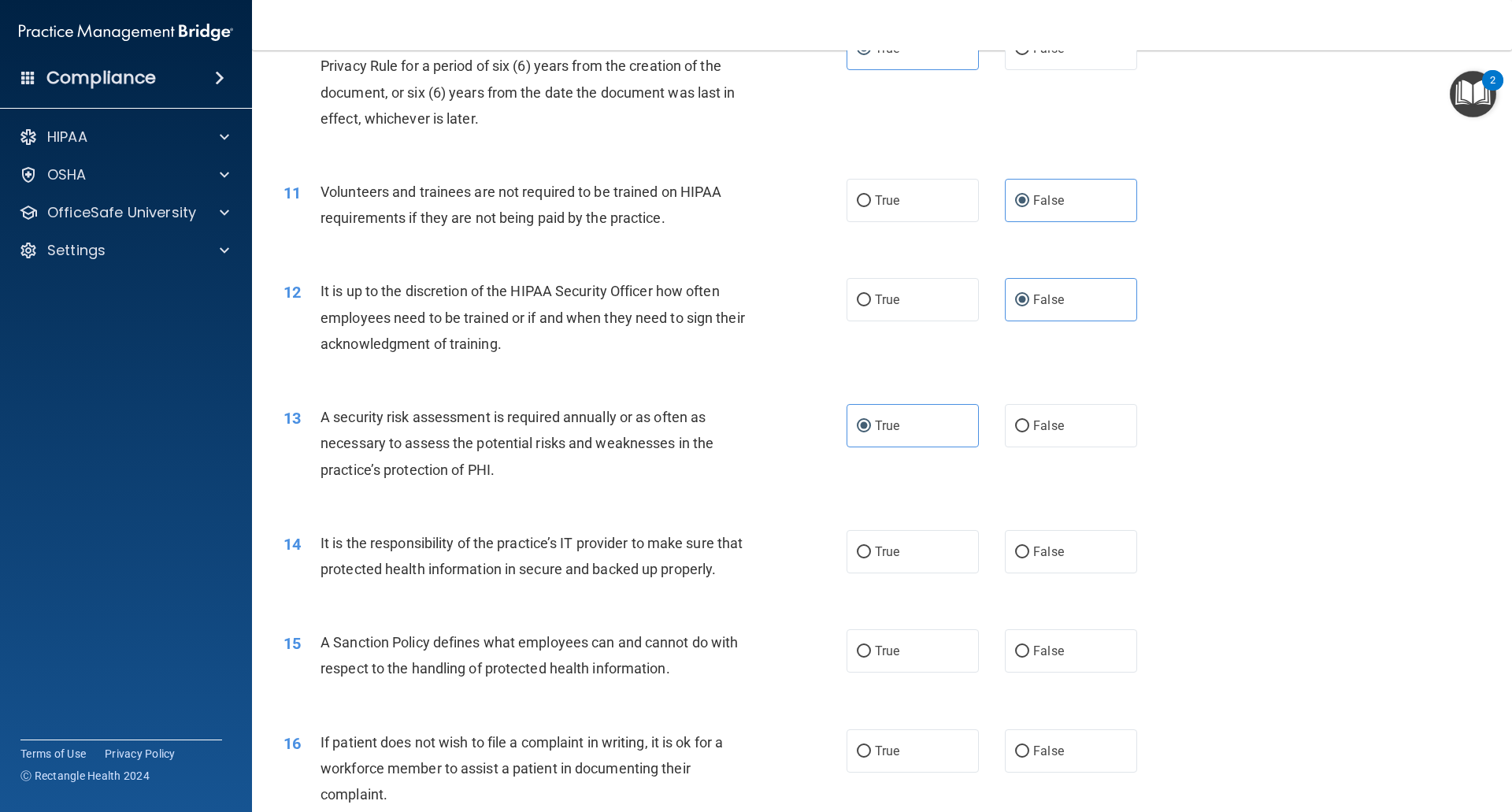
scroll to position [1339, 0]
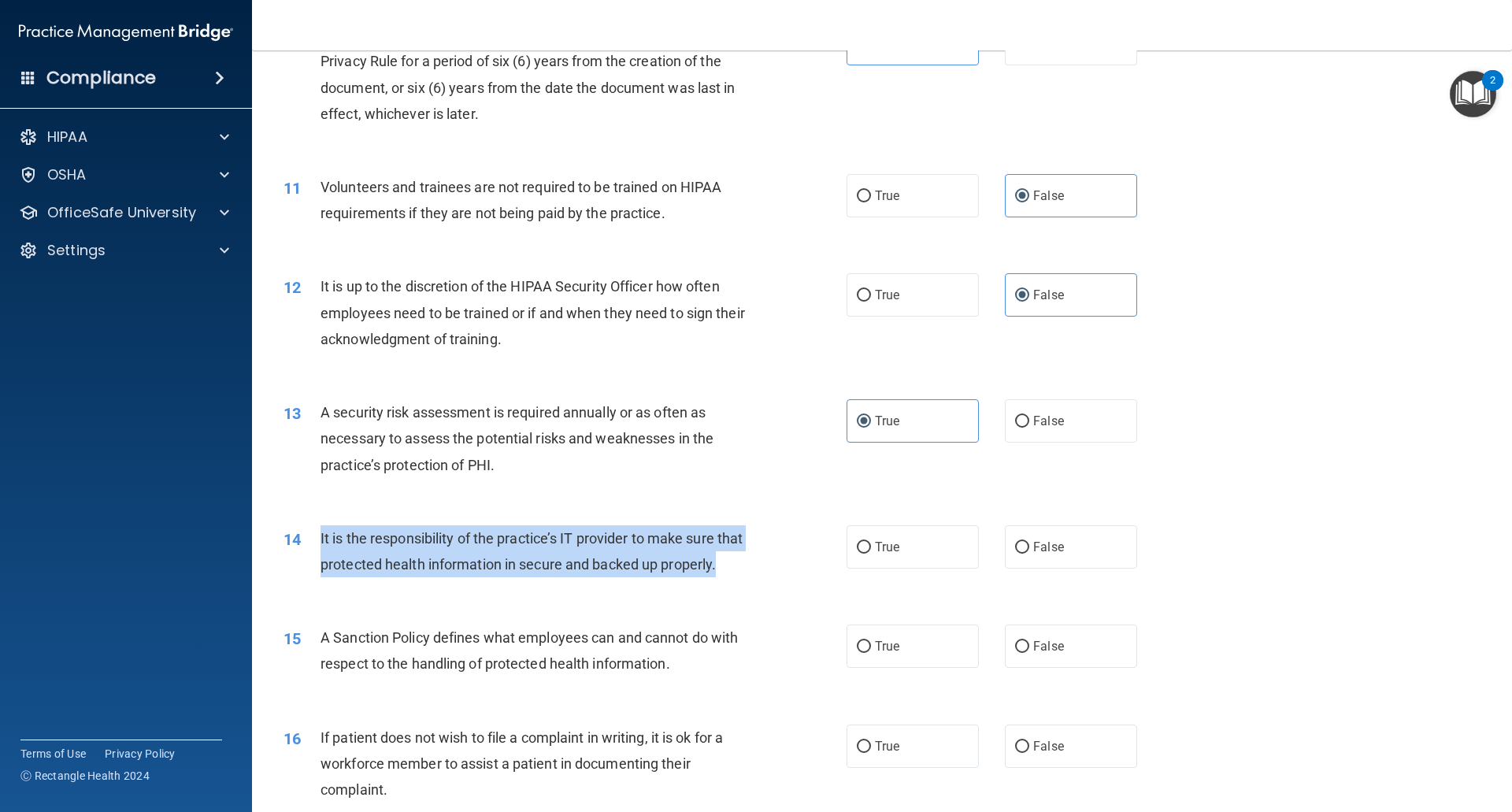
drag, startPoint x: 453, startPoint y: 604, endPoint x: 306, endPoint y: 547, distance: 157.7
click at [306, 547] on div "14 It is the responsibility of the practice’s IT provider to make sure that pro…" at bounding box center [565, 555] width 610 height 60
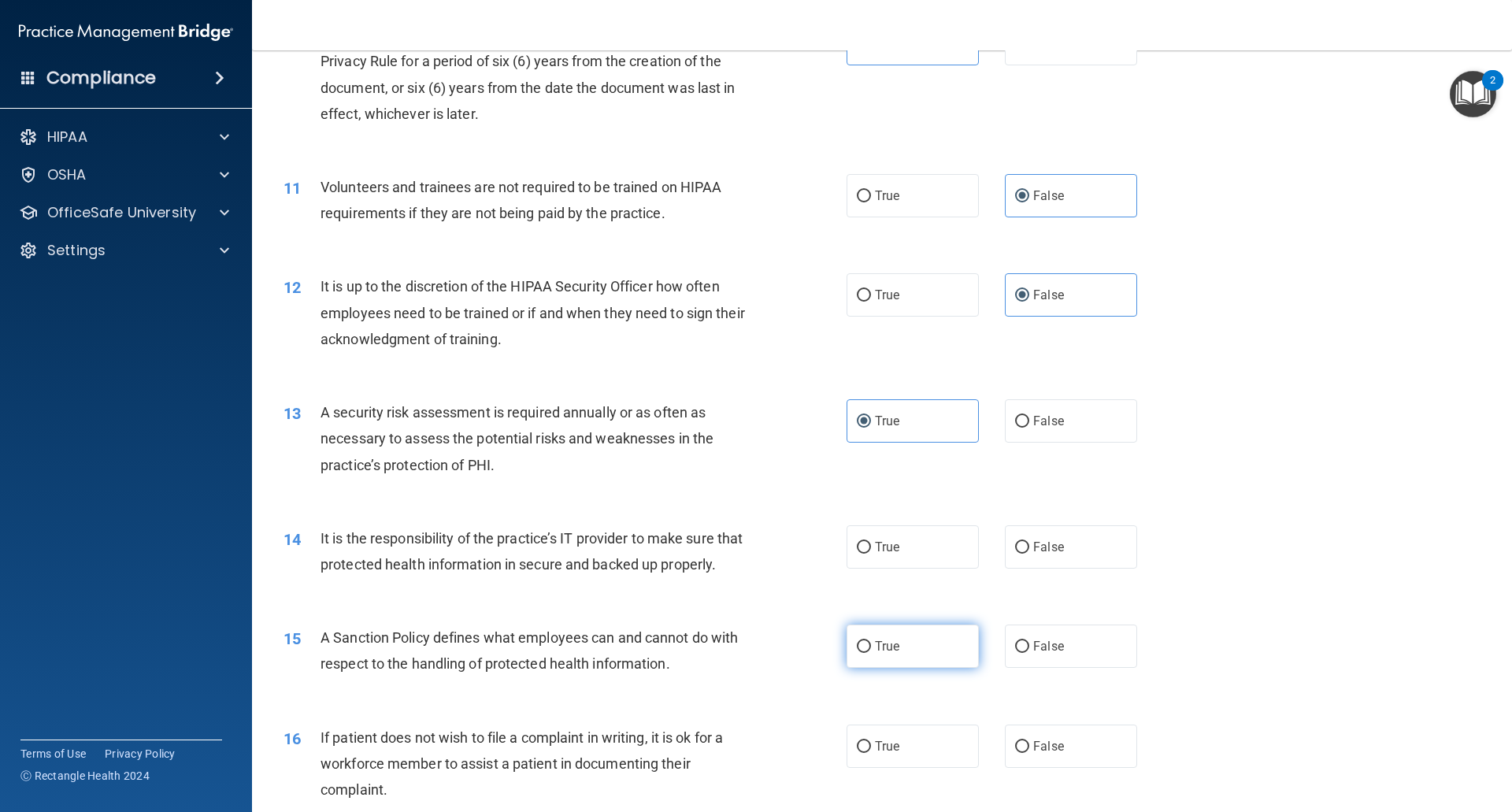
click at [895, 668] on label "True" at bounding box center [912, 646] width 132 height 43
click at [870, 653] on input "True" at bounding box center [864, 646] width 14 height 12
radio input "true"
click at [906, 566] on label "True" at bounding box center [912, 547] width 132 height 43
click at [870, 554] on input "True" at bounding box center [864, 548] width 14 height 12
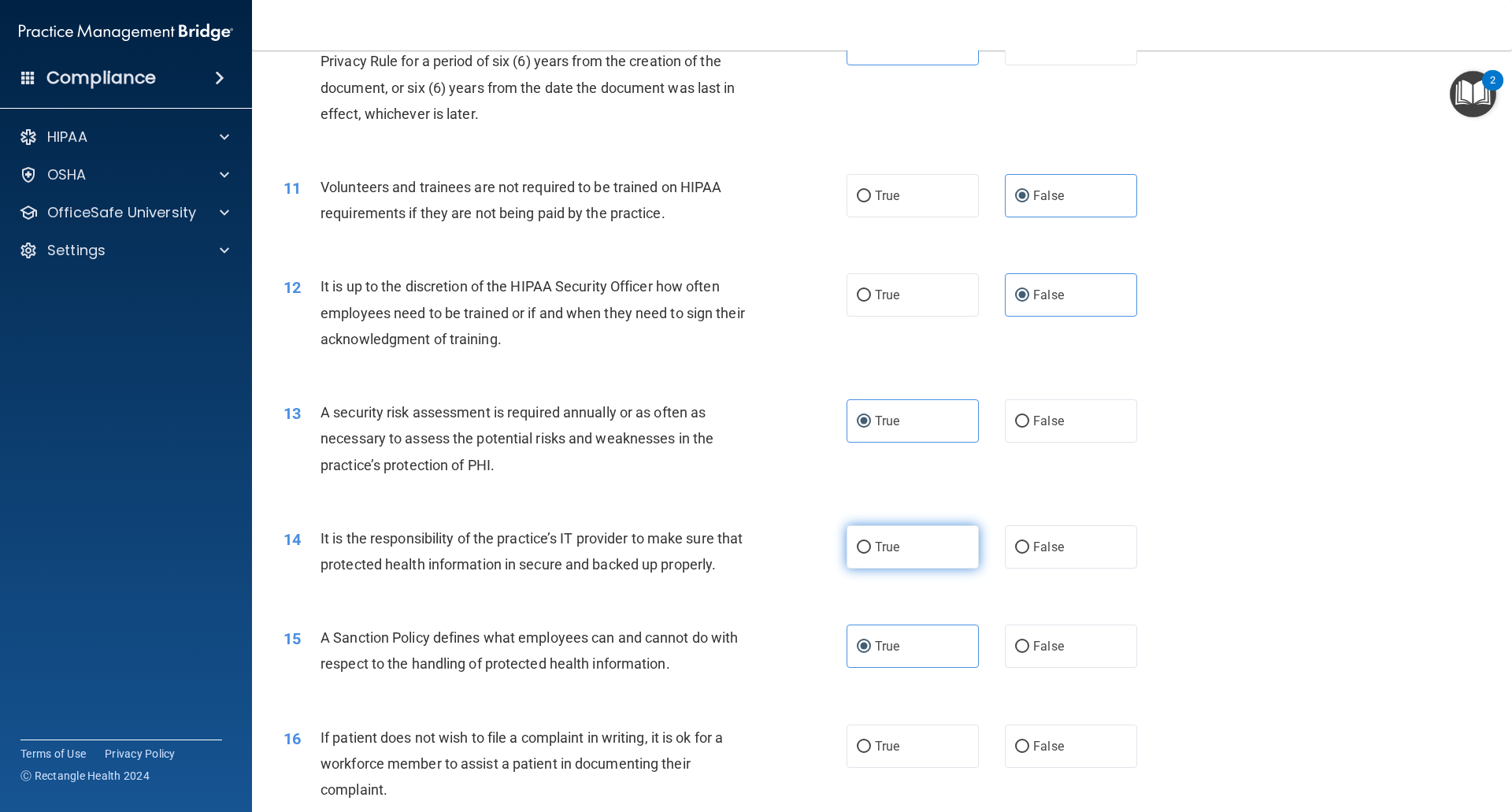
radio input "true"
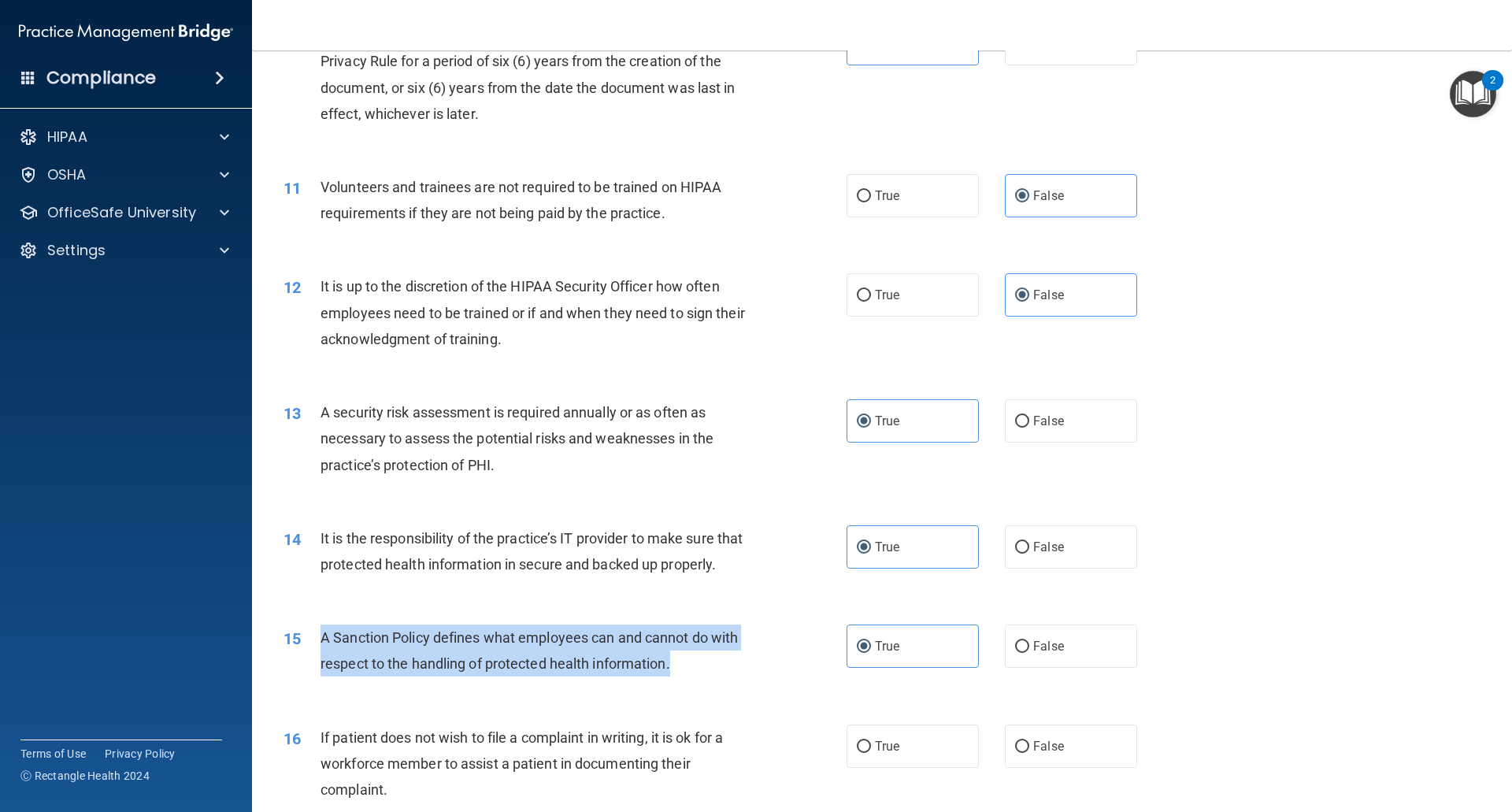
drag, startPoint x: 694, startPoint y: 702, endPoint x: 309, endPoint y: 668, distance: 386.5
click at [309, 668] on div "15 A Sanction Policy defines what employees can and cannot do with respect to t…" at bounding box center [565, 654] width 610 height 60
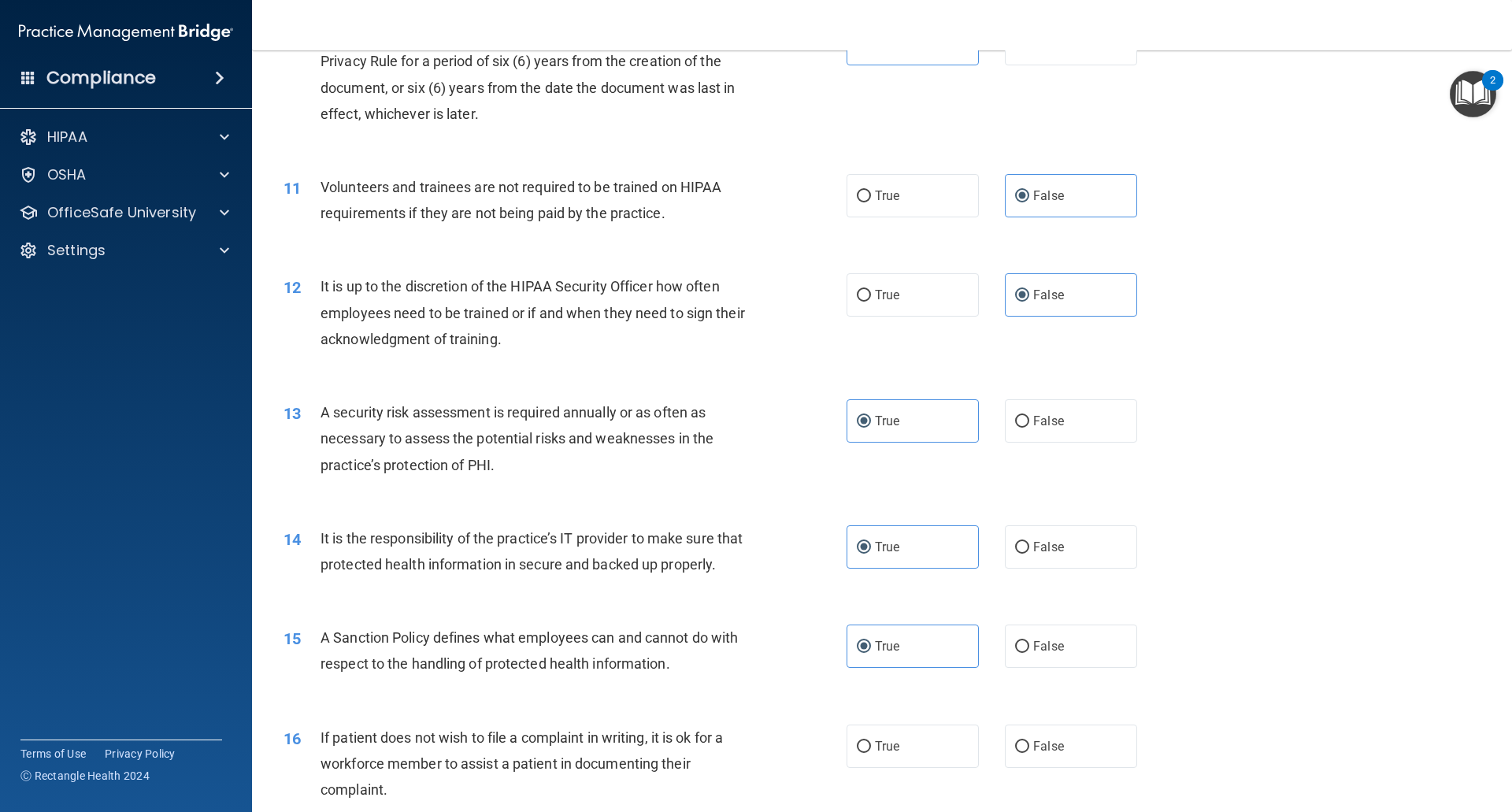
click at [423, 605] on div "14 It is the responsibility of the practice’s IT provider to make sure that pro…" at bounding box center [881, 556] width 1221 height 100
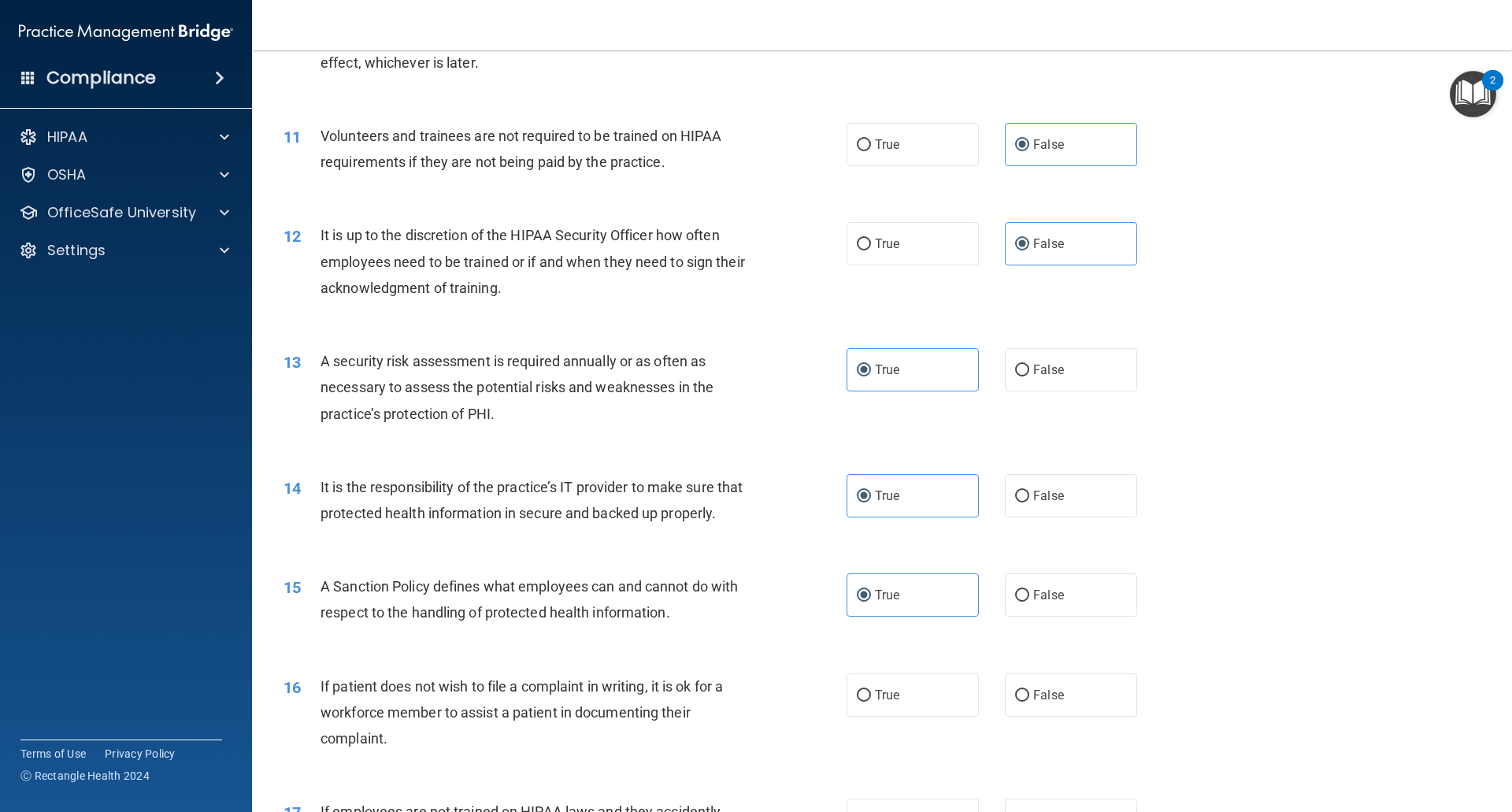
scroll to position [1418, 0]
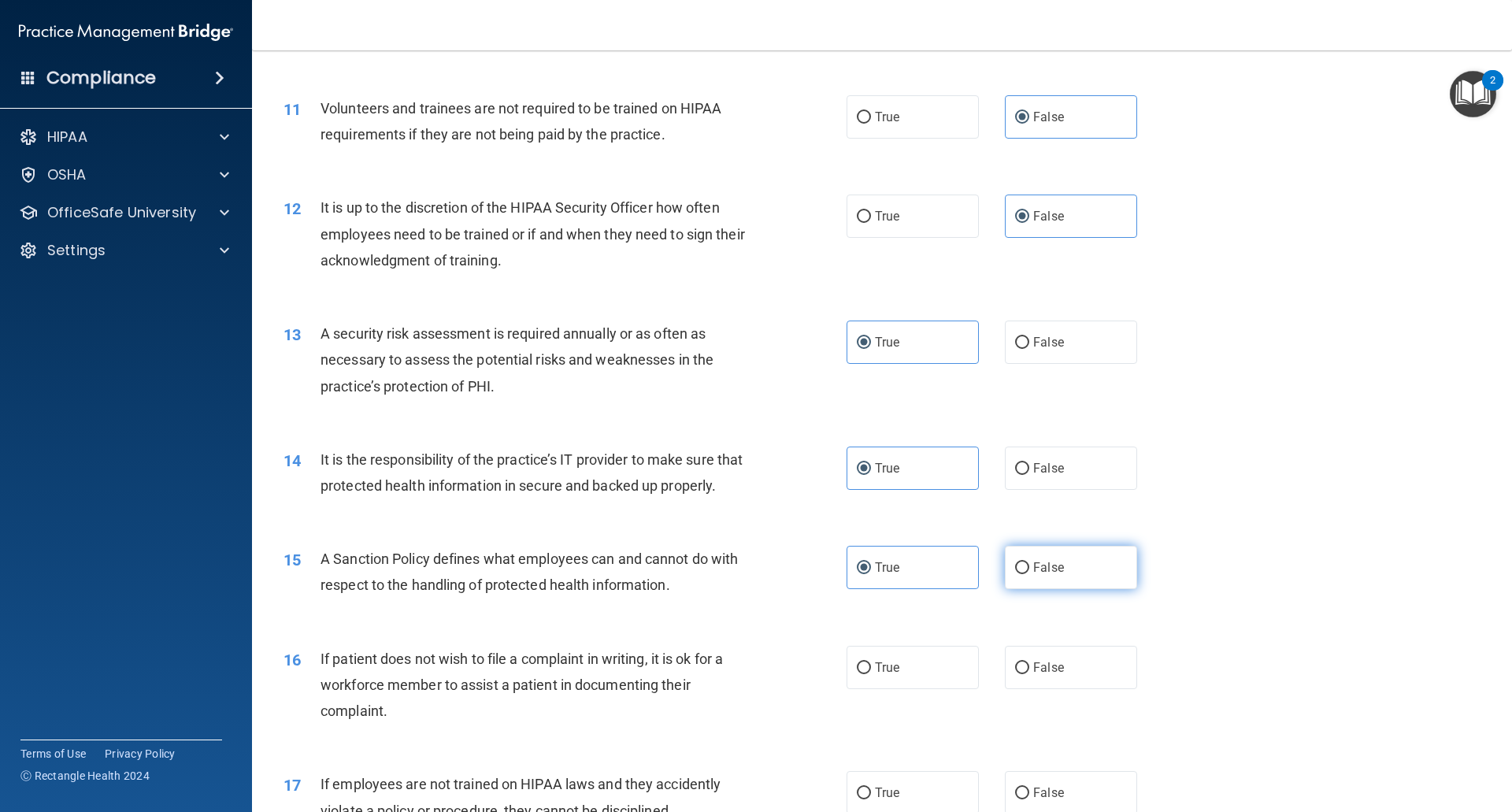
click at [1024, 589] on label "False" at bounding box center [1070, 568] width 132 height 43
click at [1024, 574] on input "False" at bounding box center [1022, 568] width 14 height 12
radio input "true"
radio input "false"
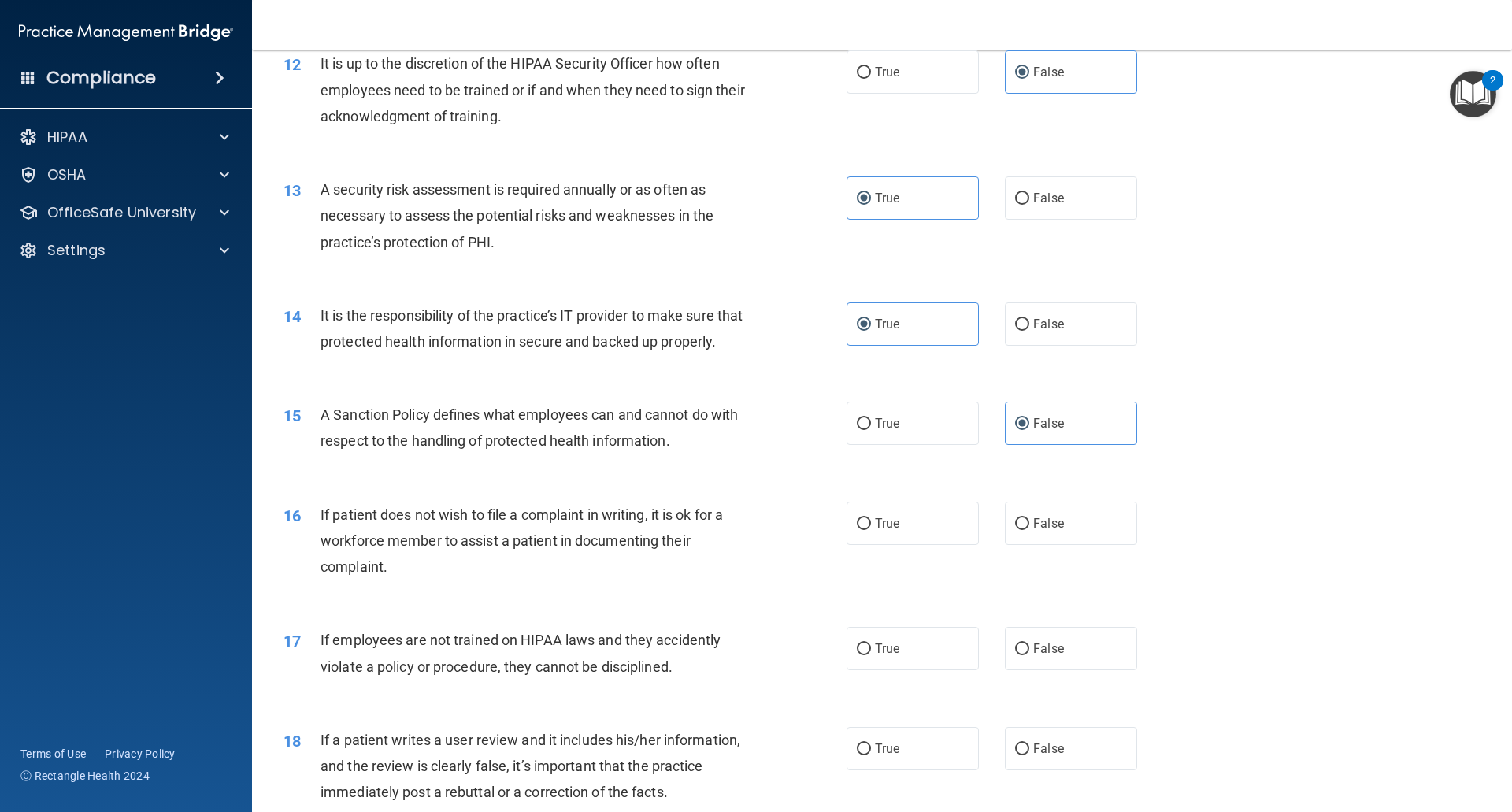
scroll to position [1575, 0]
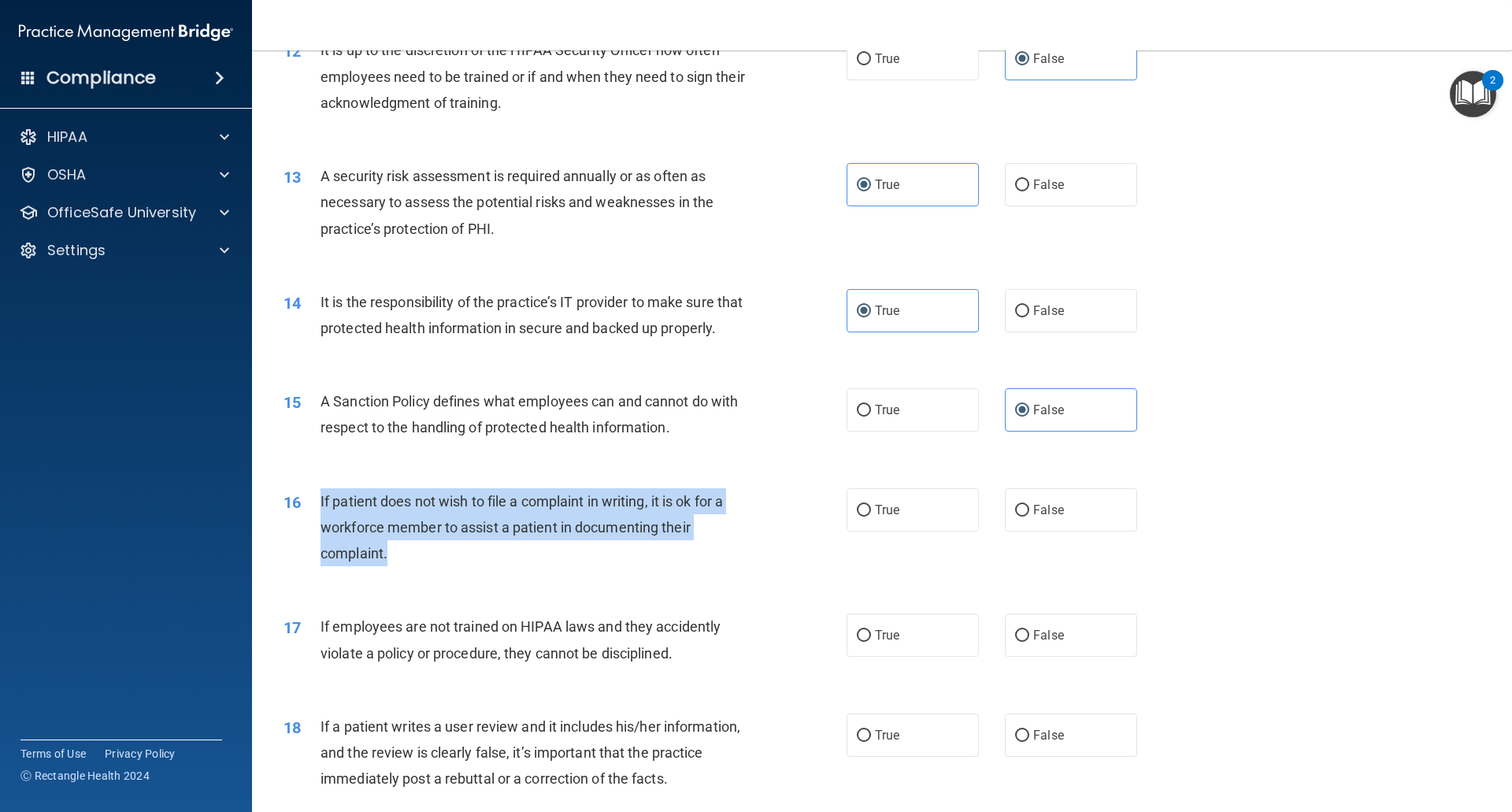
drag, startPoint x: 385, startPoint y: 584, endPoint x: 306, endPoint y: 537, distance: 91.9
click at [306, 537] on div "16 If patient does not wish to file a complaint in writing, it is ok for a work…" at bounding box center [565, 531] width 610 height 87
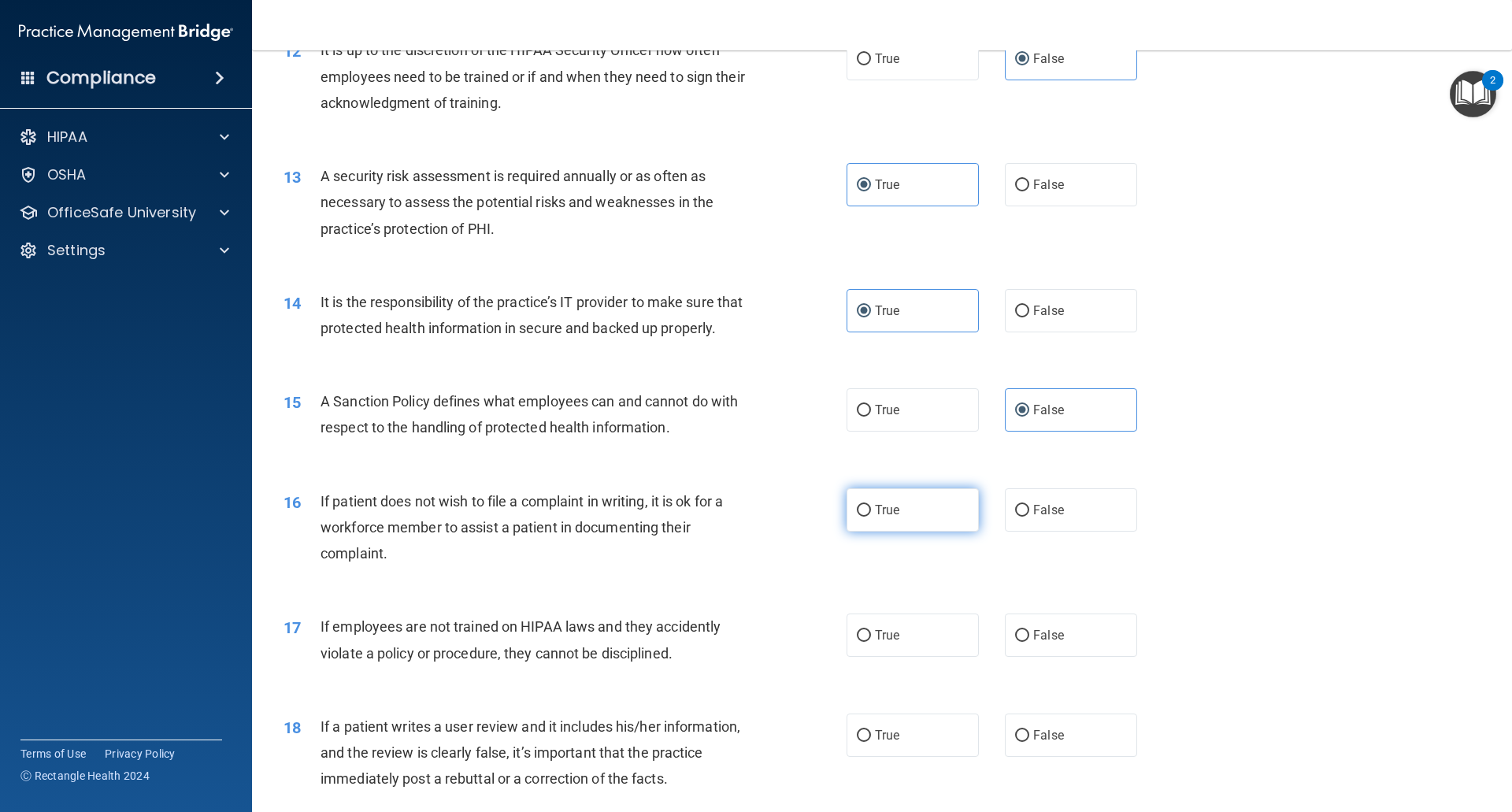
click at [926, 531] on label "True" at bounding box center [912, 510] width 132 height 43
click at [870, 517] on input "True" at bounding box center [864, 511] width 14 height 12
radio input "true"
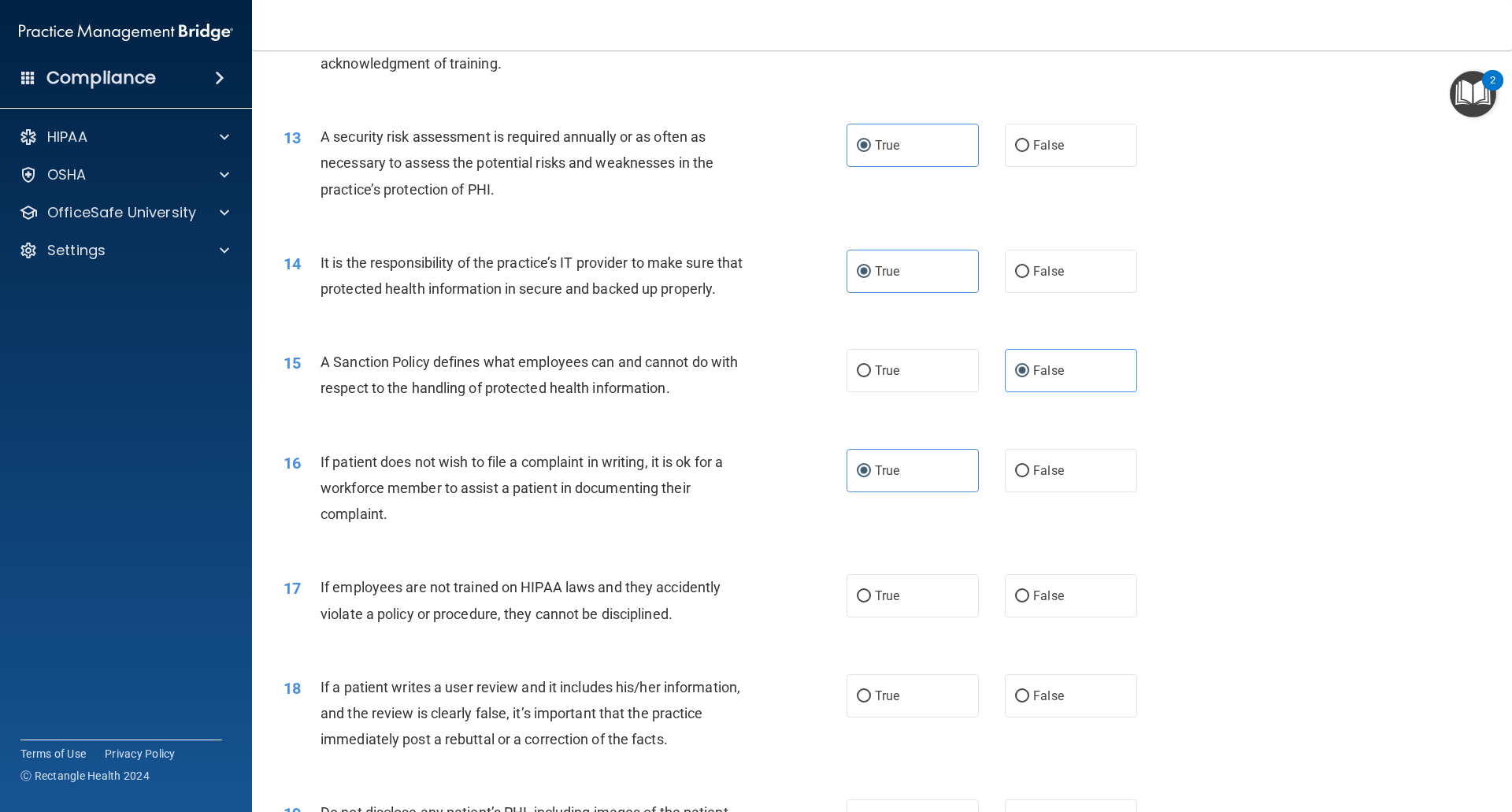
scroll to position [1654, 0]
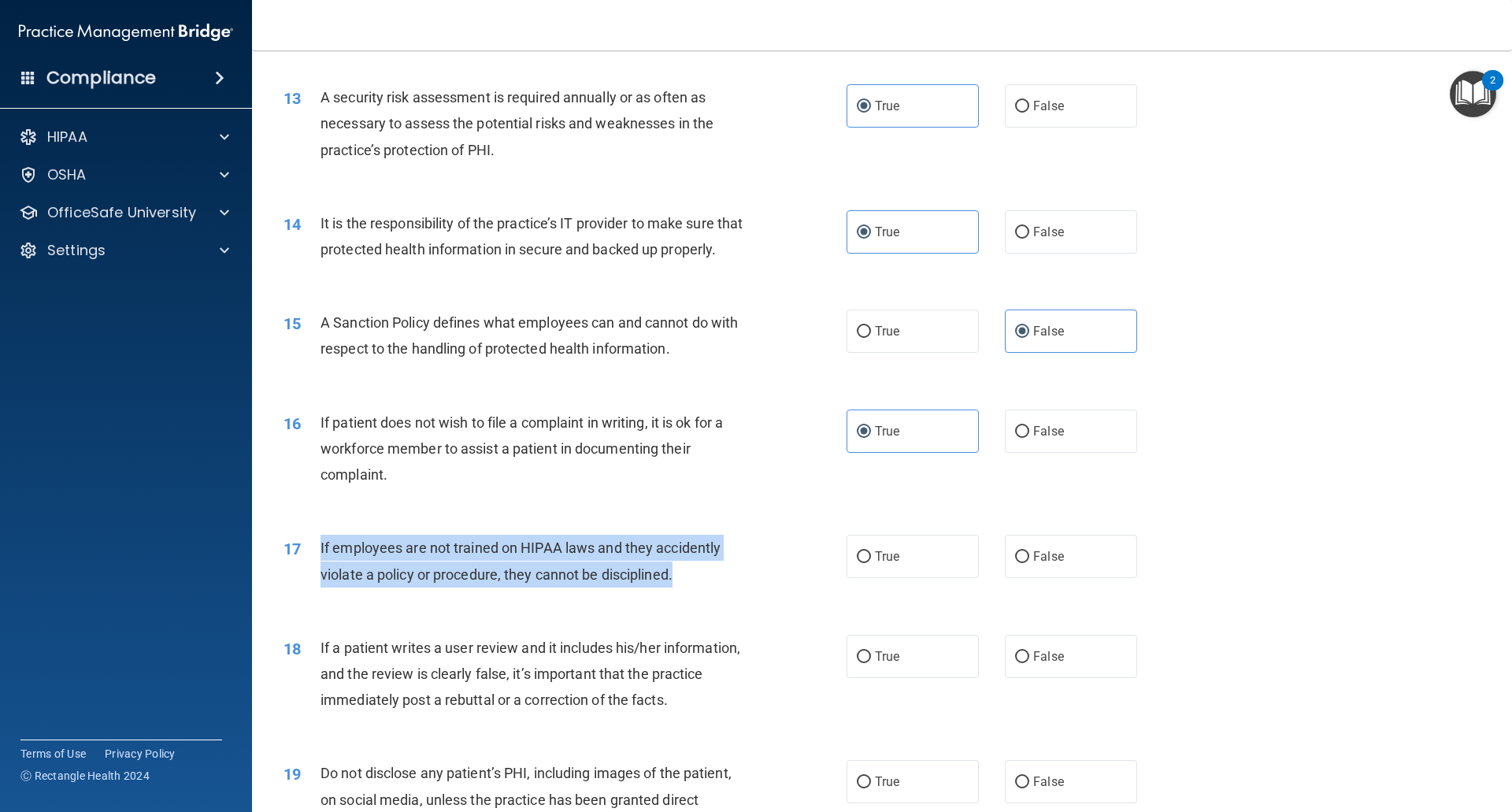
drag, startPoint x: 676, startPoint y: 608, endPoint x: 316, endPoint y: 585, distance: 360.7
click at [316, 585] on div "17 If employees are not trained on HIPAA laws and they accidently violate a pol…" at bounding box center [565, 565] width 610 height 60
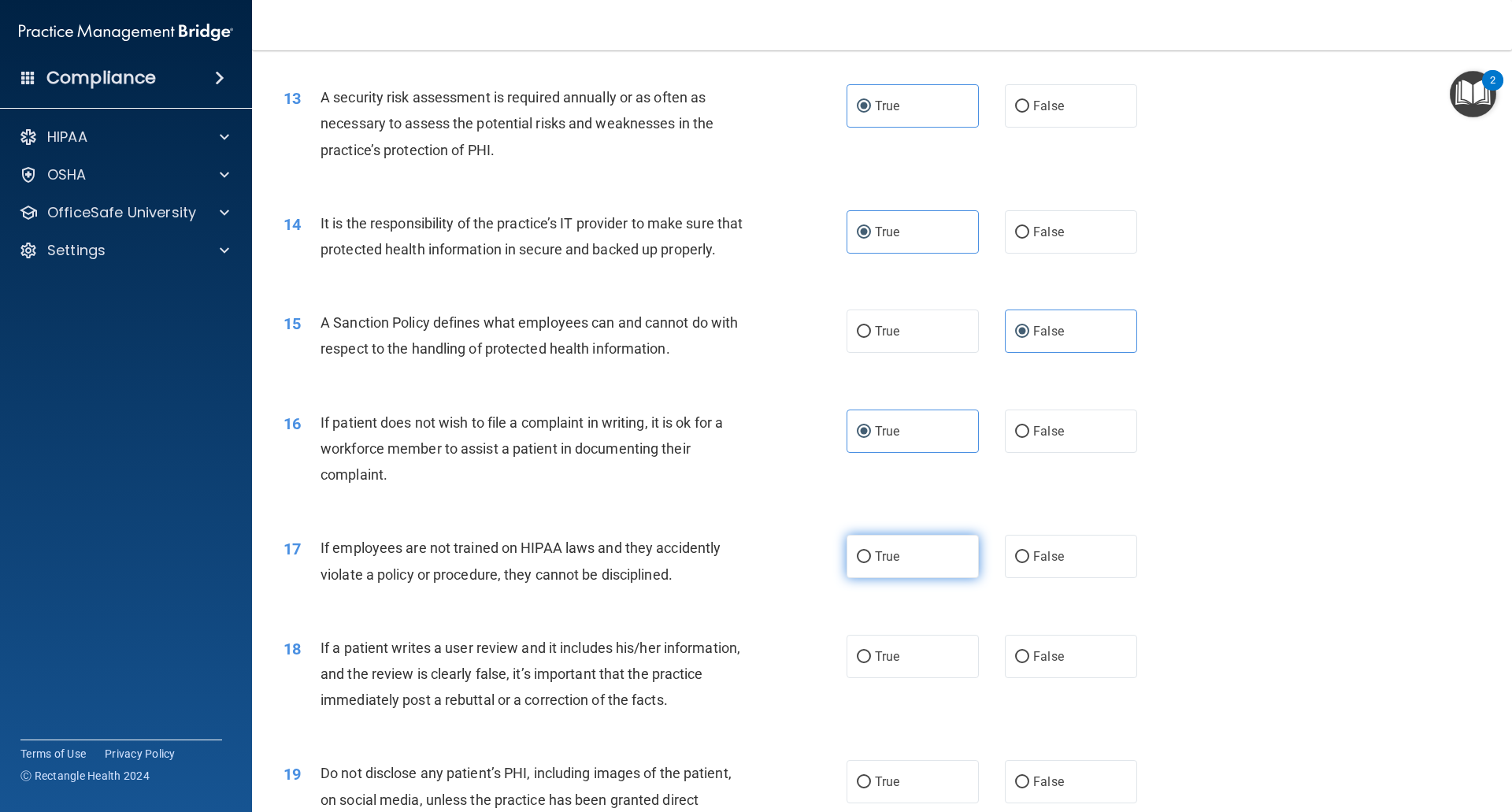
click at [925, 578] on label "True" at bounding box center [912, 557] width 132 height 43
click at [870, 563] on input "True" at bounding box center [864, 557] width 14 height 12
radio input "true"
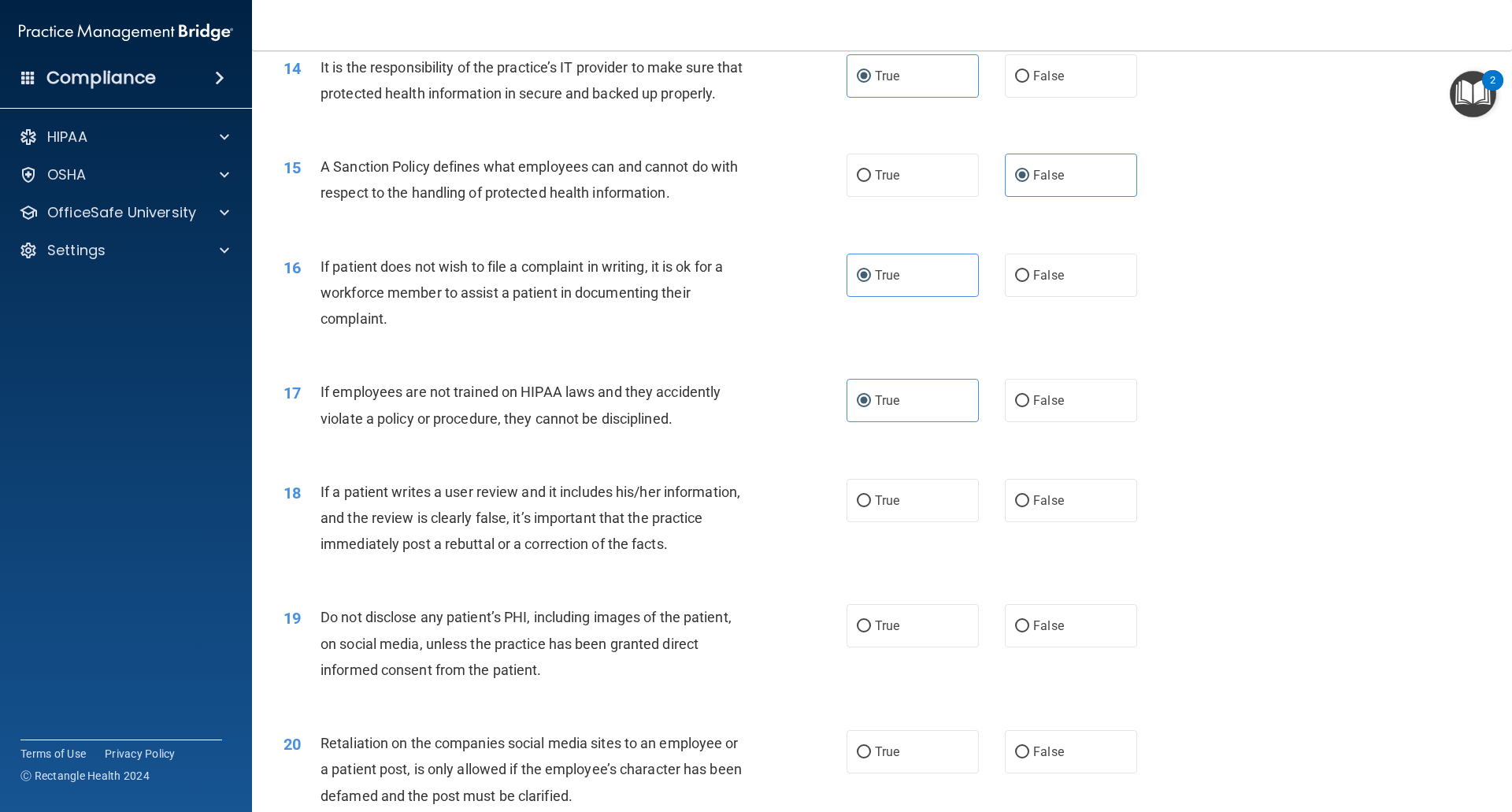
scroll to position [1811, 0]
drag, startPoint x: 604, startPoint y: 586, endPoint x: 293, endPoint y: 521, distance: 317.7
click at [271, 522] on div "18 If a patient writes a user review and it includes his/her information, and t…" at bounding box center [881, 521] width 1221 height 126
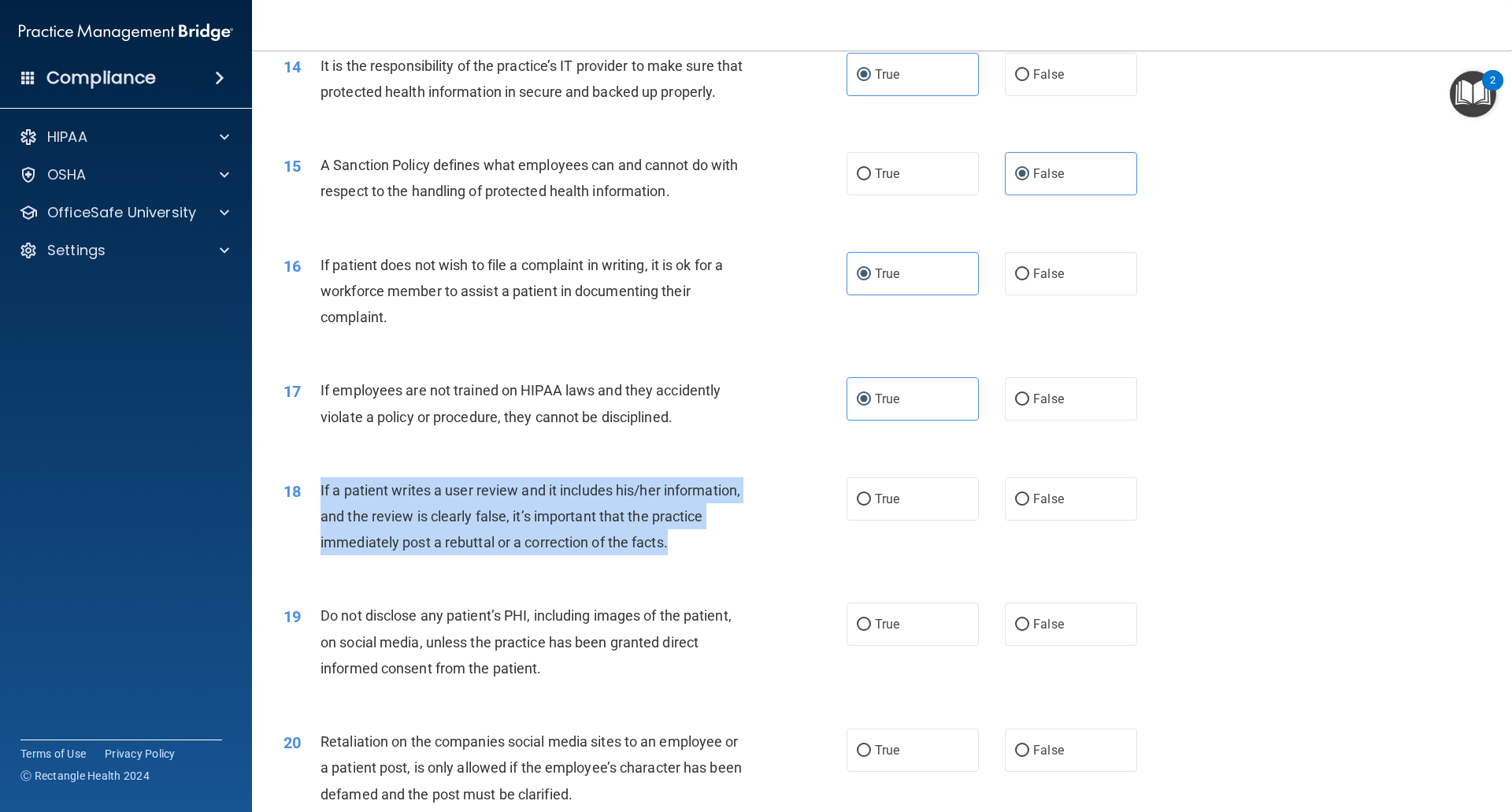
drag, startPoint x: 320, startPoint y: 512, endPoint x: 682, endPoint y: 575, distance: 367.4
click at [682, 556] on div "If a patient writes a user review and it includes his/her information, and the …" at bounding box center [540, 516] width 440 height 79
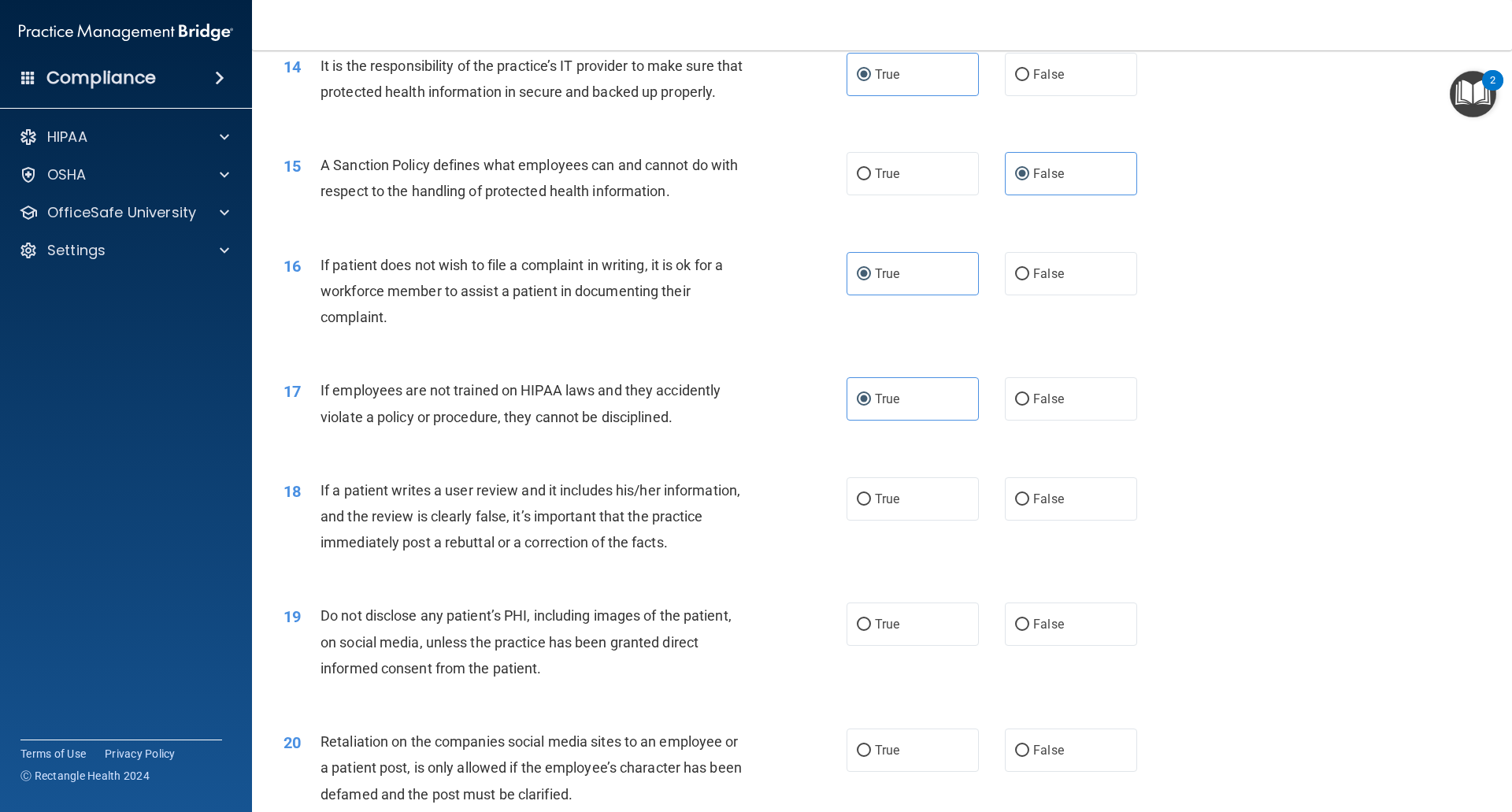
click at [669, 482] on div "18 If a patient writes a user review and it includes his/her information, and t…" at bounding box center [881, 521] width 1221 height 126
click at [1032, 521] on label "False" at bounding box center [1070, 499] width 132 height 43
click at [1029, 506] on input "False" at bounding box center [1022, 500] width 14 height 12
radio input "true"
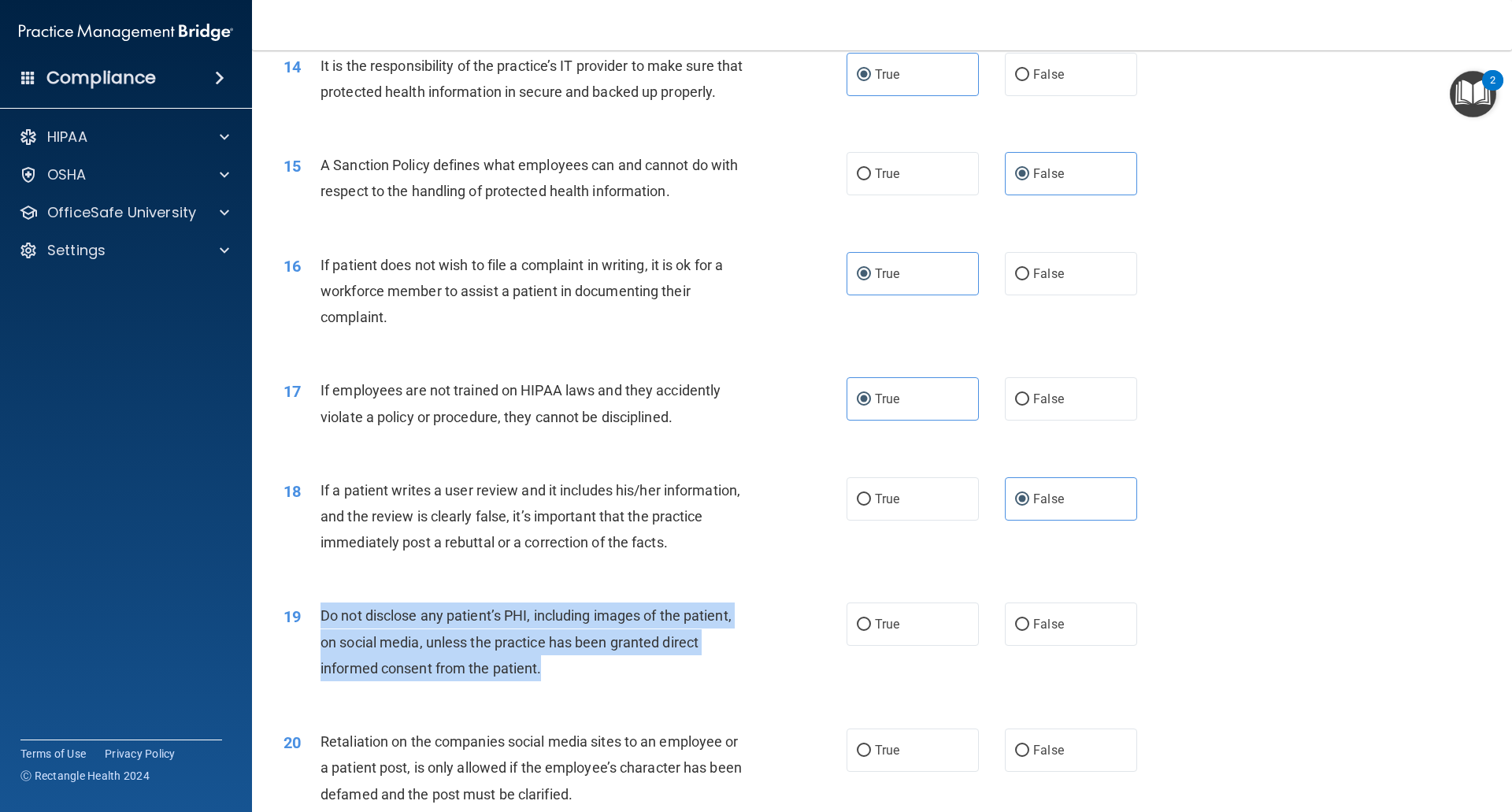
drag, startPoint x: 476, startPoint y: 691, endPoint x: 320, endPoint y: 652, distance: 160.8
click at [320, 652] on div "Do not disclose any patient’s PHI, including images of the patient, on social m…" at bounding box center [540, 642] width 440 height 79
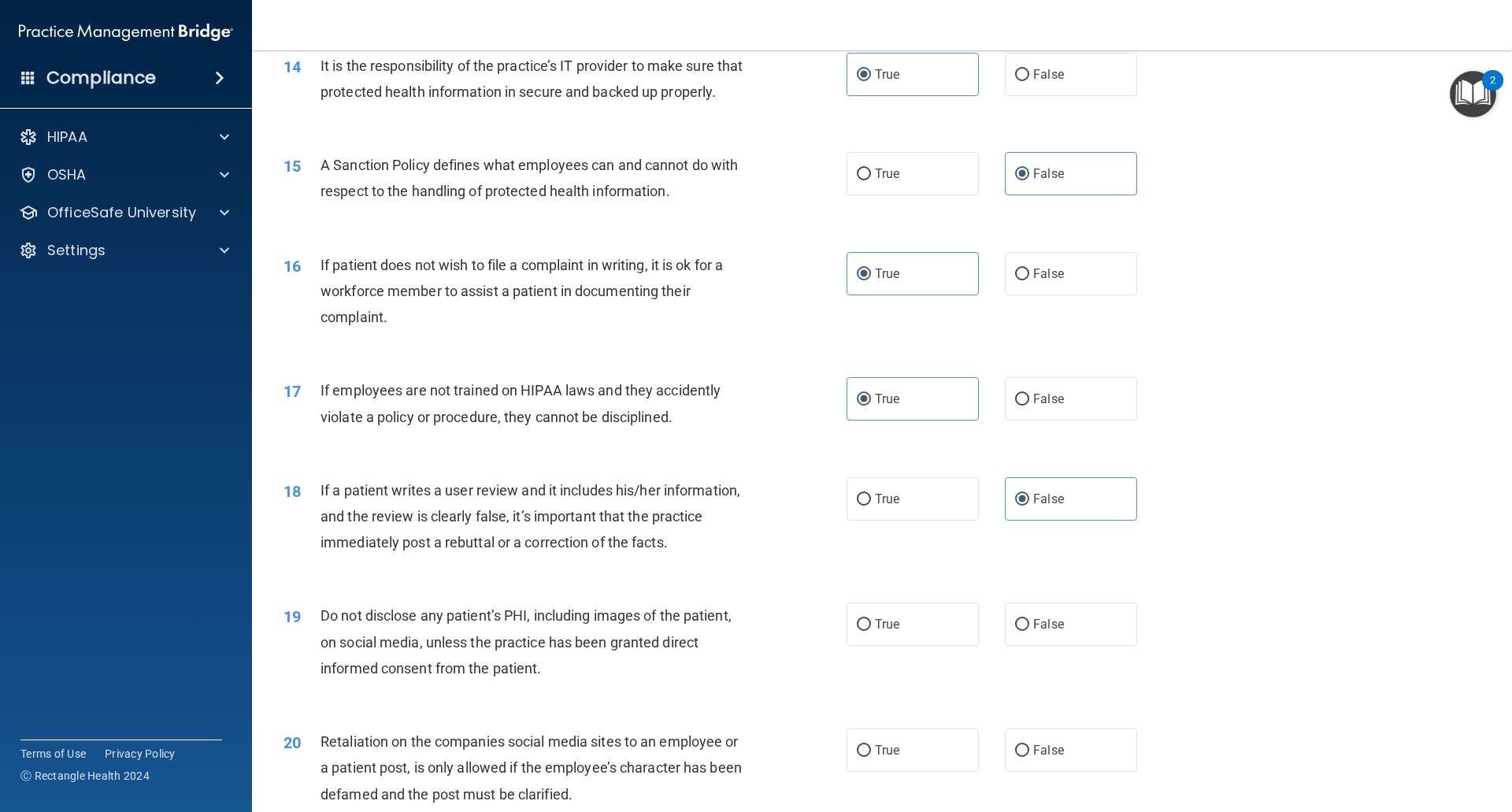
click at [506, 612] on div "19 Do not disclose any patient’s PHI, including images of the patient, on socia…" at bounding box center [881, 645] width 1221 height 126
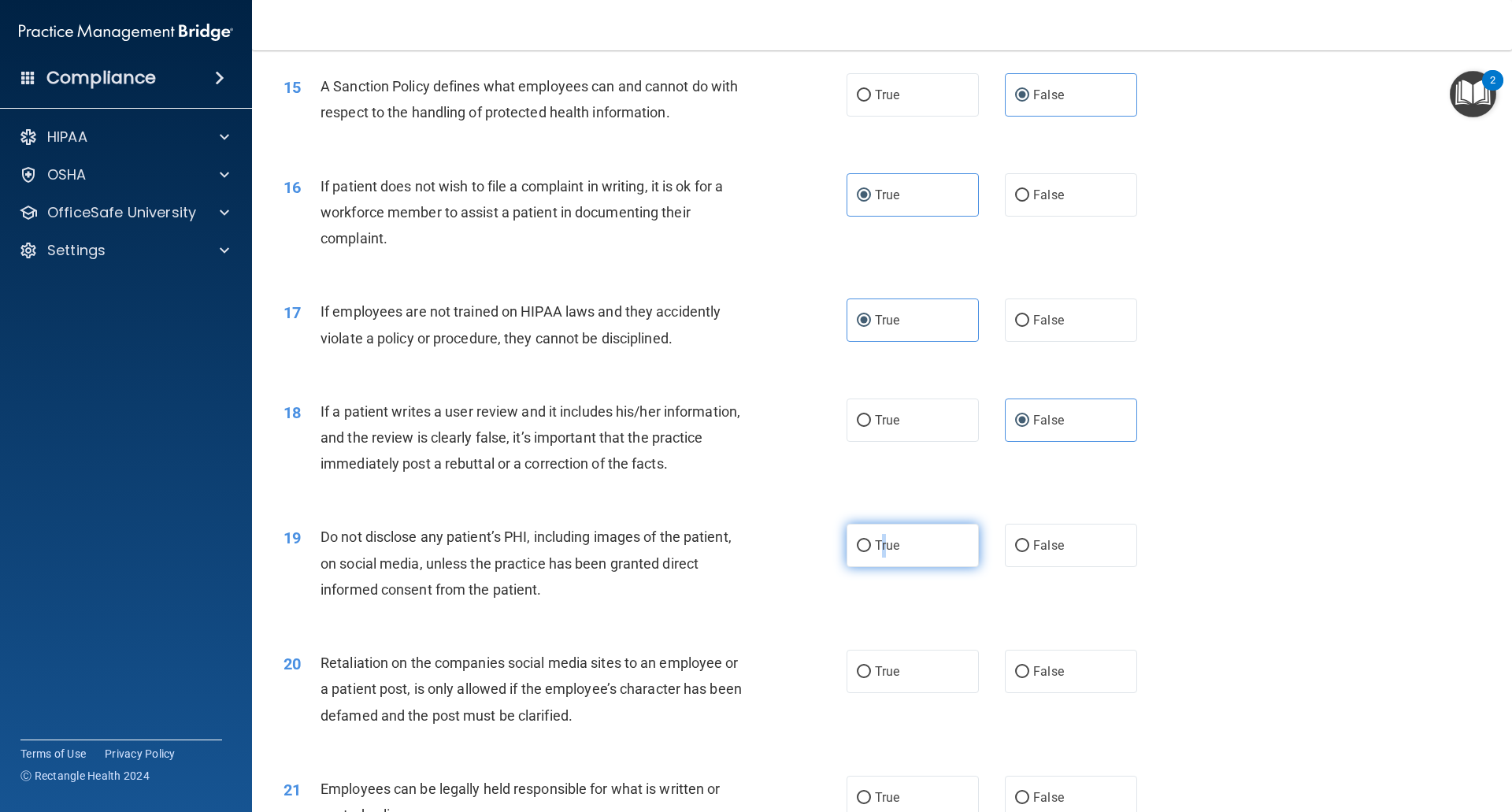
click at [879, 553] on span "True" at bounding box center [887, 545] width 24 height 15
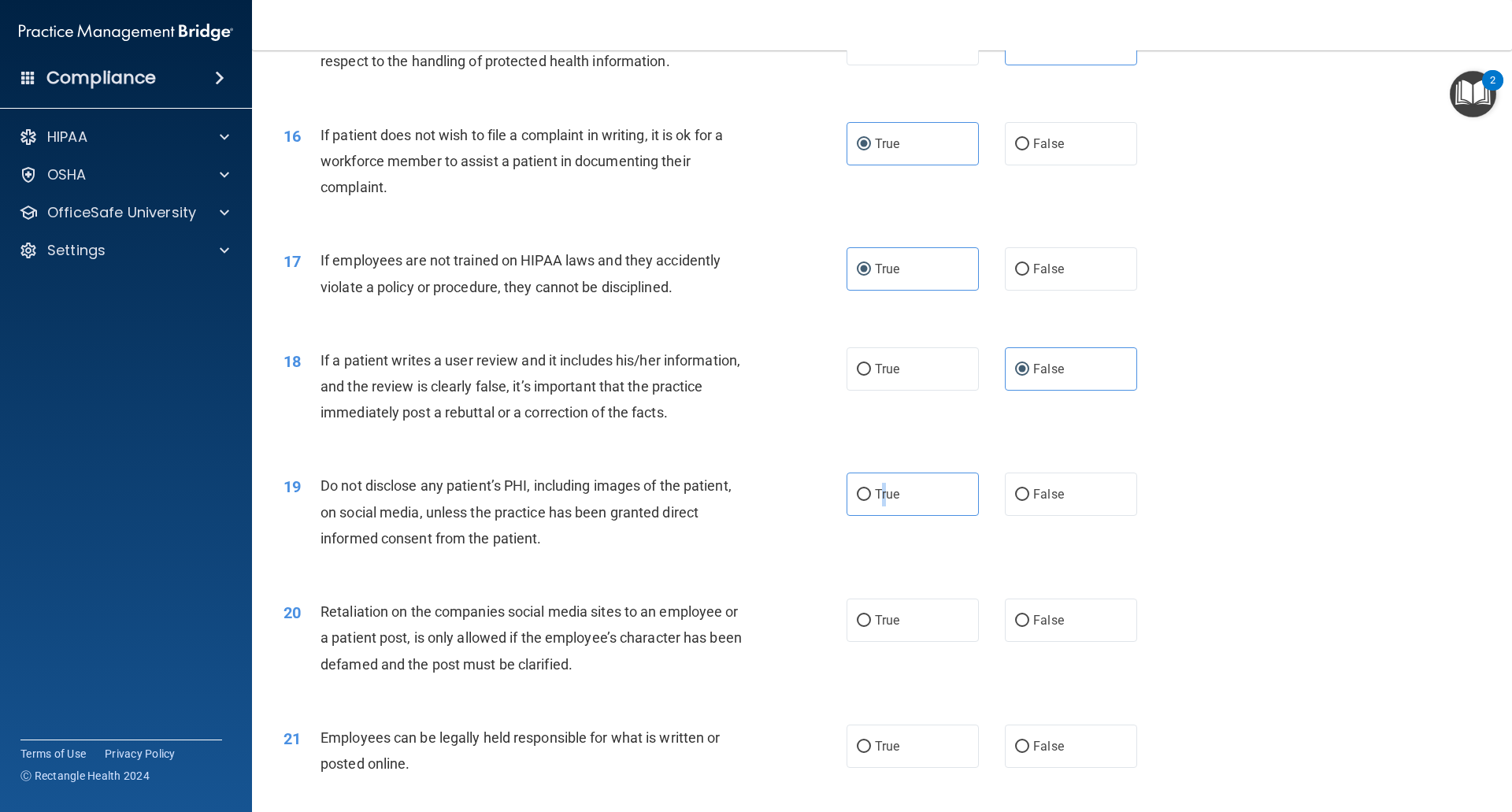
scroll to position [1969, 0]
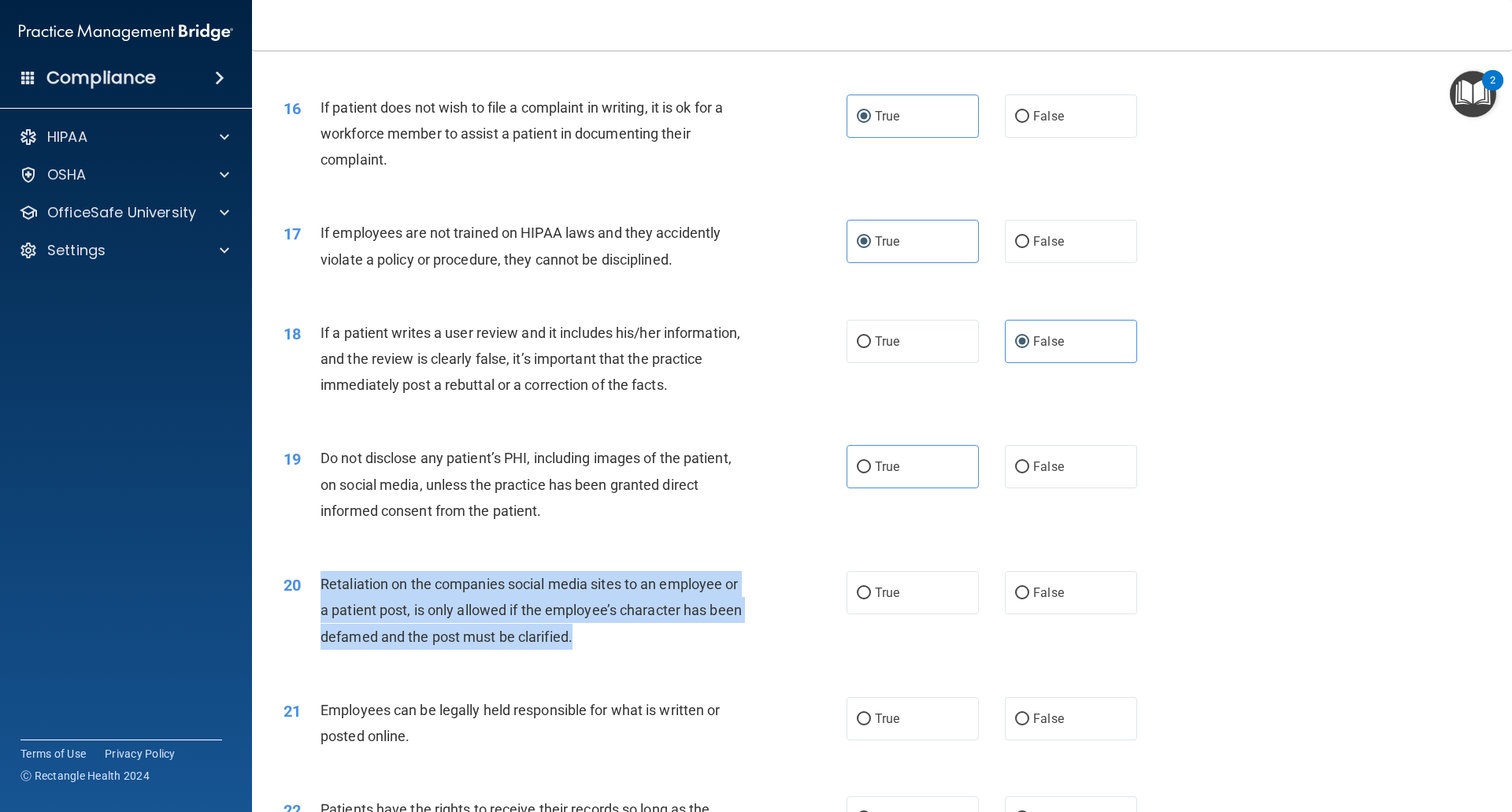
drag, startPoint x: 591, startPoint y: 673, endPoint x: 322, endPoint y: 618, distance: 274.6
click at [322, 618] on div "Retaliation on the companies social media sites to an employee or a patient pos…" at bounding box center [540, 610] width 440 height 79
click at [1017, 599] on input "False" at bounding box center [1022, 593] width 14 height 12
radio input "true"
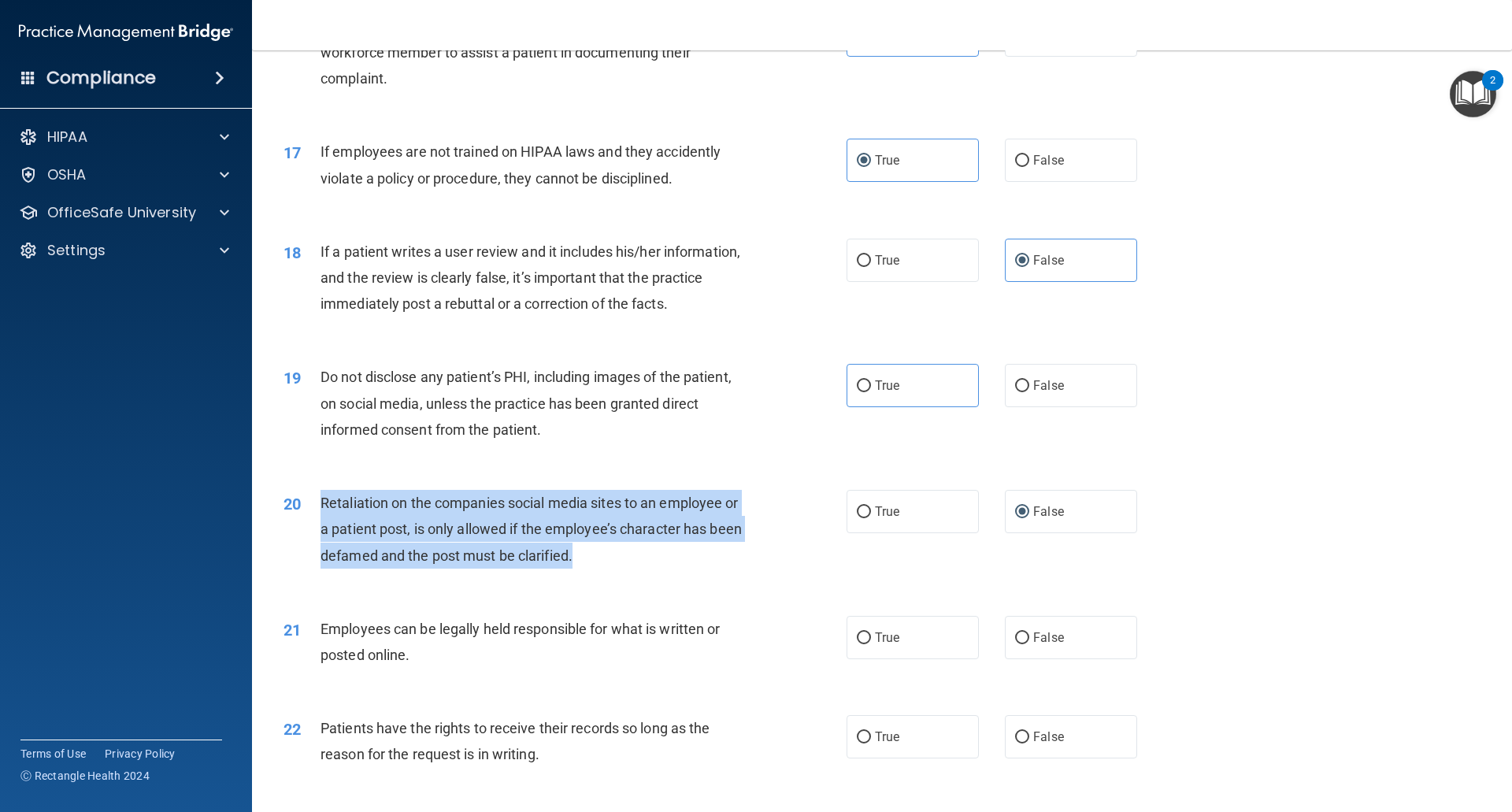
scroll to position [2126, 0]
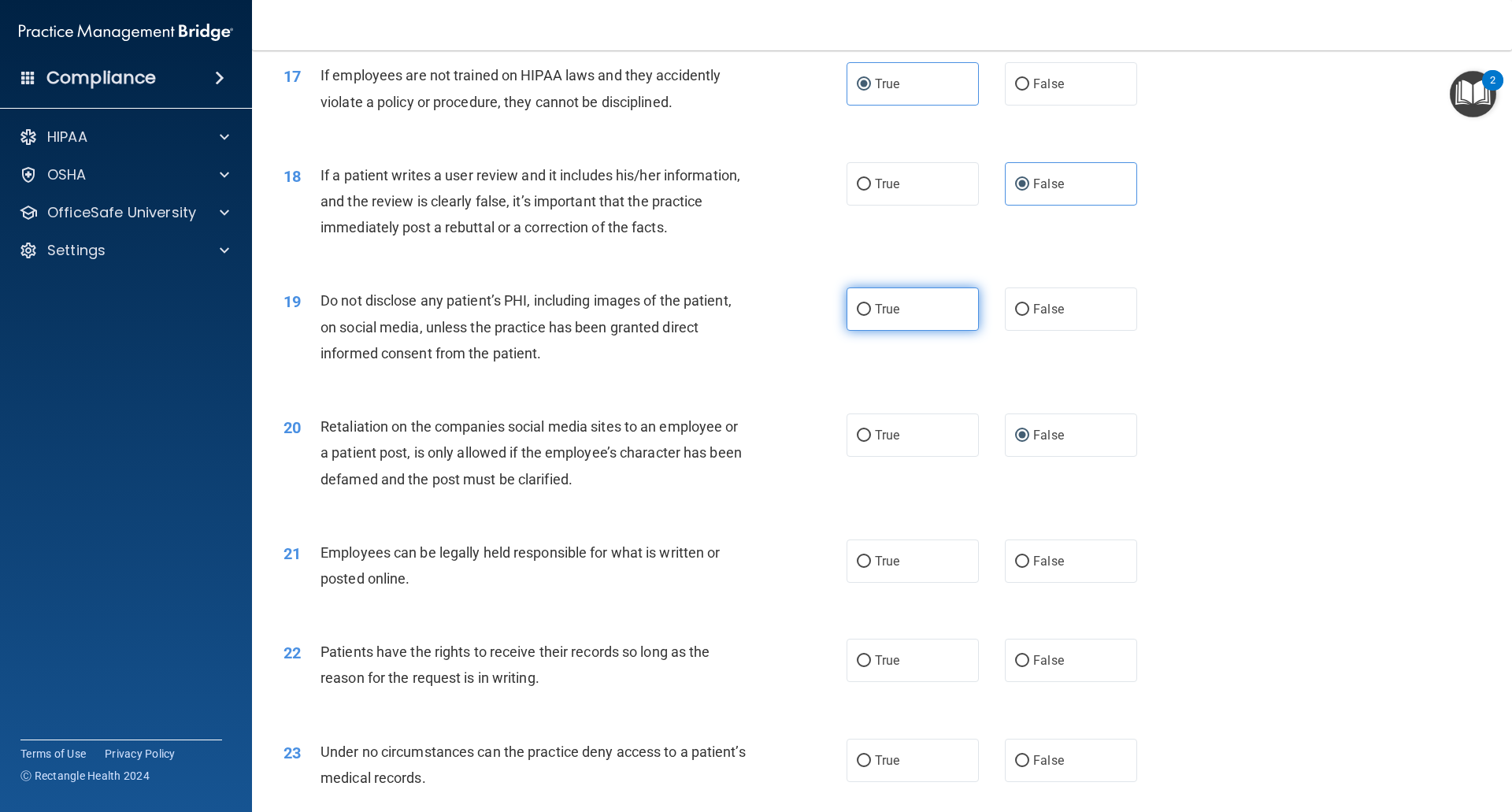
click at [882, 317] on span "True" at bounding box center [887, 309] width 24 height 15
click at [870, 316] on input "True" at bounding box center [864, 310] width 14 height 12
radio input "true"
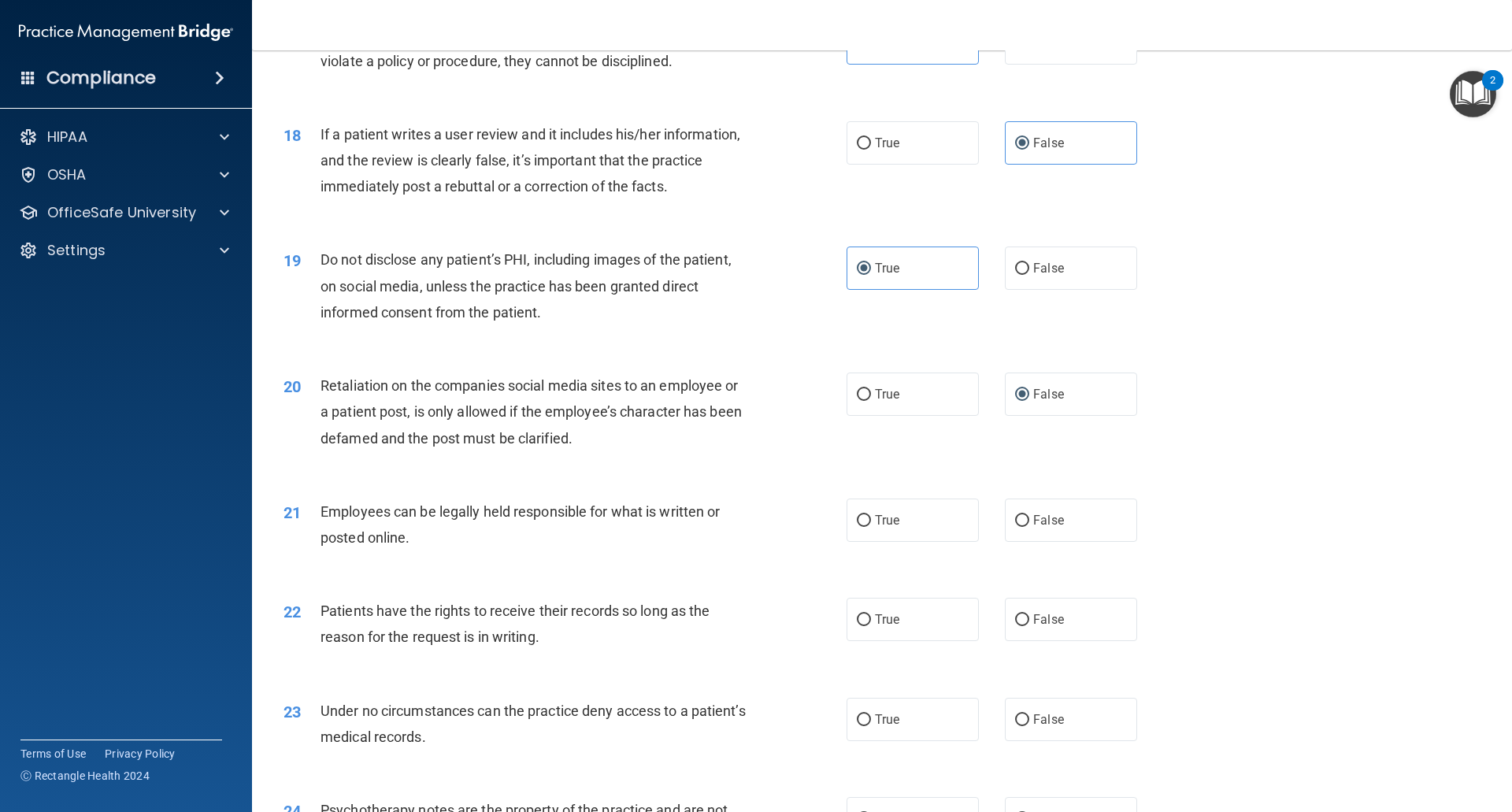
scroll to position [2205, 0]
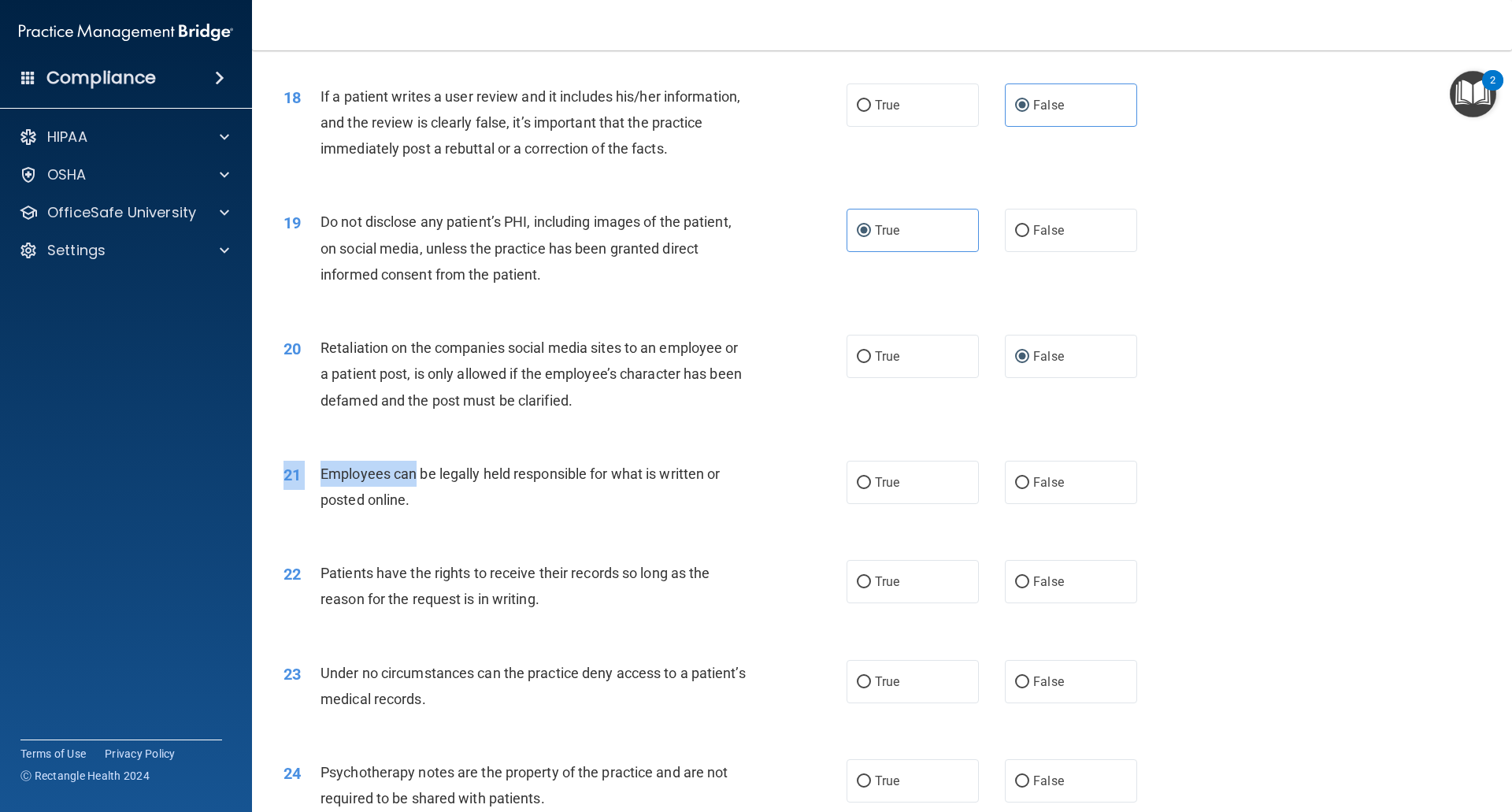
drag, startPoint x: 585, startPoint y: 549, endPoint x: 415, endPoint y: 511, distance: 174.2
click at [415, 511] on div "21 Employees can be legally held responsible for what is written or posted onli…" at bounding box center [881, 491] width 1221 height 100
click at [488, 512] on div "Employees can be legally held responsible for what is written or posted online." at bounding box center [540, 486] width 440 height 52
drag, startPoint x: 498, startPoint y: 559, endPoint x: 348, endPoint y: 513, distance: 156.9
click at [348, 513] on div "21 Employees can be legally held responsible for what is written or posted onli…" at bounding box center [881, 491] width 1221 height 100
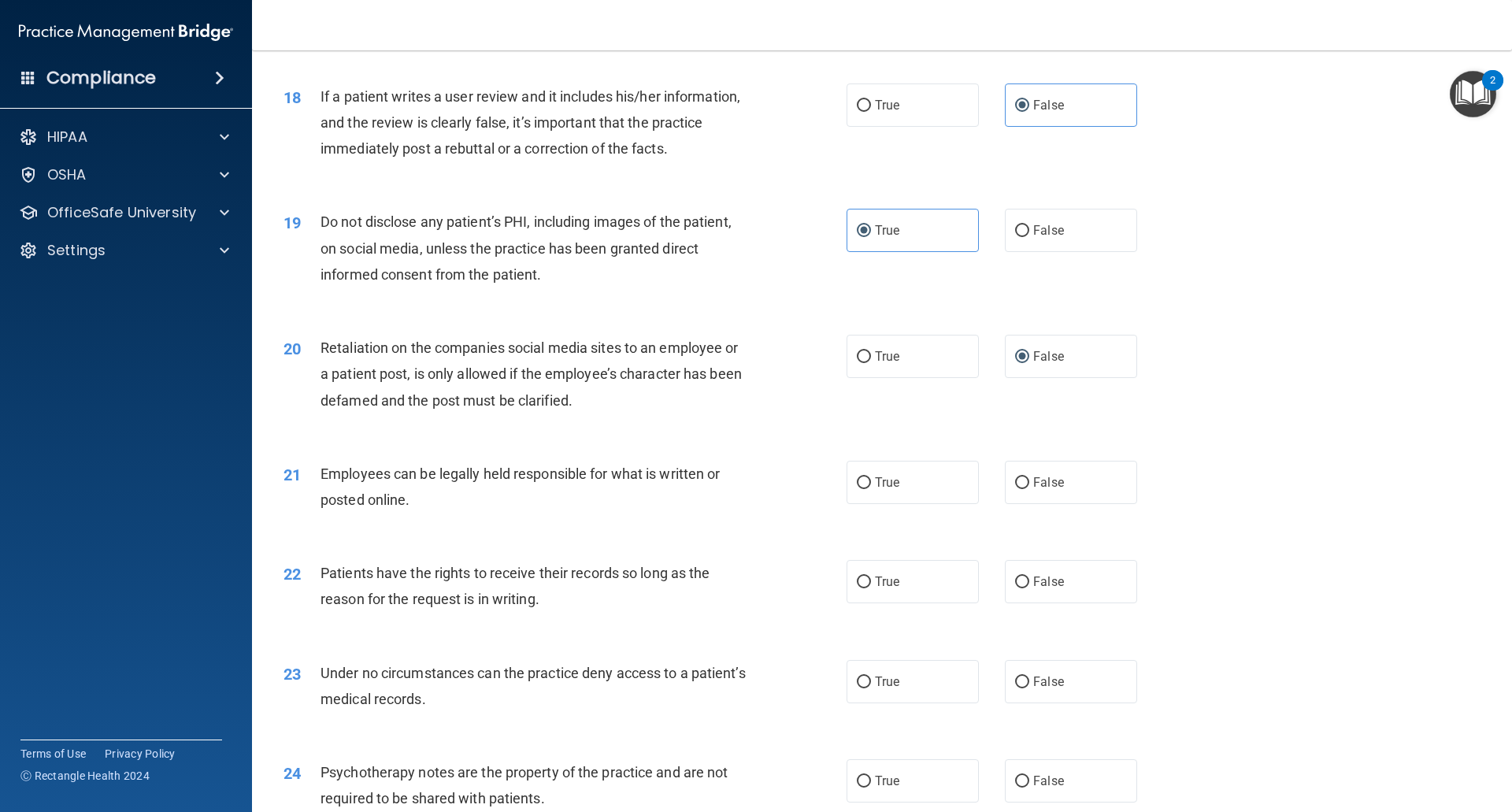
click at [371, 508] on span "Employees can be legally held responsible for what is written or posted online." at bounding box center [519, 486] width 399 height 43
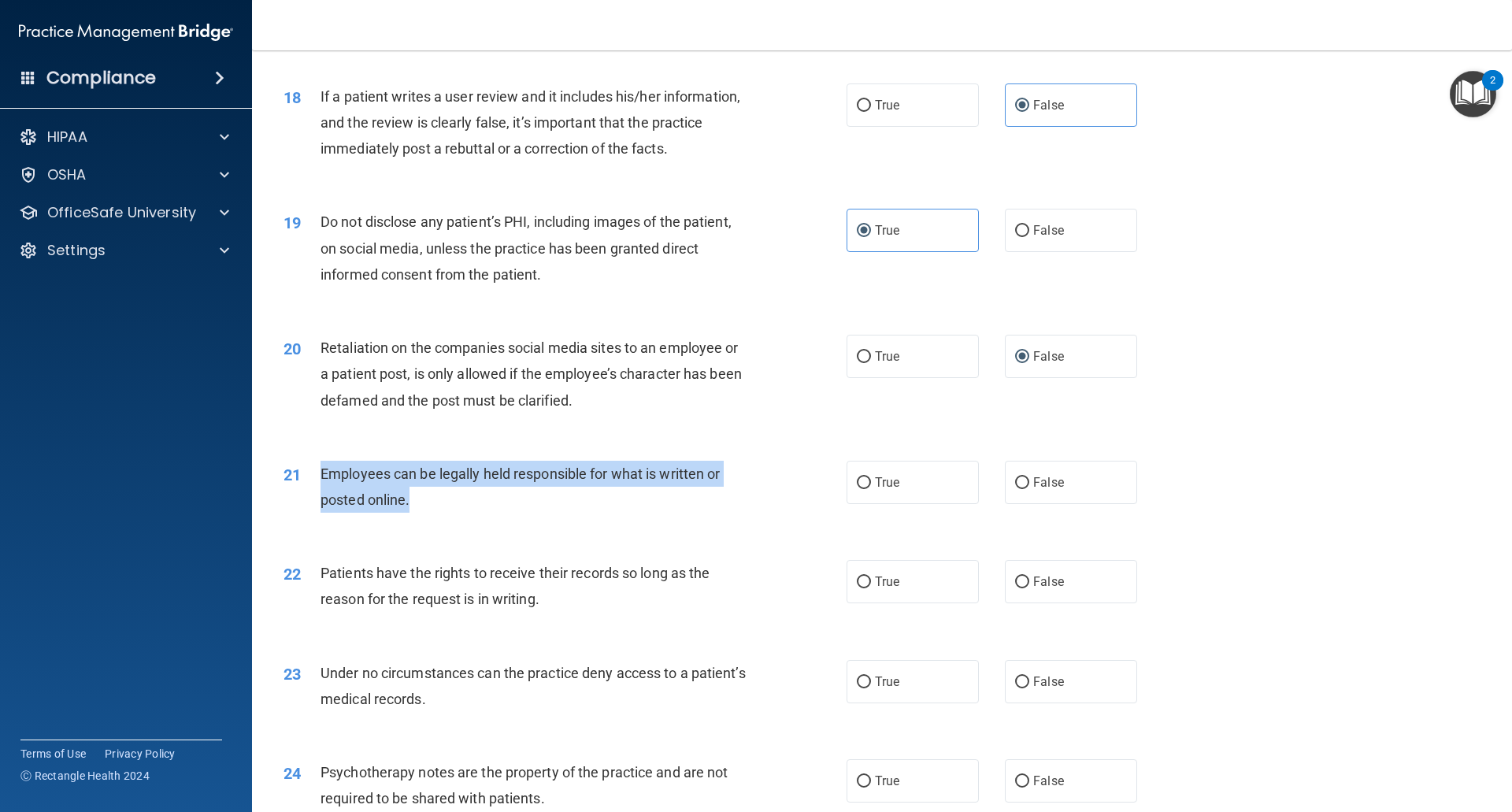
drag, startPoint x: 409, startPoint y: 528, endPoint x: 303, endPoint y: 492, distance: 111.9
click at [303, 492] on div "21 Employees can be legally held responsible for what is written or posted onli…" at bounding box center [565, 491] width 610 height 60
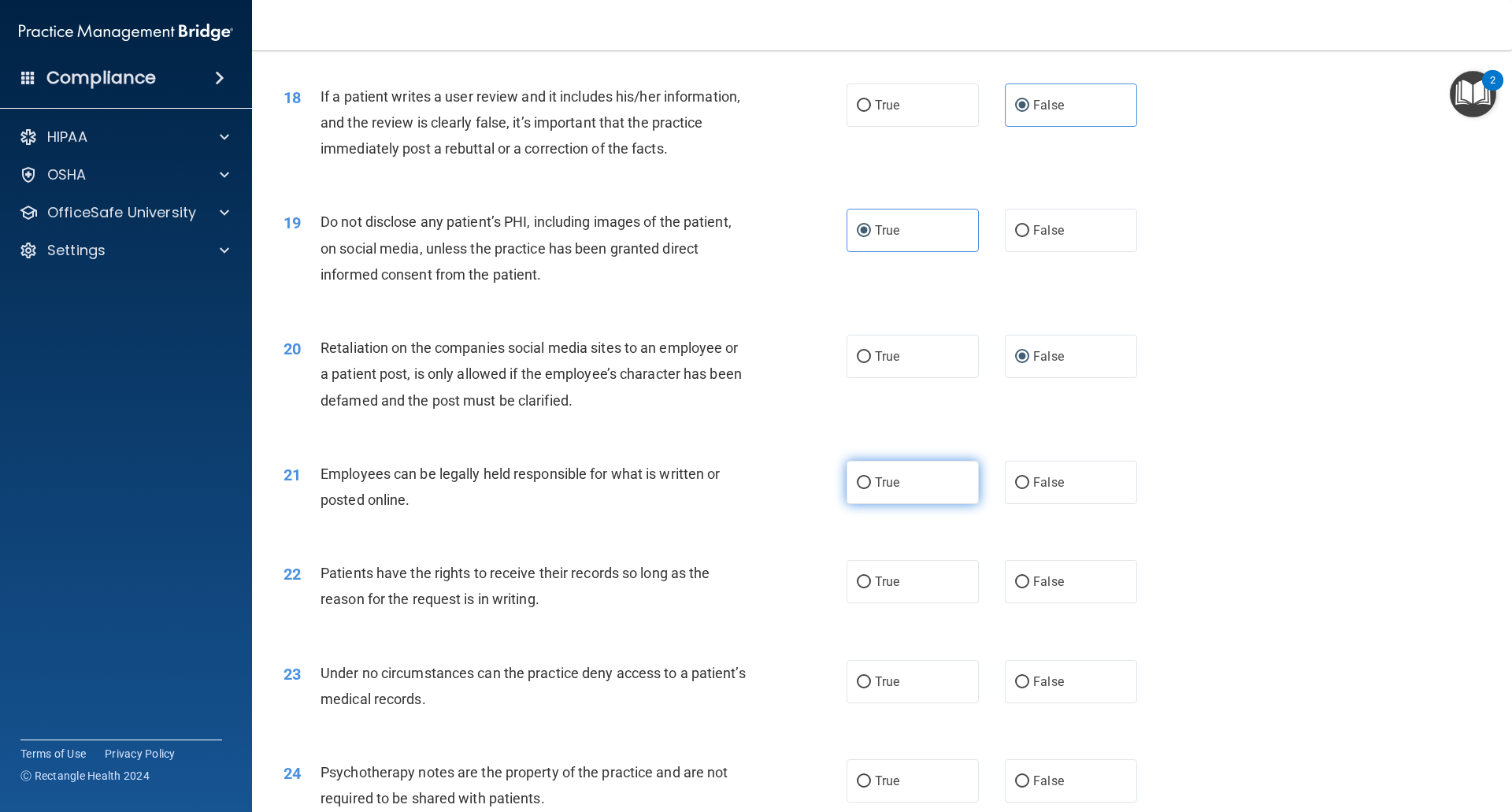
click at [902, 504] on label "True" at bounding box center [912, 482] width 132 height 43
click at [870, 489] on input "True" at bounding box center [864, 482] width 14 height 12
radio input "true"
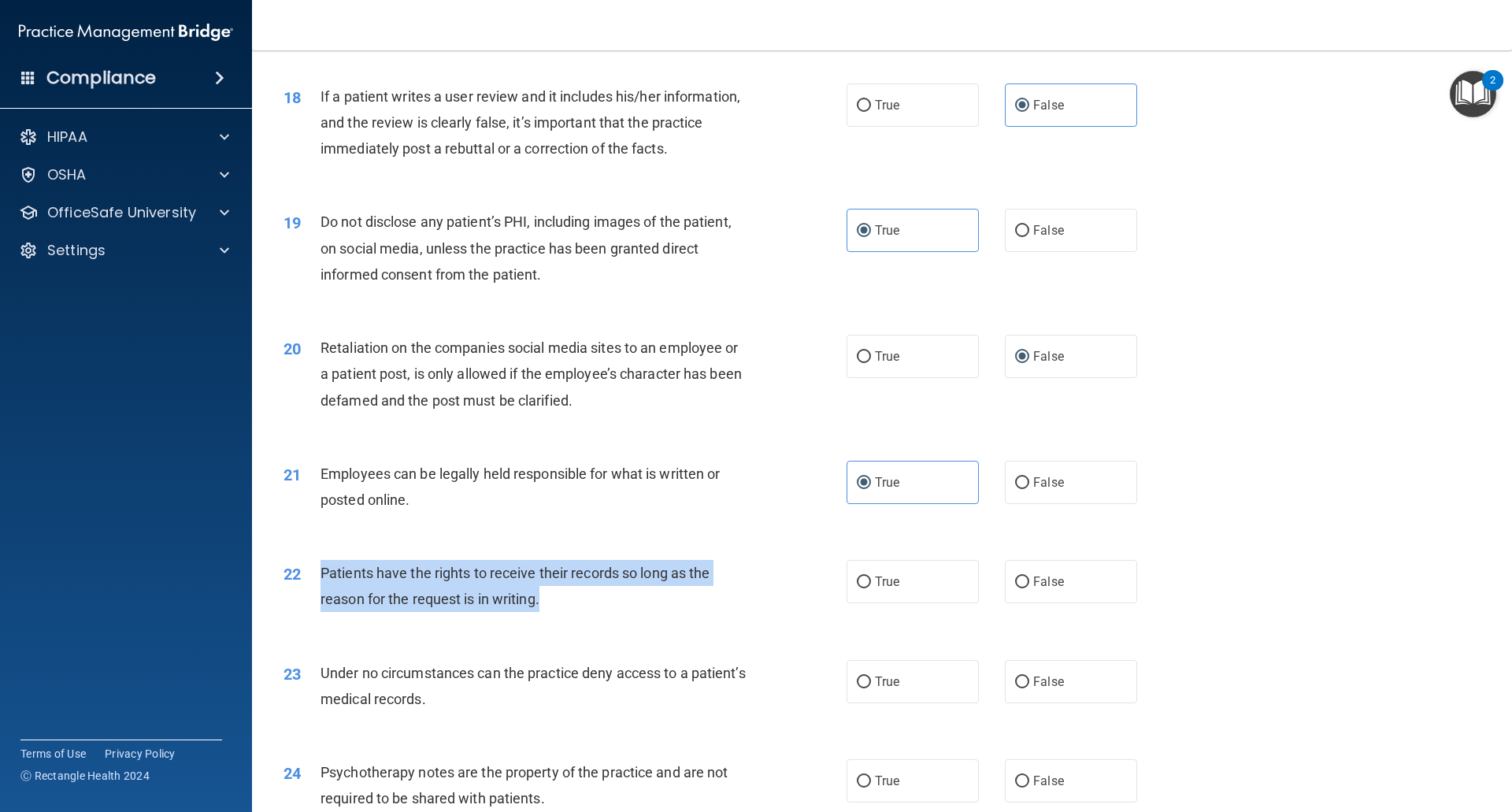
drag, startPoint x: 591, startPoint y: 626, endPoint x: 321, endPoint y: 597, distance: 271.6
click at [321, 597] on div "Patients have the rights to receive their records so long as the reason for the…" at bounding box center [540, 586] width 440 height 52
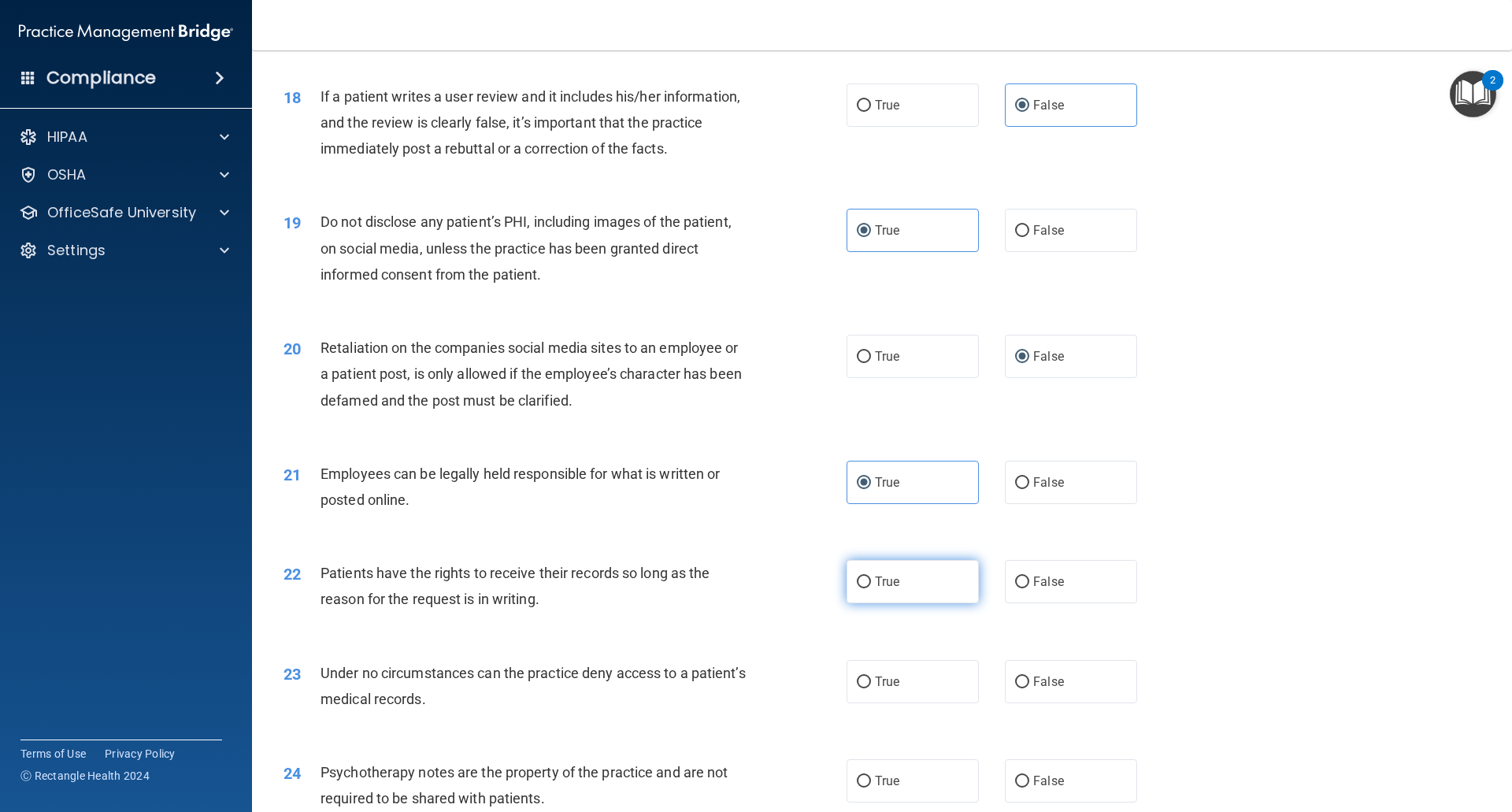
click at [867, 604] on label "True" at bounding box center [912, 582] width 132 height 43
click at [867, 588] on input "True" at bounding box center [864, 582] width 14 height 12
radio input "true"
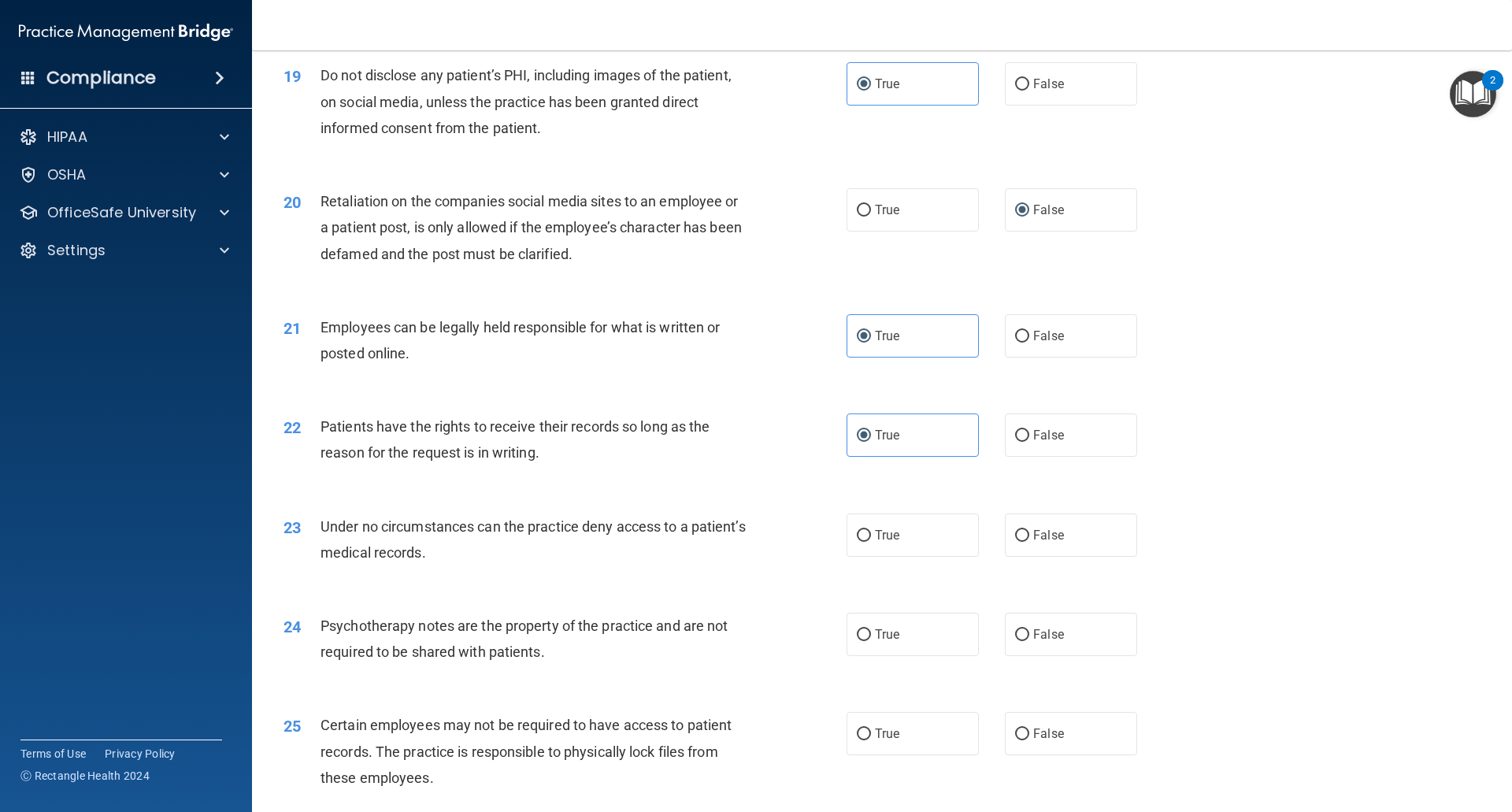
scroll to position [2363, 0]
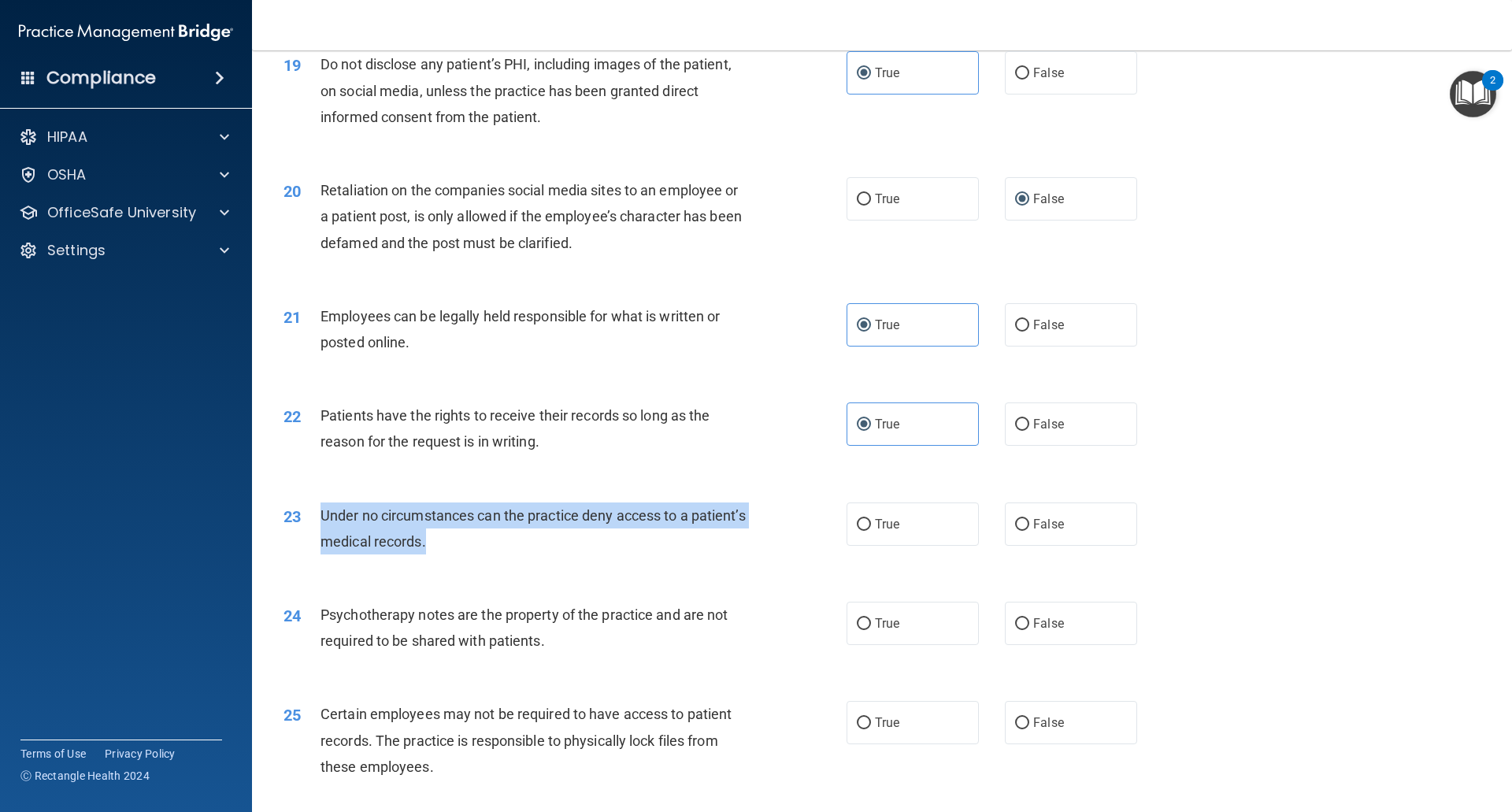
drag, startPoint x: 525, startPoint y: 577, endPoint x: 319, endPoint y: 538, distance: 209.7
click at [319, 538] on div "23 Under no circumstances can the practice deny access to a patient’s medical r…" at bounding box center [565, 532] width 610 height 60
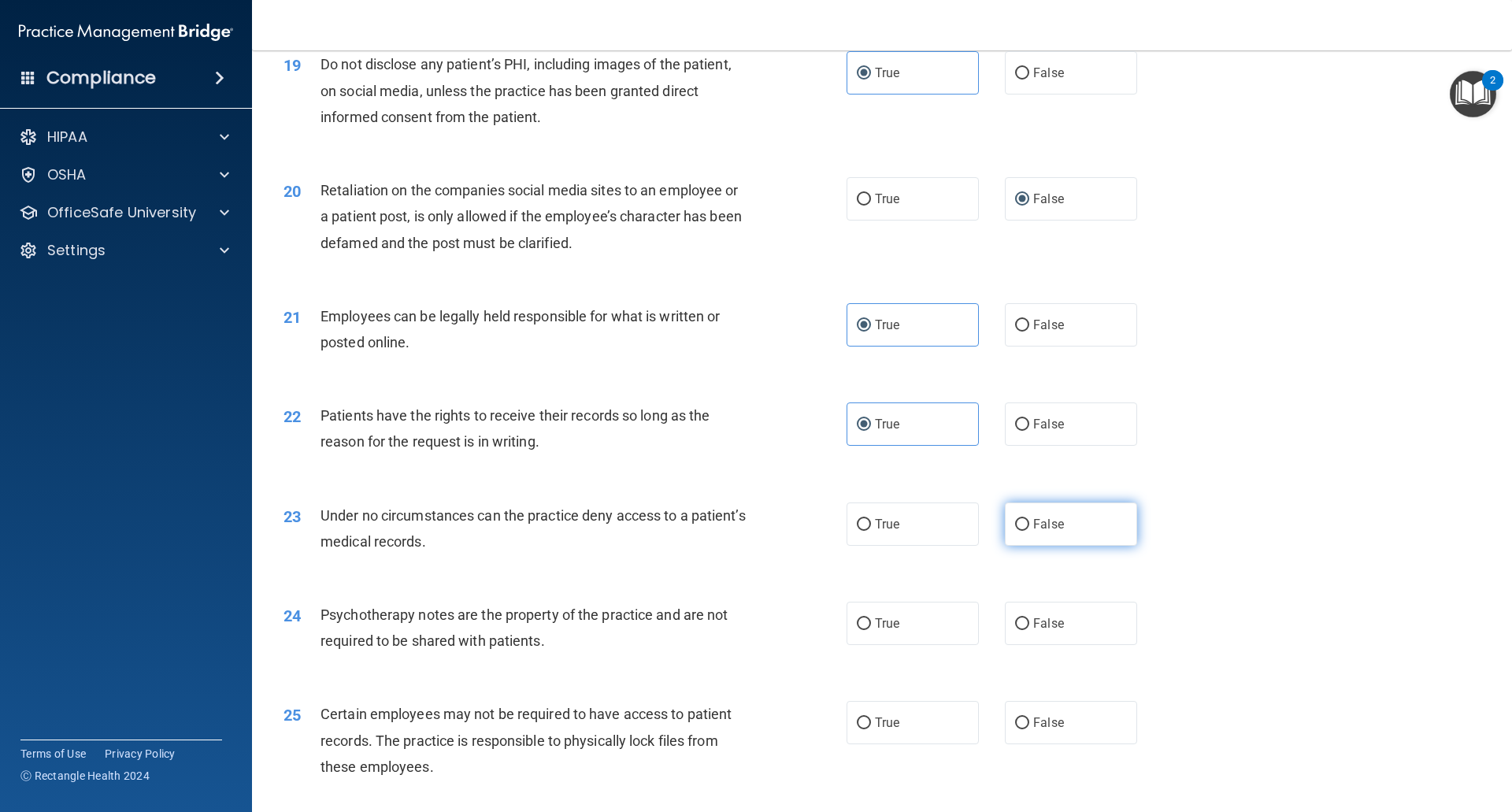
click at [1022, 546] on label "False" at bounding box center [1070, 524] width 132 height 43
click at [1022, 530] on input "False" at bounding box center [1022, 524] width 14 height 12
radio input "true"
click at [1012, 445] on label "False" at bounding box center [1070, 425] width 132 height 43
click at [1015, 431] on input "False" at bounding box center [1022, 425] width 14 height 12
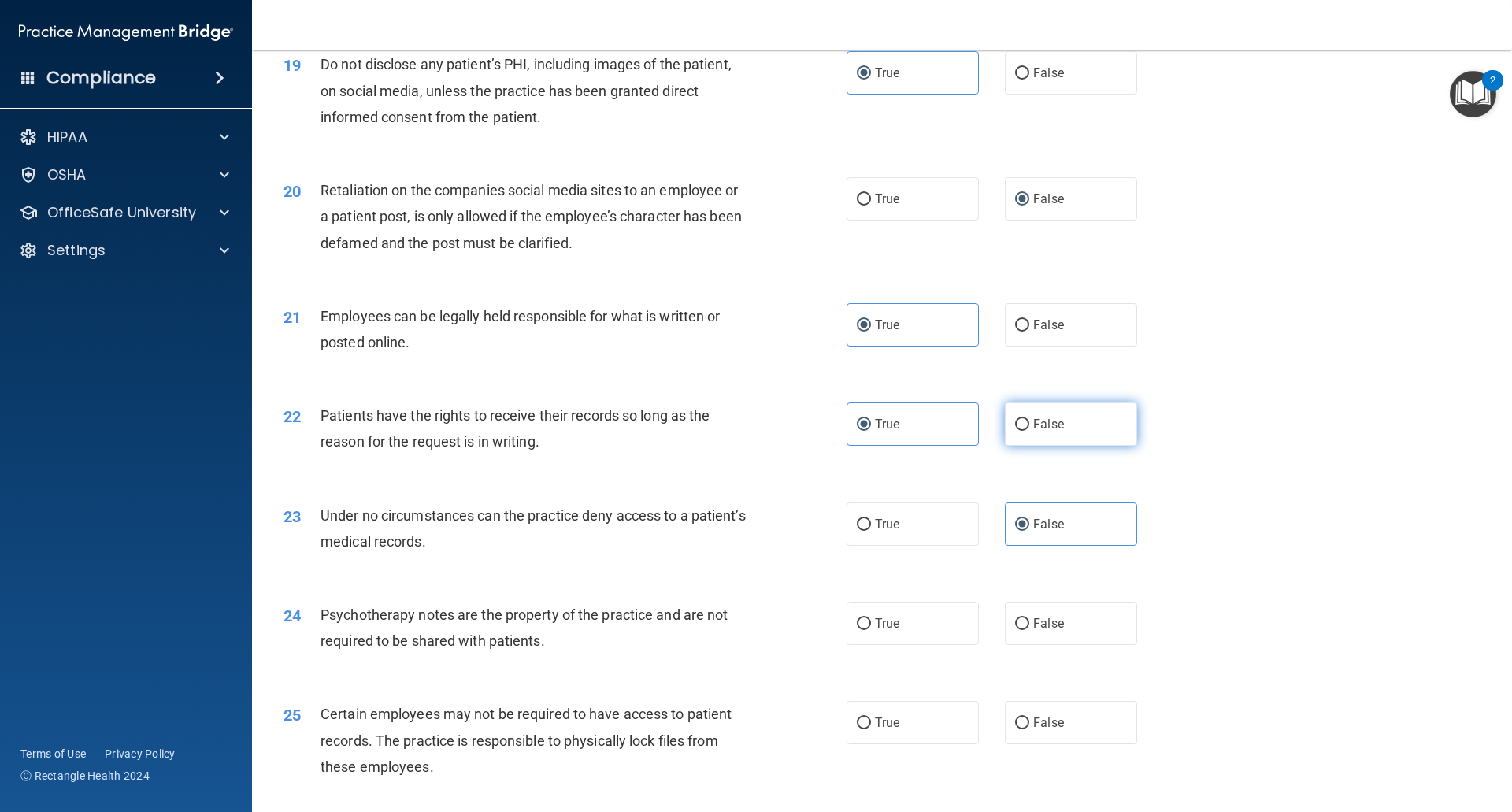
radio input "true"
radio input "false"
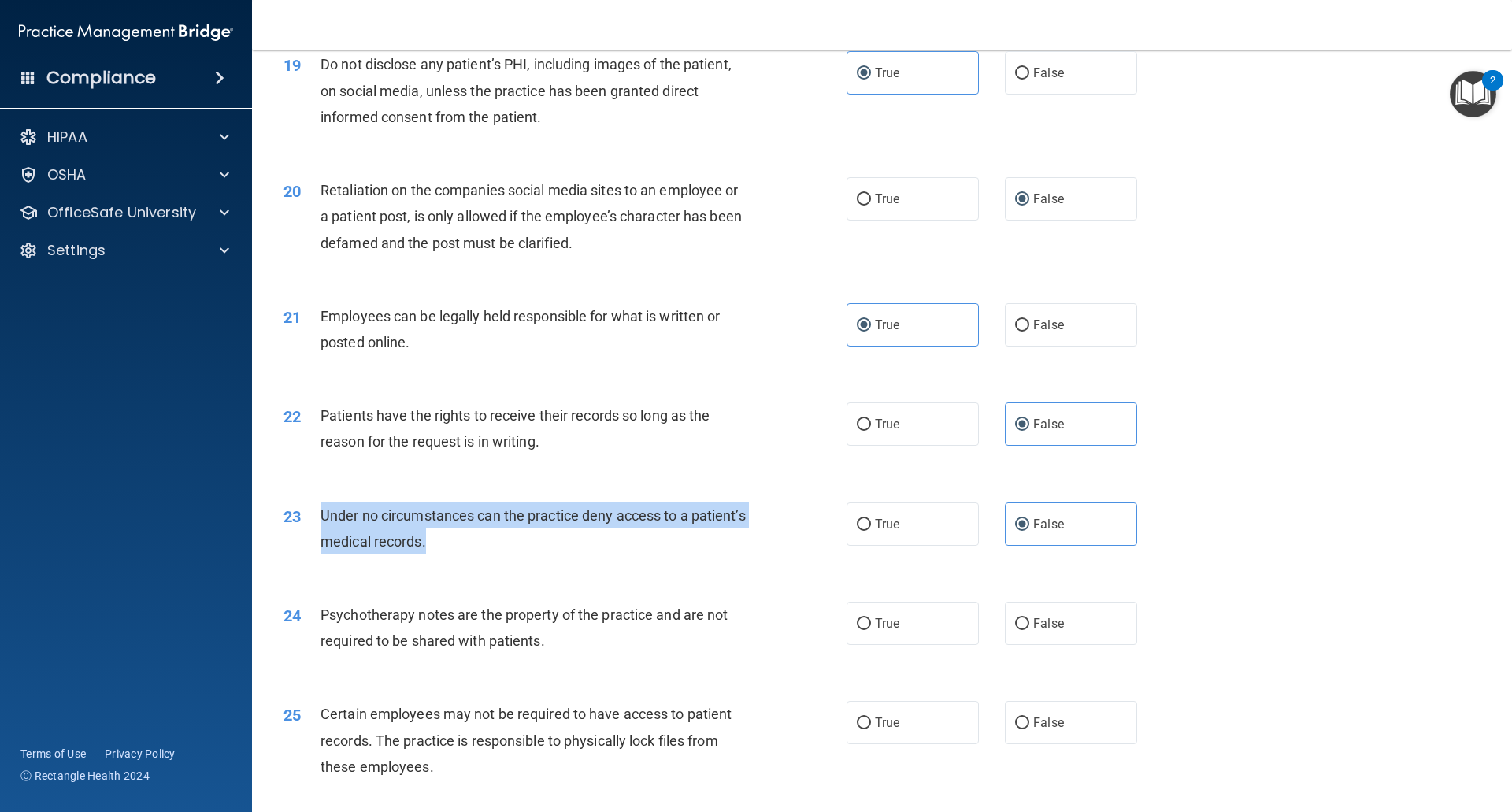
drag, startPoint x: 516, startPoint y: 574, endPoint x: 307, endPoint y: 540, distance: 211.7
click at [307, 540] on div "23 Under no circumstances can the practice deny access to a patient’s medical r…" at bounding box center [565, 532] width 610 height 60
click at [562, 662] on div "24 Psychotherapy notes are the property of the practice and are not required to…" at bounding box center [565, 632] width 610 height 60
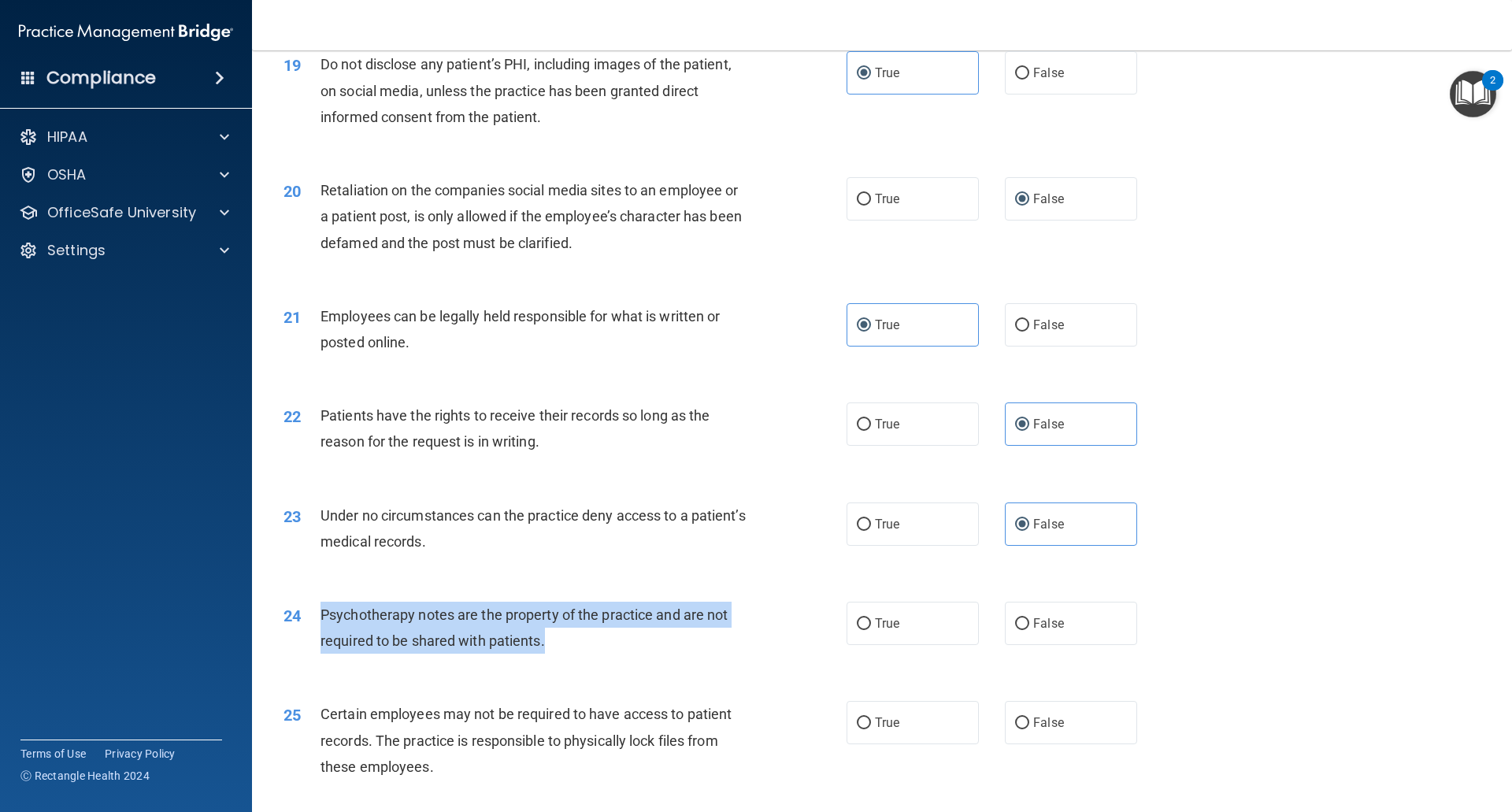
drag, startPoint x: 566, startPoint y: 676, endPoint x: 319, endPoint y: 635, distance: 250.4
click at [319, 635] on div "24 Psychotherapy notes are the property of the practice and are not required to…" at bounding box center [565, 632] width 610 height 60
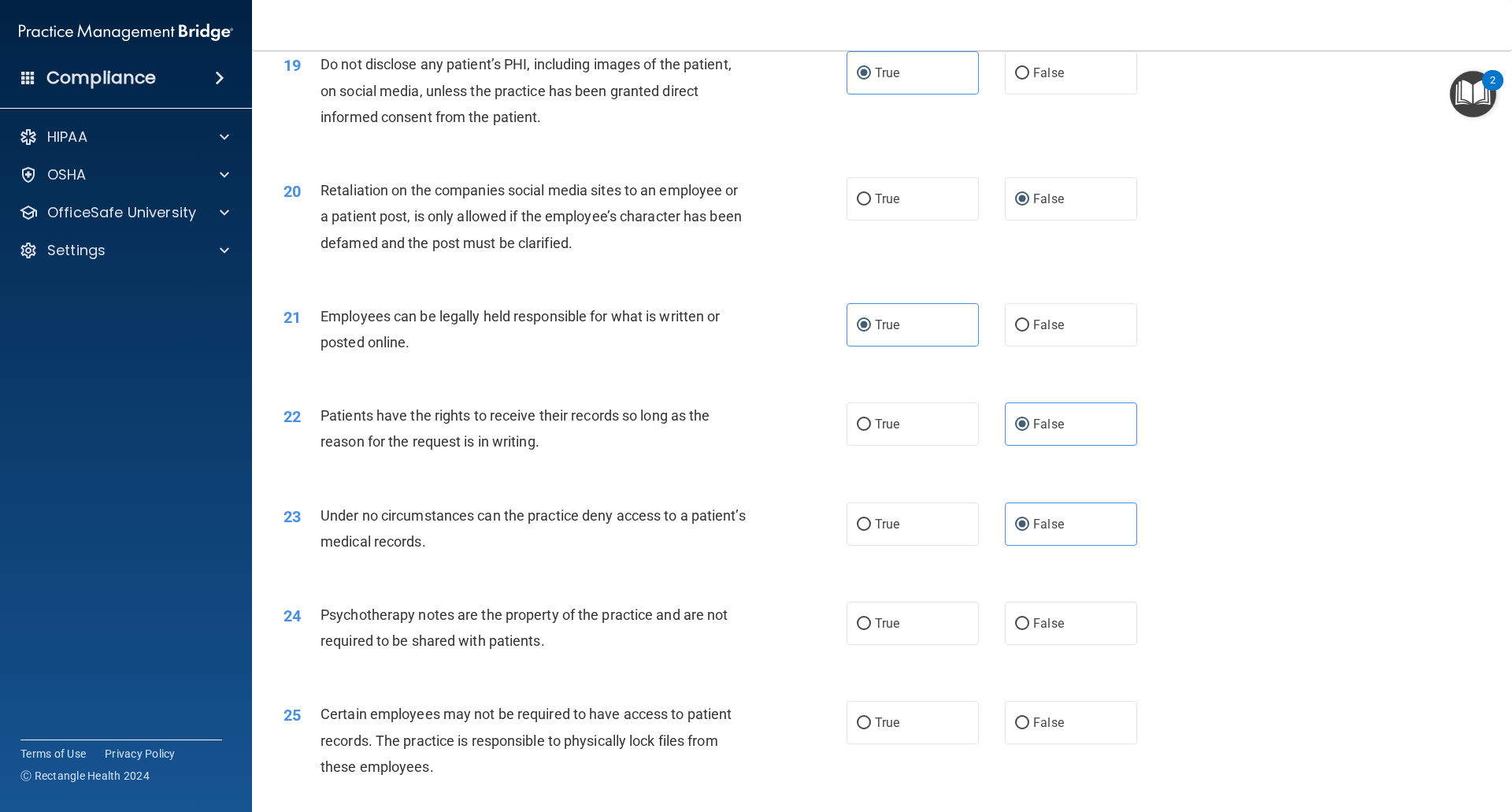
click at [609, 682] on div "24 Psychotherapy notes are the property of the practice and are not required to…" at bounding box center [881, 632] width 1221 height 100
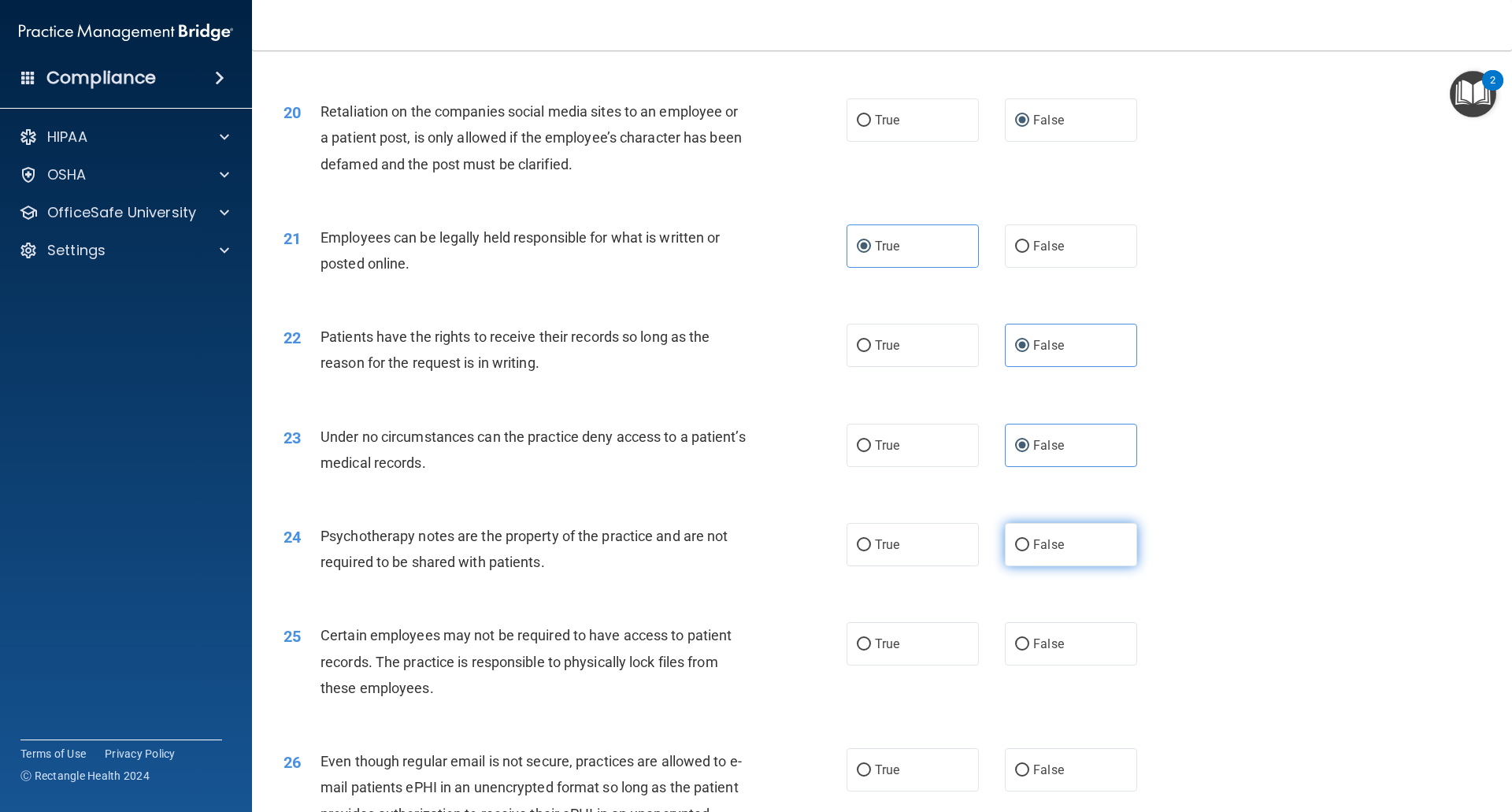
click at [1004, 567] on label "False" at bounding box center [1070, 545] width 132 height 43
click at [1015, 551] on input "False" at bounding box center [1022, 545] width 14 height 12
radio input "true"
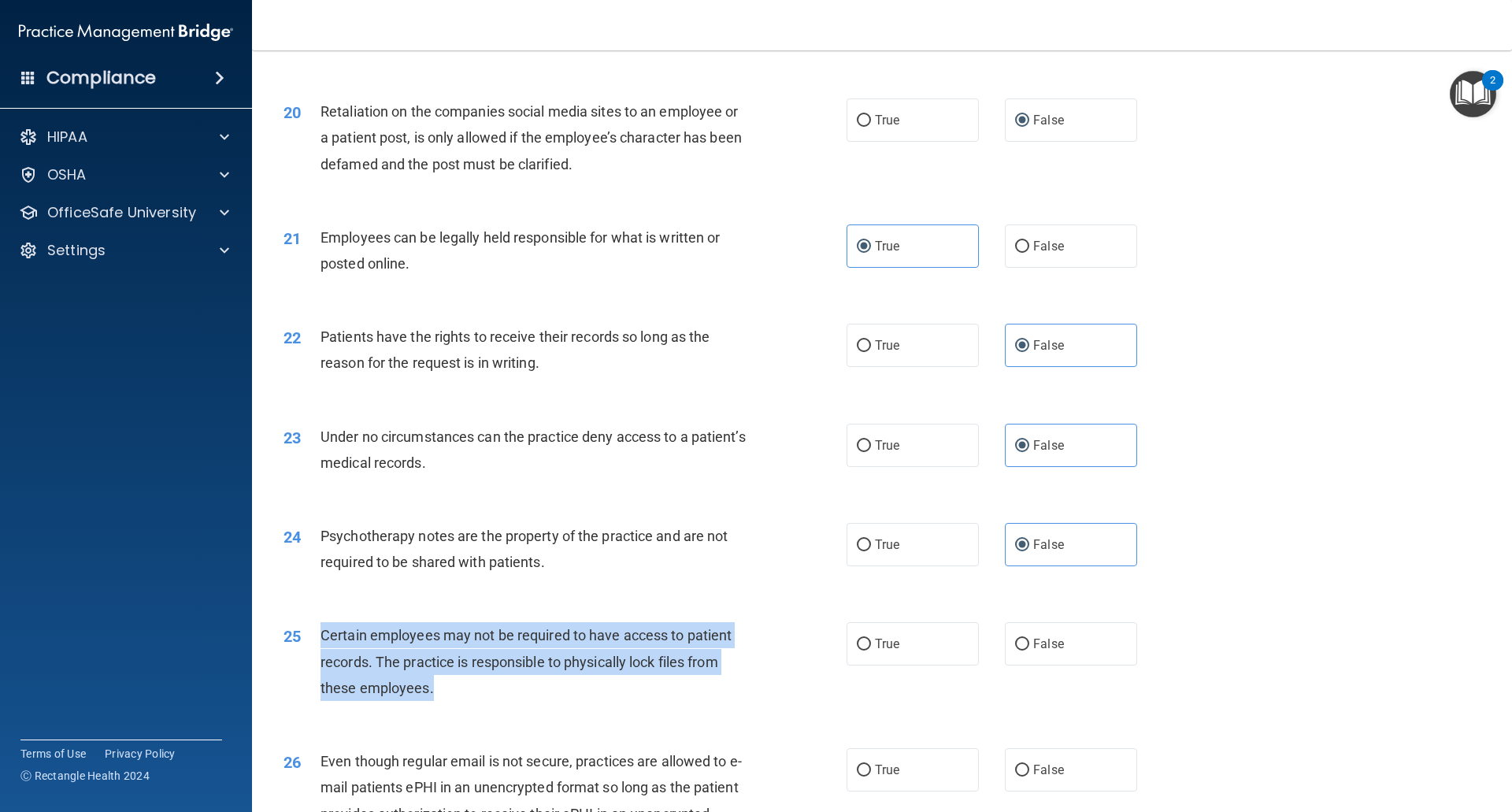
drag, startPoint x: 459, startPoint y: 723, endPoint x: 320, endPoint y: 658, distance: 153.4
click at [320, 658] on div "Certain employees may not be required to have access to patient records. The pr…" at bounding box center [540, 661] width 440 height 79
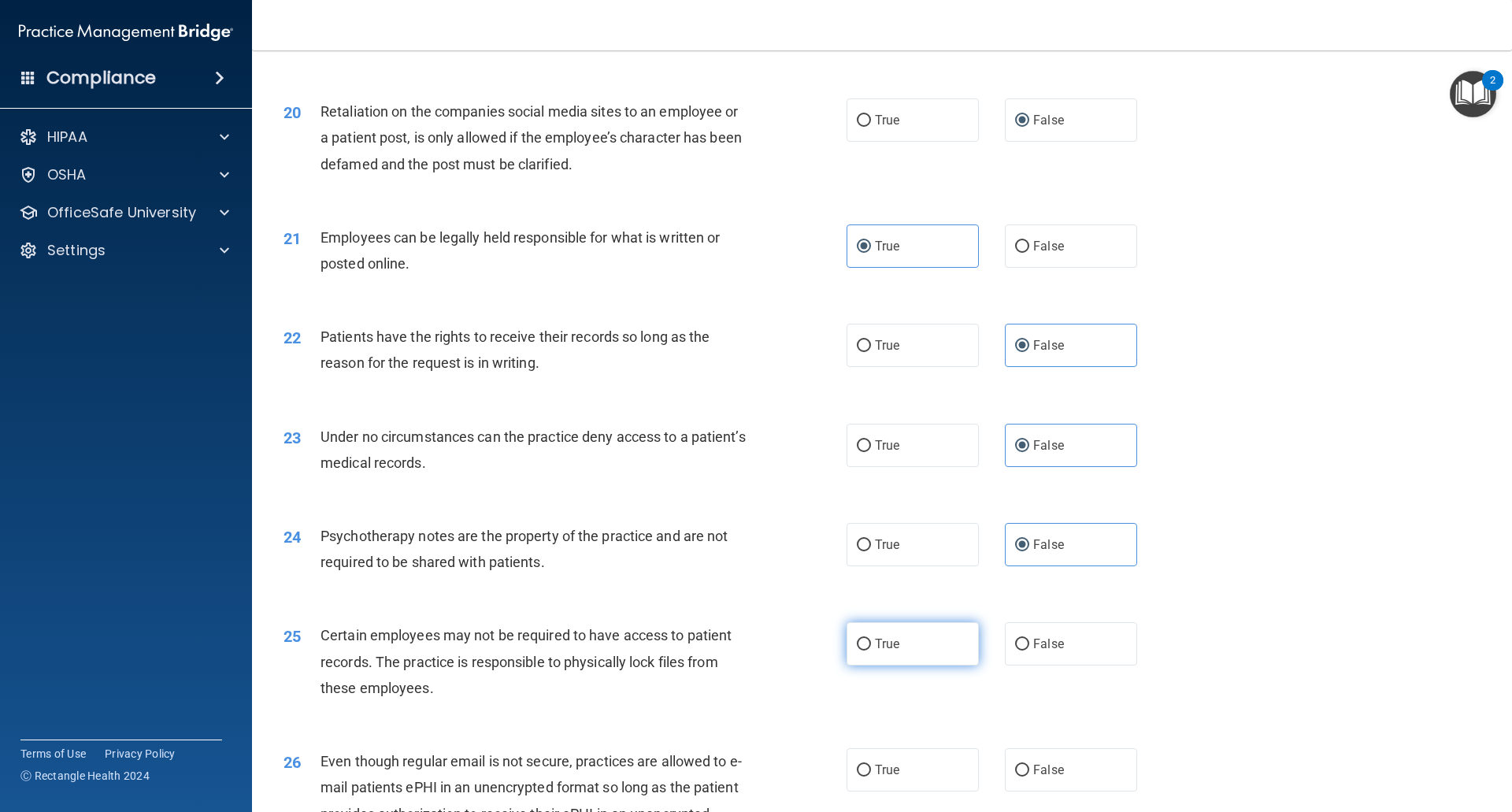
click at [868, 665] on label "True" at bounding box center [912, 644] width 132 height 43
click at [868, 651] on input "True" at bounding box center [864, 645] width 14 height 12
radio input "true"
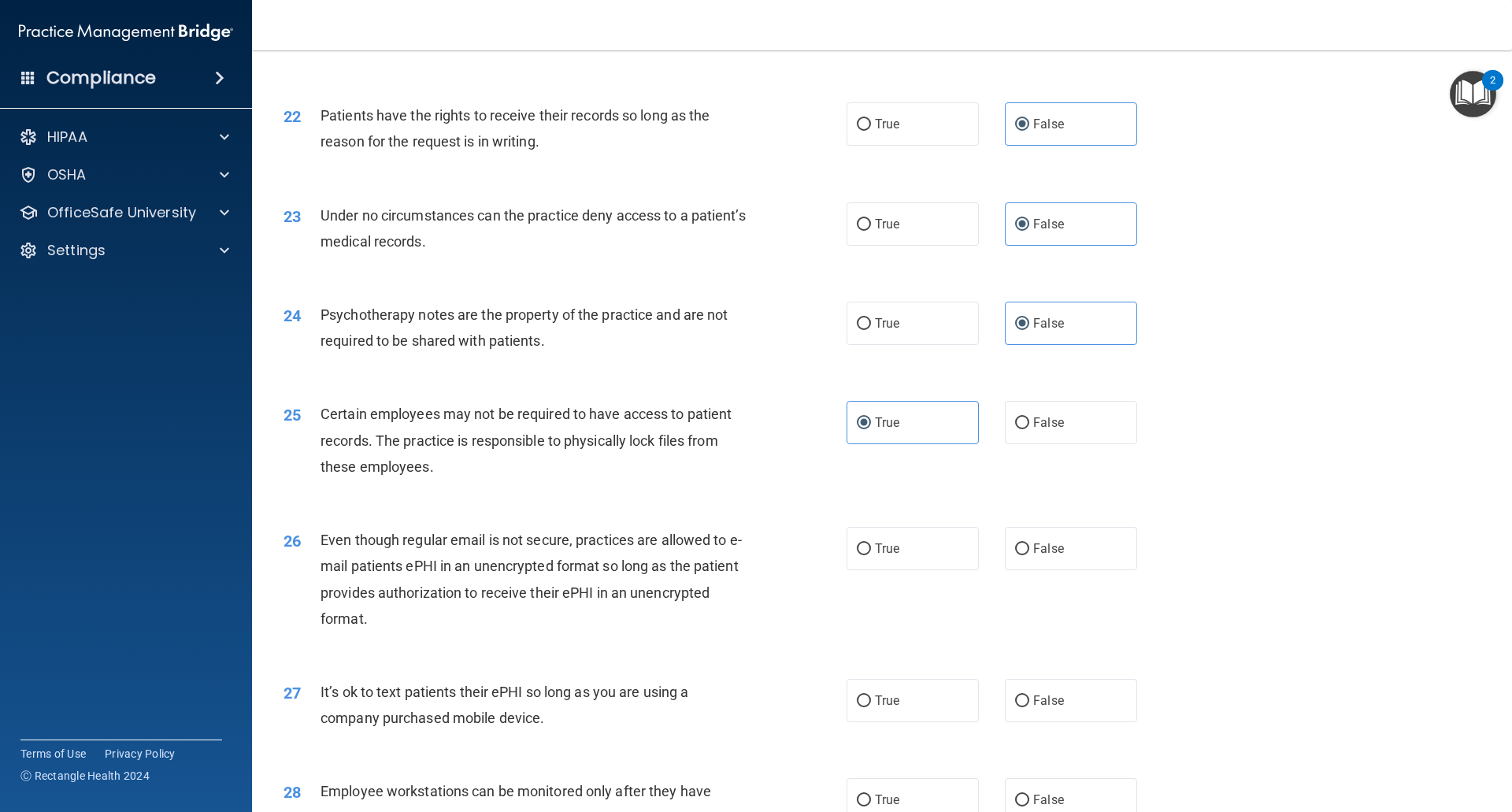
scroll to position [2678, 0]
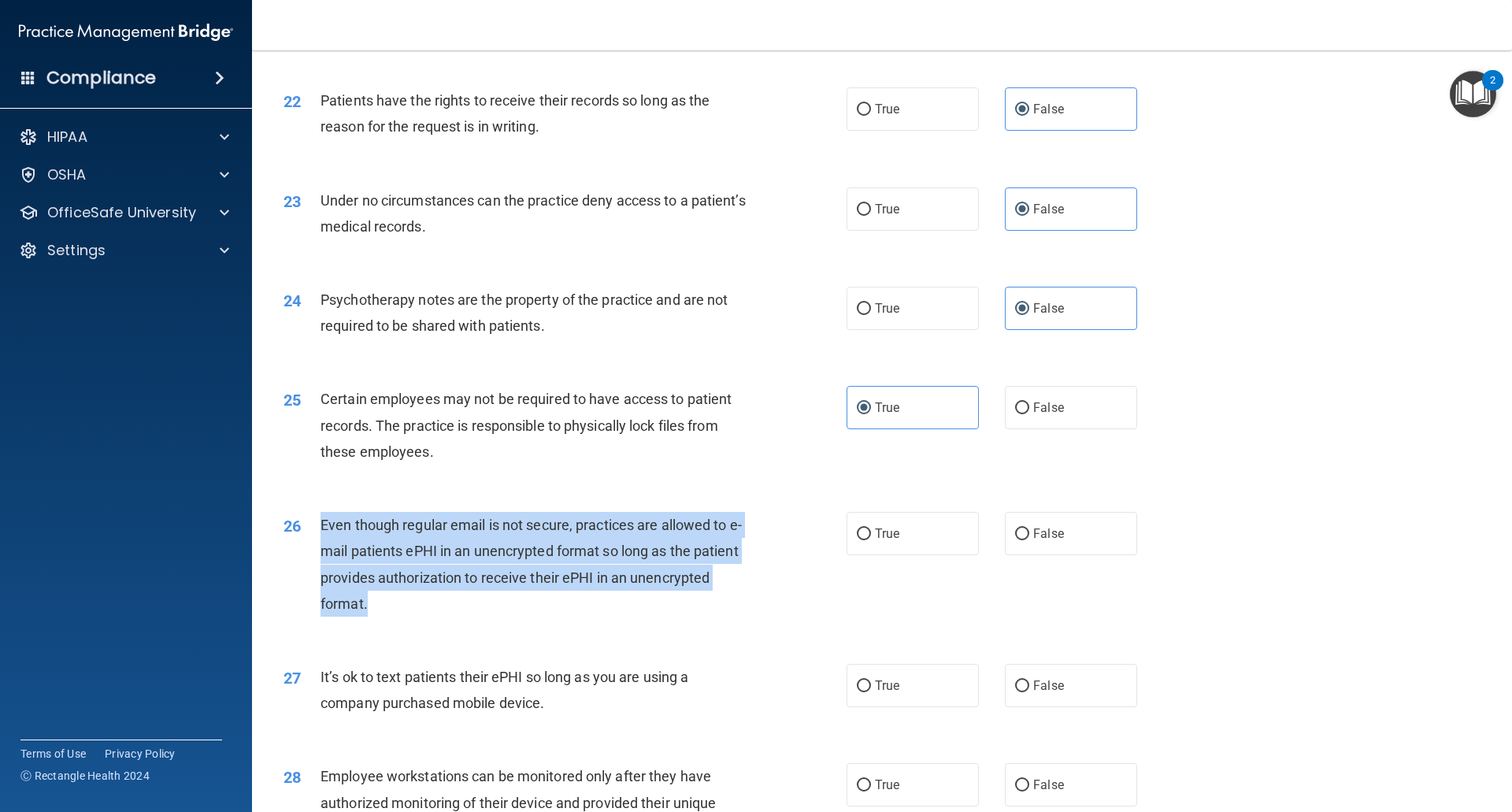
drag, startPoint x: 467, startPoint y: 627, endPoint x: 319, endPoint y: 556, distance: 164.1
click at [319, 556] on div "26 Even though regular email is not secure, practices are allowed to e-mail pat…" at bounding box center [565, 568] width 610 height 112
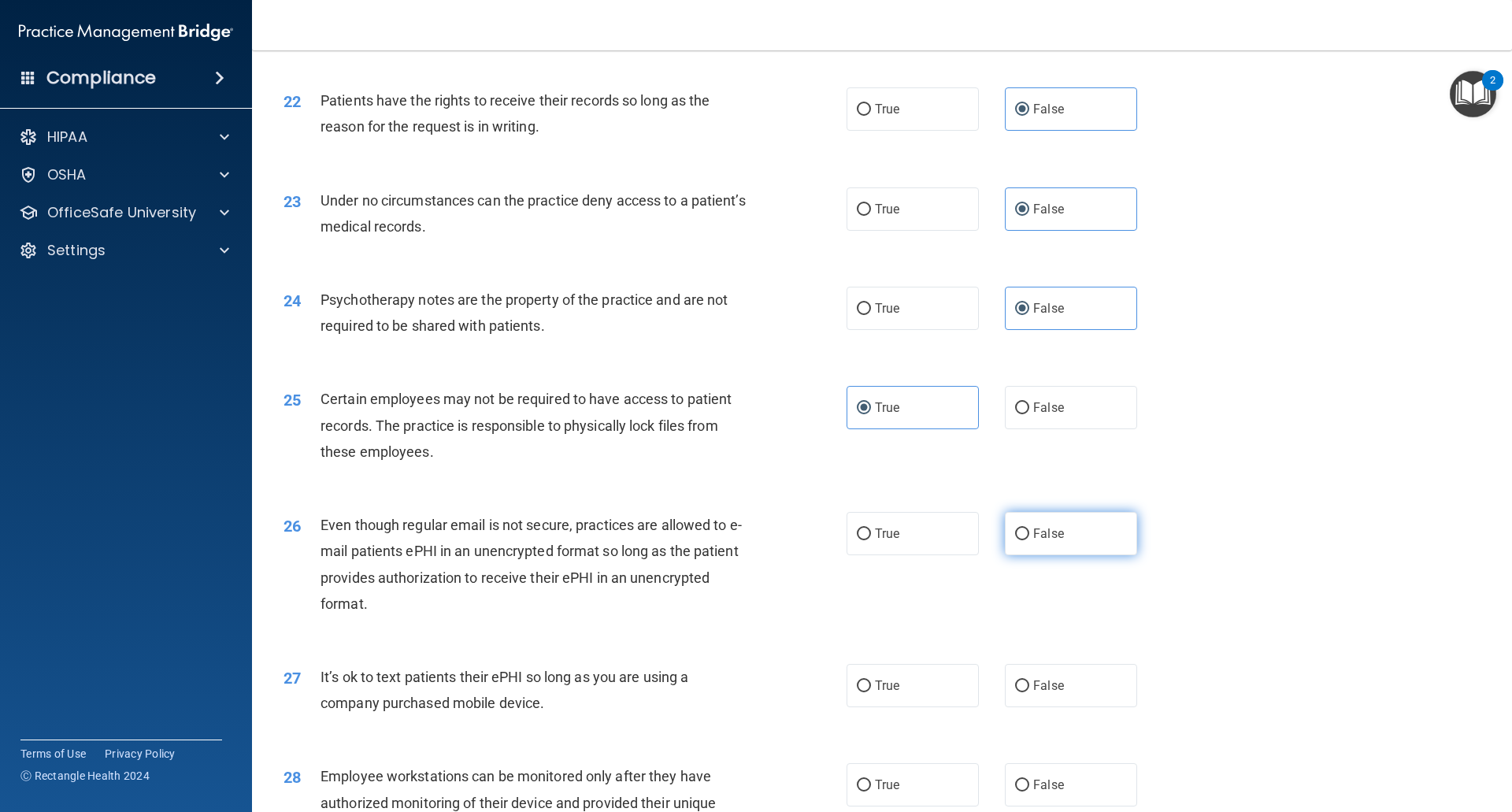
click at [1023, 555] on label "False" at bounding box center [1070, 534] width 132 height 43
click at [1023, 540] on input "False" at bounding box center [1022, 534] width 14 height 12
radio input "true"
drag, startPoint x: 567, startPoint y: 731, endPoint x: 316, endPoint y: 703, distance: 252.6
click at [316, 703] on div "27 It’s ok to text patients their ePHI so long as you are using a company purch…" at bounding box center [565, 694] width 610 height 60
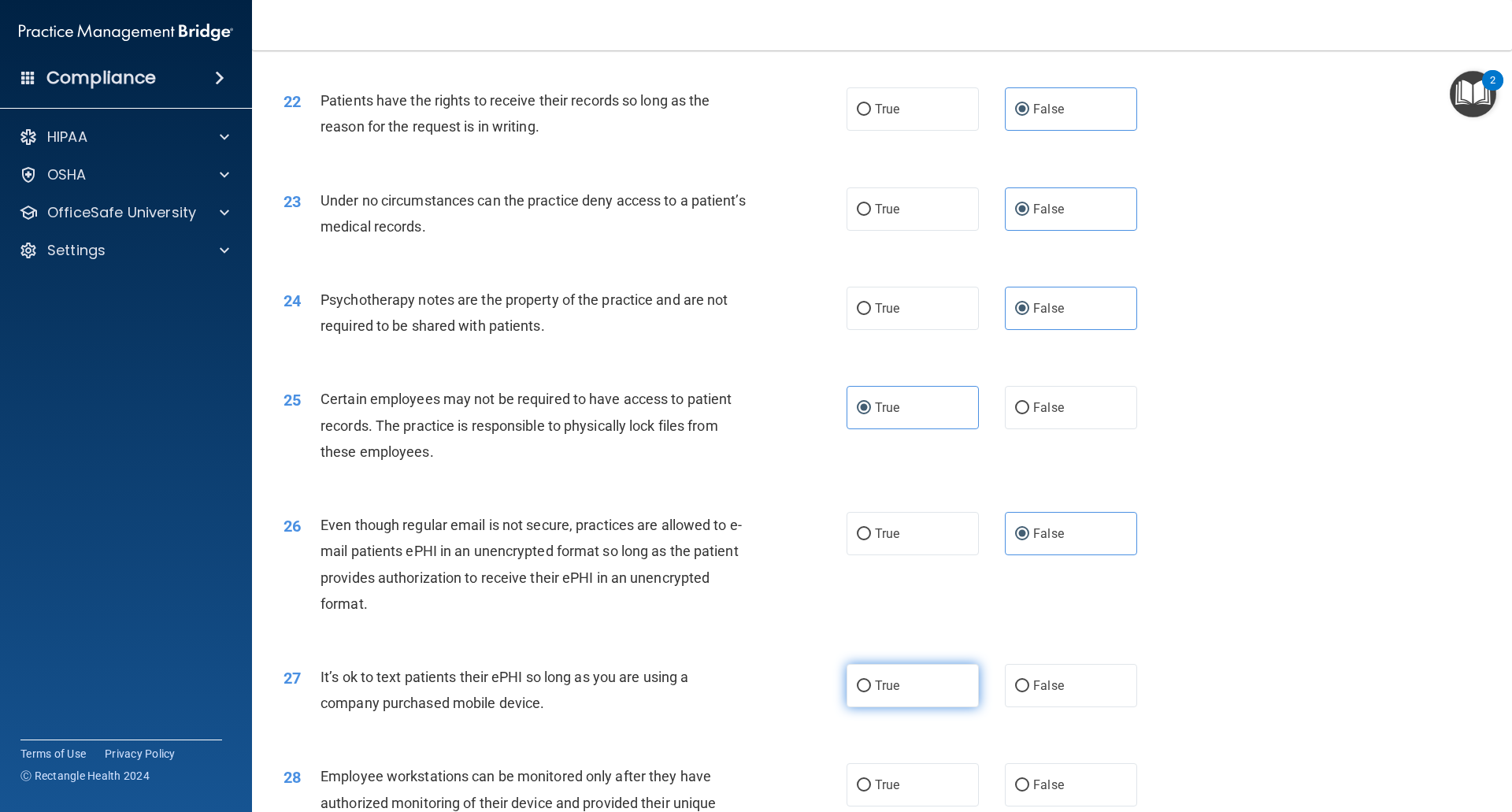
click at [916, 702] on label "True" at bounding box center [912, 686] width 132 height 43
click at [870, 693] on input "True" at bounding box center [864, 686] width 14 height 12
radio input "true"
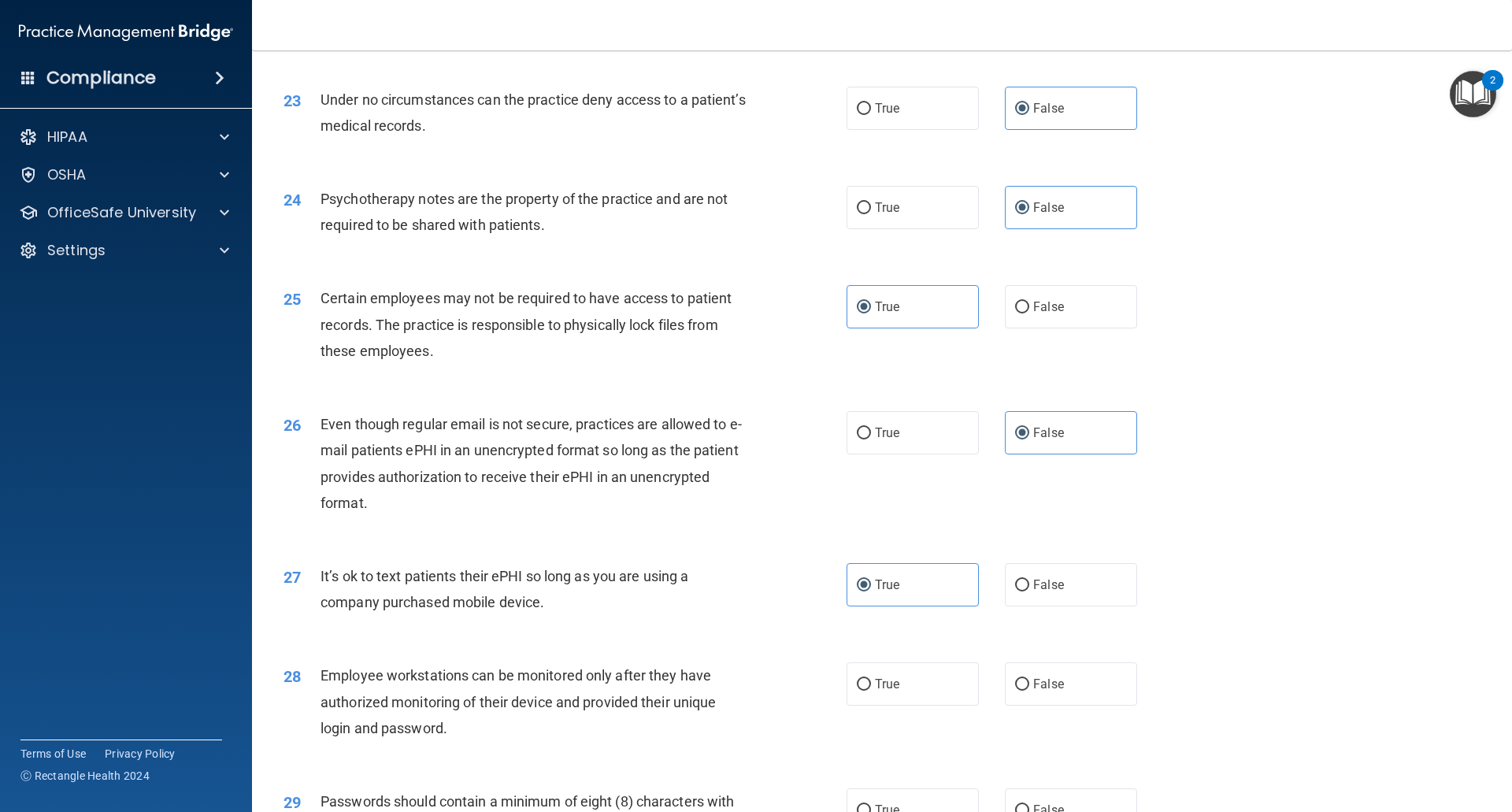
scroll to position [2914, 0]
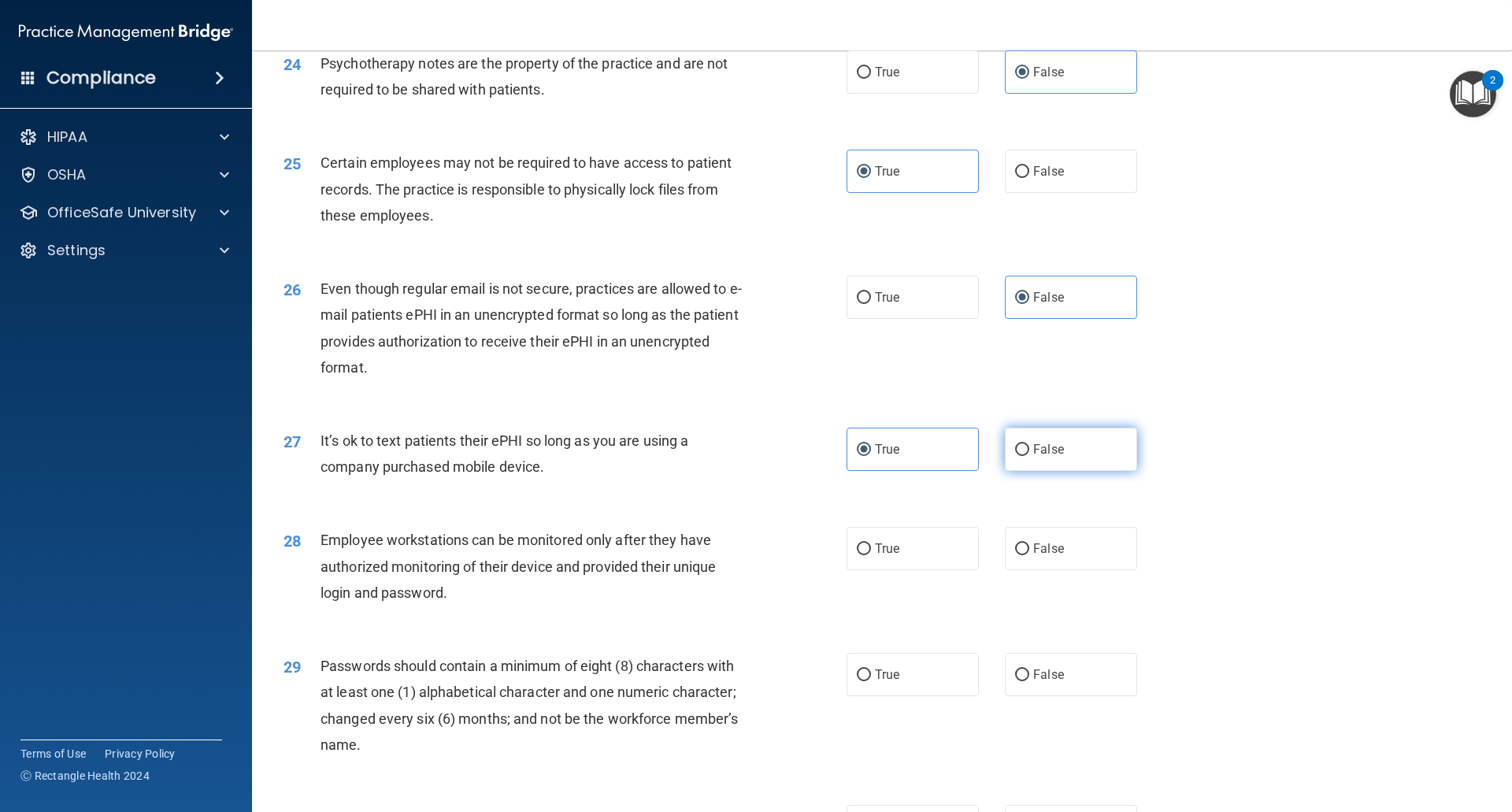
click at [1089, 471] on label "False" at bounding box center [1070, 449] width 132 height 43
click at [1029, 456] on input "False" at bounding box center [1022, 450] width 14 height 12
radio input "true"
radio input "false"
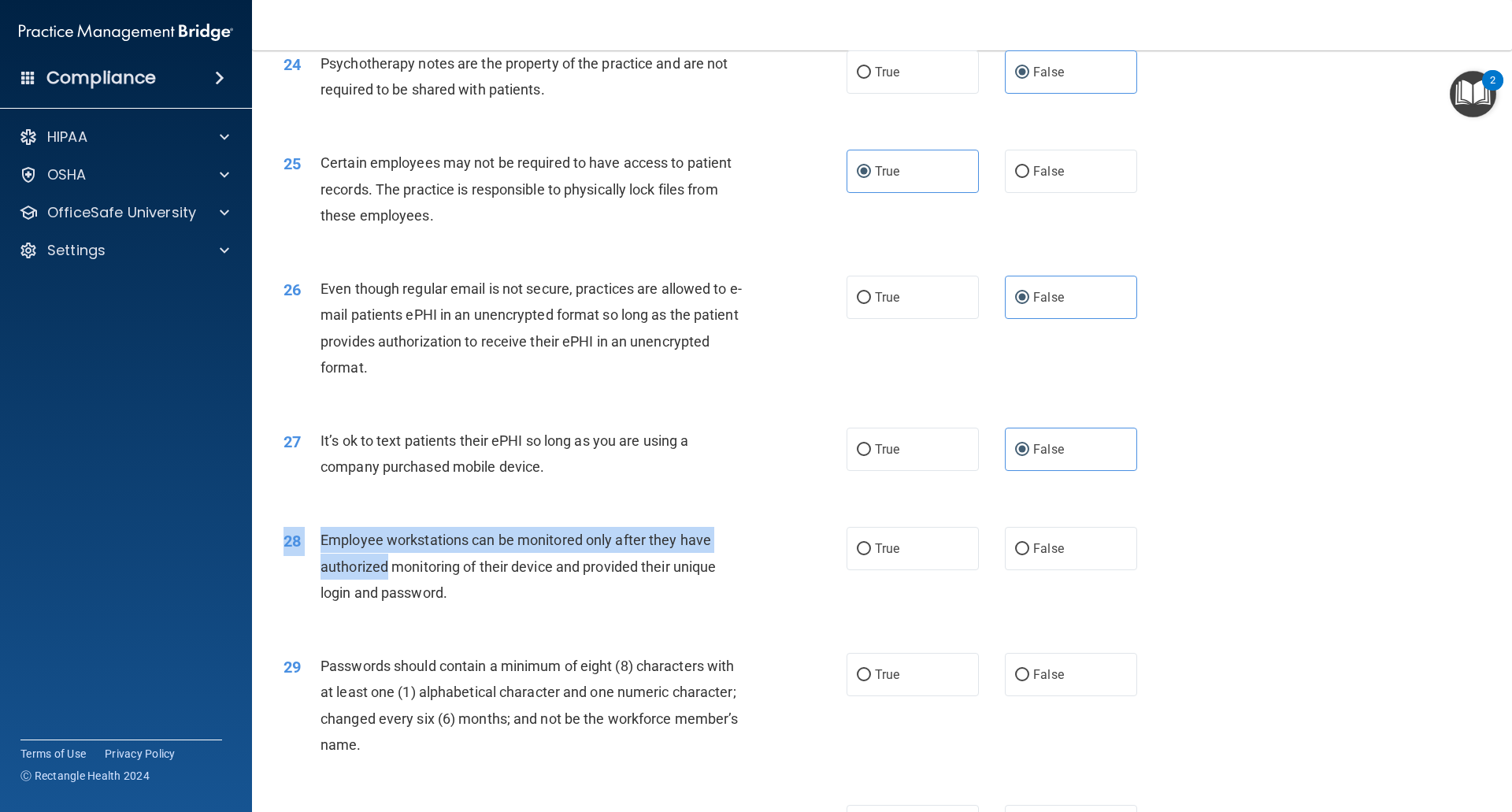
drag, startPoint x: 470, startPoint y: 658, endPoint x: 387, endPoint y: 597, distance: 103.0
click at [387, 597] on div "28 Employee workstations can be monitored only after they have authorized monit…" at bounding box center [881, 569] width 1221 height 126
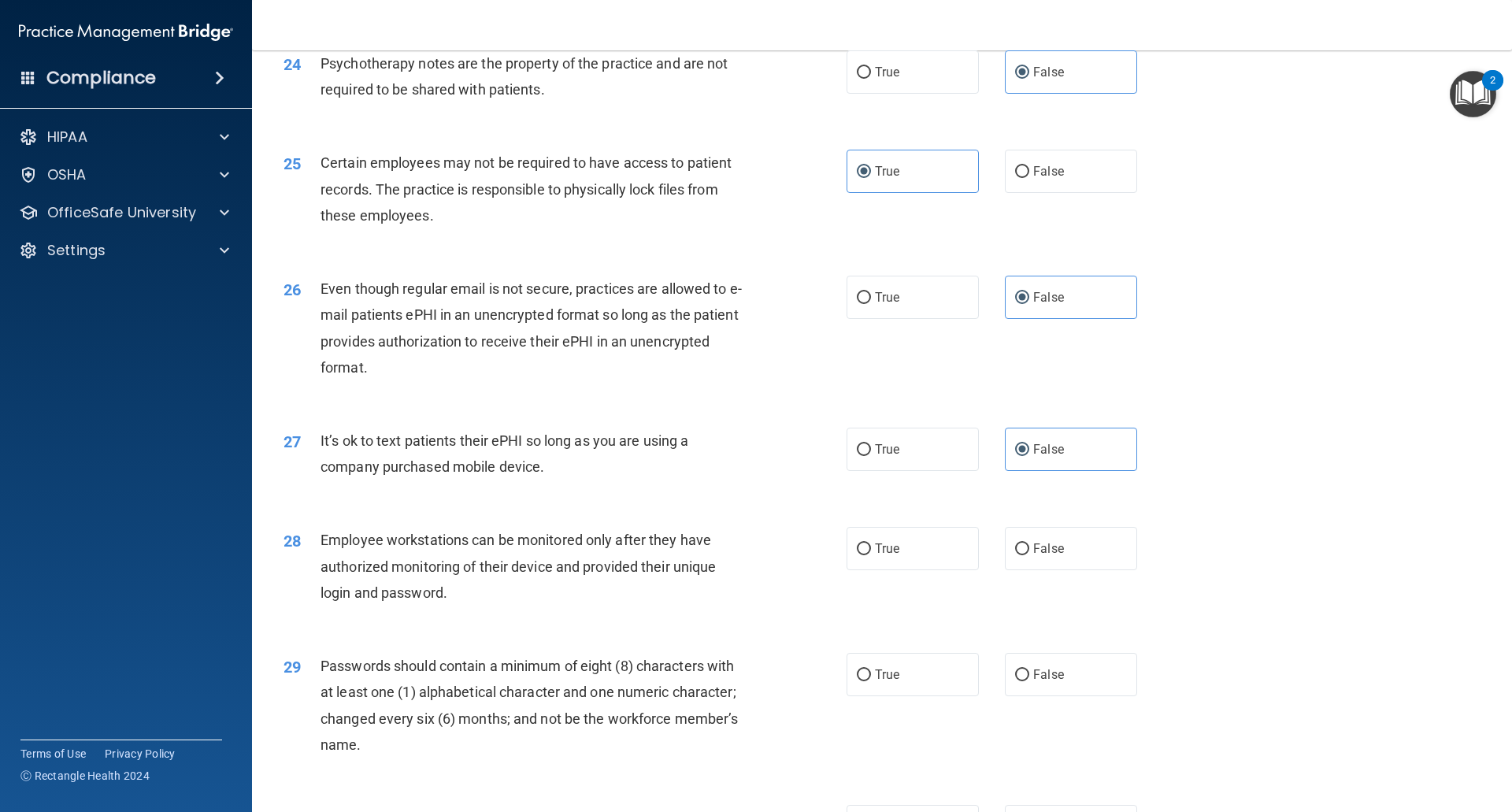
click at [581, 634] on div "28 Employee workstations can be monitored only after they have authorized monit…" at bounding box center [881, 569] width 1221 height 126
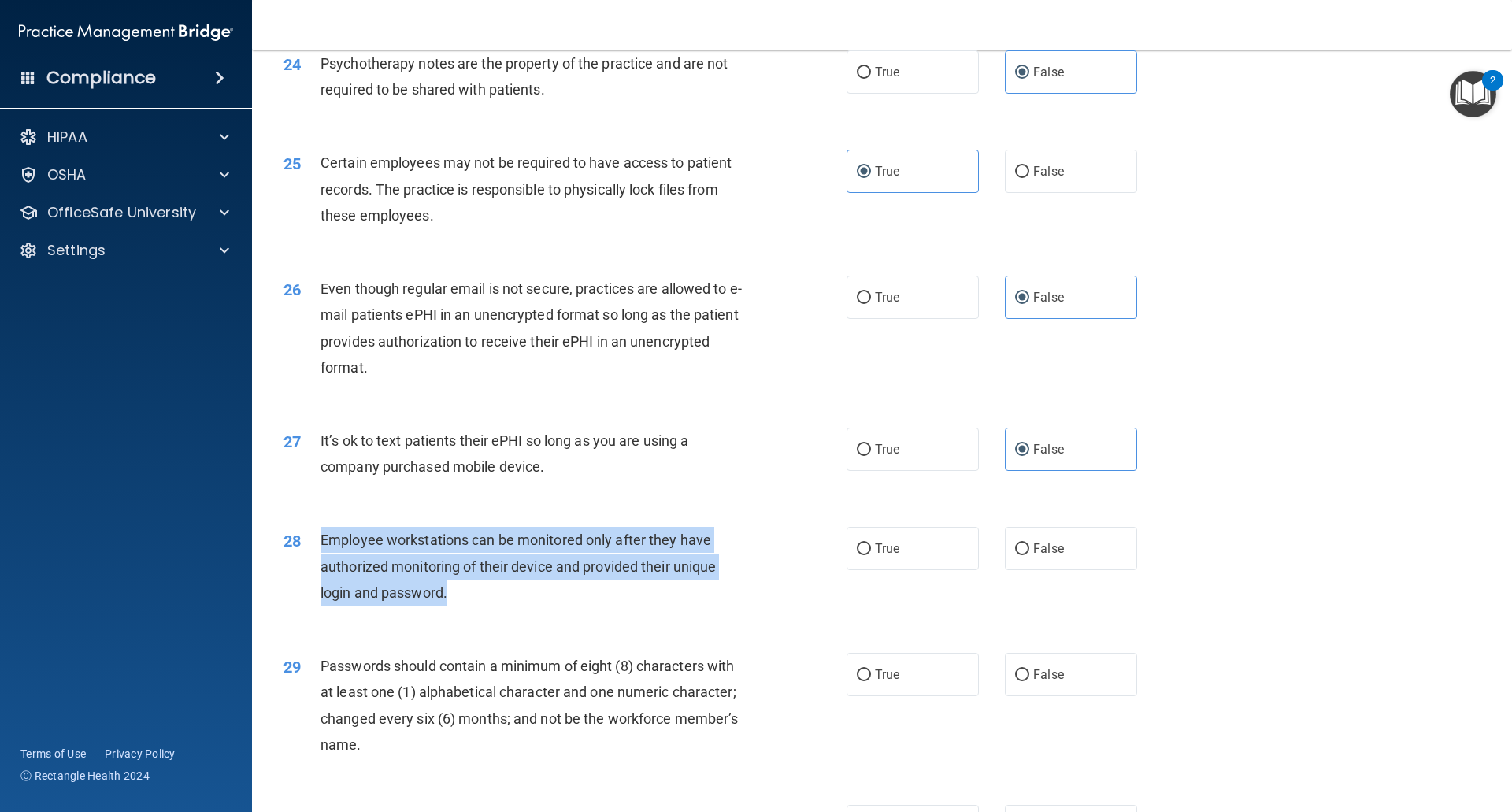
drag, startPoint x: 461, startPoint y: 622, endPoint x: 321, endPoint y: 568, distance: 150.1
click at [321, 568] on div "Employee workstations can be monitored only after they have authorized monitori…" at bounding box center [540, 566] width 440 height 79
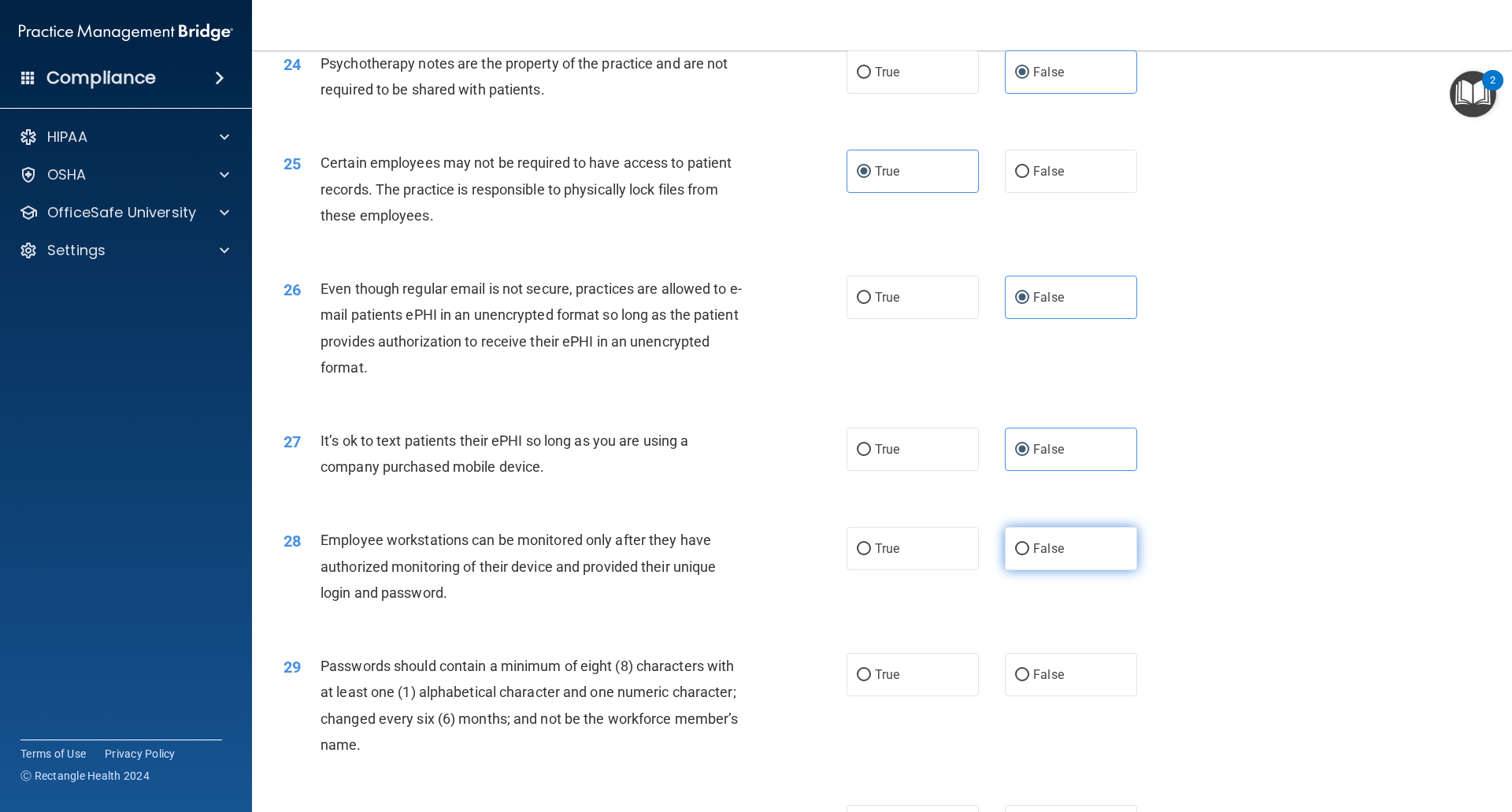
click at [1078, 570] on label "False" at bounding box center [1070, 549] width 132 height 43
click at [1029, 555] on input "False" at bounding box center [1022, 549] width 14 height 12
radio input "true"
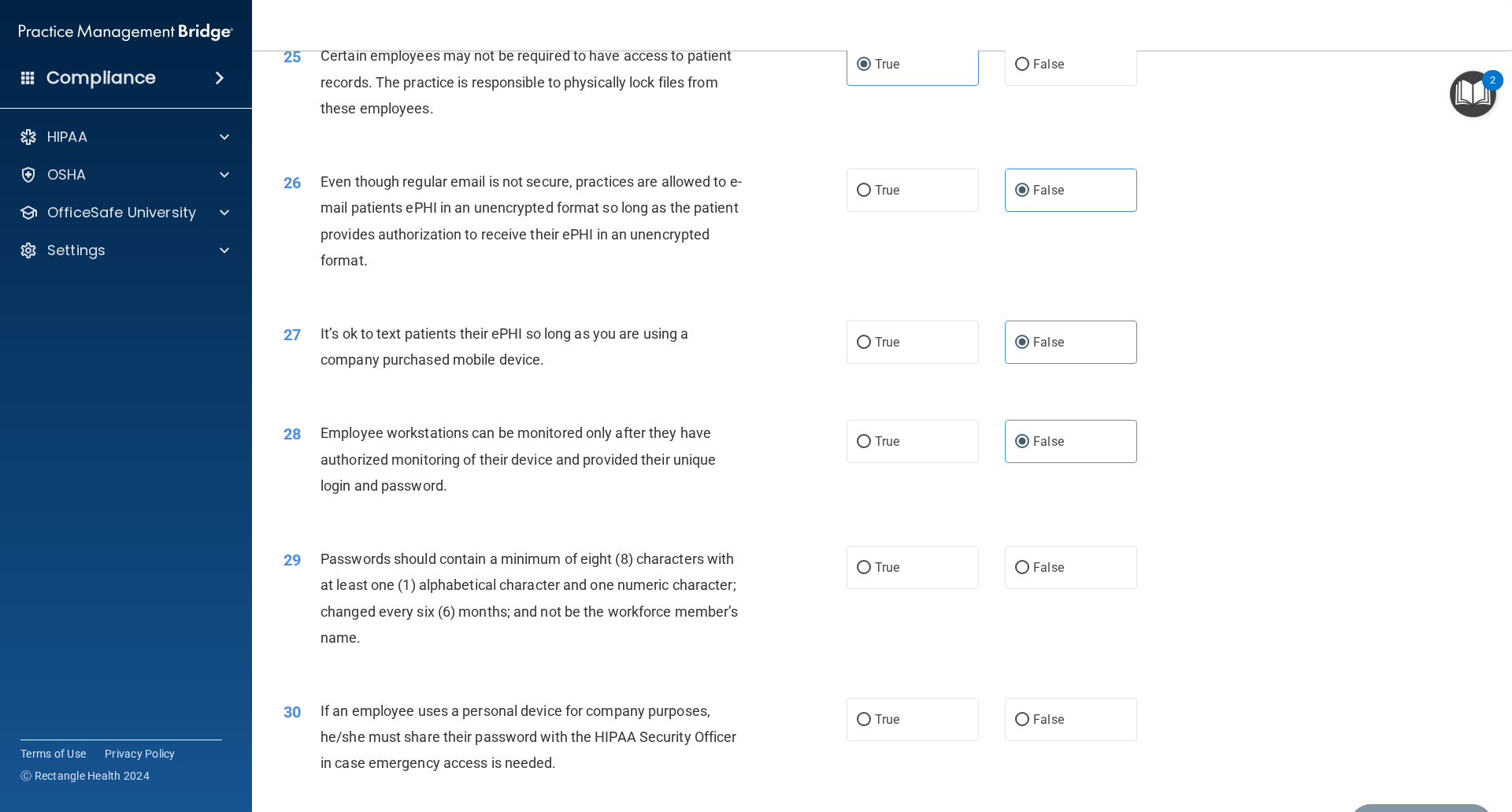
scroll to position [3142, 0]
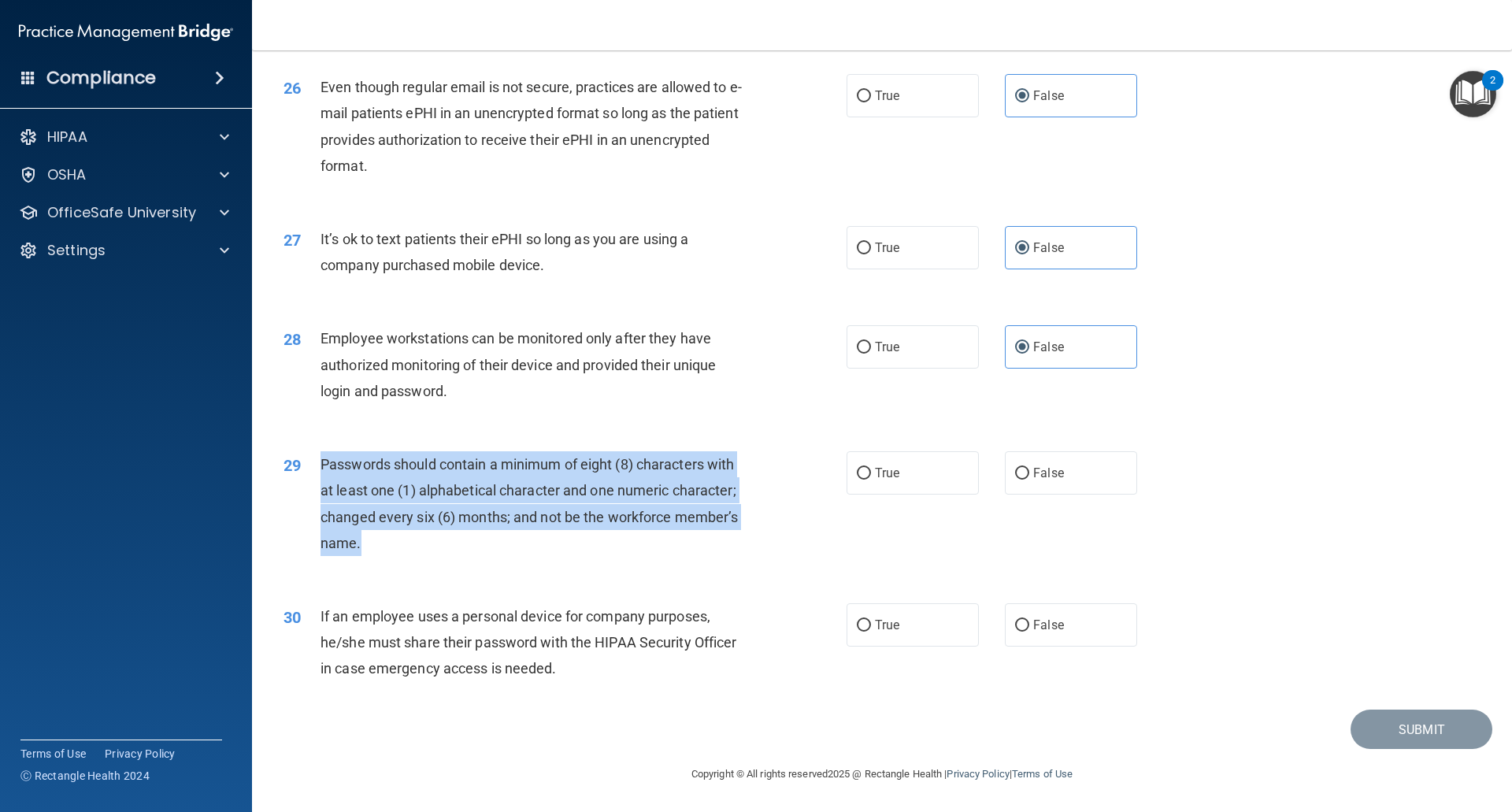
drag, startPoint x: 335, startPoint y: 534, endPoint x: 314, endPoint y: 462, distance: 75.0
click at [314, 462] on div "29 Passwords should contain a minimum of eight (8) characters with at least one…" at bounding box center [565, 508] width 610 height 112
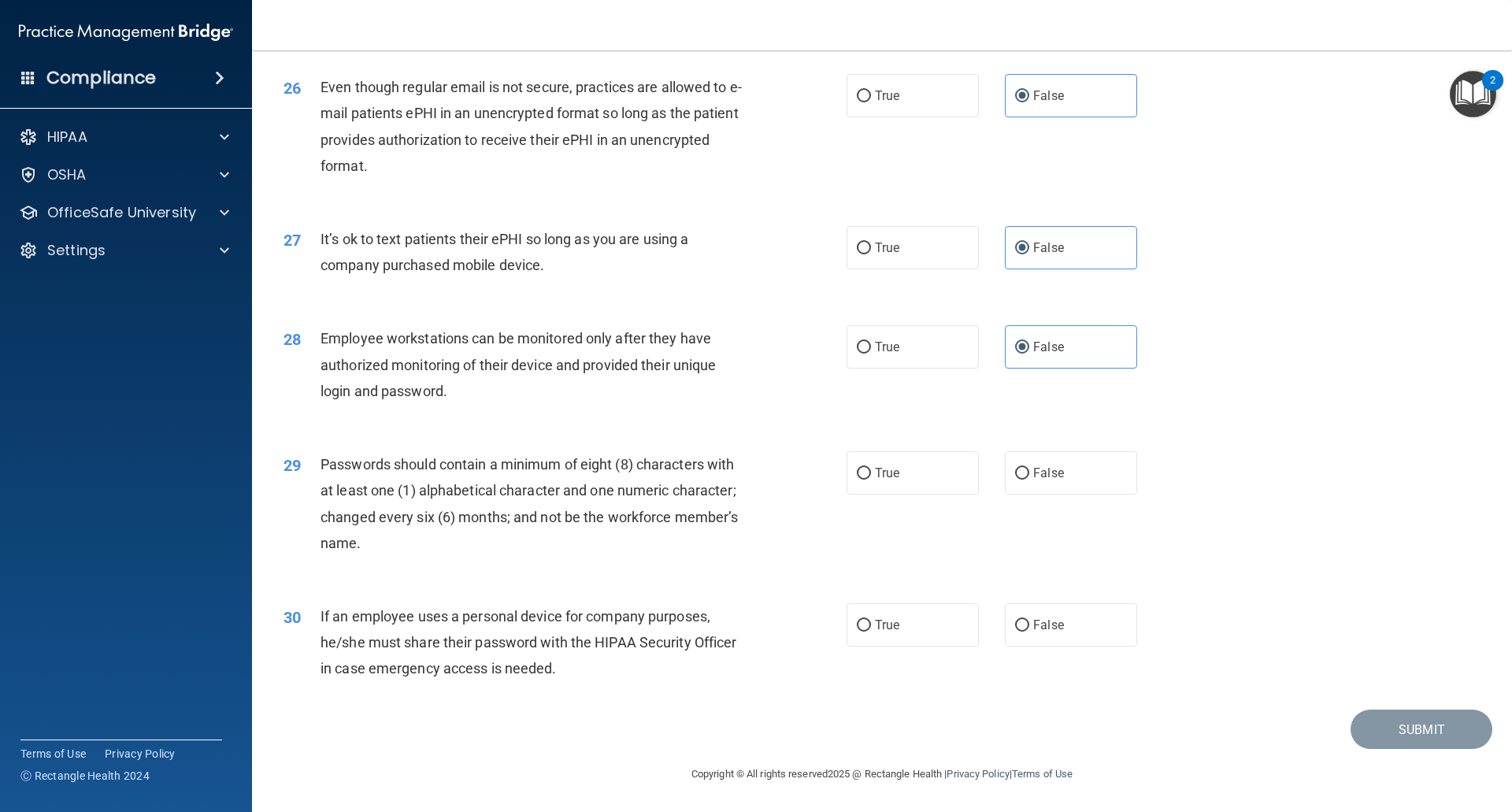
click at [650, 569] on div "29 Passwords should contain a minimum of eight (8) characters with at least one…" at bounding box center [881, 508] width 1221 height 152
click at [933, 482] on label "True" at bounding box center [912, 473] width 132 height 43
click at [870, 480] on input "True" at bounding box center [864, 473] width 14 height 12
radio input "true"
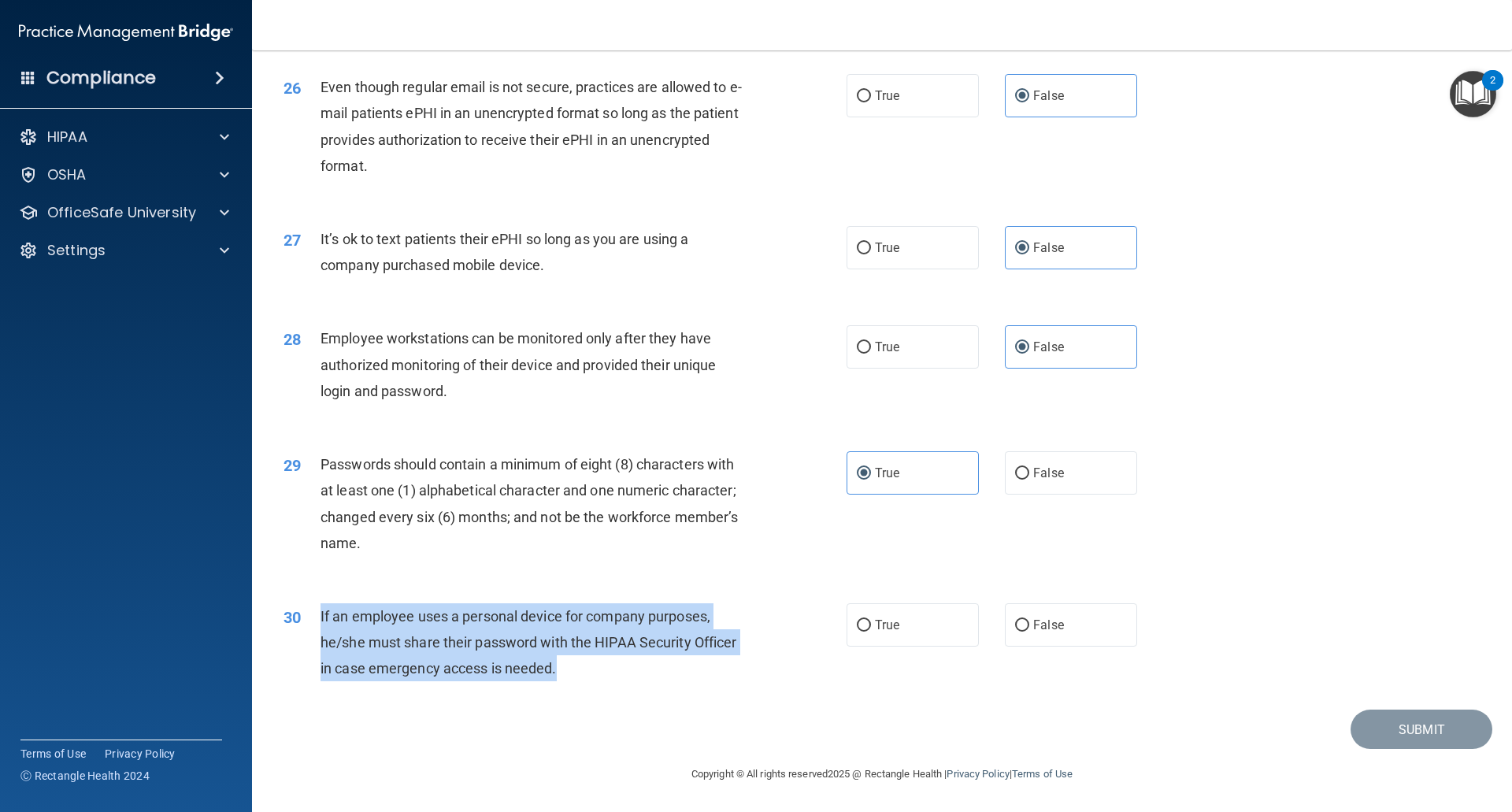
drag, startPoint x: 561, startPoint y: 673, endPoint x: 311, endPoint y: 616, distance: 256.4
click at [311, 616] on div "30 If an employee uses a personal device for company purposes, he/she must shar…" at bounding box center [565, 647] width 610 height 87
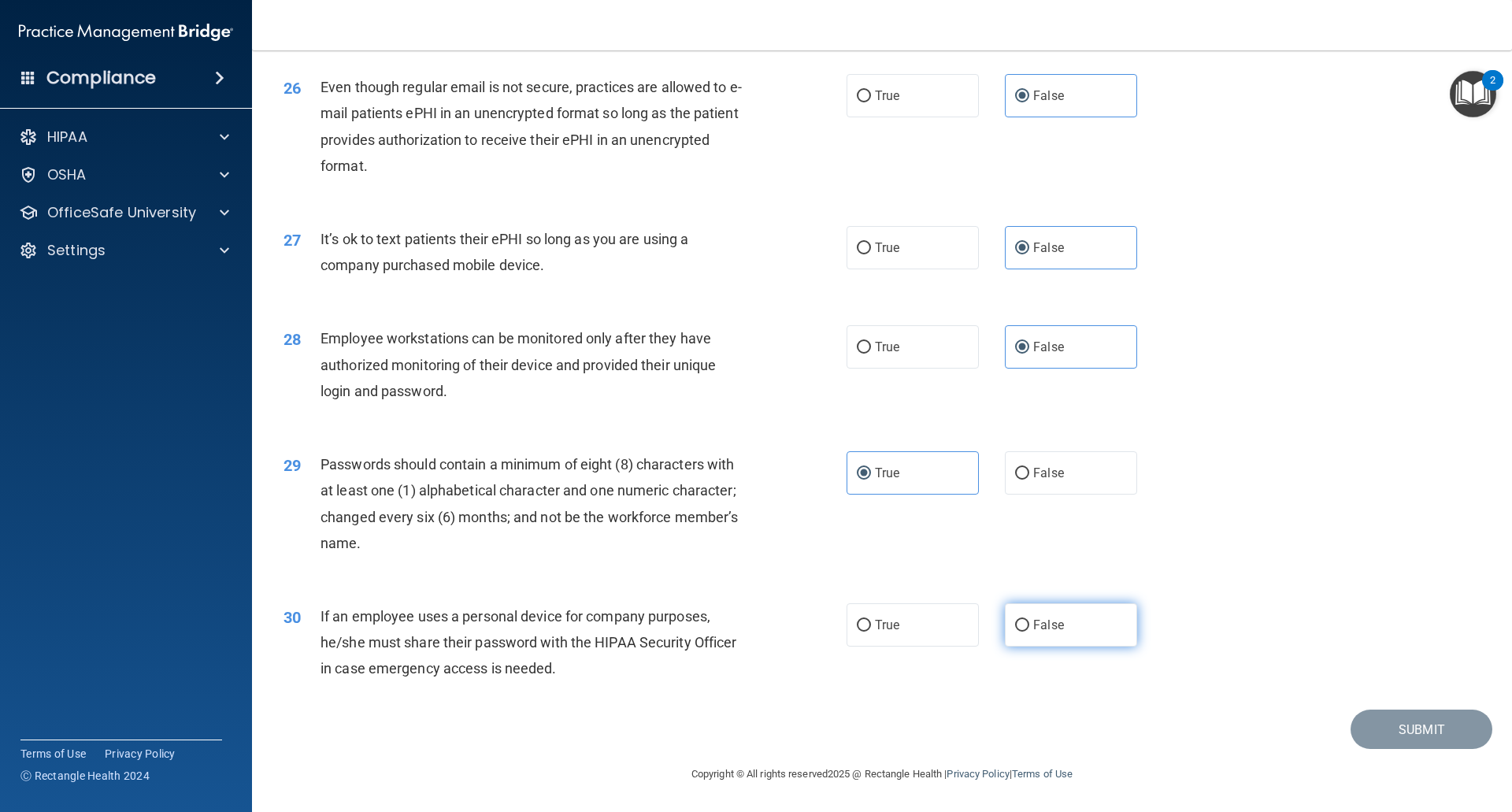
click at [1019, 633] on label "False" at bounding box center [1070, 626] width 132 height 43
click at [1019, 632] on input "False" at bounding box center [1022, 626] width 14 height 12
radio input "true"
click at [1350, 718] on button "Submit" at bounding box center [1421, 730] width 142 height 40
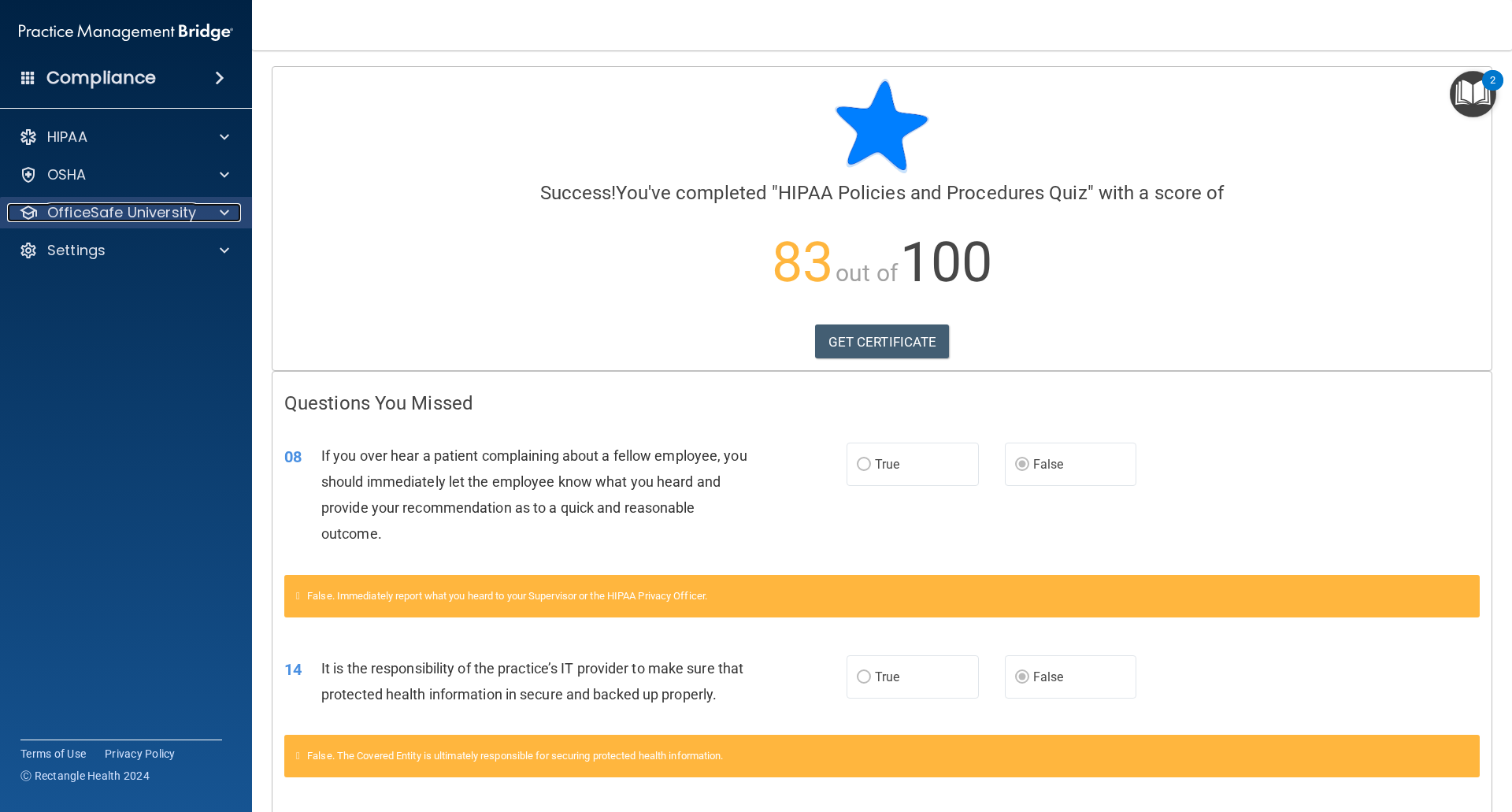
click at [198, 205] on div "OfficeSafe University" at bounding box center [105, 212] width 195 height 19
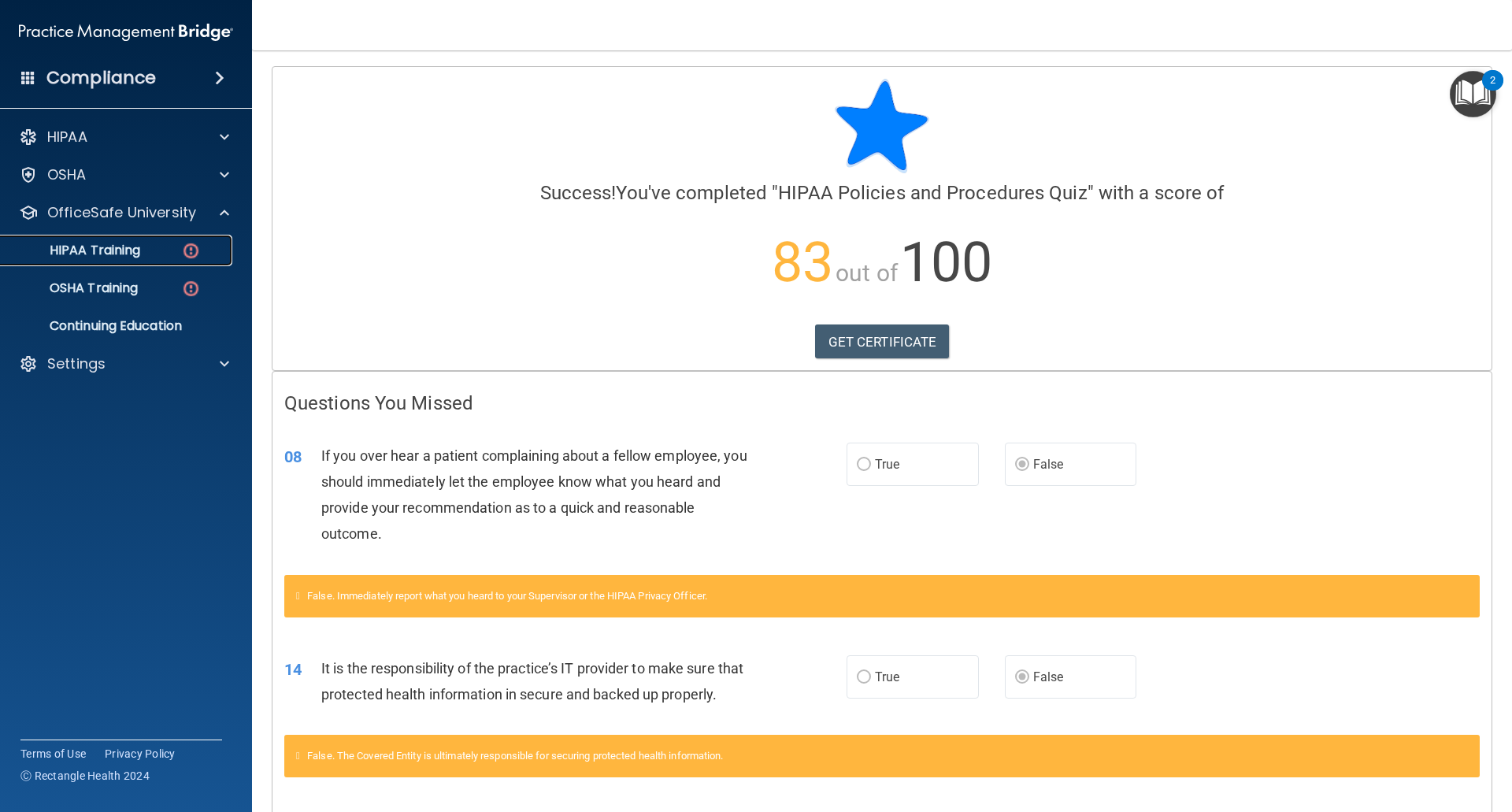
click at [209, 253] on div "HIPAA Training" at bounding box center [118, 250] width 215 height 15
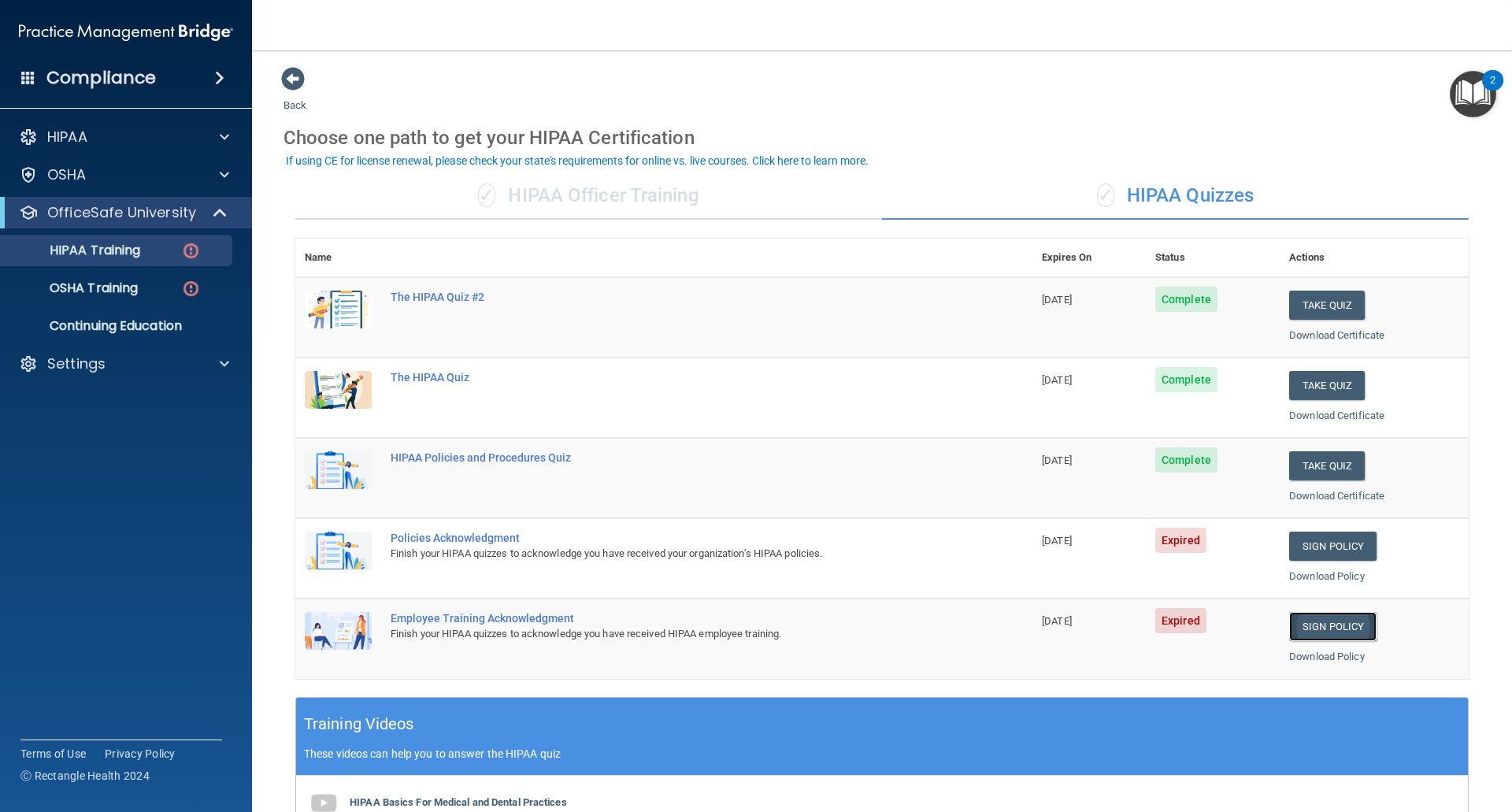
click at [1308, 629] on link "Sign Policy" at bounding box center [1332, 626] width 88 height 29
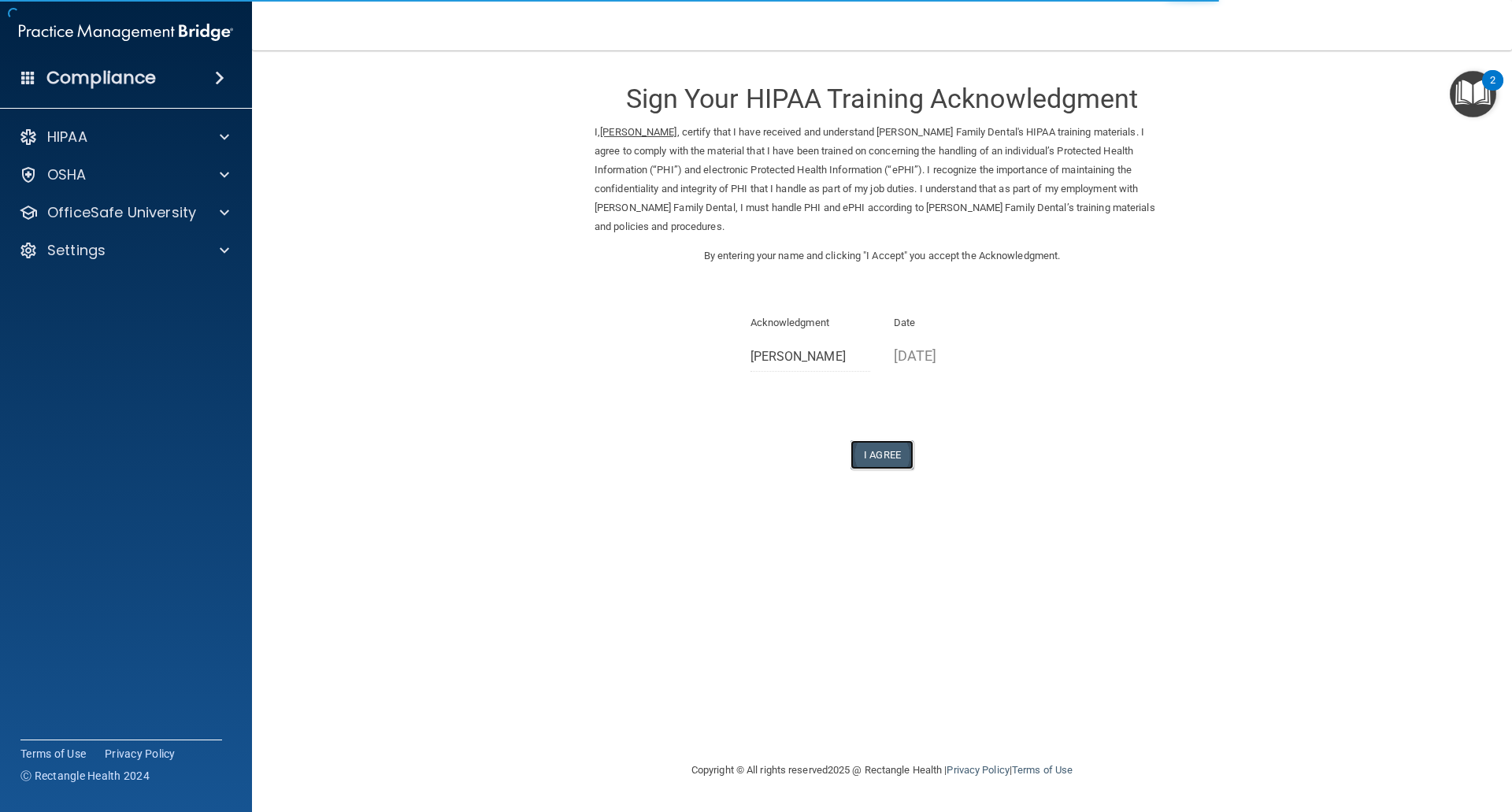
click at [882, 442] on button "I Agree" at bounding box center [882, 454] width 63 height 29
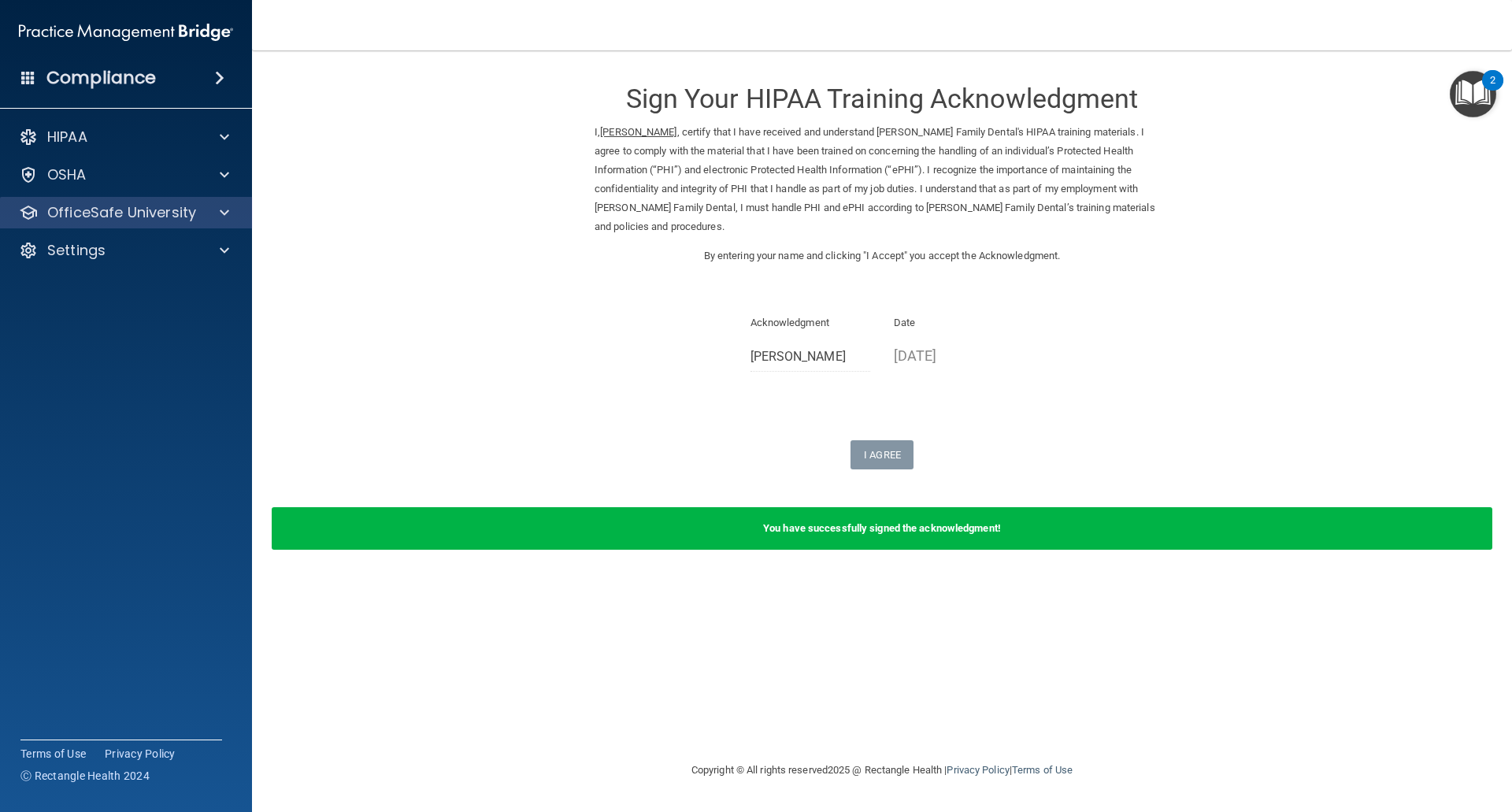
click at [176, 223] on div "OfficeSafe University" at bounding box center [126, 213] width 252 height 32
click at [221, 215] on span at bounding box center [224, 212] width 9 height 19
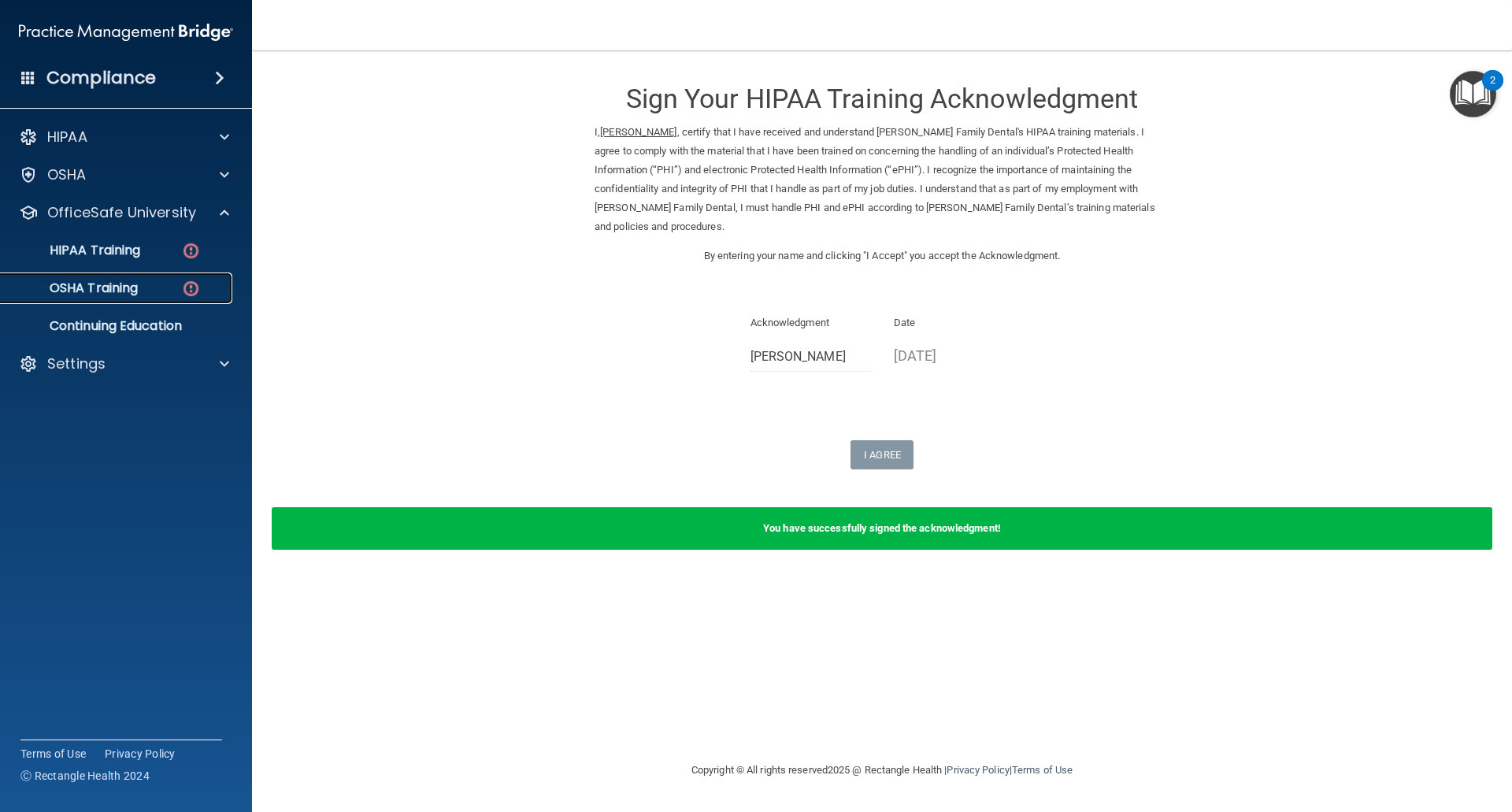
click at [166, 281] on div "OSHA Training" at bounding box center [118, 288] width 215 height 15
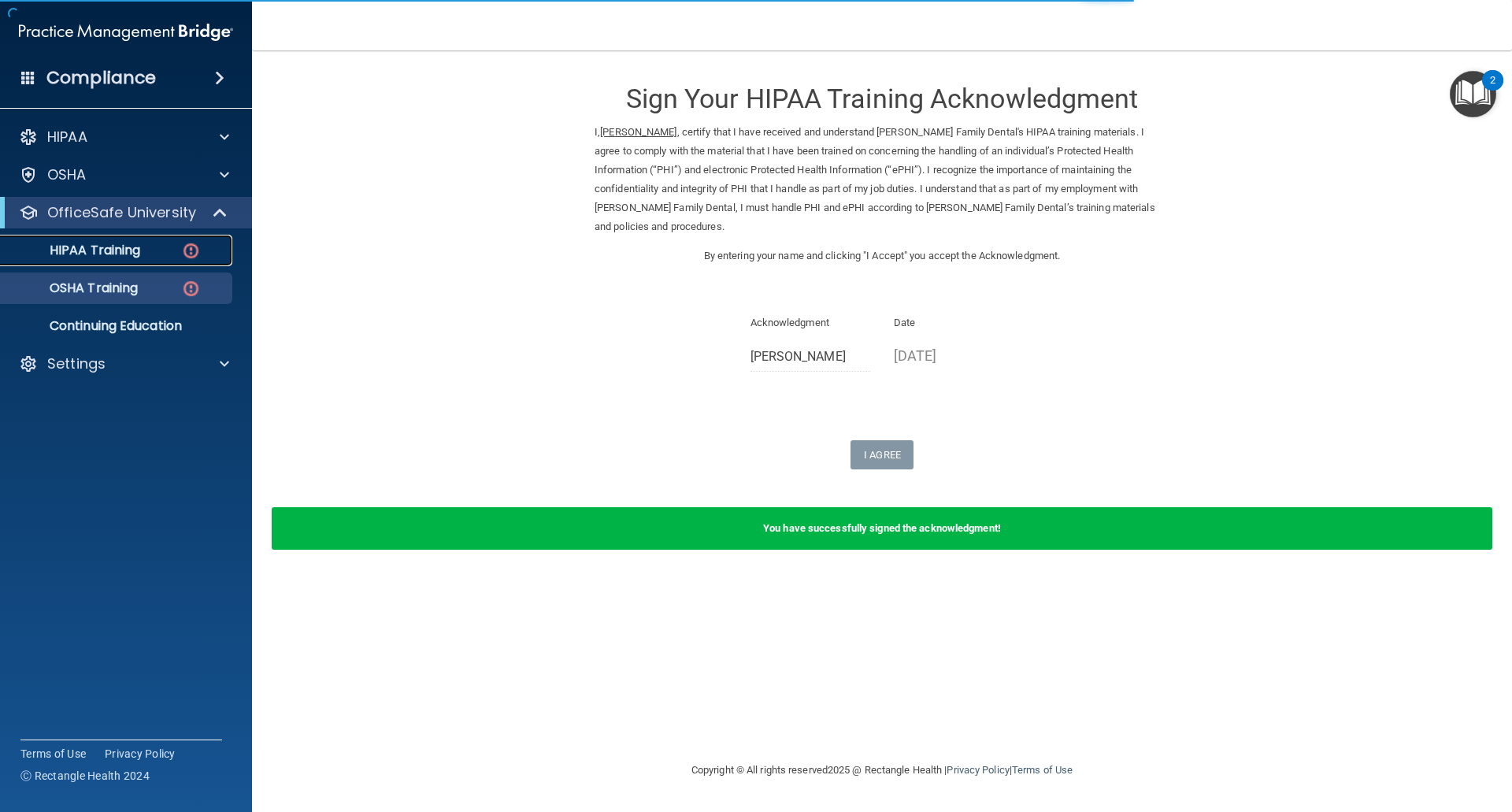
click at [170, 257] on div "HIPAA Training" at bounding box center [118, 250] width 215 height 15
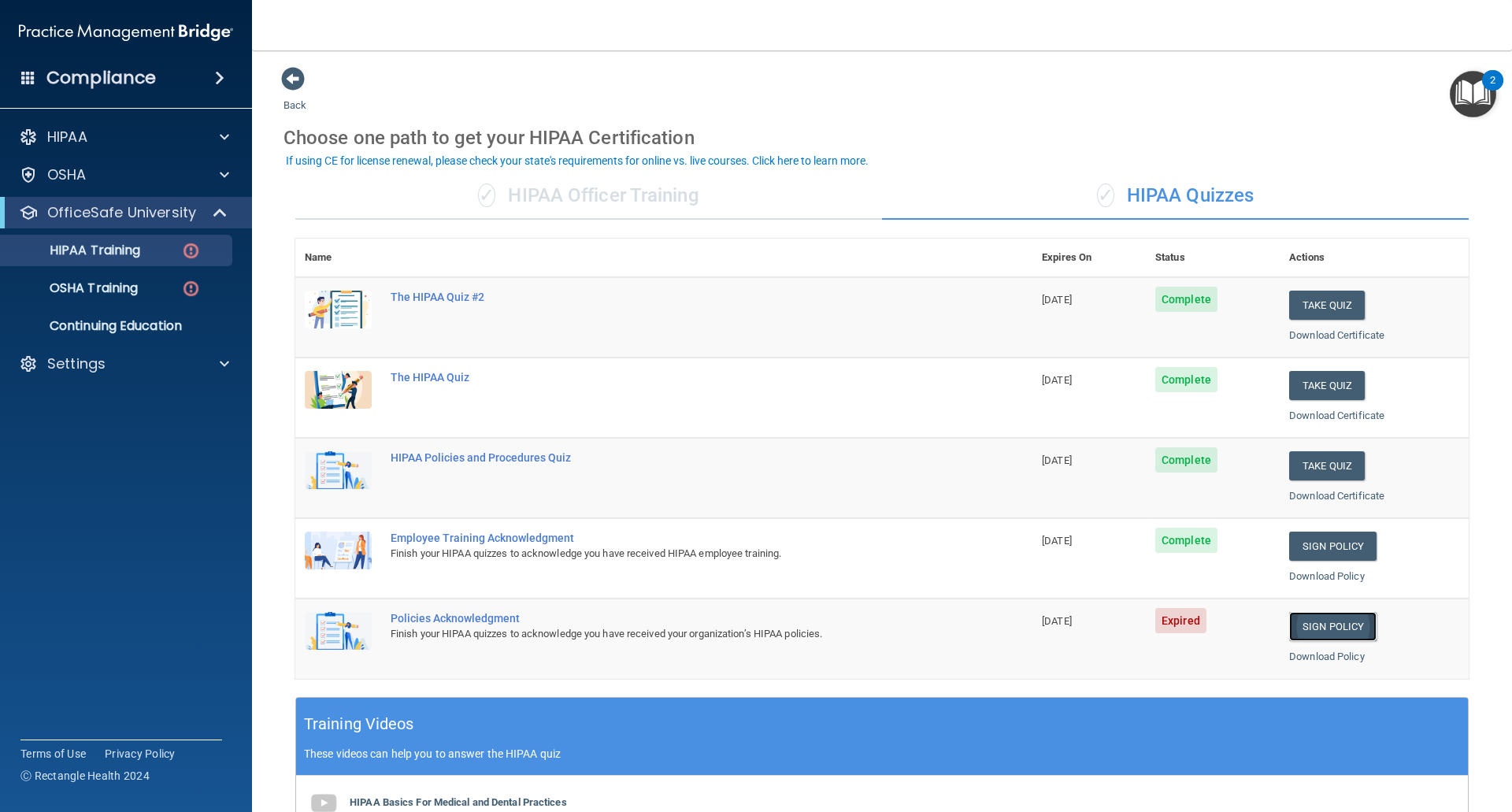
click at [1296, 627] on link "Sign Policy" at bounding box center [1332, 626] width 88 height 29
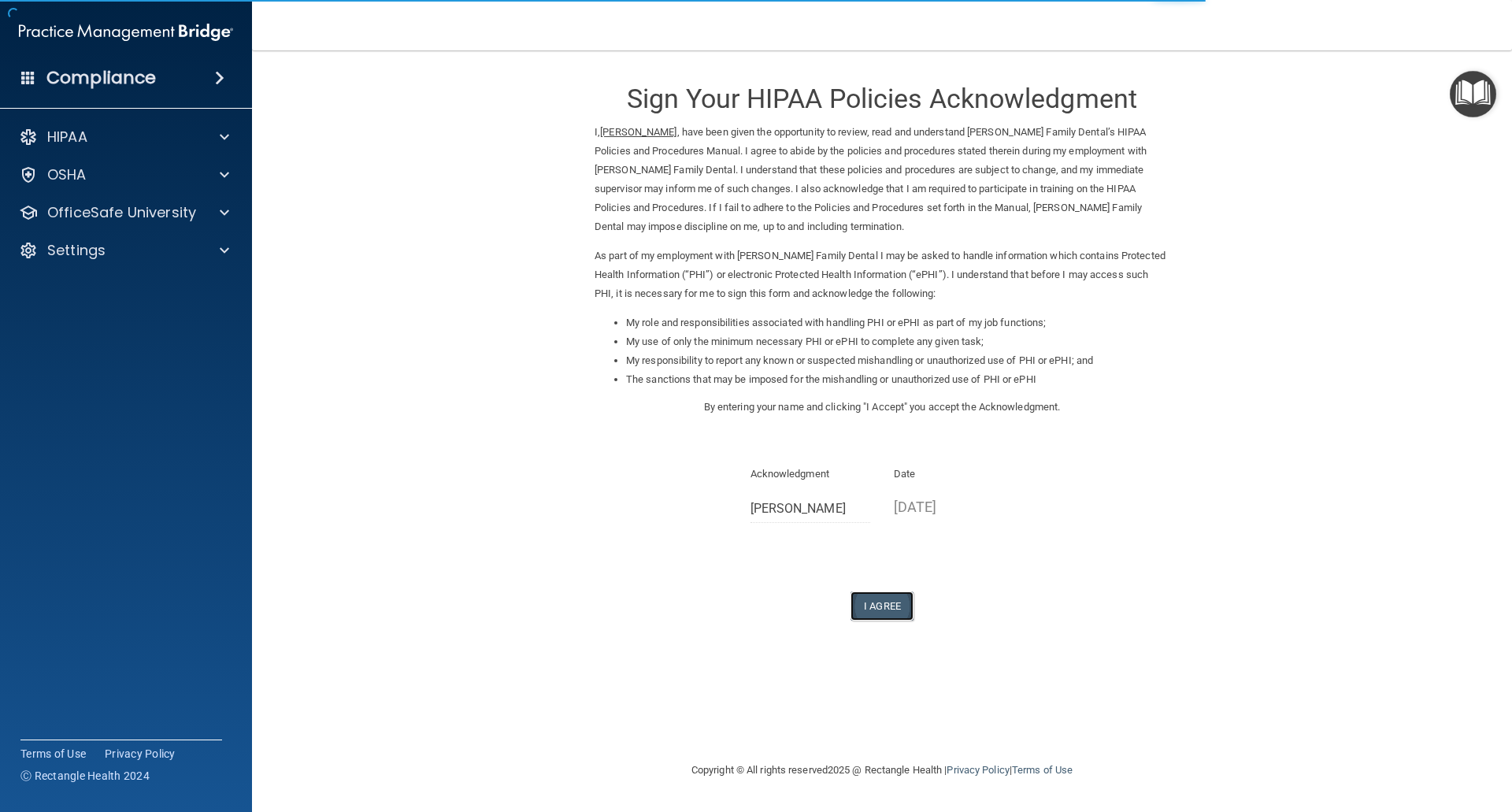
click at [895, 602] on button "I Agree" at bounding box center [882, 606] width 63 height 29
